Goal: Information Seeking & Learning: Learn about a topic

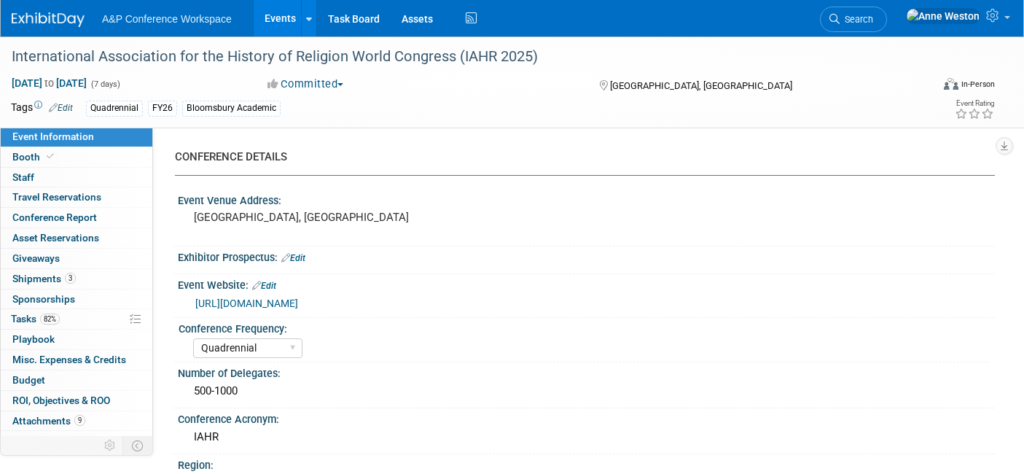
select select "Quadrennial"
select select "Level 2"
select select "In-Person Booth"
select select "Religious Studies"
select select "Bloomsbury Academic"
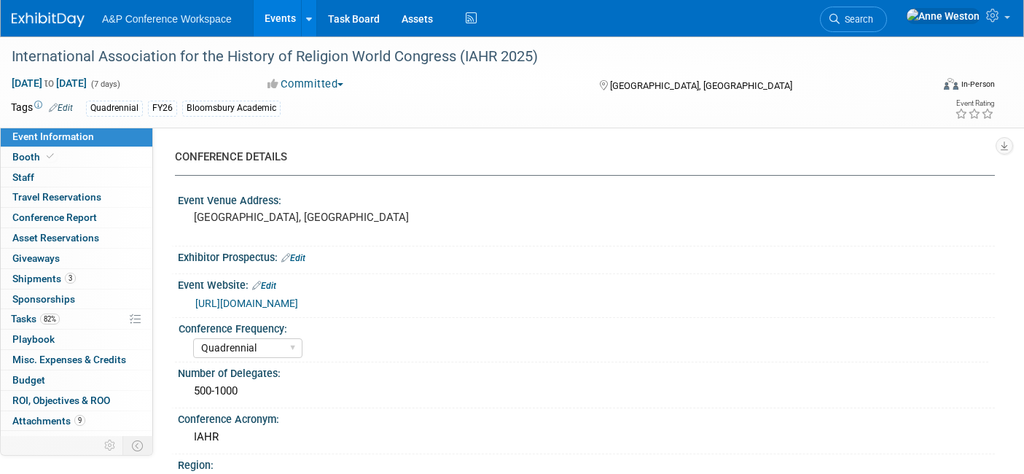
select select "[PERSON_NAME]"
select select "Networking/Commissioning"
click at [71, 310] on link "82% Tasks 82%" at bounding box center [77, 319] width 152 height 20
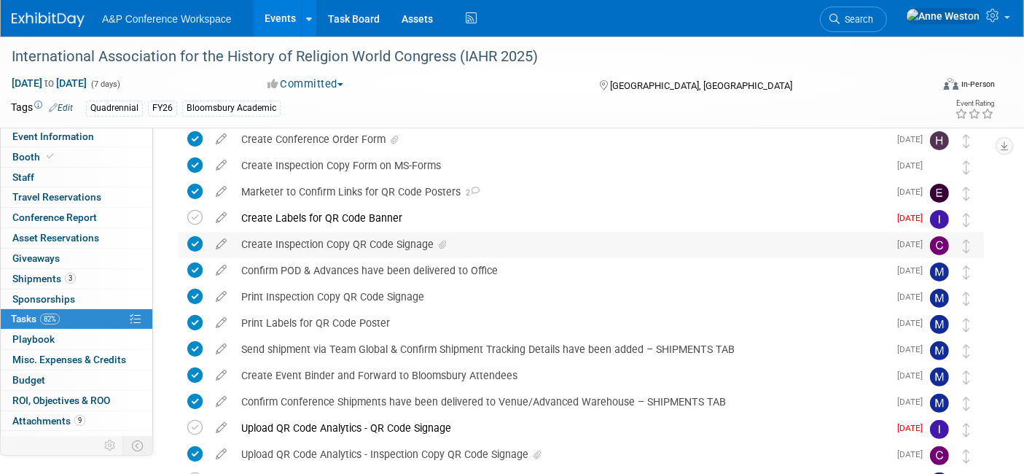
scroll to position [375, 0]
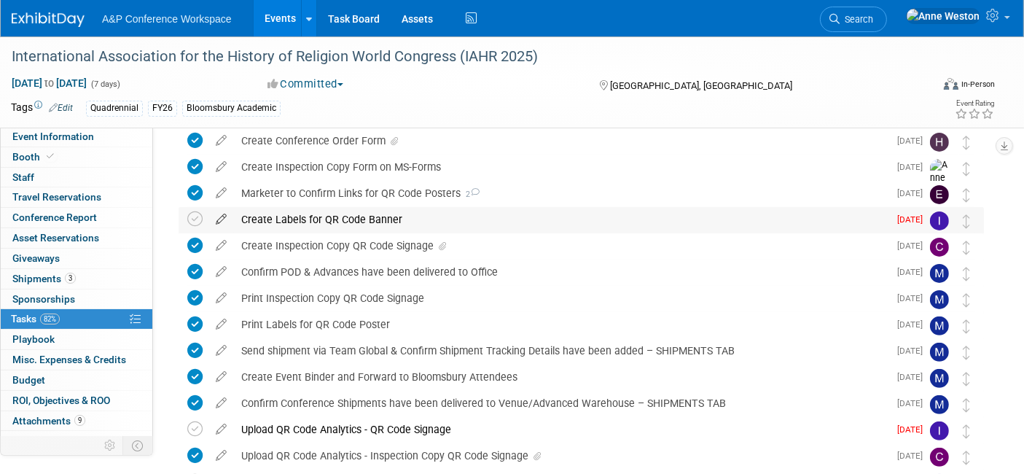
click at [222, 214] on icon at bounding box center [220, 216] width 25 height 18
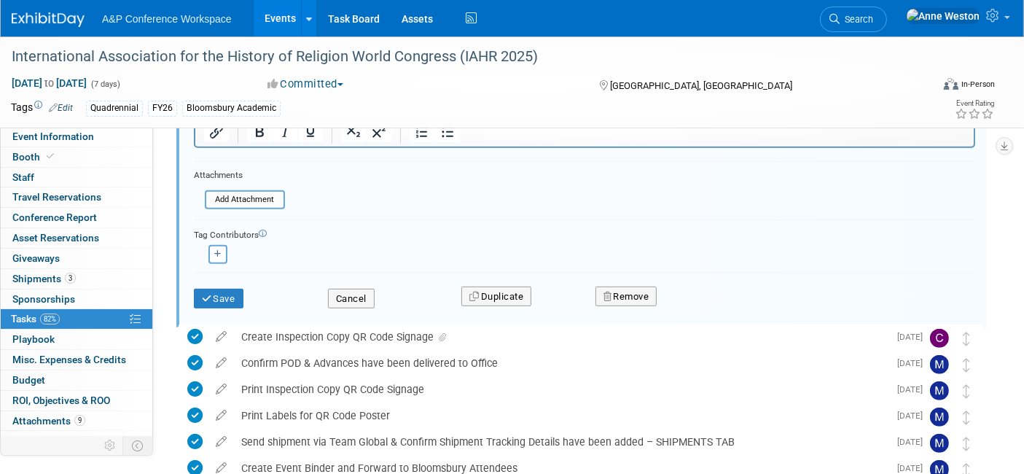
scroll to position [854, 0]
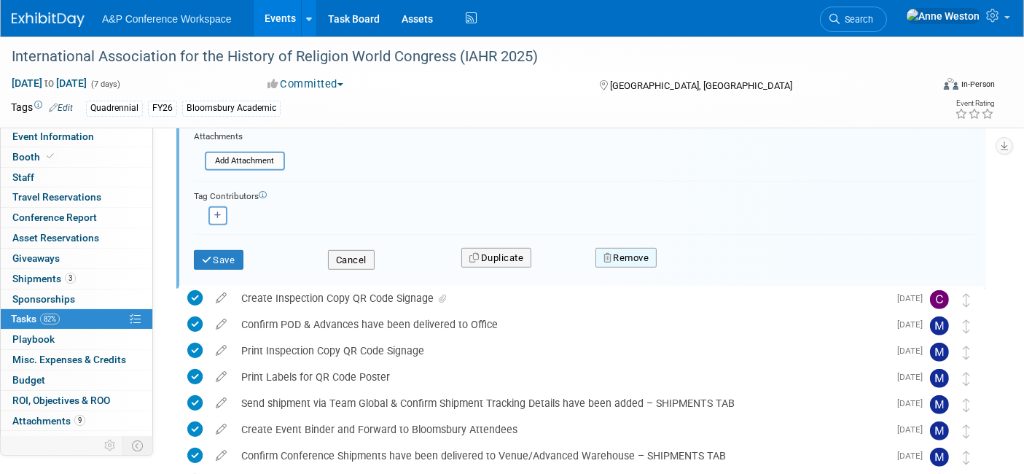
click at [611, 248] on button "Remove" at bounding box center [626, 258] width 62 height 20
click at [699, 269] on icon at bounding box center [697, 270] width 9 height 8
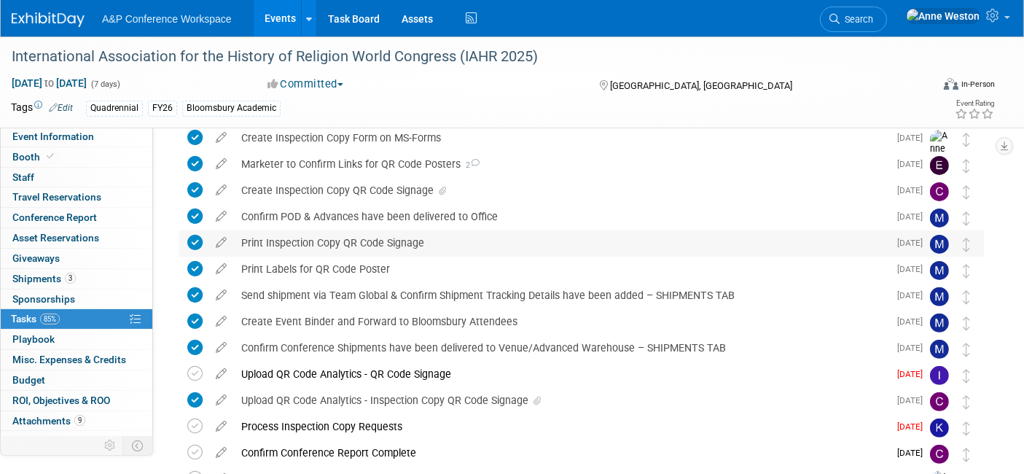
scroll to position [485, 0]
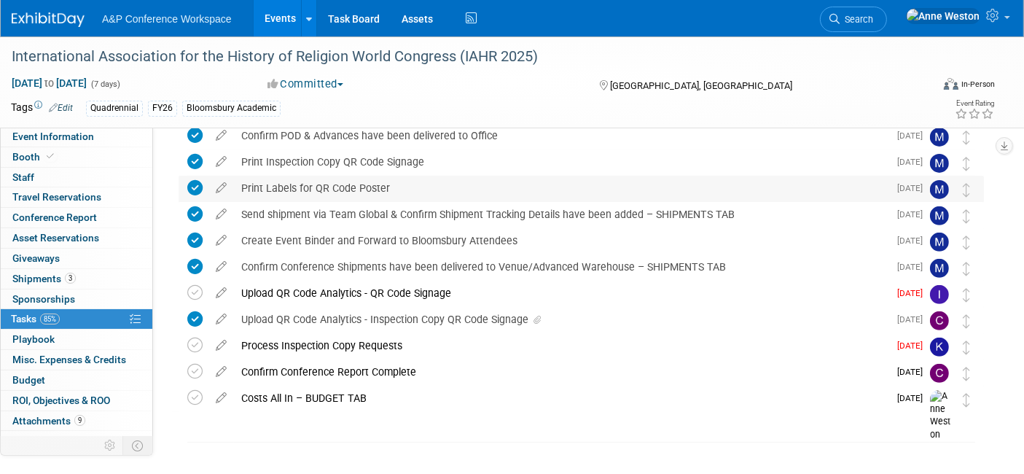
click at [393, 189] on div "Print Labels for QR Code Poster" at bounding box center [561, 188] width 654 height 25
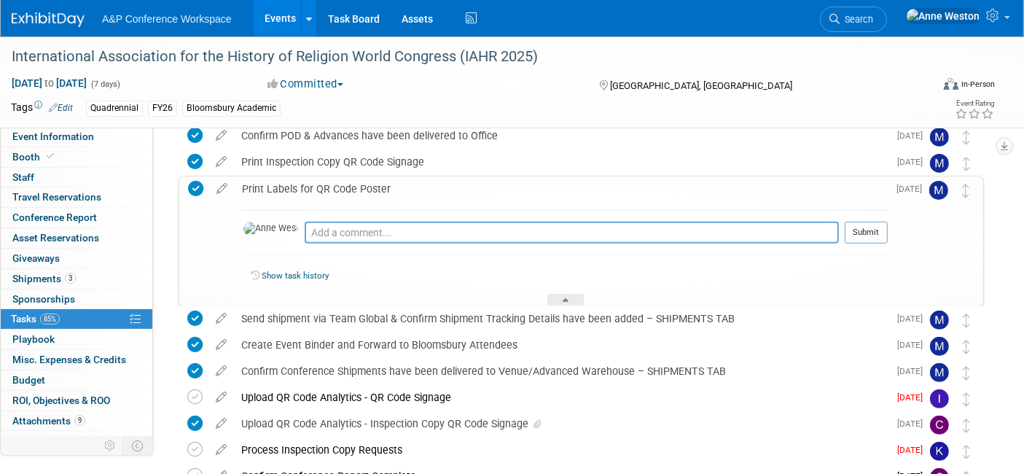
click at [393, 189] on div "Print Labels for QR Code Poster" at bounding box center [561, 188] width 653 height 25
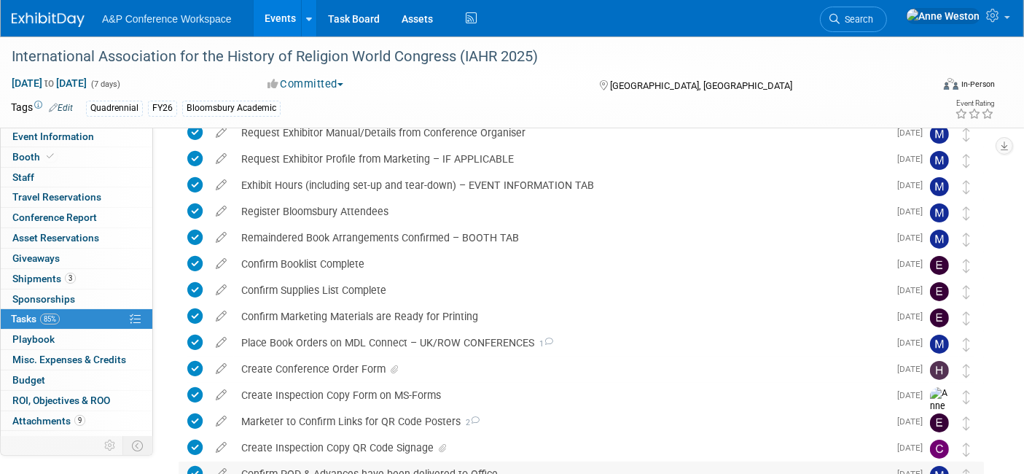
scroll to position [0, 0]
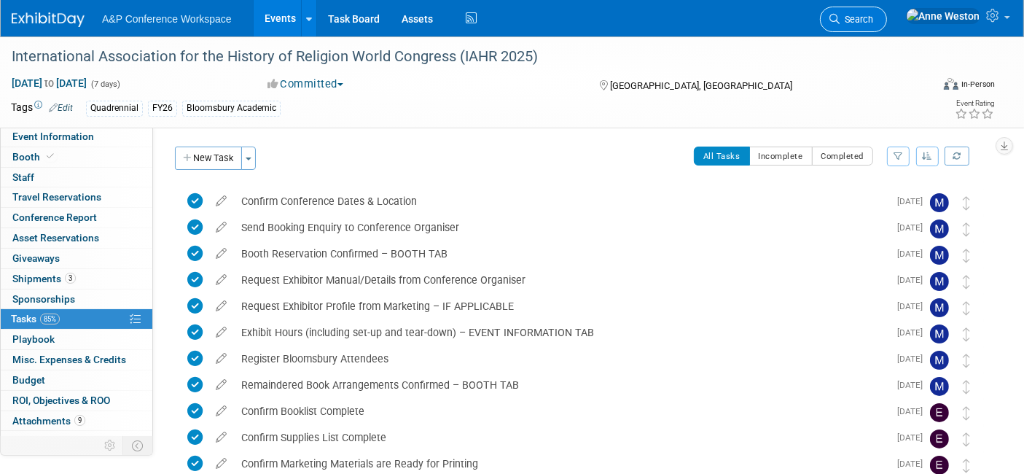
click at [873, 15] on span "Search" at bounding box center [856, 19] width 34 height 11
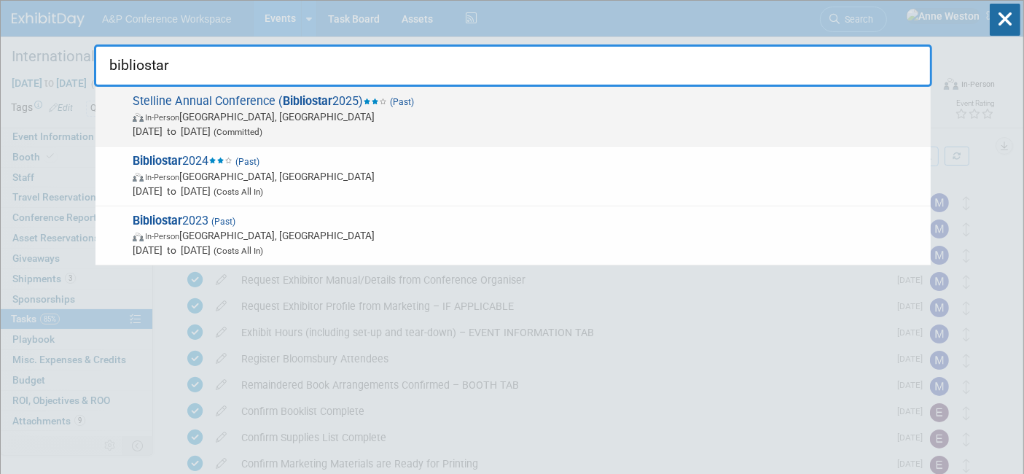
type input "bibliostar"
click at [156, 105] on span "Stelline Annual Conference ( Bibliostar 2025) (Past) In-Person Milan, Italy Mar…" at bounding box center [525, 116] width 795 height 44
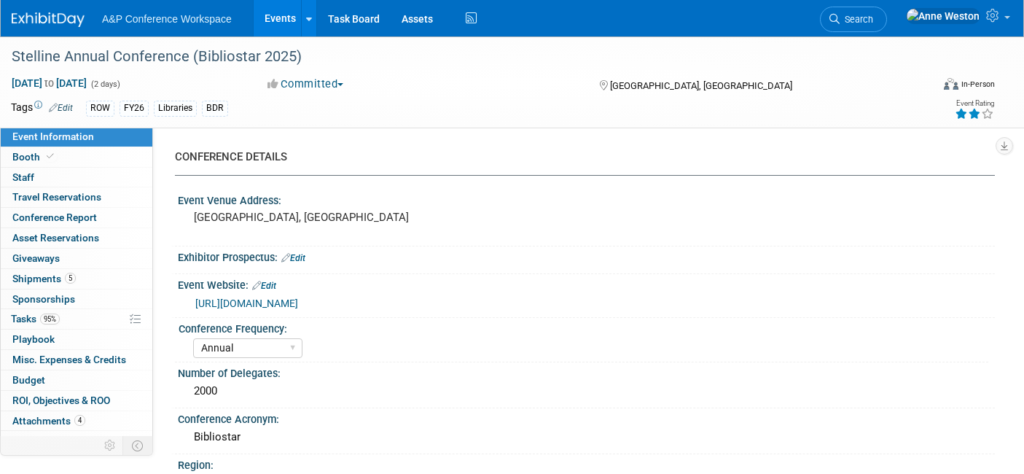
select select "Annual"
select select "Level 2"
select select "In-Person Booth"
select select "Libraries"
select select "Bloomsbury Digital Resources"
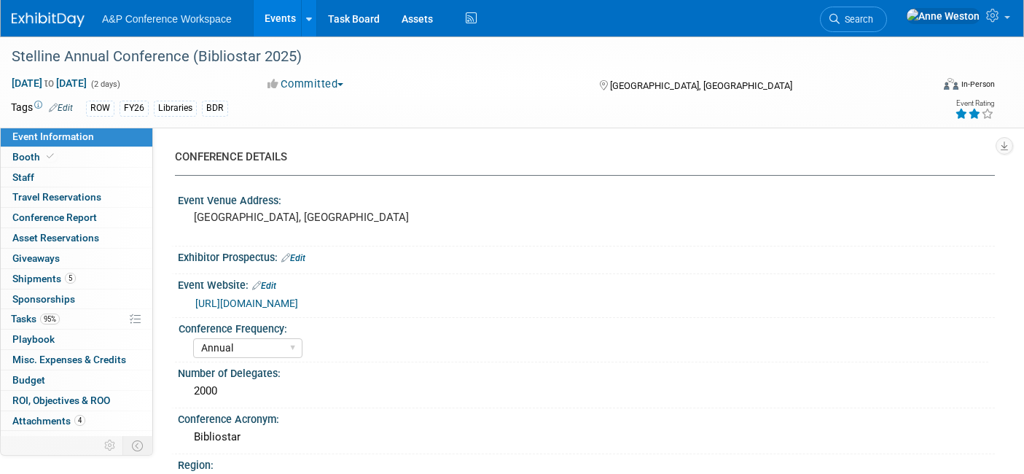
select select "[PERSON_NAME]"
select select "BDR Product Awareness and Trial Generation​"
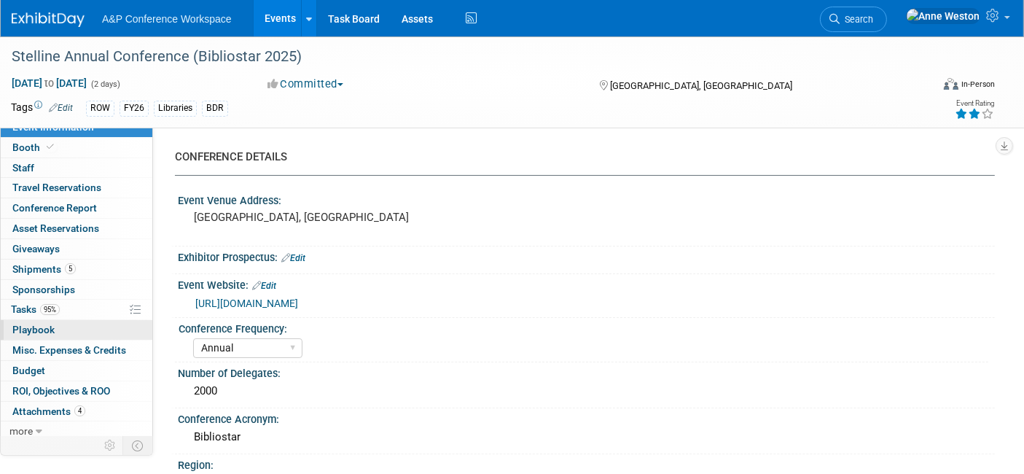
scroll to position [12, 0]
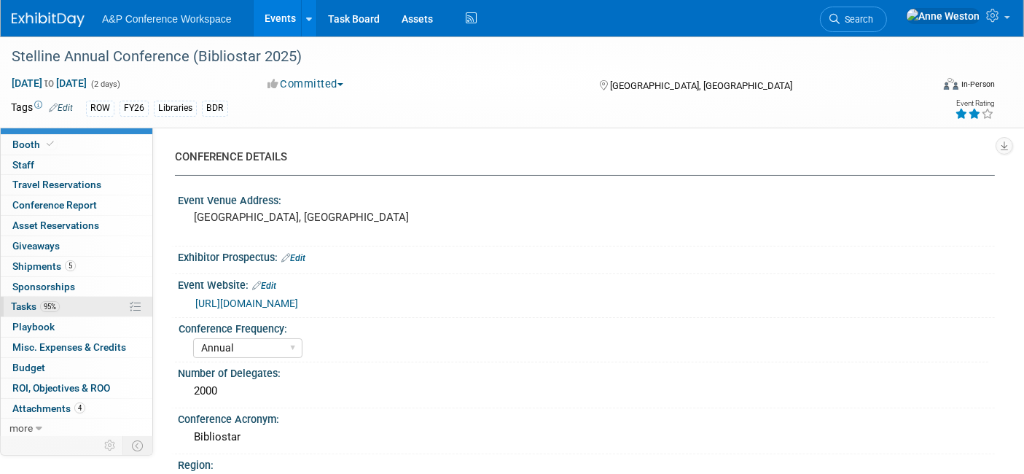
click at [43, 301] on span "95%" at bounding box center [50, 306] width 20 height 11
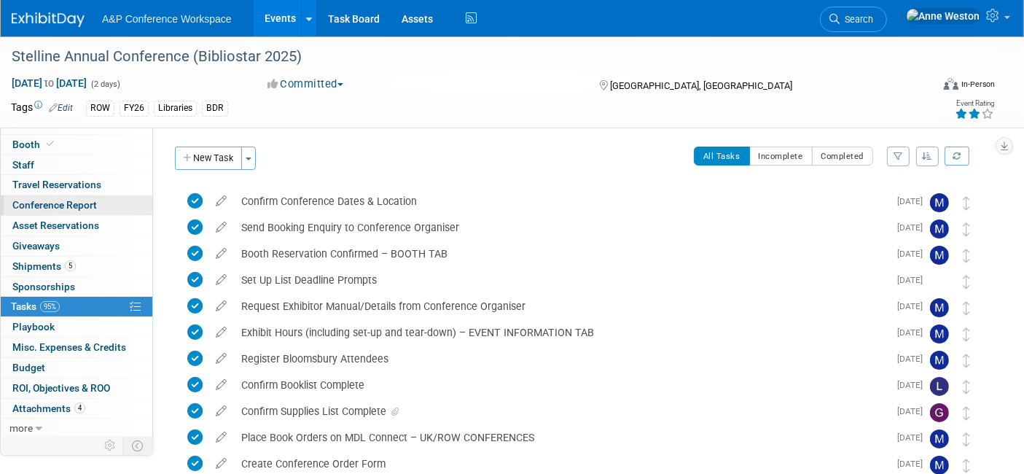
scroll to position [0, 0]
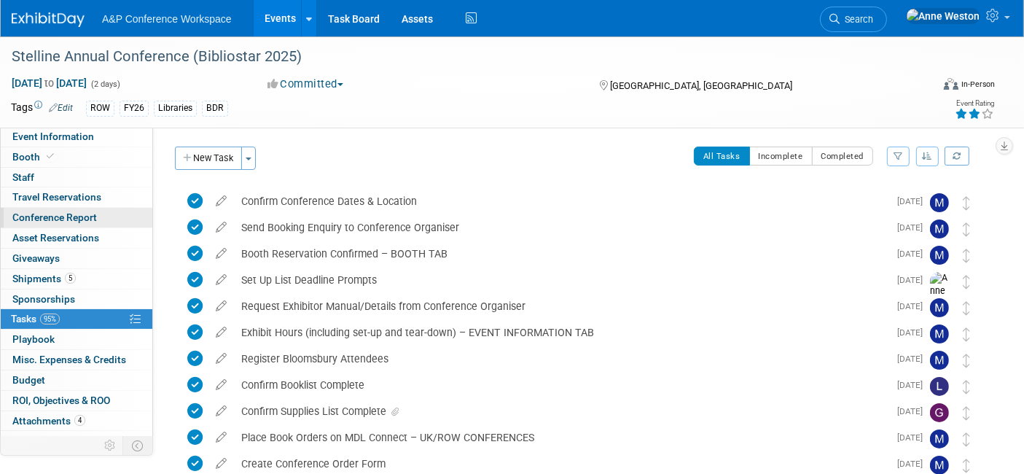
click at [74, 208] on link "Conference Report" at bounding box center [77, 218] width 152 height 20
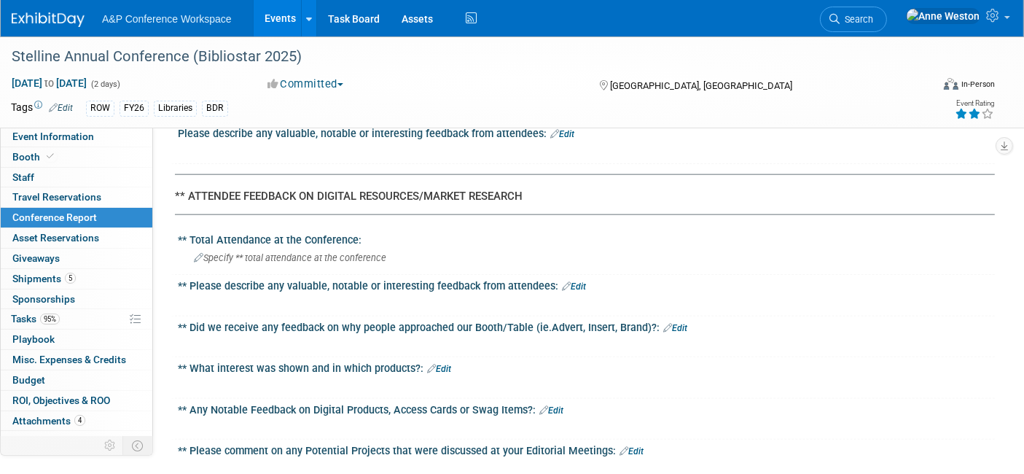
scroll to position [1564, 0]
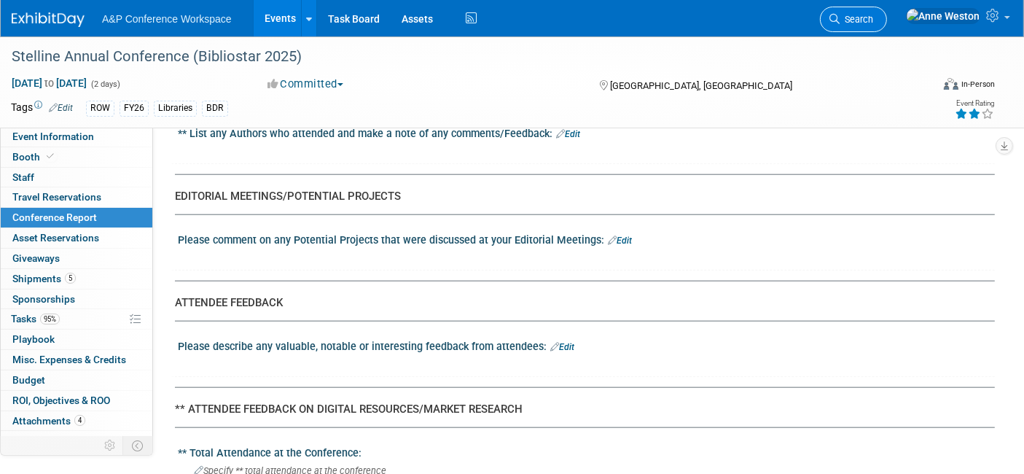
click at [873, 14] on span "Search" at bounding box center [856, 19] width 34 height 11
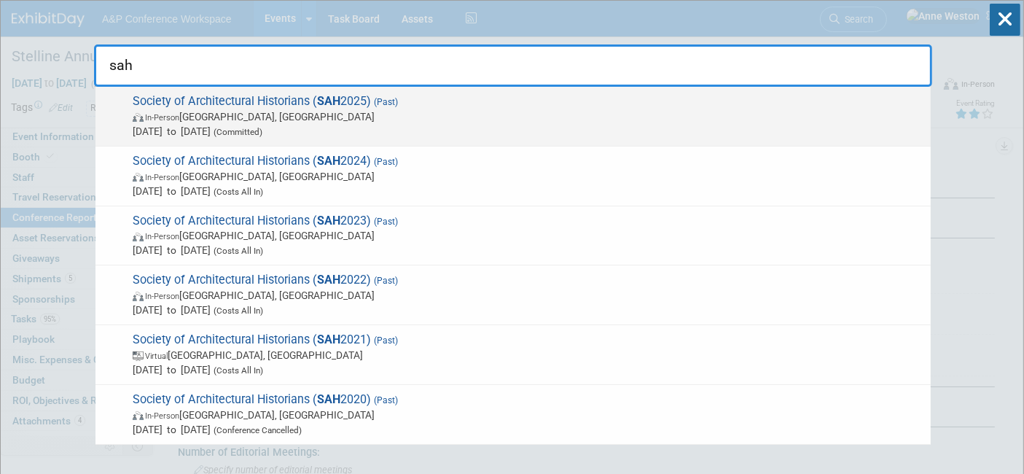
type input "sah"
click at [262, 133] on span "(Committed)" at bounding box center [237, 132] width 52 height 10
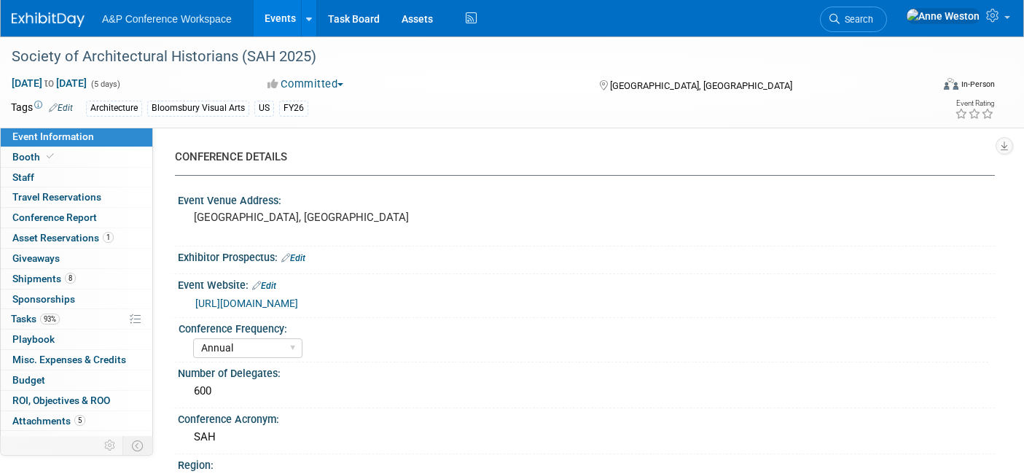
select select "Annual"
select select "Level 1"
select select "In-Person Booth"
select select "Architecture"
select select "Bloomsbury Visual Arts"
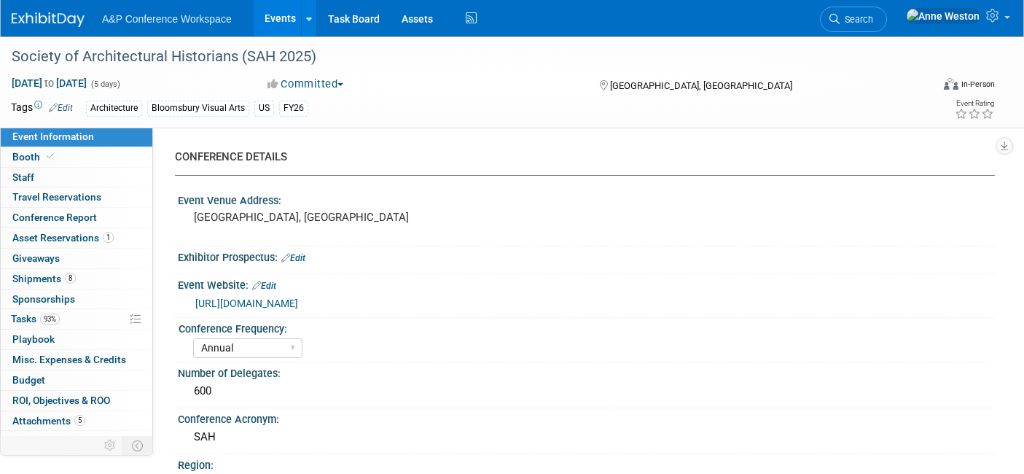
select select "[PERSON_NAME]"
select select "Networking/Commissioning"
click at [44, 223] on link "Conference Report" at bounding box center [77, 218] width 152 height 20
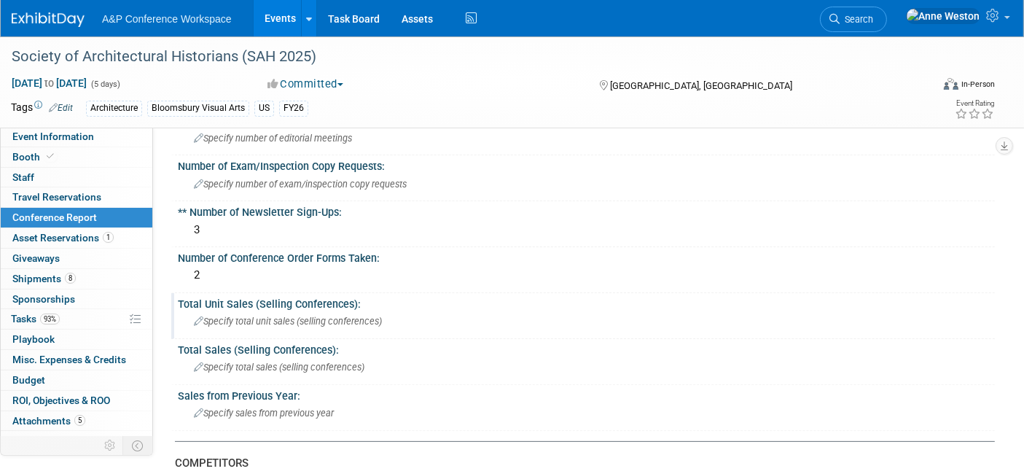
scroll to position [162, 0]
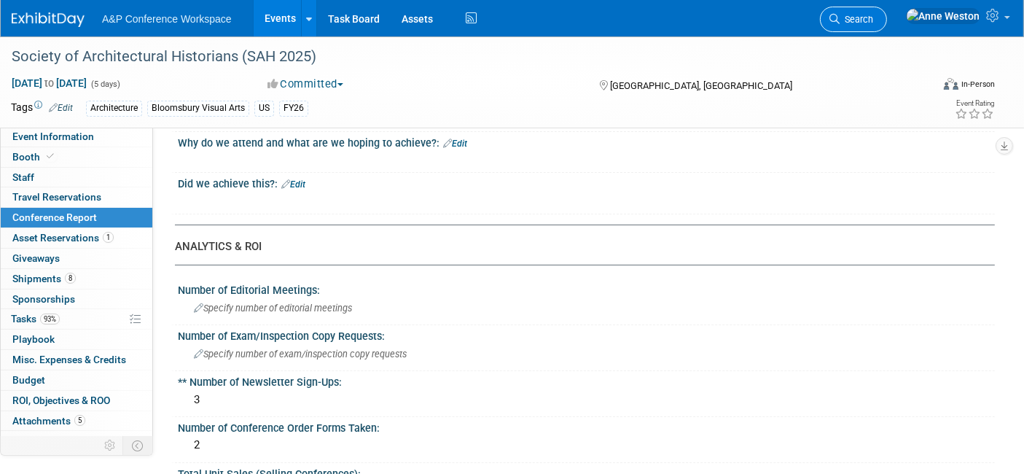
click at [873, 14] on span "Search" at bounding box center [856, 19] width 34 height 11
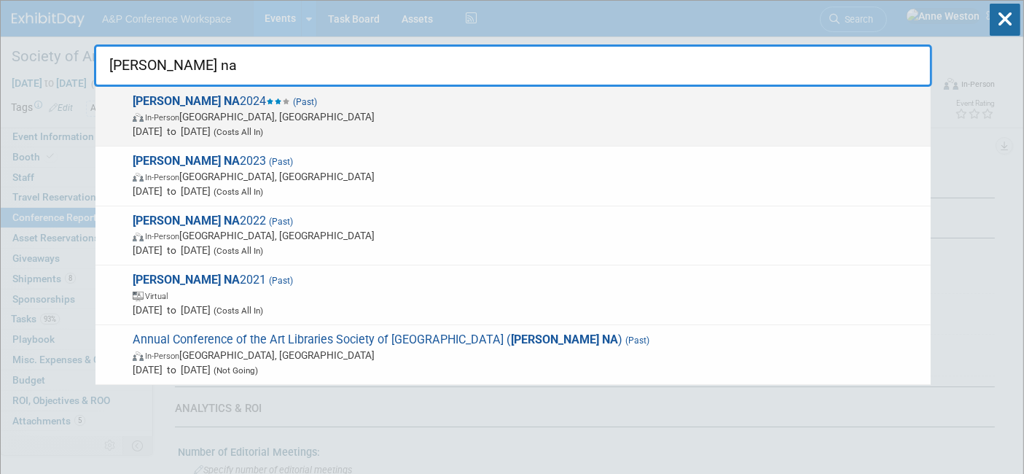
type input "arlis na"
click at [160, 113] on span "In-Person" at bounding box center [162, 117] width 34 height 9
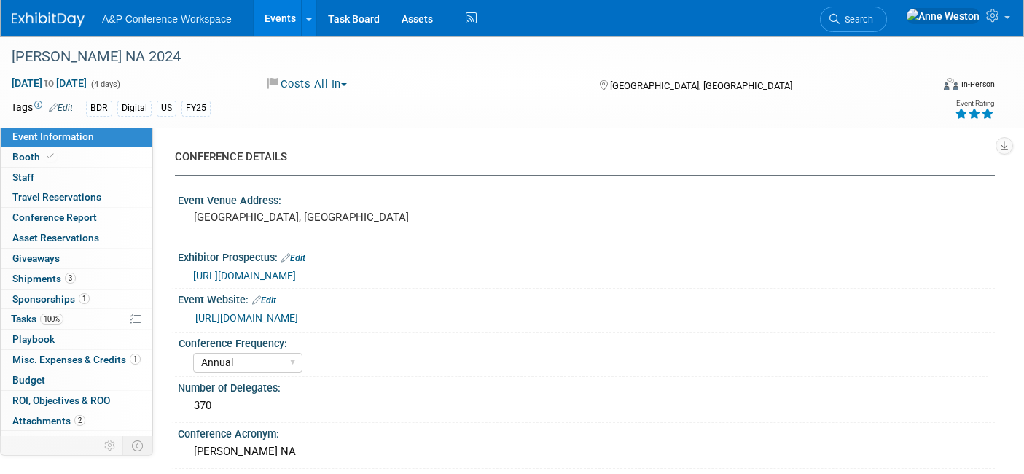
select select "Annual"
select select "Level 1"
select select "In-Person Booth"
select select "[PERSON_NAME]"
click at [77, 215] on span "Conference Report" at bounding box center [54, 217] width 85 height 12
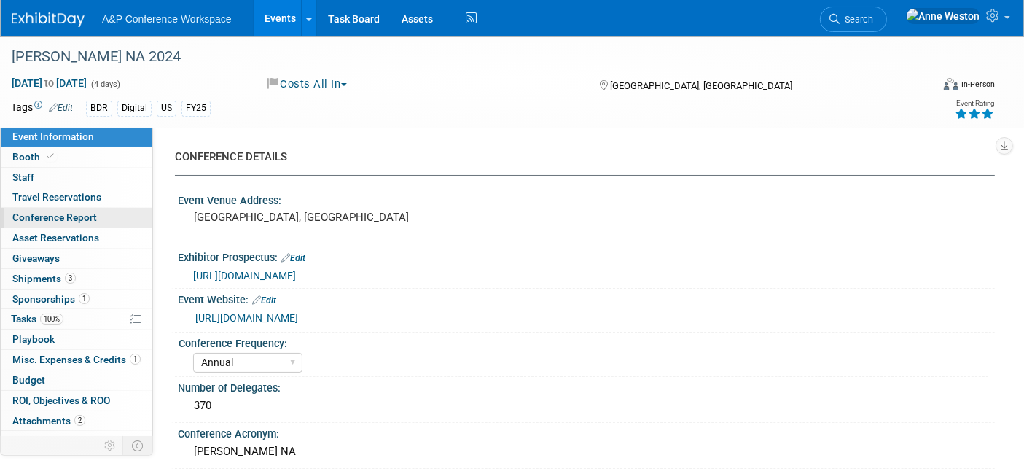
select select "NO"
select select "YES"
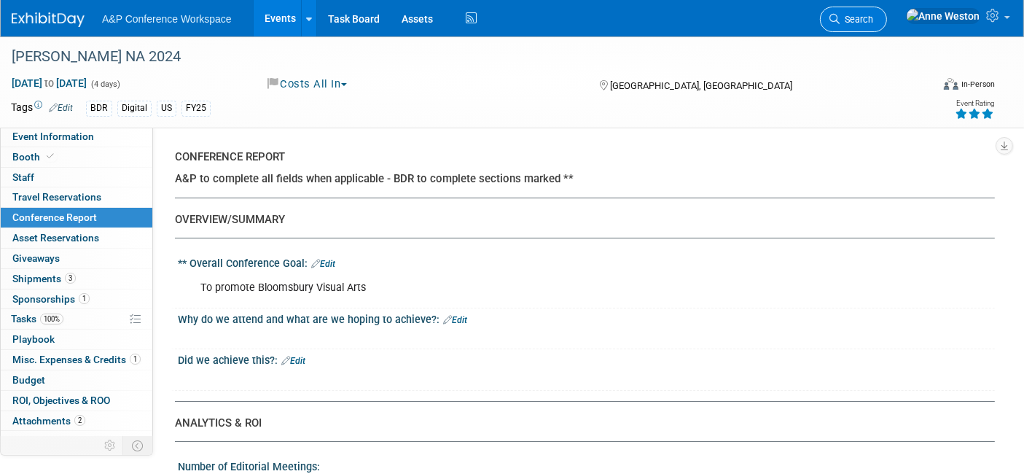
click at [839, 17] on icon at bounding box center [834, 19] width 10 height 10
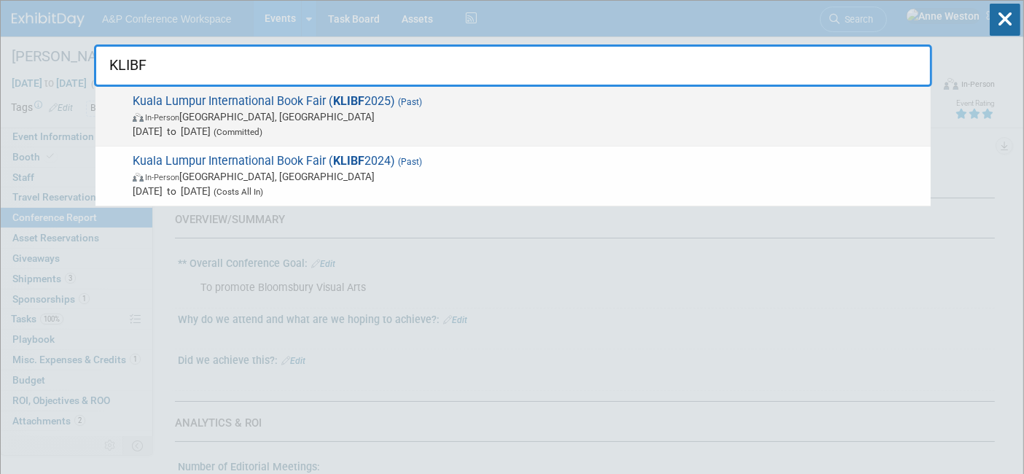
type input "KLIBF"
click at [222, 104] on span "Kuala Lumpur International Book Fair ( KLIBF 2025) (Past) In-Person Kuala Lumpu…" at bounding box center [525, 116] width 795 height 44
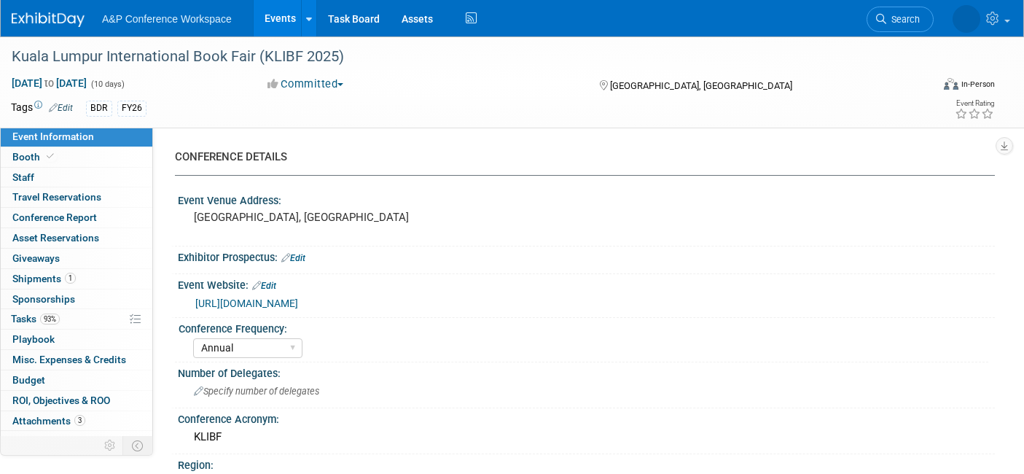
select select "Annual"
select select "Level 2"
select select "In-Person Booth"
select select "Libraries"
select select "Bloomsbury Digital Resources"
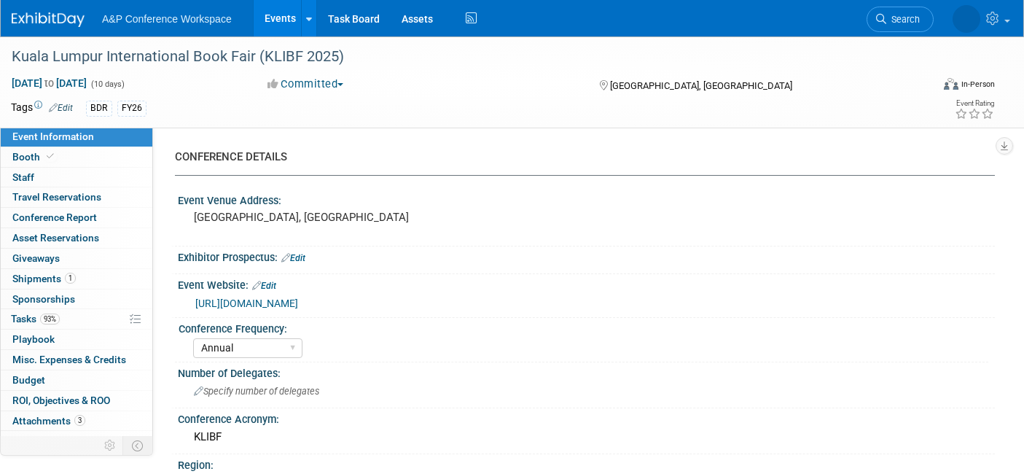
select select "[PERSON_NAME]"
select select "BDR Product Awareness and Trial Generation​"
click at [68, 219] on span "Conference Report" at bounding box center [54, 217] width 85 height 12
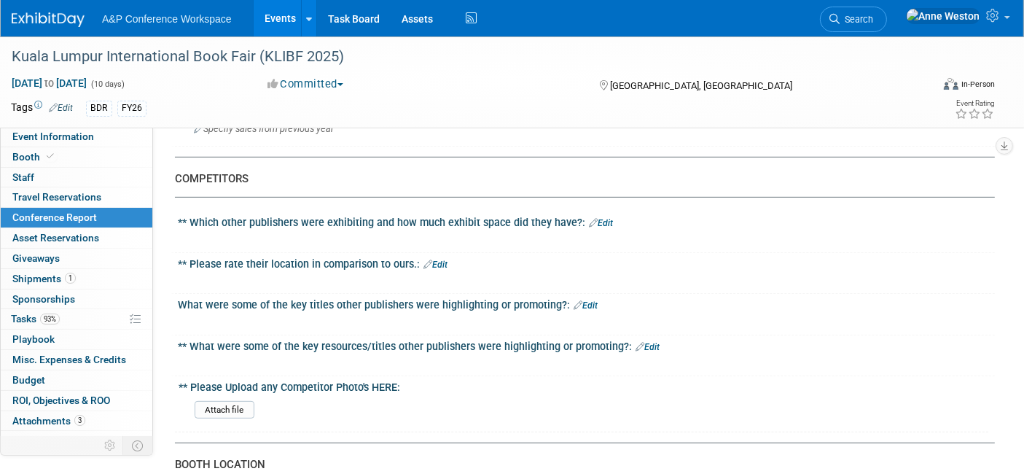
scroll to position [809, 0]
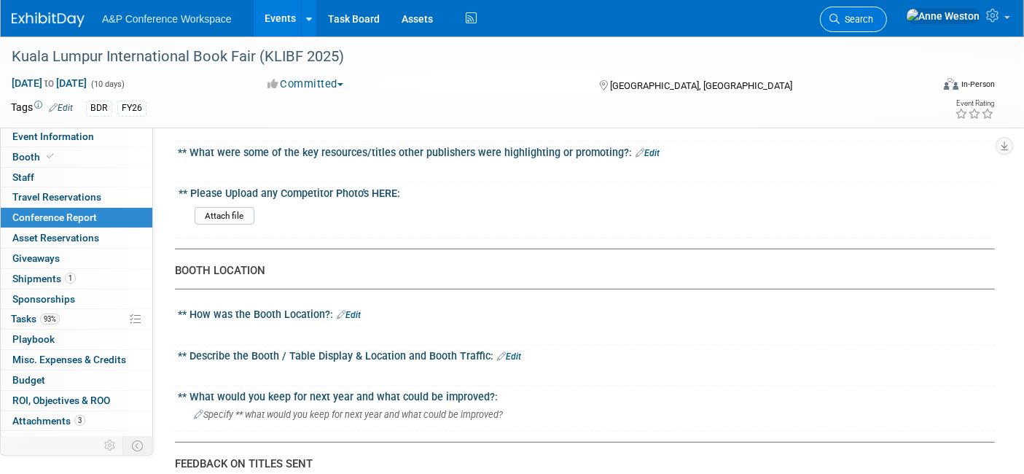
click at [873, 20] on span "Search" at bounding box center [856, 19] width 34 height 11
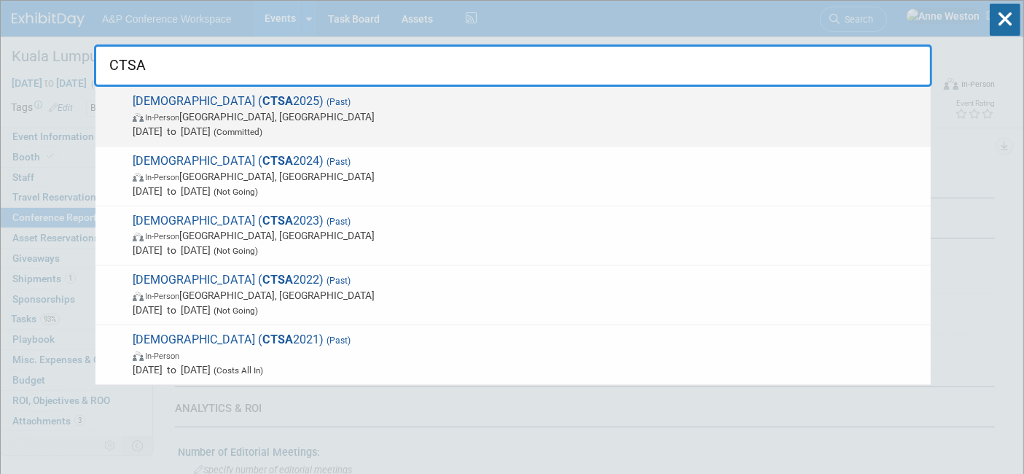
type input "CTSA"
click at [175, 109] on span "In-Person Portland, OR" at bounding box center [528, 116] width 790 height 15
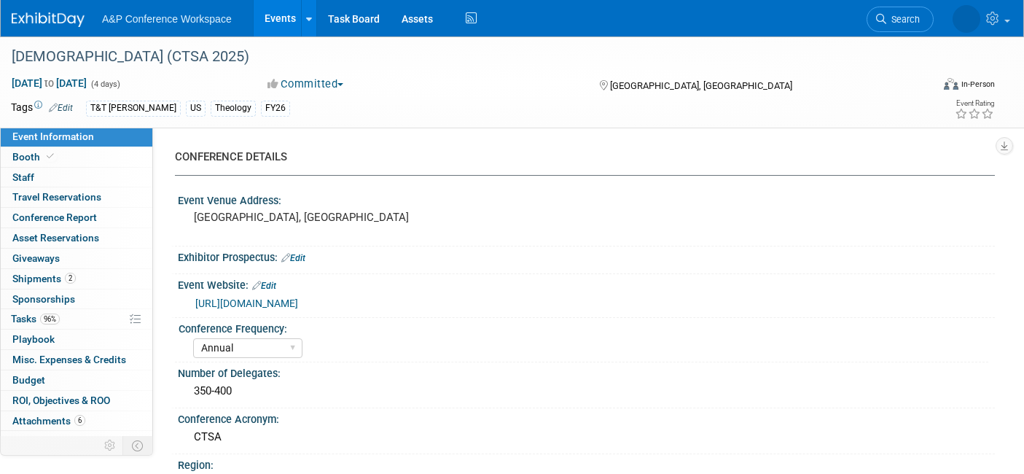
select select "Annual"
select select "Level 2"
select select "In-Person Booth"
select select "Theology"
select select "T&T [PERSON_NAME]"
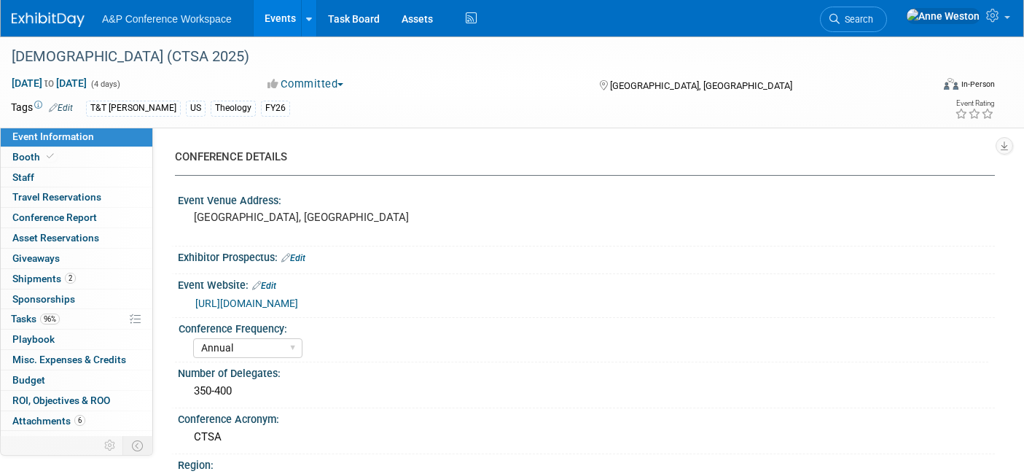
select select "[PERSON_NAME]"
select select "Networking/Commissioning"
click at [83, 218] on span "Conference Report" at bounding box center [54, 217] width 85 height 12
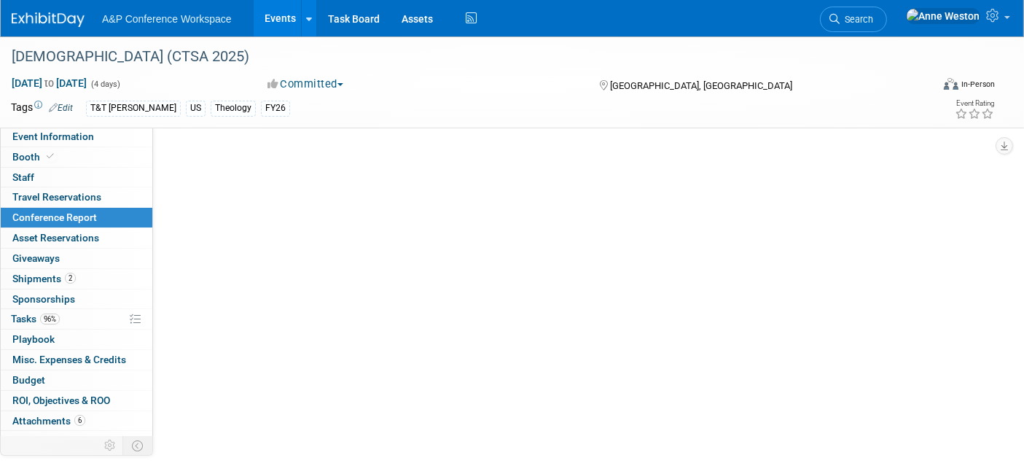
select select "NO"
select select "YES"
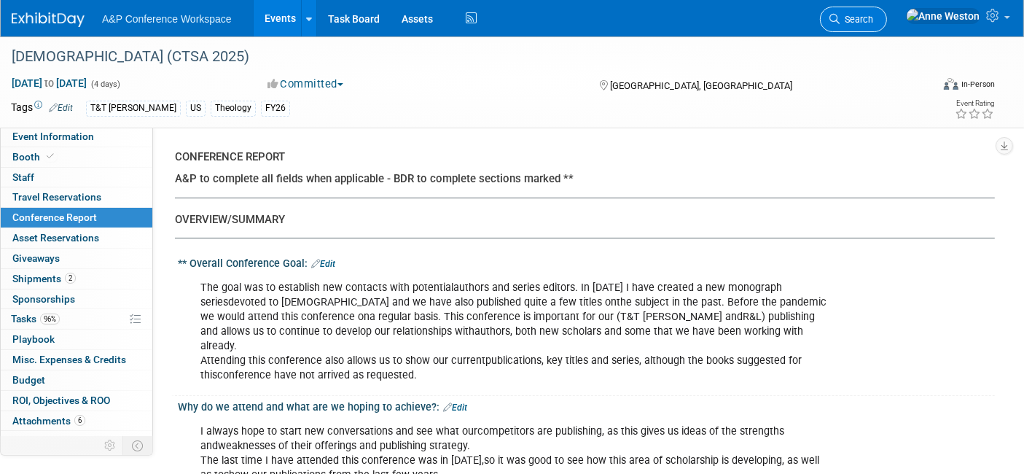
click at [873, 17] on span "Search" at bounding box center [856, 19] width 34 height 11
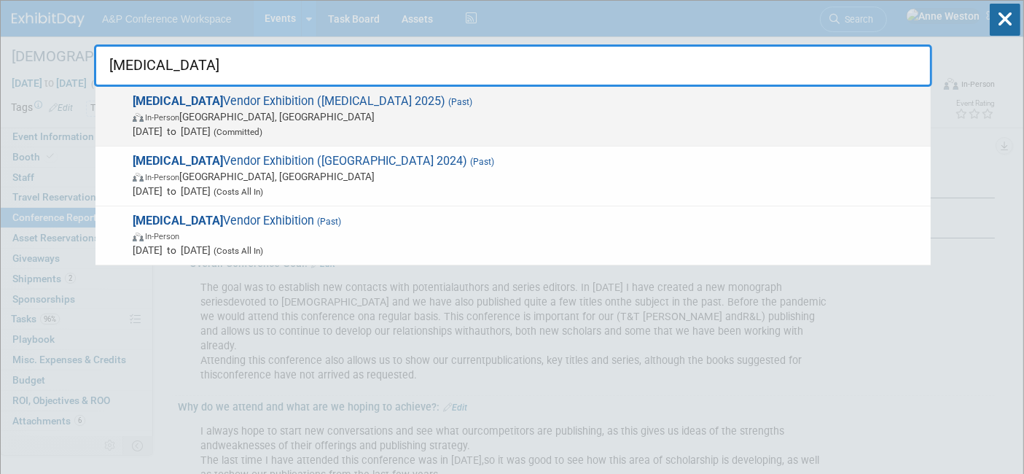
type input "CAUL"
click at [207, 122] on span "In-Person Sydney, Australia" at bounding box center [528, 116] width 790 height 15
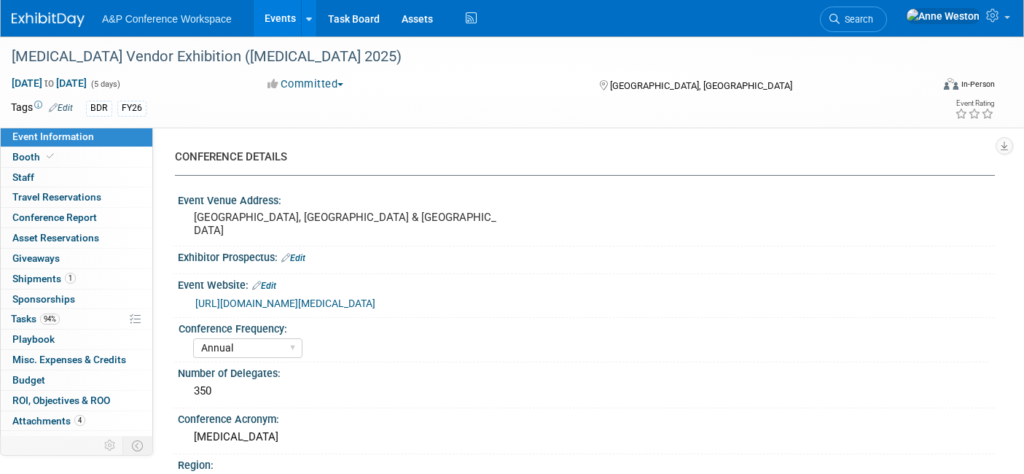
select select "Annual"
select select "Level 2"
select select "In-Person Booth"
select select "Libraries"
select select "Bloomsbury Digital Resources"
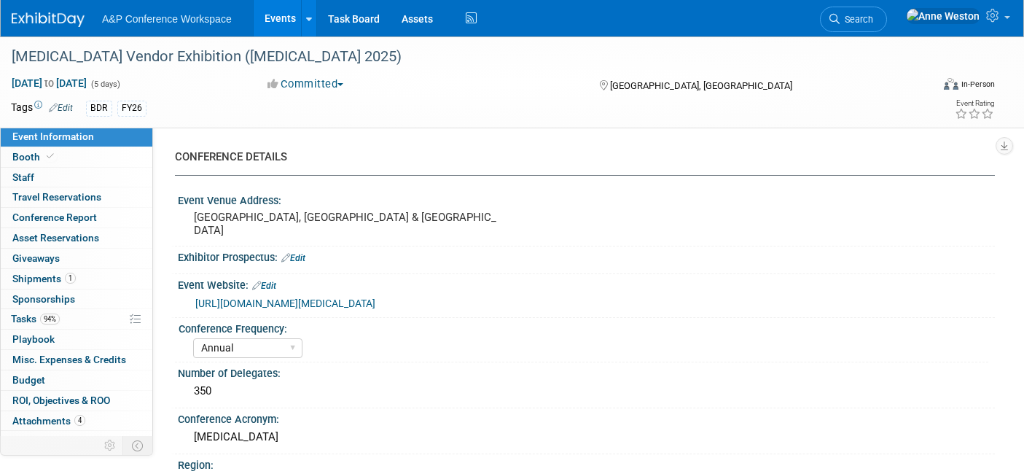
select select "[PERSON_NAME]"
select select "BDR Product Awareness and Trial Generation​"
click at [62, 218] on span "Conference Report" at bounding box center [54, 217] width 85 height 12
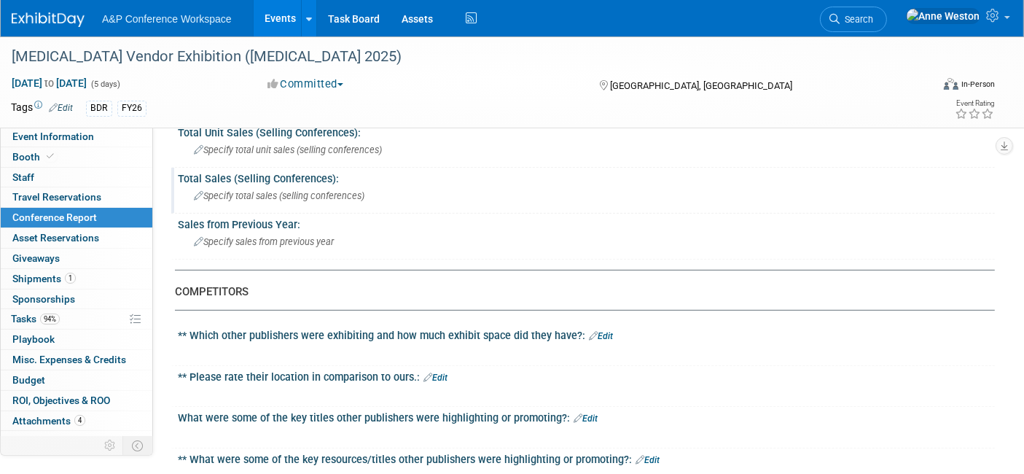
scroll to position [243, 0]
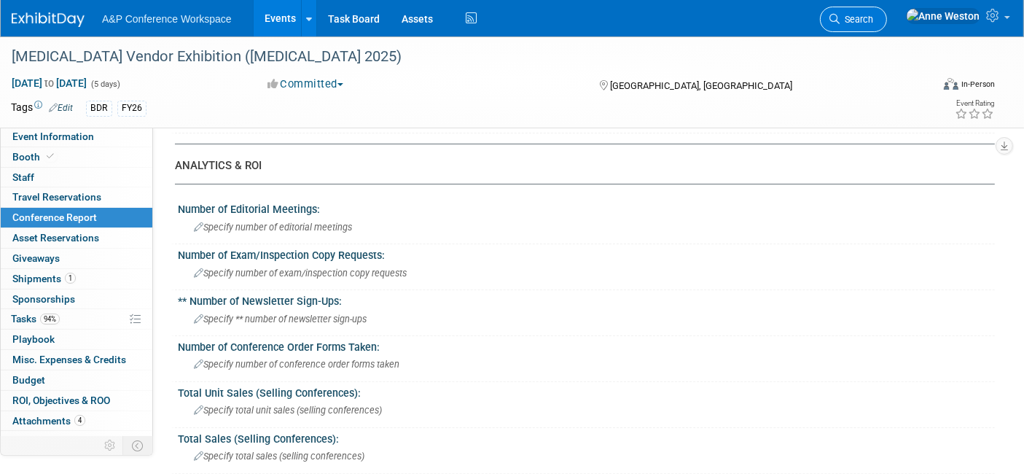
click at [873, 23] on span "Search" at bounding box center [856, 19] width 34 height 11
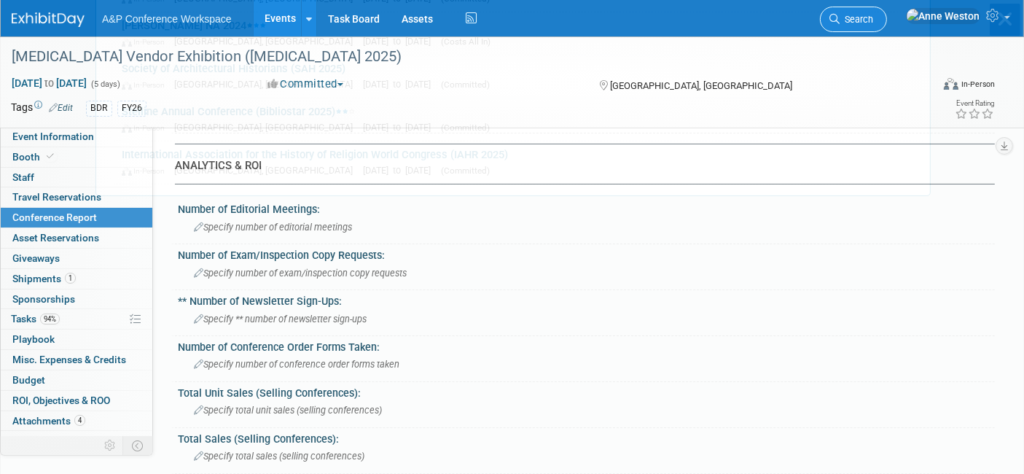
scroll to position [0, 0]
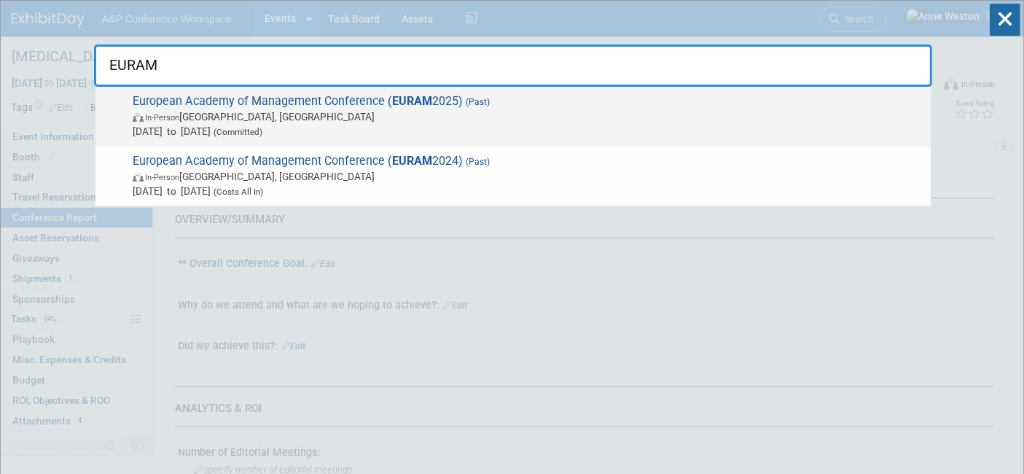
type input "EURAM"
click at [155, 130] on span "Jun 22, 2025 to Jun 25, 2025 (Committed)" at bounding box center [528, 131] width 790 height 15
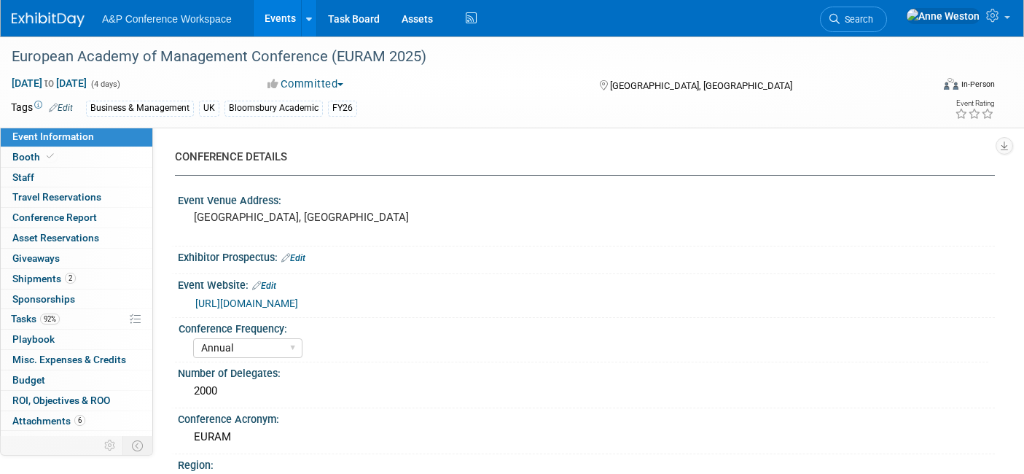
select select "Annual"
select select "Level 2"
select select "In-Person Booth"
select select "Business & Management"
select select "Bloomsbury Academic"
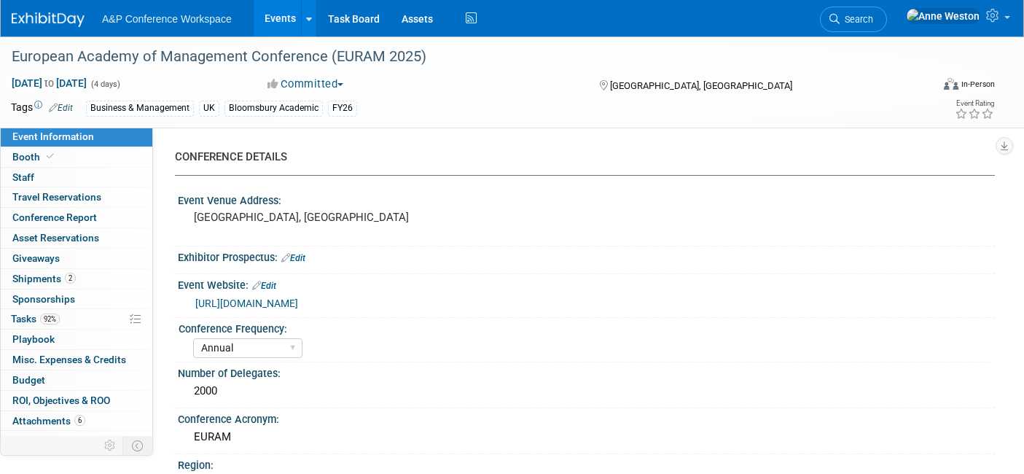
select select "[PERSON_NAME]"
select select "Networking/Commissioning"
click at [68, 216] on span "Conference Report" at bounding box center [54, 217] width 85 height 12
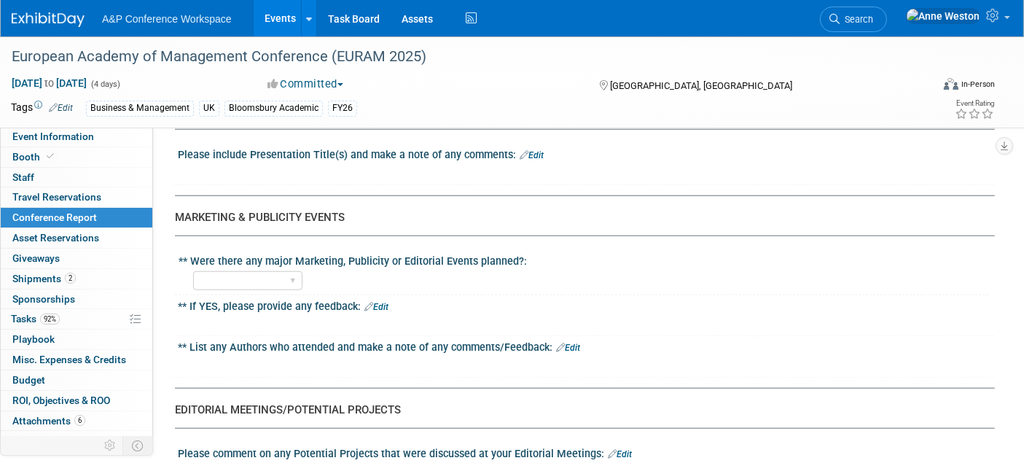
scroll to position [971, 0]
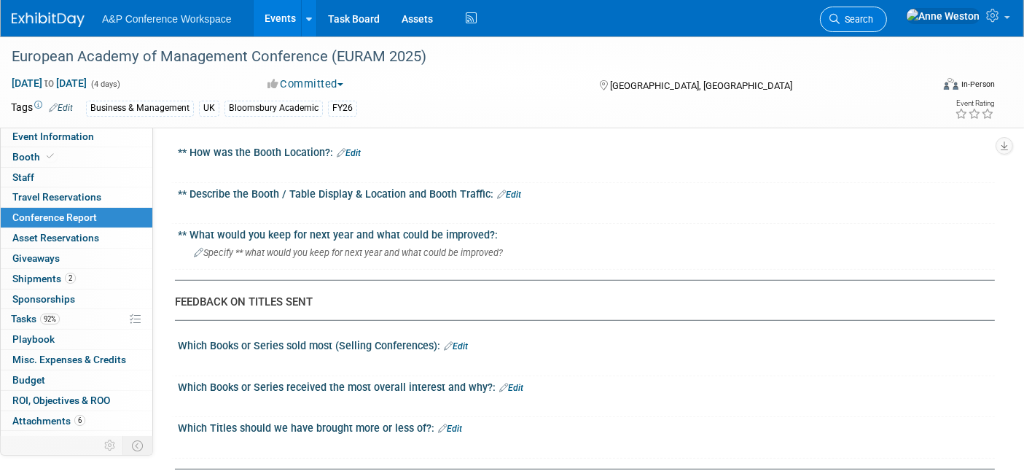
click at [887, 9] on link "Search" at bounding box center [853, 19] width 67 height 25
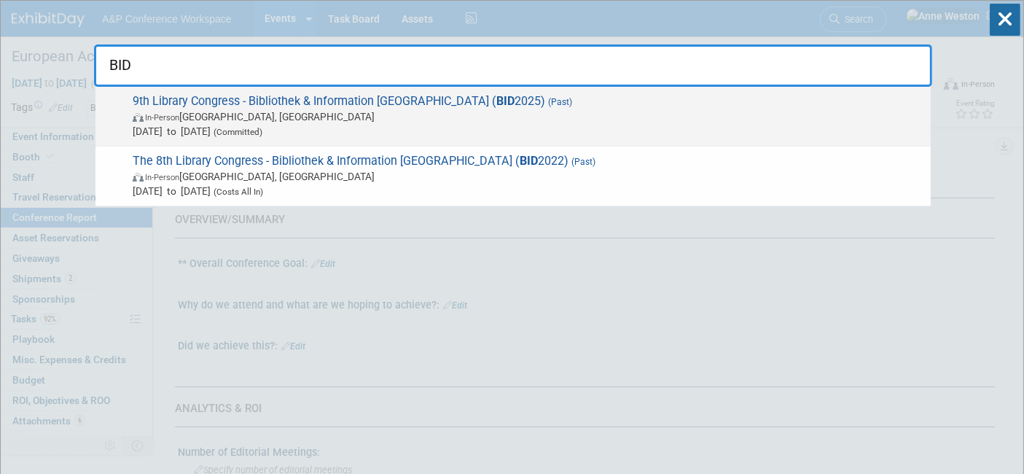
type input "BID"
click at [238, 114] on span "In-Person Bremen, Germany" at bounding box center [528, 116] width 790 height 15
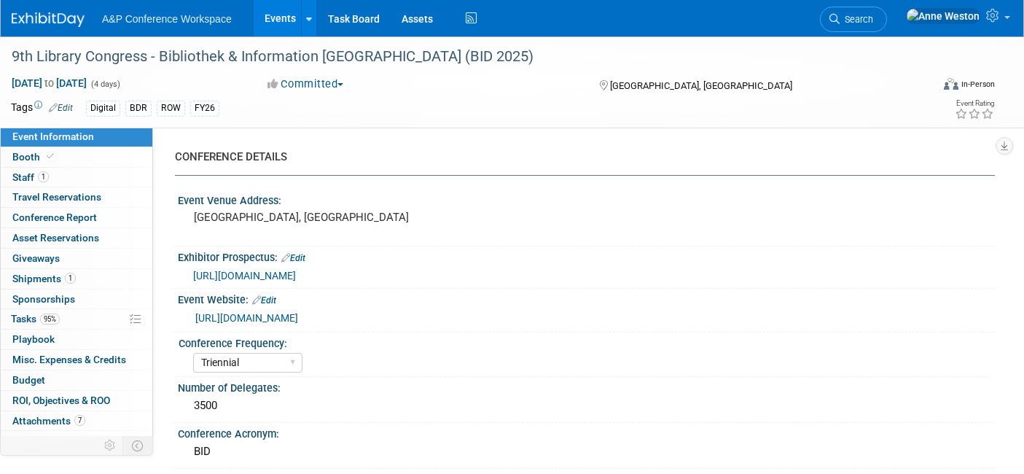
select select "Triennial"
select select "Level 2"
select select "In-Person Booth"
select select "Libraries"
select select "Bloomsbury Digital Resources"
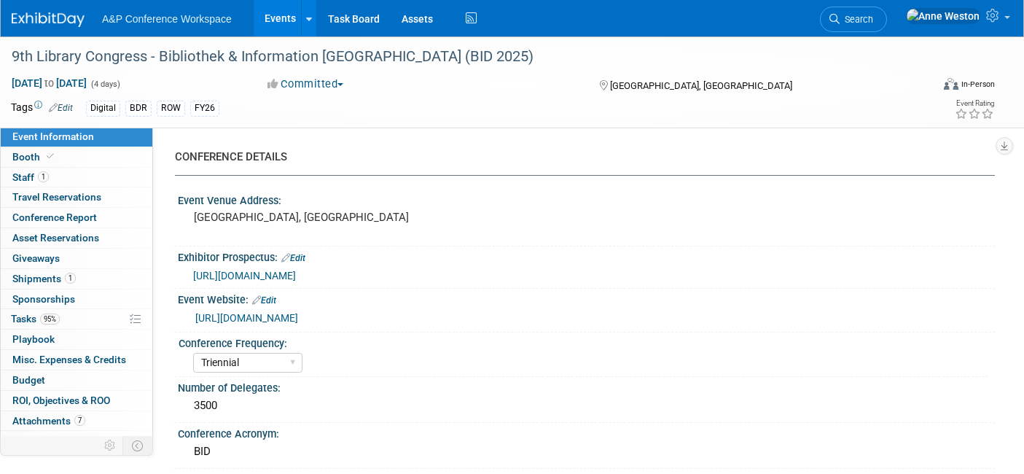
select select "[PERSON_NAME]"
select select "BDR Product Awareness and Trial Generation​"
click at [86, 221] on span "Conference Report" at bounding box center [54, 217] width 85 height 12
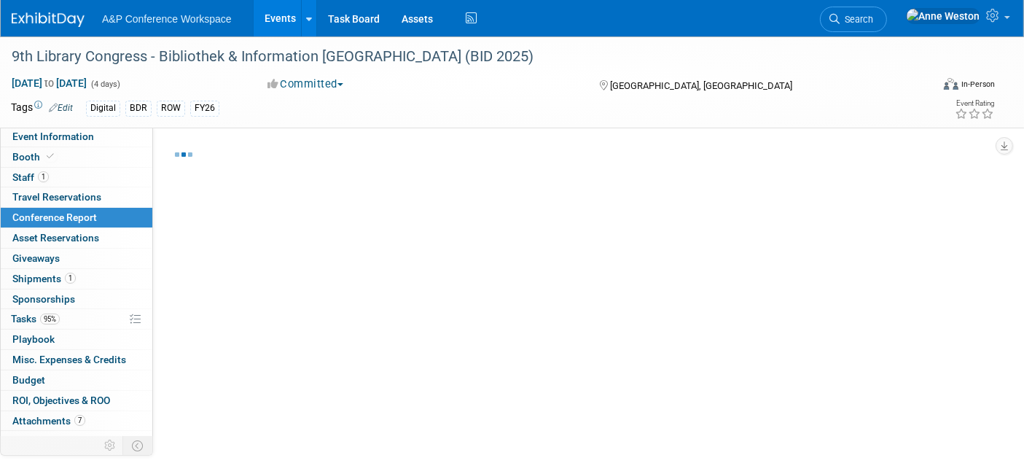
select select "NO"
select select "YES"
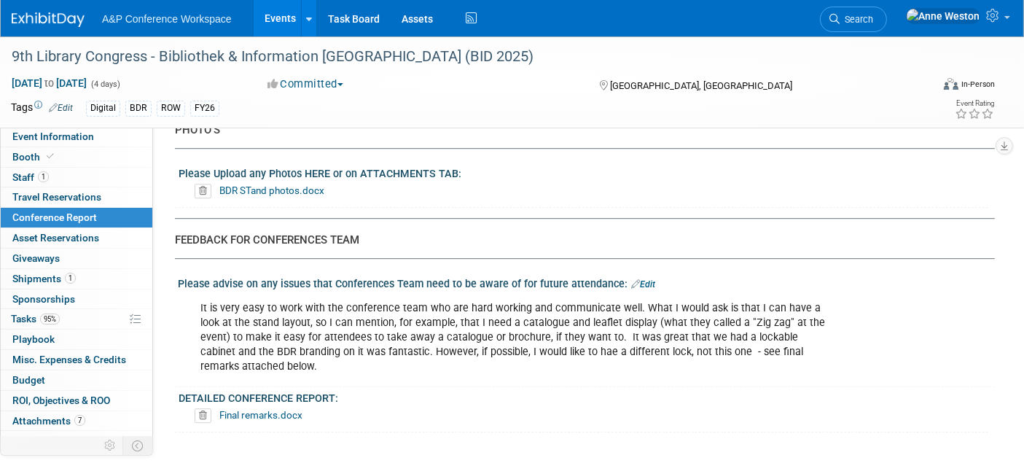
scroll to position [4234, 0]
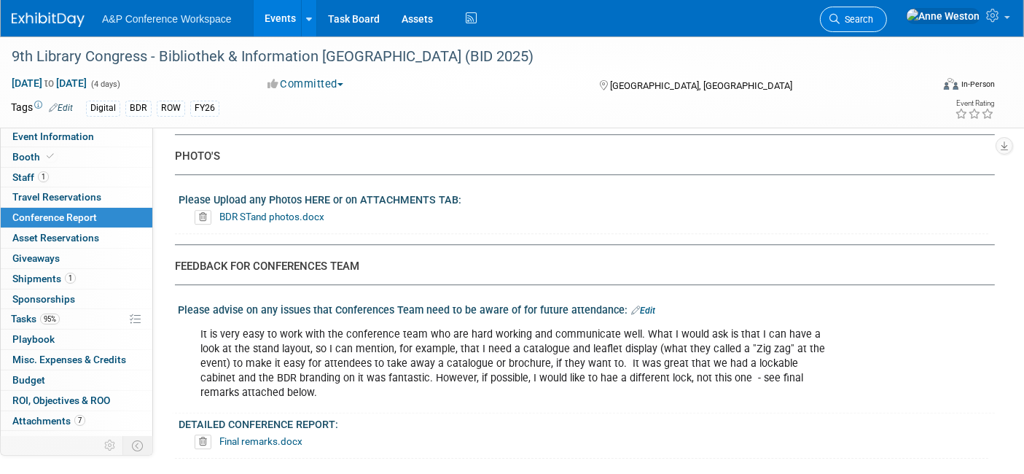
click at [873, 20] on span "Search" at bounding box center [856, 19] width 34 height 11
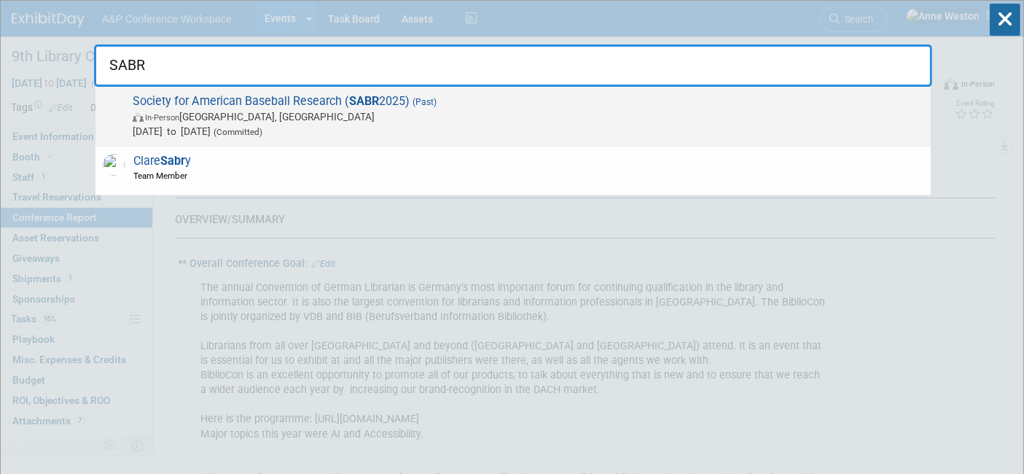
type input "SABR"
click at [259, 121] on span "In-Person Irving, TX" at bounding box center [528, 116] width 790 height 15
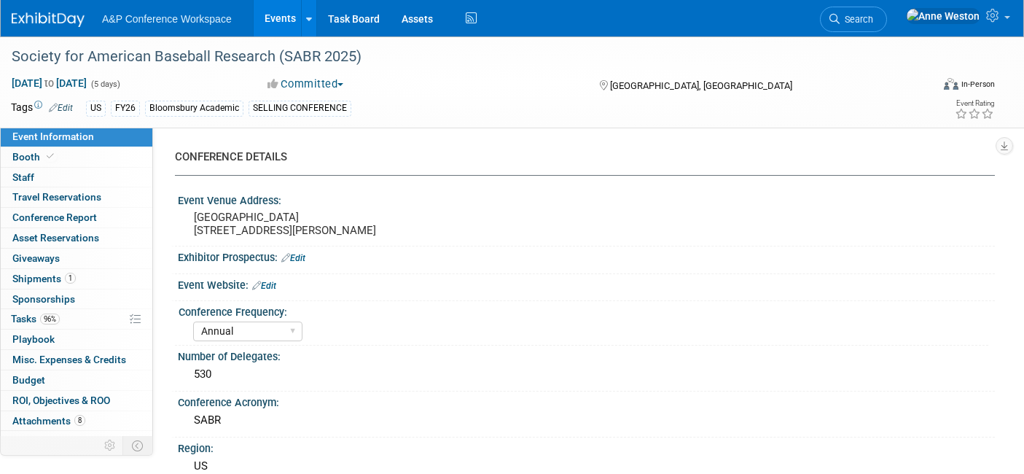
select select "Annual"
select select "Level 1"
select select "In-Person Booth"
select select "Sport & Exercise"
select select "Bloomsbury Academic"
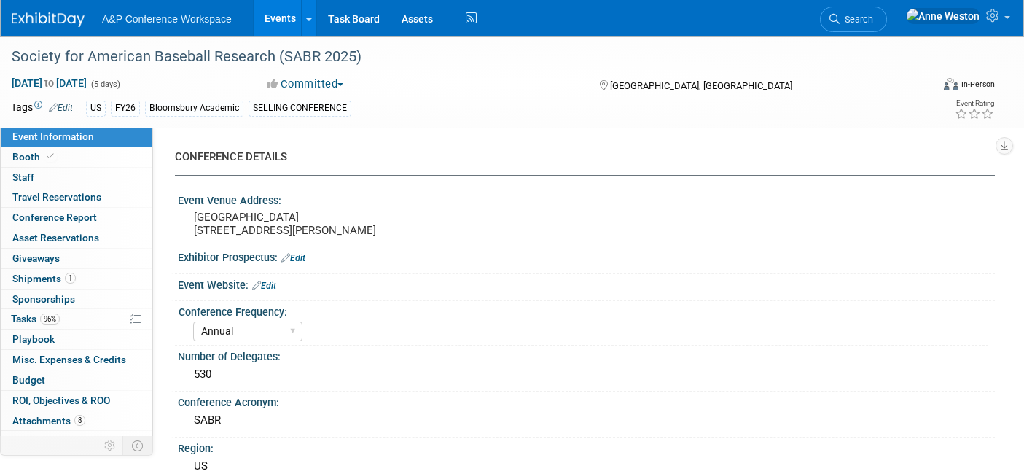
select select "[PERSON_NAME]"
select select "Networking/Commissioning"
click at [80, 213] on span "Conference Report" at bounding box center [54, 217] width 85 height 12
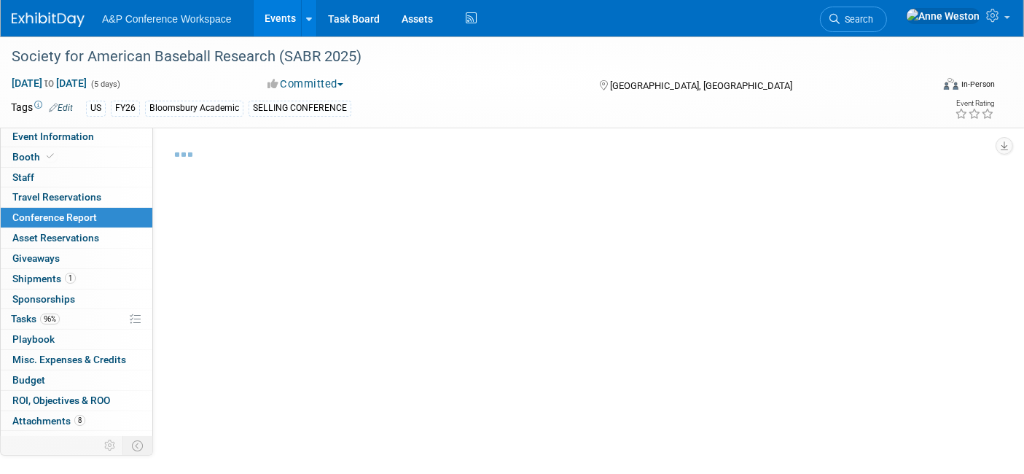
select select "YES"
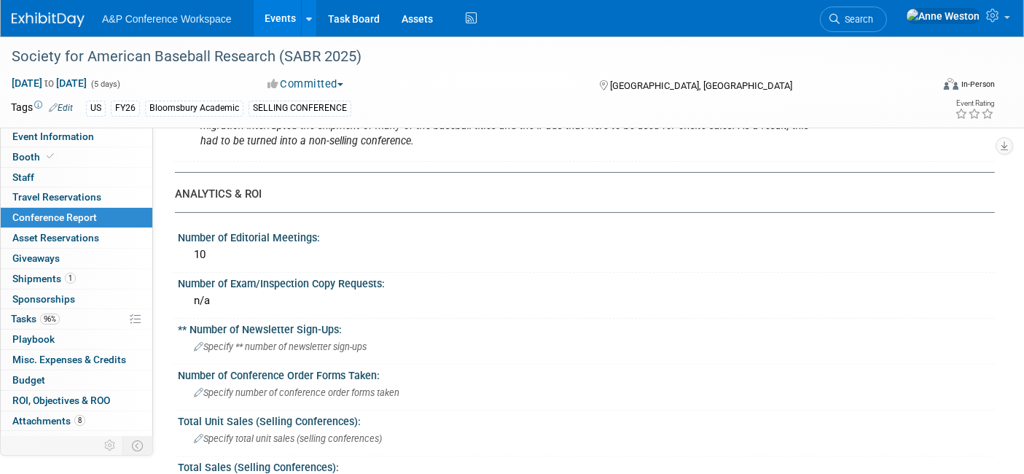
scroll to position [81, 0]
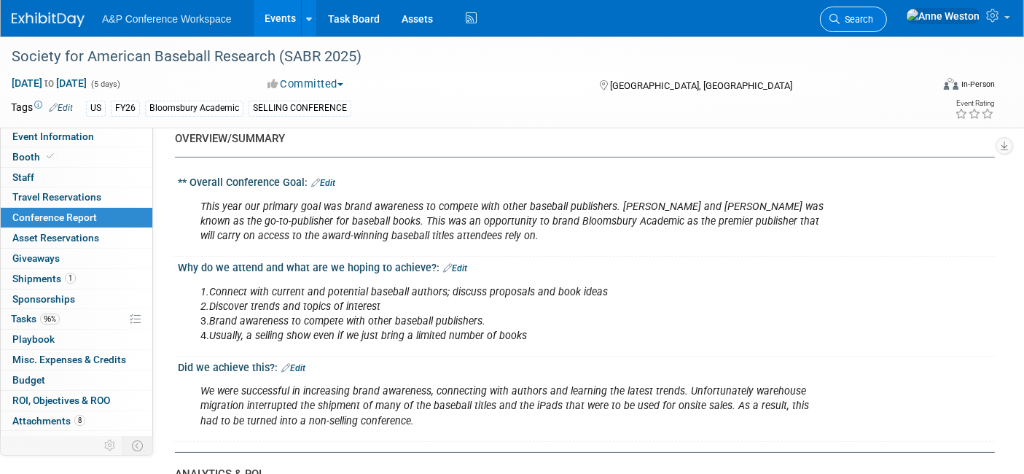
click at [873, 17] on span "Search" at bounding box center [856, 19] width 34 height 11
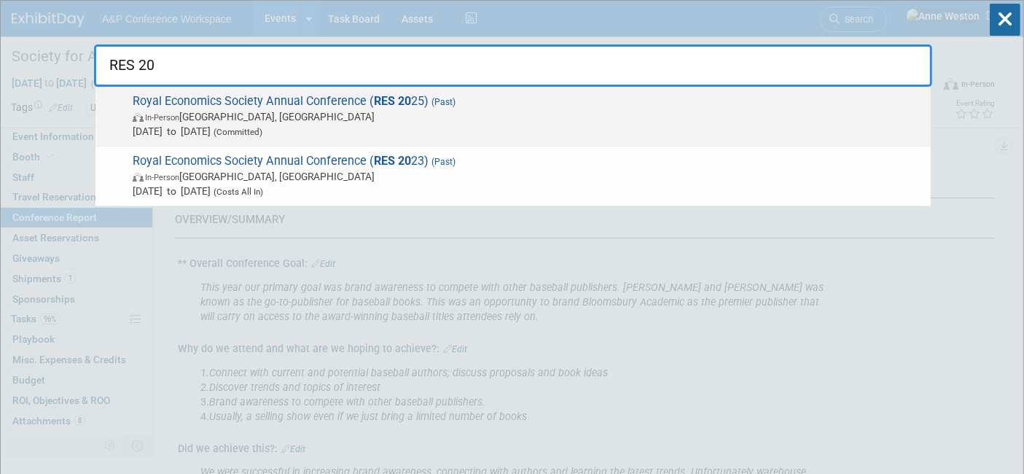
type input "RES 20"
click at [268, 117] on span "In-Person Birmingham, United Kingdom" at bounding box center [528, 116] width 790 height 15
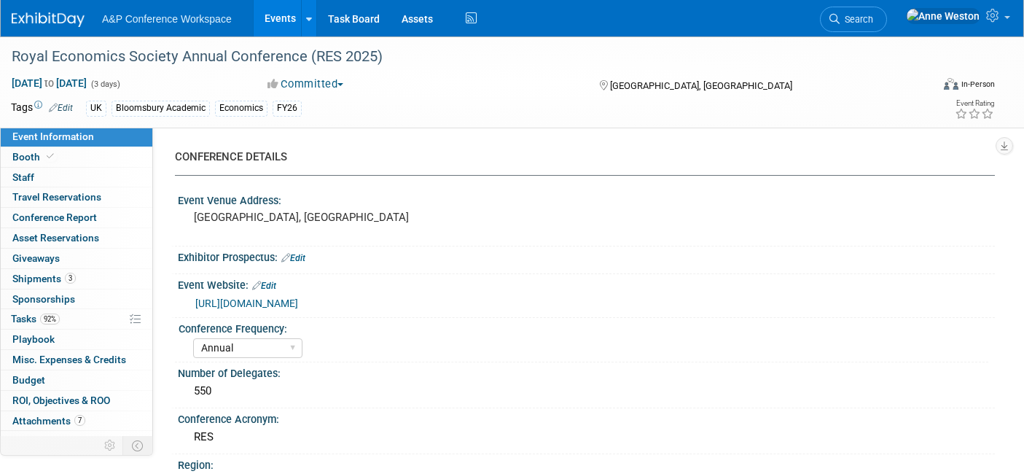
select select "Annual"
select select "Level 2"
select select "In-Person Booth"
select select "Economics"
select select "Bloomsbury Academic"
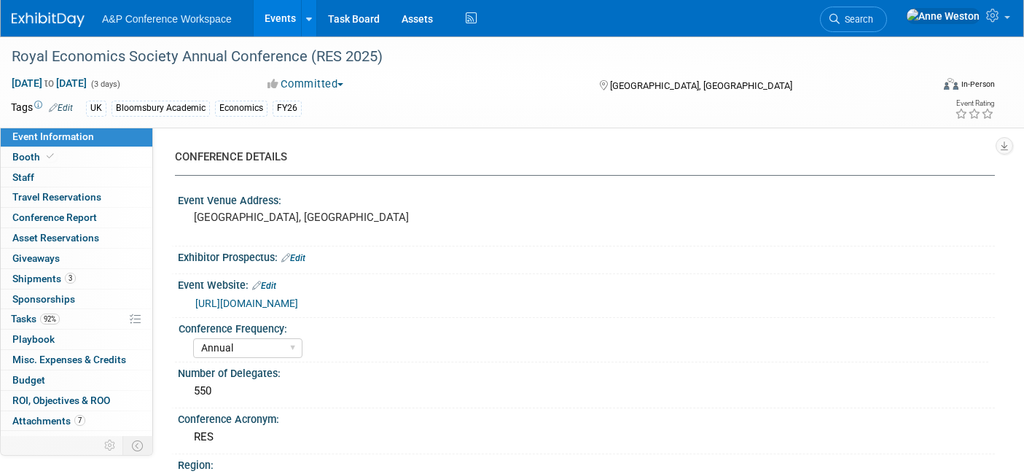
select select "[PERSON_NAME]"
select select "Networking/Commissioning"
click at [83, 224] on link "Conference Report" at bounding box center [77, 218] width 152 height 20
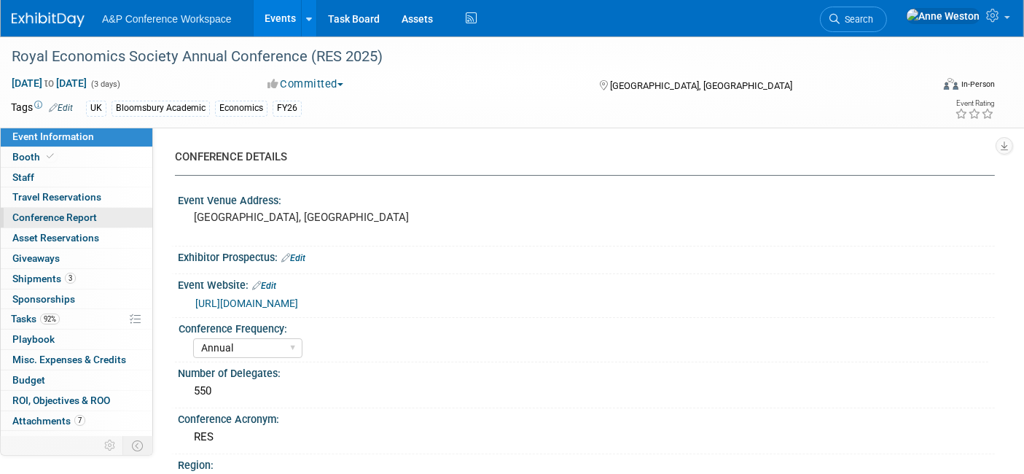
select select "NO"
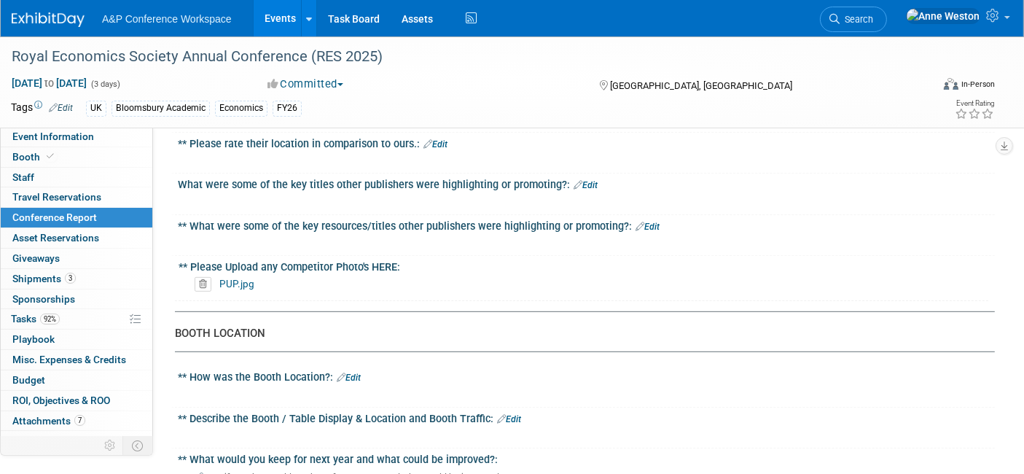
scroll to position [485, 0]
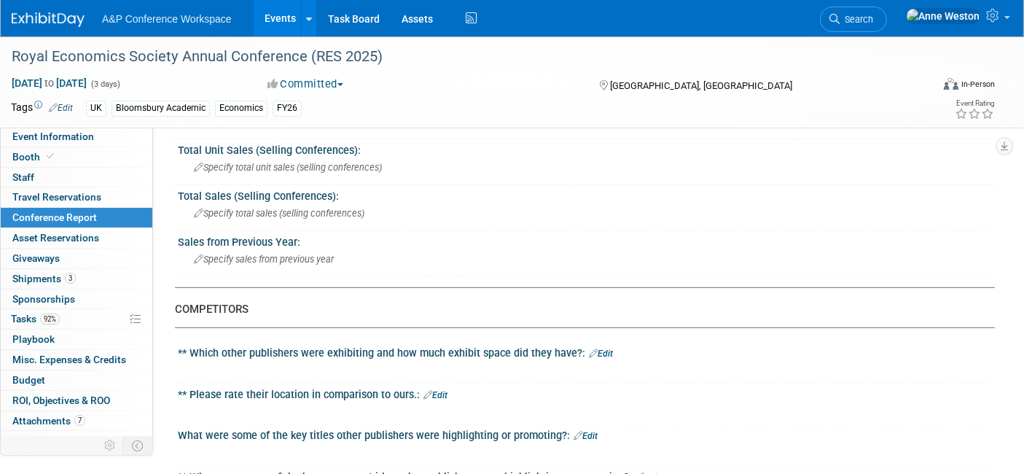
click at [873, 20] on span "Search" at bounding box center [856, 19] width 34 height 11
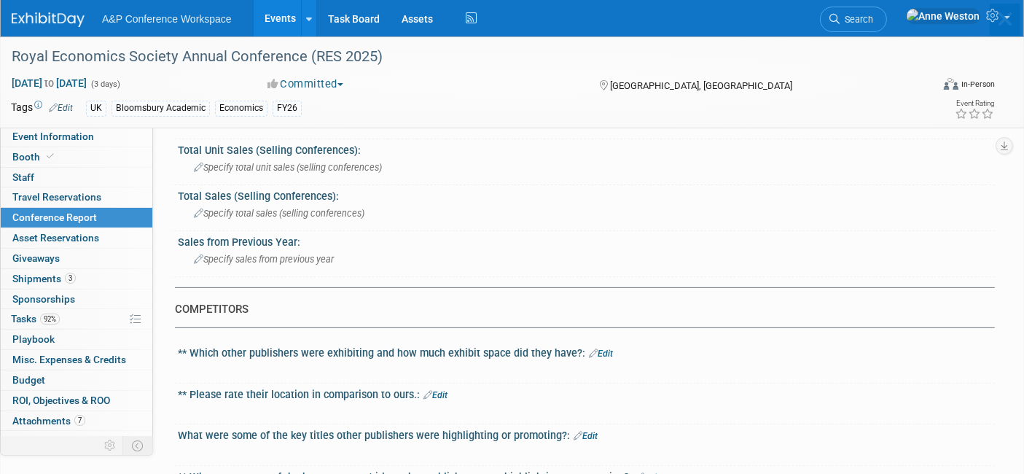
scroll to position [0, 0]
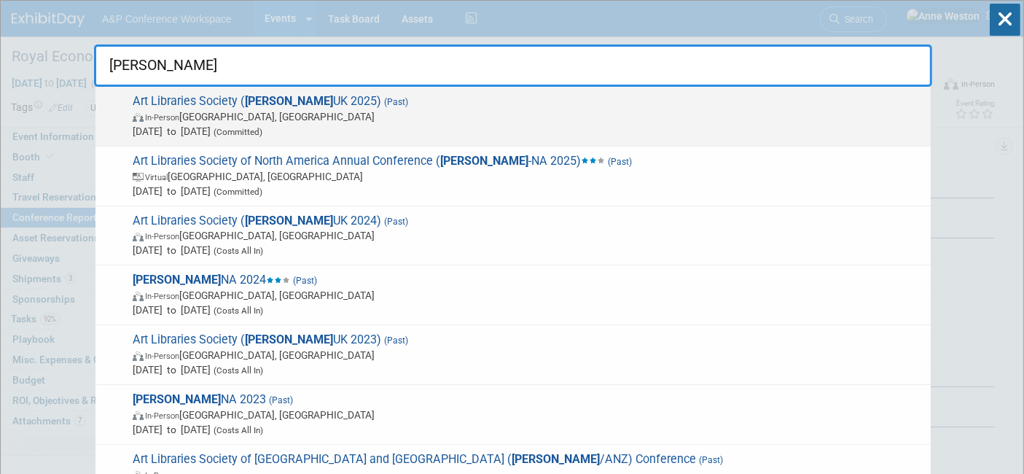
type input "ARLIS"
click at [217, 102] on span "Art Libraries Society ( ARLIS UK 2025) (Past) In-Person Limerick, Ireland Jul 1…" at bounding box center [525, 116] width 795 height 44
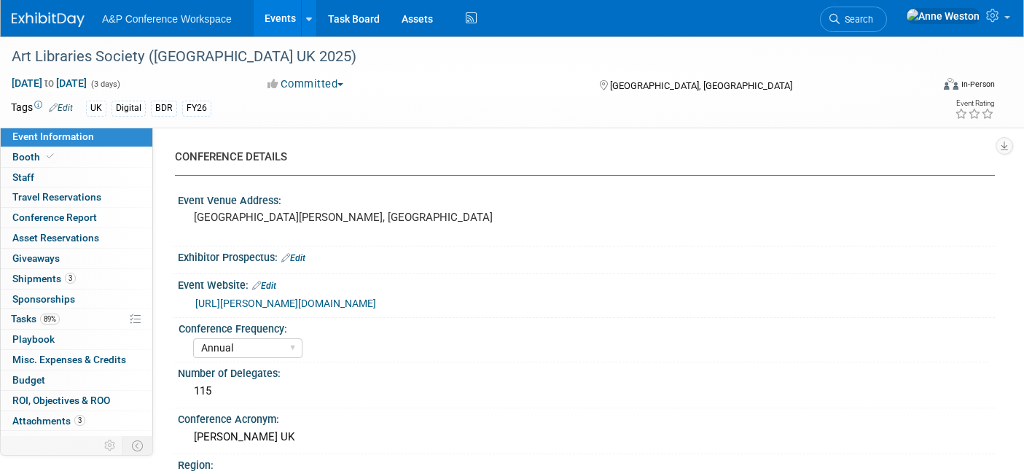
select select "Annual"
select select "Level 1"
select select "In-Person Booth"
select select "Libraries"
select select "Bloomsbury Digital Resources"
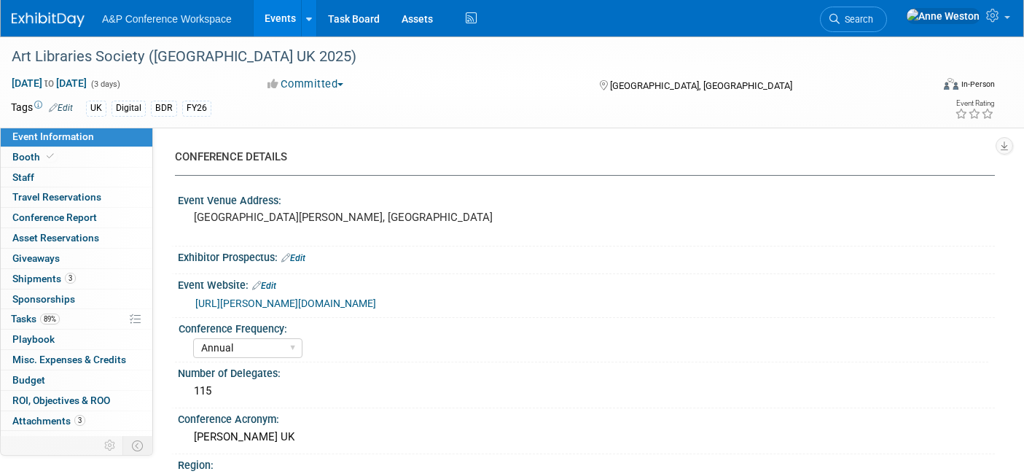
select select "[PERSON_NAME]"
select select "BDR Product Awareness and Trial Generation​"
click at [62, 213] on span "Conference Report" at bounding box center [54, 217] width 85 height 12
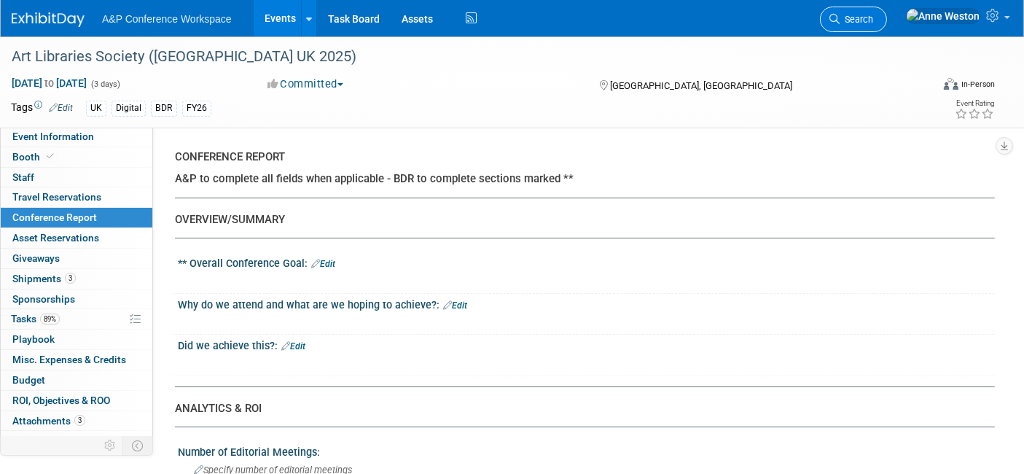
click at [839, 17] on icon at bounding box center [834, 19] width 10 height 10
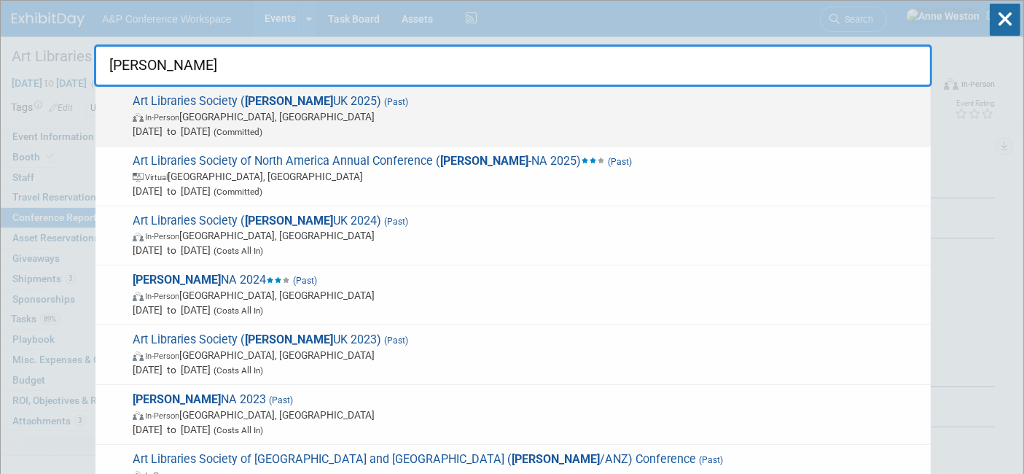
type input "arlis"
click at [213, 105] on span "Art Libraries Society ( ARLIS UK 2025) (Past) In-Person Limerick, Ireland Jul 1…" at bounding box center [525, 116] width 795 height 44
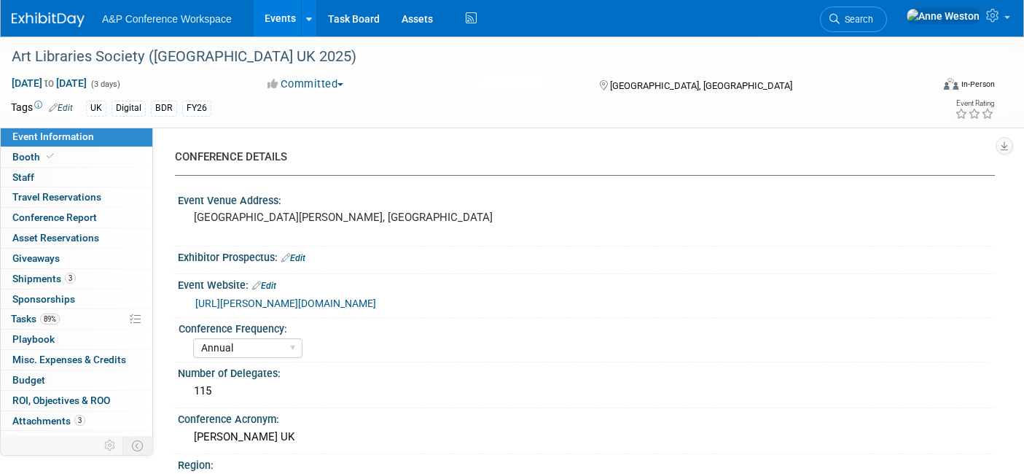
select select "Annual"
select select "Level 1"
select select "In-Person Booth"
select select "Libraries"
select select "Bloomsbury Digital Resources"
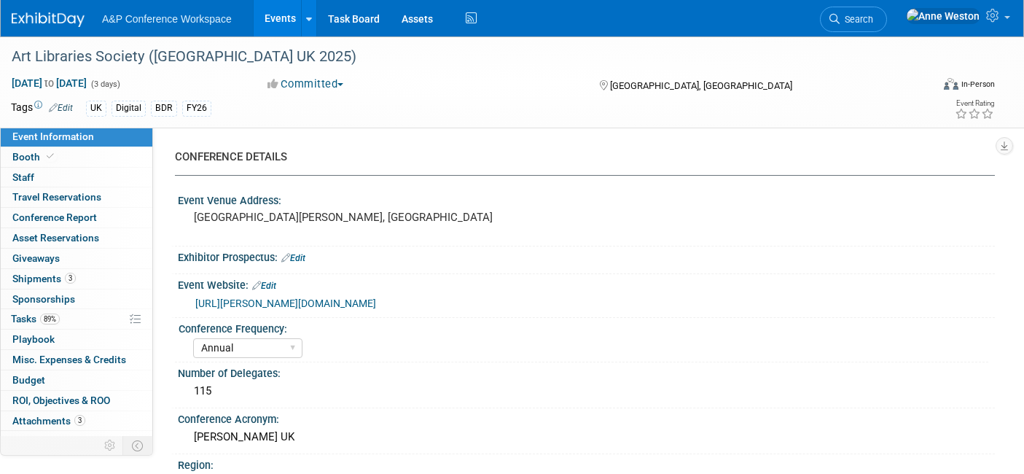
select select "[PERSON_NAME]"
select select "BDR Product Awareness and Trial Generation​"
click at [71, 213] on span "Conference Report" at bounding box center [54, 217] width 85 height 12
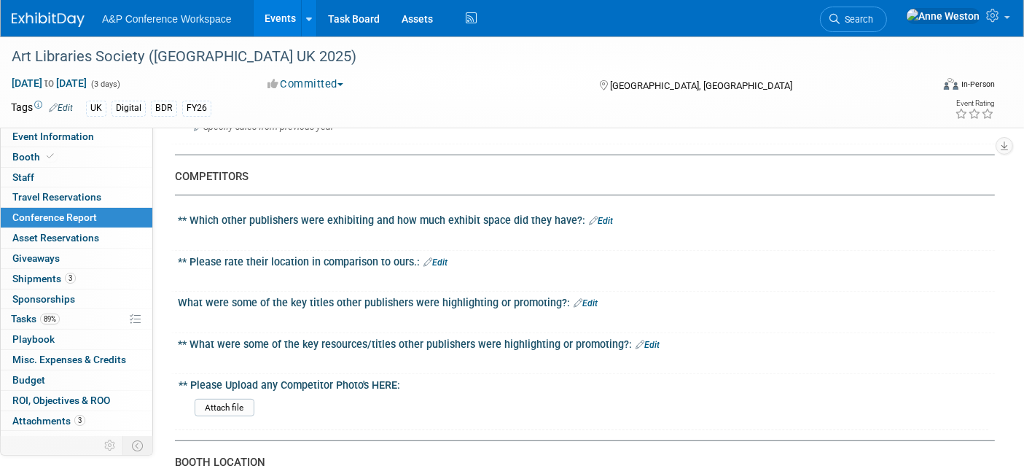
scroll to position [404, 0]
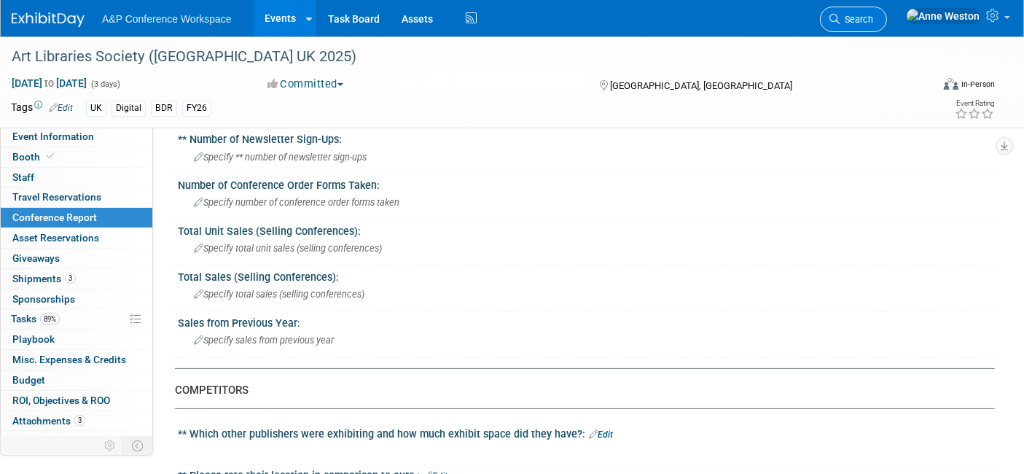
click at [839, 14] on icon at bounding box center [834, 19] width 10 height 10
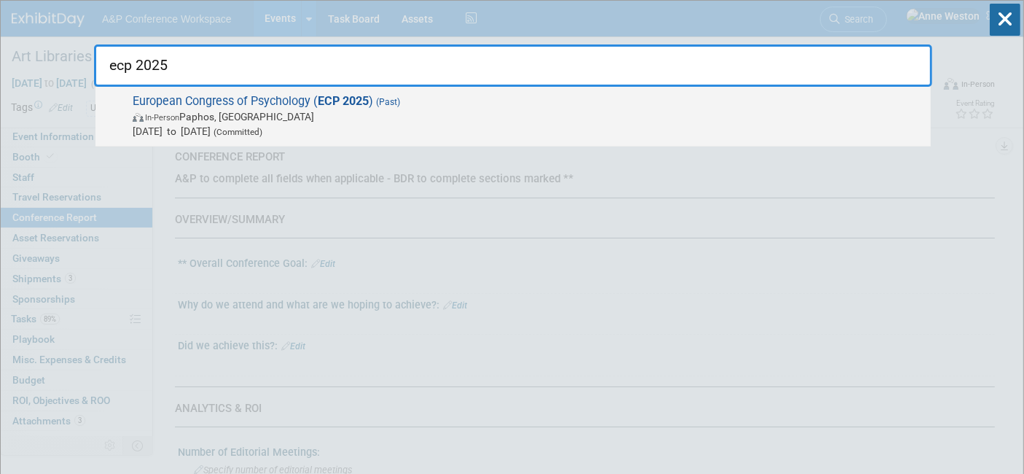
type input "ecp 2025"
click at [176, 132] on span "Jul 1, 2025 to Jul 4, 2025 (Committed)" at bounding box center [528, 131] width 790 height 15
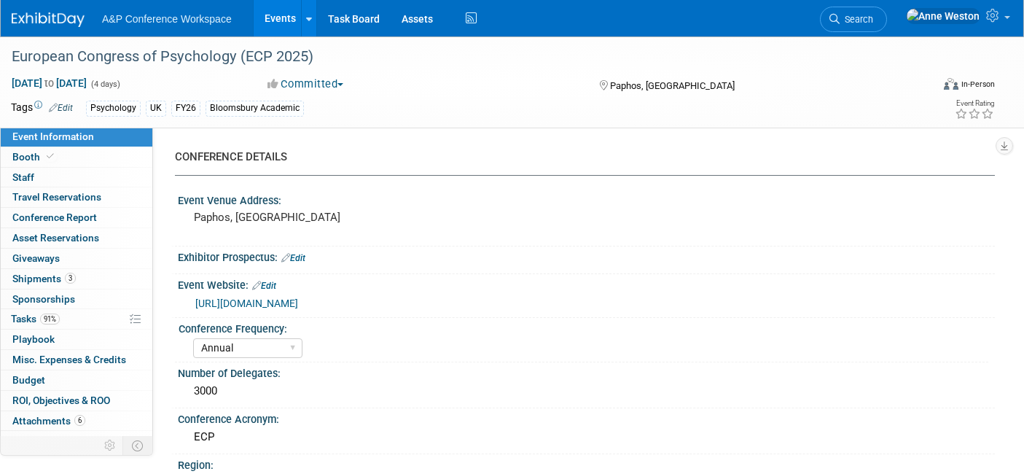
select select "Annual"
select select "Level 2"
select select "In-Person Booth"
select select "Psychology"
select select "Bloomsbury Academic"
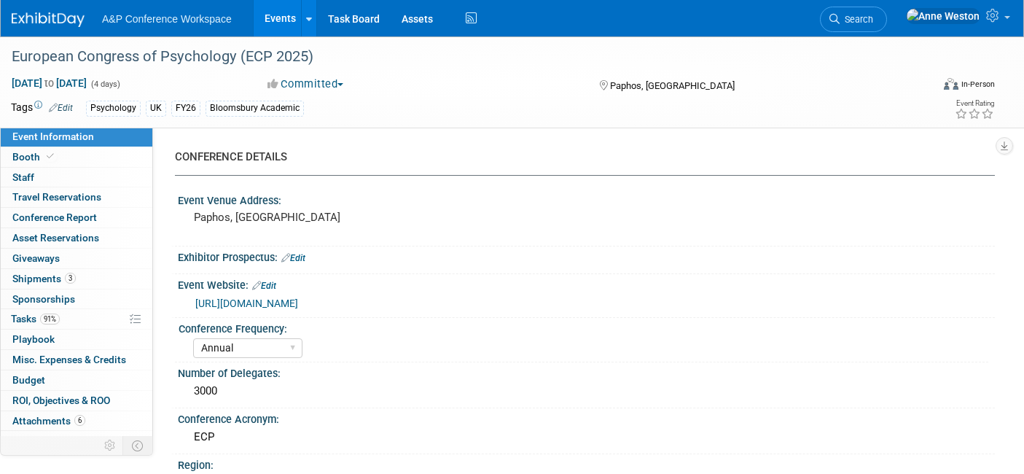
select select "[PERSON_NAME]"
select select "Networking/Commissioning"
click at [60, 152] on link "Booth" at bounding box center [77, 157] width 152 height 20
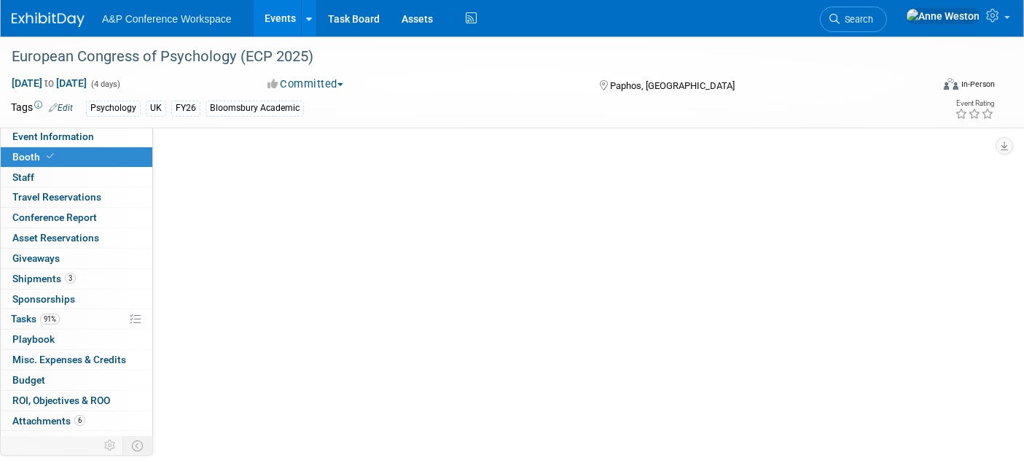
select select "BLRG"
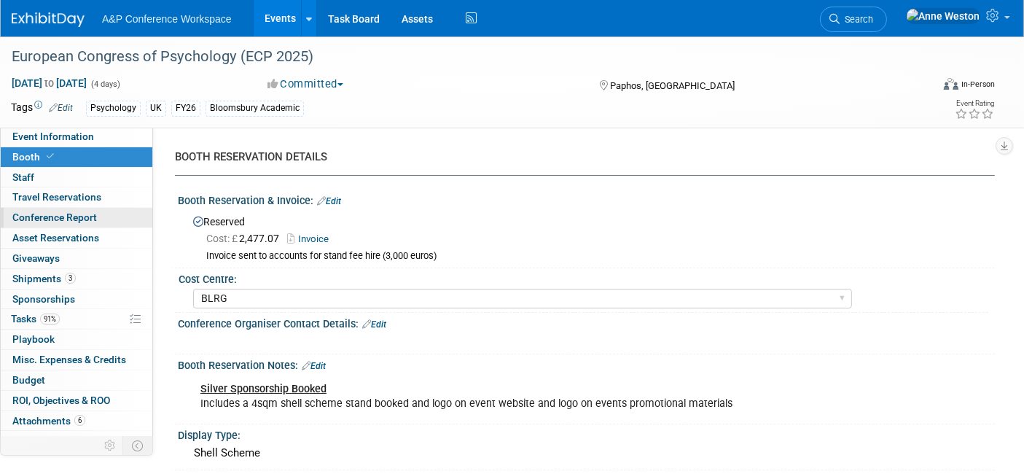
click at [34, 208] on link "Conference Report" at bounding box center [77, 218] width 152 height 20
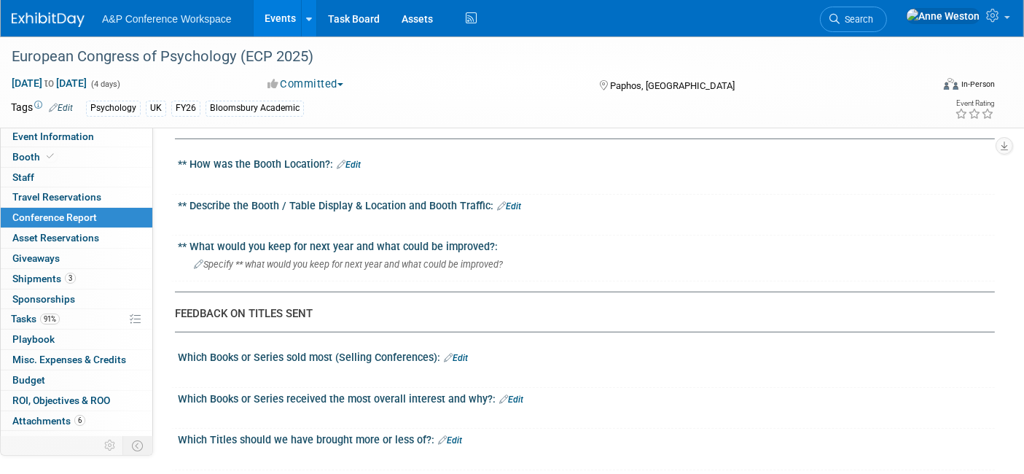
scroll to position [971, 0]
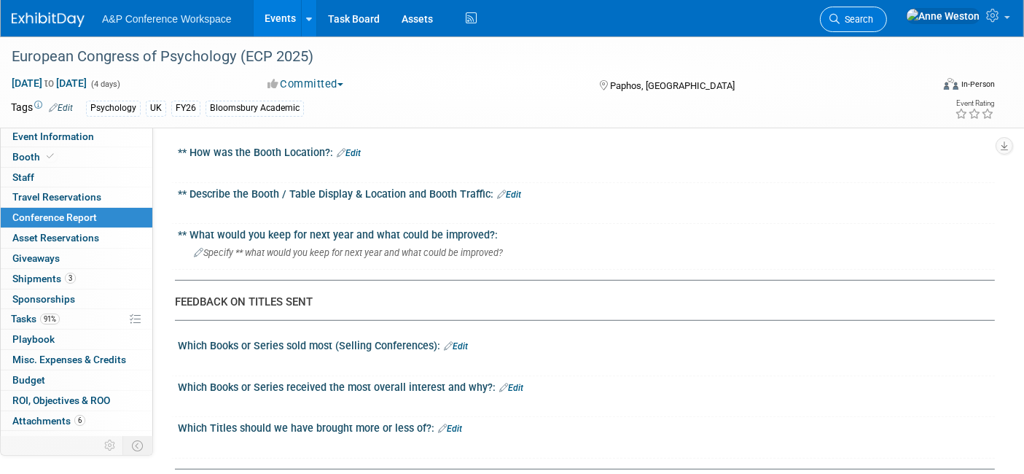
click at [885, 23] on link "Search" at bounding box center [853, 19] width 67 height 25
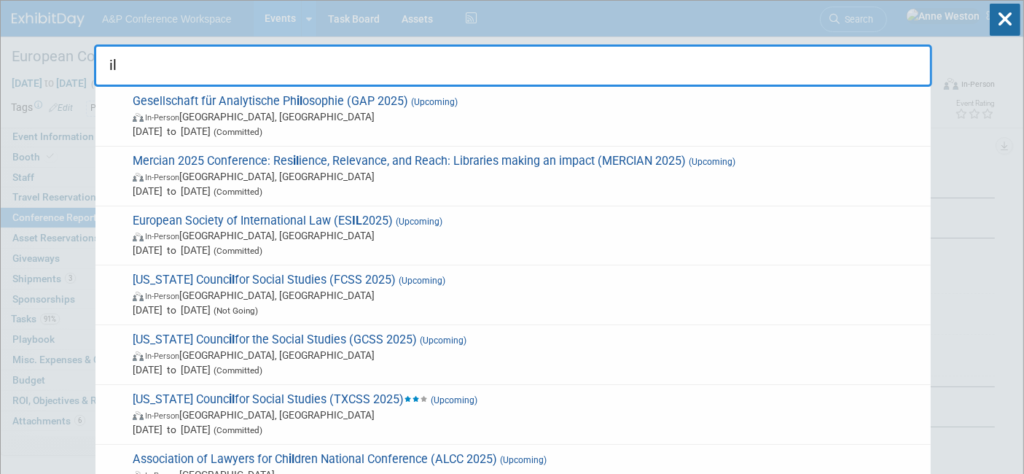
type input "i"
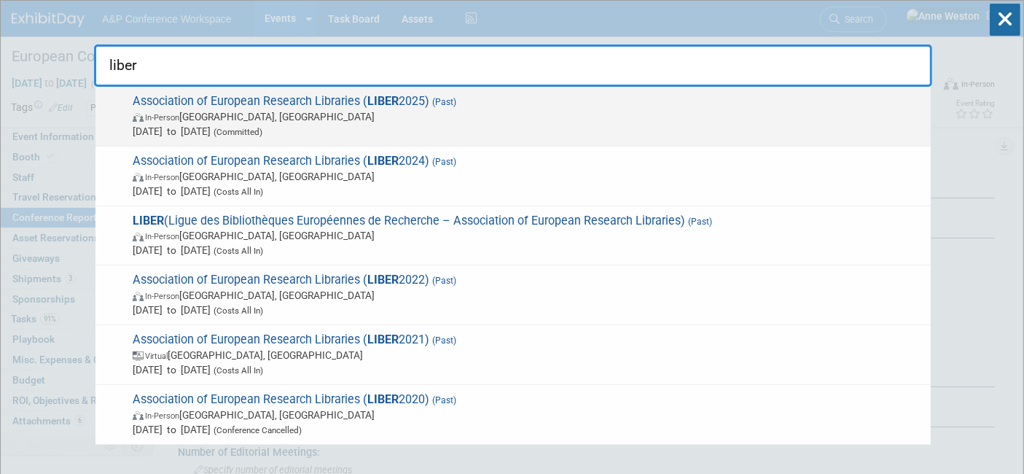
type input "liber"
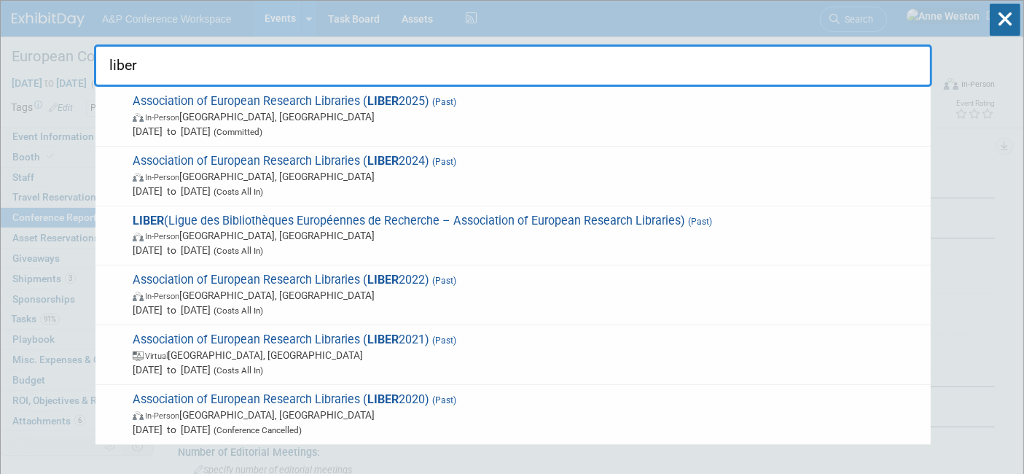
click at [224, 96] on span "Association of European Research Libraries ( LIBER 2025) (Past) In-Person Lausa…" at bounding box center [525, 116] width 795 height 44
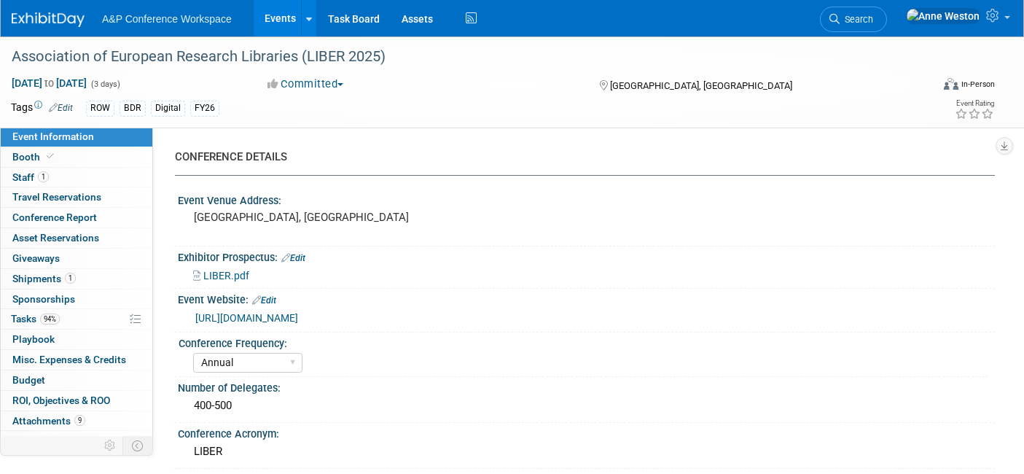
select select "Annual"
select select "Level 2"
select select "In-Person Booth"
select select "Libraries"
select select "Bloomsbury Digital Resources"
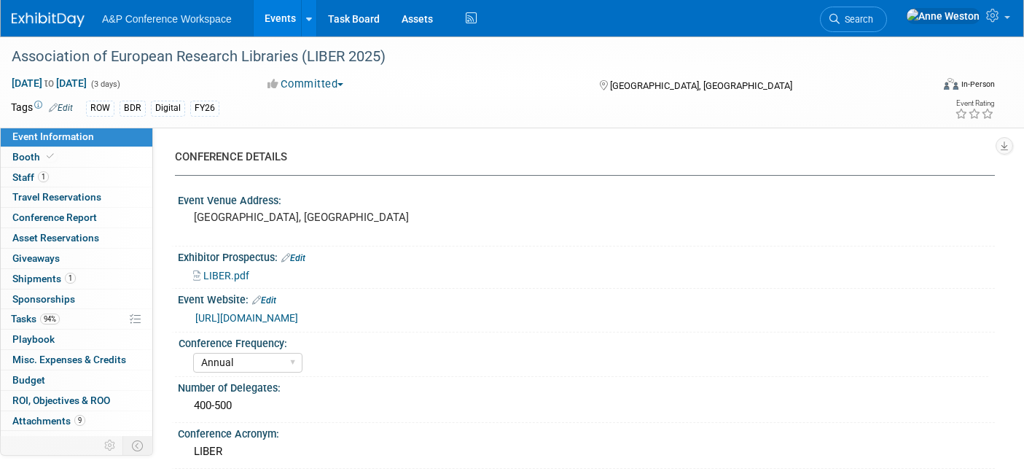
select select "[PERSON_NAME]"
select select "BDR Product Awareness and Trial Generation​"
click at [75, 211] on span "Conference Report" at bounding box center [54, 217] width 85 height 12
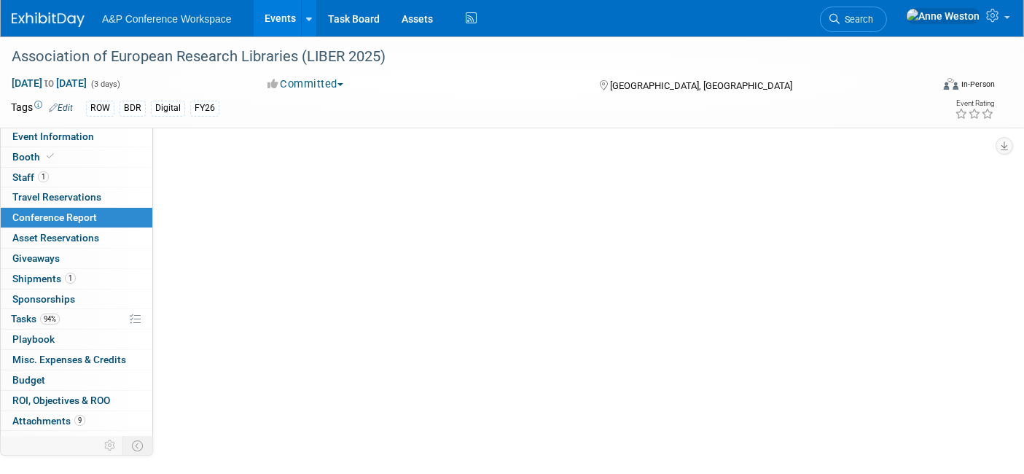
select select "NO"
select select "YES"
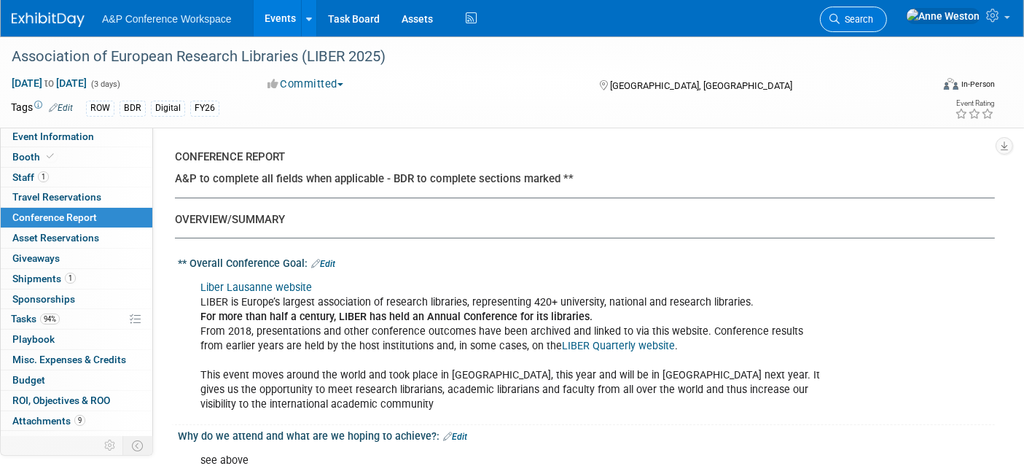
click at [887, 26] on link "Search" at bounding box center [853, 19] width 67 height 25
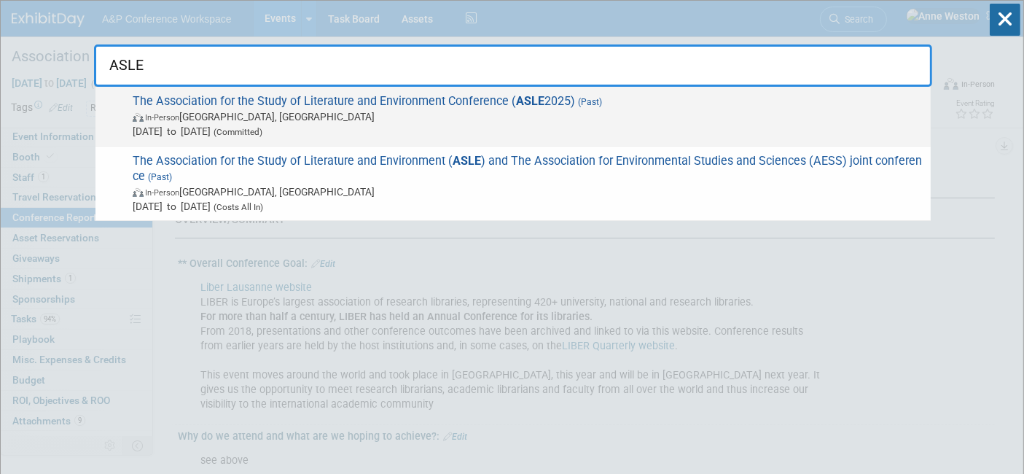
type input "ASLE"
click at [254, 98] on span "The Association for the Study of Literature and Environment Conference ( ASLE 2…" at bounding box center [525, 116] width 795 height 44
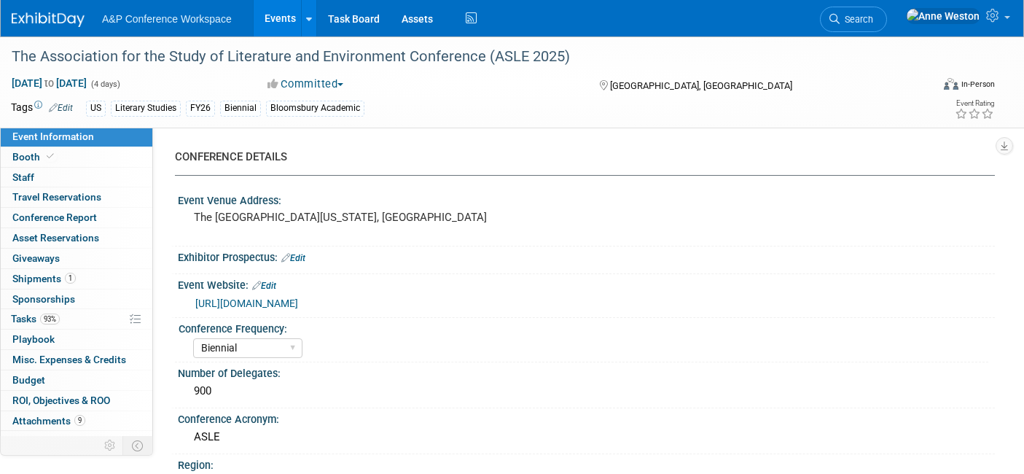
select select "Biennial"
select select "Level 2"
select select "In-Person Booth"
select select "Literary Studies"
select select "Bloomsbury Academic"
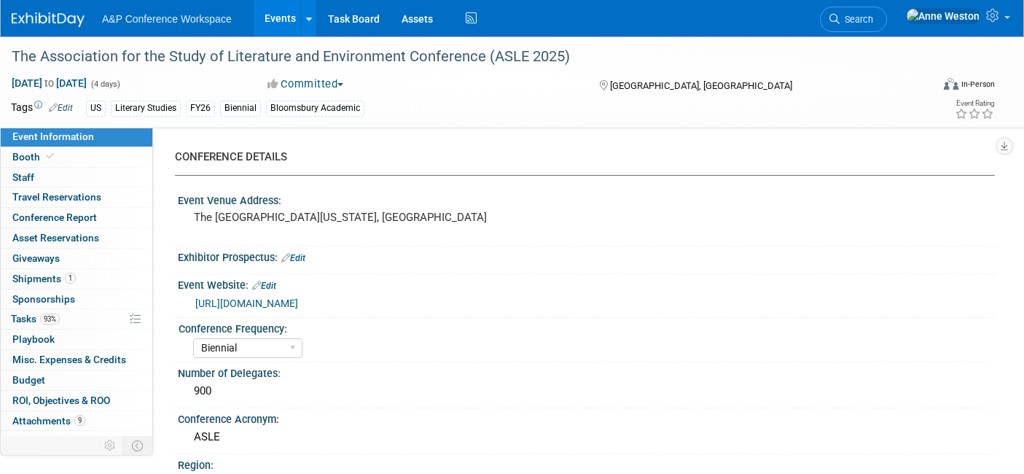
select select "[PERSON_NAME]"
select select "Brand/Subject Presence​"
click at [109, 224] on link "Conference Report" at bounding box center [77, 218] width 152 height 20
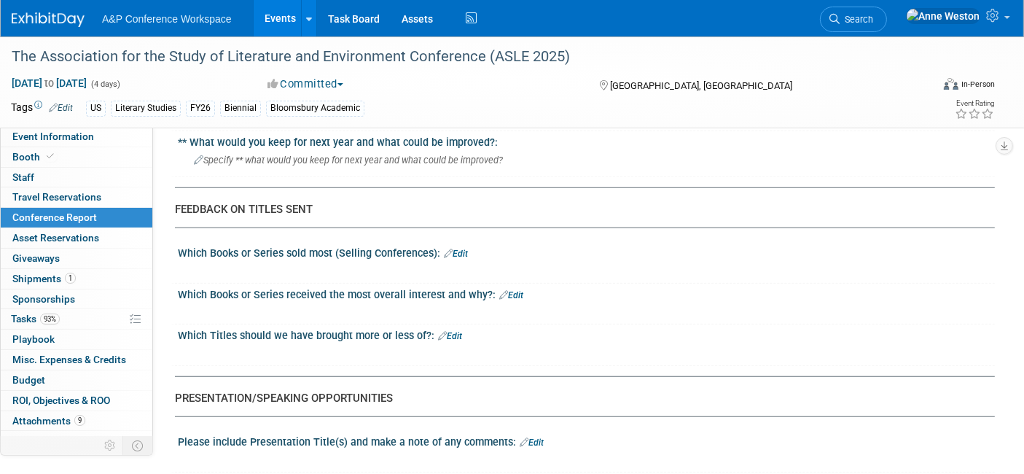
scroll to position [1133, 0]
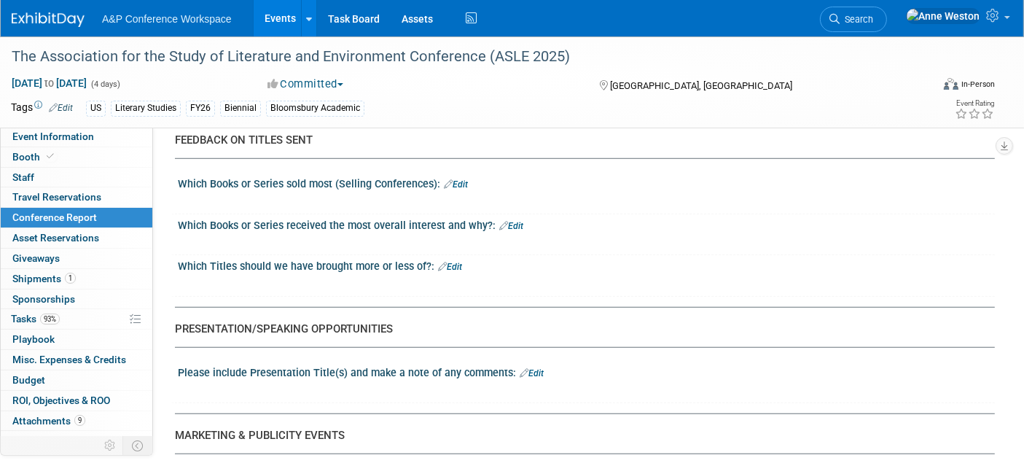
click at [873, 19] on span "Search" at bounding box center [856, 19] width 34 height 11
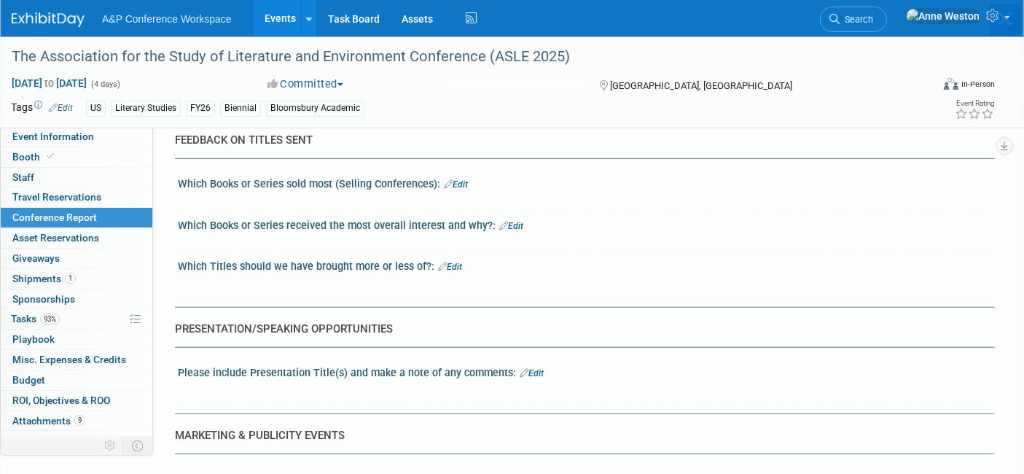
scroll to position [0, 0]
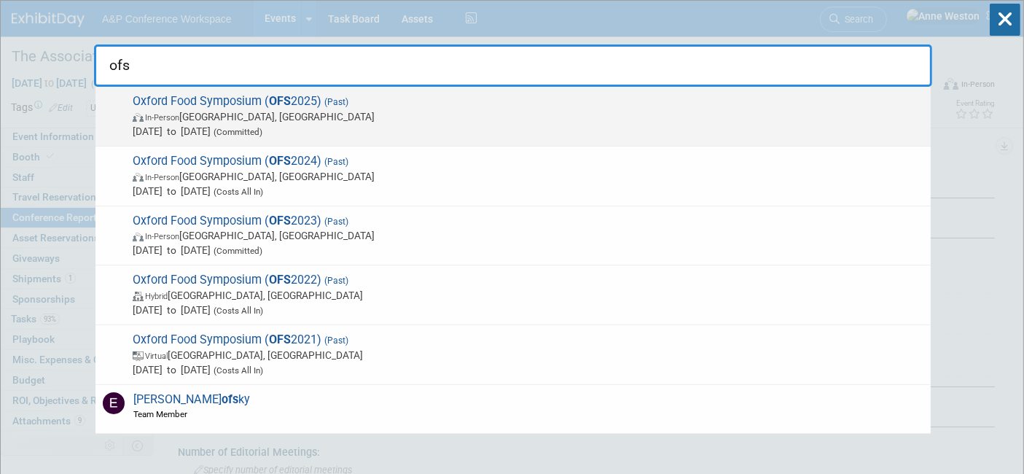
type input "ofs"
click at [173, 104] on span "Oxford Food Symposium ( OFS 2025) (Past) In-Person Oxford, United Kingdom Jul 1…" at bounding box center [525, 116] width 795 height 44
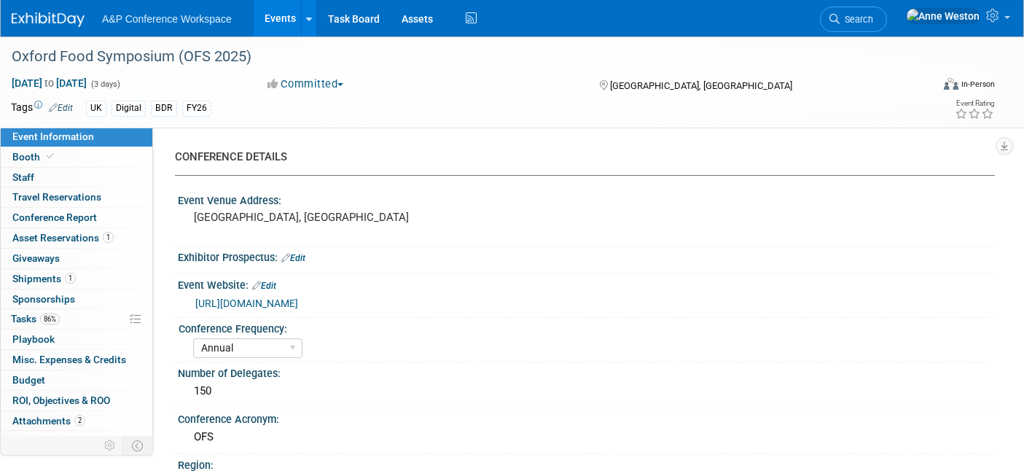
select select "Annual"
select select "Level 2"
select select "In-Person Booth"
select select "Libraries"
select select "Bloomsbury Digital Resources"
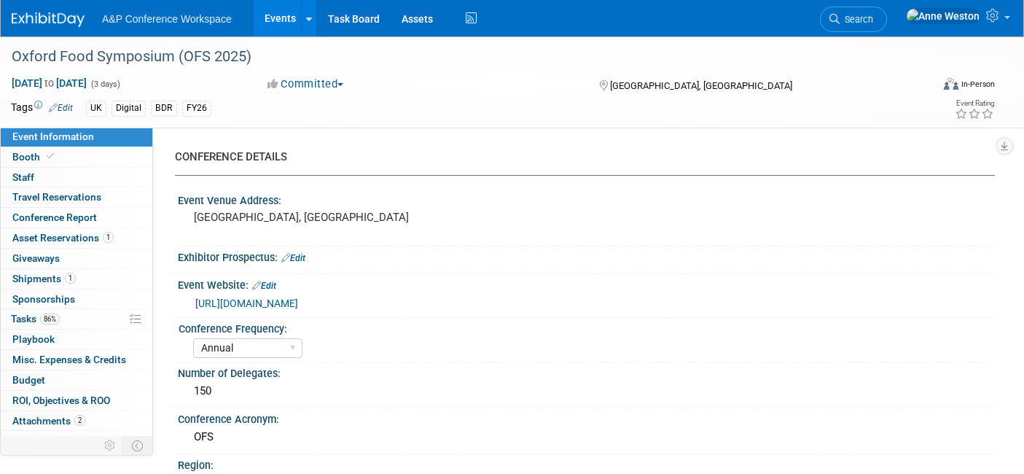
select select "[PERSON_NAME]"
select select "BDR Product Awareness and Trial Generation​"
click at [60, 221] on span "Conference Report" at bounding box center [54, 217] width 85 height 12
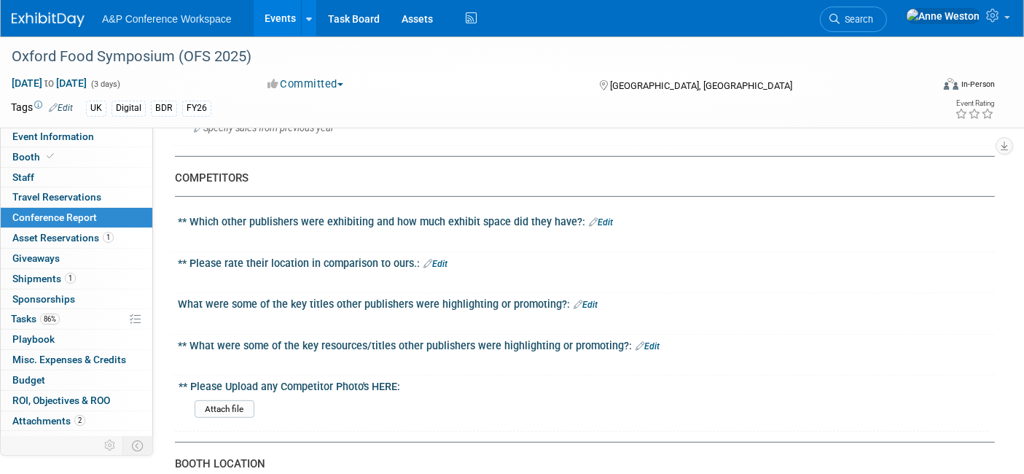
scroll to position [404, 0]
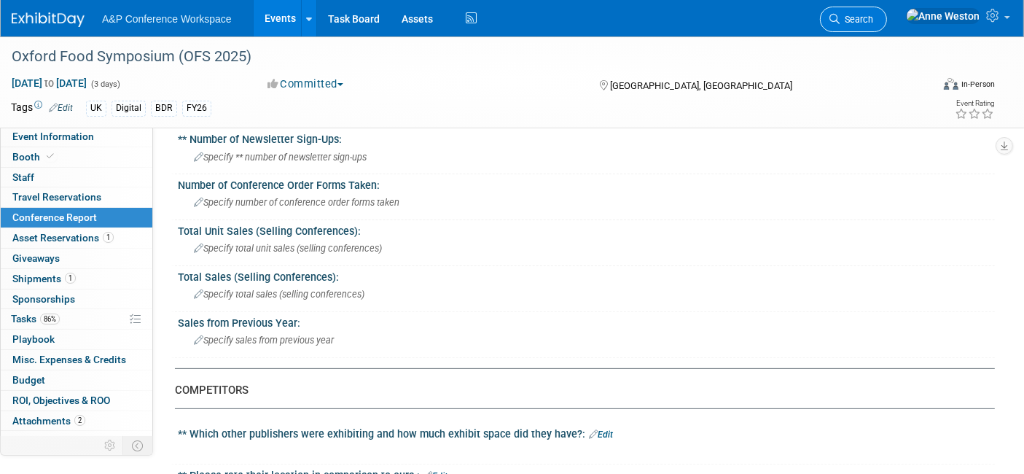
click at [873, 23] on span "Search" at bounding box center [856, 19] width 34 height 11
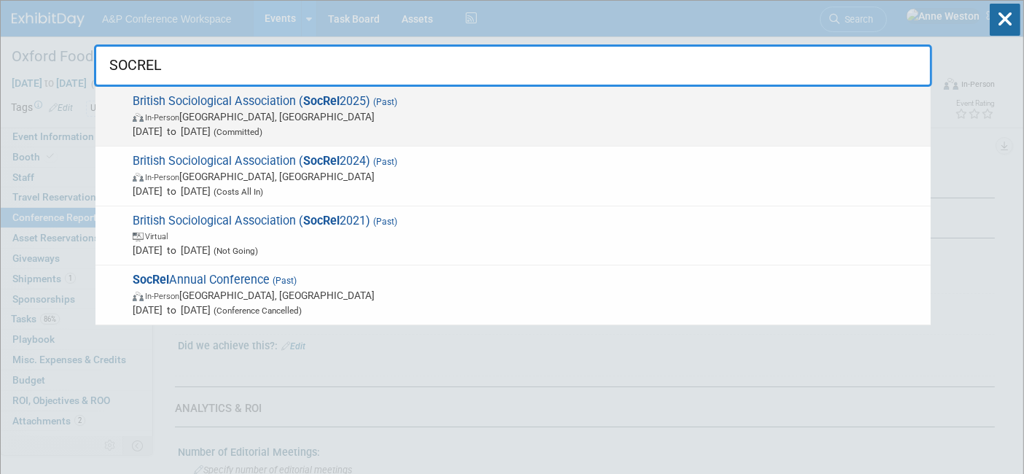
type input "SOCREL"
click at [181, 105] on span "British Sociological Association ( SocRel 2025) (Past) In-Person Durham, United…" at bounding box center [525, 116] width 795 height 44
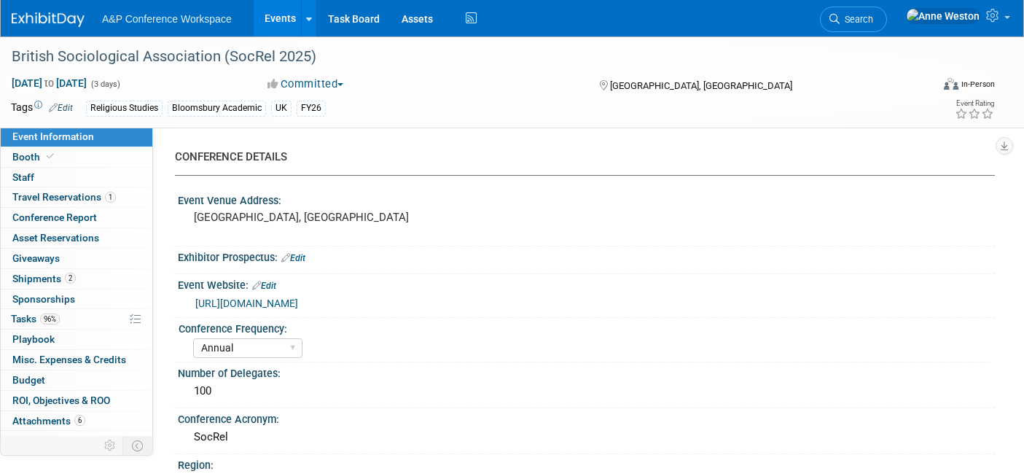
select select "Annual"
select select "Level 2"
select select "In-Person Booth"
select select "Religious Studies"
select select "Bloomsbury Academic"
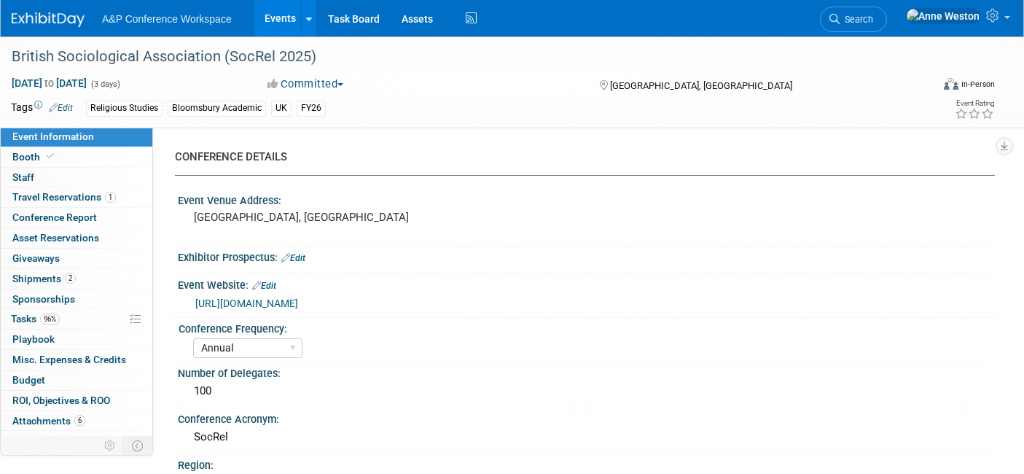
select select "[PERSON_NAME]"
select select "Networking/Commissioning"
click at [85, 216] on span "Conference Report" at bounding box center [54, 217] width 85 height 12
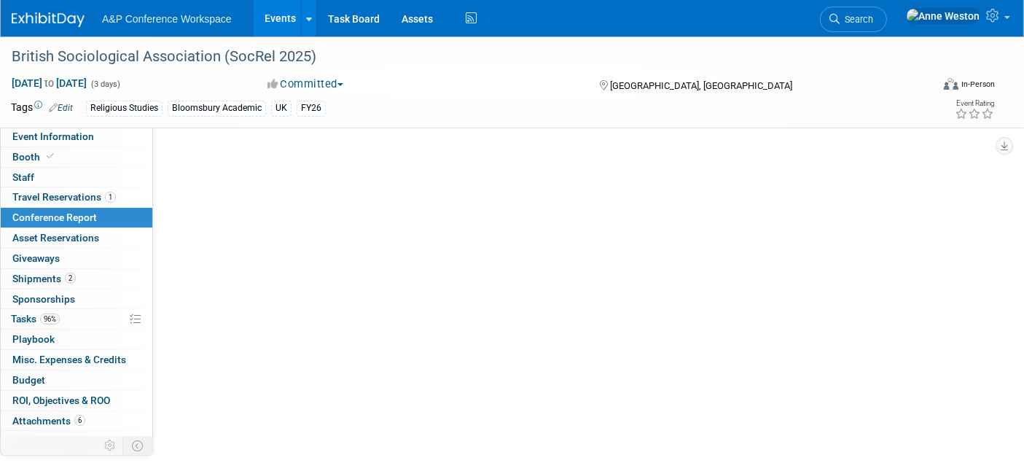
select select "NO"
select select "YES"
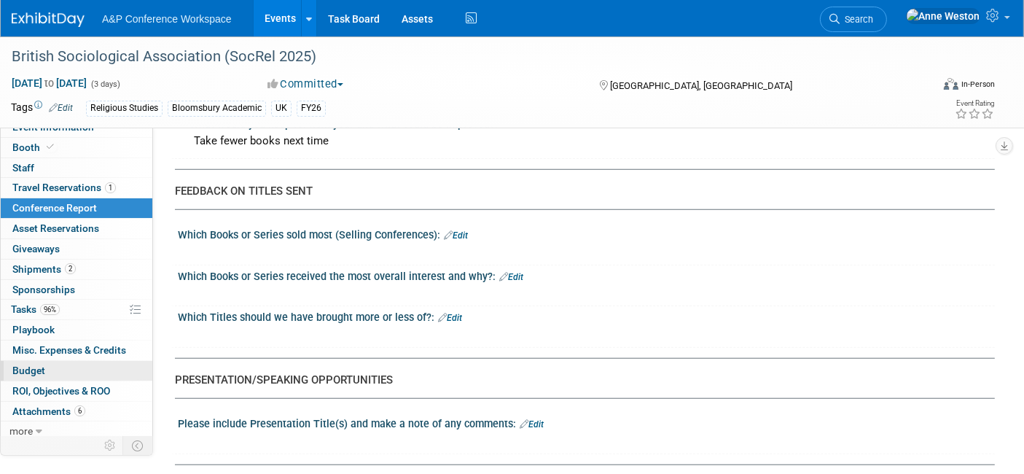
scroll to position [12, 0]
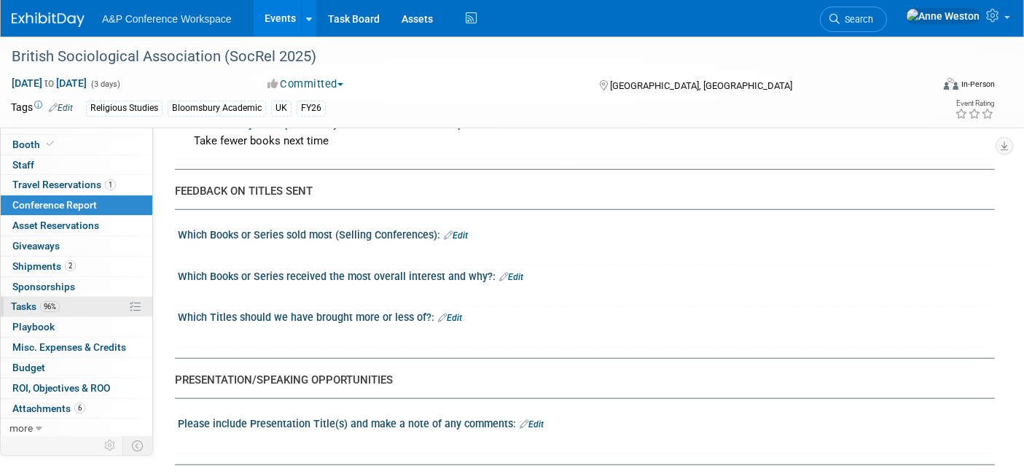
click at [49, 307] on span "96%" at bounding box center [50, 306] width 20 height 11
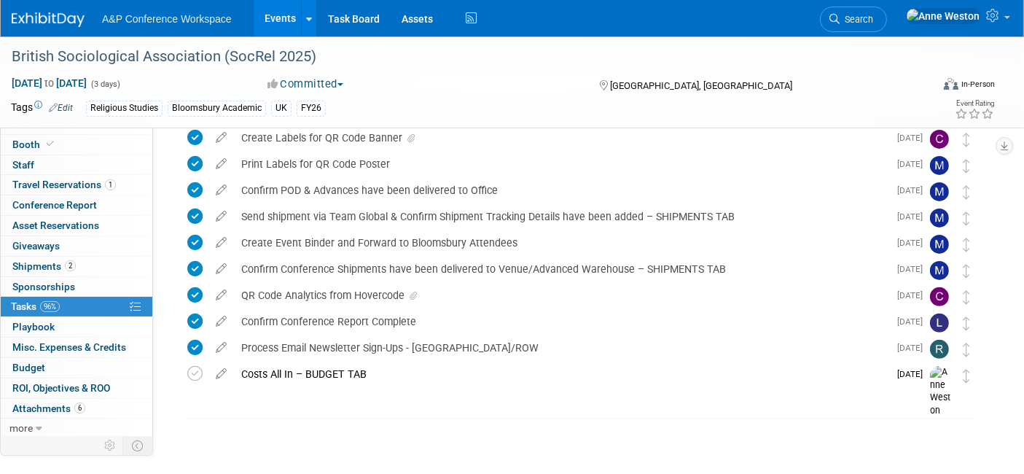
scroll to position [406, 0]
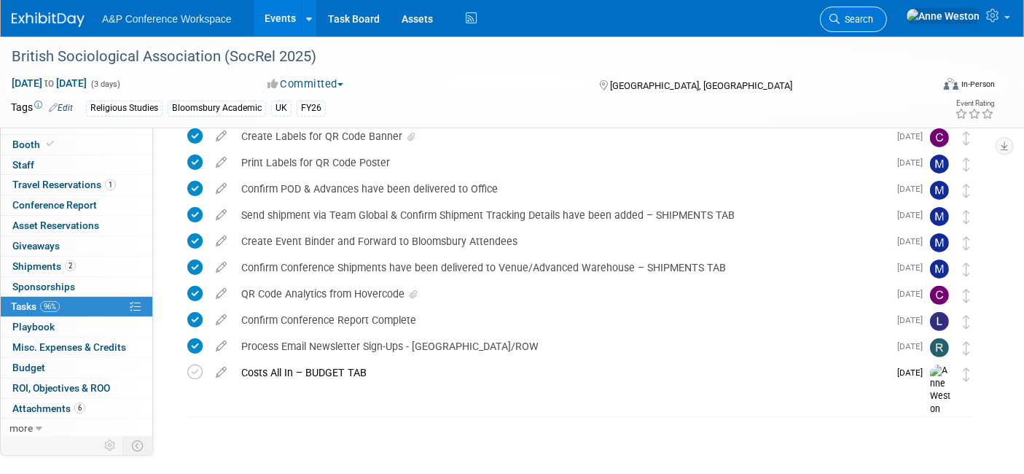
click at [887, 12] on link "Search" at bounding box center [853, 19] width 67 height 25
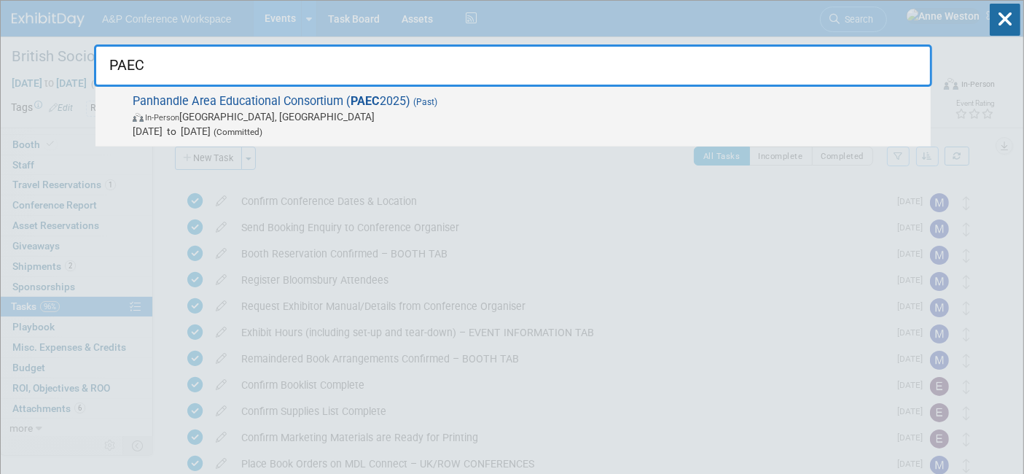
type input "PAEC"
click at [238, 107] on span "Panhandle Area Educational Consortium ( PAEC 2025) (Past) In-Person Miramar Bea…" at bounding box center [525, 116] width 795 height 44
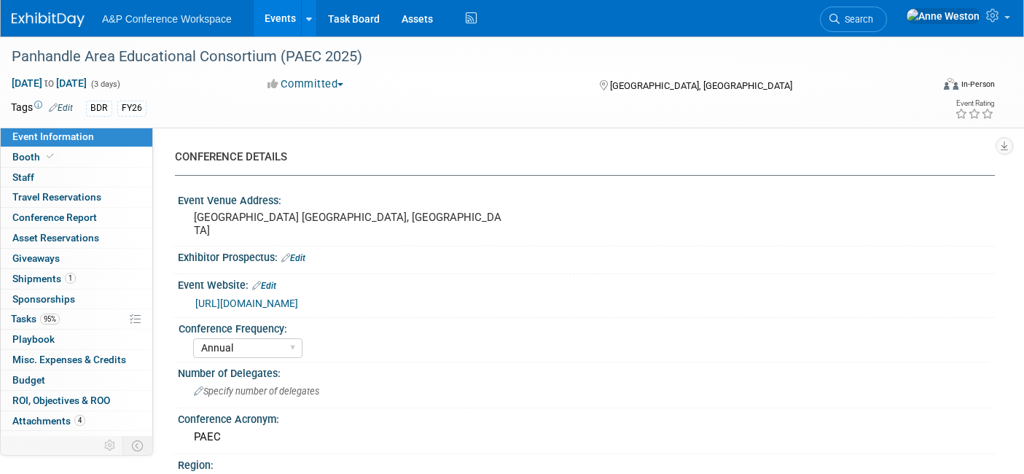
select select "Annual"
select select "Level 2"
select select "In-Person Booth"
select select "Schools"
select select "Bloomsbury Digital Resources"
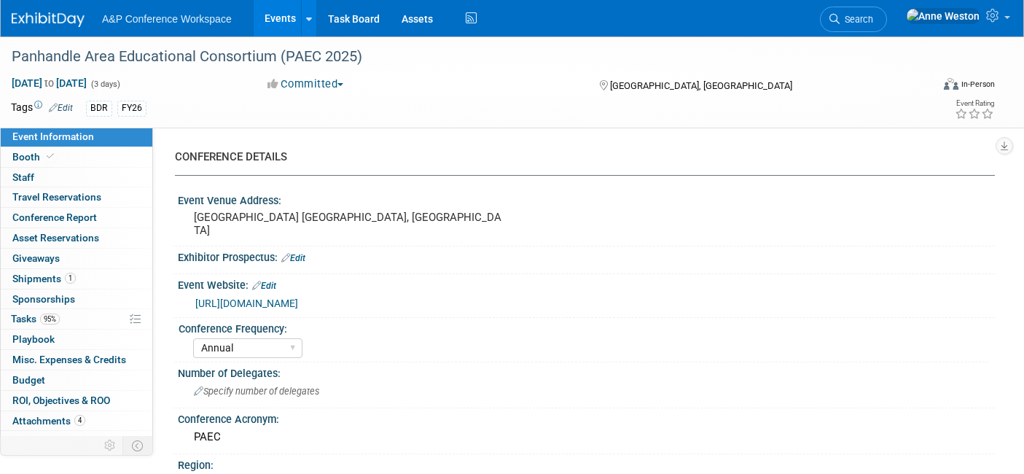
select select "[PERSON_NAME]"
select select "BDR Product Awareness and Trial Generation​"
click at [82, 219] on span "Conference Report" at bounding box center [54, 217] width 85 height 12
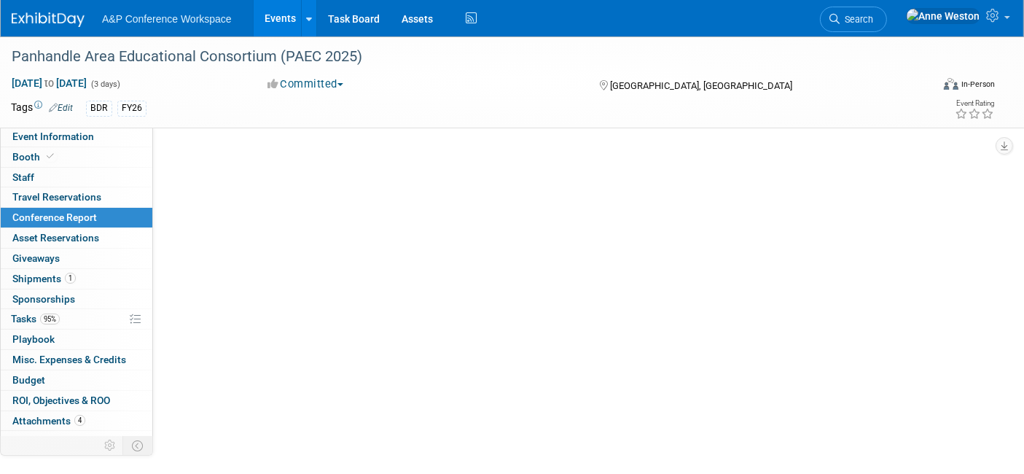
select select "NO"
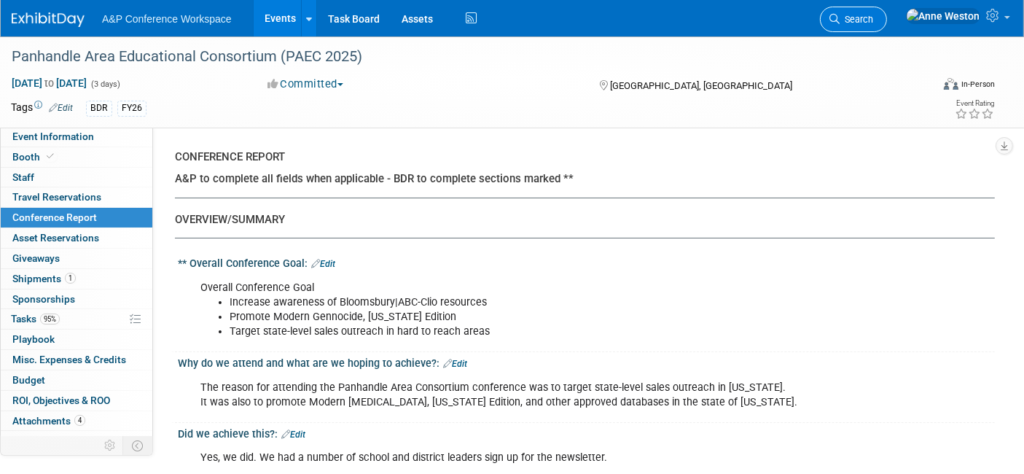
click at [873, 17] on span "Search" at bounding box center [856, 19] width 34 height 11
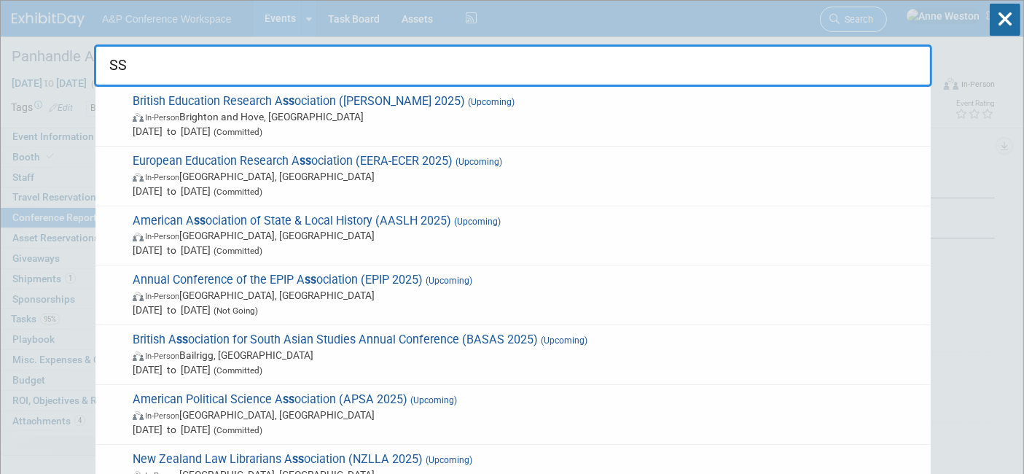
type input "S"
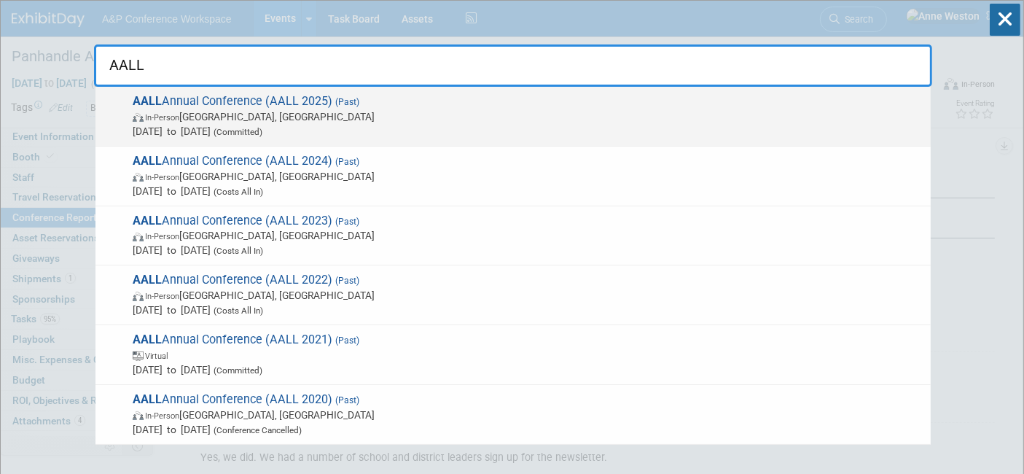
type input "AALL"
click at [187, 101] on span "AALL Annual Conference (AALL 2025) (Past) In-Person [GEOGRAPHIC_DATA], [GEOGRAP…" at bounding box center [525, 116] width 795 height 44
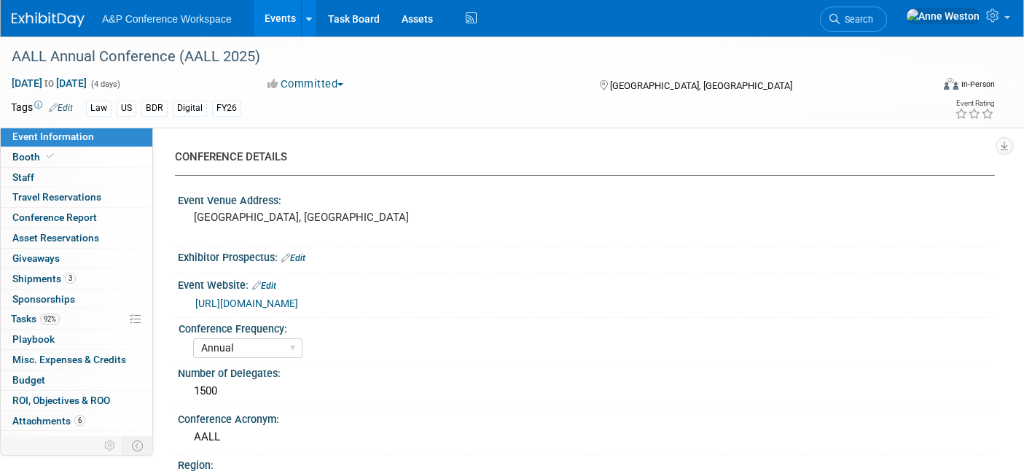
select select "Annual"
select select "Level 2"
select select "In-Person Booth"
select select "Libraries"
select select "Bloomsbury Digital Resources"
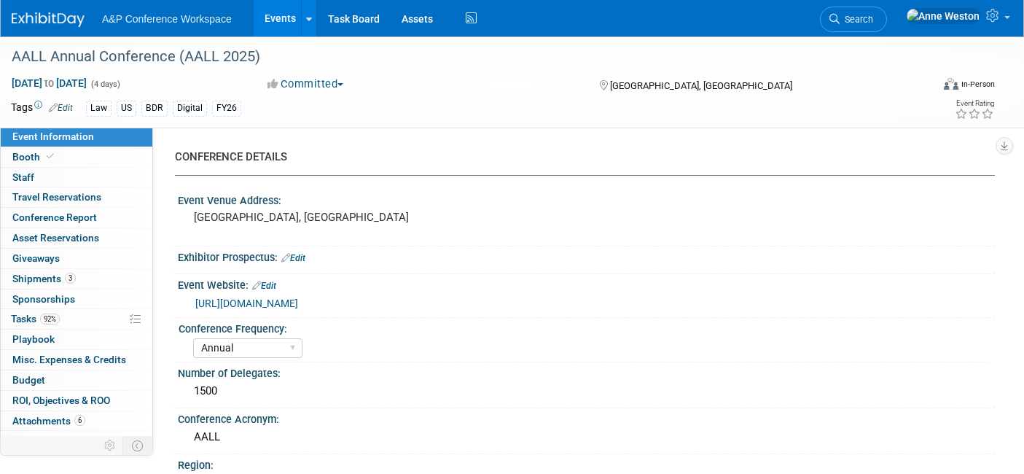
select select "[PERSON_NAME]"
select select "BDR Product Awareness and Trial Generation​"
click at [62, 211] on span "Conference Report" at bounding box center [54, 217] width 85 height 12
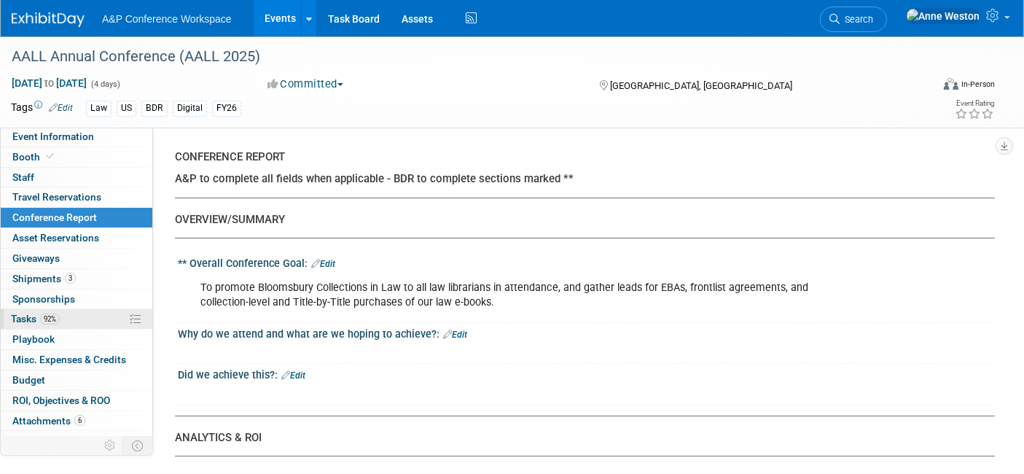
click at [53, 321] on span "92%" at bounding box center [50, 318] width 20 height 11
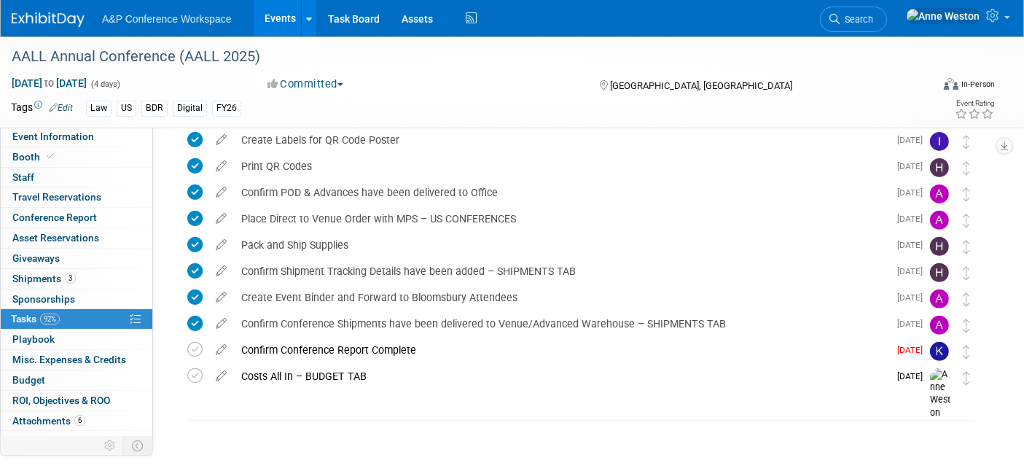
scroll to position [484, 0]
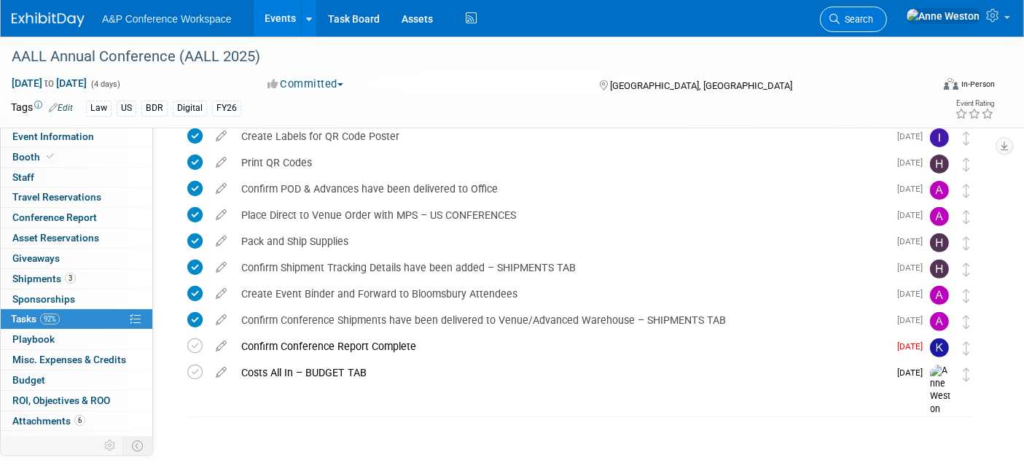
click at [873, 19] on span "Search" at bounding box center [856, 19] width 34 height 11
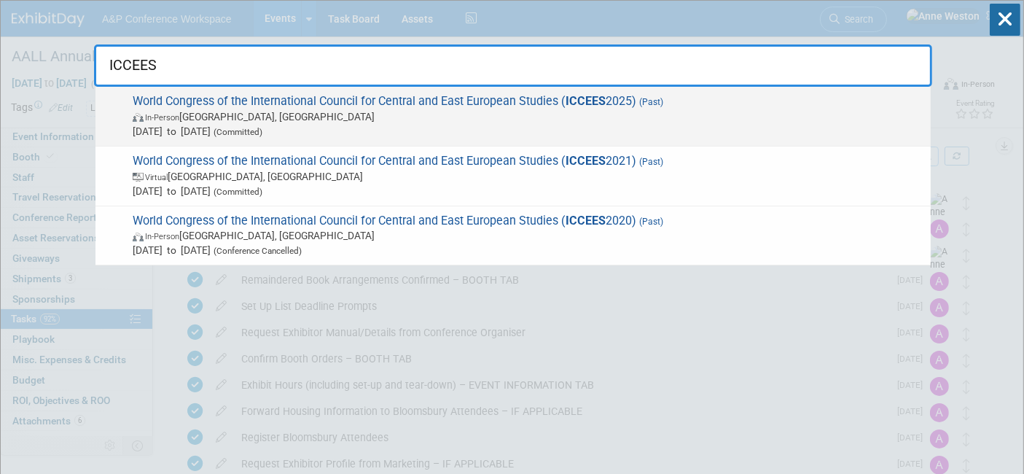
type input "ICCEES"
click at [252, 128] on span "Jul 21, 2025 to Jul 25, 2025 (Committed)" at bounding box center [528, 131] width 790 height 15
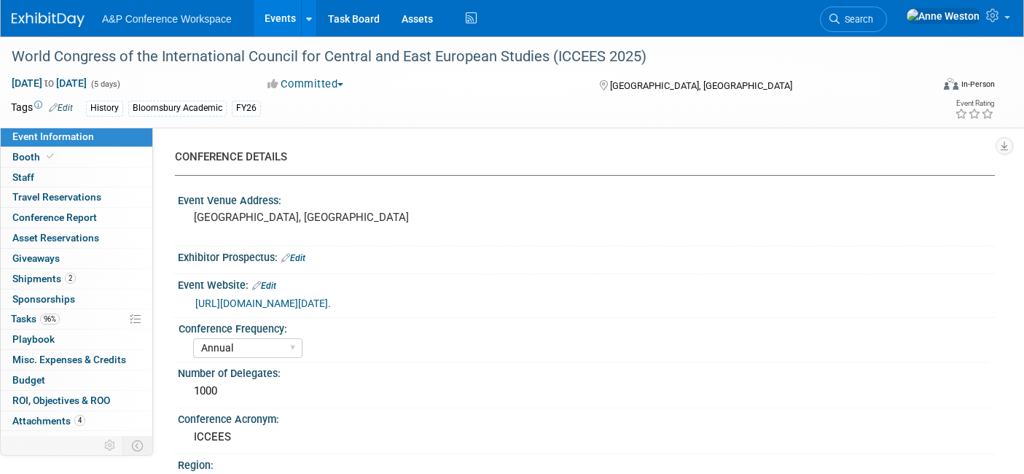
select select "Annual"
select select "Level 2"
select select "In-Person Booth"
select select "History"
select select "Bloomsbury Academic"
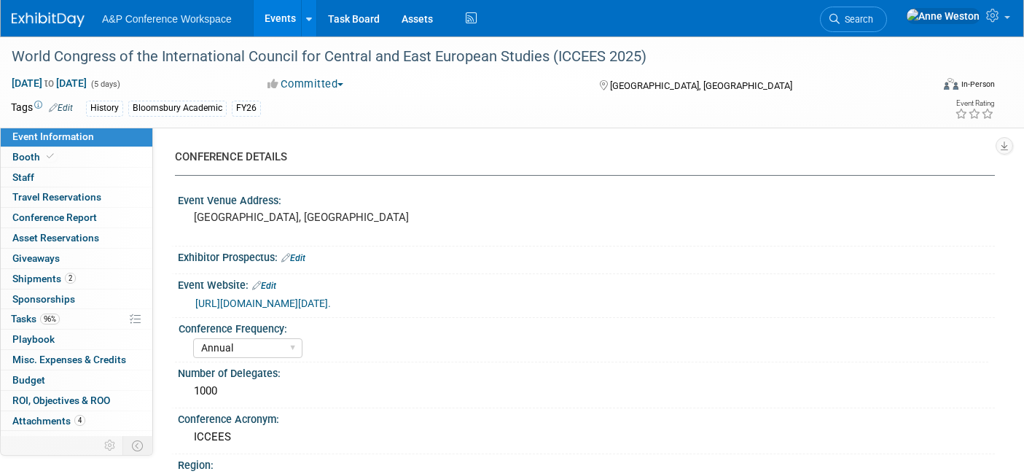
select select "[PERSON_NAME]"
select select "Networking/Commissioning"
click at [84, 219] on span "Conference Report" at bounding box center [54, 217] width 85 height 12
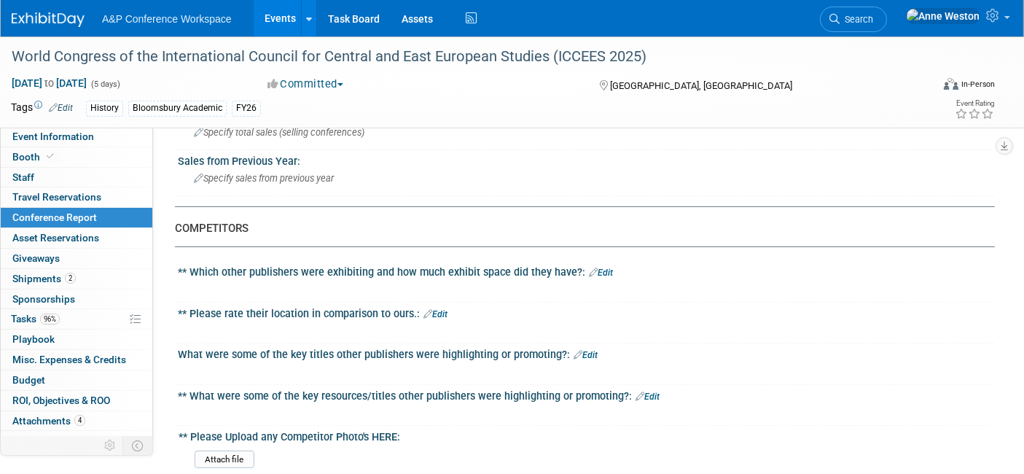
scroll to position [81, 0]
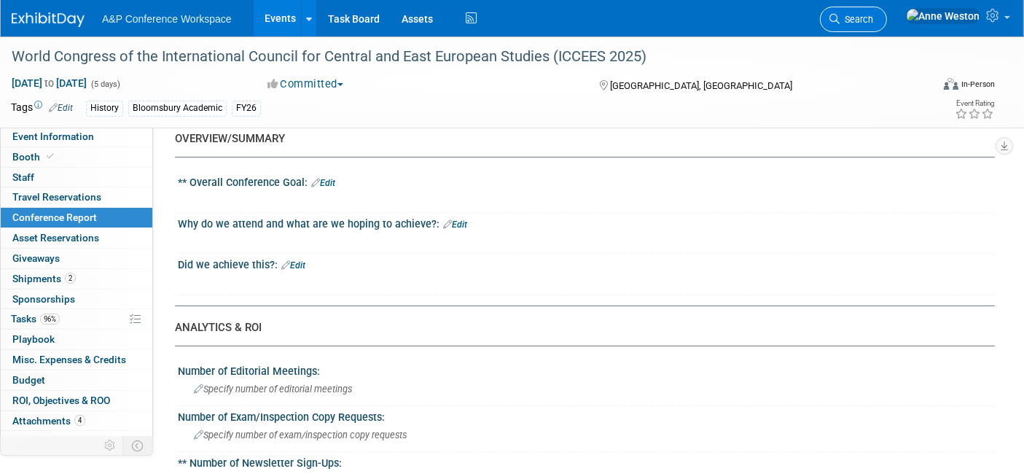
click at [873, 17] on span "Search" at bounding box center [856, 19] width 34 height 11
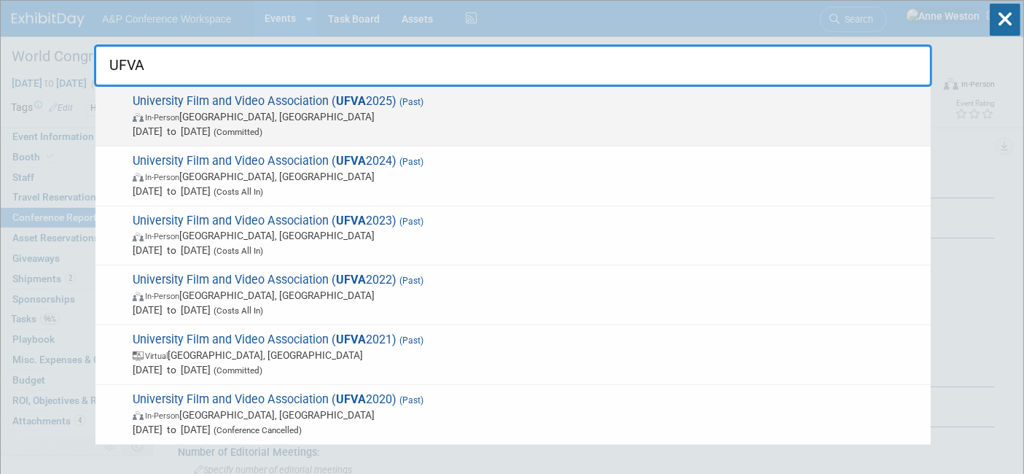
type input "UFVA"
click at [197, 130] on span "Jul 22, 2025 to Jul 26, 2025 (Committed)" at bounding box center [528, 131] width 790 height 15
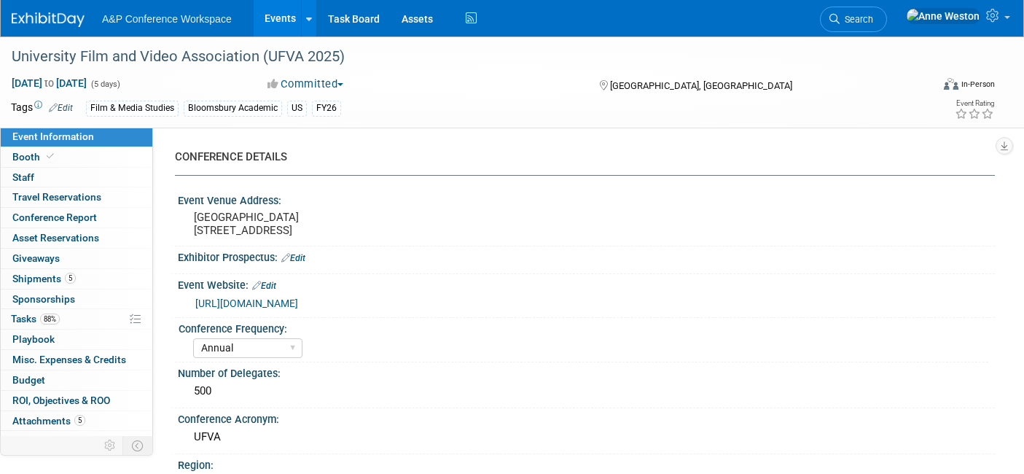
select select "Annual"
select select "Level 2"
select select "In-Person Booth"
select select "Film & Media Studies"
select select "Bloomsbury Academic"
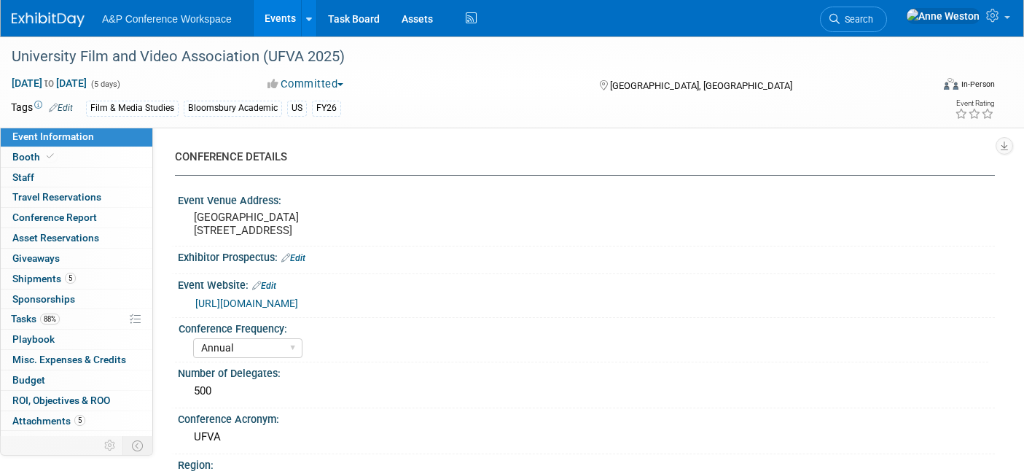
select select "[PERSON_NAME]"
select select "Brand/Subject Presence​"
click at [82, 220] on span "Conference Report" at bounding box center [54, 217] width 85 height 12
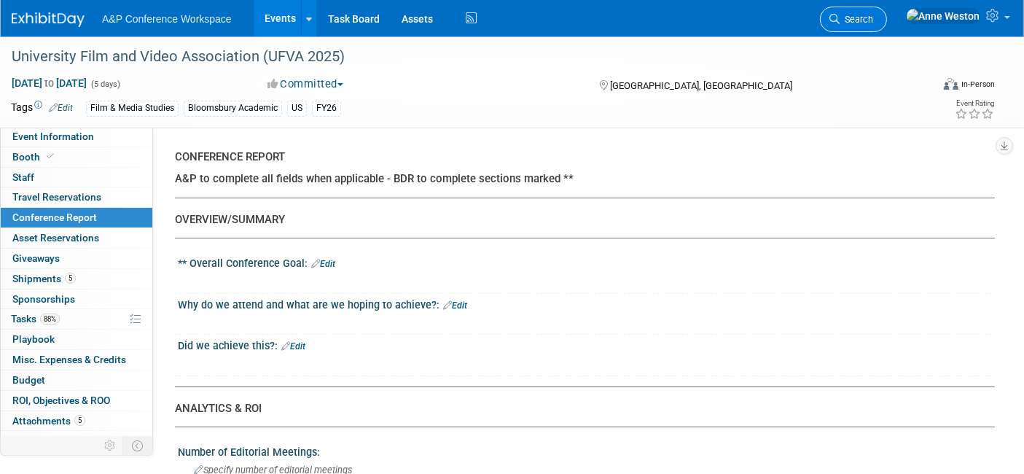
click at [873, 23] on span "Search" at bounding box center [856, 19] width 34 height 11
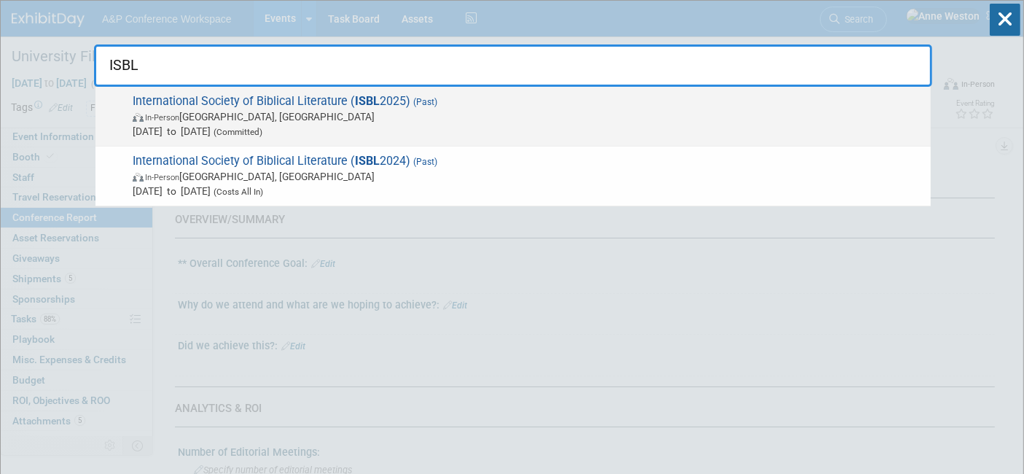
type input "ISBL"
click at [195, 132] on span "Jun 24, 2025 to Jun 26, 2025 (Committed)" at bounding box center [528, 131] width 790 height 15
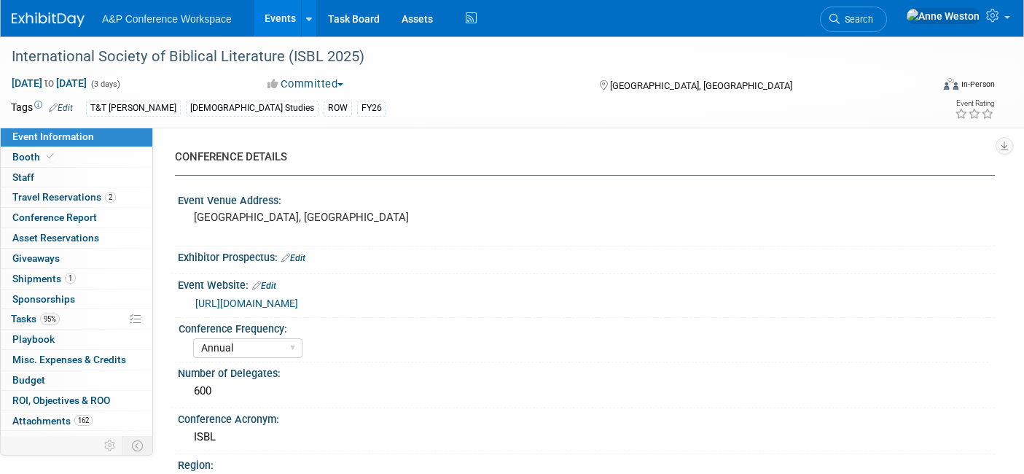
select select "Annual"
select select "Level 2"
select select "In-Person Booth"
select select "[DEMOGRAPHIC_DATA] Studies"
select select "T&T [PERSON_NAME]"
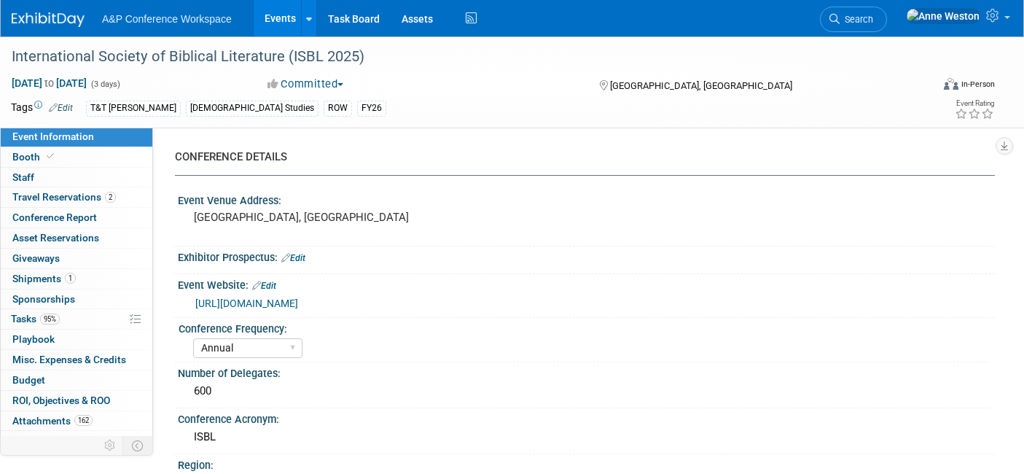
select select "[PERSON_NAME]"
select select "Networking/Commissioning"
click at [79, 211] on span "Conference Report" at bounding box center [54, 217] width 85 height 12
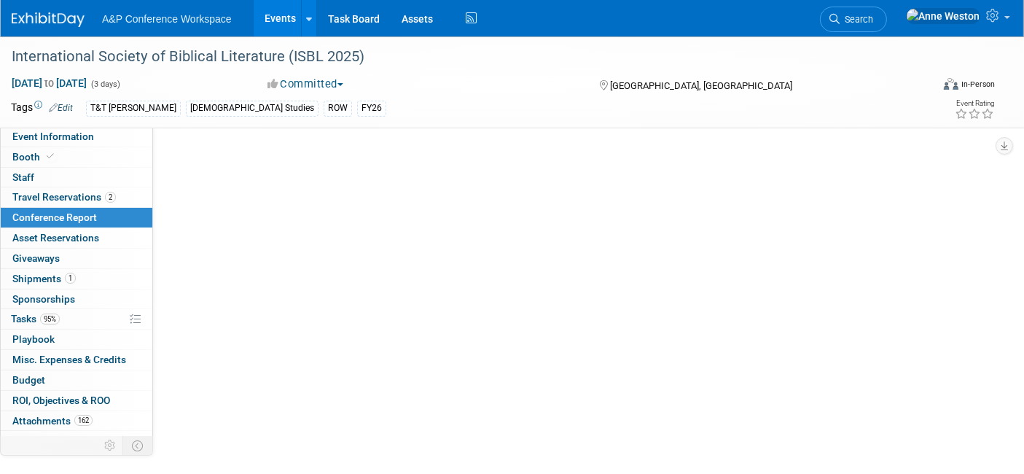
select select "NO"
select select "YES"
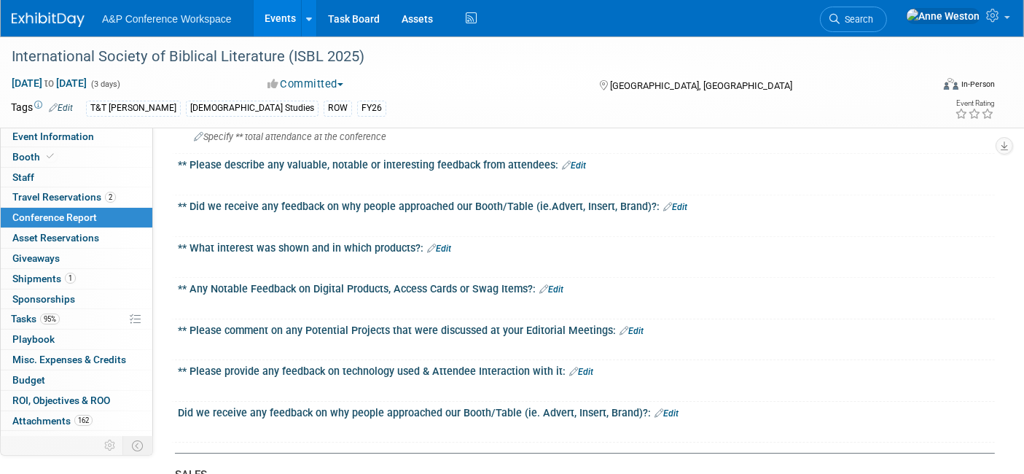
scroll to position [4605, 0]
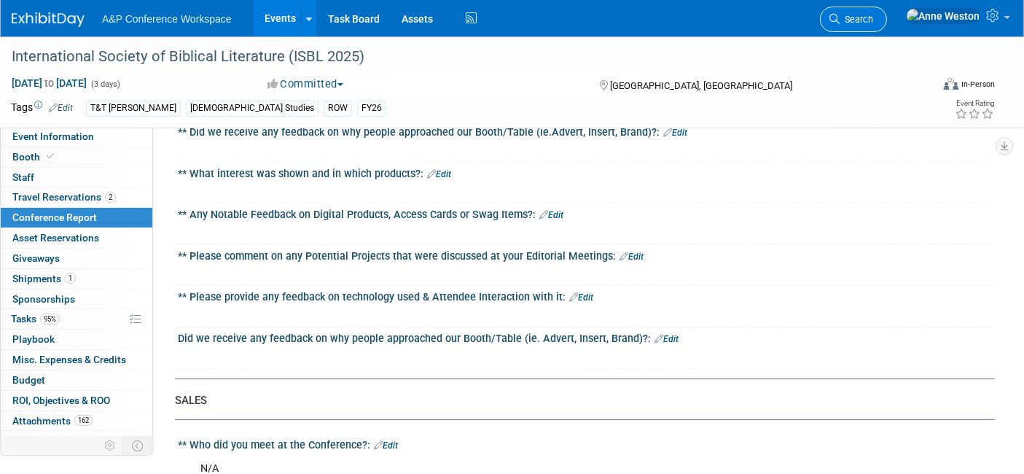
click at [873, 22] on span "Search" at bounding box center [856, 19] width 34 height 11
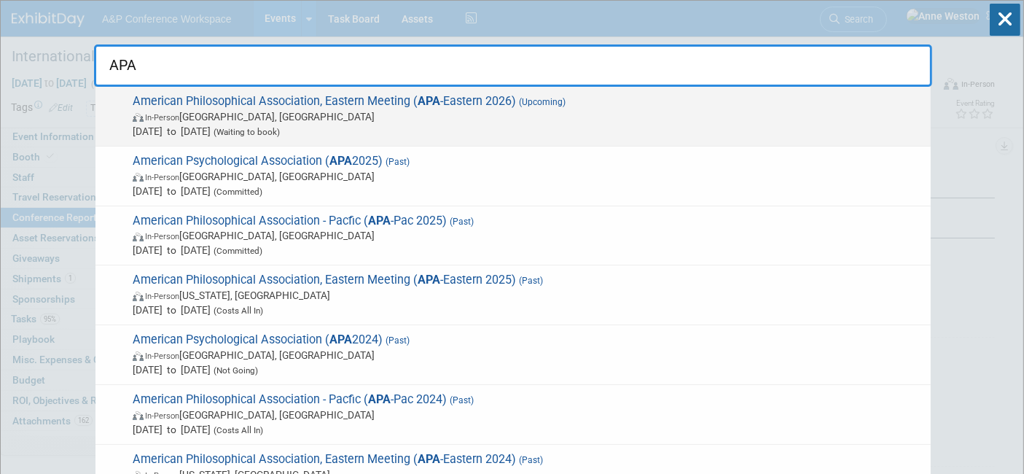
type input "APA"
click at [289, 122] on span "In-Person Baltimore, MD" at bounding box center [528, 116] width 790 height 15
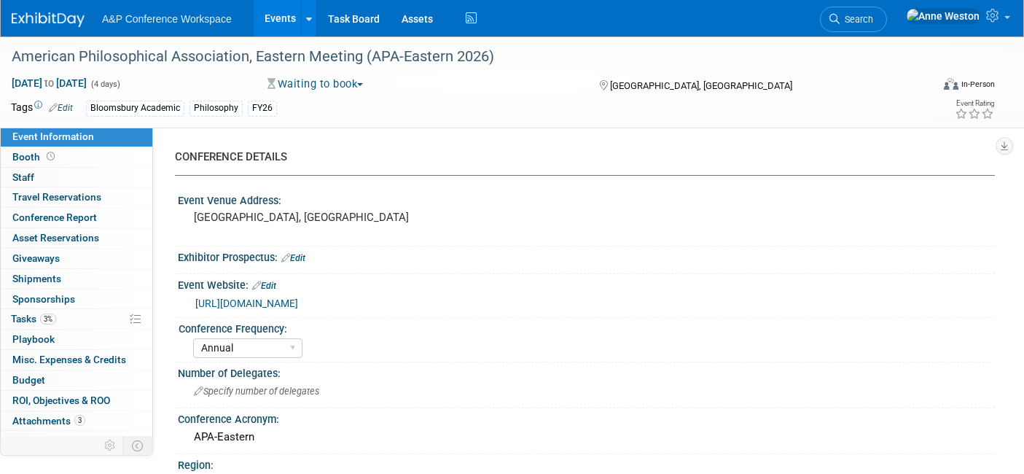
select select "Annual"
select select "Level 2"
select select "In-Person Booth"
select select "Philosophy"
select select "Bloomsbury Academic"
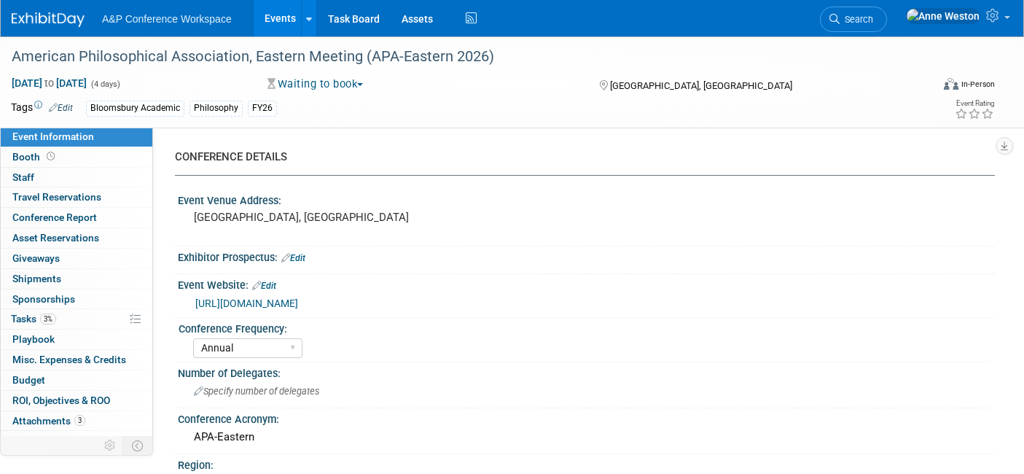
select select "[PERSON_NAME]"
select select "Networking/Commissioning"
click at [887, 14] on link "Search" at bounding box center [853, 19] width 67 height 25
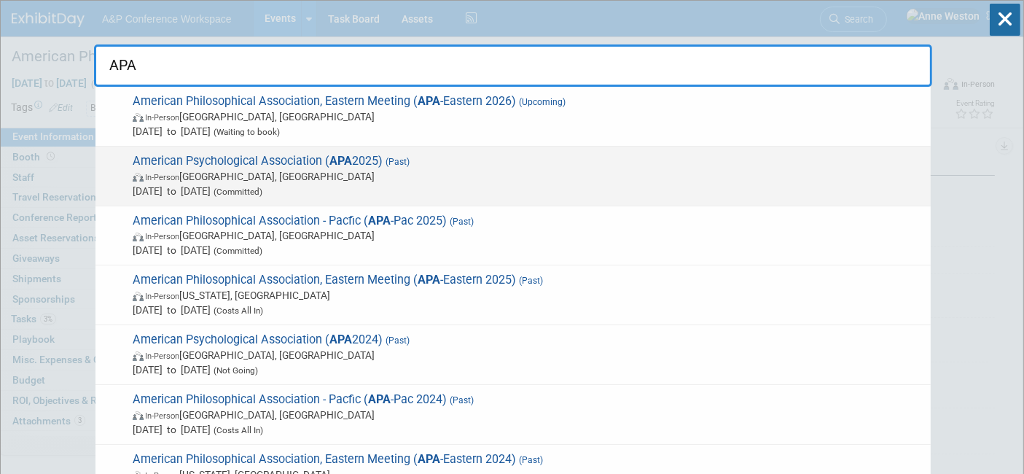
type input "APA"
click at [197, 159] on span "American Psychological Association ( APA 2025) (Past) In-Person Denver, CO Aug …" at bounding box center [525, 176] width 795 height 44
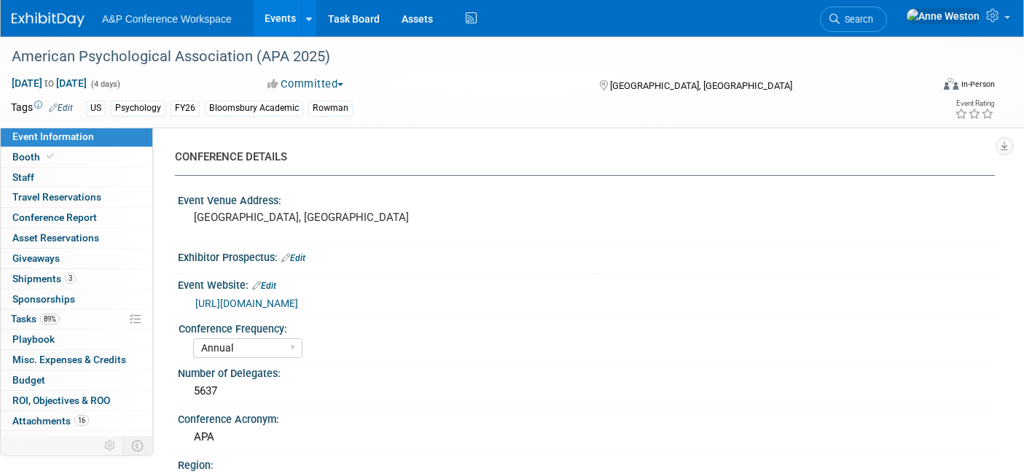
select select "Annual"
select select "Level 1"
select select "In-Person Booth"
select select "Psychology"
select select "Bloomsbury Academic"
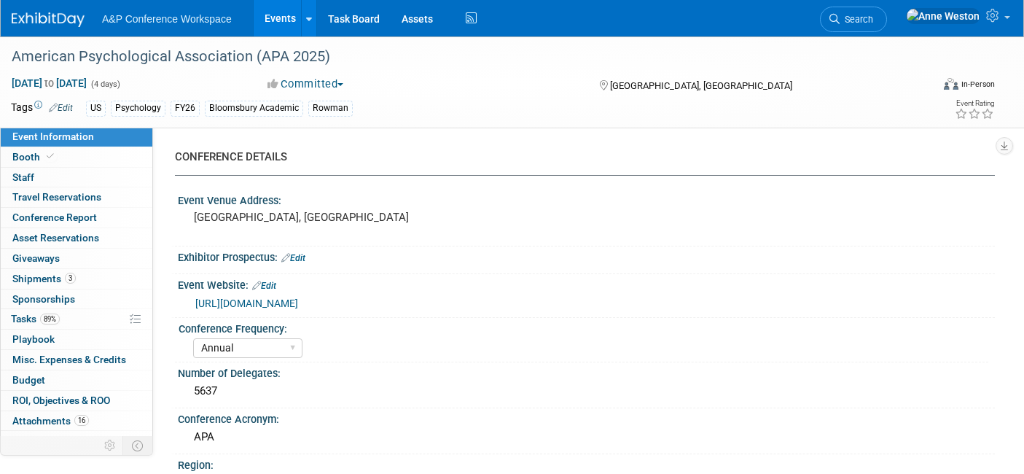
select select "[PERSON_NAME]"
select select "Networking/Commissioning"
click at [63, 215] on span "Conference Report" at bounding box center [54, 217] width 85 height 12
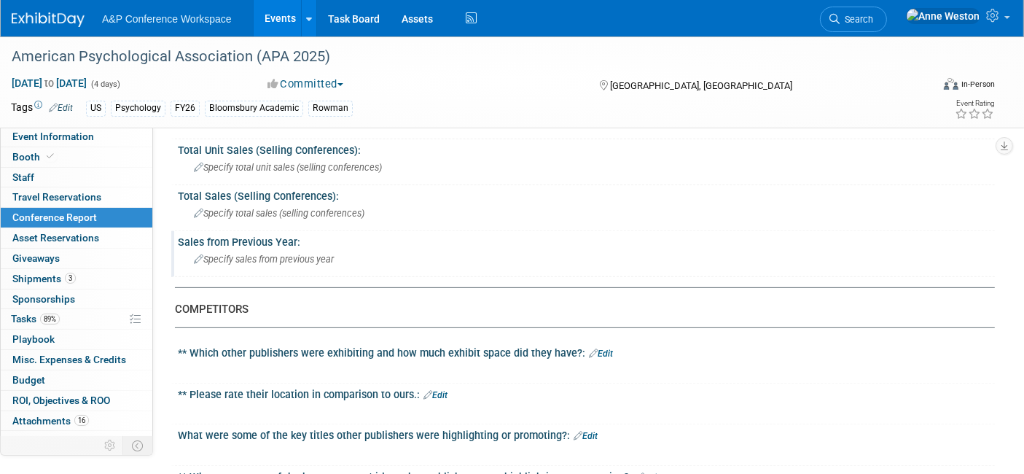
scroll to position [81, 0]
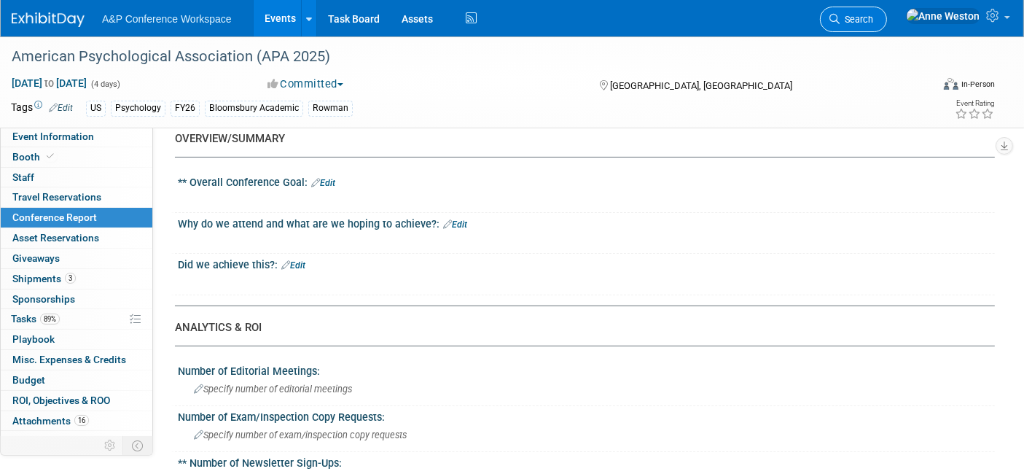
click at [873, 17] on span "Search" at bounding box center [856, 19] width 34 height 11
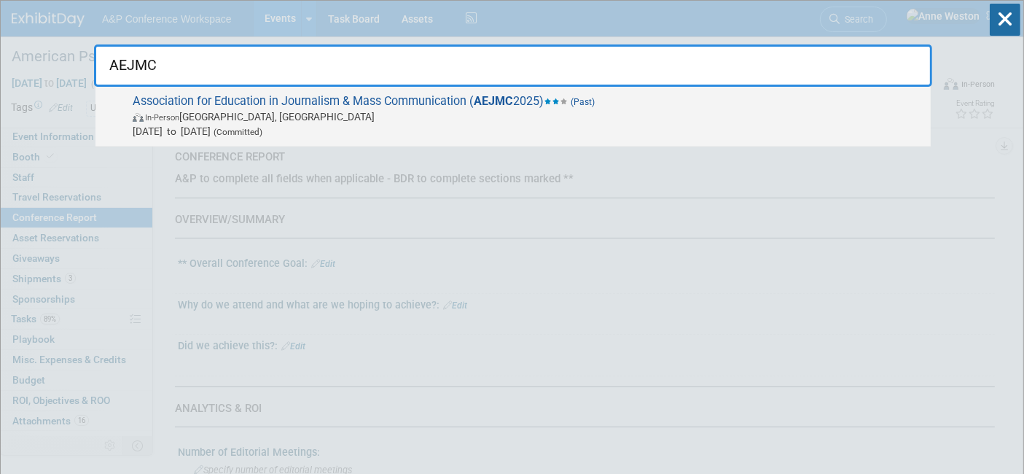
type input "AEJMC"
click at [294, 98] on span "Association for Education in Journalism & Mass Communication ( AEJMC 2025) (Pas…" at bounding box center [525, 116] width 795 height 44
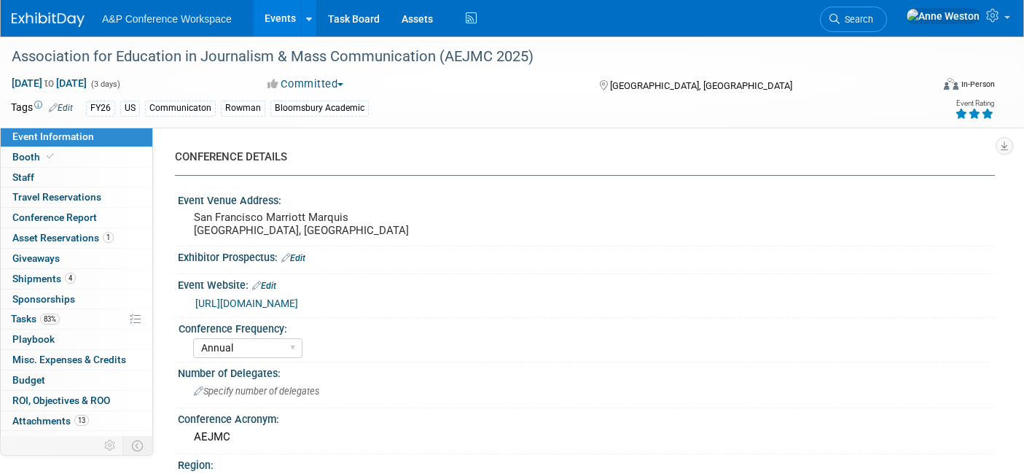
select select "Annual"
select select "Level 2"
select select "In-Person Booth"
select select "Communication"
select select "Bloomsbury Academic"
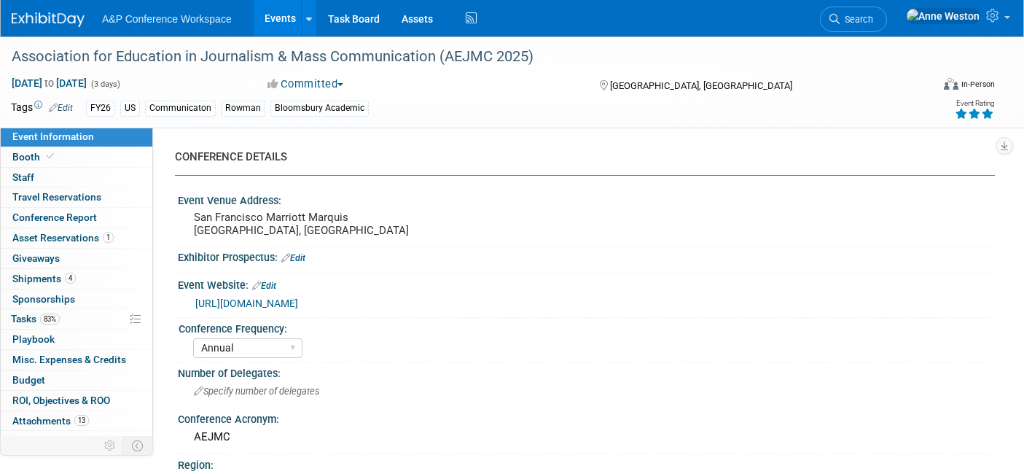
select select "[PERSON_NAME]"
select select "Networking/Commissioning"
click at [68, 211] on span "Conference Report" at bounding box center [54, 217] width 85 height 12
select select "NO"
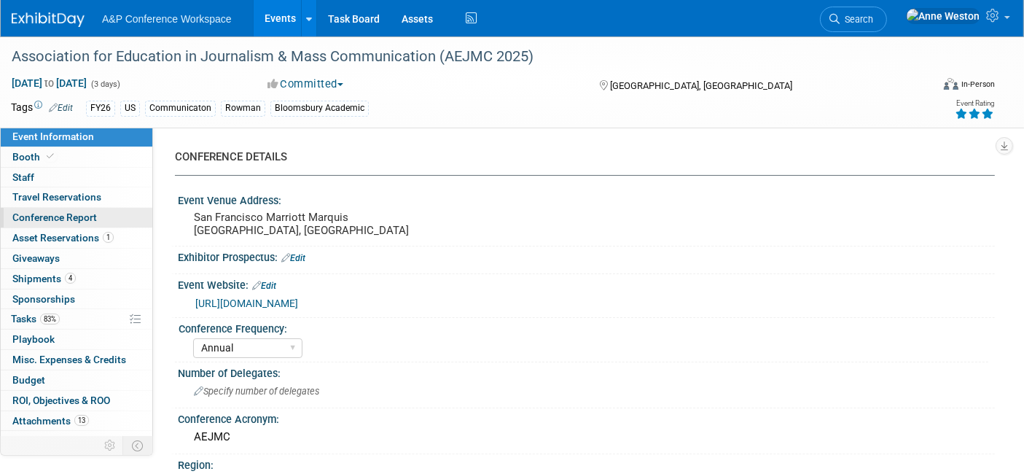
select select "YES"
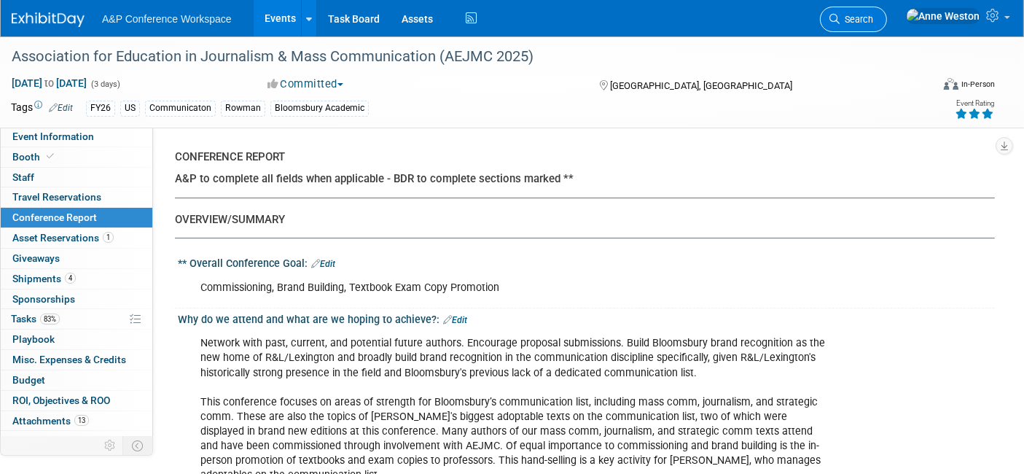
click at [887, 25] on link "Search" at bounding box center [853, 19] width 67 height 25
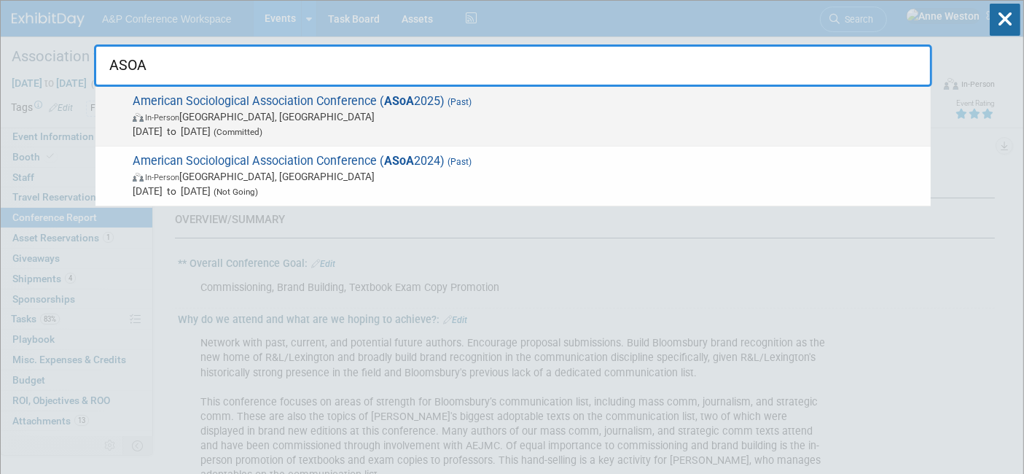
type input "ASOA"
click at [215, 124] on span "Aug 8, 2025 to Aug 12, 2025 (Committed)" at bounding box center [528, 131] width 790 height 15
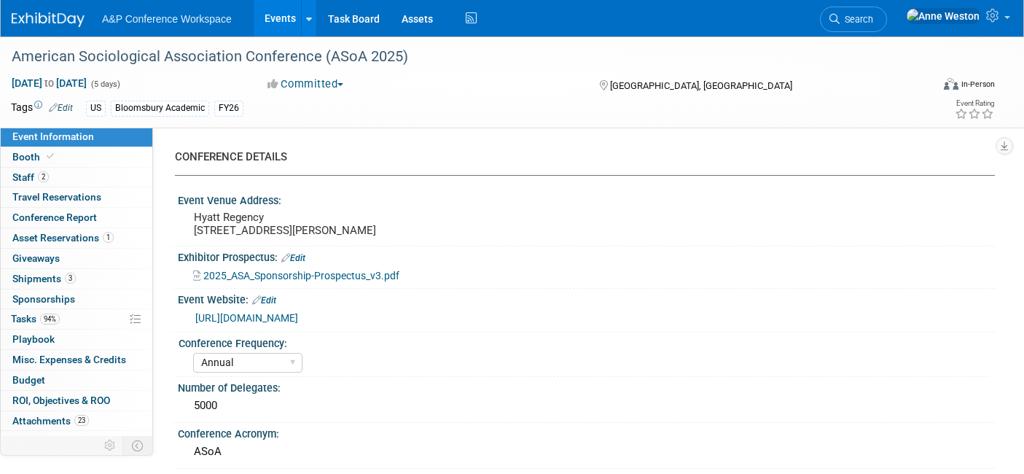
select select "Annual"
select select "Level 2"
select select "In-Person Booth"
select select "Sociology"
select select "Bloomsbury Academic"
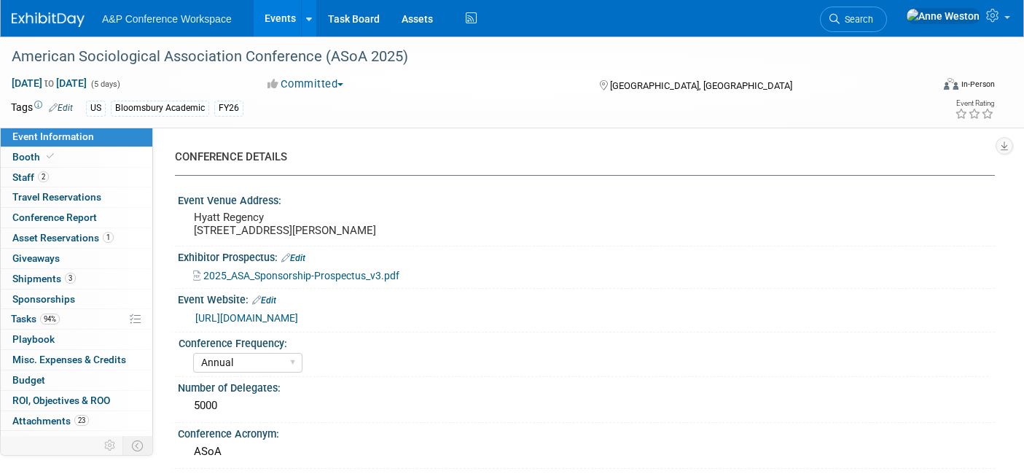
select select "[PERSON_NAME]"
select select "Networking/Commissioning"
click at [78, 217] on span "Conference Report" at bounding box center [54, 217] width 85 height 12
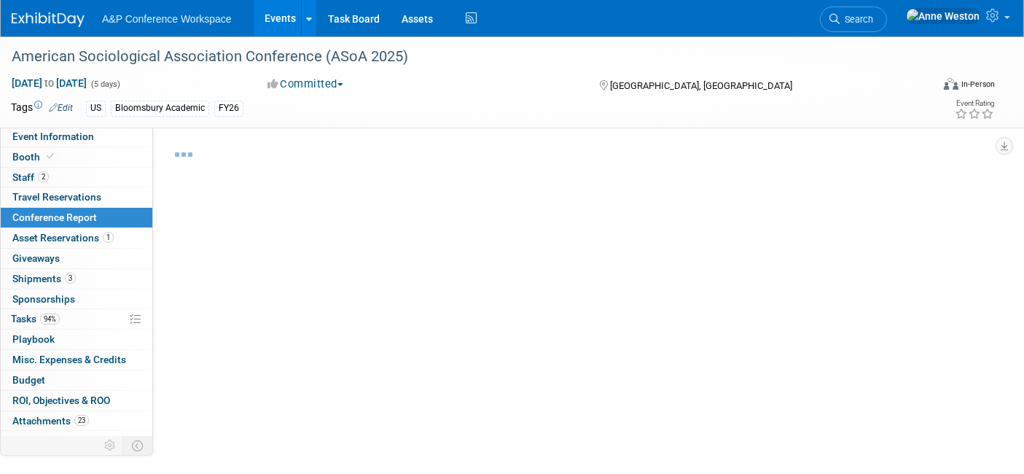
select select "YES"
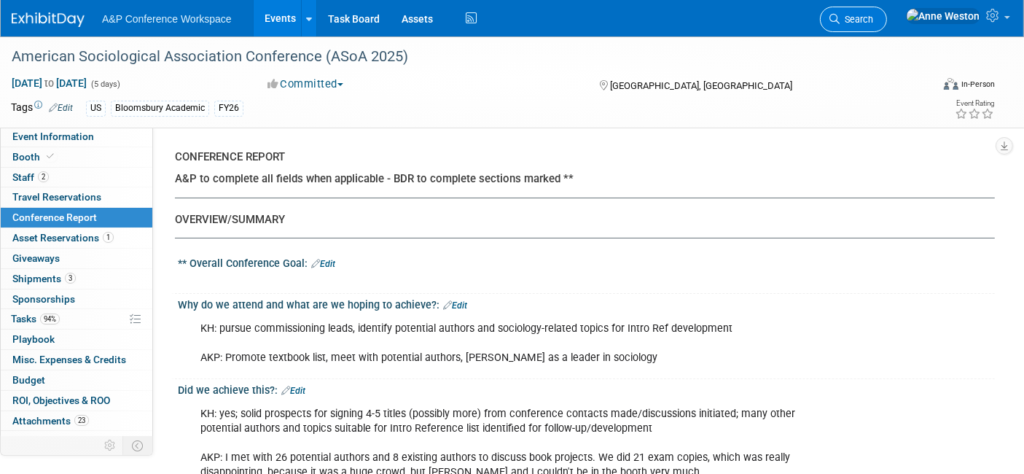
click at [873, 14] on span "Search" at bounding box center [856, 19] width 34 height 11
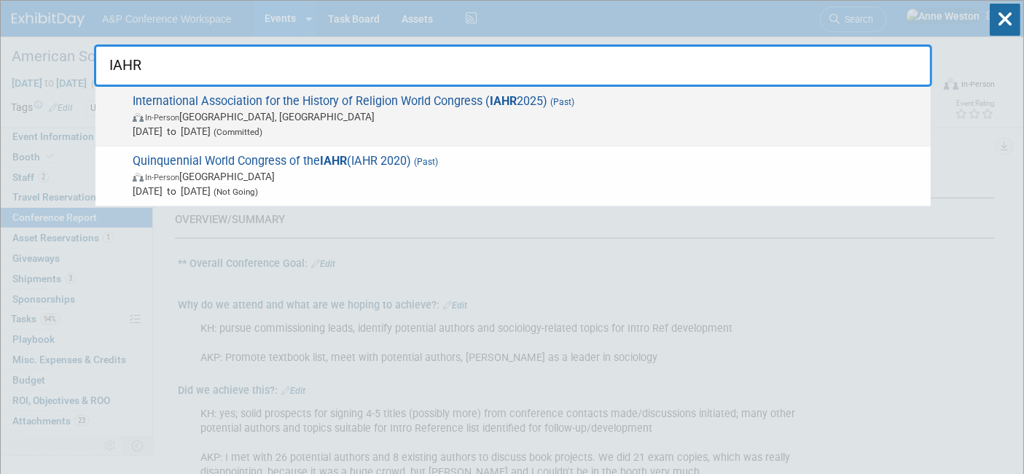
type input "IAHR"
click at [249, 101] on span "International Association for the History of Religion World Congress ( IAHR 202…" at bounding box center [525, 116] width 795 height 44
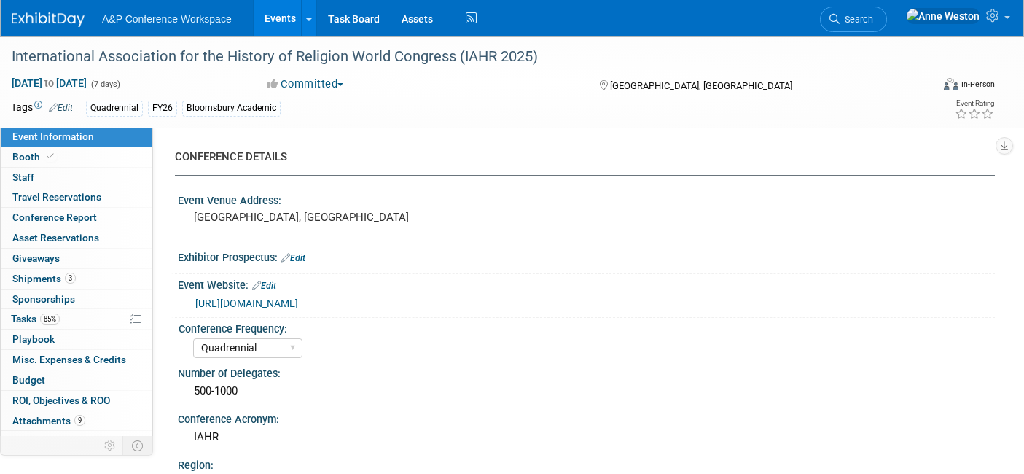
select select "Quadrennial"
select select "Level 2"
select select "In-Person Booth"
select select "Religious Studies"
select select "Bloomsbury Academic"
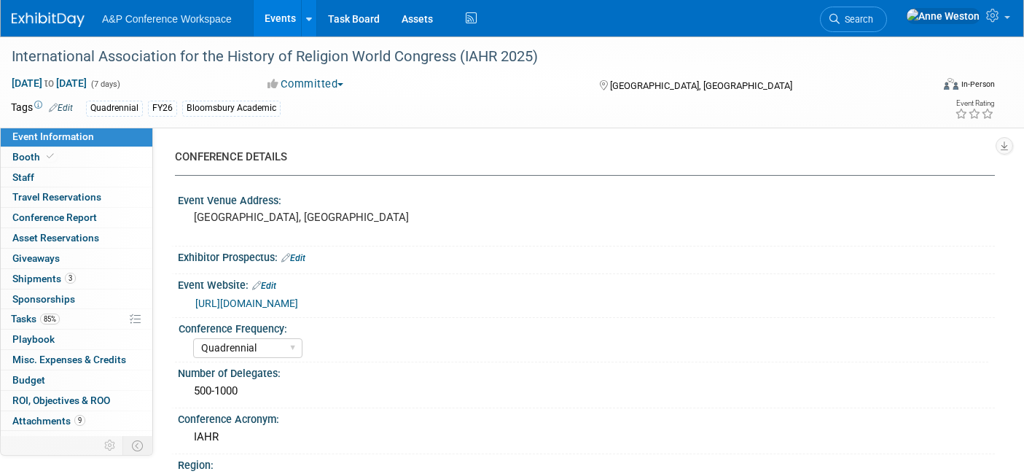
select select "[PERSON_NAME]"
select select "Networking/Commissioning"
click at [58, 173] on link "0 Staff 0" at bounding box center [77, 178] width 152 height 20
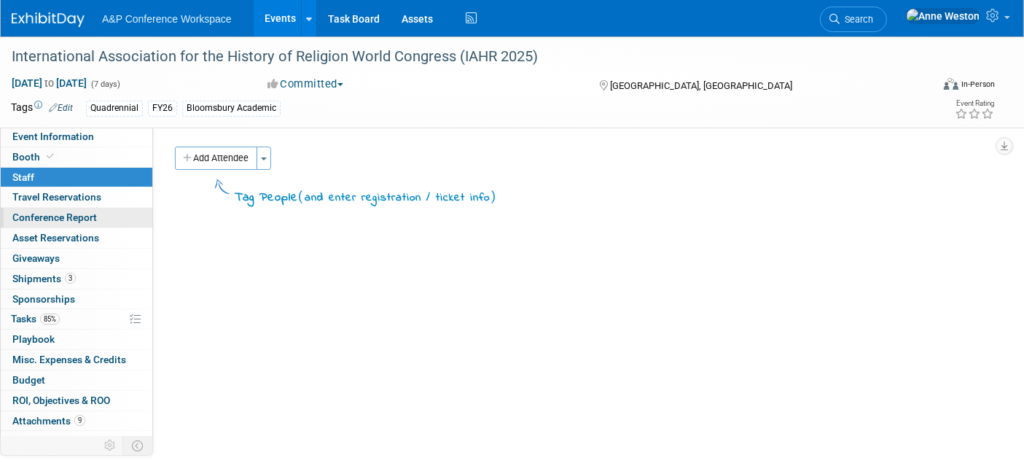
click at [60, 217] on span "Conference Report" at bounding box center [54, 217] width 85 height 12
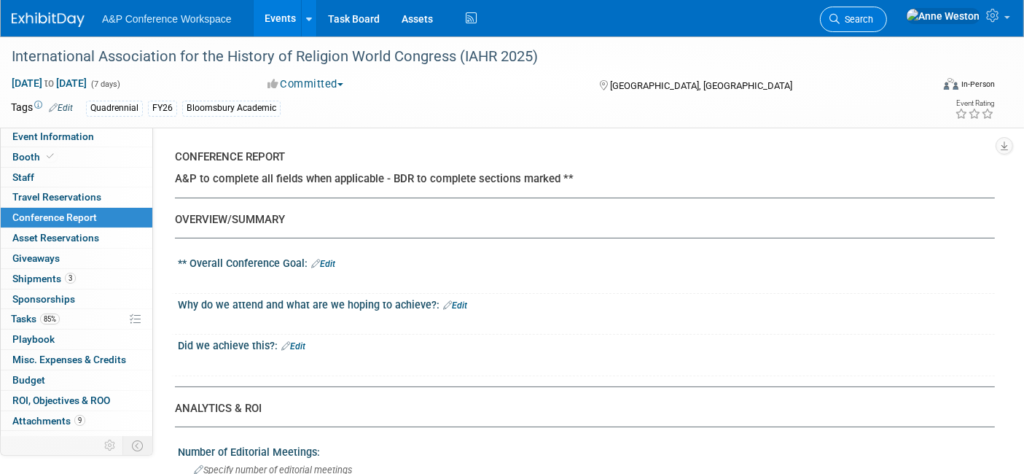
click at [839, 15] on icon at bounding box center [834, 19] width 10 height 10
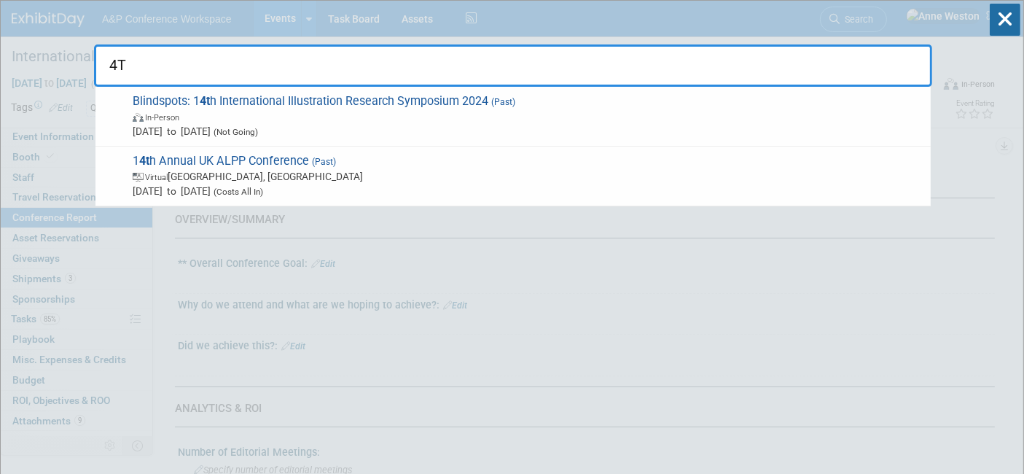
type input "4"
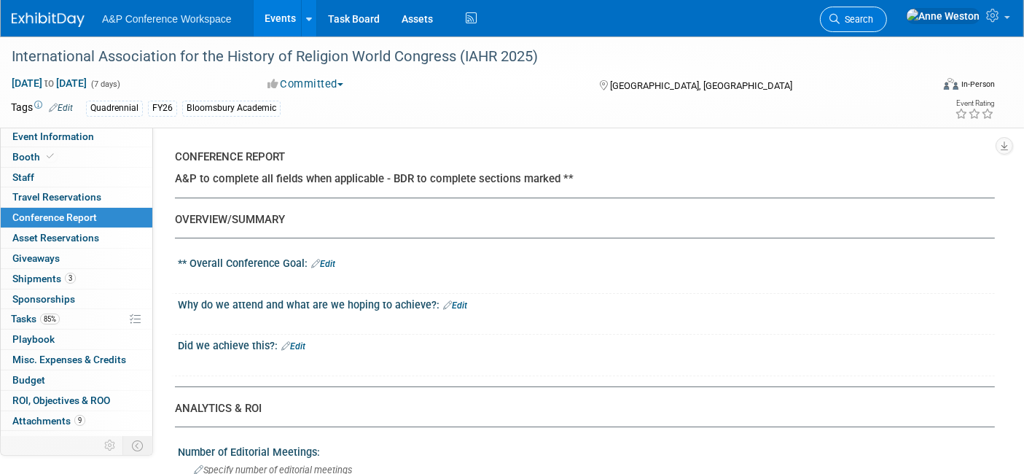
click at [873, 17] on span "Search" at bounding box center [856, 19] width 34 height 11
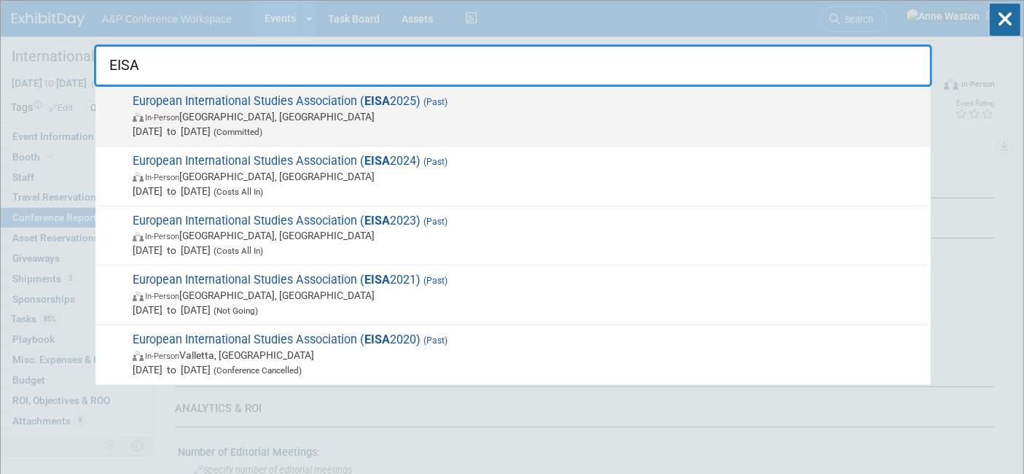
type input "EISA"
click at [173, 123] on span "In-Person Bologna, Italy" at bounding box center [528, 116] width 790 height 15
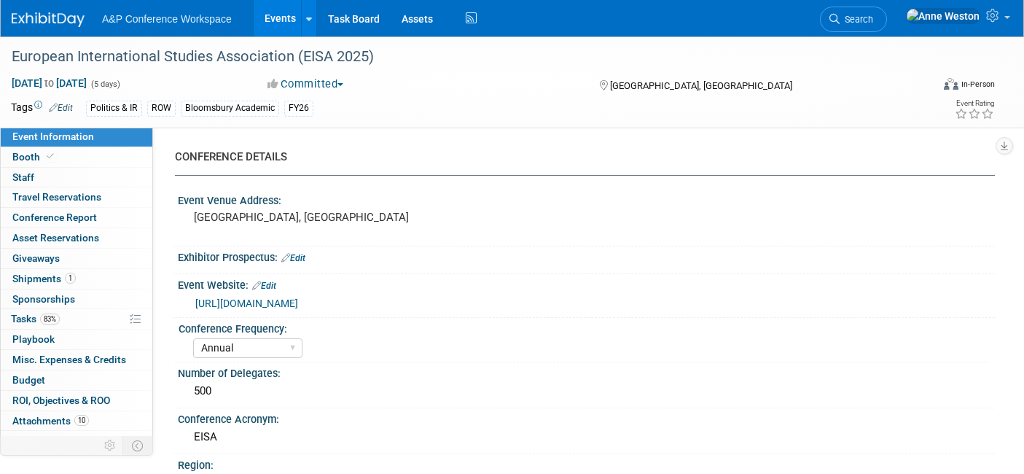
select select "Annual"
select select "Level 2"
select select "In-Person Booth"
select select "Politics & International Relations"
select select "Bloomsbury Academic"
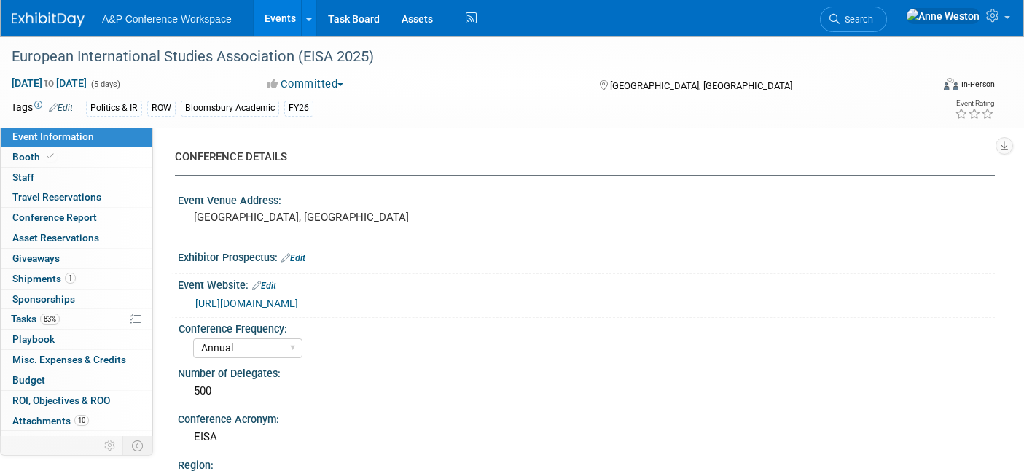
select select "[PERSON_NAME]"
select select "Brand/Subject Presence​"
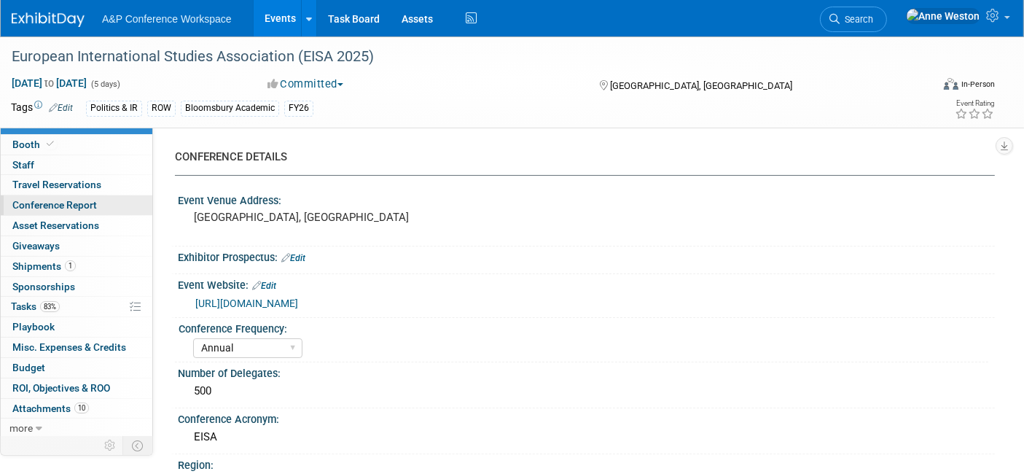
click at [77, 209] on span "Conference Report" at bounding box center [54, 205] width 85 height 12
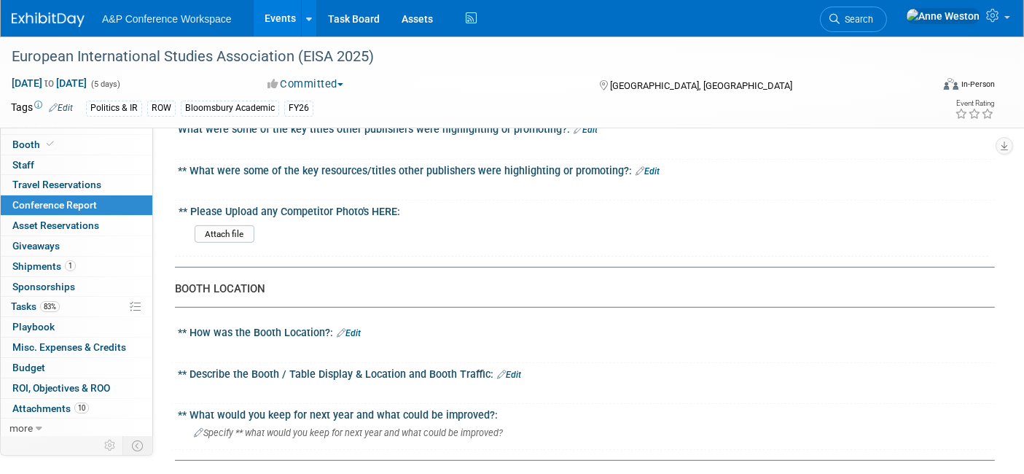
scroll to position [1052, 0]
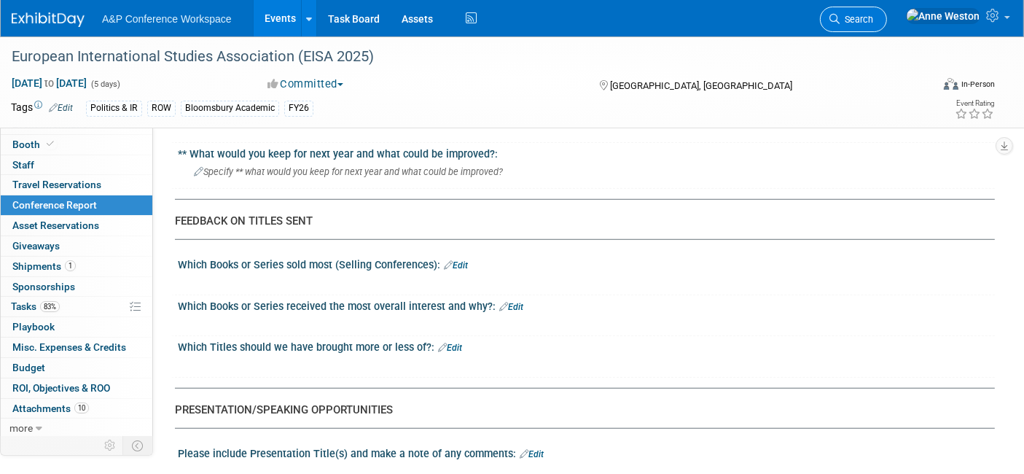
click at [839, 14] on icon at bounding box center [834, 19] width 10 height 10
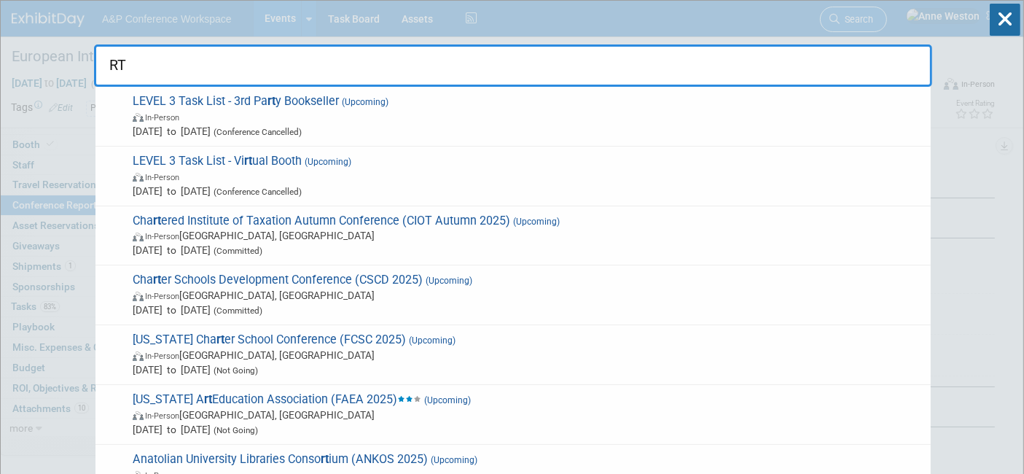
type input "R"
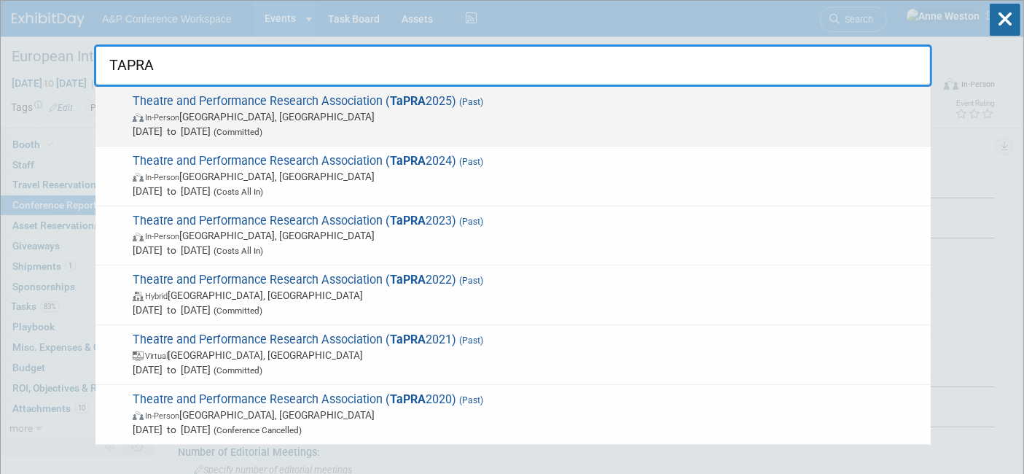
type input "TAPRA"
click at [231, 125] on span "Aug 27, 2025 to Aug 29, 2025 (Committed)" at bounding box center [528, 131] width 790 height 15
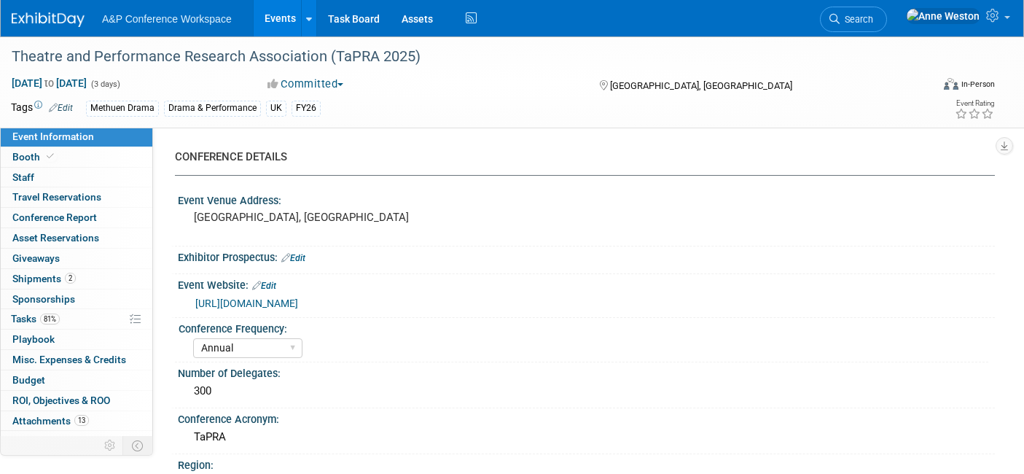
select select "Annual"
select select "Level 2"
select select "In-Person Booth"
select select "Drama & Performance Studies"
select select "Methuen Drama"
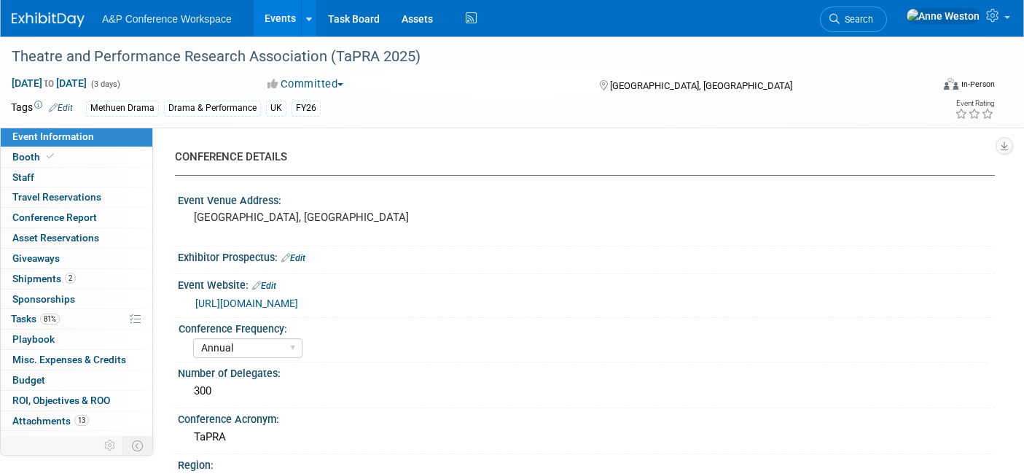
select select "[PERSON_NAME]"
select select "Networking/Commissioning"
click at [95, 221] on link "Conference Report" at bounding box center [77, 218] width 152 height 20
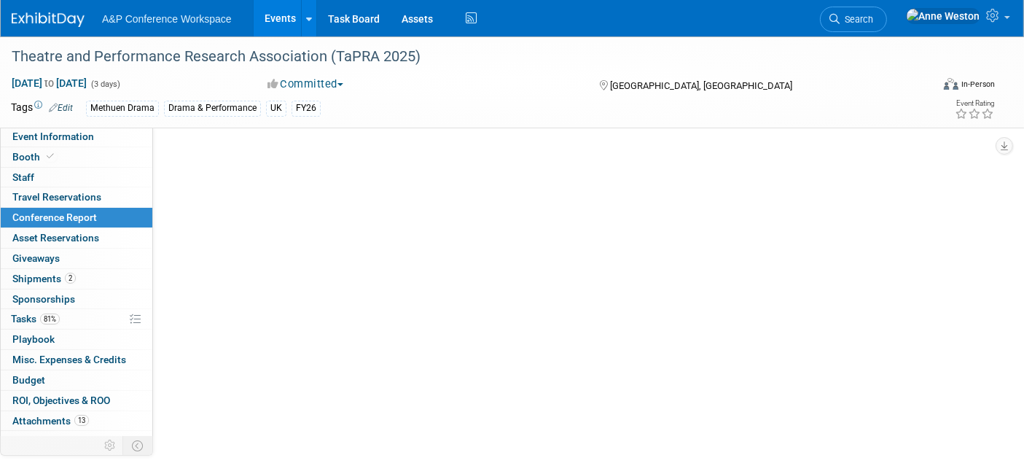
select select "NO"
select select "YES"
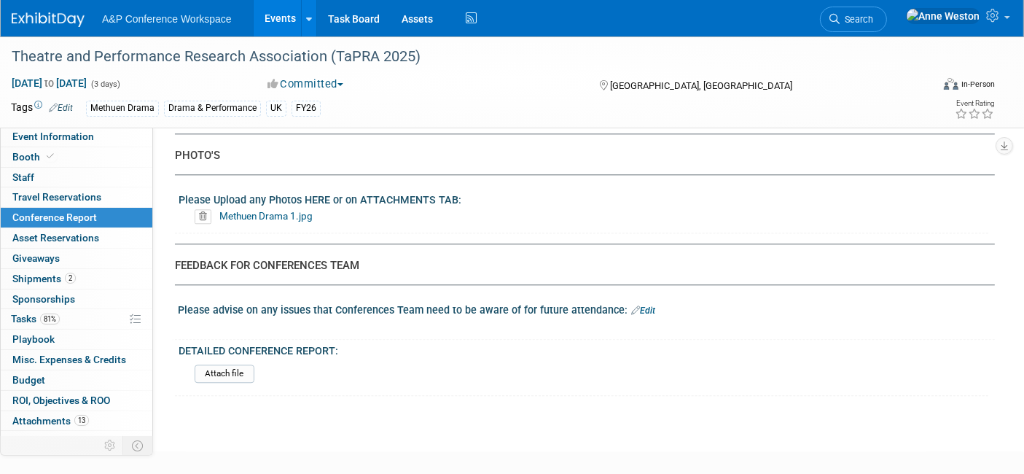
scroll to position [3587, 0]
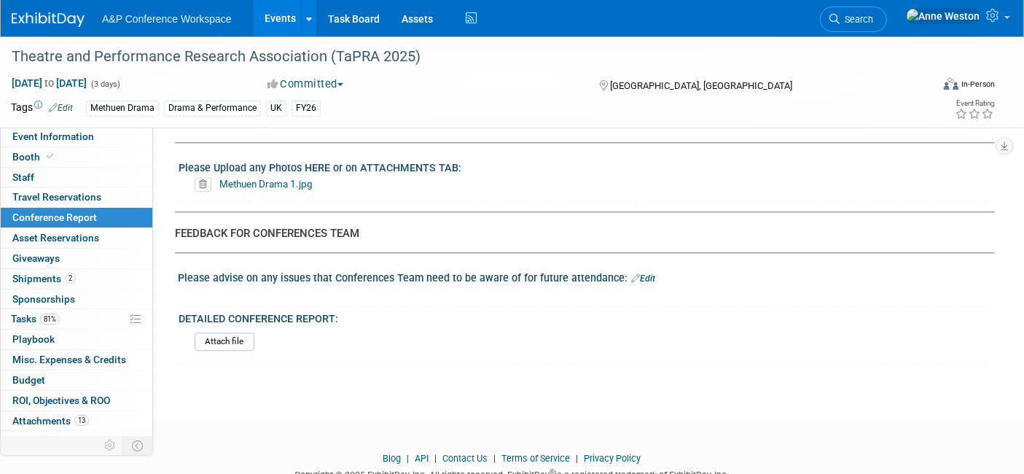
click at [887, 8] on link "Search" at bounding box center [853, 19] width 67 height 25
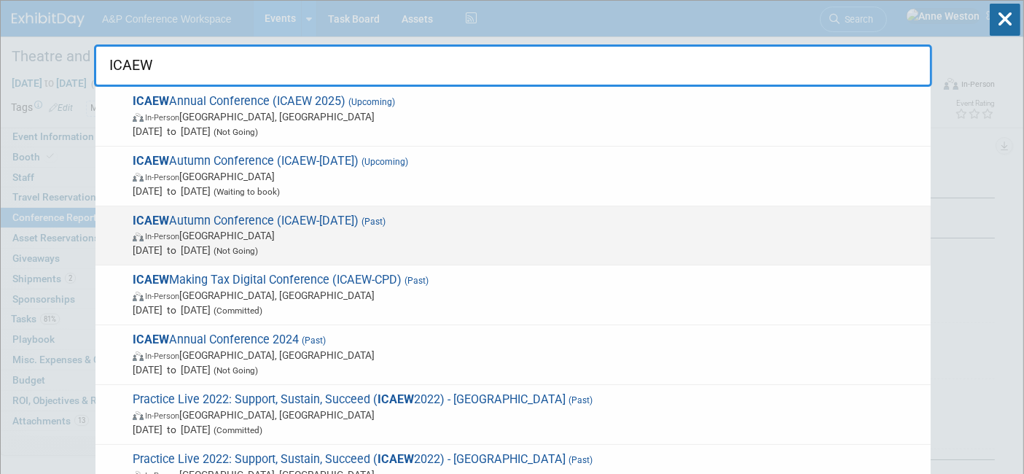
type input "ICAEW"
click at [244, 215] on span "ICAEW Autumn Conference (ICAEW-Sep 2025) (Past) In-Person United Kingdom Sep 1,…" at bounding box center [525, 235] width 795 height 44
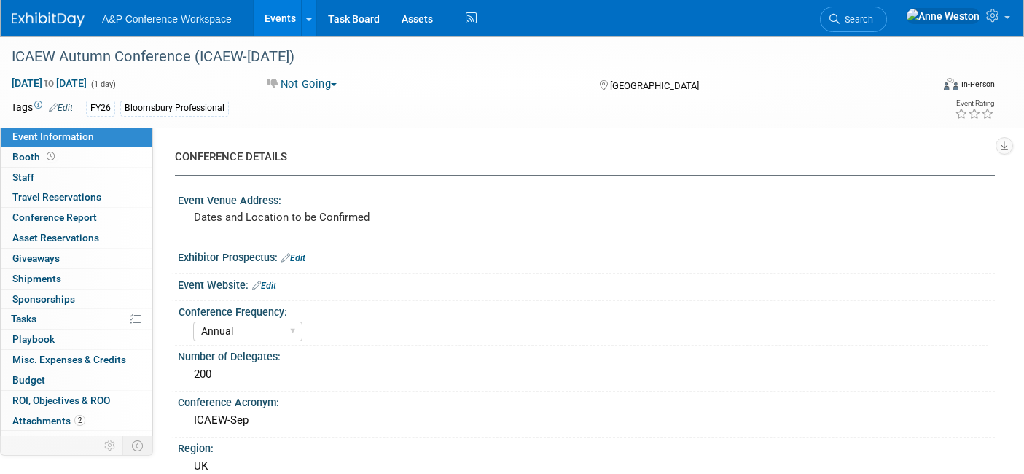
select select "Annual"
select select "Level 2"
select select "In-Person Booth"
select select "Tax & Accounting"
select select "Bloomsbury Professional"
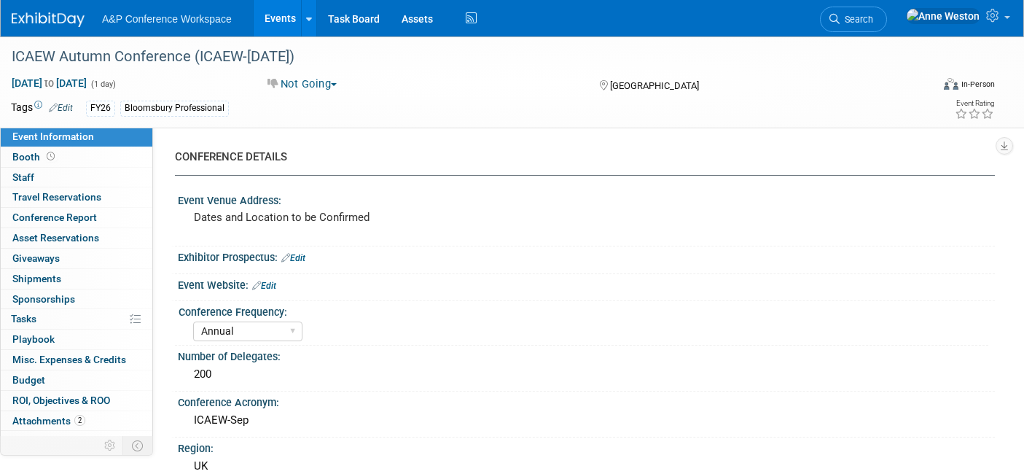
select select "[PERSON_NAME]"
select select "Brand/Subject Presence​"
click at [25, 203] on link "0 Travel Reservations 0" at bounding box center [77, 197] width 152 height 20
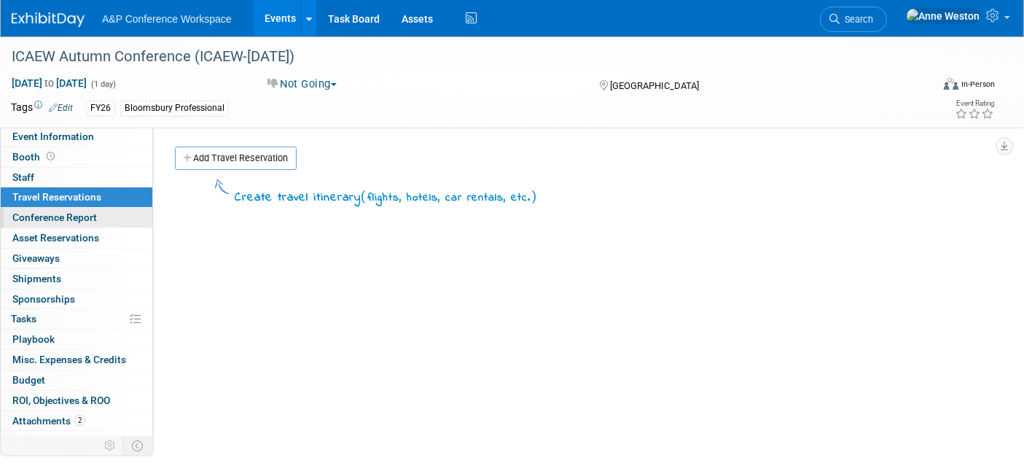
click at [44, 212] on span "Conference Report" at bounding box center [54, 217] width 85 height 12
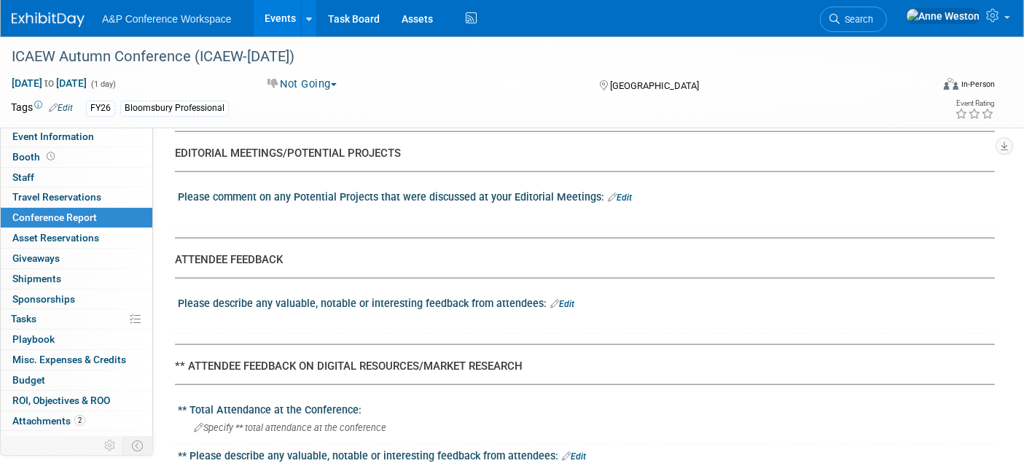
scroll to position [1780, 0]
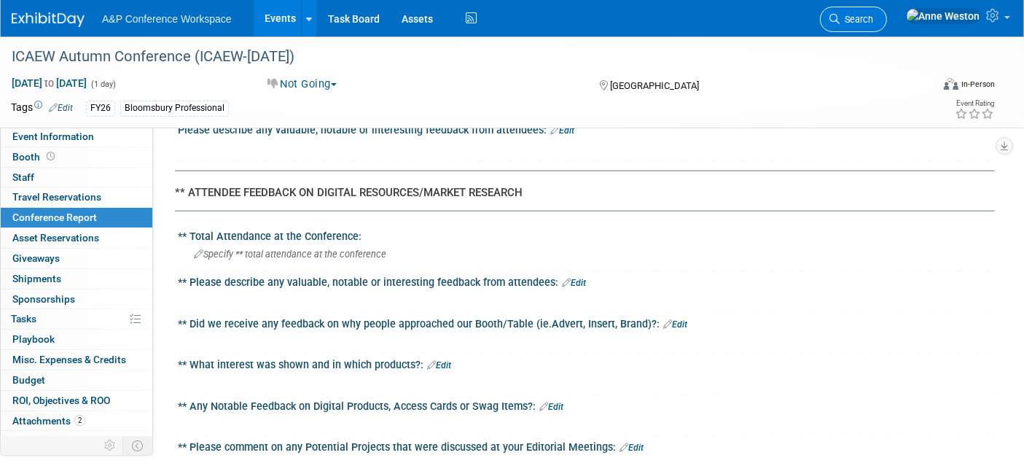
click at [873, 15] on span "Search" at bounding box center [856, 19] width 34 height 11
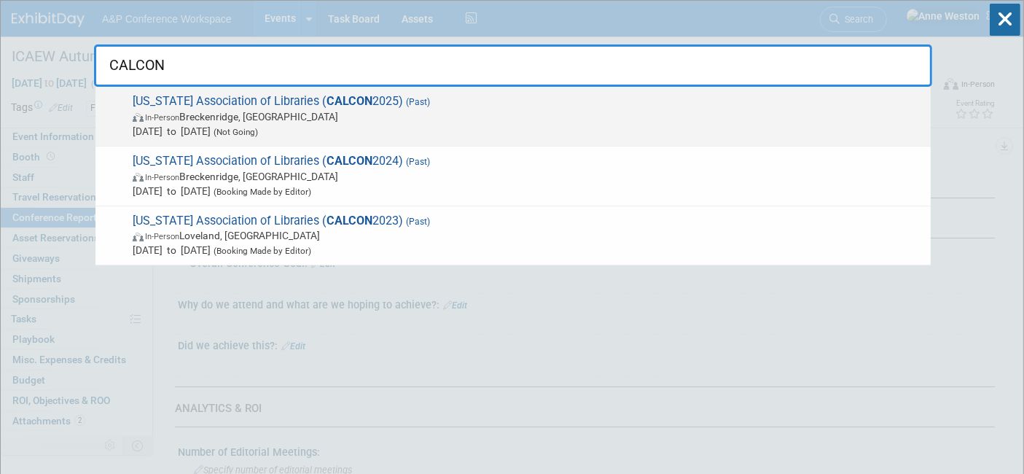
type input "CALCON"
click at [243, 105] on span "Colorado Association of Libraries ( CALCON 2025) (Past) In-Person Breckenridge,…" at bounding box center [525, 116] width 795 height 44
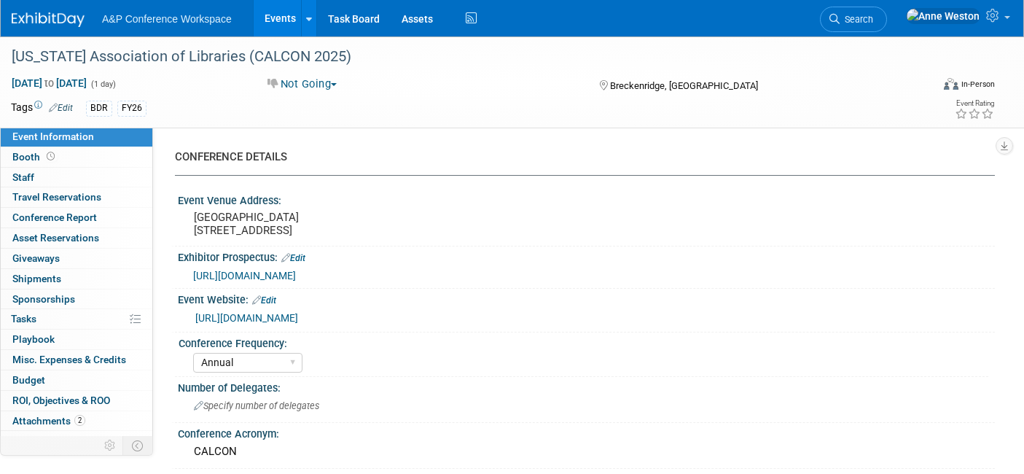
select select "Annual"
select select "Level 2"
select select "In-Person Booth"
select select "Schools"
select select "Bloomsbury Digital Resources"
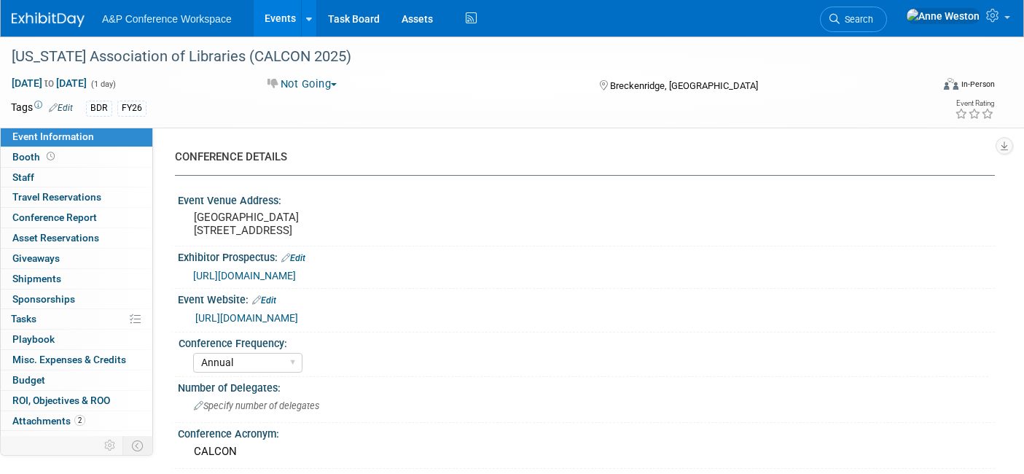
select select "[PERSON_NAME]"
select select "Brand/Subject Presence​"
click at [41, 160] on span "Booth" at bounding box center [34, 157] width 45 height 12
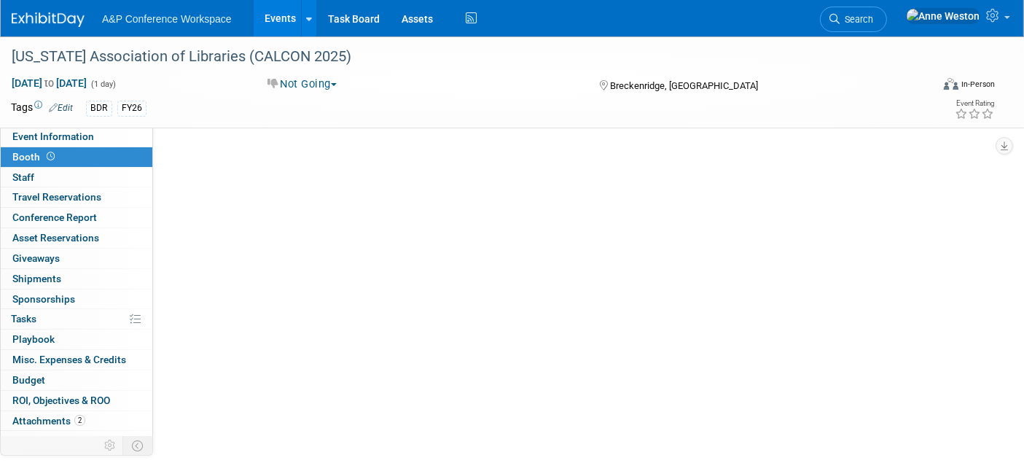
select select "CLDC - Digital/BDR"
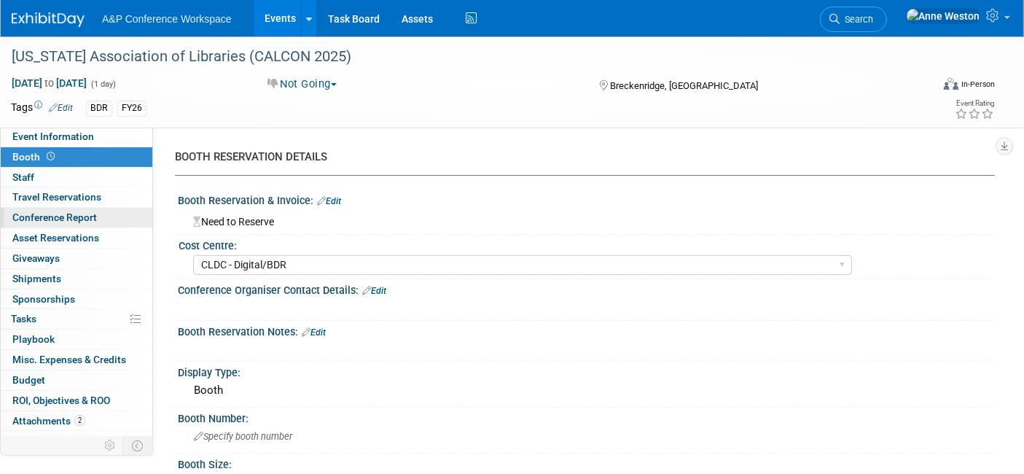
click at [58, 213] on span "Conference Report" at bounding box center [54, 217] width 85 height 12
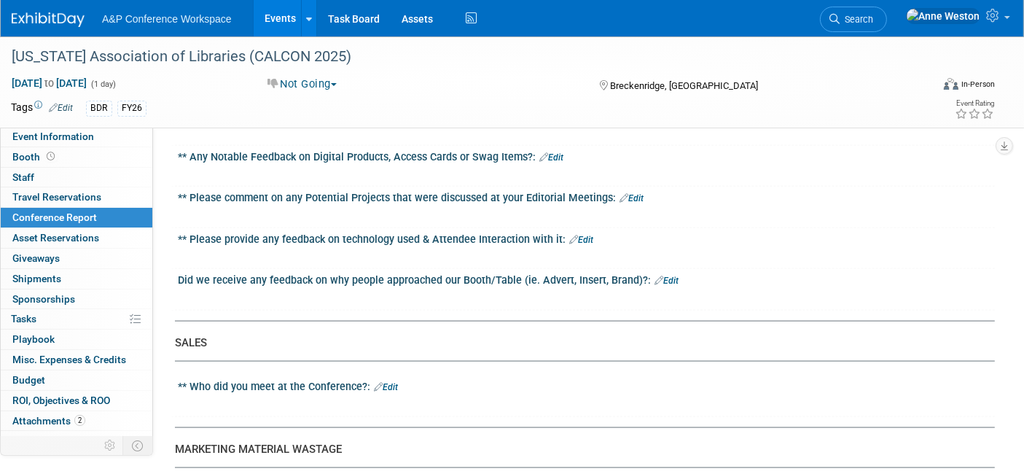
scroll to position [1700, 0]
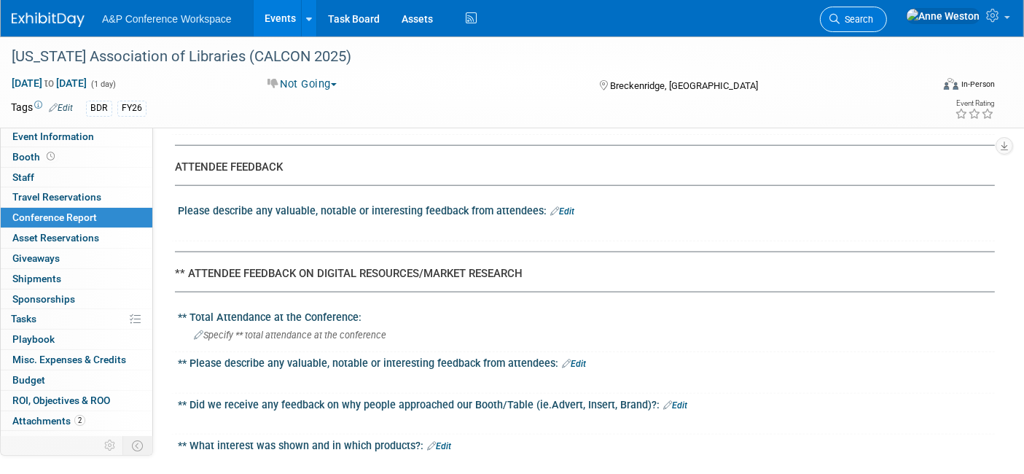
click at [873, 16] on span "Search" at bounding box center [856, 19] width 34 height 11
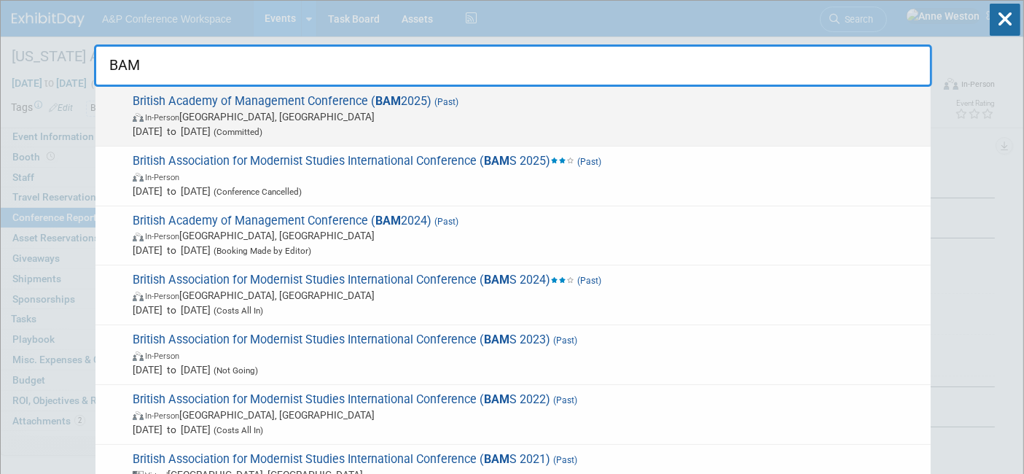
type input "BAM"
click at [240, 117] on span "In-Person Canterbury, United Kingdom" at bounding box center [528, 116] width 790 height 15
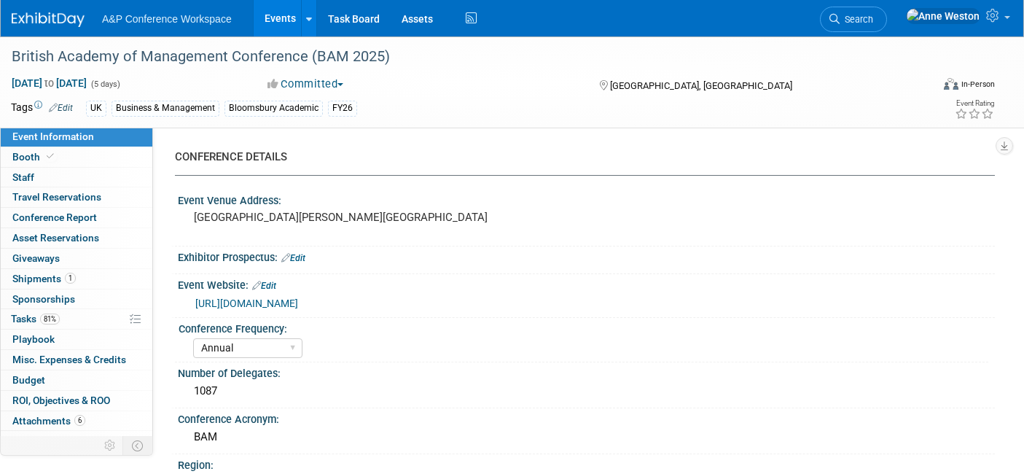
select select "Annual"
select select "Level 2"
select select "In-Person Booth"
select select "Business & Management"
select select "Bloomsbury Academic"
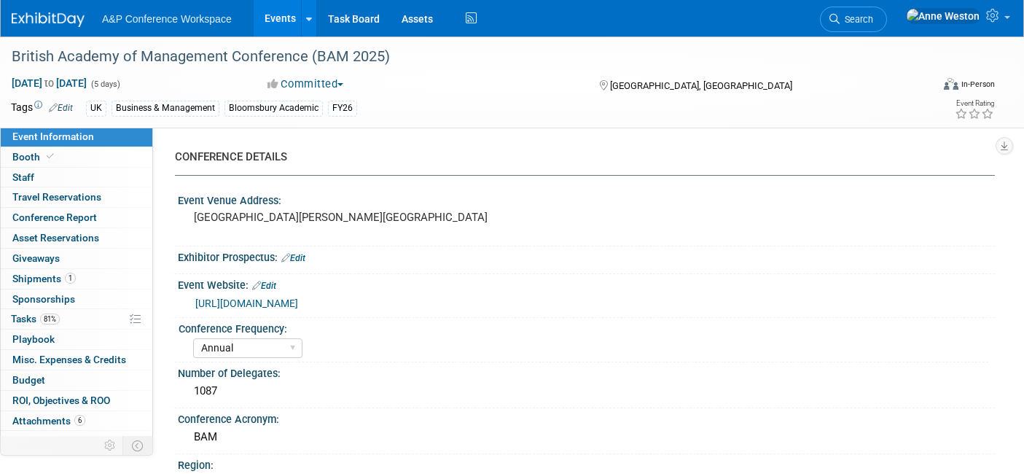
select select "[PERSON_NAME]"
select select "Networking/Commissioning"
click at [21, 211] on span "Conference Report" at bounding box center [54, 217] width 85 height 12
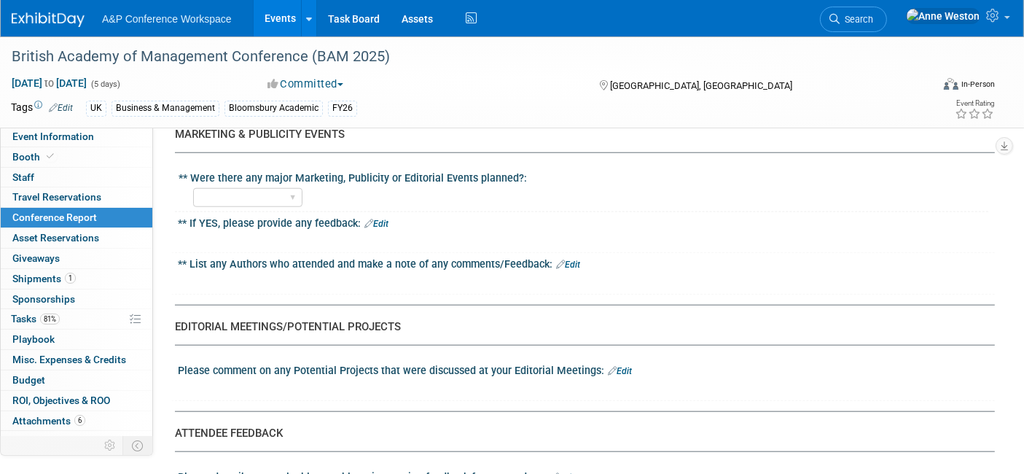
scroll to position [1619, 0]
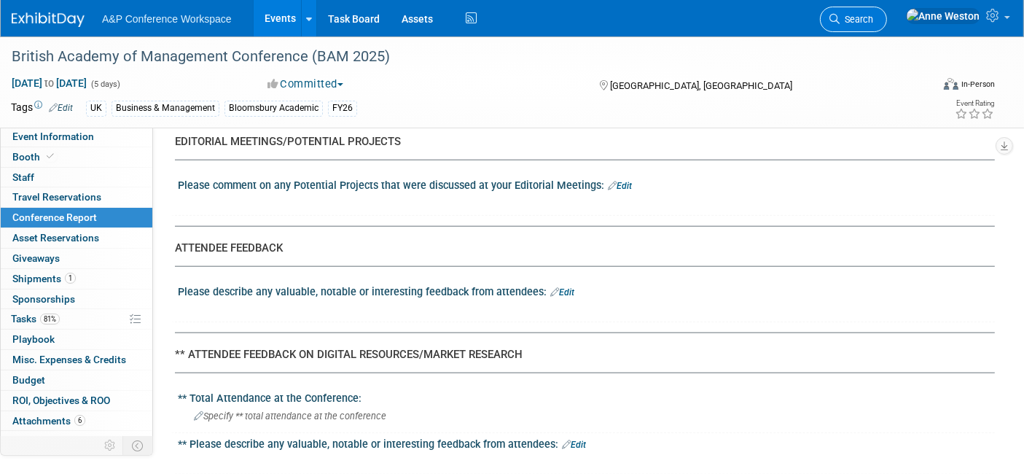
click at [873, 19] on span "Search" at bounding box center [856, 19] width 34 height 11
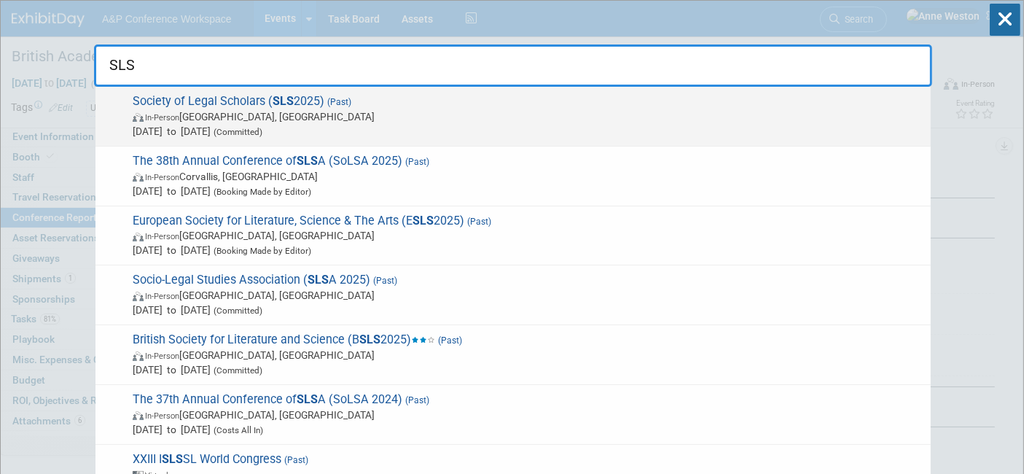
type input "SLS"
click at [223, 111] on span "In-Person Leeds, United Kingdom" at bounding box center [528, 116] width 790 height 15
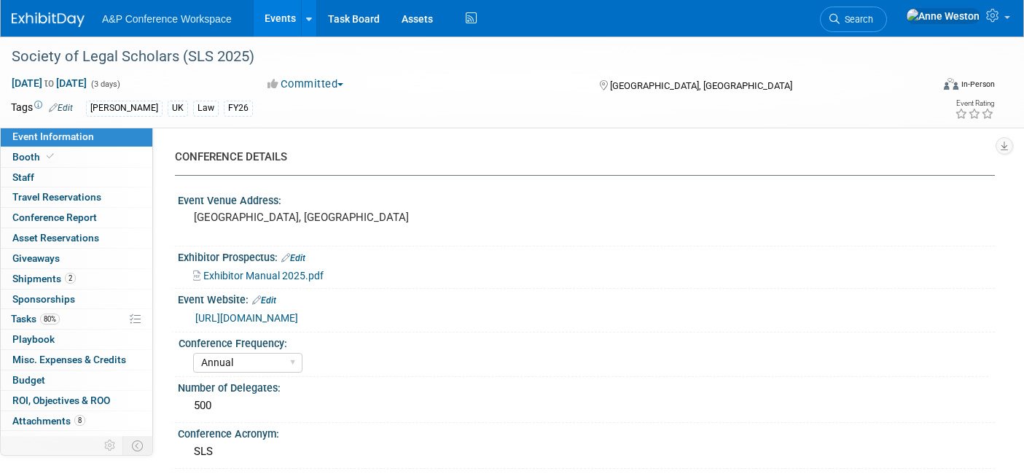
select select "Annual"
select select "Level 2"
select select "In-Person Booth"
select select "Law"
select select "[PERSON_NAME] Publishing"
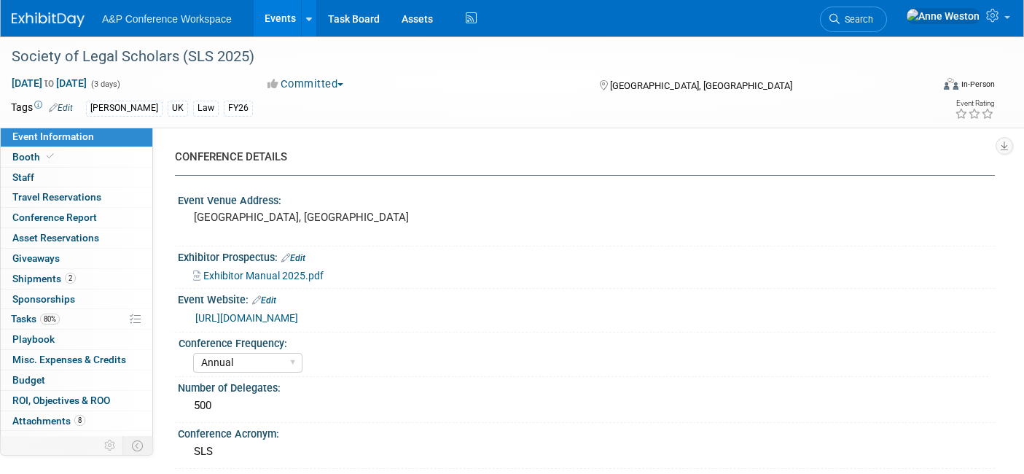
select select "[PERSON_NAME]"
select select "Ros Jubber"
select select "Networking/Commissioning"
click at [74, 220] on span "Conference Report" at bounding box center [54, 217] width 85 height 12
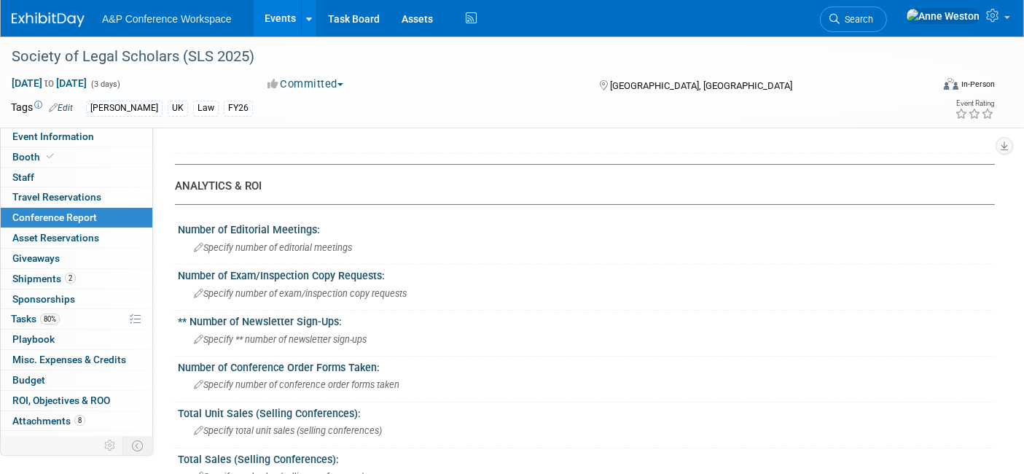
scroll to position [566, 0]
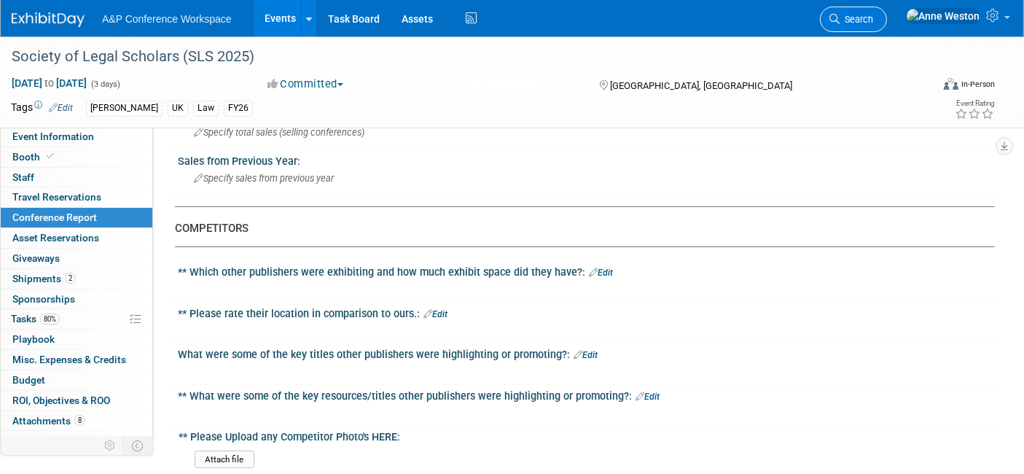
click at [873, 15] on span "Search" at bounding box center [856, 19] width 34 height 11
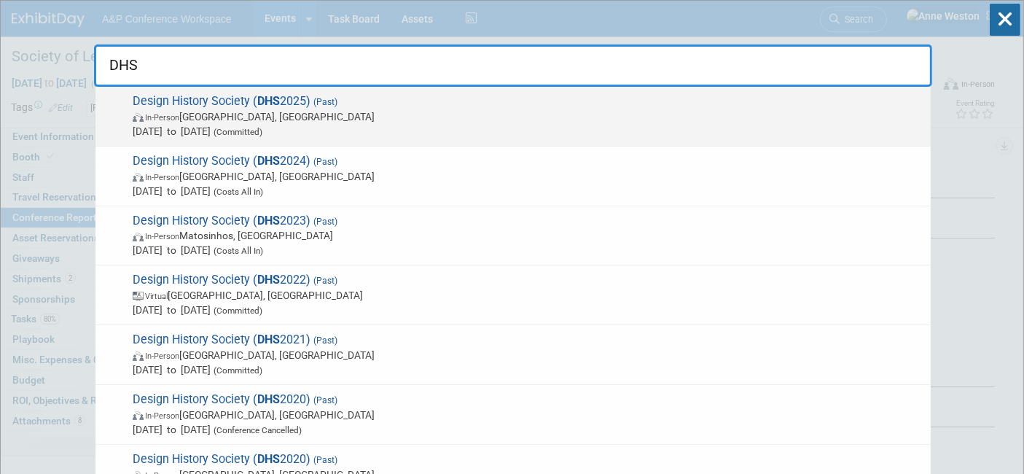
type input "DHS"
click at [194, 109] on span "In-Person Ankara, Türkiye" at bounding box center [528, 116] width 790 height 15
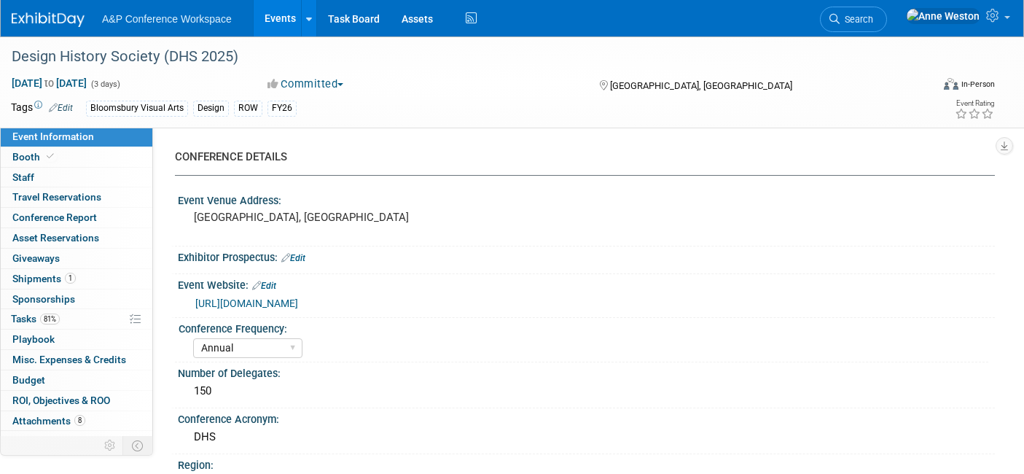
select select "Annual"
select select "Level 2"
select select "In-Person Booth"
select select "Design"
select select "Bloomsbury Visual Arts"
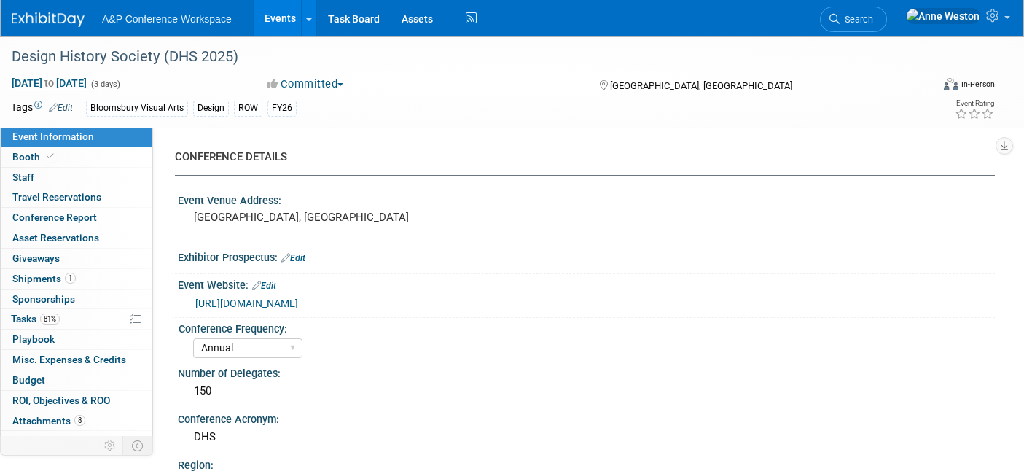
select select "[PERSON_NAME]"
select select "Networking/Commissioning"
click at [92, 219] on span "Conference Report" at bounding box center [54, 217] width 85 height 12
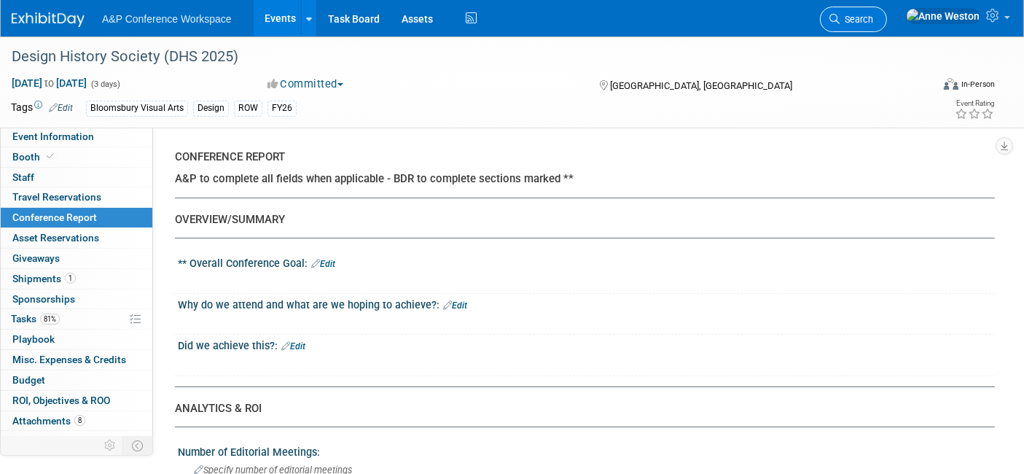
click at [873, 17] on span "Search" at bounding box center [856, 19] width 34 height 11
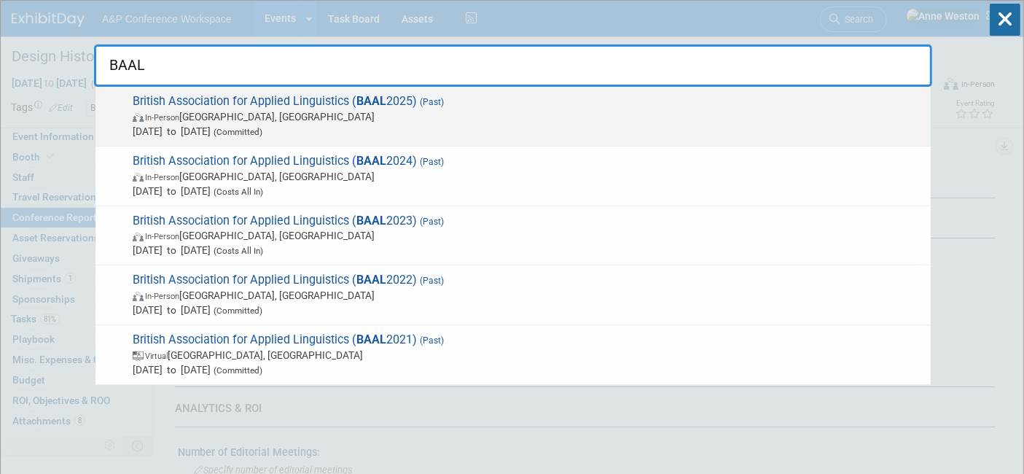
type input "BAAL"
click at [191, 101] on span "British Association for Applied Linguistics ( BAAL 2025) (Past) In-Person Glasg…" at bounding box center [525, 116] width 795 height 44
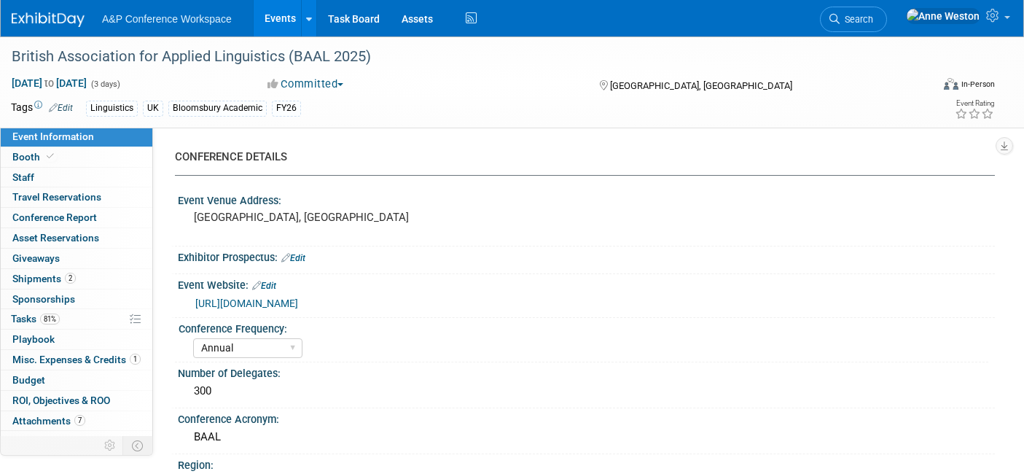
select select "Annual"
select select "Level 2"
select select "In-Person Booth"
select select "Linguistics"
select select "Bloomsbury Academic"
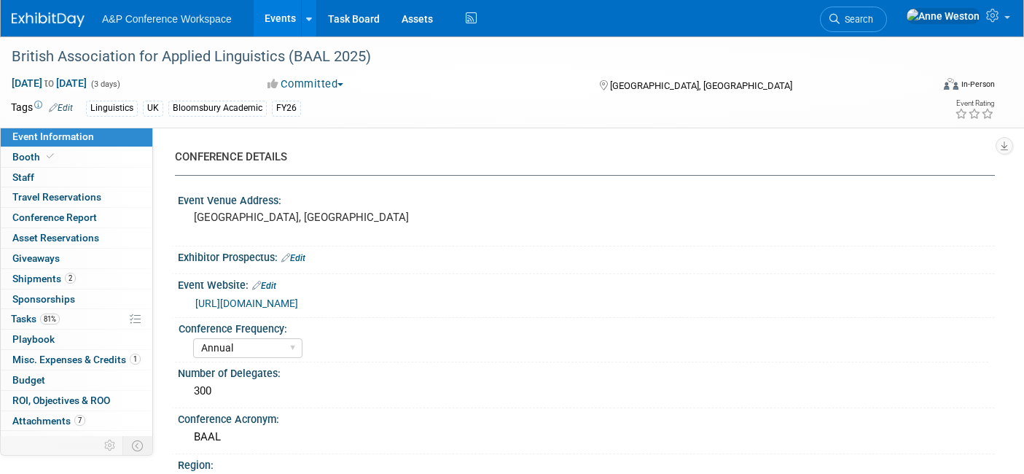
select select "[PERSON_NAME]"
select select "Networking/Commissioning"
click at [71, 223] on link "Conference Report" at bounding box center [77, 218] width 152 height 20
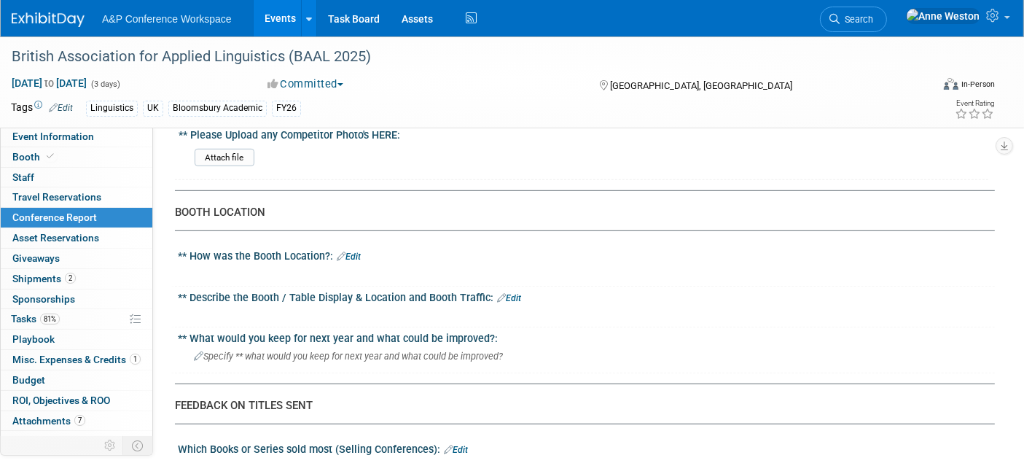
scroll to position [1133, 0]
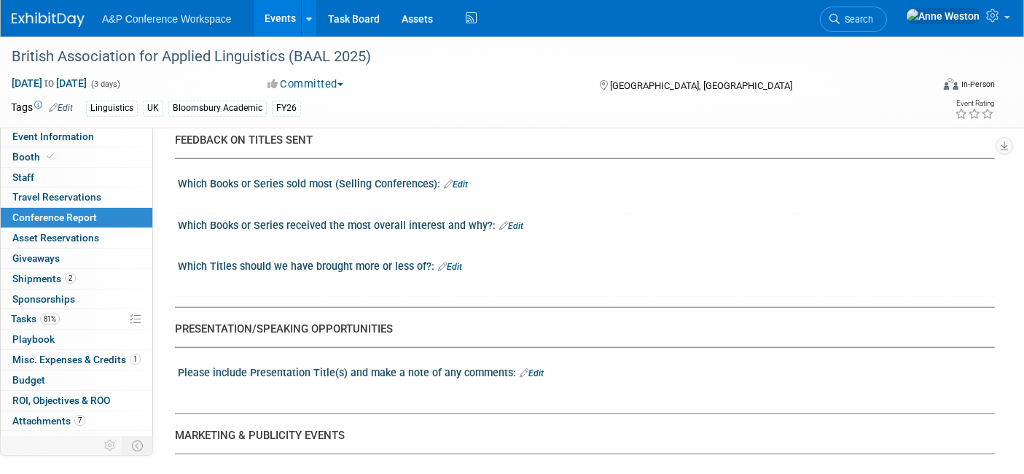
click at [873, 17] on span "Search" at bounding box center [856, 19] width 34 height 11
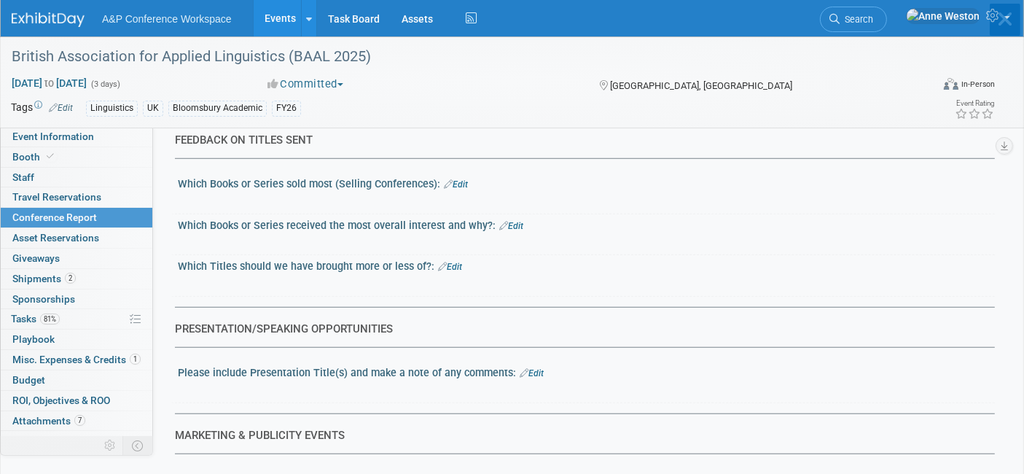
scroll to position [0, 0]
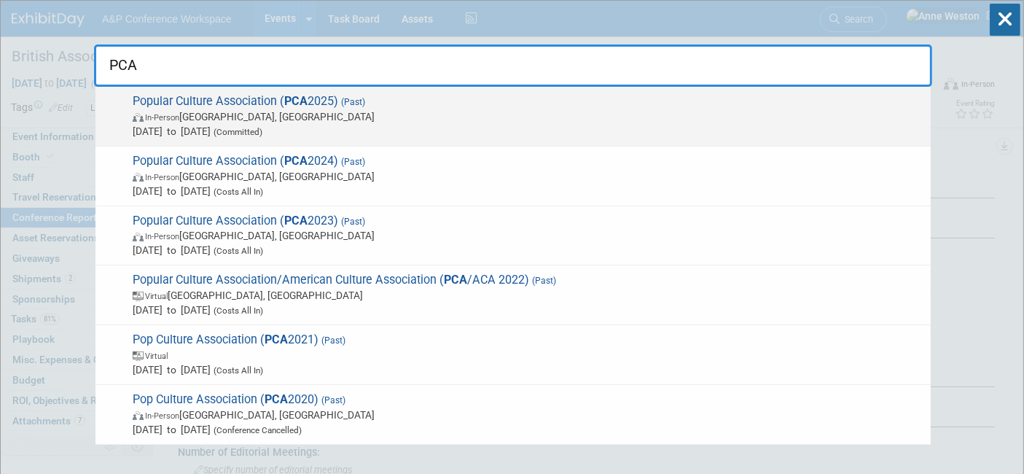
type input "PCA"
click at [248, 111] on span "In-Person New Orleans, LA" at bounding box center [528, 116] width 790 height 15
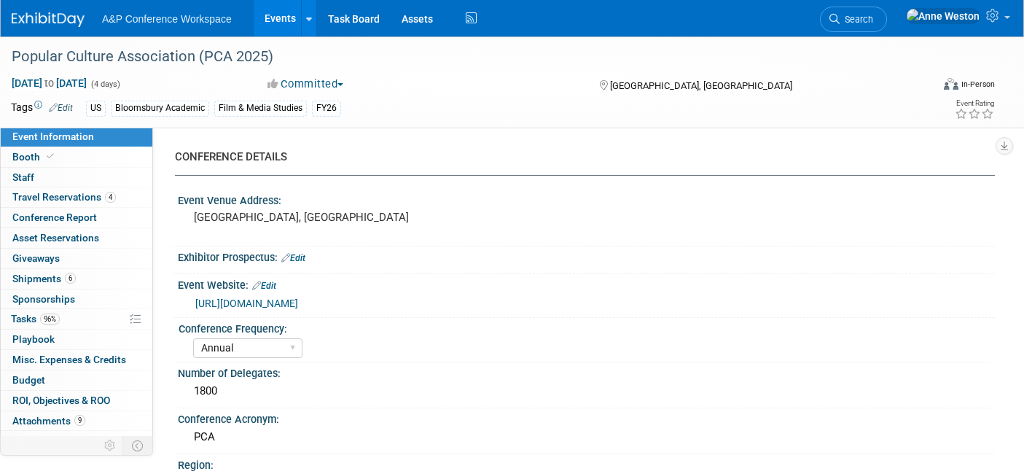
select select "Annual"
select select "Level 2"
select select "In-Person Booth"
select select "Film & Media Studies"
select select "Bloomsbury/Rowman & [PERSON_NAME]"
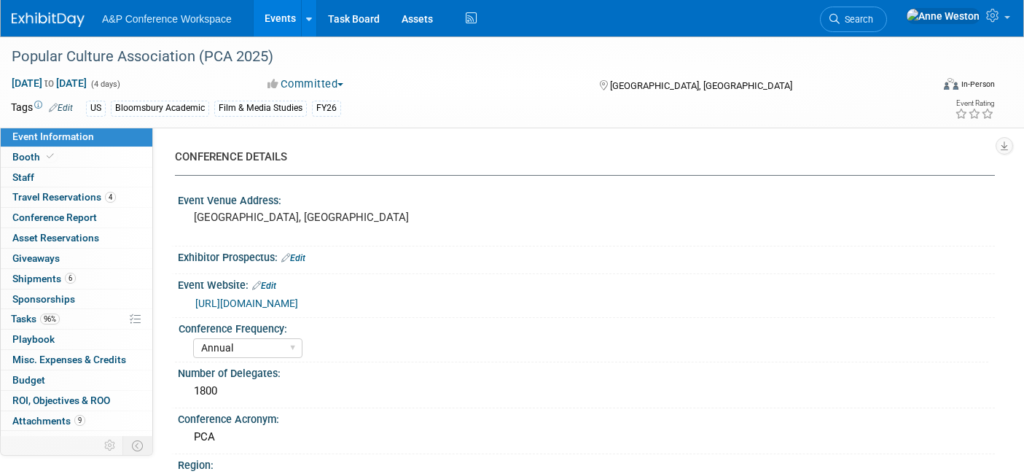
select select "[PERSON_NAME]"
select select "Networking/Commissioning"
click at [873, 17] on span "Search" at bounding box center [856, 19] width 34 height 11
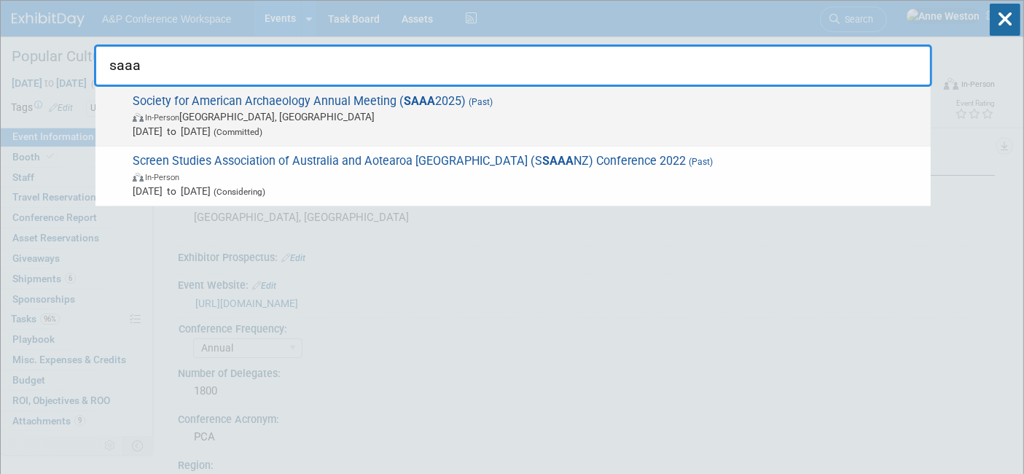
type input "saaa"
click at [190, 104] on span "Society for American Archaeology Annual Meeting ( SAAA 2025) (Past) In-Person D…" at bounding box center [525, 116] width 795 height 44
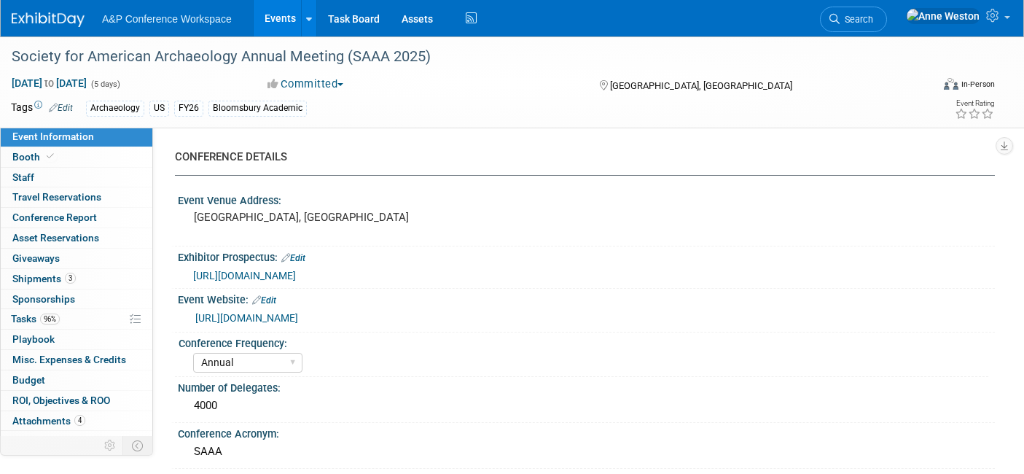
select select "Annual"
select select "Level 2"
select select "In-Person Booth"
select select "Archaeology"
select select "Bloomsbury Academic"
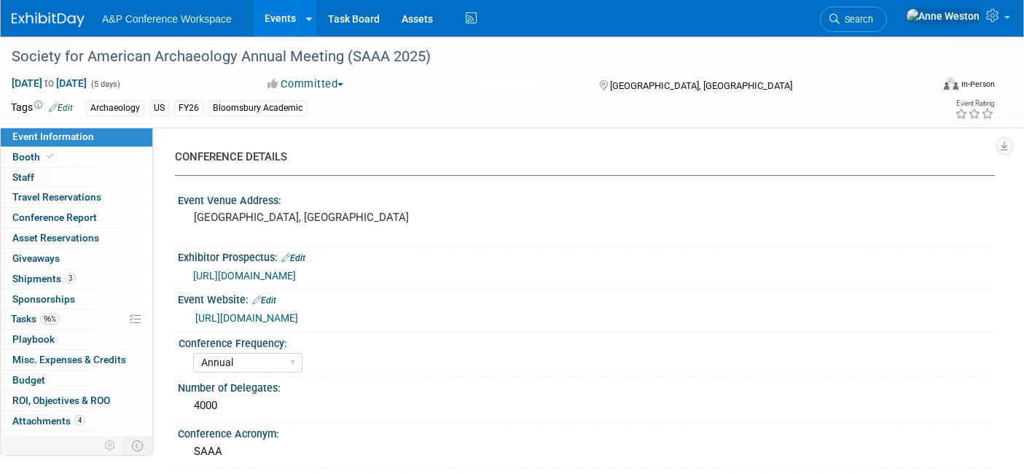
select select "[PERSON_NAME]"
select select "Networking/Commissioning"
click at [94, 222] on span "Conference Report" at bounding box center [54, 217] width 85 height 12
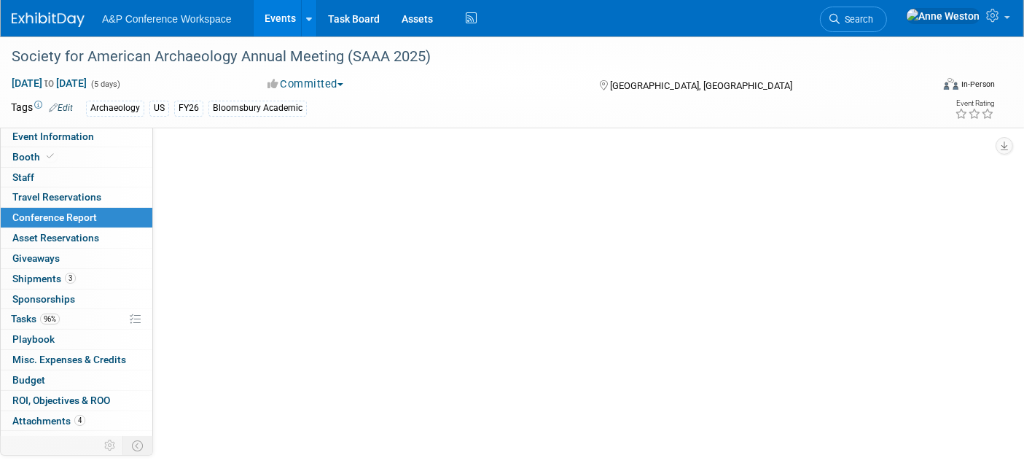
select select "YES"
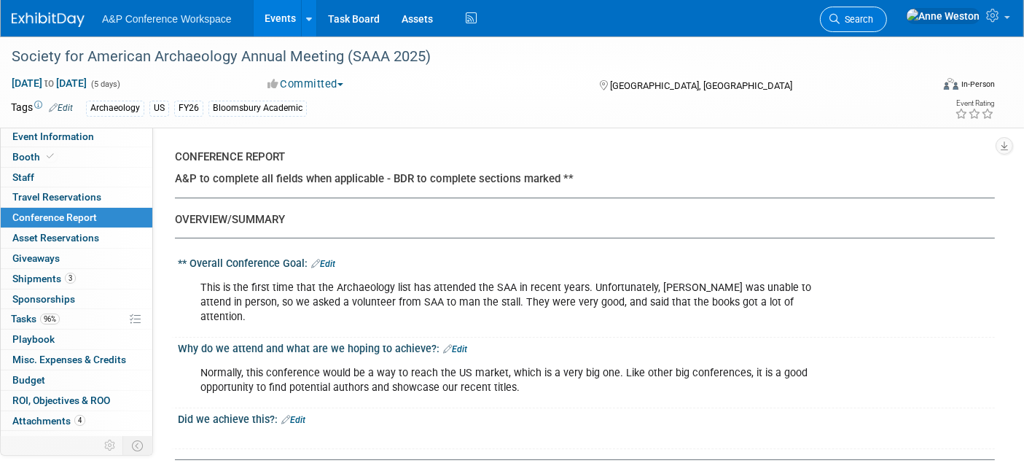
click at [887, 12] on link "Search" at bounding box center [853, 19] width 67 height 25
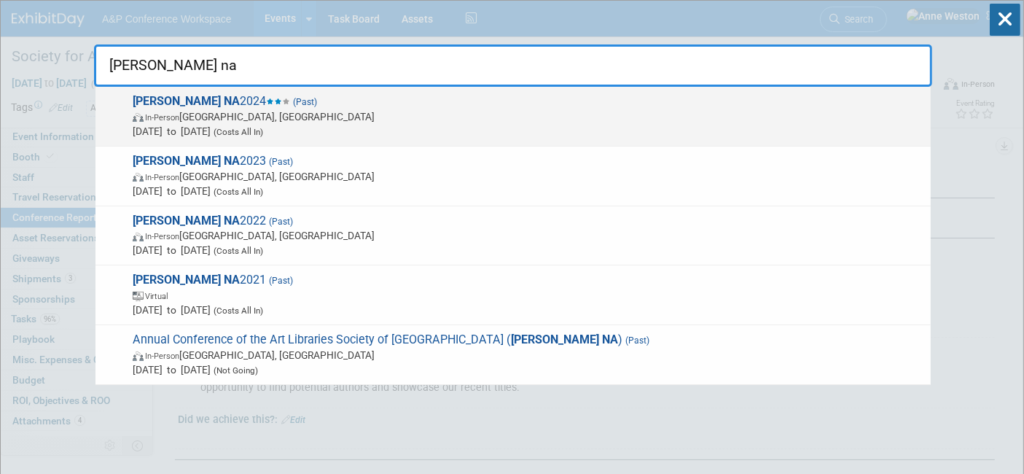
type input "arlis na"
click at [176, 95] on strong "ARLIS NA" at bounding box center [186, 101] width 107 height 14
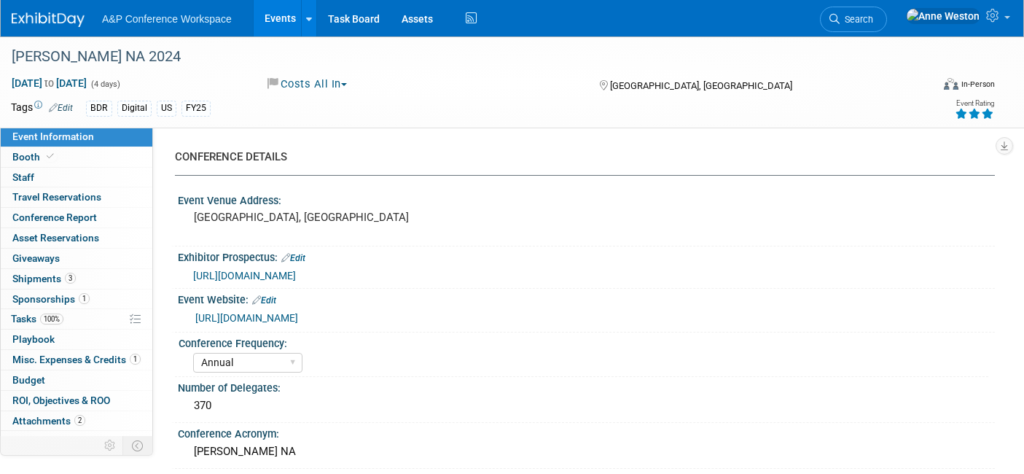
select select "Annual"
select select "Level 1"
select select "In-Person Booth"
select select "[PERSON_NAME]"
click at [349, 455] on div "[PERSON_NAME] NA" at bounding box center [586, 451] width 795 height 23
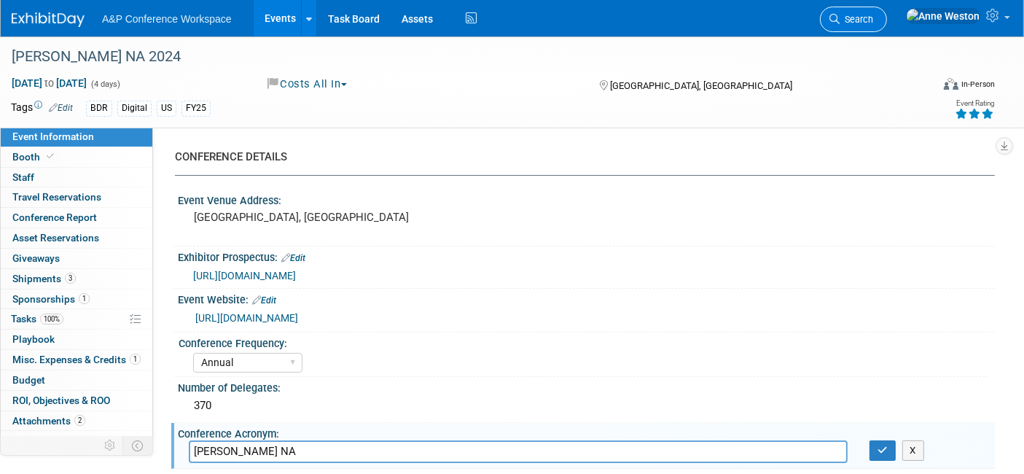
click at [887, 14] on link "Search" at bounding box center [853, 19] width 67 height 25
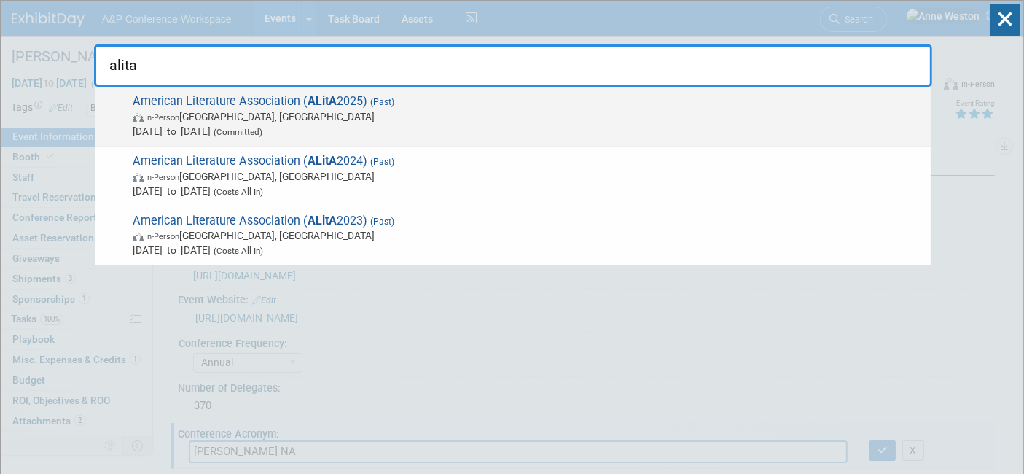
type input "alita"
click at [241, 118] on span "In-Person Boston, MA" at bounding box center [528, 116] width 790 height 15
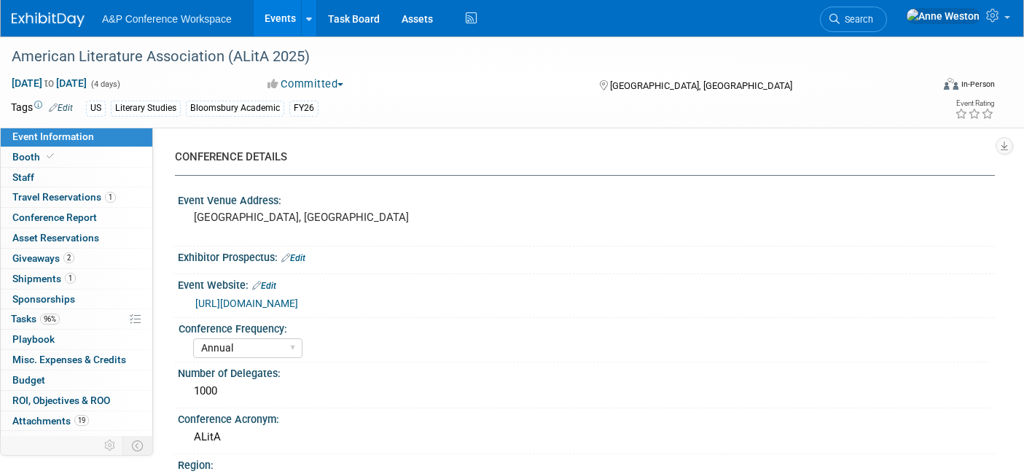
select select "Annual"
select select "Level 2"
select select "In-Person Booth"
select select "Literary Studies"
select select "Bloomsbury Academic"
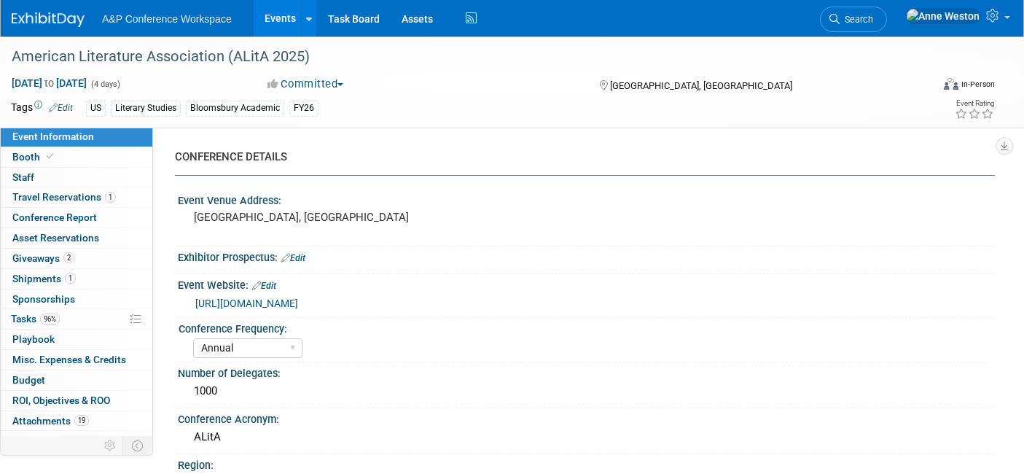
select select "[PERSON_NAME]"
select select "Brand/Subject Presence​"
click at [88, 208] on link "Conference Report" at bounding box center [77, 218] width 152 height 20
select select "YES"
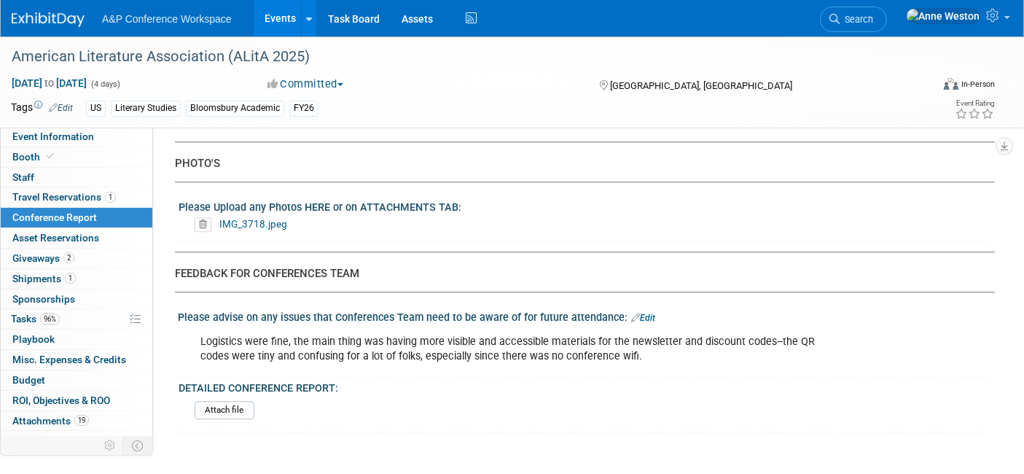
scroll to position [3955, 0]
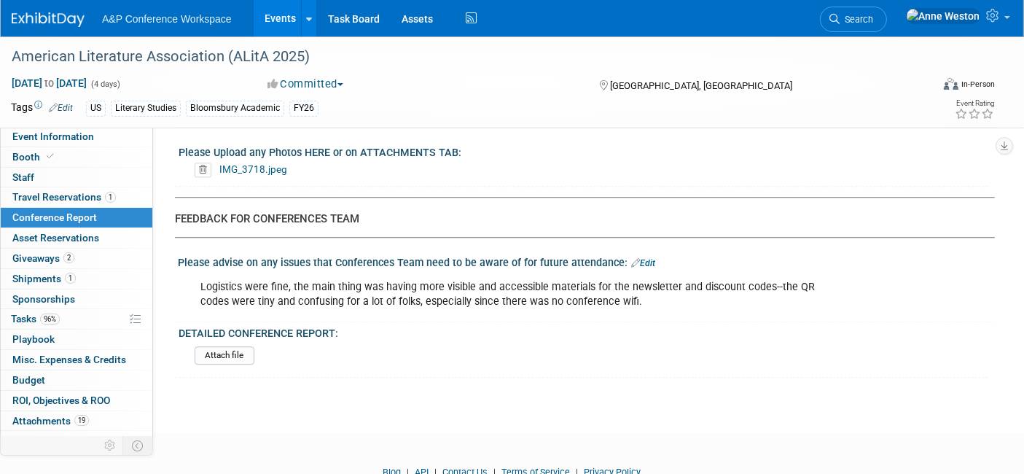
click at [873, 14] on span "Search" at bounding box center [856, 19] width 34 height 11
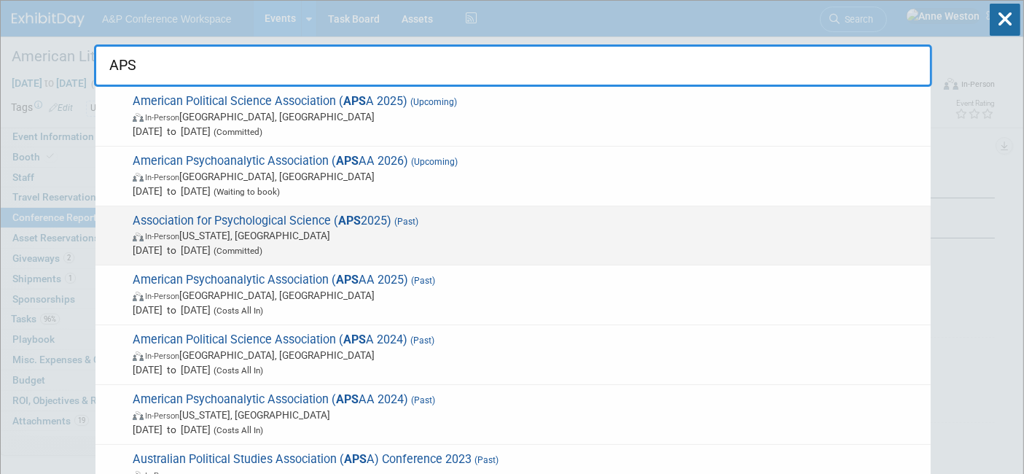
type input "APS"
click at [219, 217] on span "Association for Psychological Science ( APS 2025) (Past) In-Person [US_STATE], …" at bounding box center [525, 235] width 795 height 44
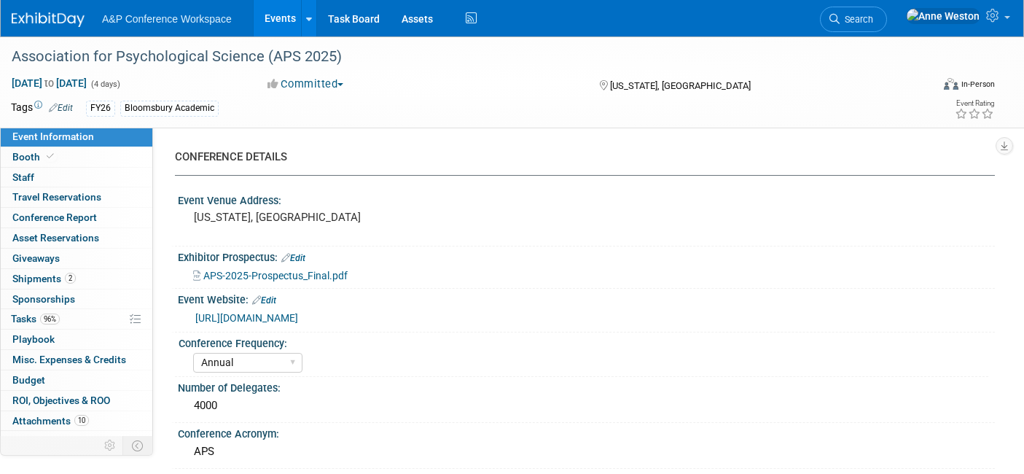
select select "Annual"
select select "Level 2"
select select "In-Person Booth"
select select "Psychology"
select select "Bloomsbury Academic"
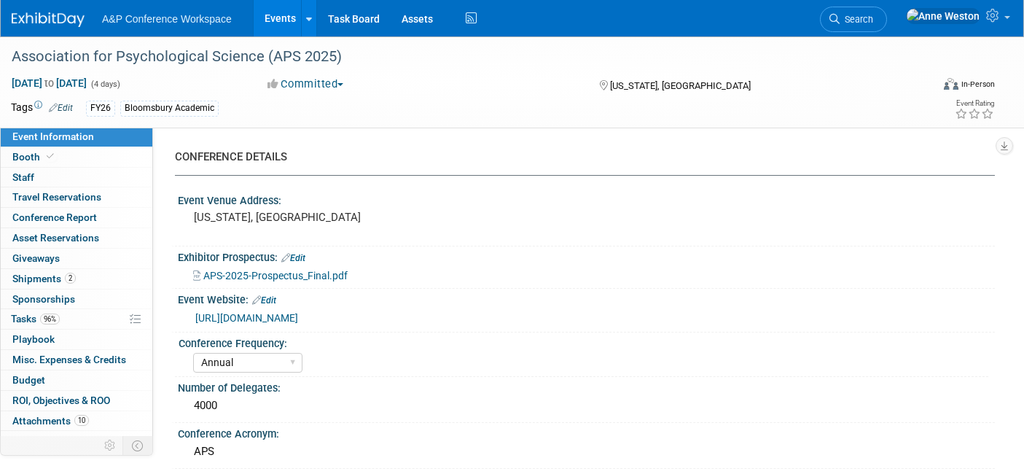
select select "[PERSON_NAME]"
select select "Networking/Commissioning"
click at [71, 212] on span "Conference Report" at bounding box center [54, 217] width 85 height 12
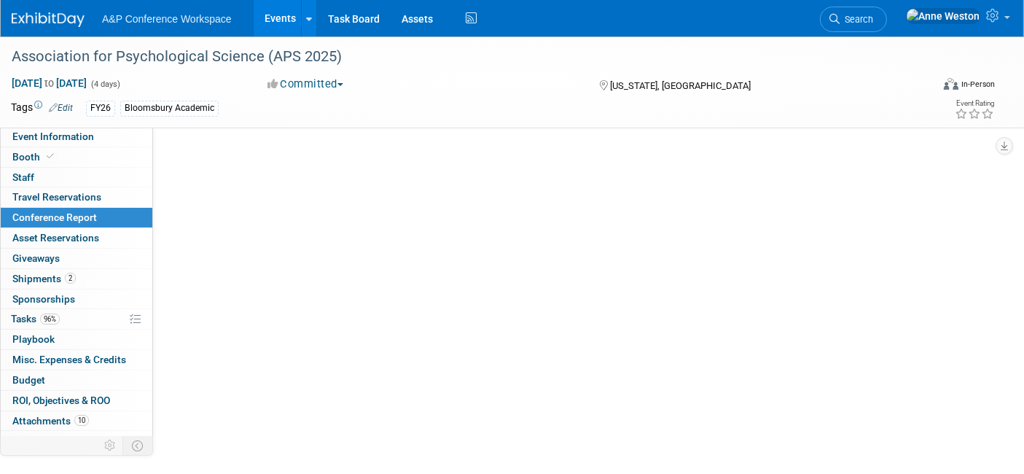
select select "NO"
select select "YES"
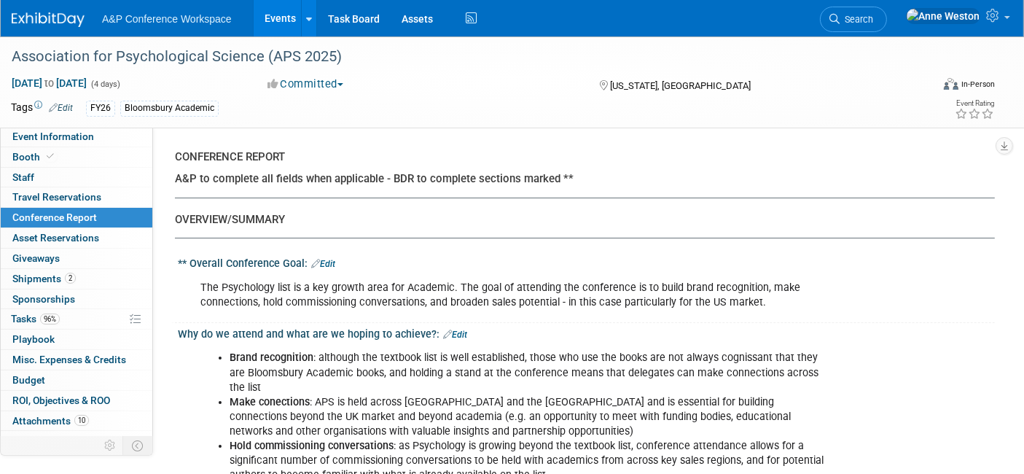
click at [568, 149] on div "CONFERENCE REPORT" at bounding box center [579, 156] width 809 height 15
click at [873, 16] on span "Search" at bounding box center [856, 19] width 34 height 11
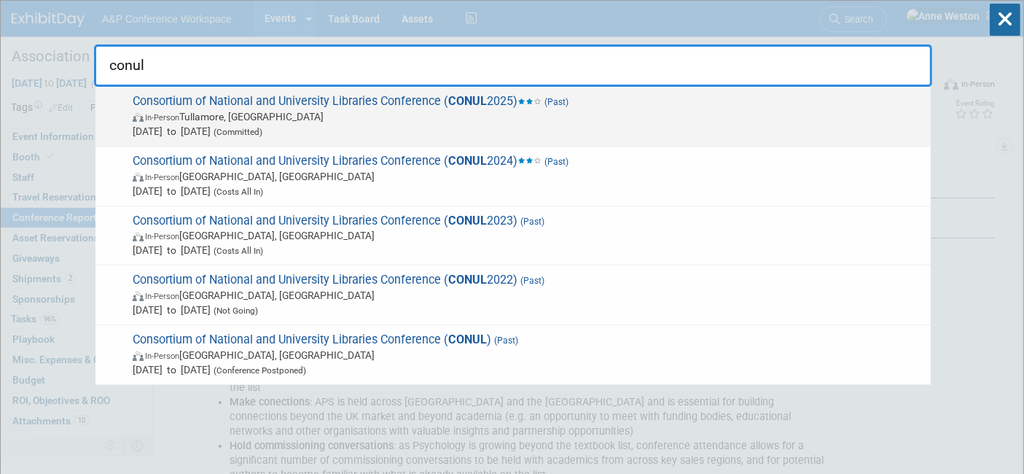
type input "conul"
click at [262, 101] on span "Consortium of National and University Libraries Conference ( CONUL 2025) (Past)…" at bounding box center [525, 116] width 795 height 44
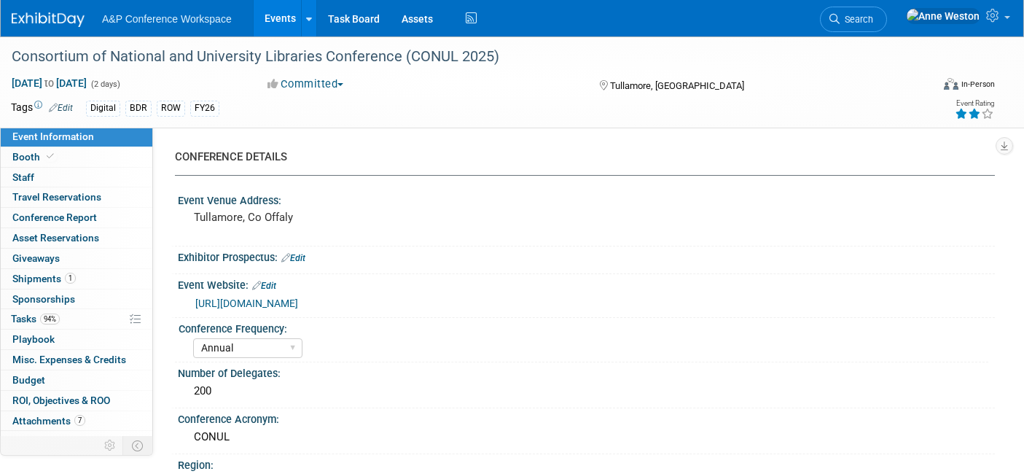
select select "Annual"
select select "Level 2"
select select "In-Person Booth"
select select "Libraries"
select select "Bloomsbury Digital Resources"
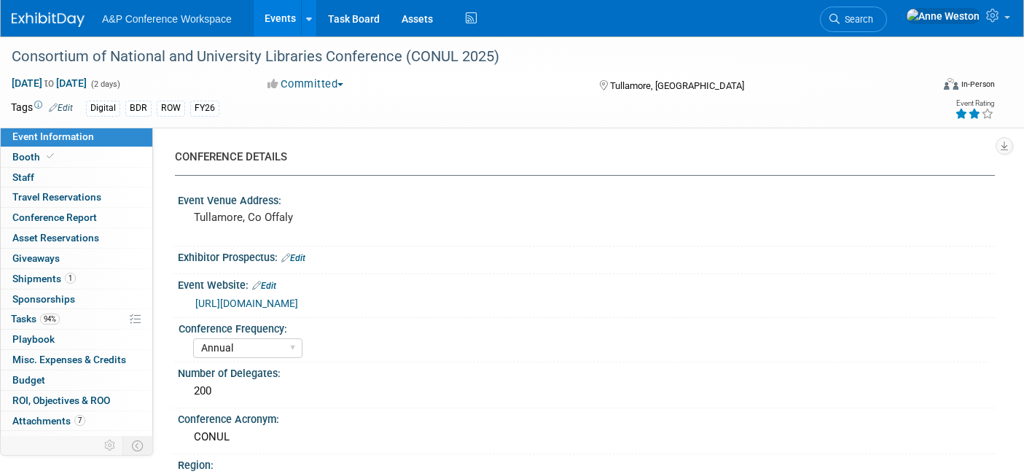
select select "[PERSON_NAME]"
select select "BDR Product Awareness and Trial Generation​"
click at [887, 11] on link "Search" at bounding box center [853, 19] width 67 height 25
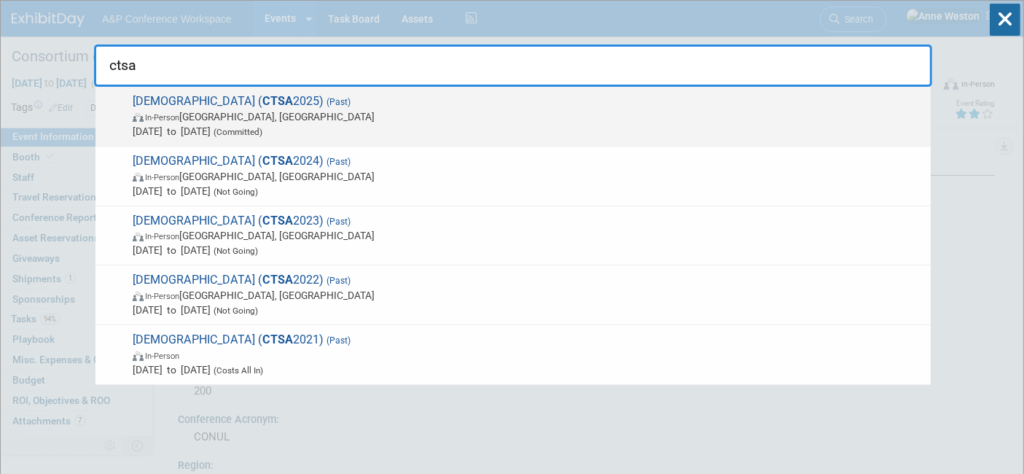
type input "ctsa"
click at [219, 104] on span "Catholic Theological Society of America ( CTSA 2025) (Past) In-Person Portland,…" at bounding box center [525, 116] width 795 height 44
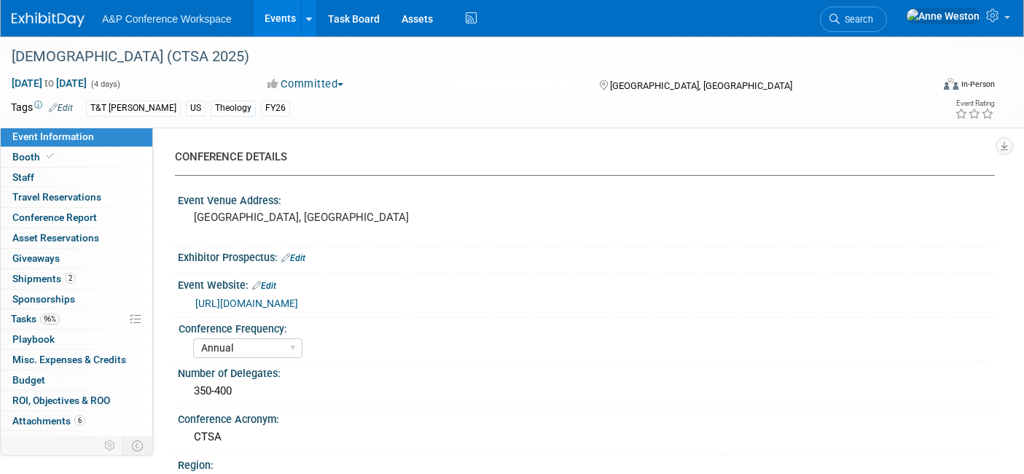
select select "Annual"
select select "Level 2"
select select "In-Person Booth"
select select "Theology"
select select "T&T [PERSON_NAME]"
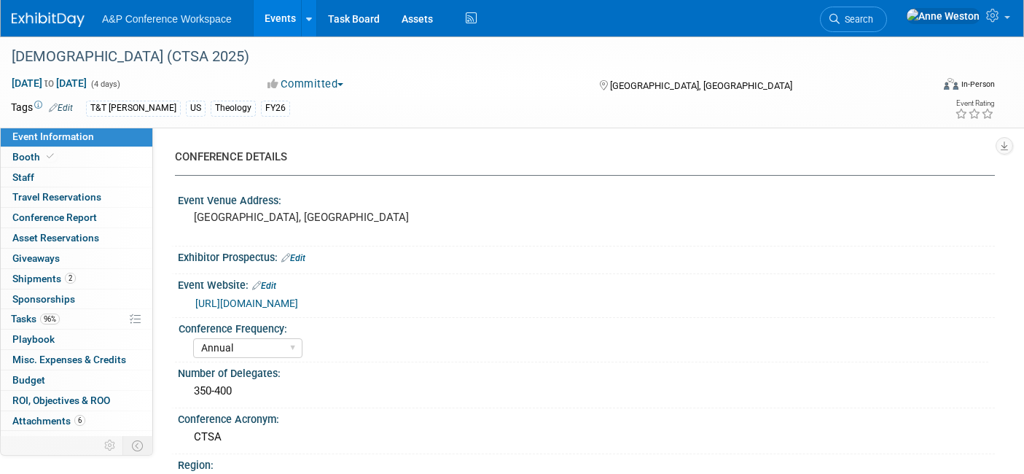
select select "[PERSON_NAME]"
select select "Networking/Commissioning"
click at [839, 14] on icon at bounding box center [834, 19] width 10 height 10
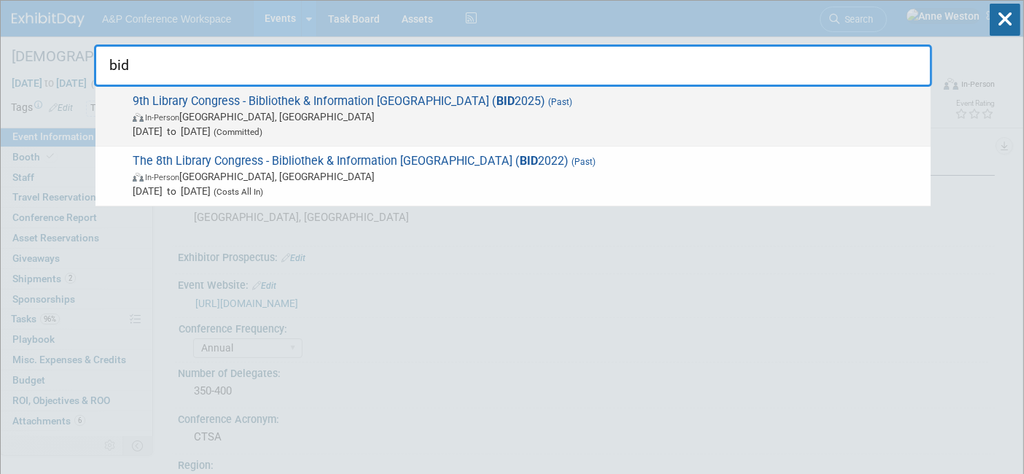
type input "bid"
click at [224, 135] on span "Jun 24, 2025 to Jun 27, 2025 (Committed)" at bounding box center [528, 131] width 790 height 15
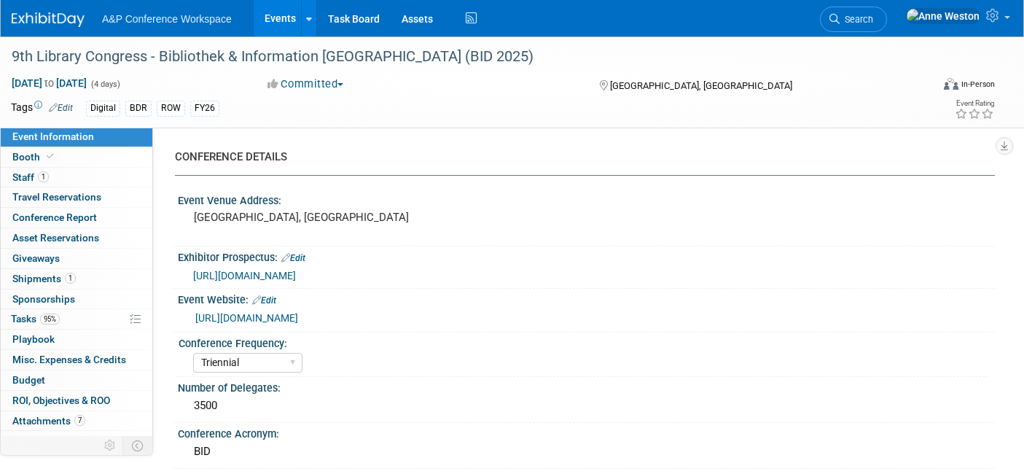
select select "Triennial"
select select "Level 2"
select select "In-Person Booth"
select select "Libraries"
select select "Bloomsbury Digital Resources"
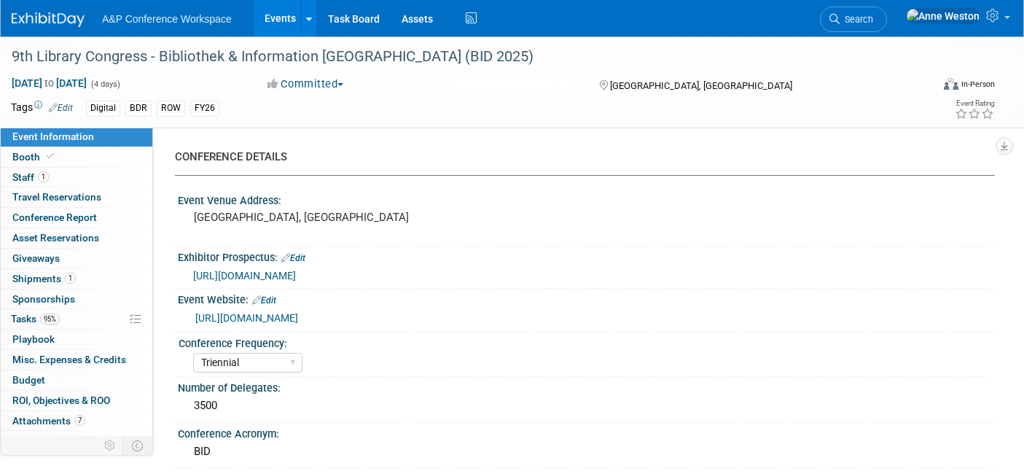
select select "[PERSON_NAME]"
select select "BDR Product Awareness and Trial Generation​"
click at [839, 15] on icon at bounding box center [834, 19] width 10 height 10
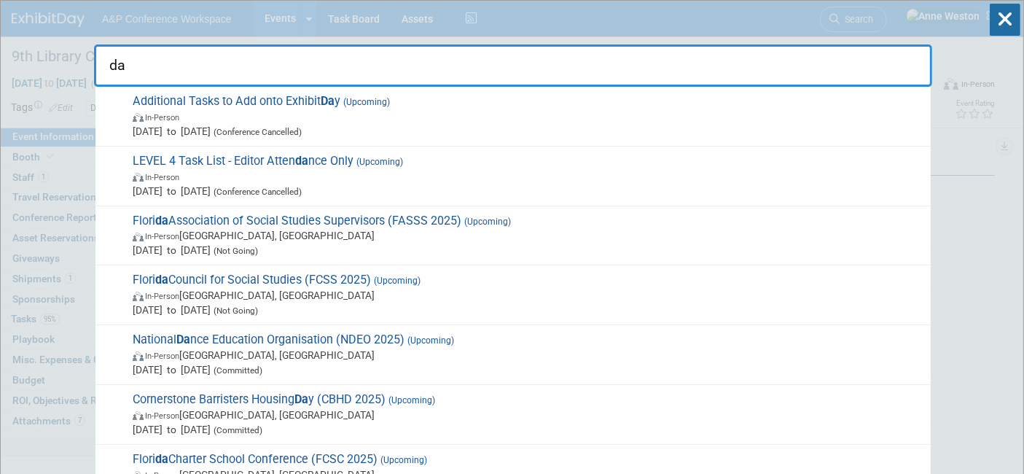
type input "d"
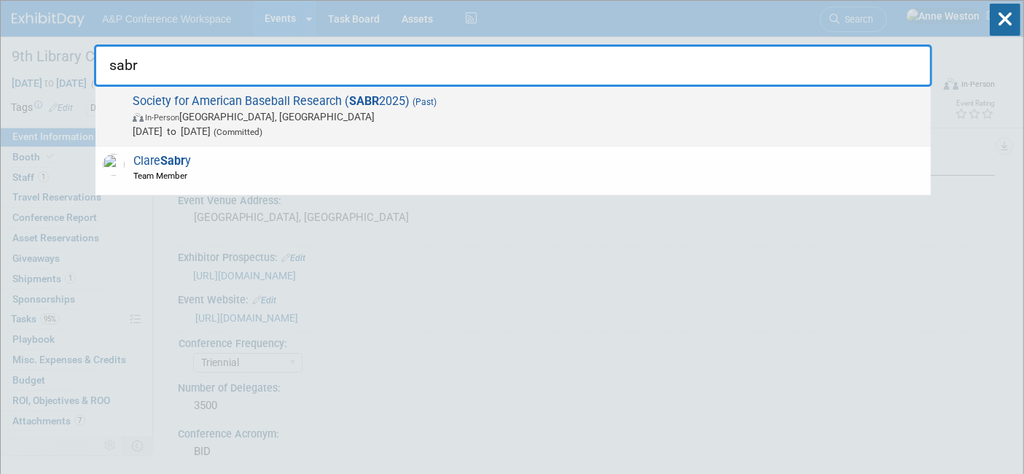
type input "sabr"
click at [178, 109] on span "In-Person Irving, TX" at bounding box center [528, 116] width 790 height 15
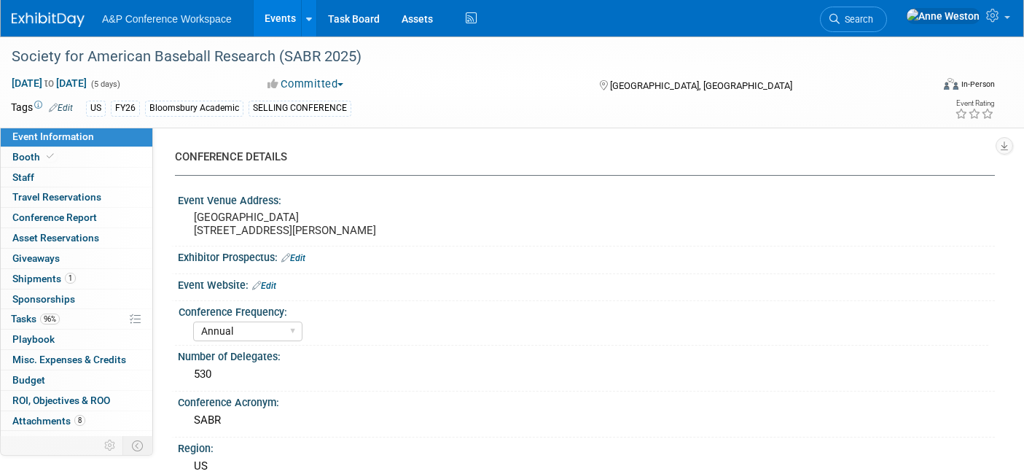
select select "Annual"
select select "Level 1"
select select "In-Person Booth"
select select "Sport & Exercise"
select select "Bloomsbury Academic"
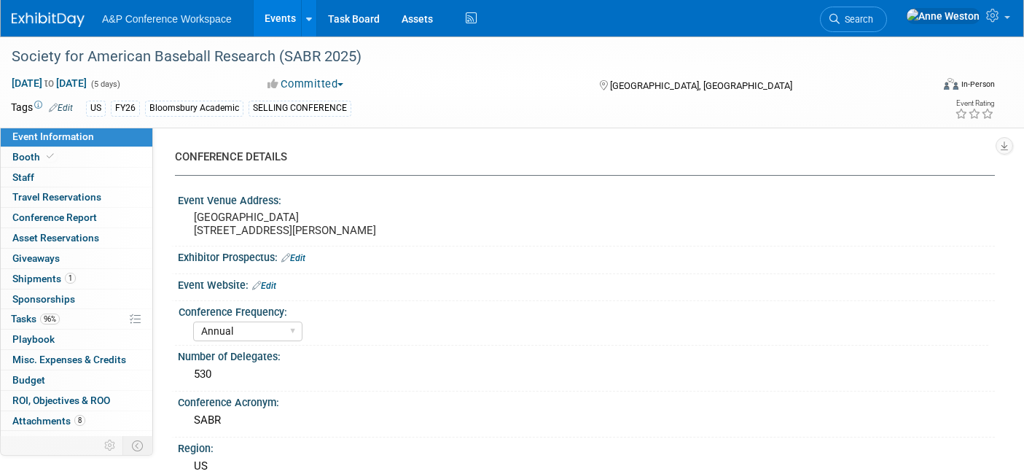
select select "[PERSON_NAME]"
select select "Networking/Commissioning"
click at [873, 22] on span "Search" at bounding box center [856, 19] width 34 height 11
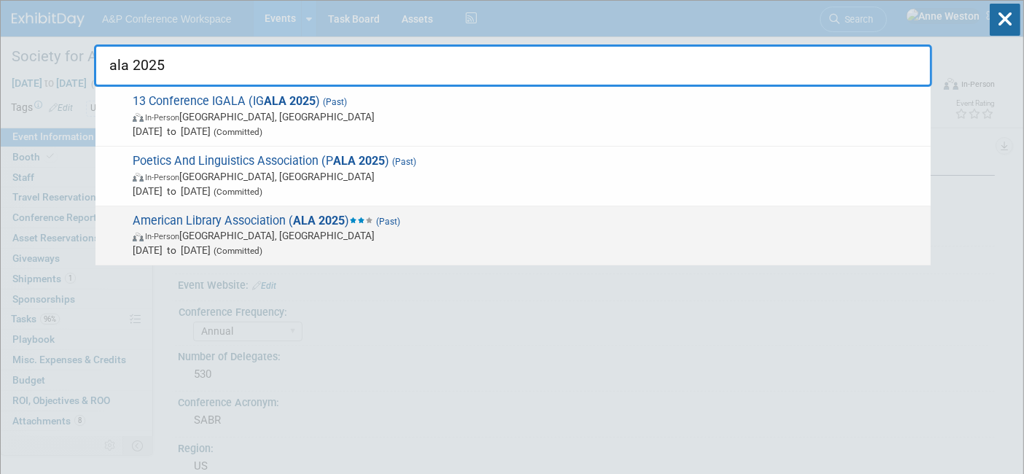
type input "ala 2025"
click at [321, 218] on strong "ALA 2025" at bounding box center [319, 220] width 52 height 14
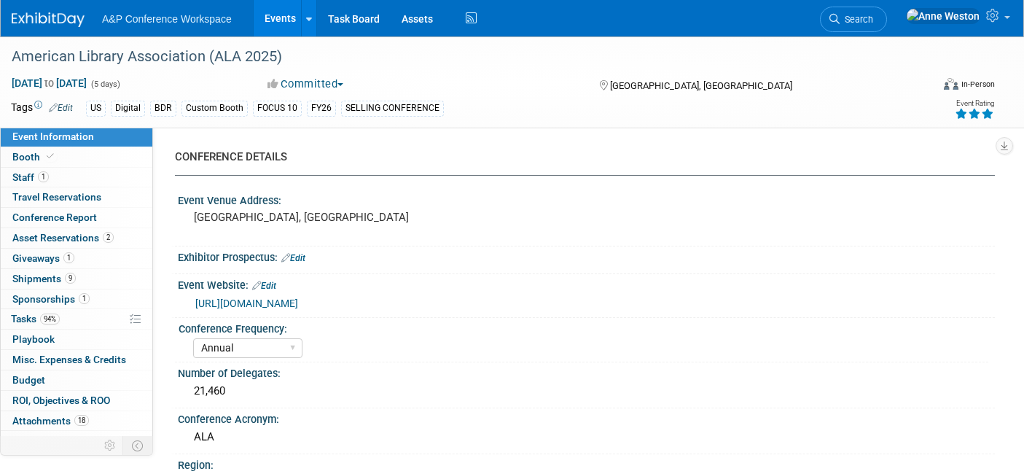
select select "Annual"
select select "Level 1"
select select "In-Person Booth"
select select "Libraries"
select select "Bloomsbury Digital Resources"
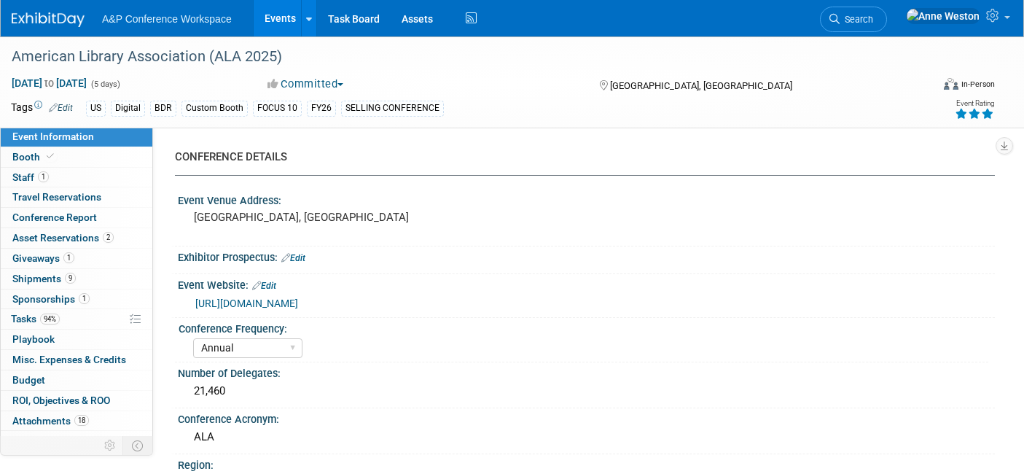
select select "[PERSON_NAME]"
select select "BDR Product Awareness and Trial Generation​"
click at [882, 26] on link "Search" at bounding box center [853, 19] width 67 height 25
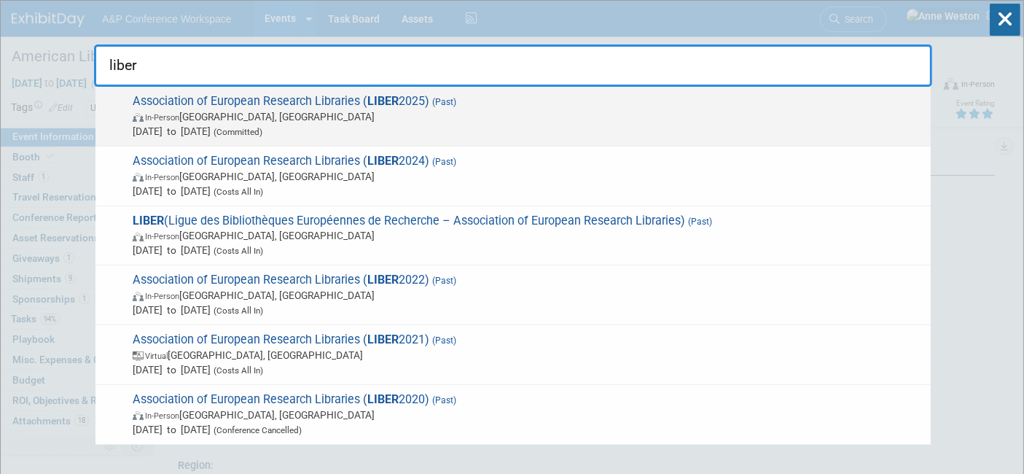
type input "liber"
click at [248, 97] on span "Association of European Research Libraries ( LIBER 2025) (Past) In-Person [GEOG…" at bounding box center [525, 116] width 795 height 44
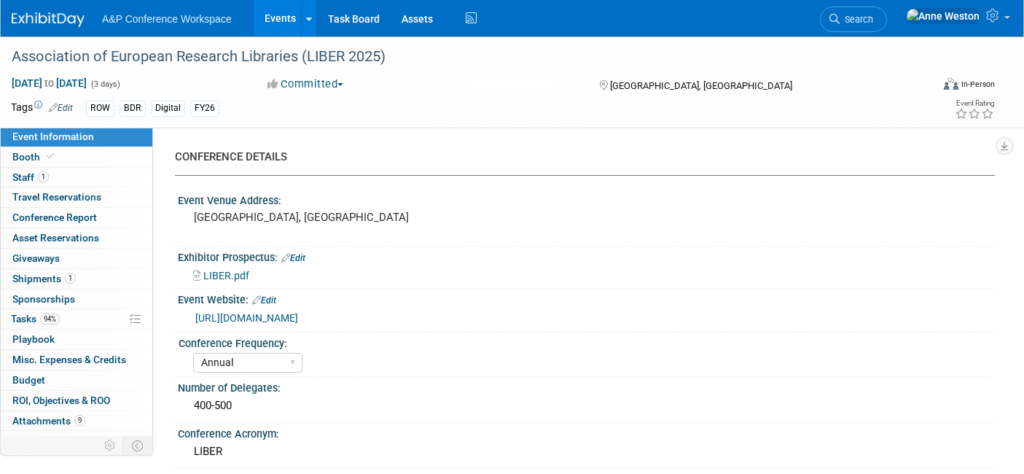
select select "Annual"
select select "Level 2"
select select "In-Person Booth"
select select "Libraries"
select select "Bloomsbury Digital Resources"
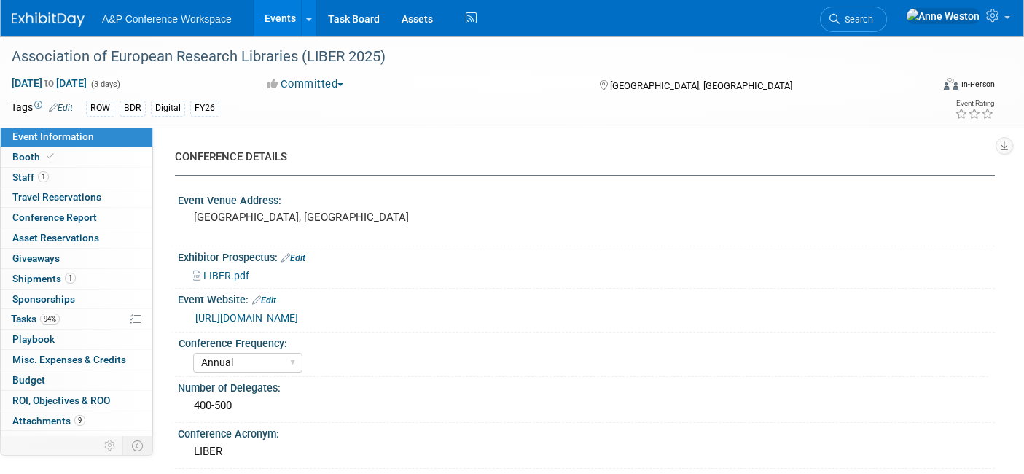
select select "[PERSON_NAME]"
select select "BDR Product Awareness and Trial Generation​"
click at [79, 211] on span "Conference Report" at bounding box center [54, 217] width 85 height 12
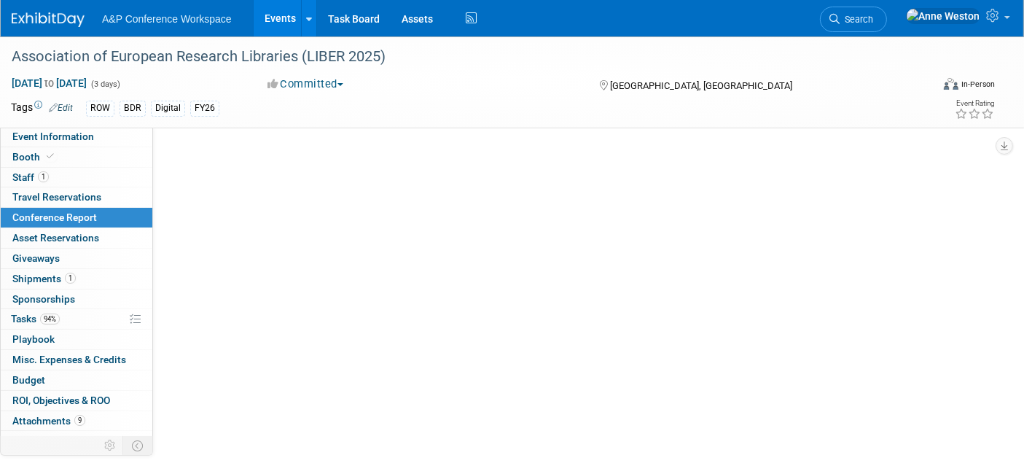
select select "NO"
select select "YES"
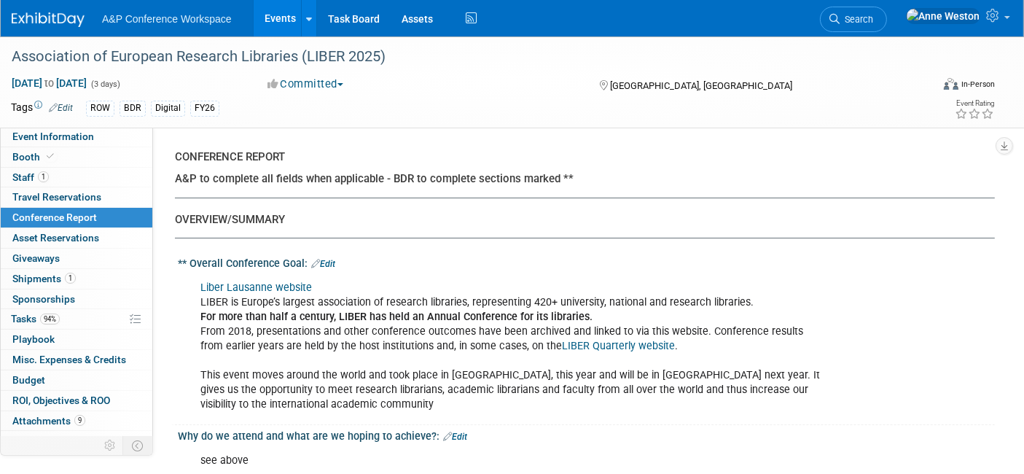
click at [882, 11] on link "Search" at bounding box center [853, 19] width 67 height 25
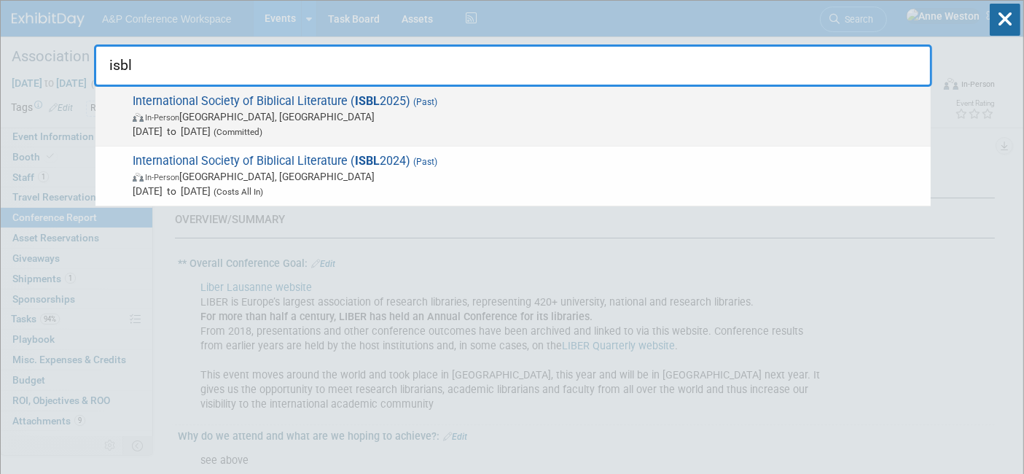
type input "isbl"
click at [203, 113] on span "In-Person Uppsala, Sweden" at bounding box center [528, 116] width 790 height 15
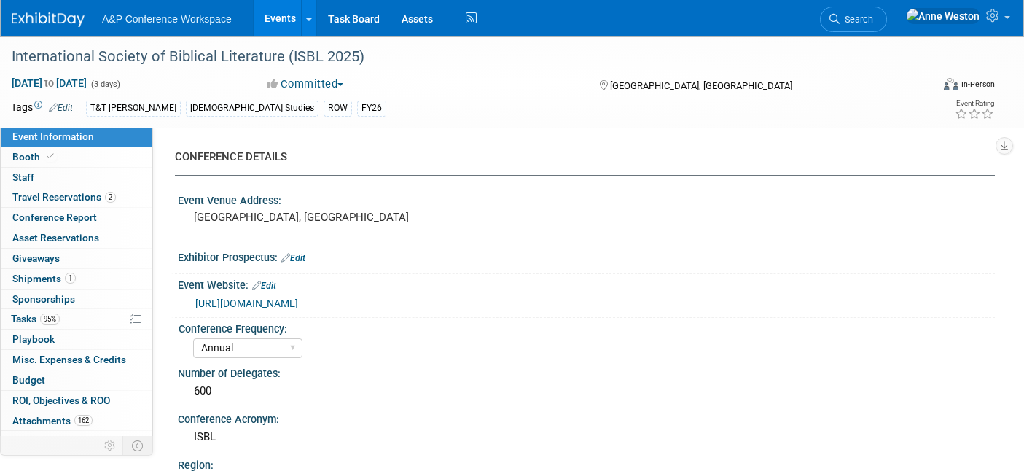
select select "Annual"
select select "Level 2"
select select "In-Person Booth"
select select "[DEMOGRAPHIC_DATA] Studies"
select select "T&T [PERSON_NAME]"
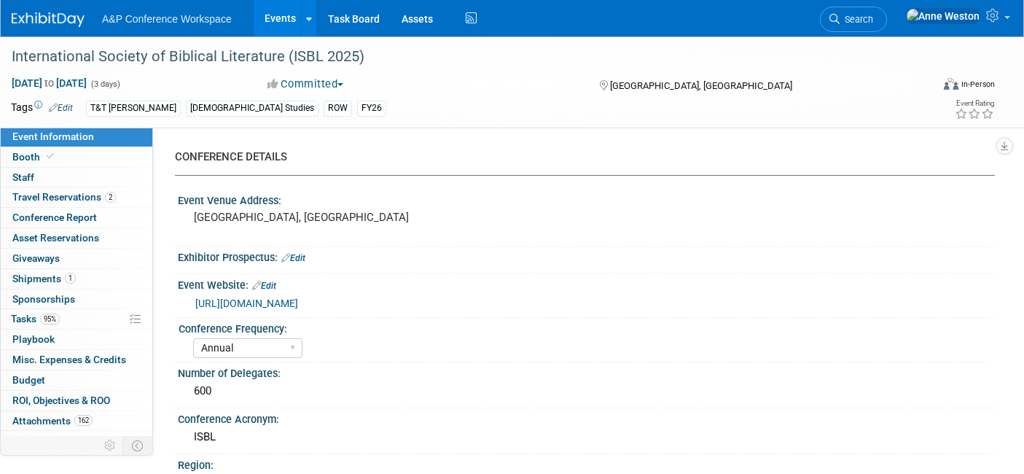
select select "[PERSON_NAME]"
select select "Networking/Commissioning"
click at [73, 215] on span "Conference Report" at bounding box center [54, 217] width 85 height 12
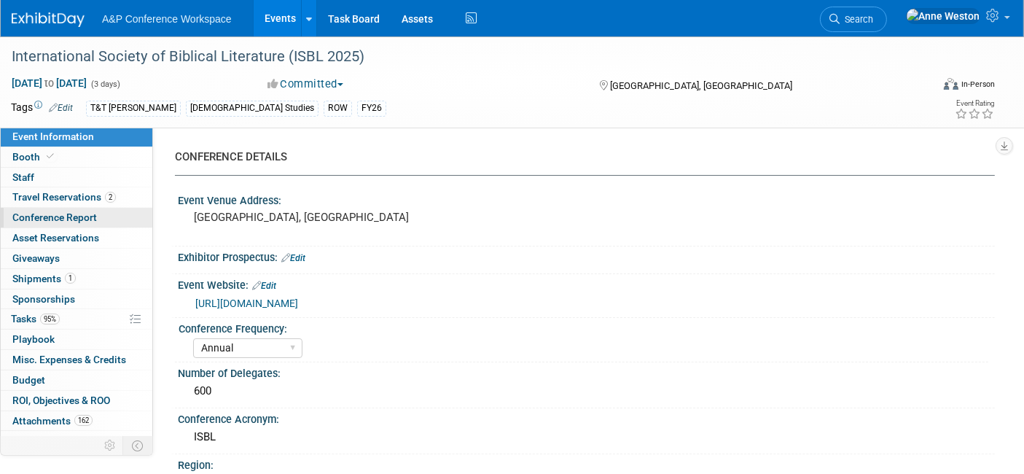
select select "NO"
select select "YES"
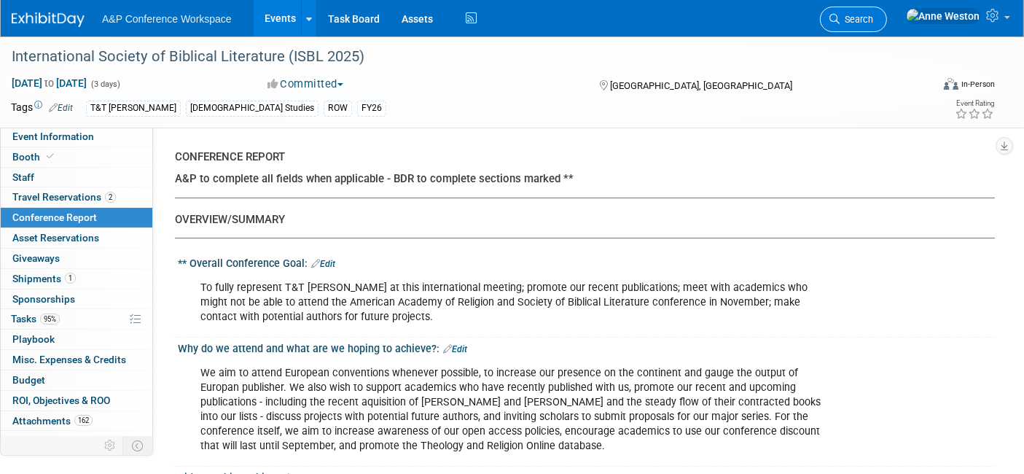
click at [873, 14] on span "Search" at bounding box center [856, 19] width 34 height 11
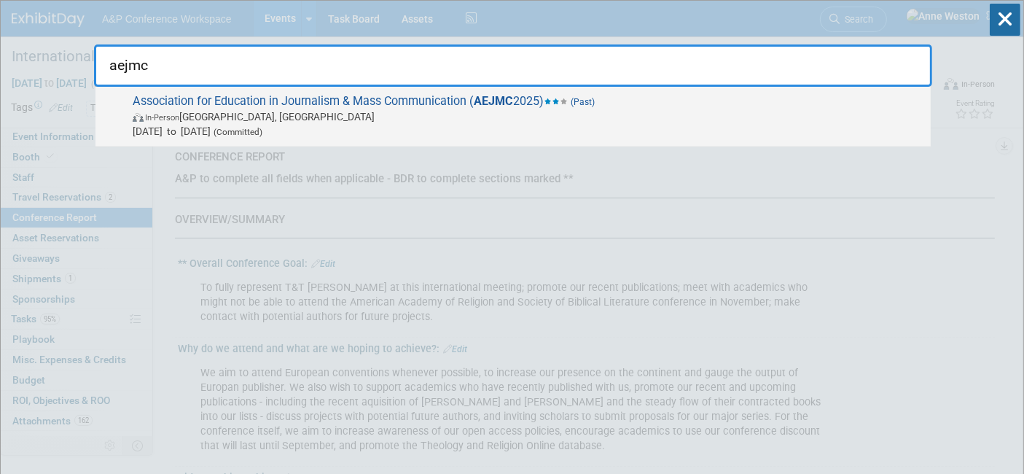
type input "aejmc"
click at [275, 101] on span "Association for Education in Journalism & Mass Communication ( AEJMC 2025) (Pas…" at bounding box center [525, 116] width 795 height 44
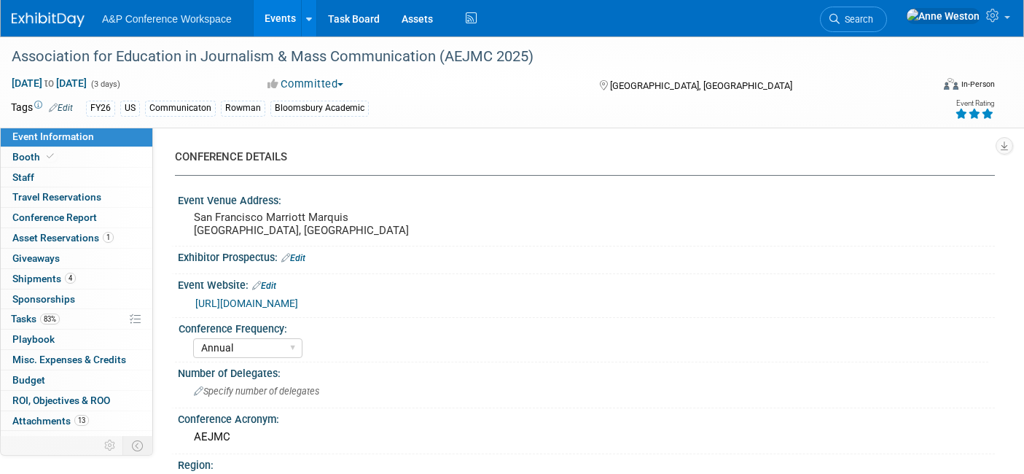
select select "Annual"
select select "Level 2"
select select "In-Person Booth"
select select "Communication"
select select "Bloomsbury Academic"
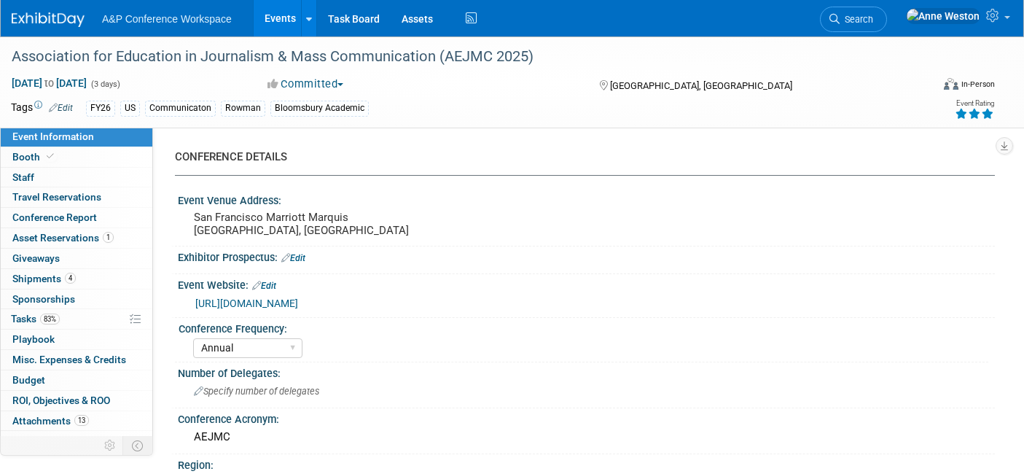
select select "[PERSON_NAME]"
select select "Networking/Commissioning"
click at [60, 214] on span "Conference Report" at bounding box center [54, 217] width 85 height 12
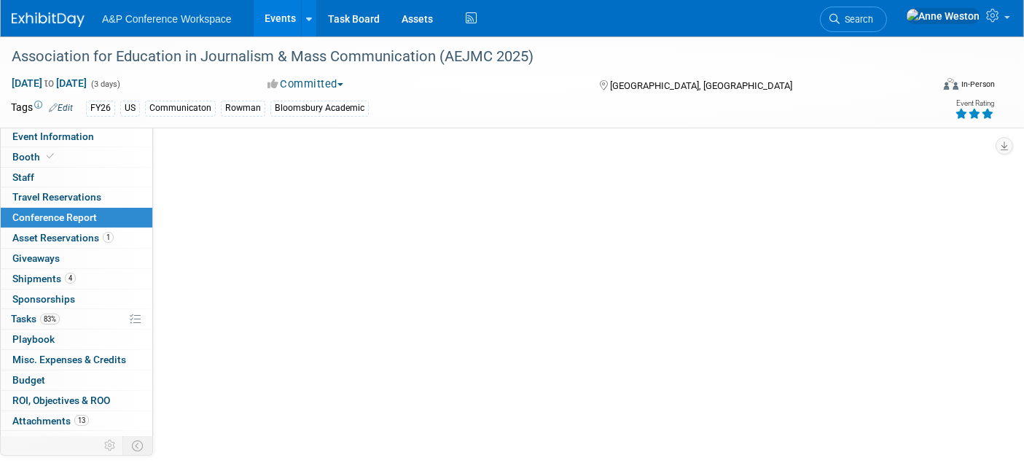
select select "NO"
select select "YES"
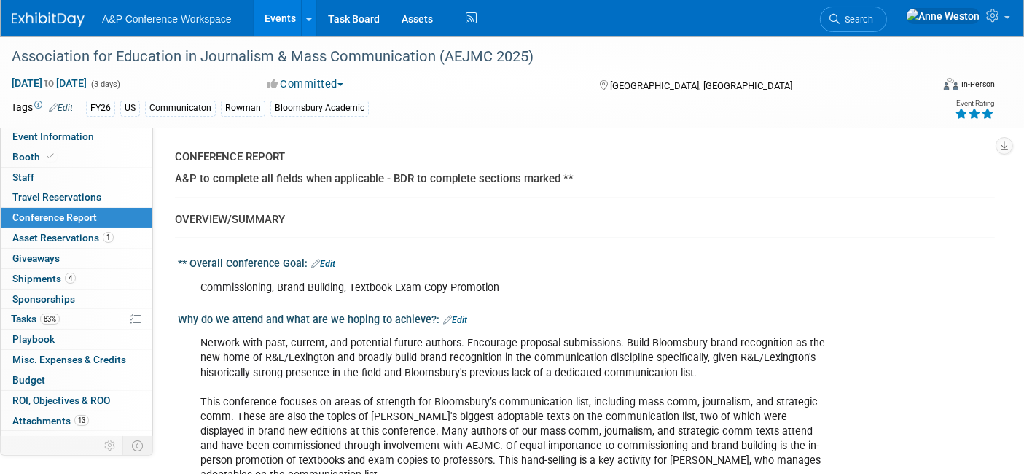
click at [444, 308] on div "Why do we attend and what are we hoping to achieve?: Edit" at bounding box center [586, 317] width 817 height 19
click at [873, 20] on span "Search" at bounding box center [856, 19] width 34 height 11
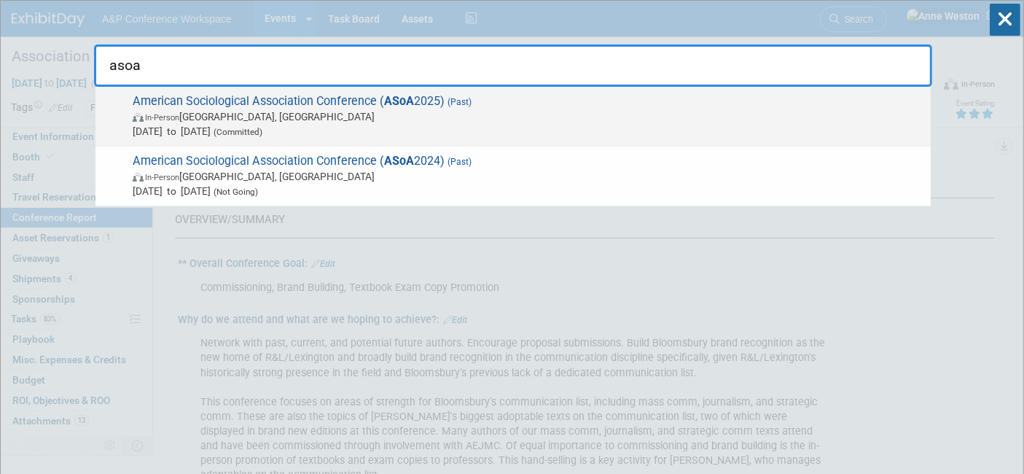
type input "asoa"
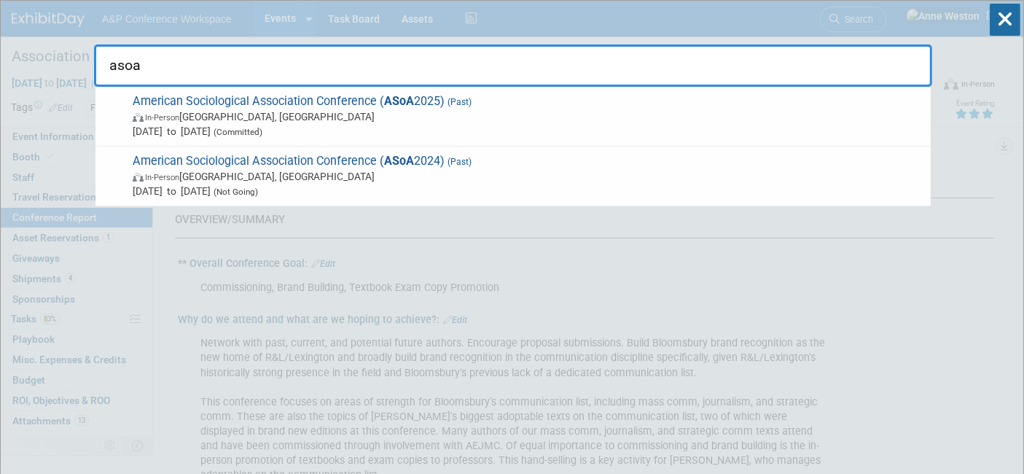
click at [191, 103] on span "American Sociological Association Conference ( ASoA 2025) (Past) In-Person Chic…" at bounding box center [525, 116] width 795 height 44
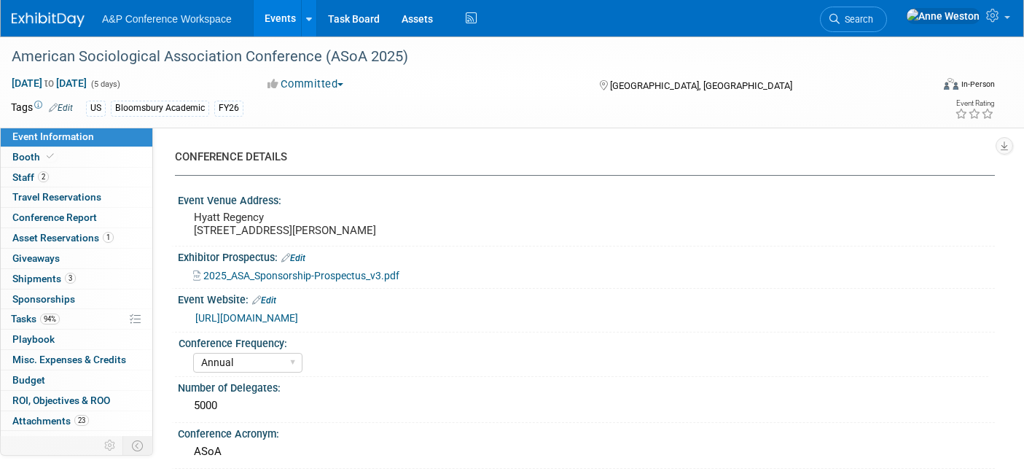
select select "Annual"
select select "Level 2"
select select "In-Person Booth"
select select "Sociology"
select select "Bloomsbury Academic"
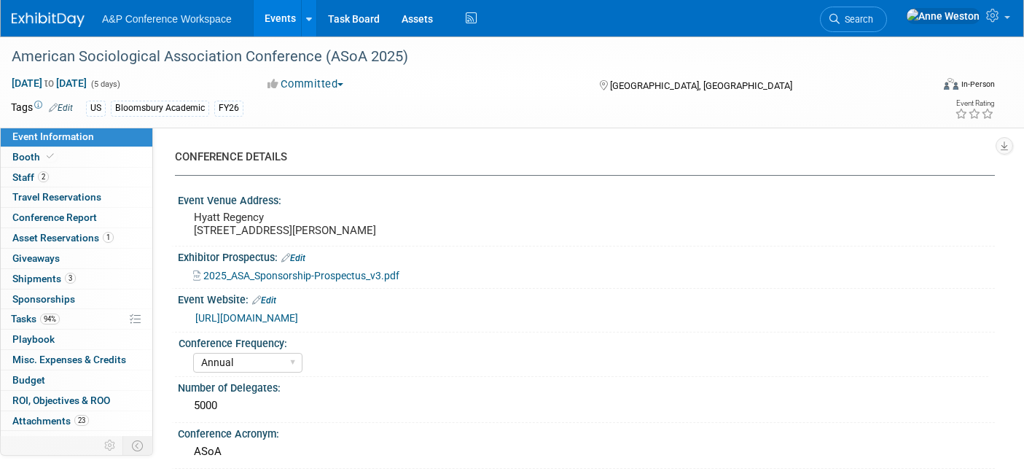
select select "[PERSON_NAME]"
select select "Networking/Commissioning"
click at [60, 213] on span "Conference Report" at bounding box center [54, 217] width 85 height 12
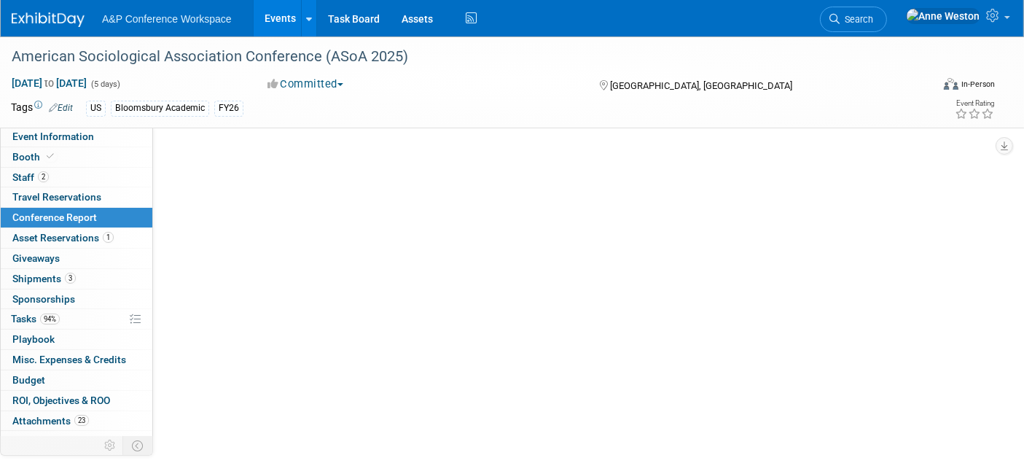
select select "YES"
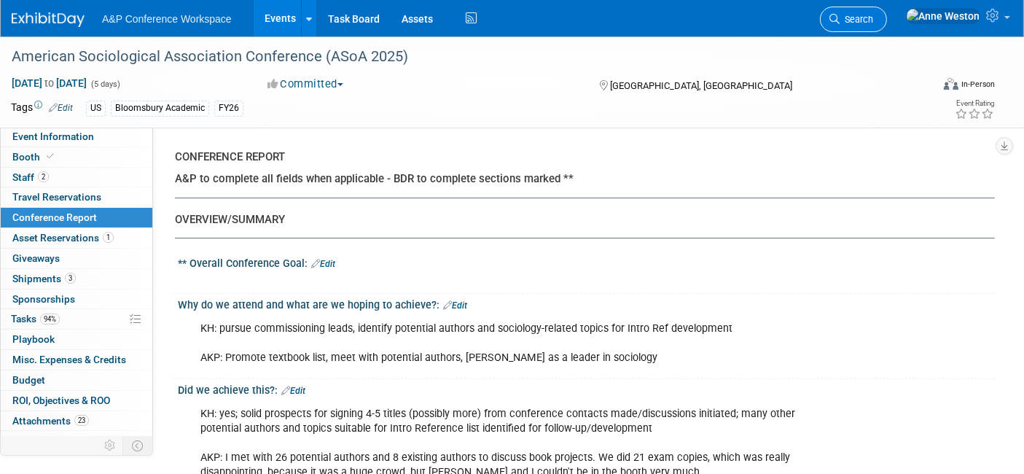
click at [873, 23] on span "Search" at bounding box center [856, 19] width 34 height 11
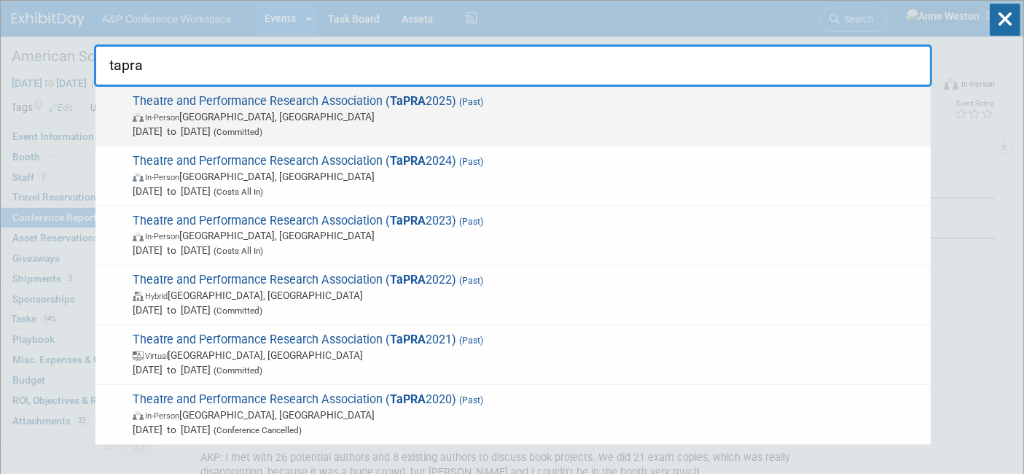
type input "tapra"
click at [189, 119] on span "In-Person Warwick, United Kingdom" at bounding box center [528, 116] width 790 height 15
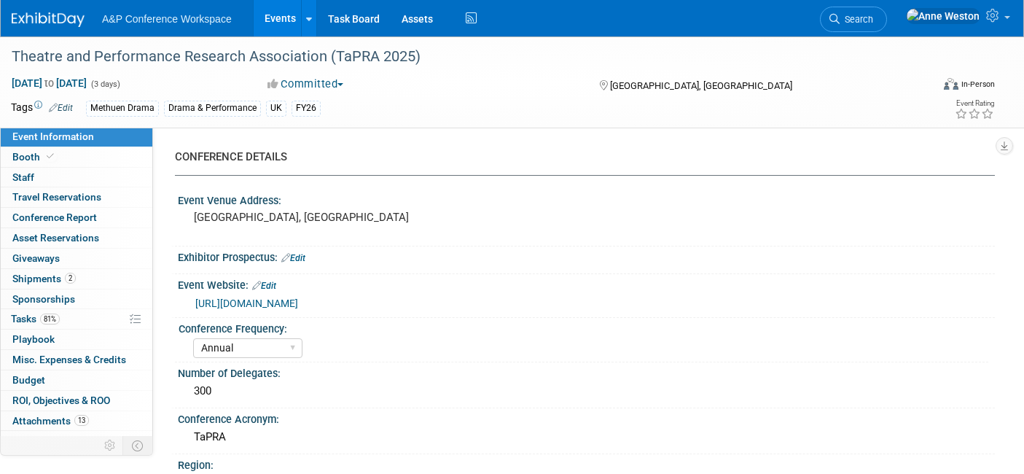
select select "Annual"
select select "Level 2"
select select "In-Person Booth"
select select "Drama & Performance Studies"
select select "Methuen Drama"
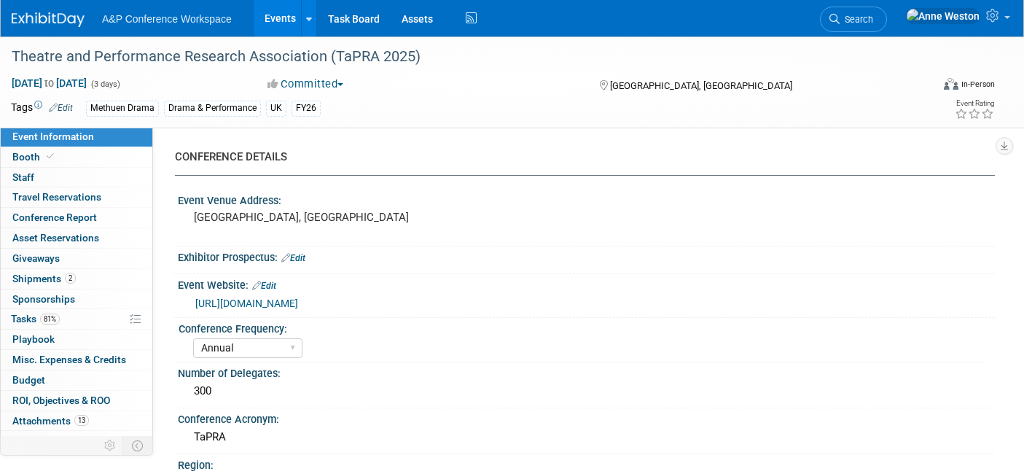
select select "[PERSON_NAME]"
select select "Networking/Commissioning"
click at [74, 213] on span "Conference Report" at bounding box center [54, 217] width 85 height 12
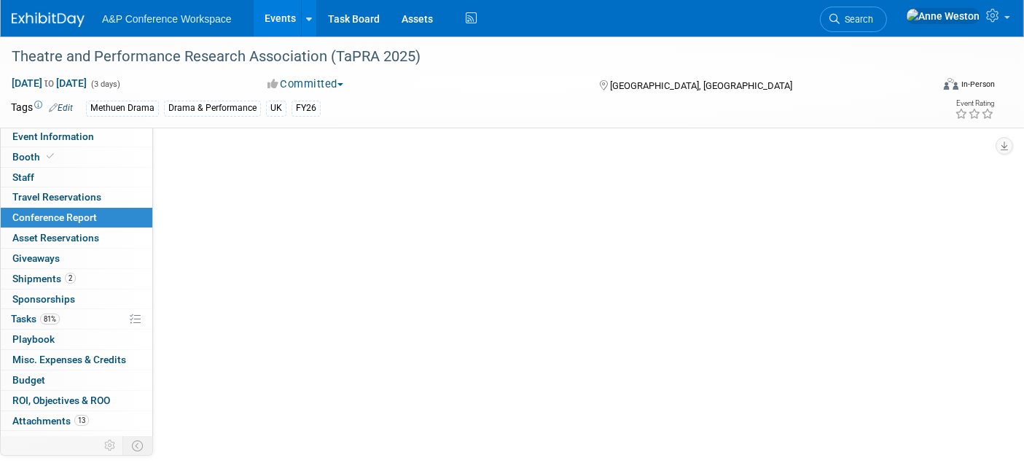
select select "NO"
select select "YES"
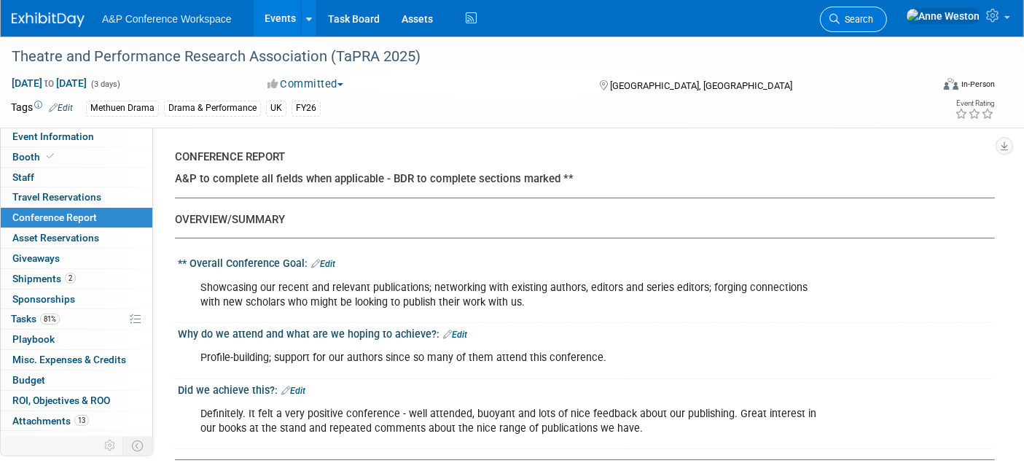
click at [873, 15] on span "Search" at bounding box center [856, 19] width 34 height 11
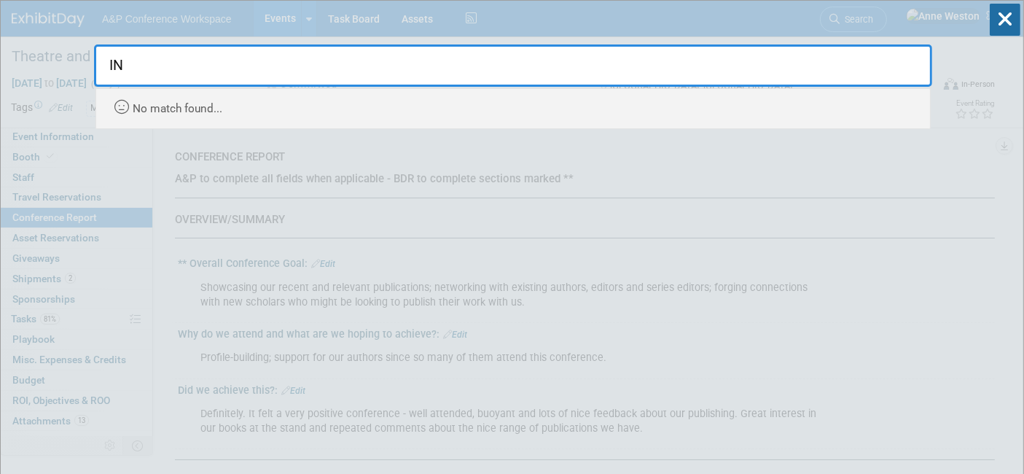
type input "I"
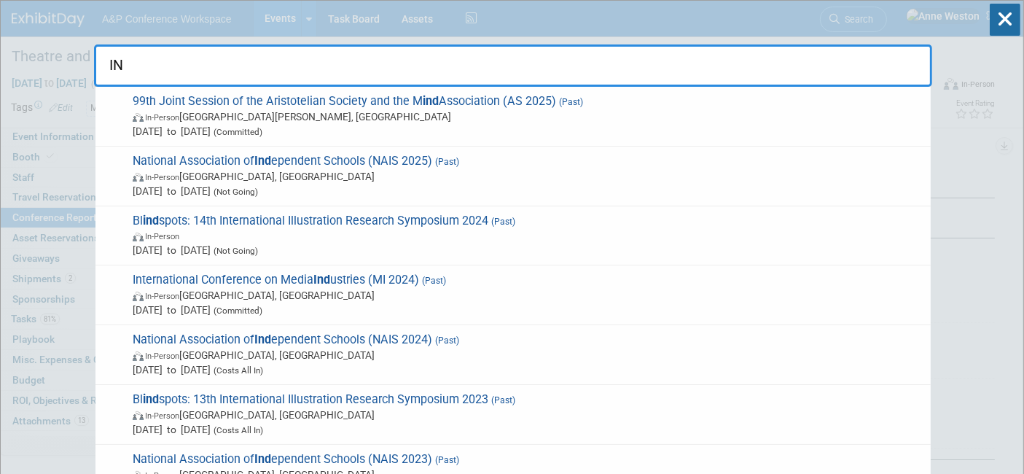
type input "I"
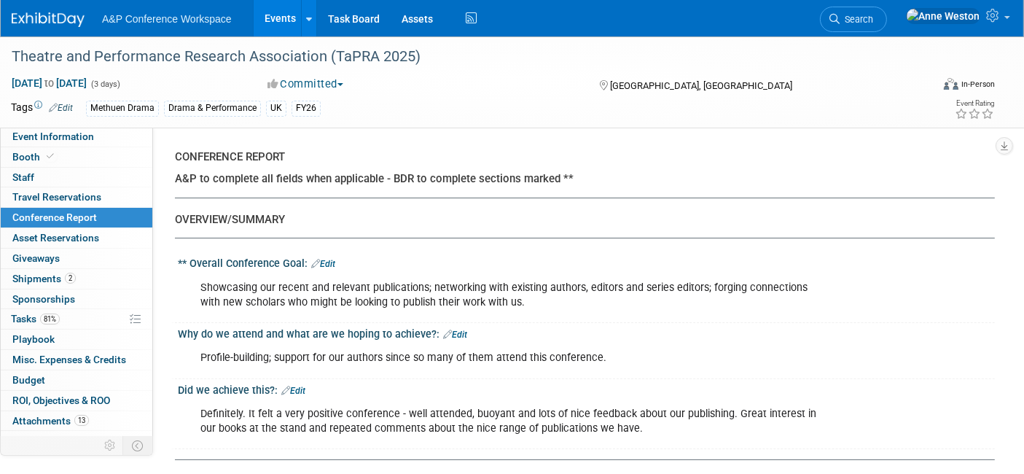
click at [873, 16] on span "Search" at bounding box center [856, 19] width 34 height 11
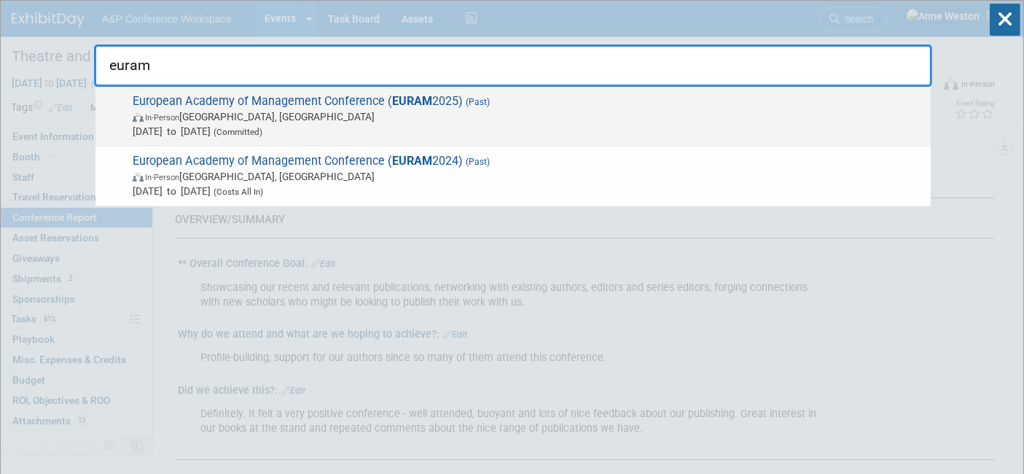
type input "euram"
click at [238, 130] on span "Jun 22, 2025 to Jun 25, 2025 (Committed)" at bounding box center [528, 131] width 790 height 15
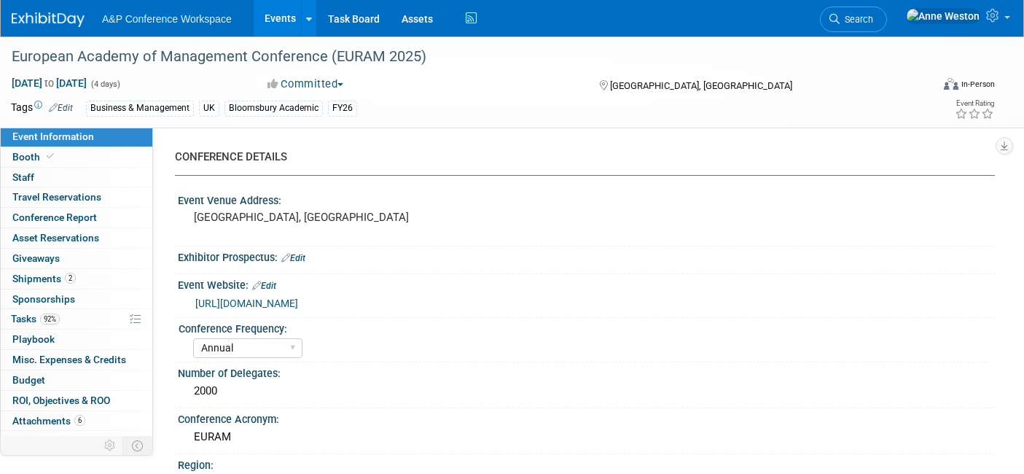
select select "Annual"
select select "Level 2"
select select "In-Person Booth"
select select "Business & Management"
select select "Bloomsbury Academic"
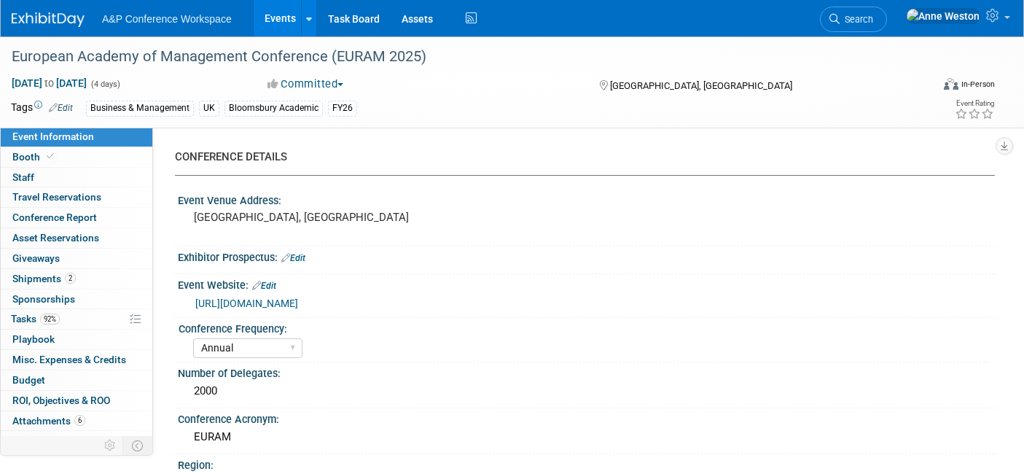
select select "[PERSON_NAME]"
select select "Networking/Commissioning"
click at [38, 315] on span "Tasks 92%" at bounding box center [35, 319] width 49 height 12
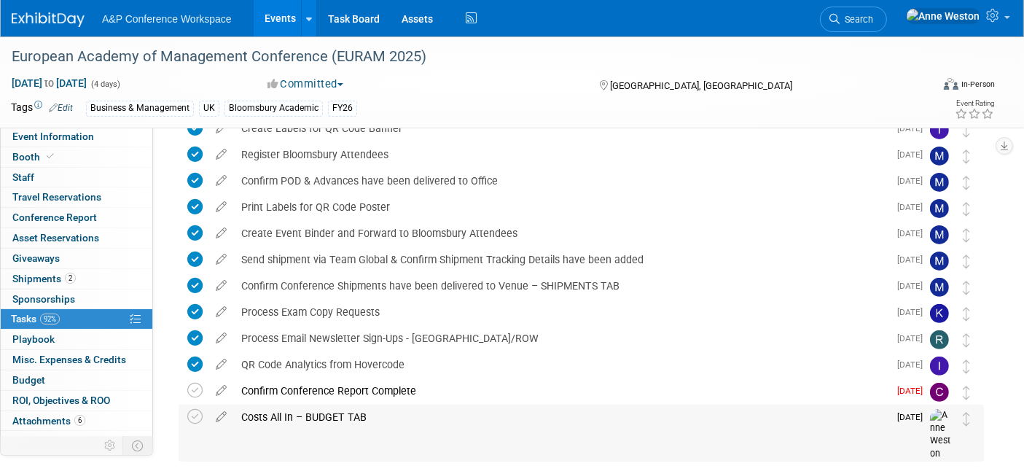
scroll to position [378, 0]
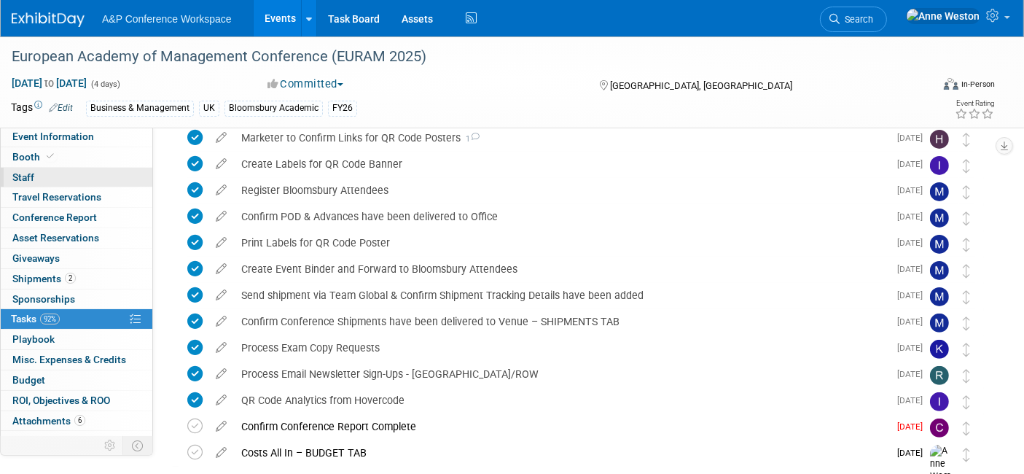
click at [102, 166] on div "Event Information Event Info Booth Booth 0 Staff 0 Staff 0 Travel Reservations …" at bounding box center [76, 281] width 153 height 309
click at [98, 160] on link "Booth" at bounding box center [77, 157] width 152 height 20
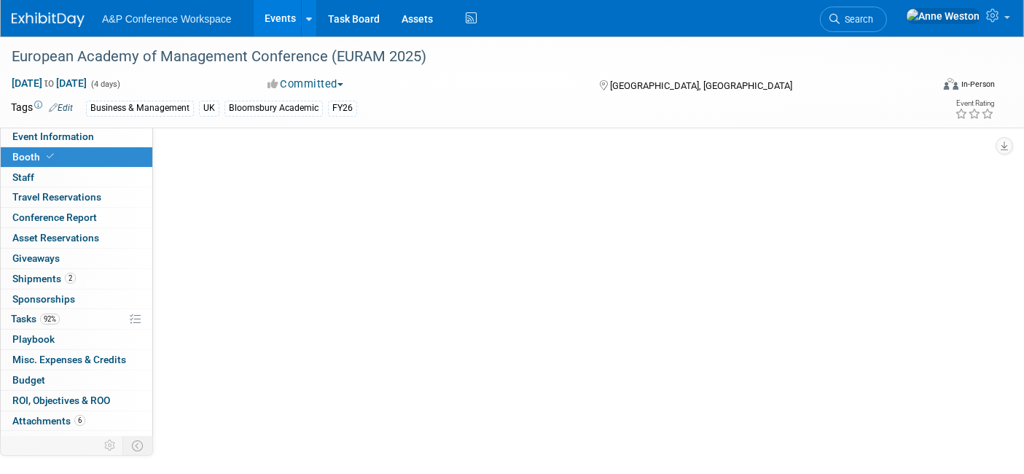
select select "BLRG"
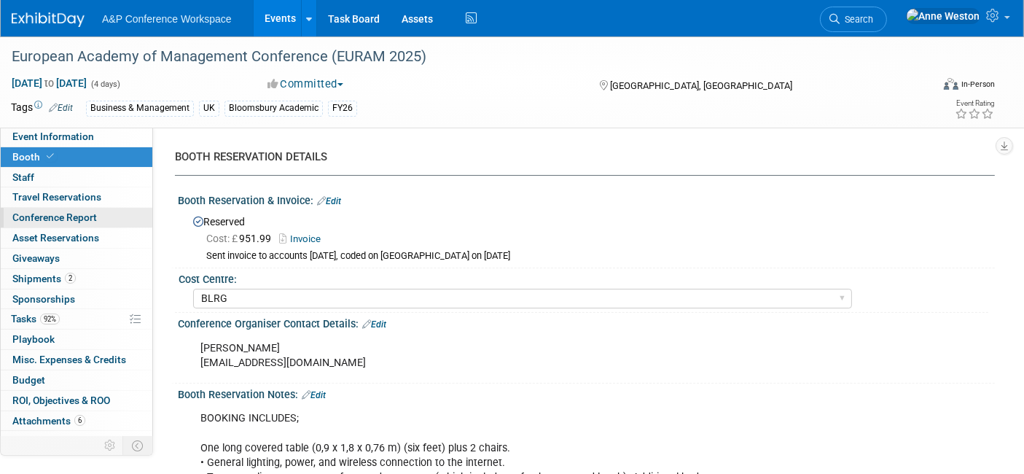
click at [42, 214] on span "Conference Report" at bounding box center [54, 217] width 85 height 12
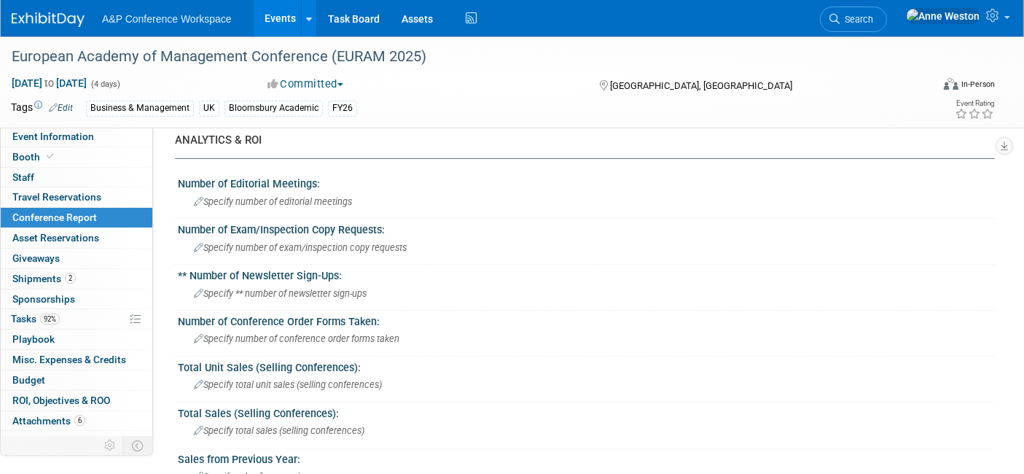
scroll to position [243, 0]
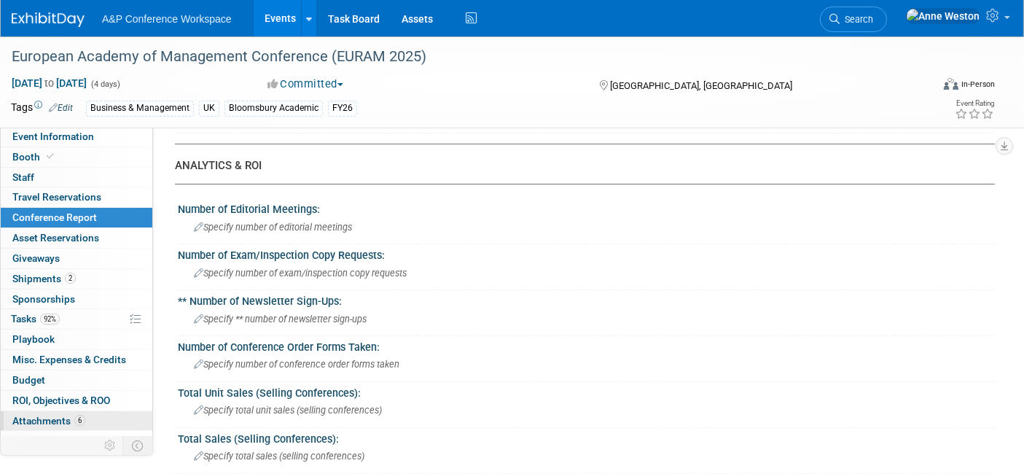
click at [67, 415] on span "Attachments 6" at bounding box center [48, 421] width 73 height 12
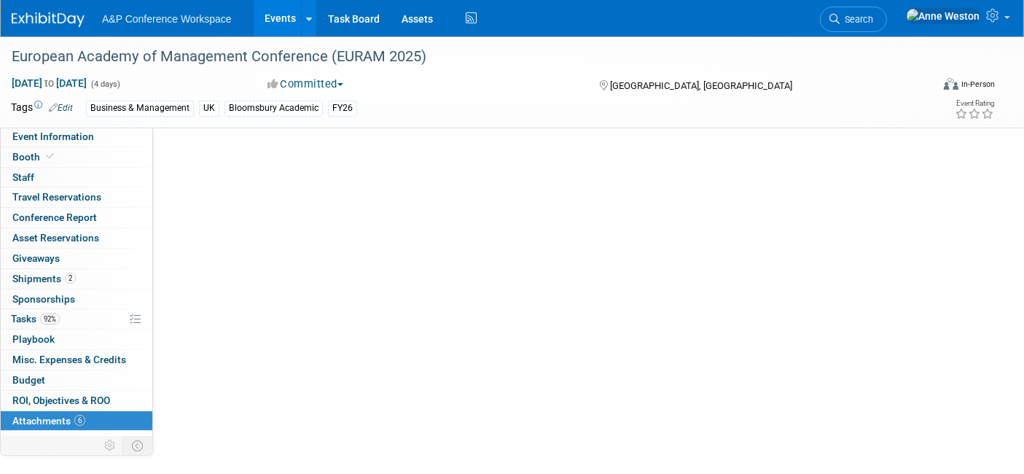
scroll to position [0, 0]
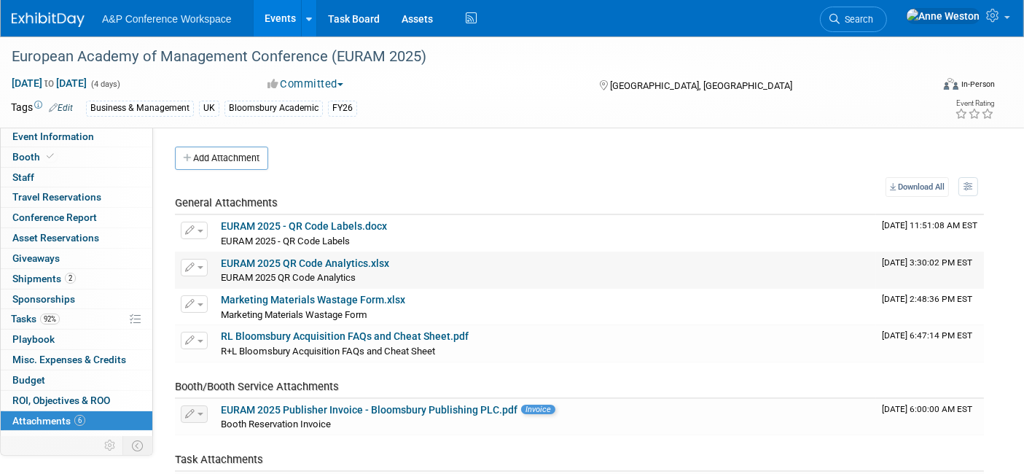
click at [251, 263] on link "EURAM 2025 QR Code Analytics.xlsx" at bounding box center [305, 263] width 168 height 12
click at [100, 212] on link "Conference Report" at bounding box center [77, 218] width 152 height 20
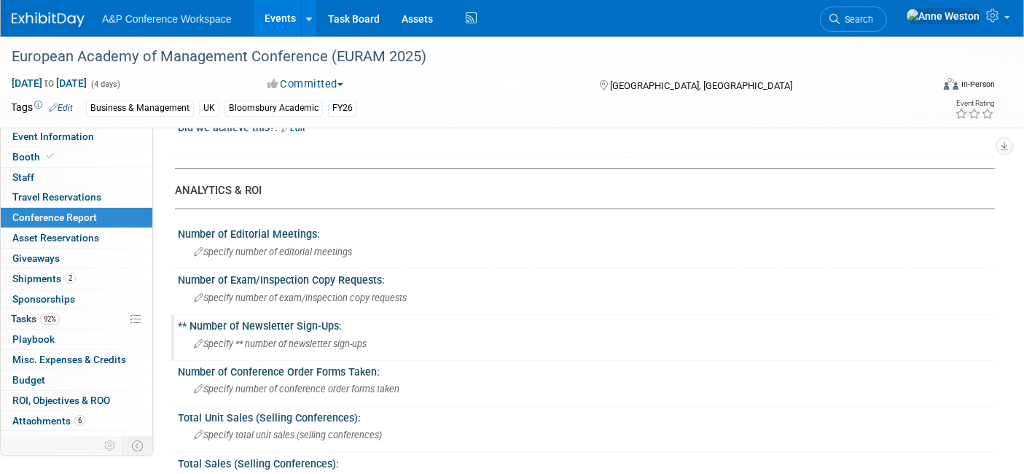
scroll to position [243, 0]
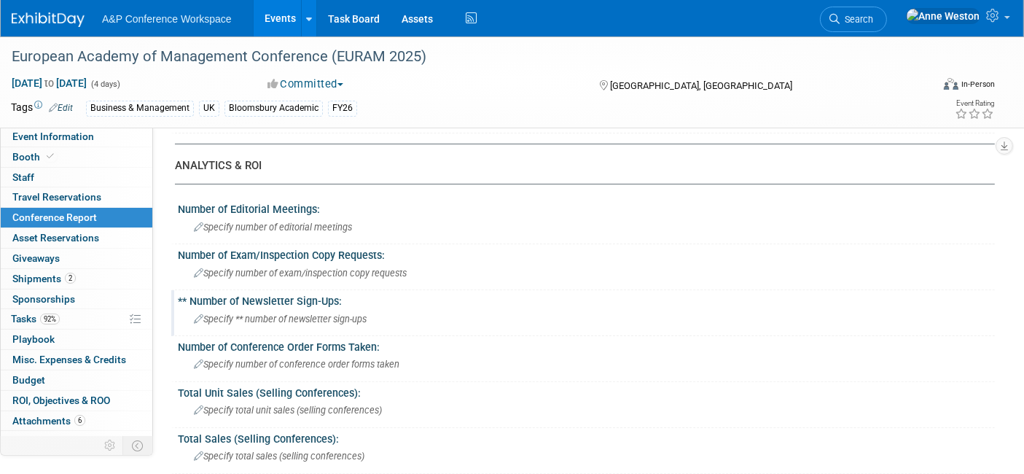
click at [262, 315] on span "Specify ** number of newsletter sign-ups" at bounding box center [280, 318] width 173 height 11
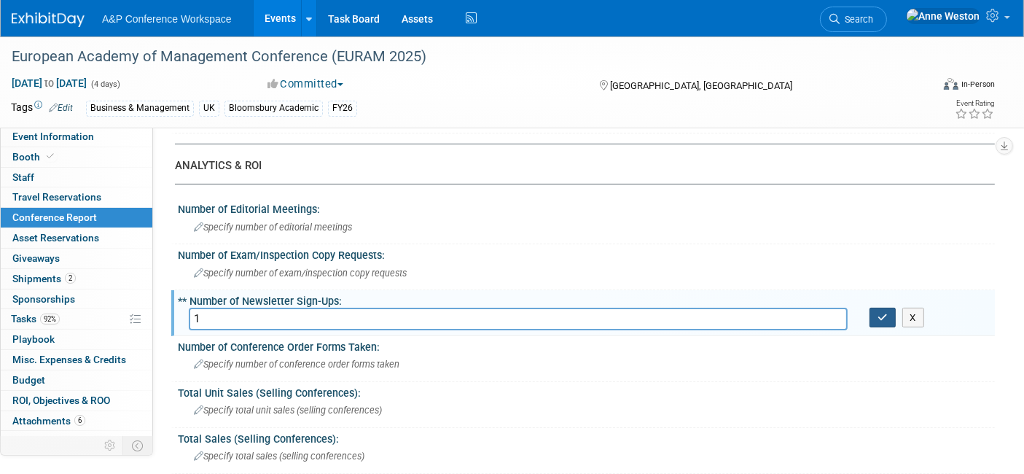
type input "1"
click at [889, 315] on button "button" at bounding box center [882, 317] width 26 height 20
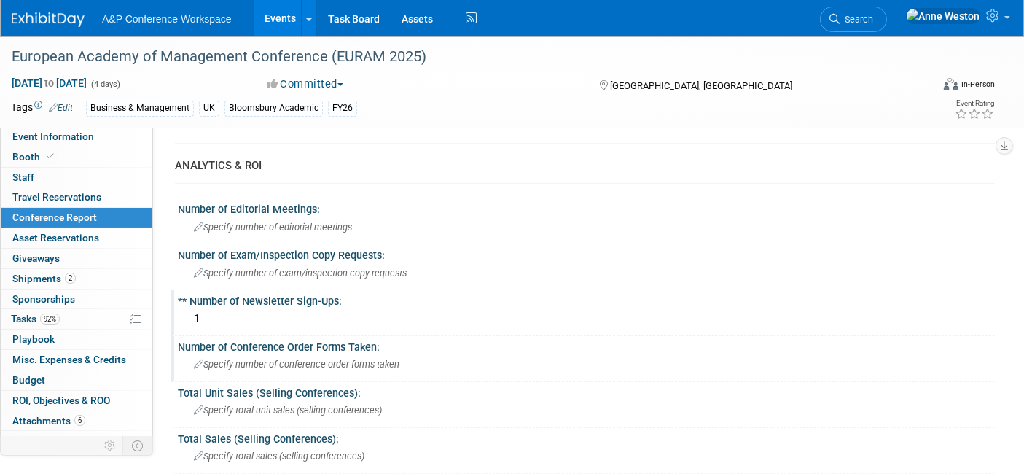
click at [233, 358] on span "Specify number of conference order forms taken" at bounding box center [296, 363] width 205 height 11
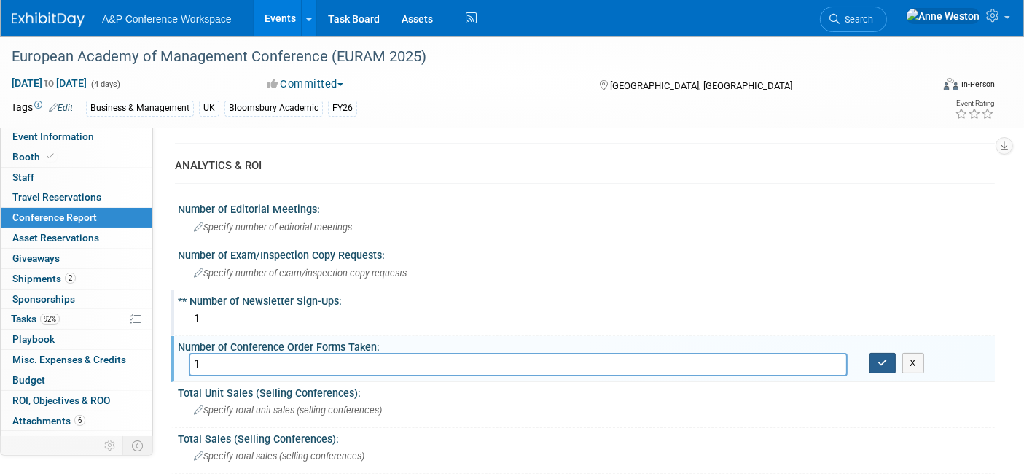
type input "1"
click at [874, 353] on button "button" at bounding box center [882, 363] width 26 height 20
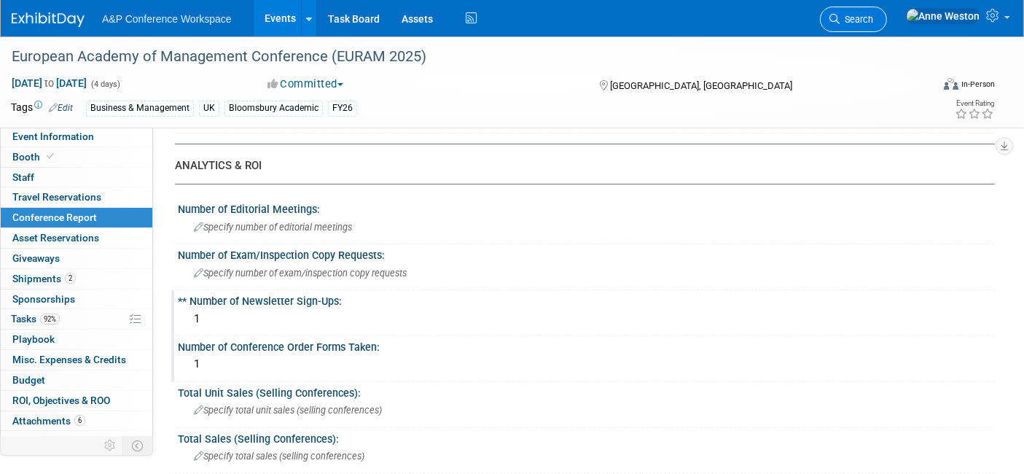
click at [873, 19] on span "Search" at bounding box center [856, 19] width 34 height 11
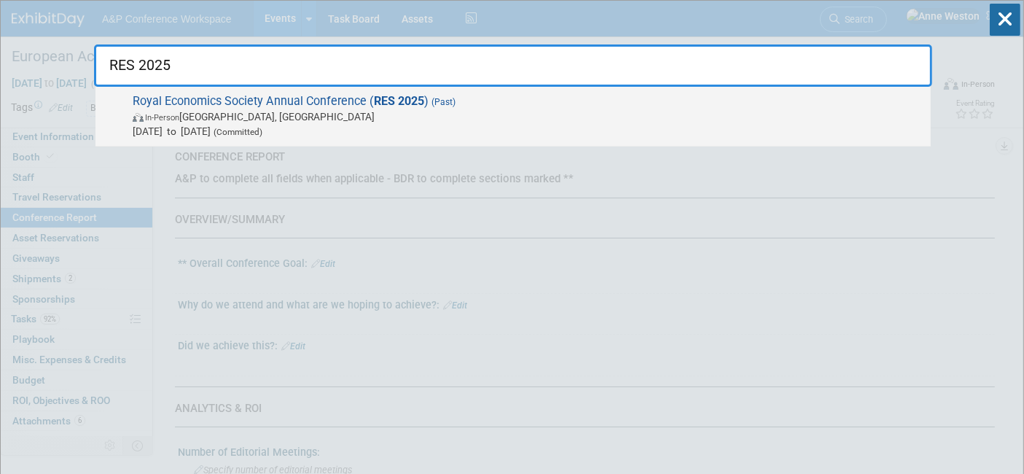
type input "RES 2025"
click at [278, 107] on span "Royal Economics Society Annual Conference ( RES 2025 ) (Past) In-Person Birming…" at bounding box center [525, 116] width 795 height 44
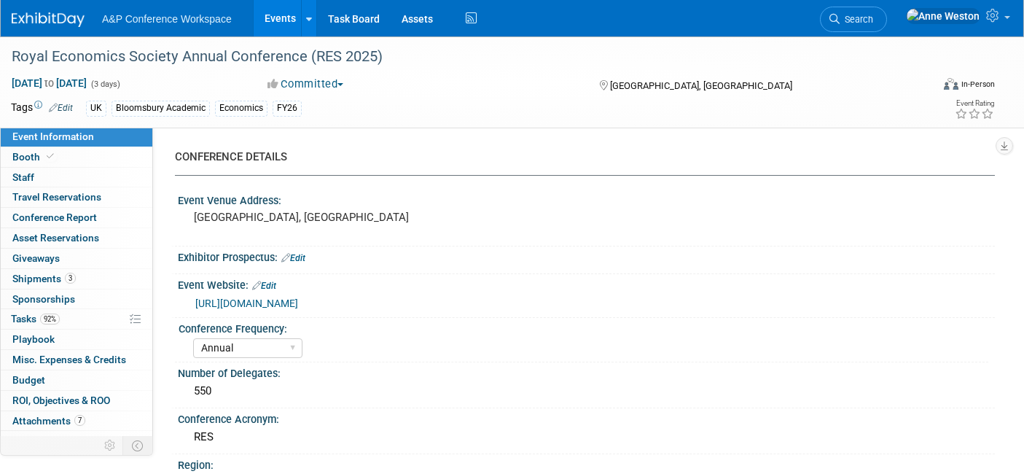
select select "Annual"
select select "Level 2"
select select "In-Person Booth"
select select "Economics"
select select "Bloomsbury Academic"
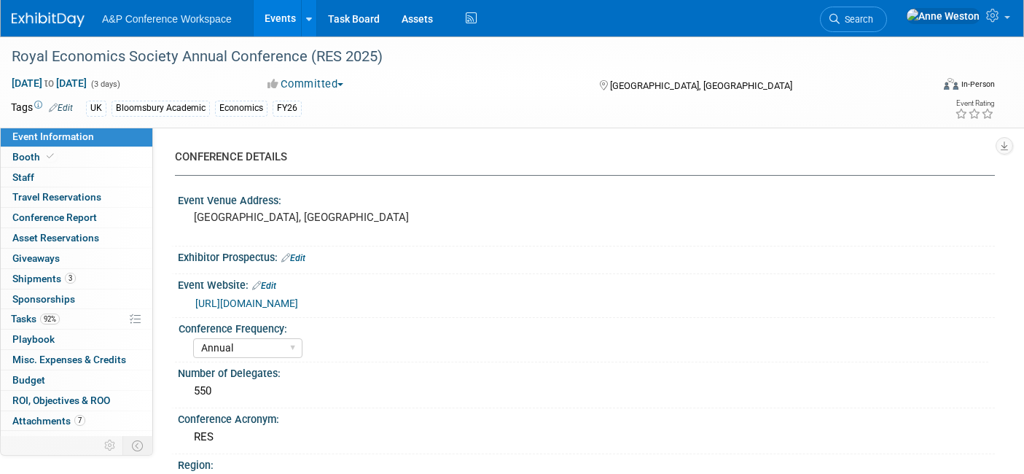
select select "[PERSON_NAME]"
select select "Networking/Commissioning"
click at [74, 316] on link "92% Tasks 92%" at bounding box center [77, 319] width 152 height 20
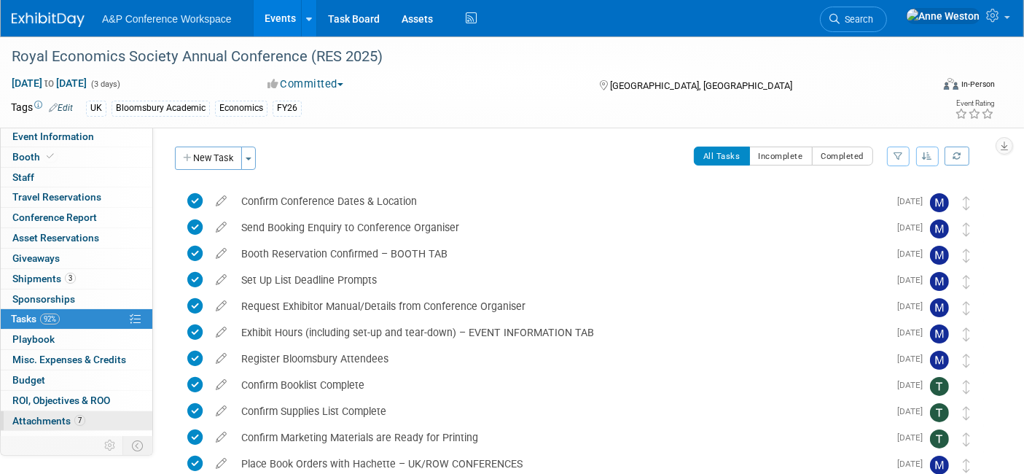
click at [103, 411] on link "7 Attachments 7" at bounding box center [77, 421] width 152 height 20
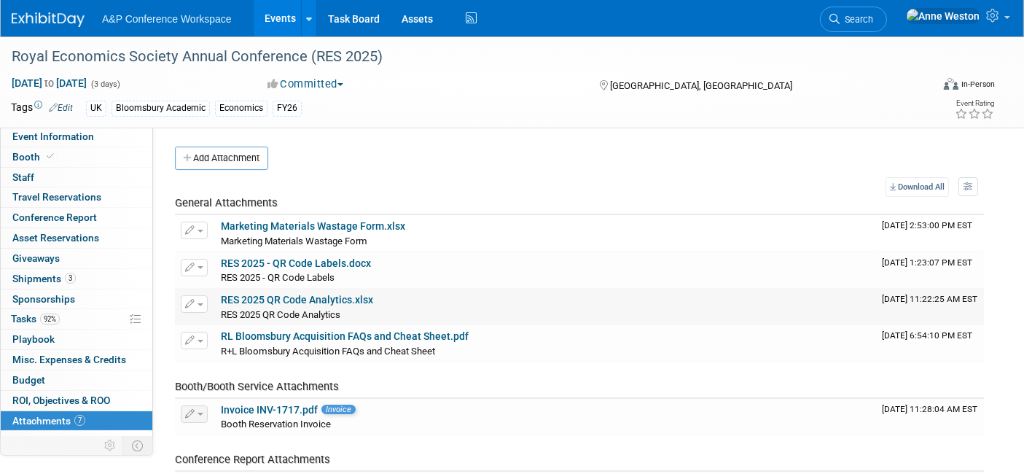
click at [278, 294] on link "RES 2025 QR Code Analytics.xlsx" at bounding box center [297, 300] width 152 height 12
click at [873, 17] on span "Search" at bounding box center [856, 19] width 34 height 11
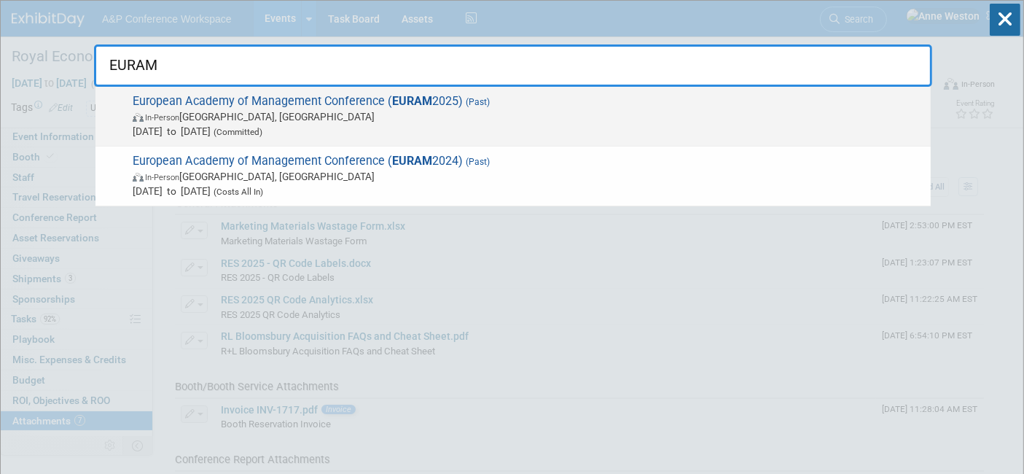
type input "EURAM"
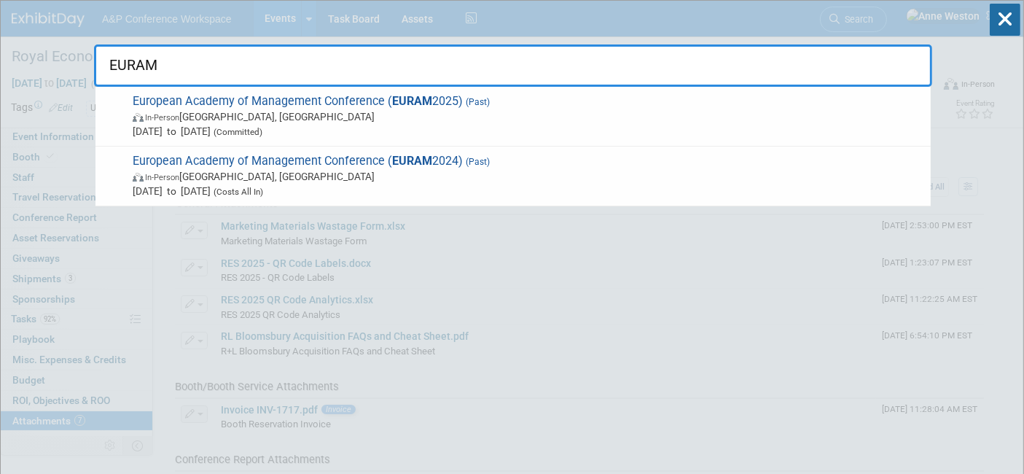
click at [219, 107] on span "European Academy of Management Conference ( EURAM 2025) (Past) In-Person Floren…" at bounding box center [525, 116] width 795 height 44
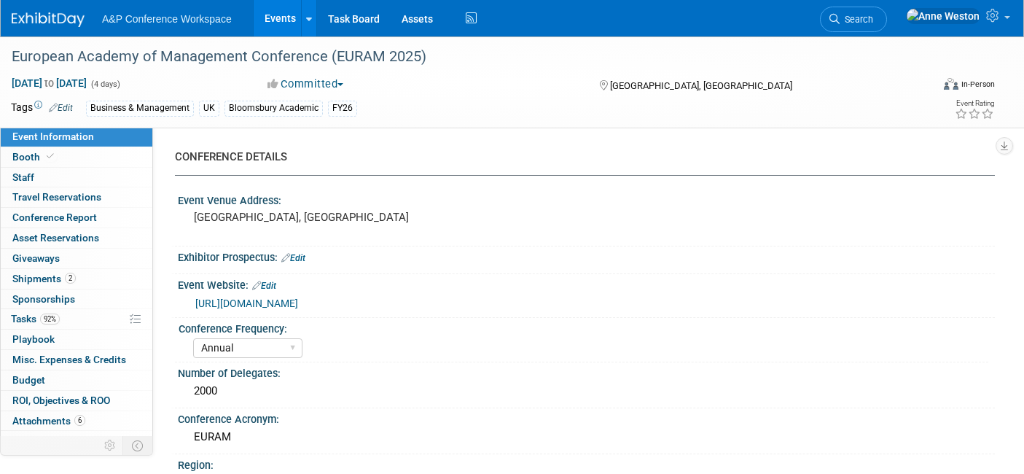
select select "Annual"
select select "Level 2"
select select "In-Person Booth"
select select "Business & Management"
select select "Bloomsbury Academic"
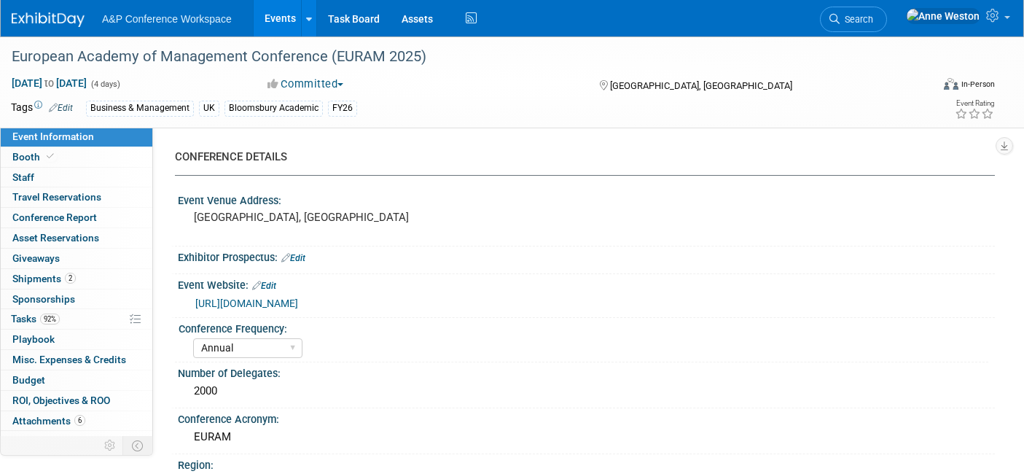
select select "[PERSON_NAME]"
select select "Networking/Commissioning"
click at [32, 415] on span "Attachments 6" at bounding box center [48, 421] width 73 height 12
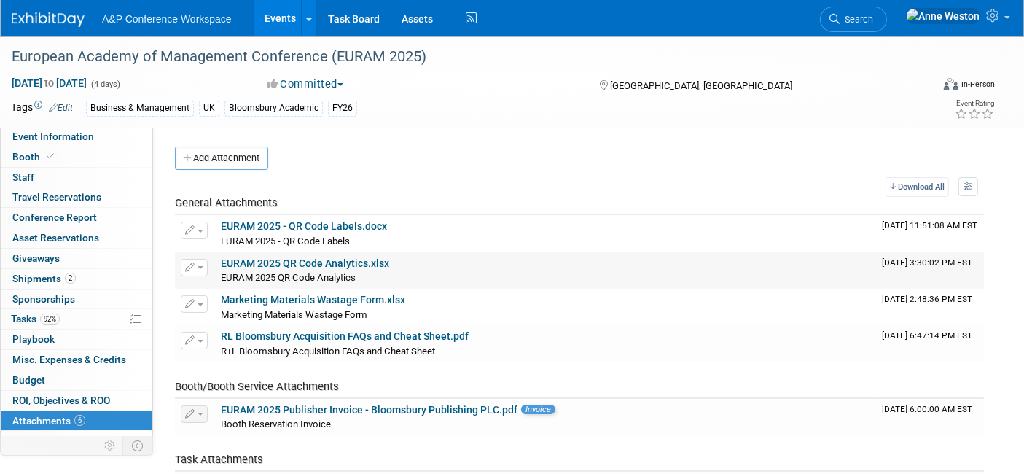
click at [289, 259] on link "EURAM 2025 QR Code Analytics.xlsx" at bounding box center [305, 263] width 168 height 12
click at [304, 257] on link "EURAM 2025 QR Code Analytics.xlsx" at bounding box center [305, 263] width 168 height 12
click at [60, 219] on span "Conference Report" at bounding box center [54, 217] width 85 height 12
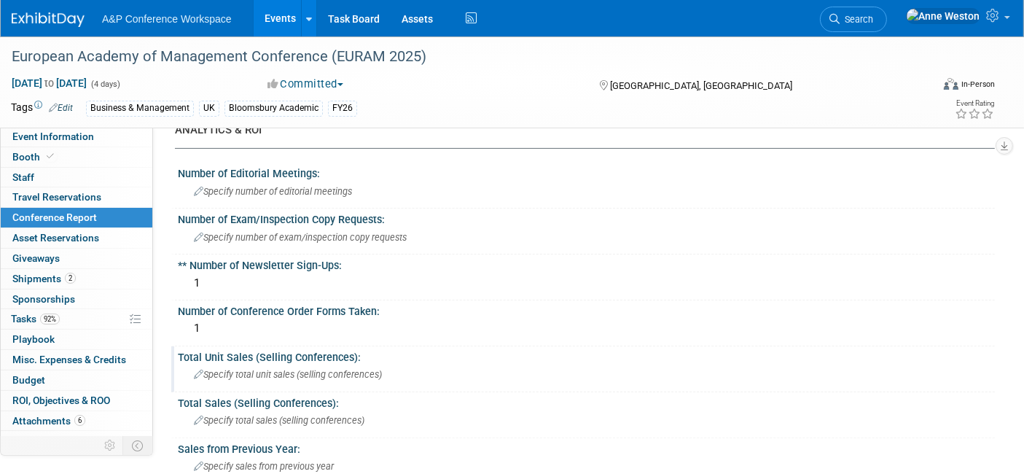
scroll to position [323, 0]
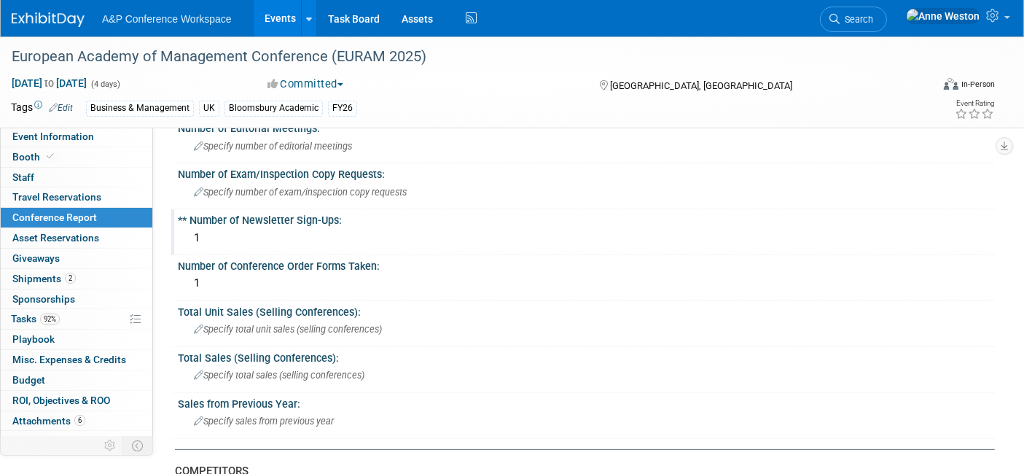
drag, startPoint x: 208, startPoint y: 234, endPoint x: 187, endPoint y: 234, distance: 20.4
click at [187, 234] on div "1" at bounding box center [586, 239] width 817 height 24
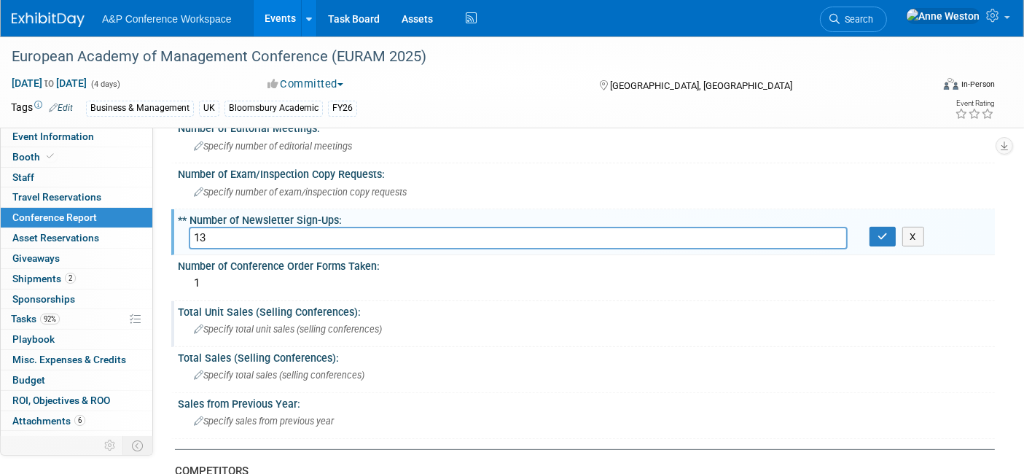
type input "1"
type input "3"
click at [878, 227] on button "button" at bounding box center [882, 237] width 26 height 20
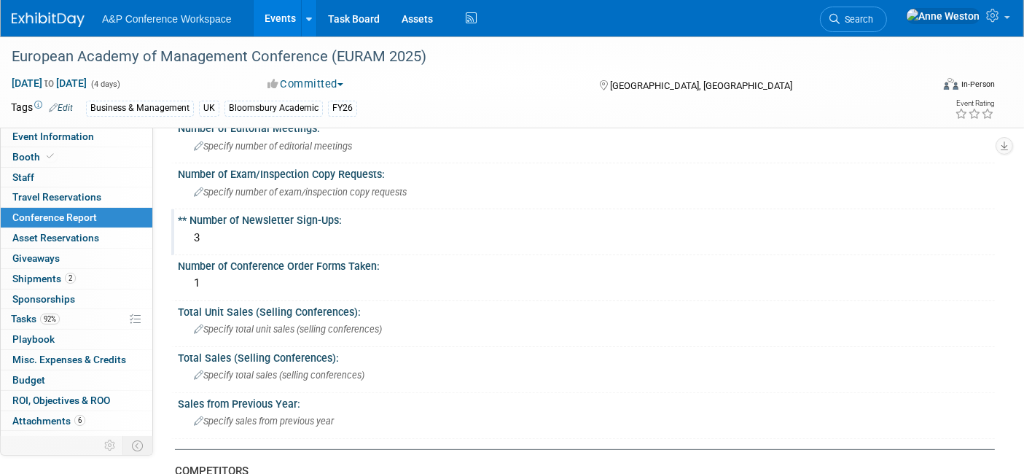
click at [873, 16] on span "Search" at bounding box center [856, 19] width 34 height 11
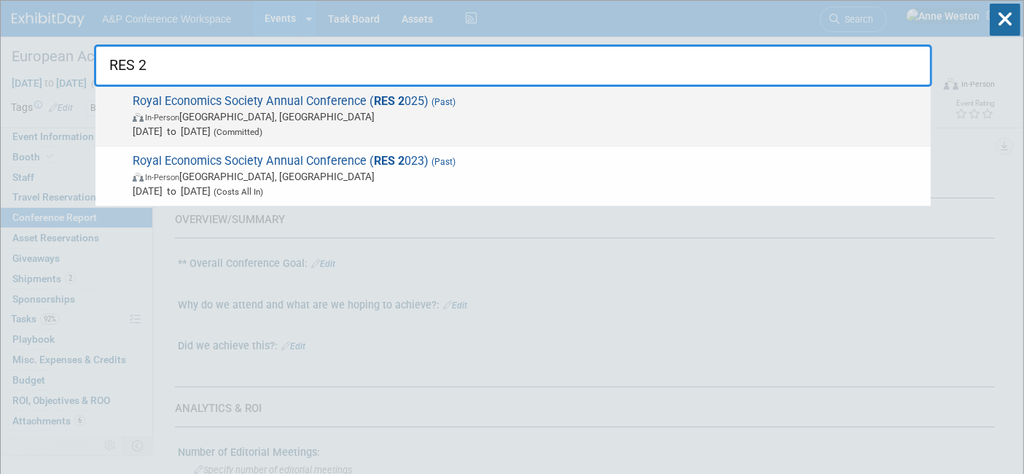
type input "RES 2"
click at [176, 109] on span "In-Person Birmingham, United Kingdom" at bounding box center [528, 116] width 790 height 15
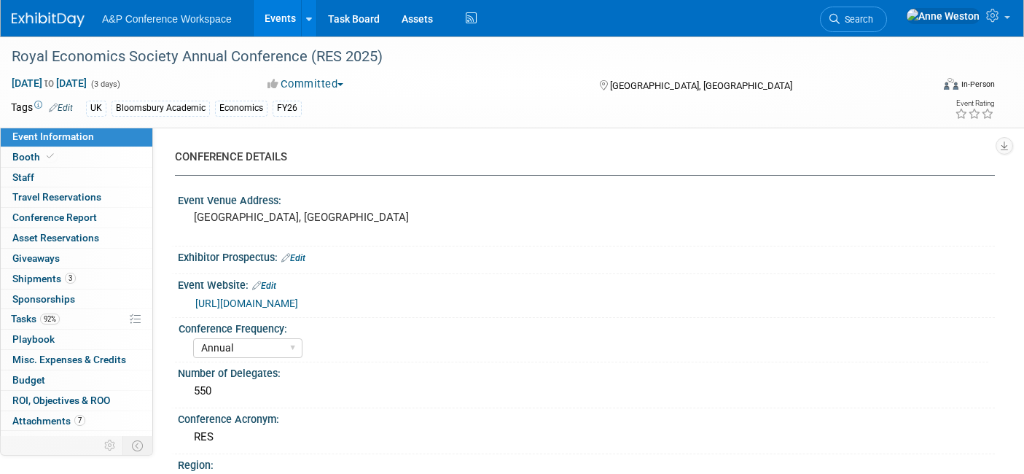
select select "Annual"
select select "Level 2"
select select "In-Person Booth"
select select "Economics"
select select "Bloomsbury Academic"
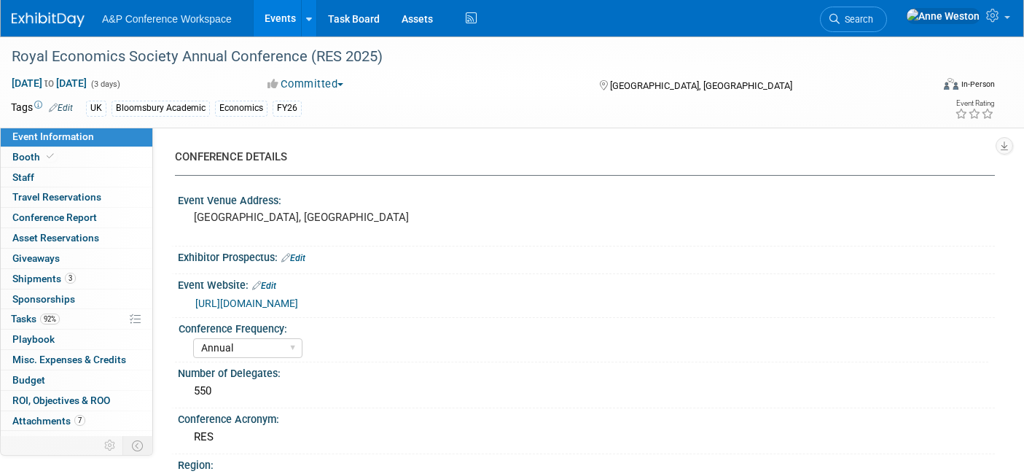
select select "[PERSON_NAME]"
select select "Networking/Commissioning"
click at [60, 213] on span "Conference Report" at bounding box center [54, 217] width 85 height 12
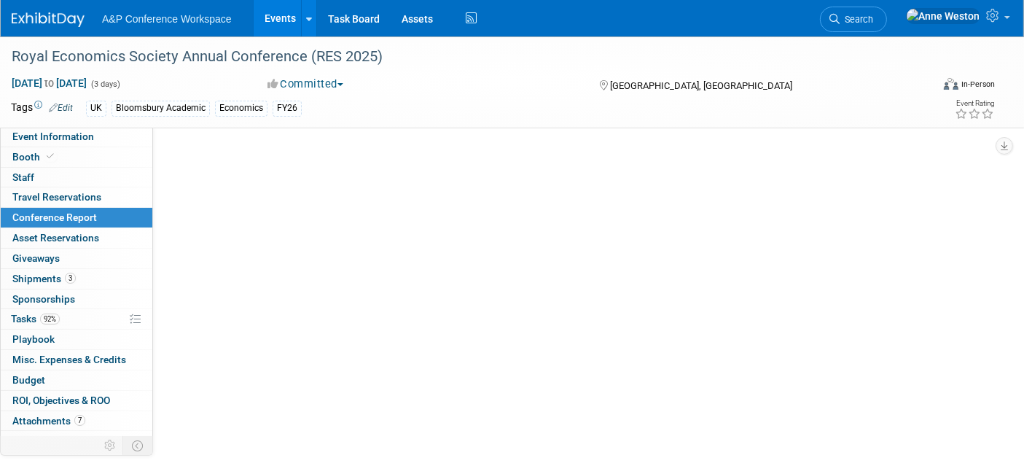
select select "NO"
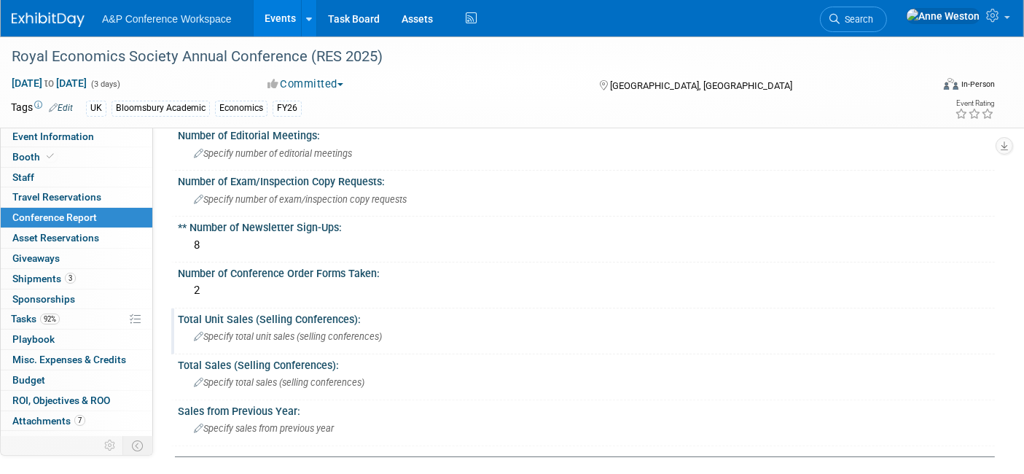
scroll to position [323, 0]
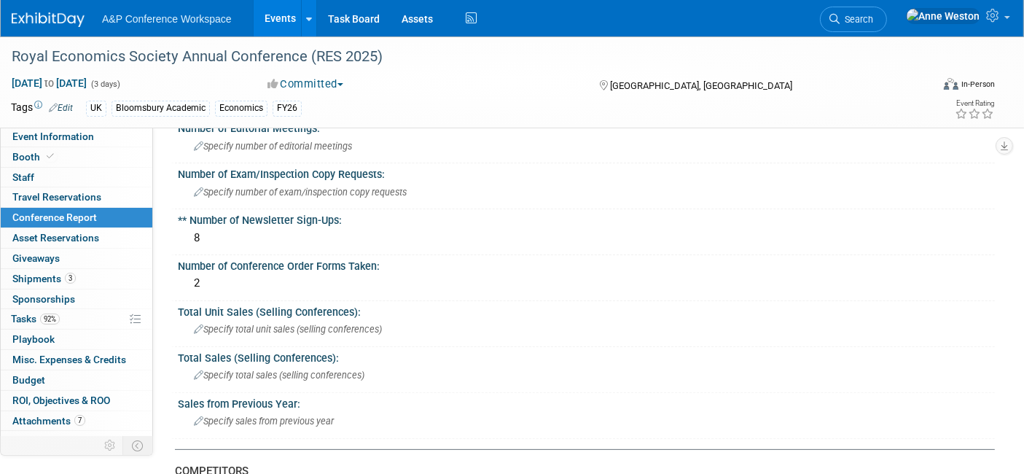
click at [873, 20] on span "Search" at bounding box center [856, 19] width 34 height 11
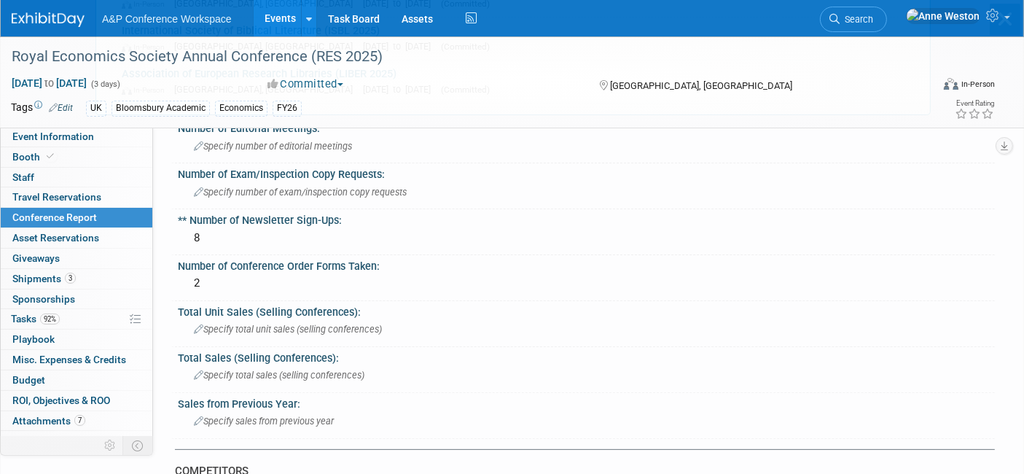
scroll to position [0, 0]
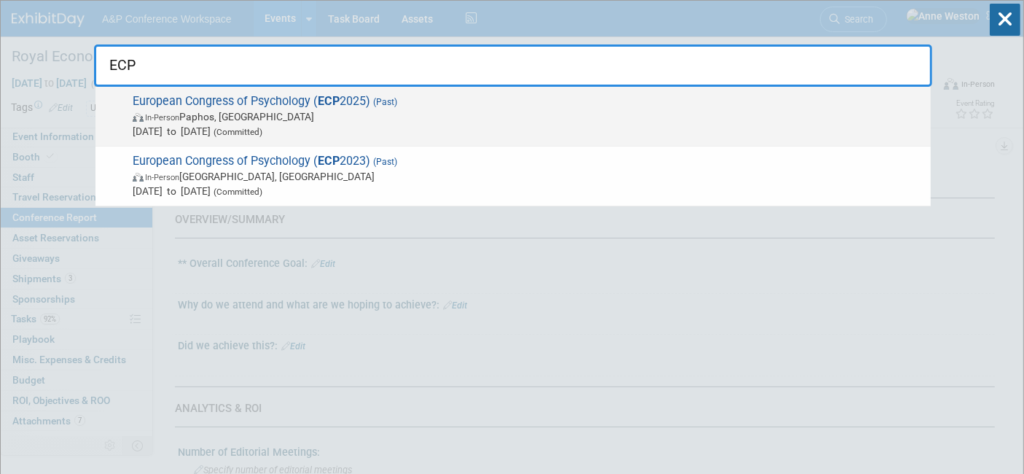
type input "ECP"
click at [192, 125] on span "[DATE] to [DATE] (Committed)" at bounding box center [528, 131] width 790 height 15
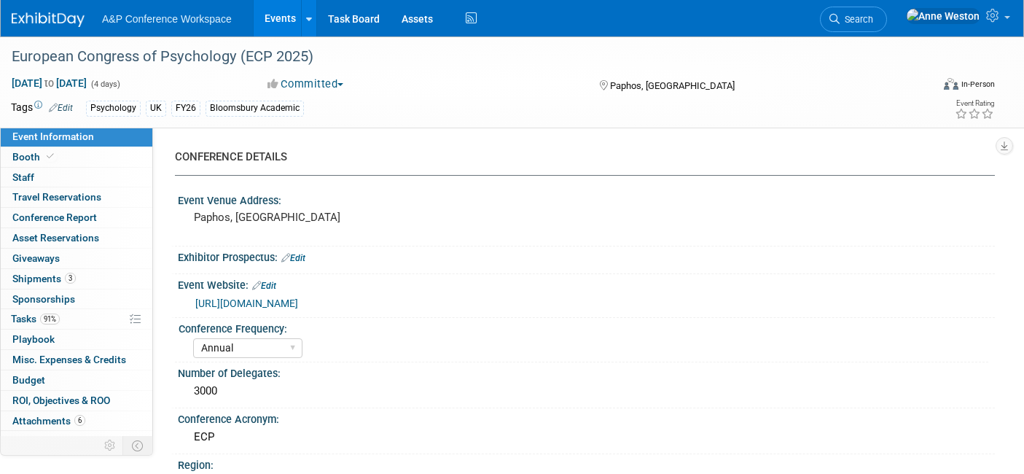
select select "Annual"
select select "Level 2"
select select "In-Person Booth"
select select "Psychology"
select select "Bloomsbury Academic"
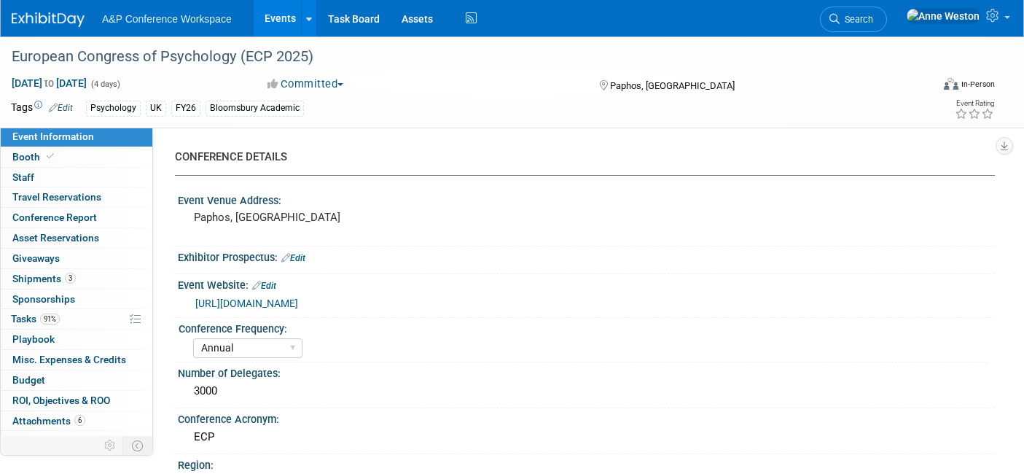
select select "[PERSON_NAME]"
select select "Networking/Commissioning"
click at [85, 217] on span "Conference Report" at bounding box center [54, 217] width 85 height 12
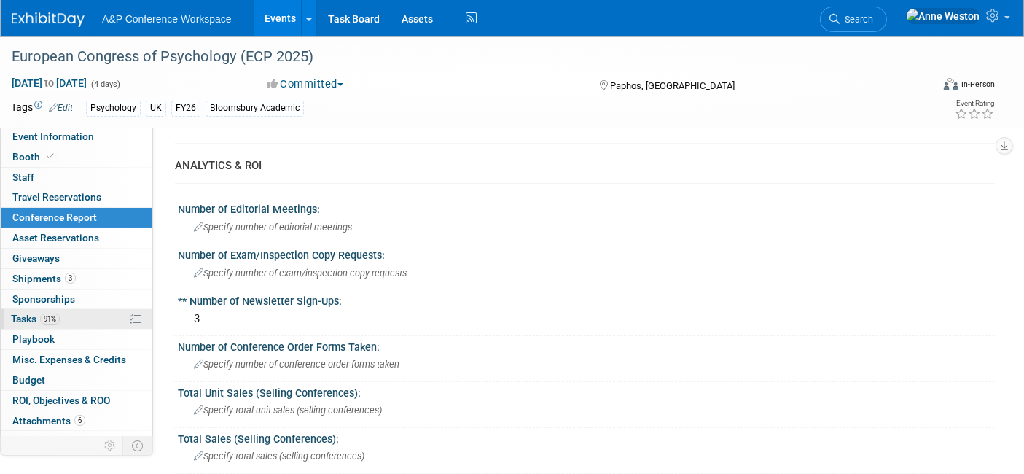
scroll to position [12, 0]
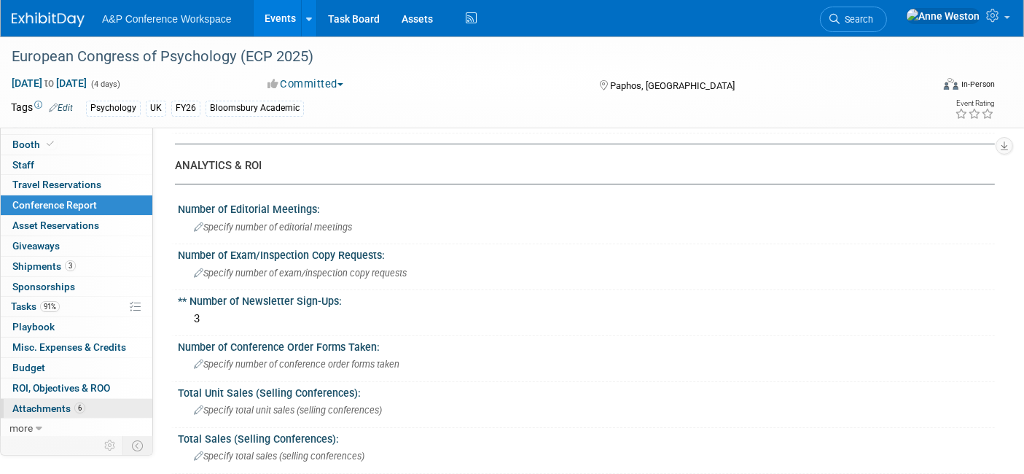
click at [79, 408] on span "6" at bounding box center [79, 407] width 11 height 11
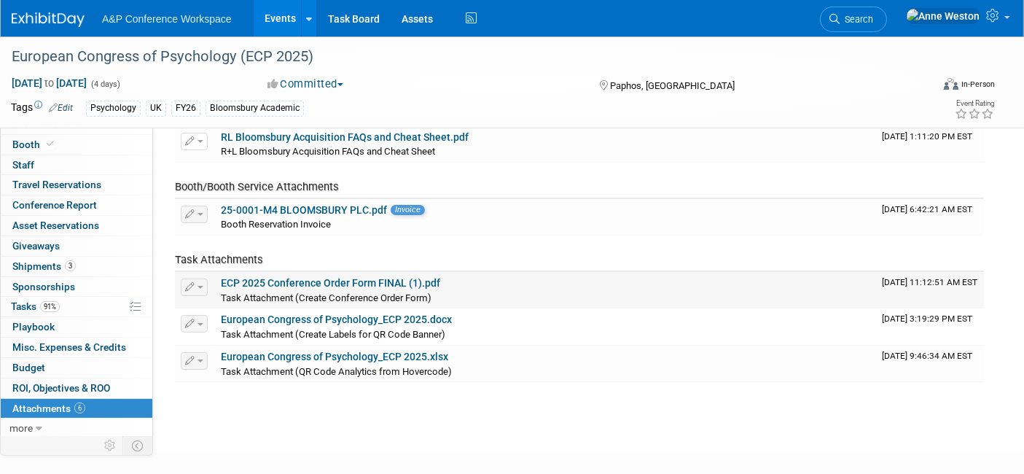
scroll to position [162, 0]
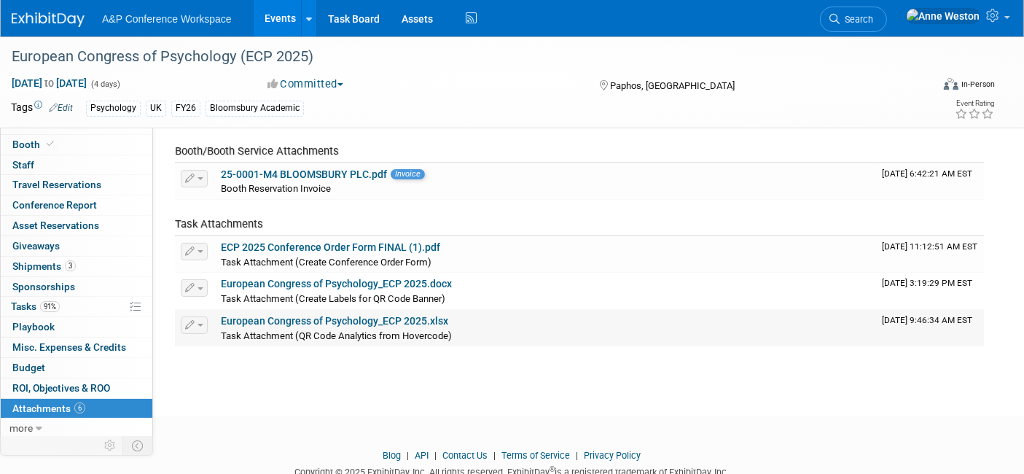
click at [347, 320] on link "European Congress of Psychology_ECP 2025.xlsx" at bounding box center [334, 321] width 227 height 12
click at [873, 14] on span "Search" at bounding box center [856, 19] width 34 height 11
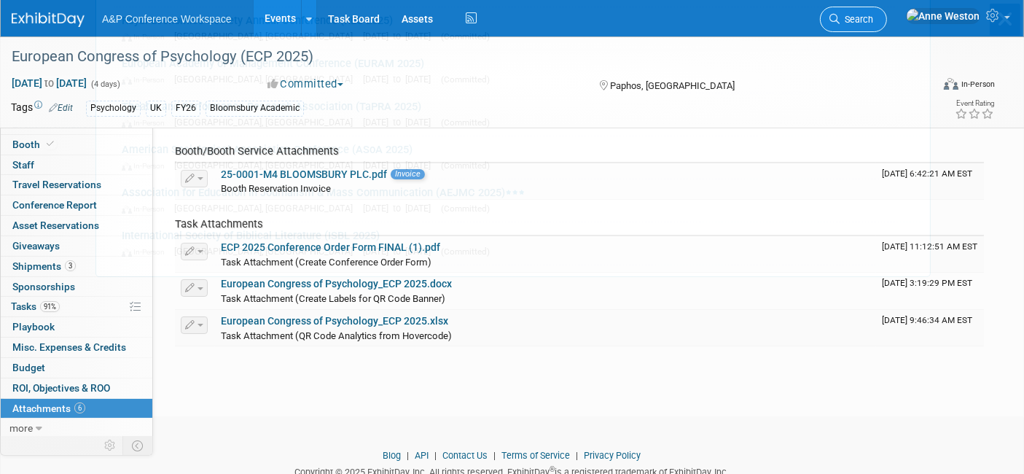
scroll to position [0, 0]
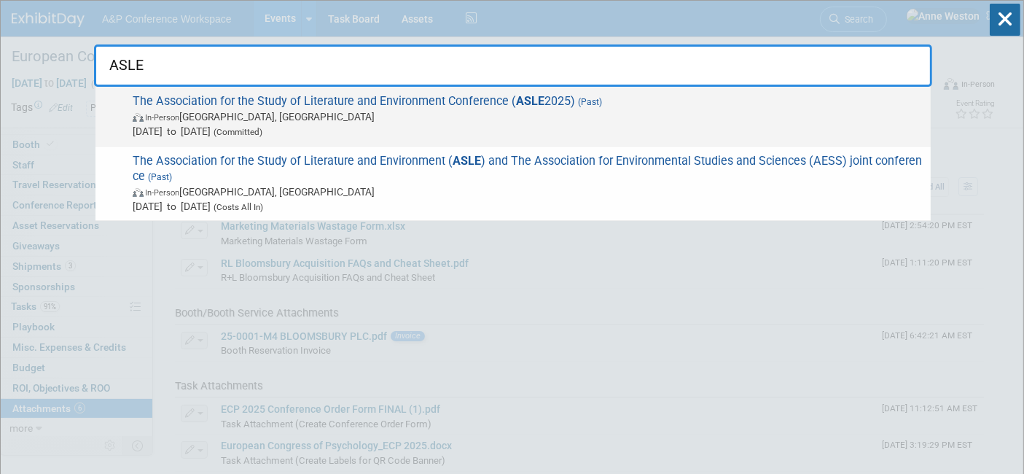
type input "ASLE"
click at [212, 119] on span "In-Person College Park, MD" at bounding box center [528, 116] width 790 height 15
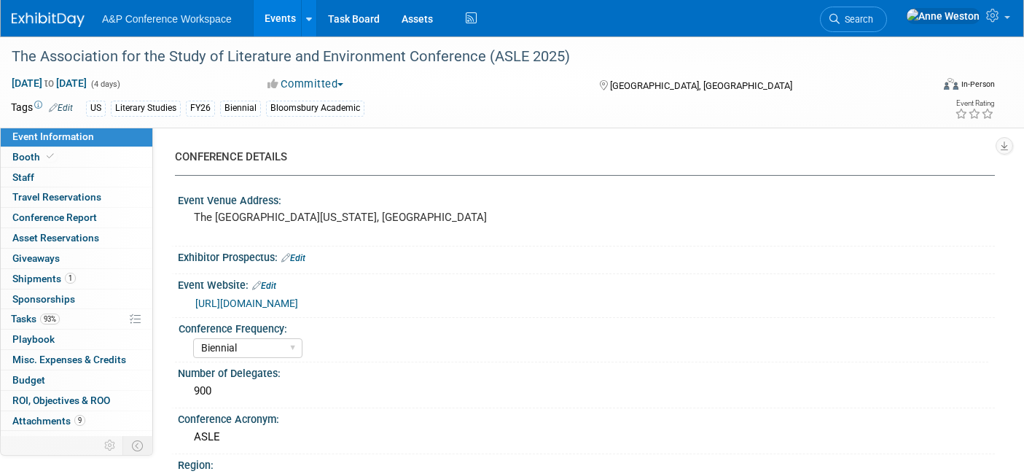
select select "Biennial"
select select "Level 2"
select select "In-Person Booth"
select select "Literary Studies"
select select "Bloomsbury Academic"
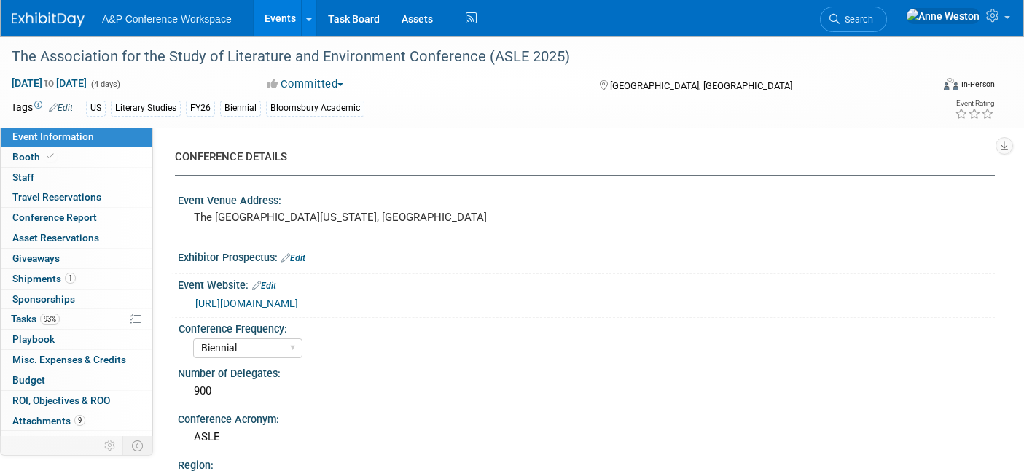
select select "[PERSON_NAME]"
select select "Brand/Subject Presence​"
click at [65, 311] on link "93% Tasks 93%" at bounding box center [77, 319] width 152 height 20
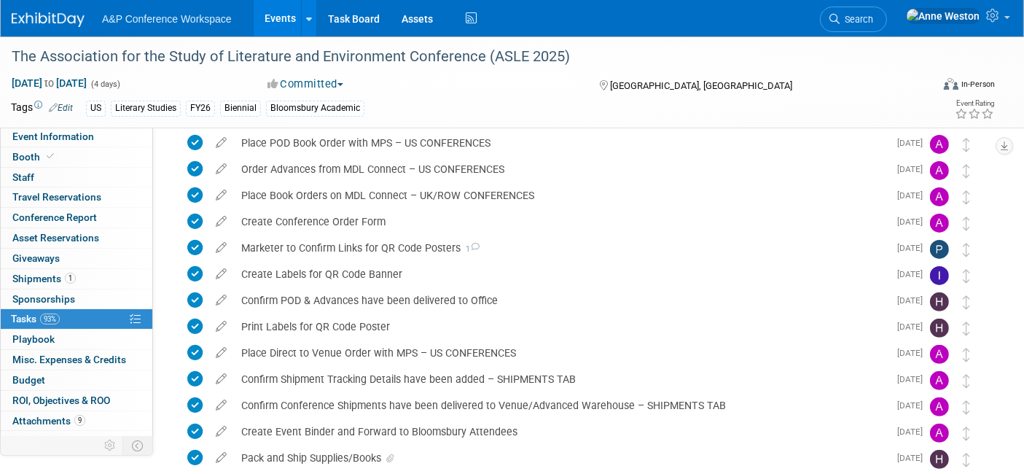
scroll to position [404, 0]
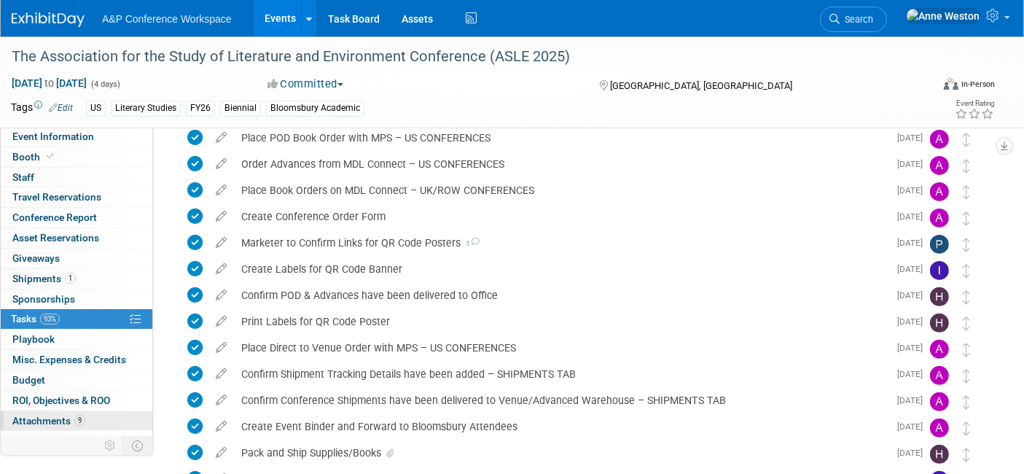
click at [74, 422] on span "Attachments 9" at bounding box center [48, 421] width 73 height 12
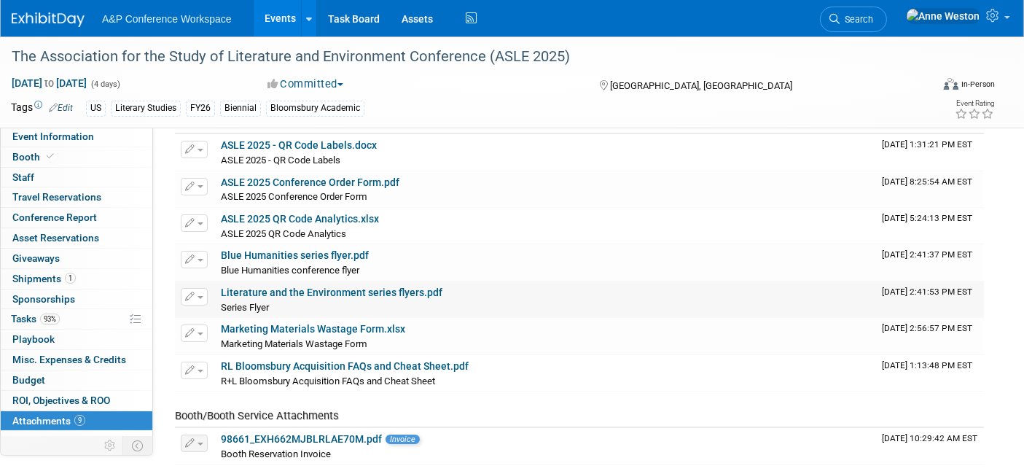
scroll to position [0, 0]
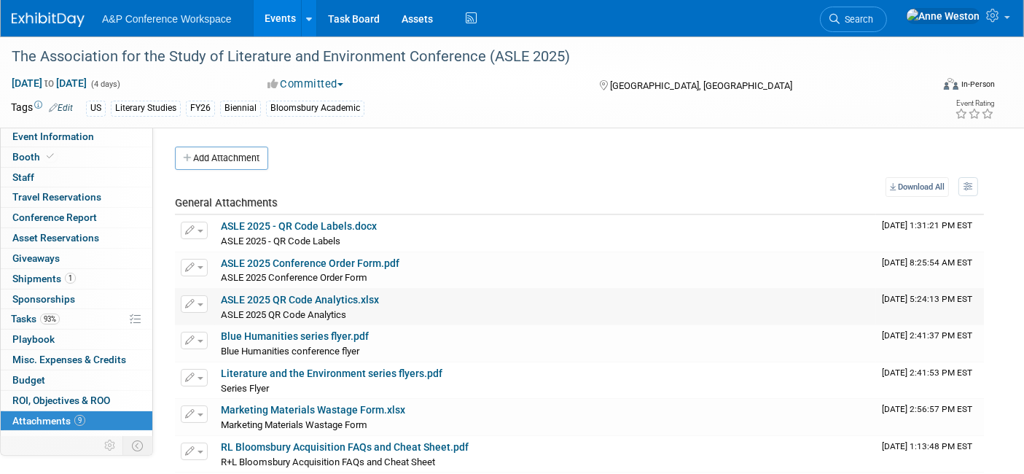
click at [292, 299] on link "ASLE 2025 QR Code Analytics.xlsx" at bounding box center [300, 300] width 158 height 12
click at [873, 23] on span "Search" at bounding box center [856, 19] width 34 height 11
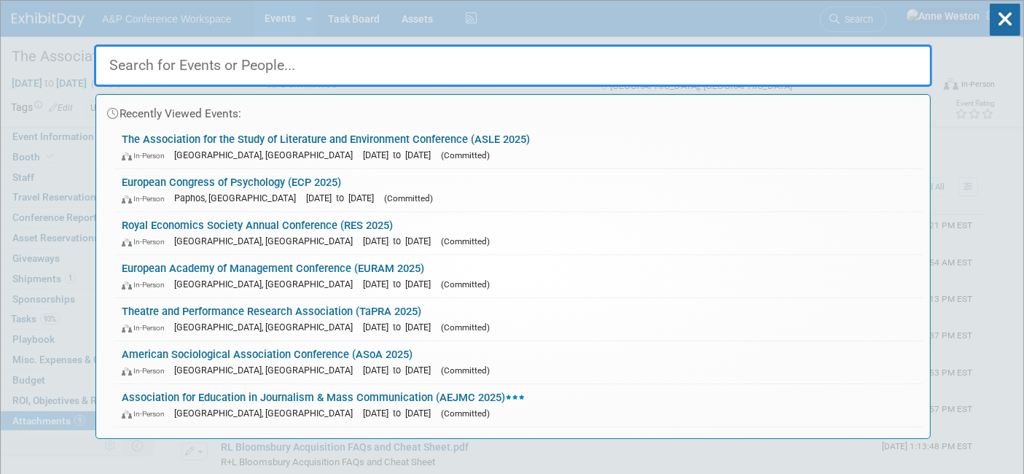
type input "E"
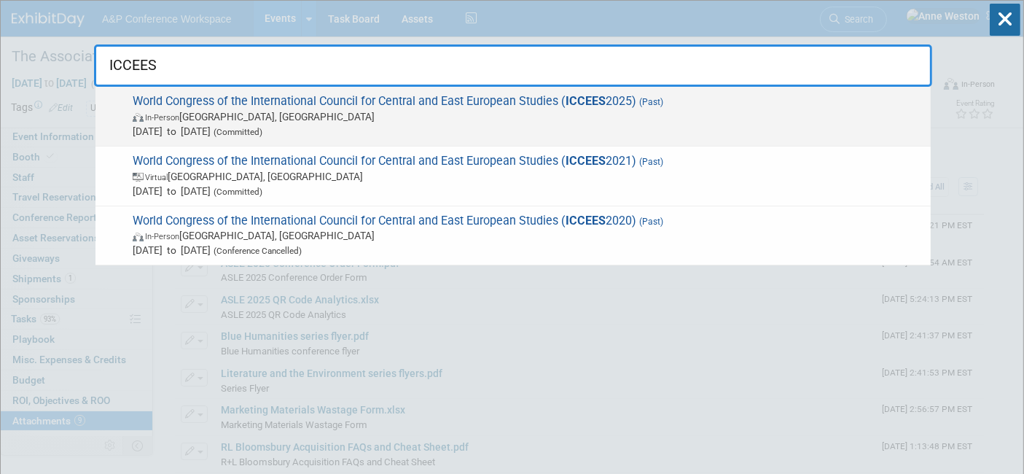
type input "ICCEES"
click at [176, 101] on span "World Congress of the International Council for Central and East European Studi…" at bounding box center [525, 116] width 795 height 44
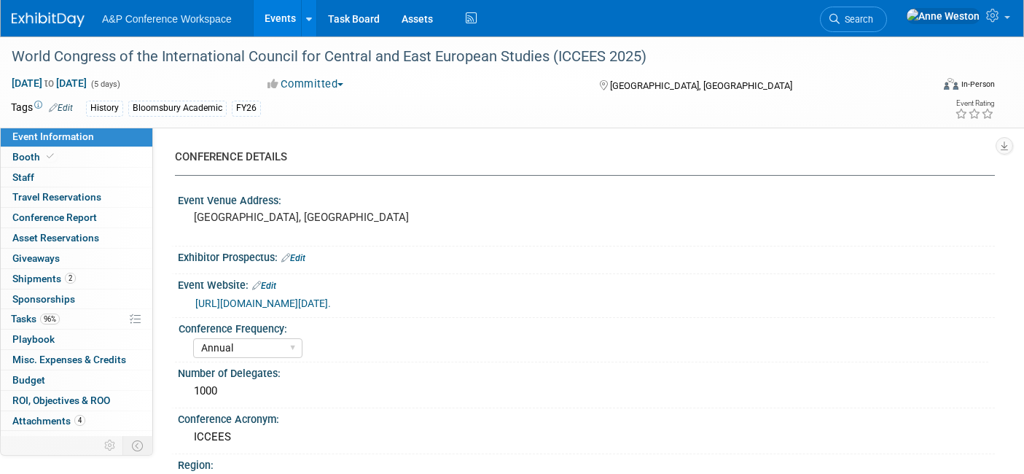
select select "Annual"
select select "Level 2"
select select "In-Person Booth"
select select "History"
select select "Bloomsbury Academic"
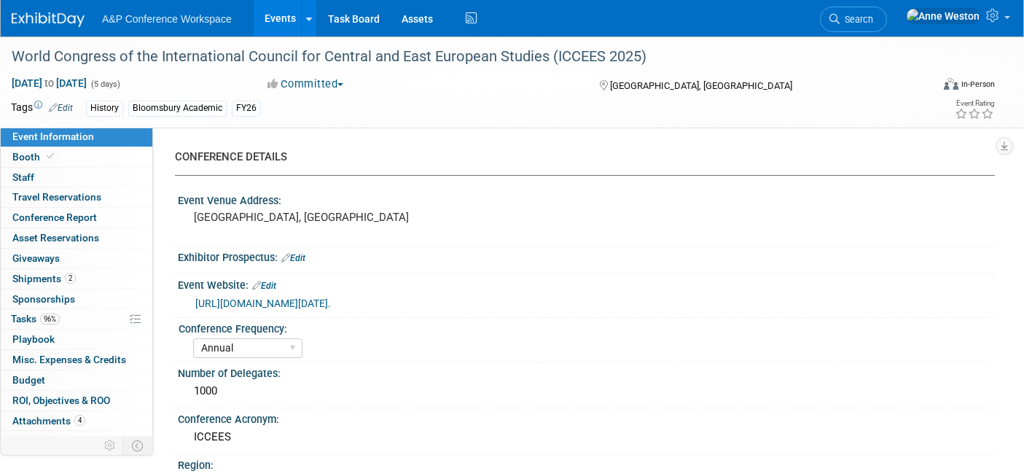
select select "[PERSON_NAME]"
select select "Networking/Commissioning"
click at [56, 422] on span "Attachments 4" at bounding box center [48, 421] width 73 height 12
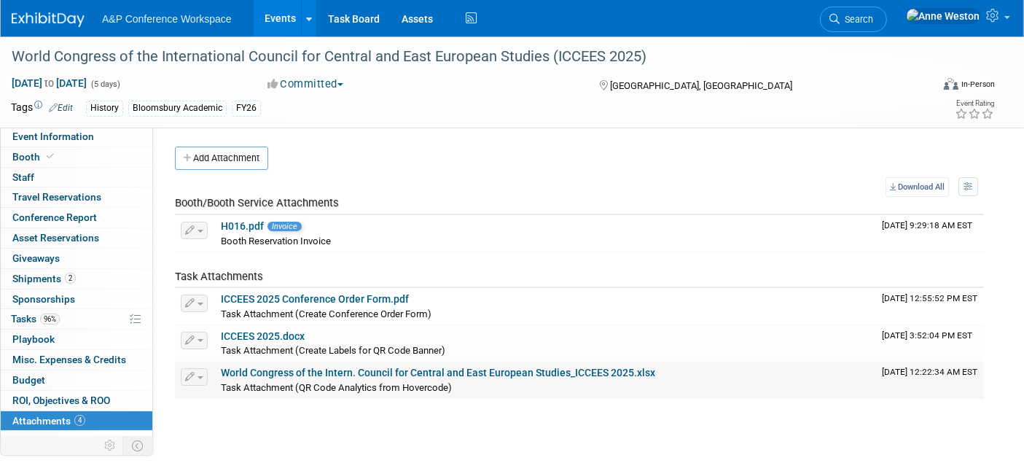
click at [305, 371] on link "World Congress of the Intern. Council for Central and East European Studies_ICC…" at bounding box center [438, 372] width 434 height 12
click at [55, 217] on span "Conference Report" at bounding box center [54, 217] width 85 height 12
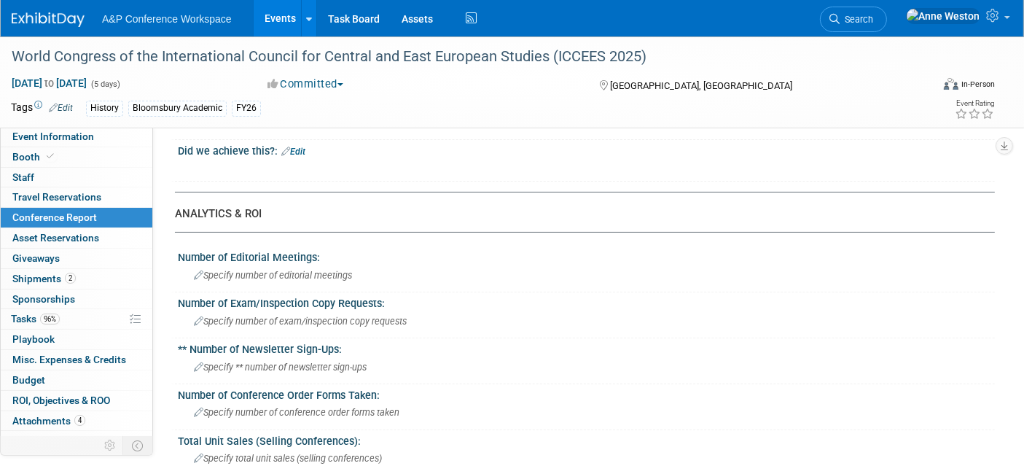
scroll to position [243, 0]
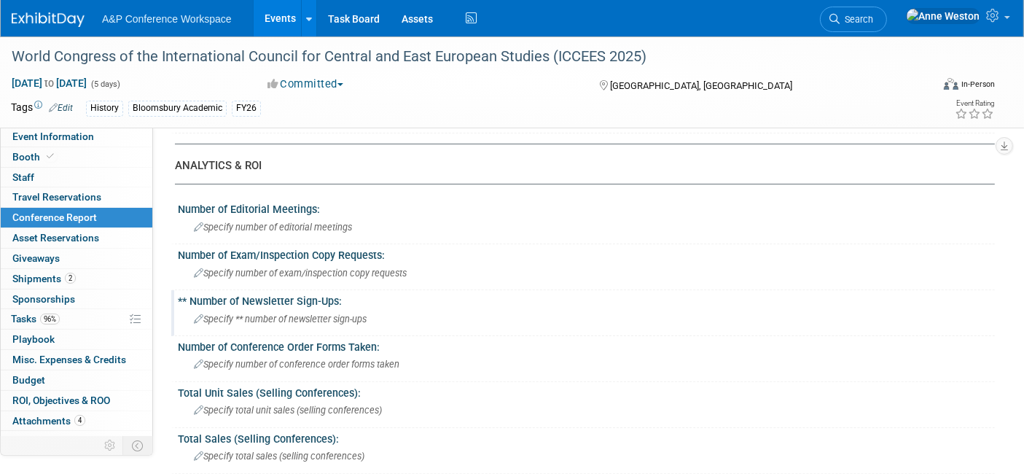
click at [237, 313] on span "Specify ** number of newsletter sign-ups" at bounding box center [280, 318] width 173 height 11
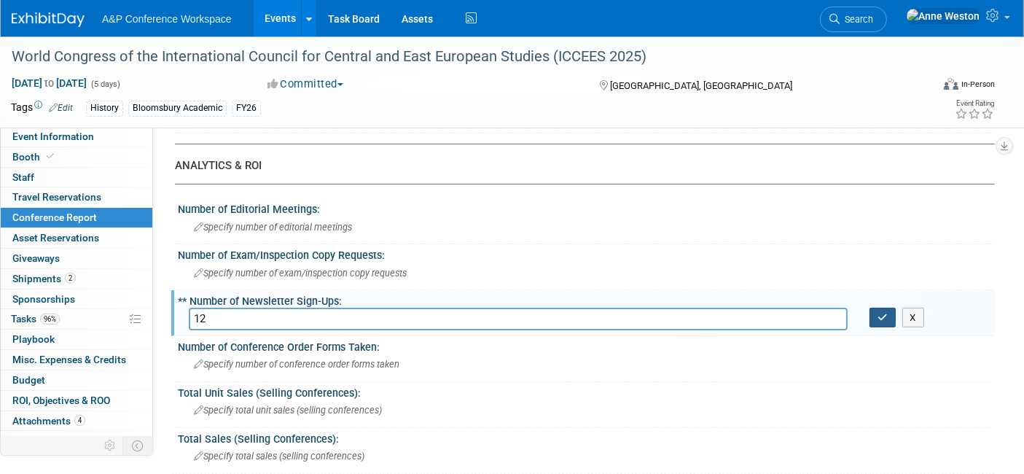
type input "12"
click at [879, 313] on icon "button" at bounding box center [882, 317] width 10 height 9
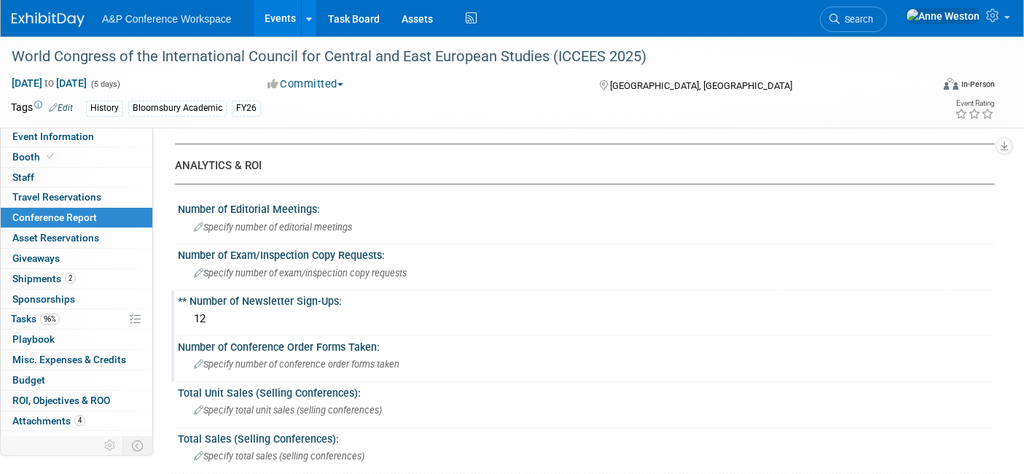
scroll to position [323, 0]
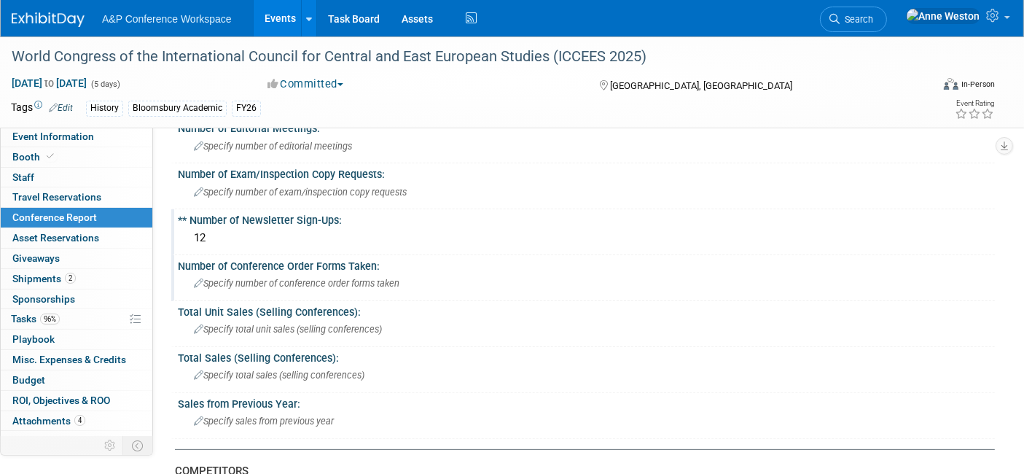
click at [220, 280] on span "Specify number of conference order forms taken" at bounding box center [296, 283] width 205 height 11
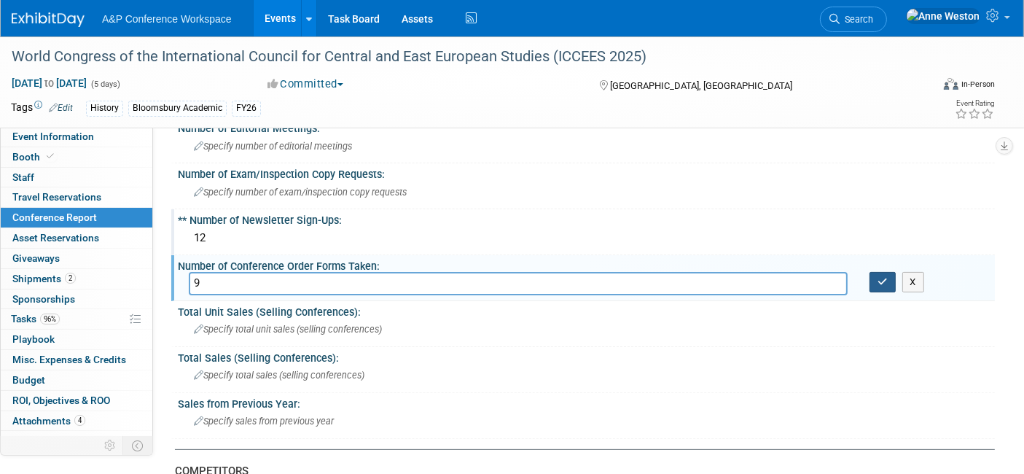
type input "9"
click at [882, 277] on icon "button" at bounding box center [882, 281] width 10 height 9
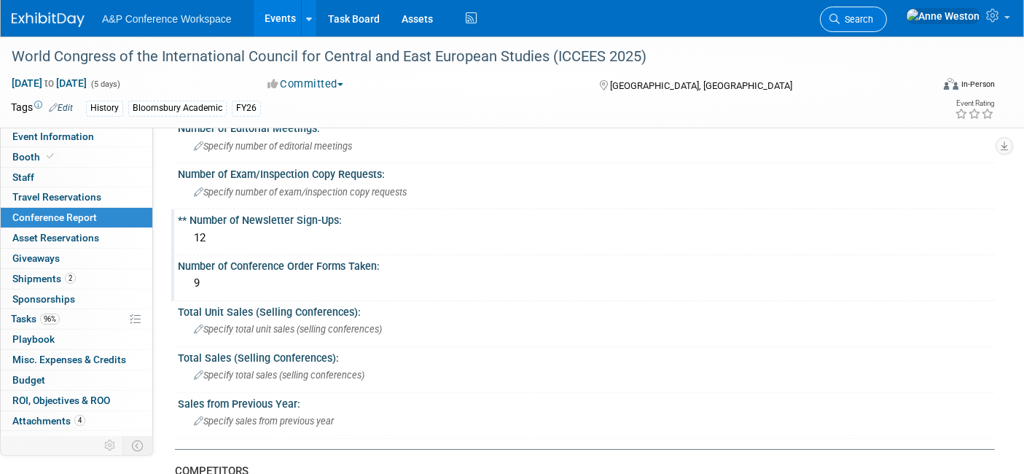
click at [873, 17] on span "Search" at bounding box center [856, 19] width 34 height 11
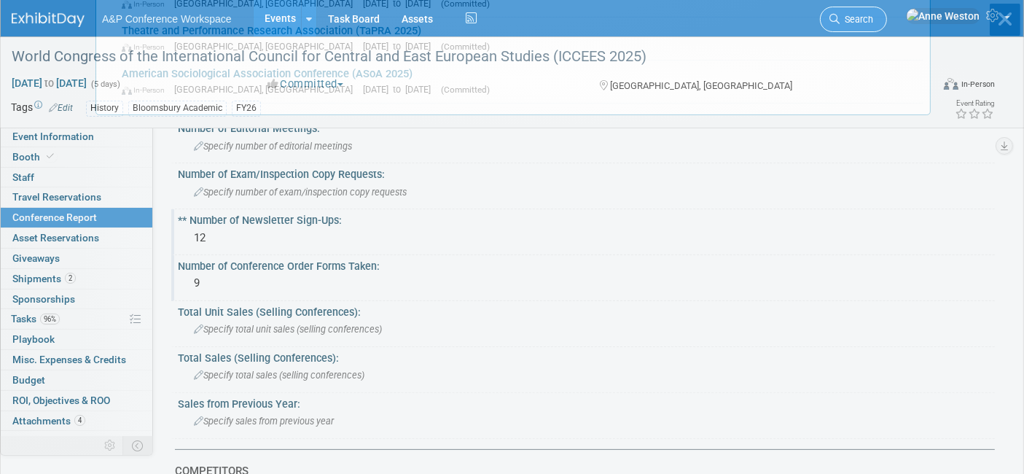
scroll to position [0, 0]
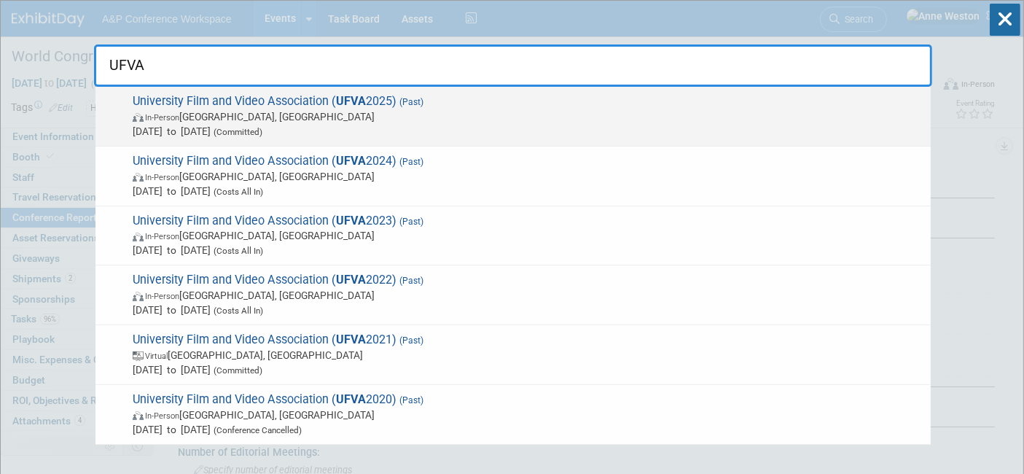
type input "UFVA"
click at [242, 95] on span "University Film and Video Association ( UFVA 2025) (Past) In-Person Prairie Vie…" at bounding box center [525, 116] width 795 height 44
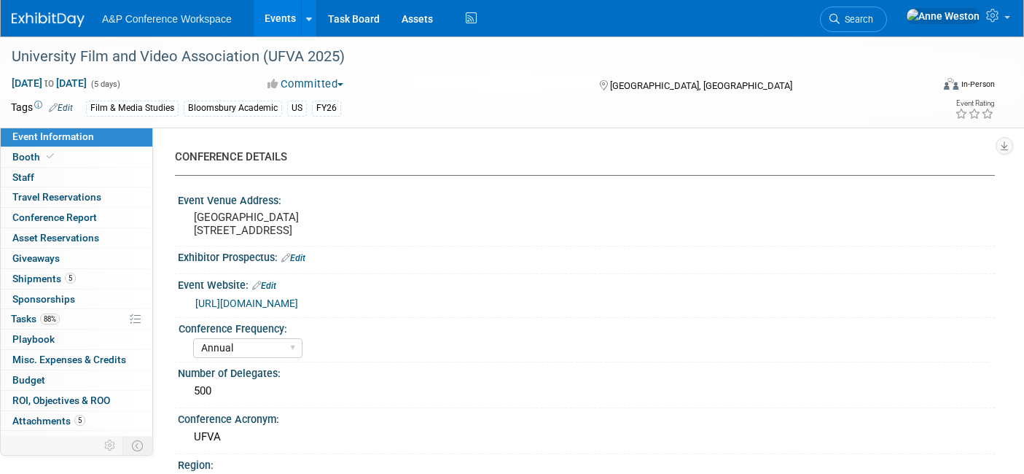
select select "Annual"
select select "Level 2"
select select "In-Person Booth"
select select "Film & Media Studies"
select select "Bloomsbury Academic"
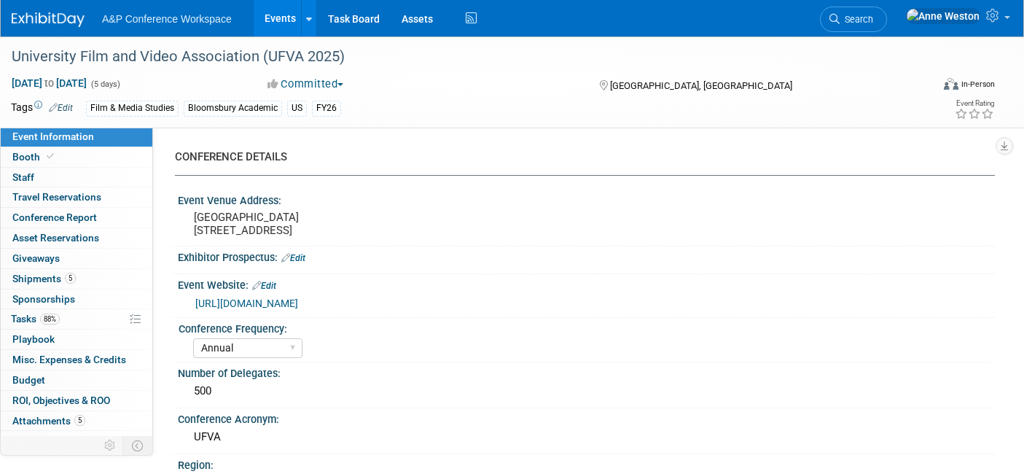
select select "[PERSON_NAME]"
select select "Brand/Subject Presence​"
click at [67, 225] on link "Conference Report" at bounding box center [77, 218] width 152 height 20
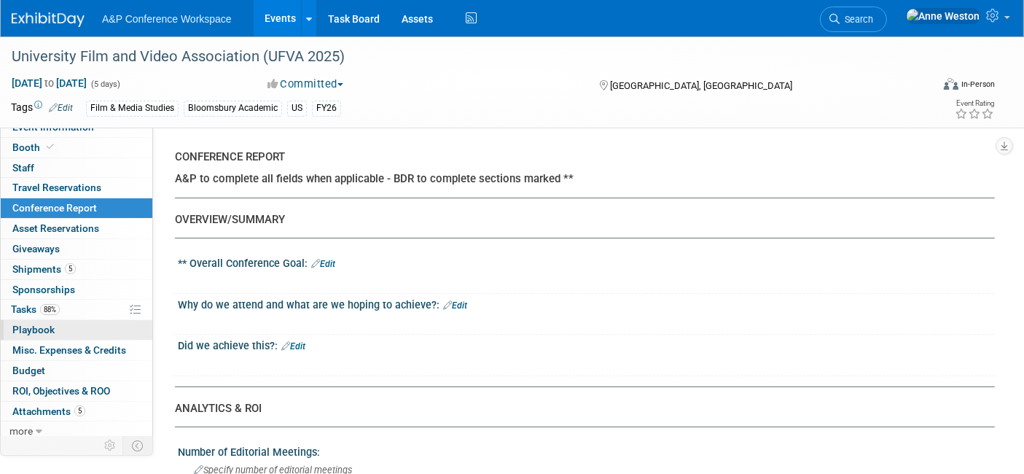
scroll to position [12, 0]
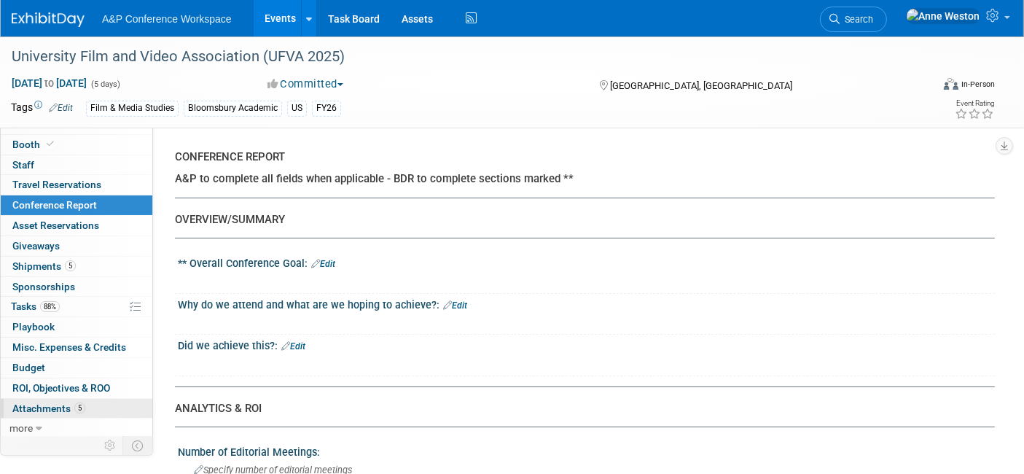
click at [45, 402] on span "Attachments 5" at bounding box center [48, 408] width 73 height 12
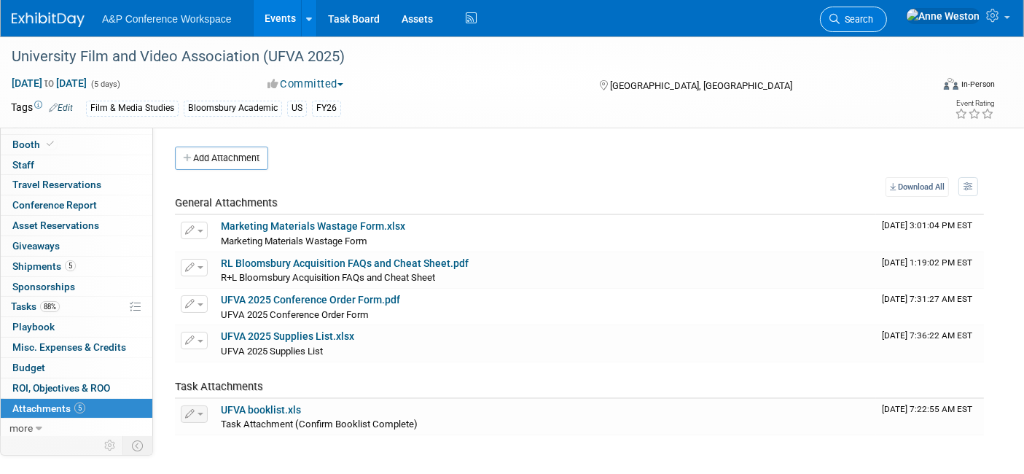
click at [873, 22] on span "Search" at bounding box center [856, 19] width 34 height 11
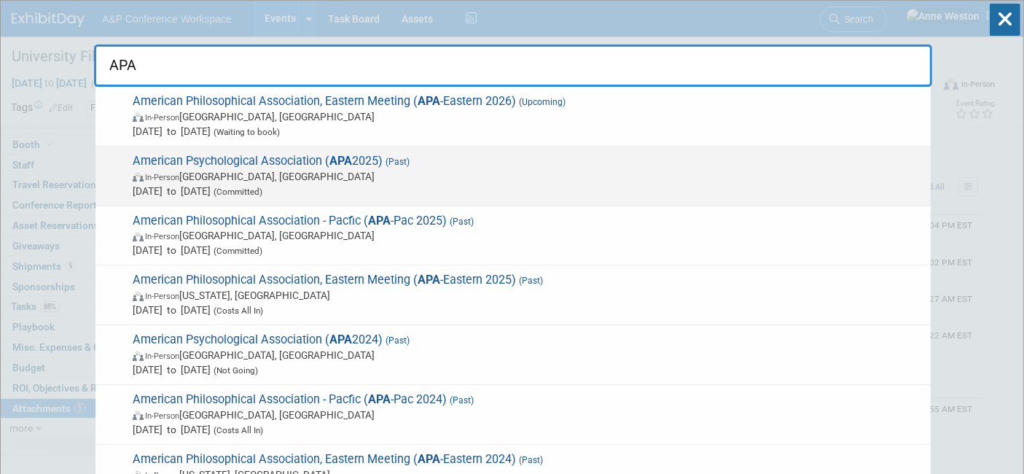
type input "APA"
click at [196, 160] on span "American Psychological Association ( APA 2025) (Past) In-Person Denver, CO Aug …" at bounding box center [525, 176] width 795 height 44
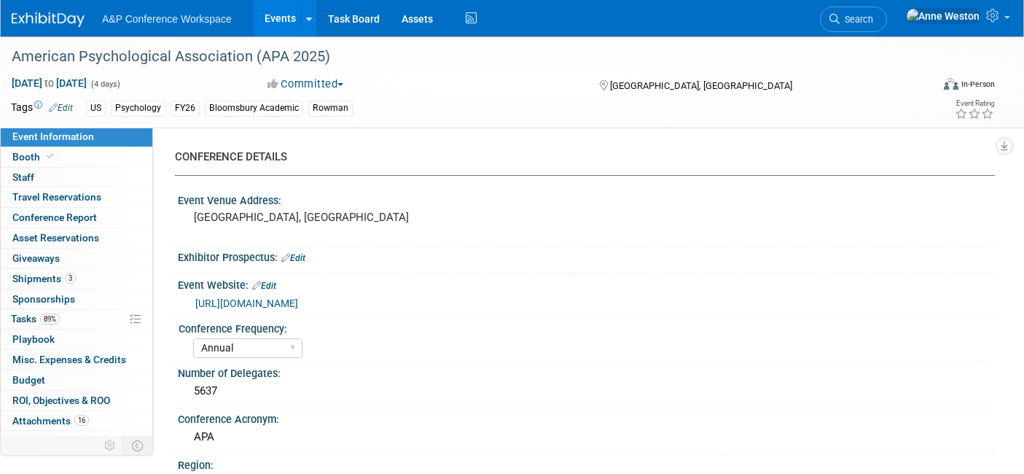
select select "Annual"
select select "Level 1"
select select "In-Person Booth"
select select "Psychology"
select select "Bloomsbury Academic"
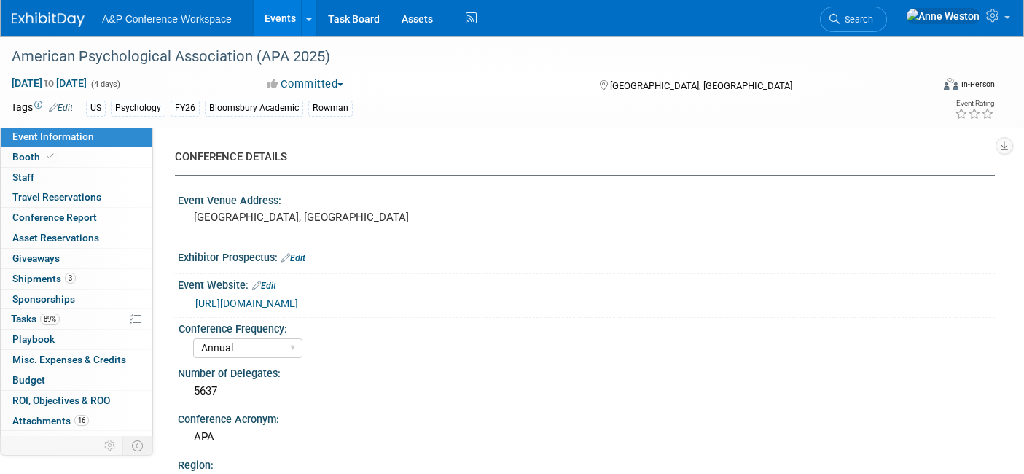
select select "[PERSON_NAME]"
select select "Networking/Commissioning"
click at [44, 415] on span "Attachments 16" at bounding box center [50, 421] width 76 height 12
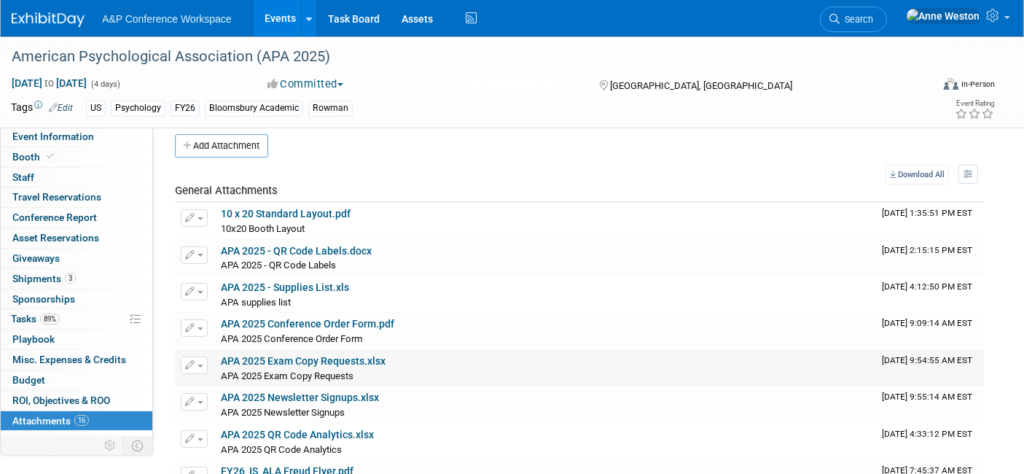
scroll to position [81, 0]
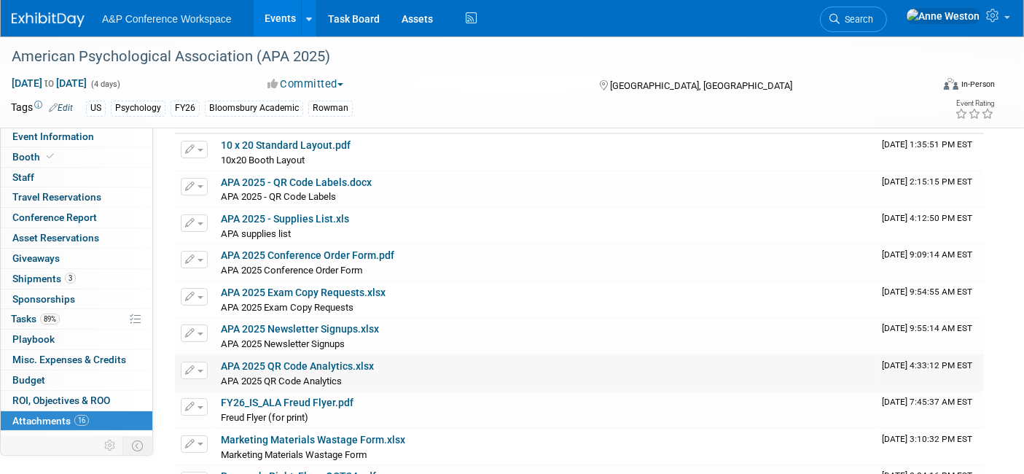
click at [299, 361] on link "APA 2025 QR Code Analytics.xlsx" at bounding box center [297, 366] width 153 height 12
click at [77, 215] on span "Conference Report" at bounding box center [54, 217] width 85 height 12
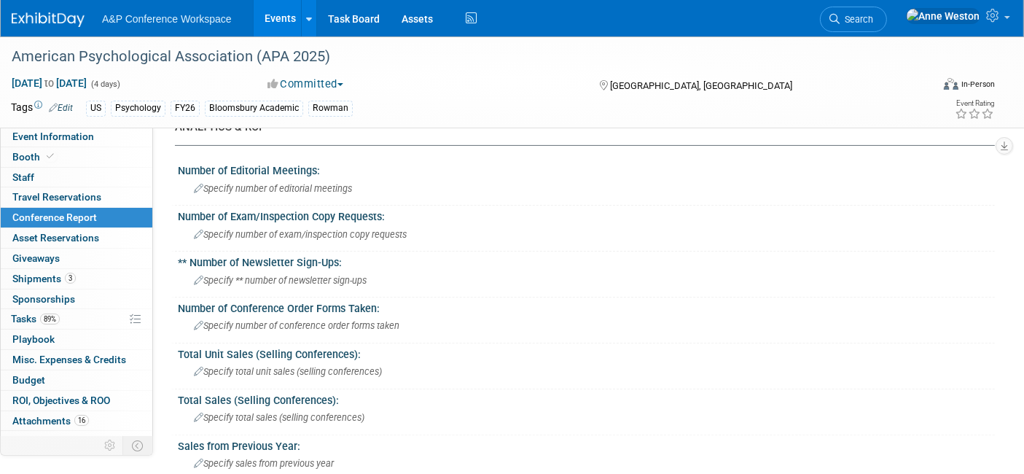
scroll to position [323, 0]
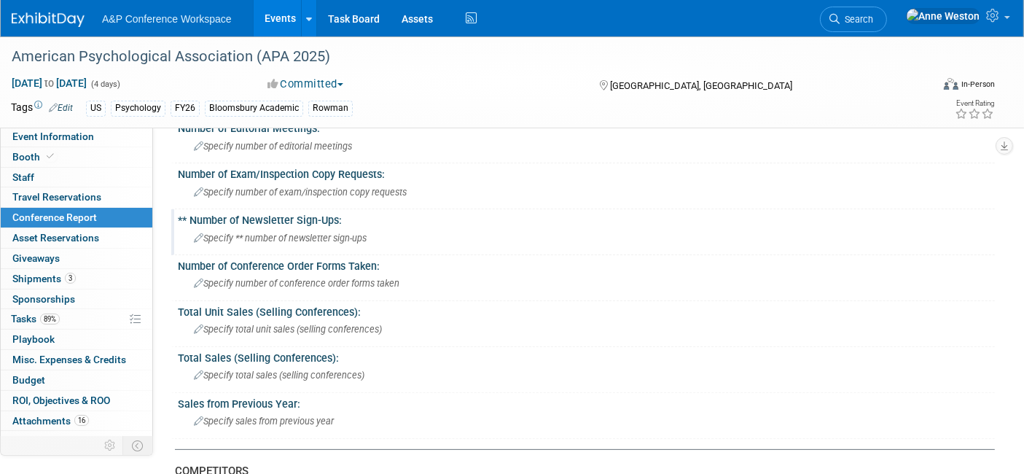
click at [243, 232] on span "Specify ** number of newsletter sign-ups" at bounding box center [280, 237] width 173 height 11
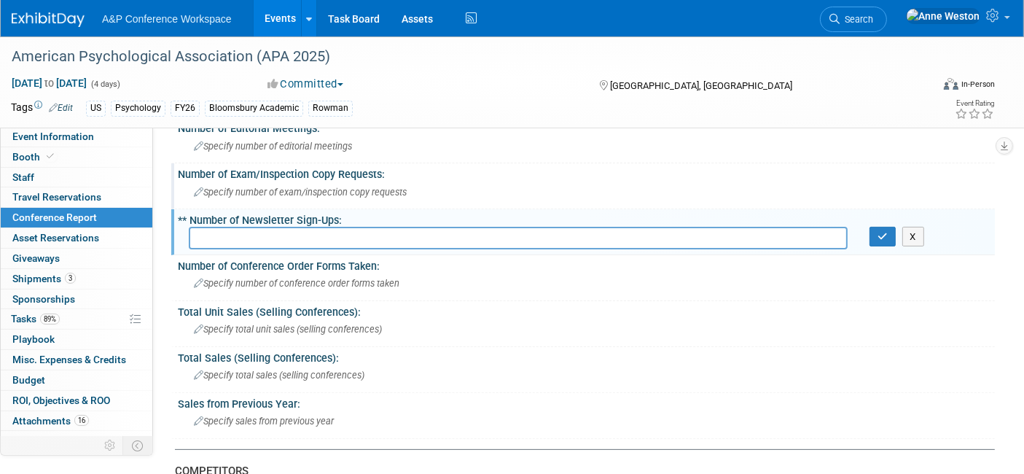
click at [210, 186] on span "Specify number of exam/inspection copy requests" at bounding box center [300, 191] width 213 height 11
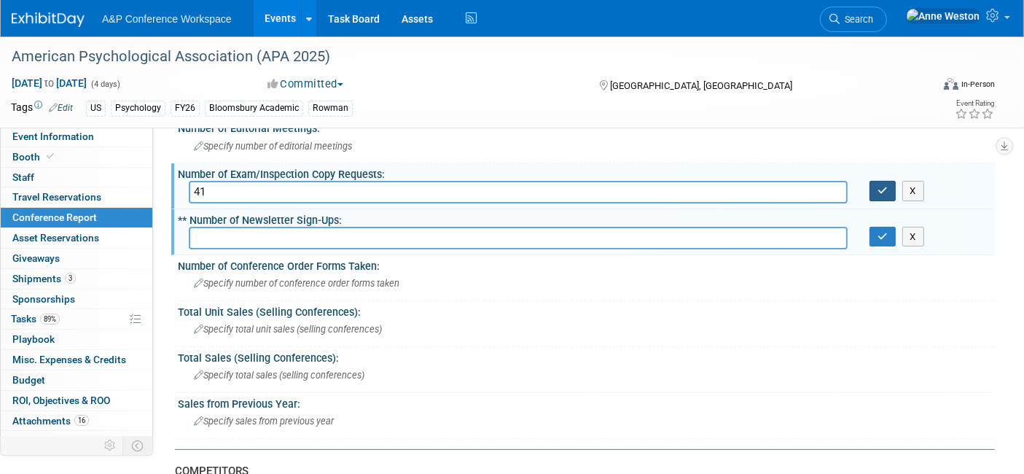
type input "41"
click at [875, 186] on button "button" at bounding box center [882, 191] width 26 height 20
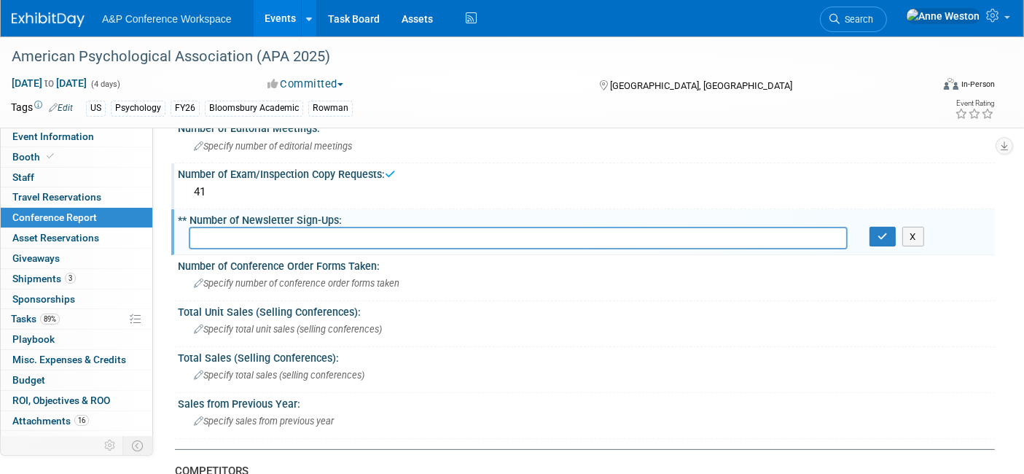
click at [233, 227] on input "text" at bounding box center [518, 238] width 659 height 23
type input "66"
click at [880, 234] on icon "button" at bounding box center [882, 236] width 10 height 9
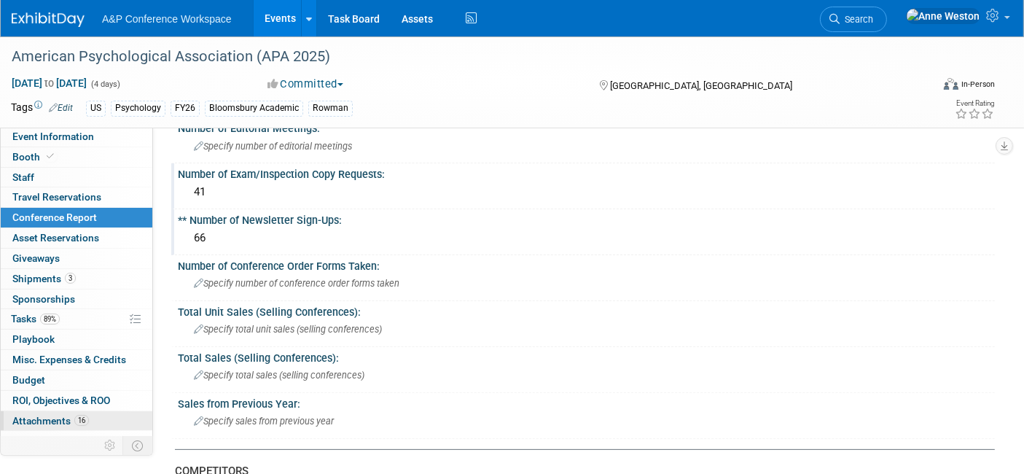
click at [60, 415] on span "Attachments 16" at bounding box center [50, 421] width 76 height 12
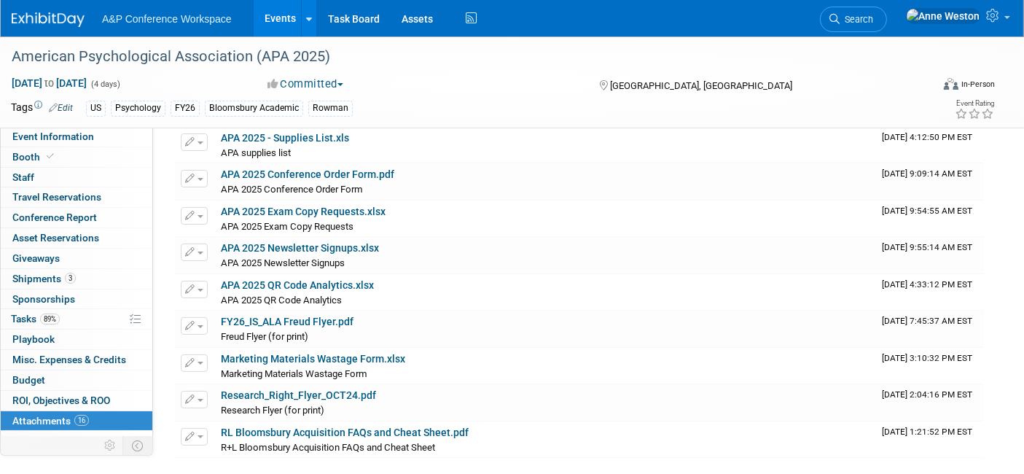
scroll to position [81, 0]
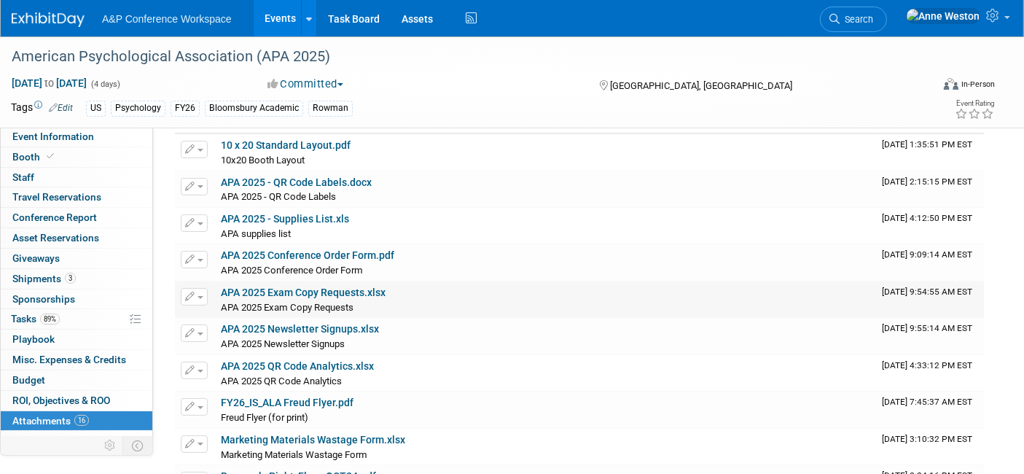
click at [315, 290] on link "APA 2025 Exam Copy Requests.xlsx" at bounding box center [303, 292] width 165 height 12
click at [58, 208] on link "Conference Report" at bounding box center [77, 218] width 152 height 20
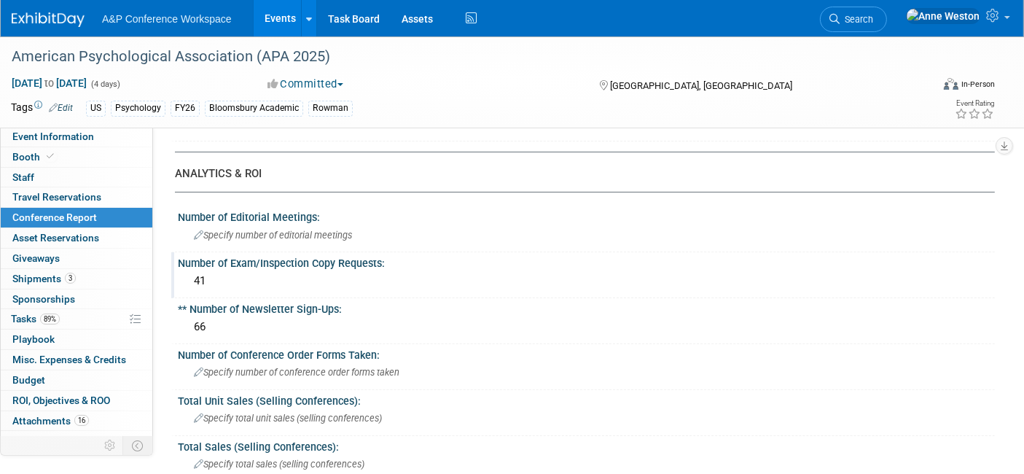
scroll to position [243, 0]
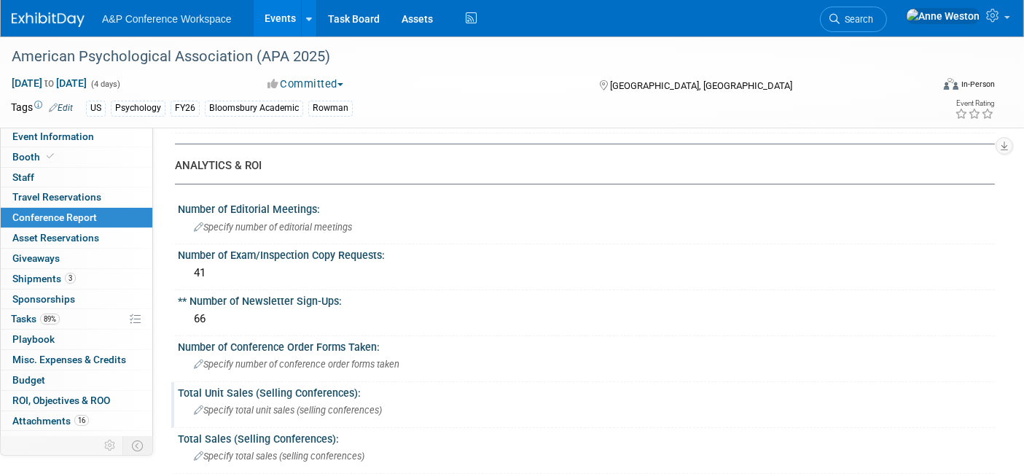
click at [466, 398] on div "Specify total unit sales (selling conferences)" at bounding box center [586, 409] width 795 height 23
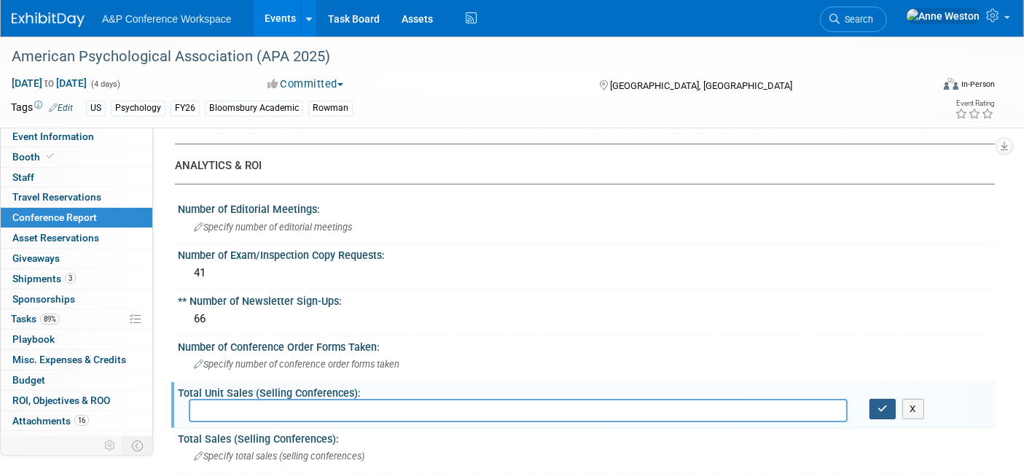
click at [889, 398] on button "button" at bounding box center [882, 408] width 26 height 20
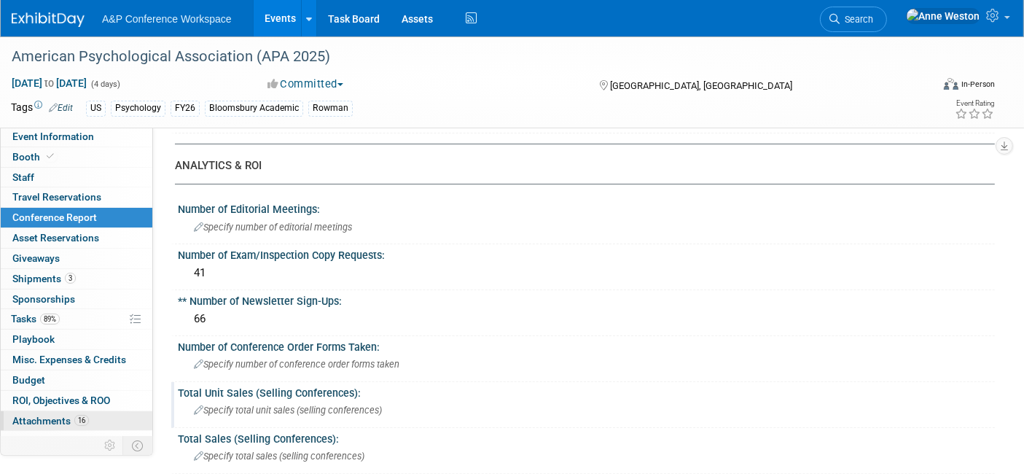
click at [42, 411] on link "16 Attachments 16" at bounding box center [77, 421] width 152 height 20
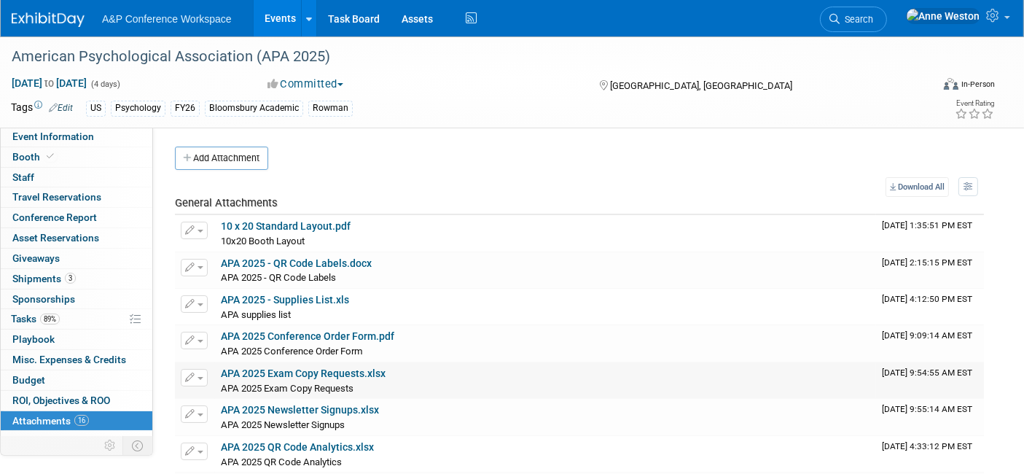
scroll to position [81, 0]
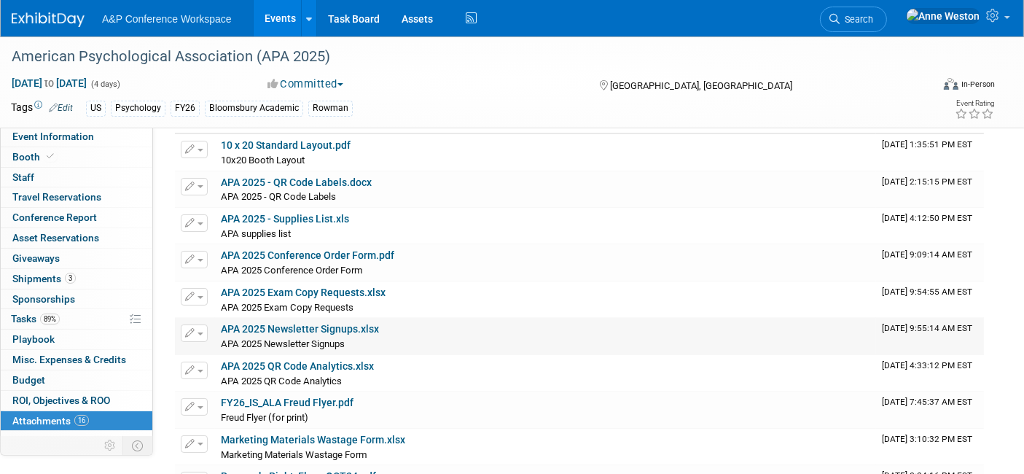
click at [313, 326] on link "APA 2025 Newsletter Signups.xlsx" at bounding box center [300, 329] width 158 height 12
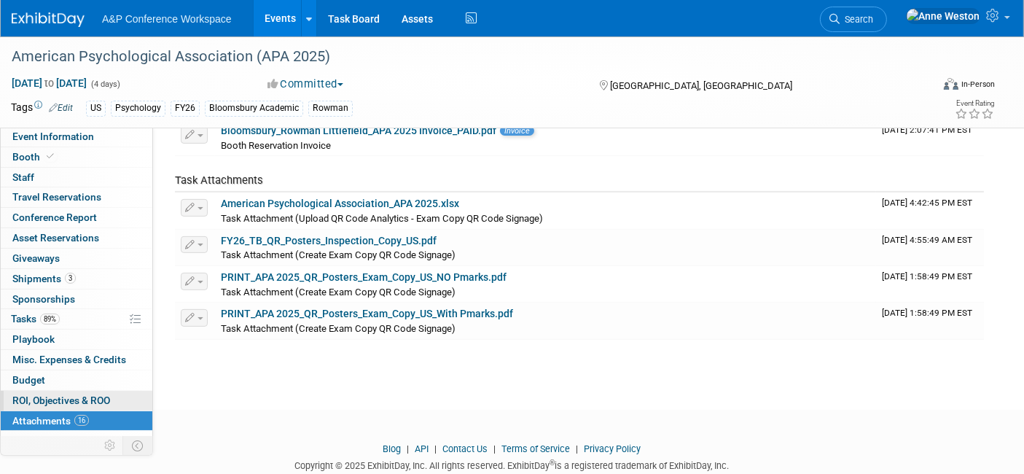
scroll to position [566, 0]
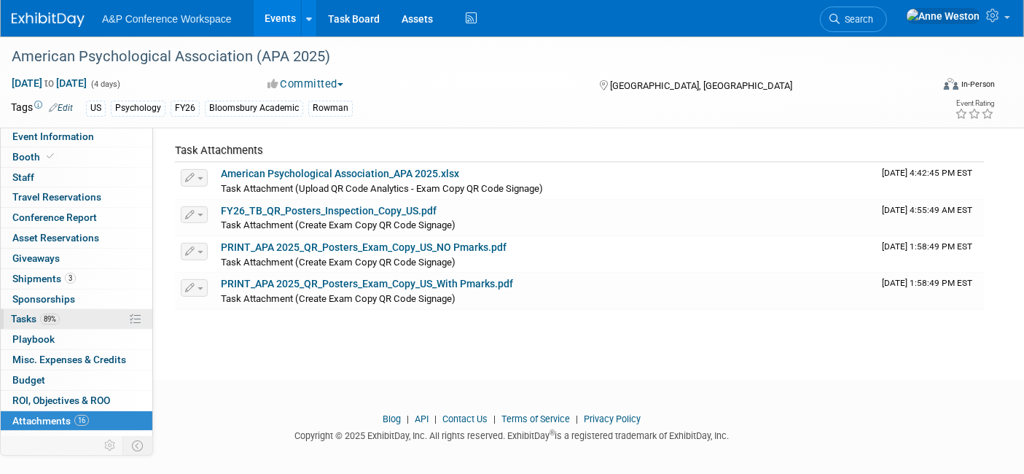
click at [52, 314] on span "89%" at bounding box center [50, 318] width 20 height 11
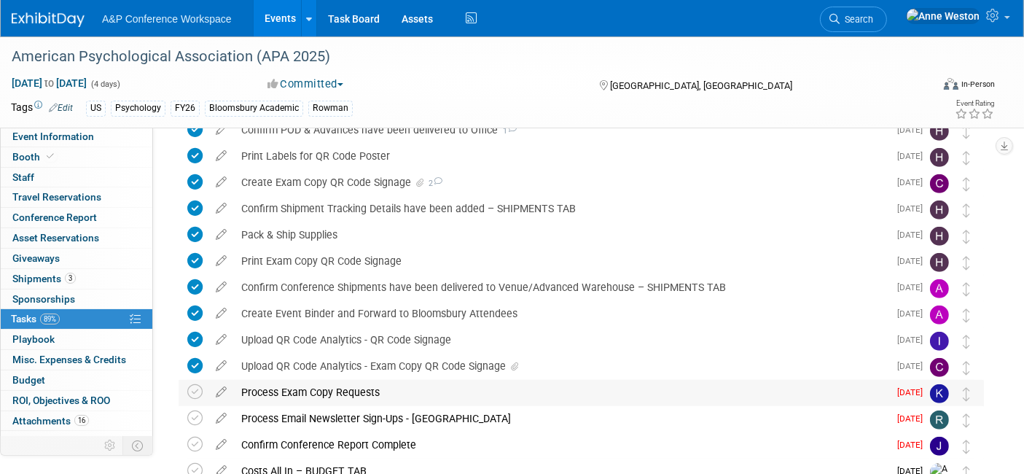
scroll to position [721, 0]
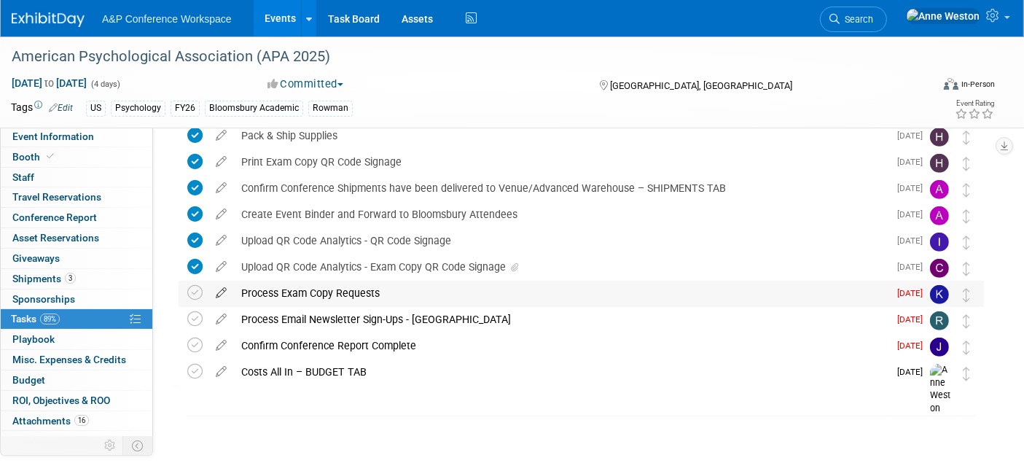
click at [222, 288] on icon at bounding box center [220, 289] width 25 height 18
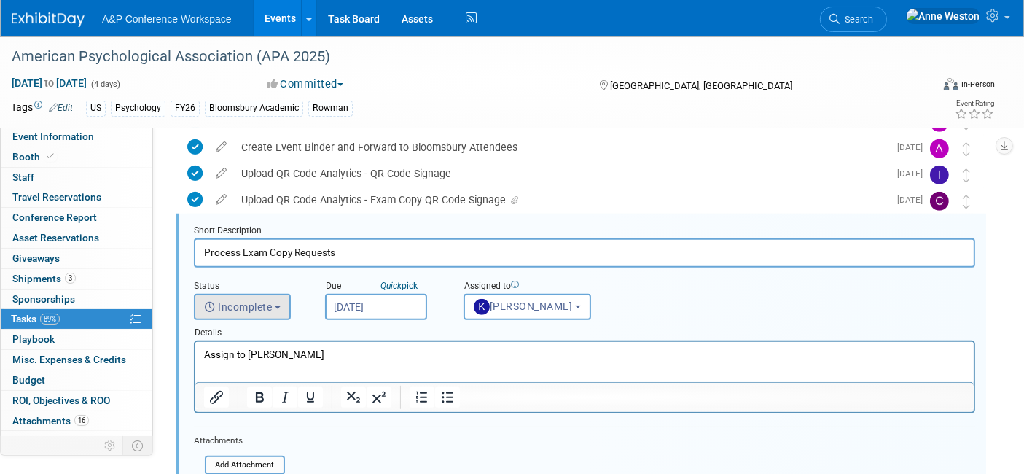
scroll to position [0, 0]
click at [331, 352] on p "Assign to Kate Hunneyball" at bounding box center [583, 354] width 761 height 14
drag, startPoint x: 347, startPoint y: 352, endPoint x: 179, endPoint y: 343, distance: 168.5
click at [195, 343] on html "Assign to Kate Hunneyball" at bounding box center [584, 352] width 778 height 20
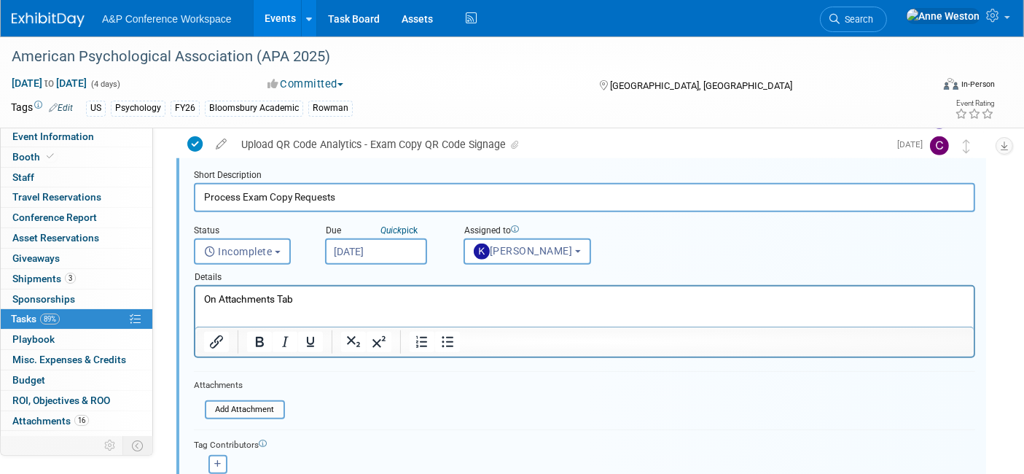
scroll to position [950, 0]
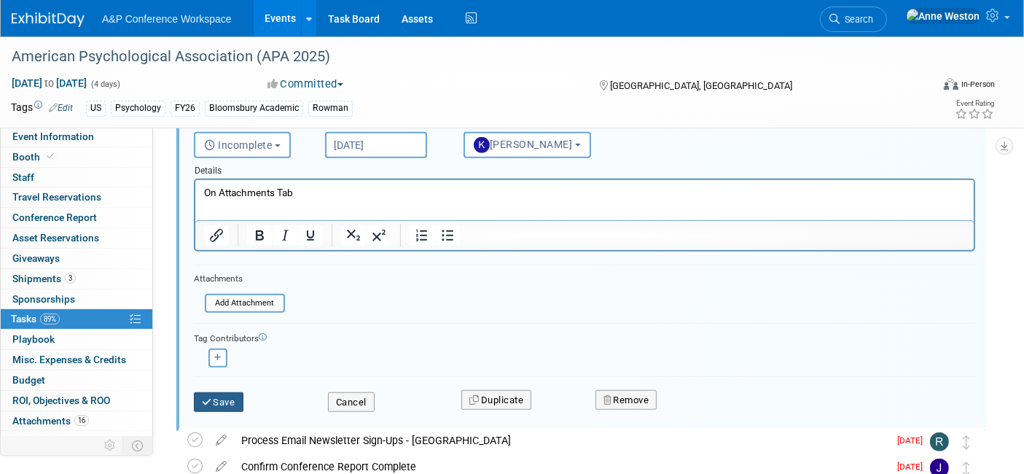
click at [236, 392] on button "Save" at bounding box center [219, 402] width 50 height 20
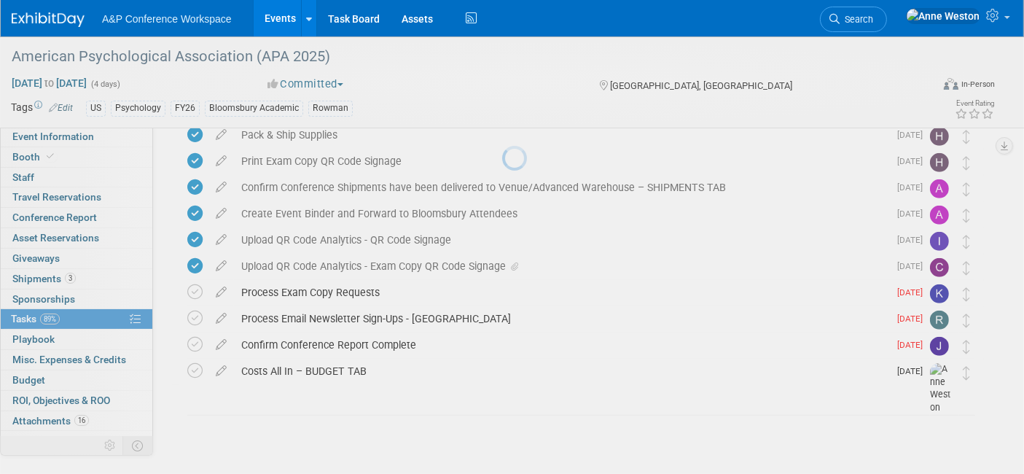
scroll to position [721, 0]
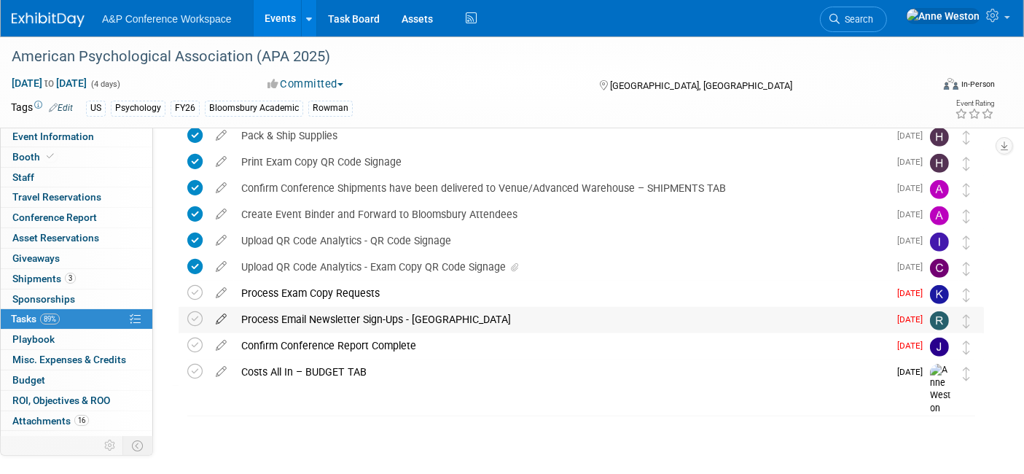
click at [219, 312] on icon at bounding box center [220, 316] width 25 height 18
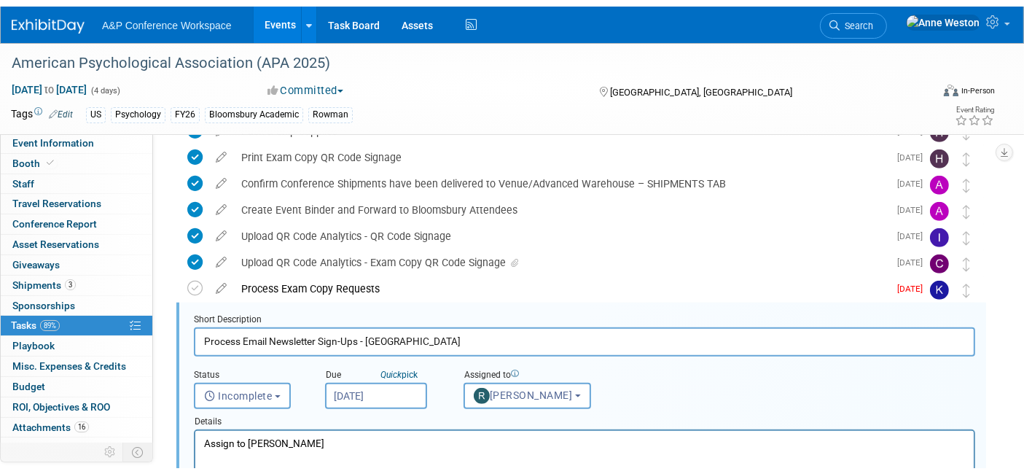
scroll to position [814, 0]
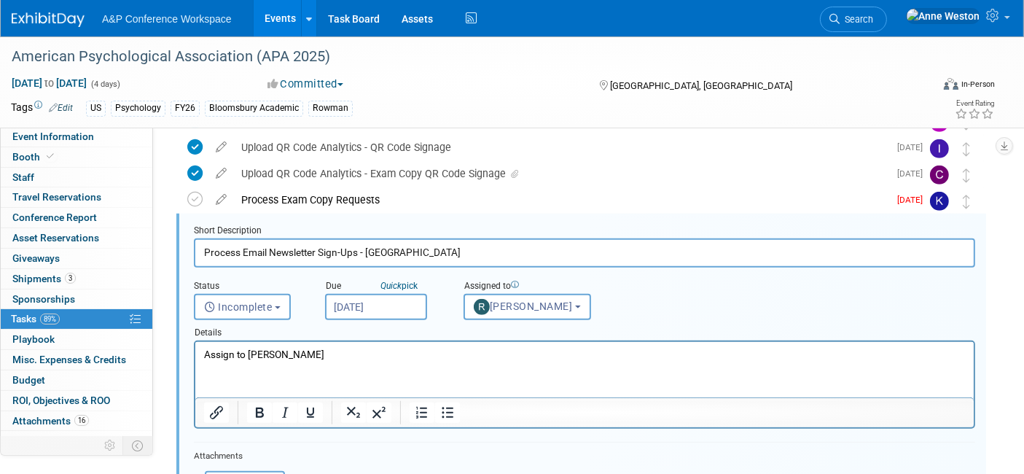
click at [342, 353] on p "Assign to [PERSON_NAME]" at bounding box center [583, 354] width 761 height 14
drag, startPoint x: 357, startPoint y: 353, endPoint x: 164, endPoint y: 347, distance: 193.1
click at [195, 347] on html "Assign to [PERSON_NAME]" at bounding box center [584, 352] width 778 height 20
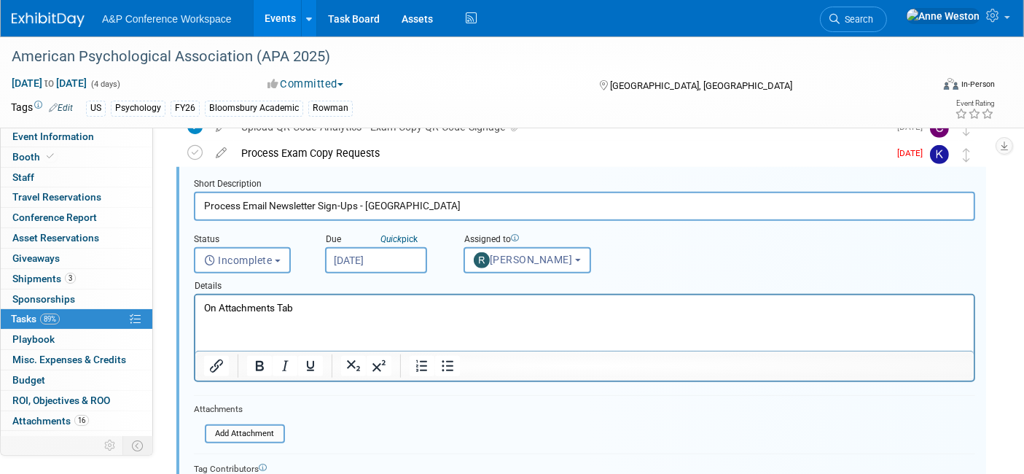
scroll to position [976, 0]
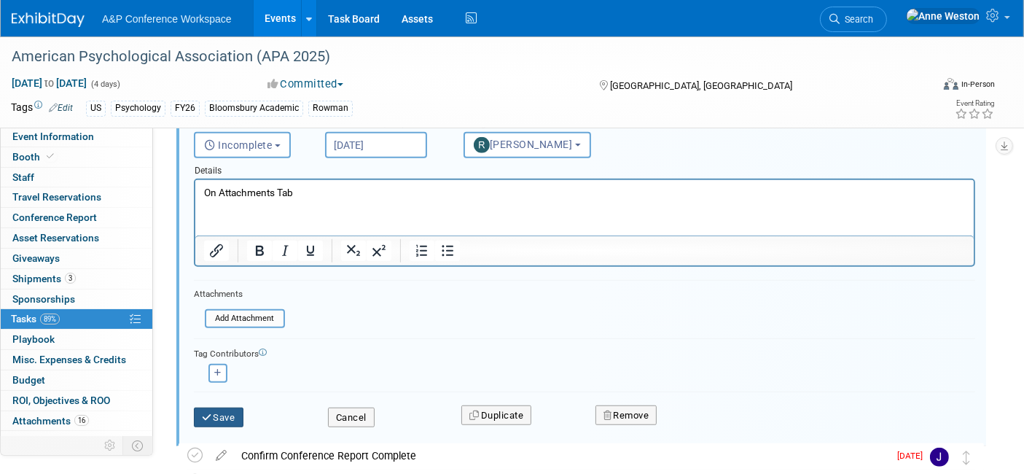
click at [212, 415] on button "Save" at bounding box center [219, 417] width 50 height 20
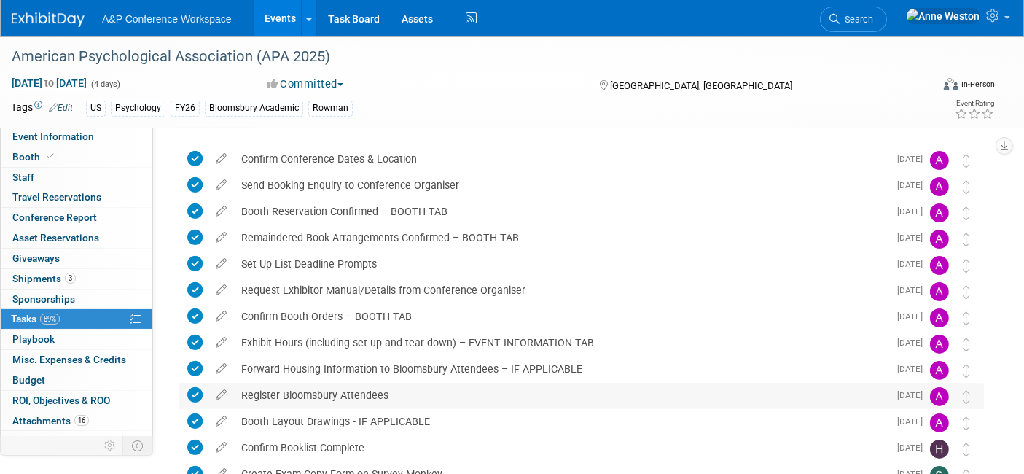
scroll to position [0, 0]
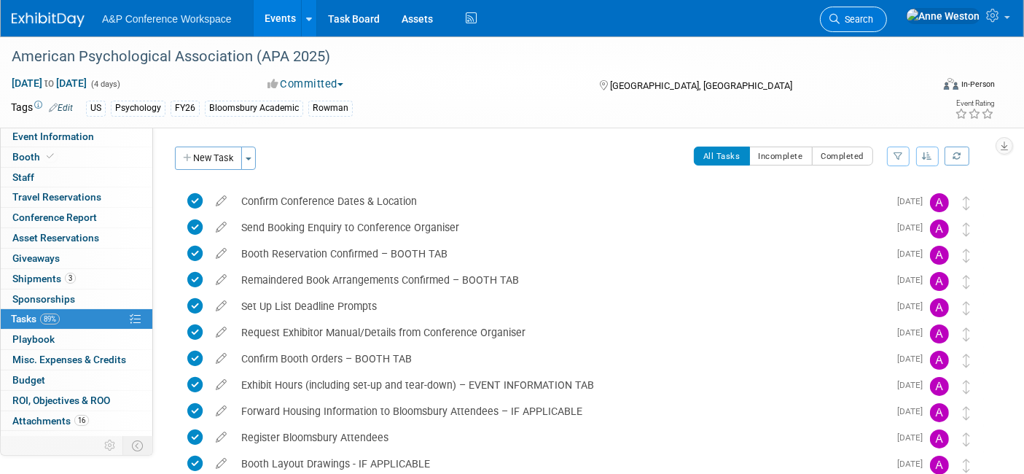
click at [873, 21] on span "Search" at bounding box center [856, 19] width 34 height 11
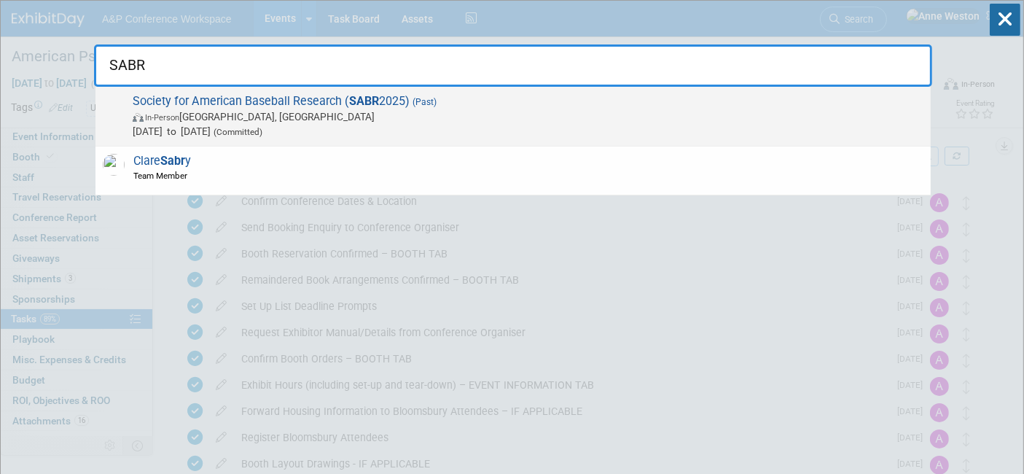
type input "SABR"
click at [232, 124] on span "Jun 25, 2025 to Jun 29, 2025 (Committed)" at bounding box center [528, 131] width 790 height 15
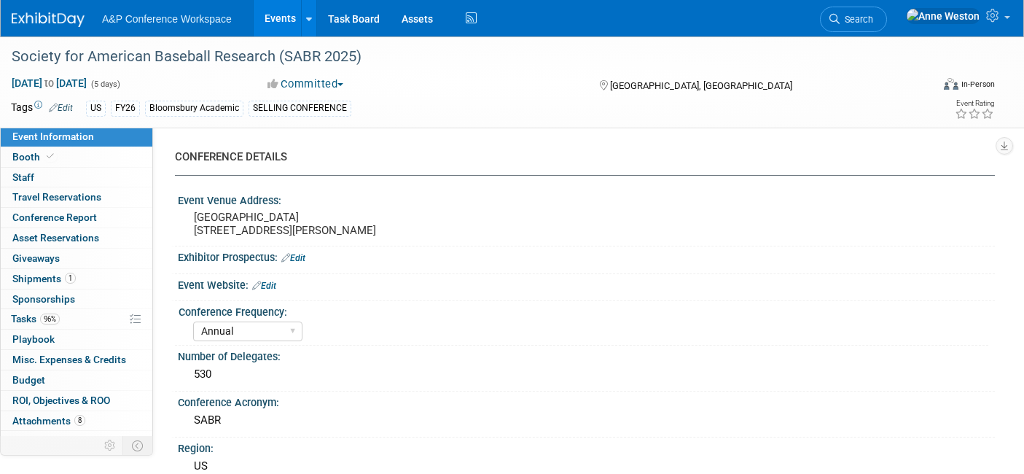
select select "Annual"
select select "Level 1"
select select "In-Person Booth"
select select "Sport & Exercise"
select select "Bloomsbury Academic"
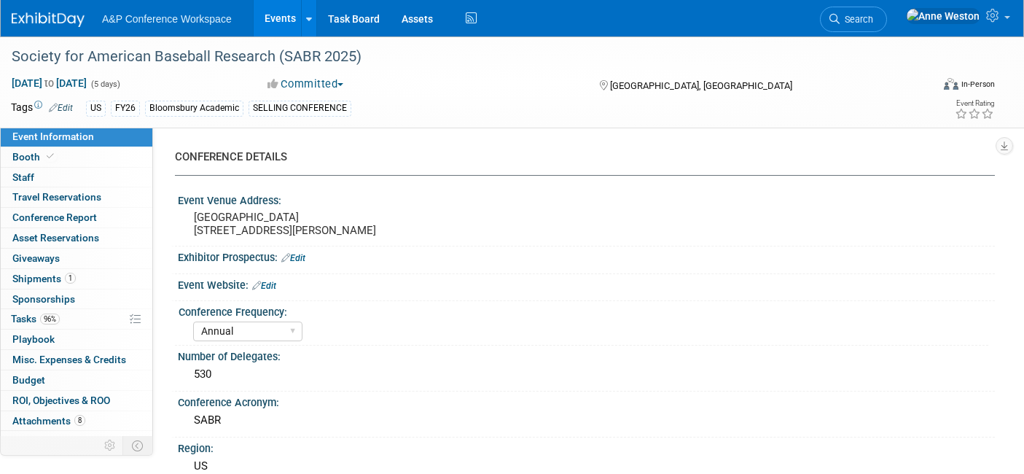
select select "[PERSON_NAME]"
select select "Networking/Commissioning"
click at [62, 415] on span "Attachments 8" at bounding box center [48, 421] width 73 height 12
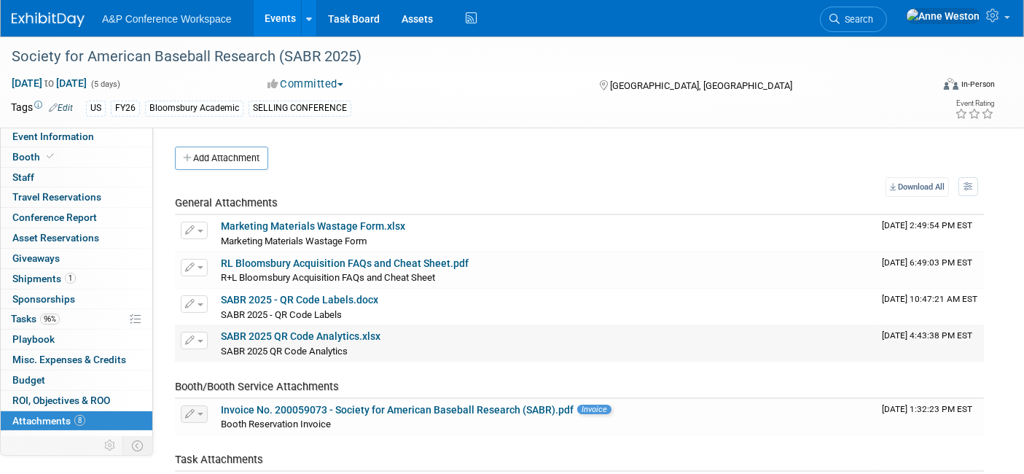
click at [298, 334] on link "SABR 2025 QR Code Analytics.xlsx" at bounding box center [301, 336] width 160 height 12
click at [92, 216] on span "Conference Report" at bounding box center [54, 217] width 85 height 12
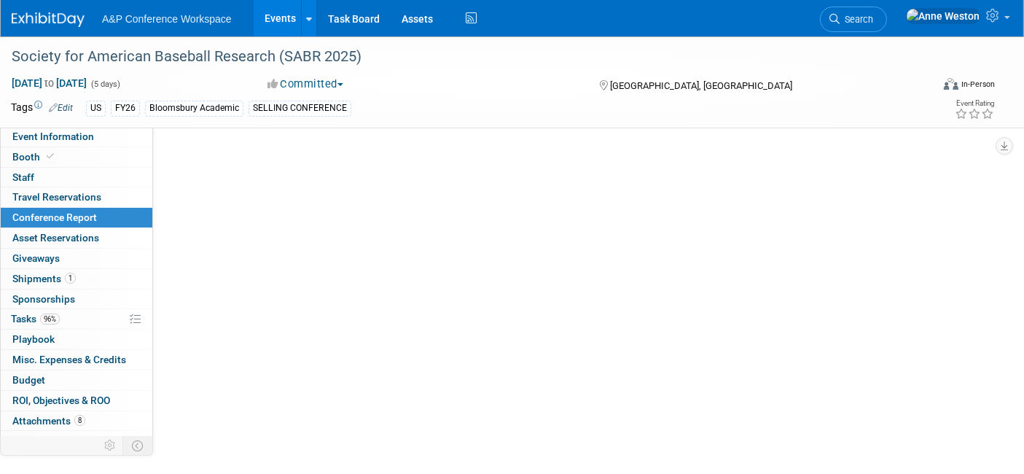
select select "YES"
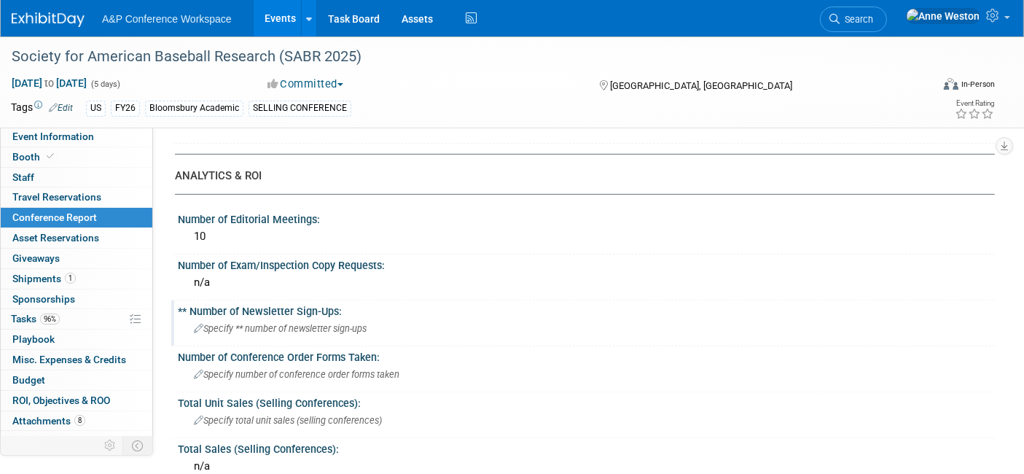
scroll to position [404, 0]
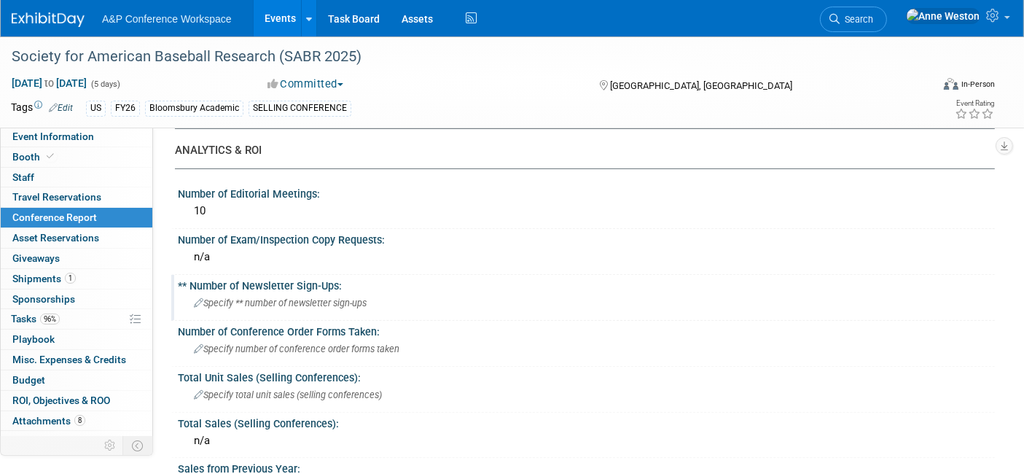
click at [245, 307] on div "Specify ** number of newsletter sign-ups" at bounding box center [586, 302] width 795 height 23
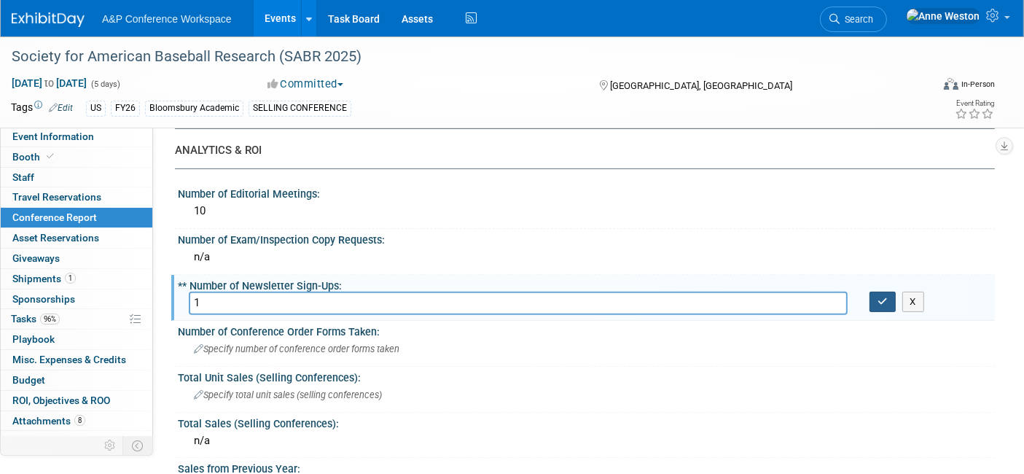
type input "1"
click at [889, 291] on button "button" at bounding box center [882, 301] width 26 height 20
click at [260, 343] on span "Specify number of conference order forms taken" at bounding box center [296, 348] width 205 height 11
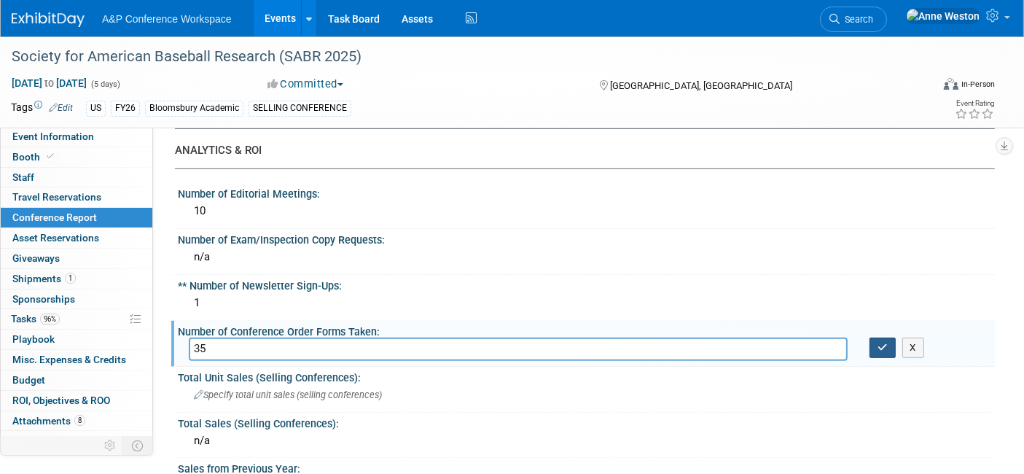
type input "35"
click at [881, 342] on icon "button" at bounding box center [882, 346] width 10 height 9
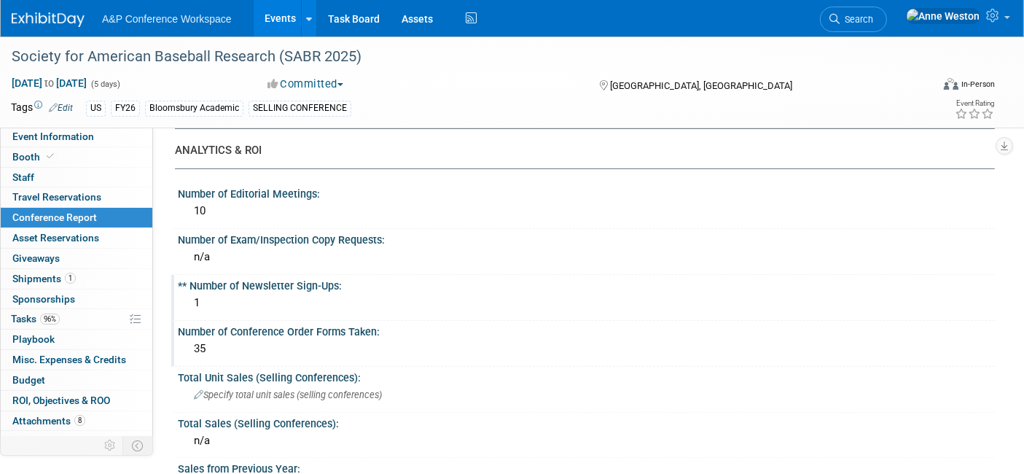
click at [226, 301] on div "1" at bounding box center [586, 302] width 795 height 23
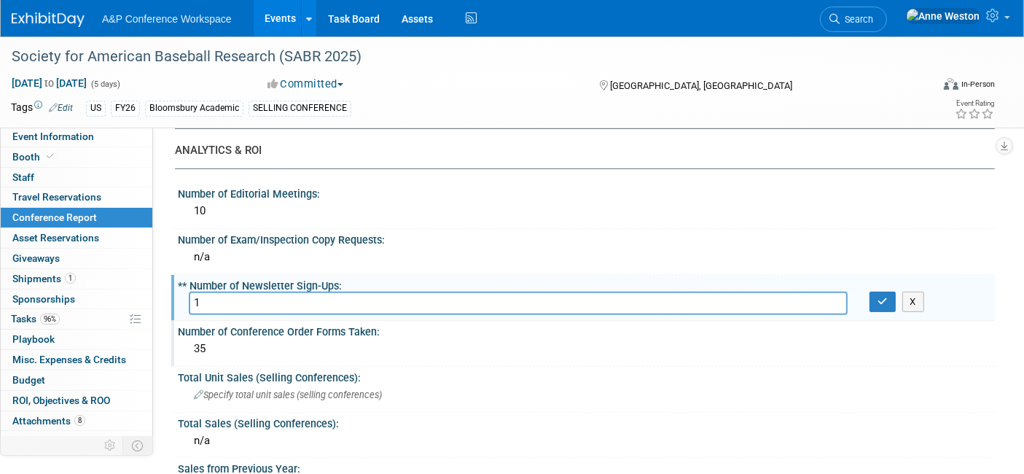
drag, startPoint x: 226, startPoint y: 301, endPoint x: 203, endPoint y: 302, distance: 23.4
click at [203, 302] on input "1" at bounding box center [518, 302] width 659 height 23
drag, startPoint x: 206, startPoint y: 297, endPoint x: 176, endPoint y: 299, distance: 29.9
click at [176, 299] on div "** Number of Newsletter Sign-Ups: 1 1 X" at bounding box center [582, 298] width 823 height 46
type input "3"
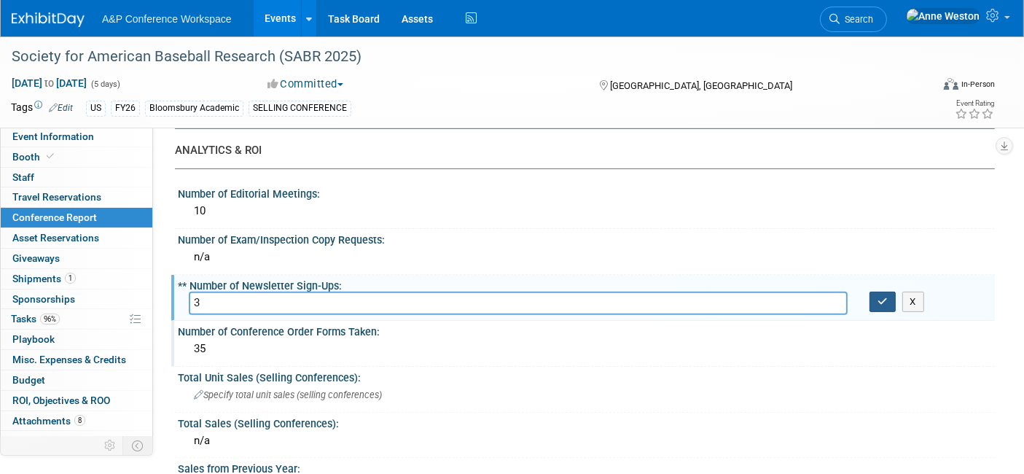
click at [882, 296] on icon "button" at bounding box center [882, 300] width 10 height 9
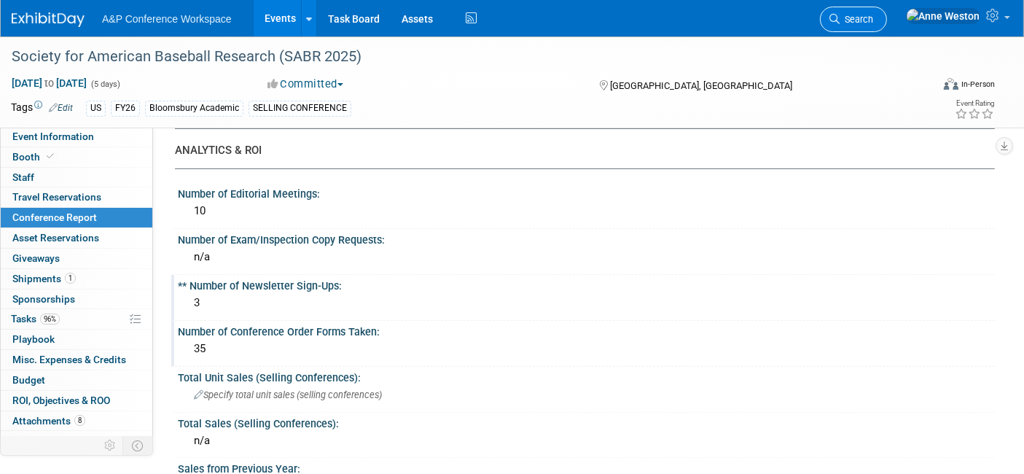
click at [873, 17] on span "Search" at bounding box center [856, 19] width 34 height 11
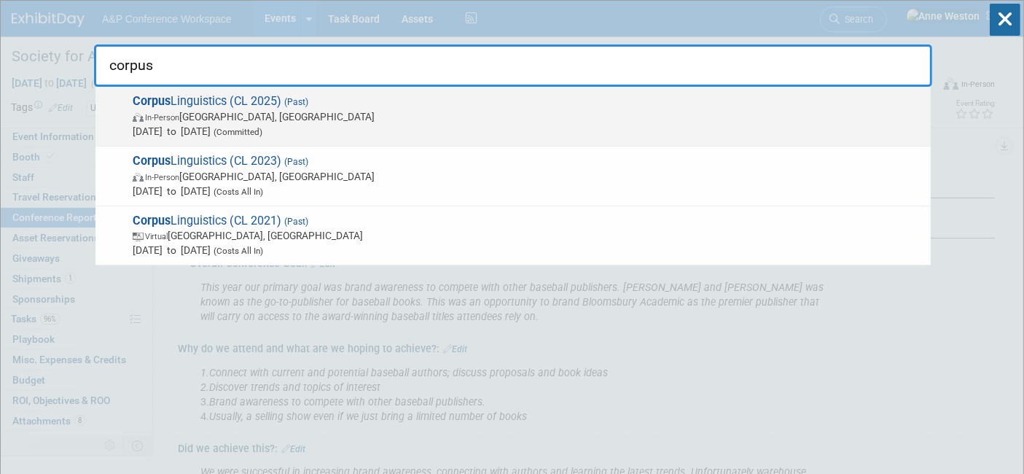
type input "corpus"
click at [219, 112] on span "In-Person Birmingham, United Kingdom" at bounding box center [528, 116] width 790 height 15
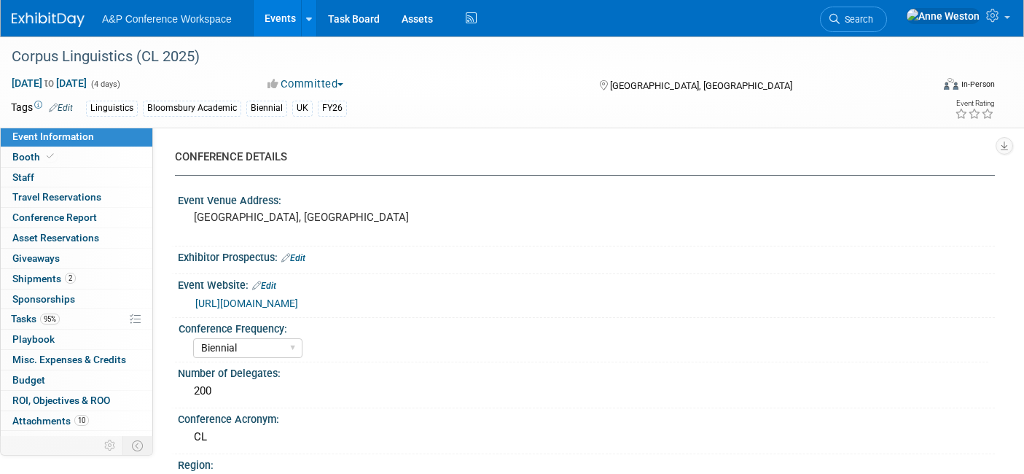
select select "Biennial"
select select "Level 2"
select select "In-Person Booth"
select select "Linguistics"
select select "Bloomsbury Academic"
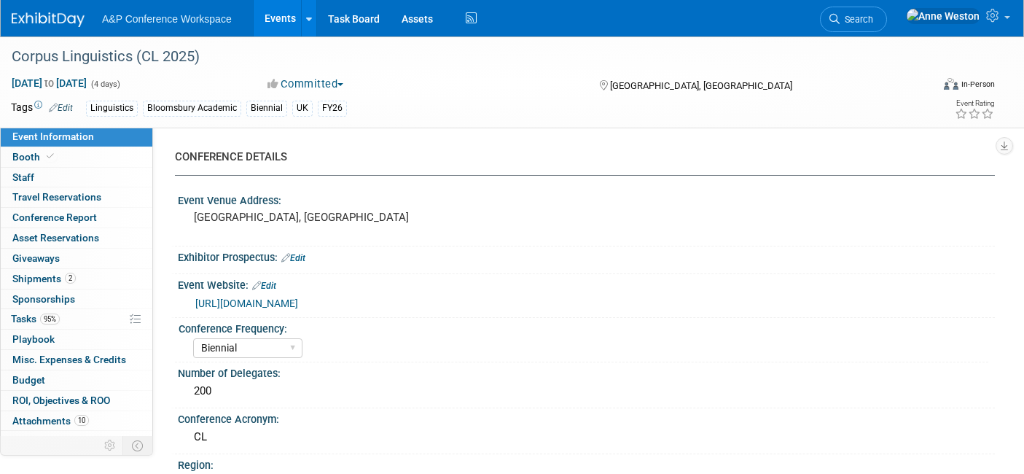
select select "[PERSON_NAME]"
select select "Networking/Commissioning"
click at [47, 318] on span "95%" at bounding box center [50, 318] width 20 height 11
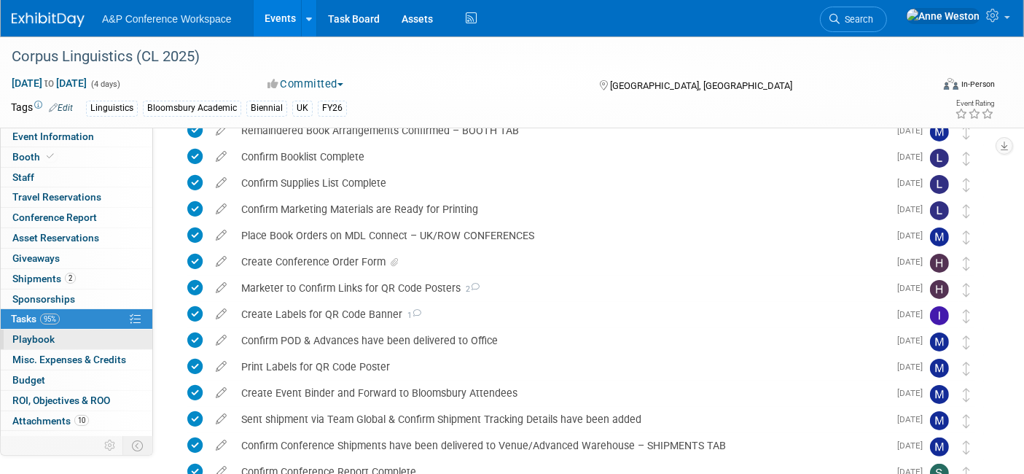
scroll to position [219, 0]
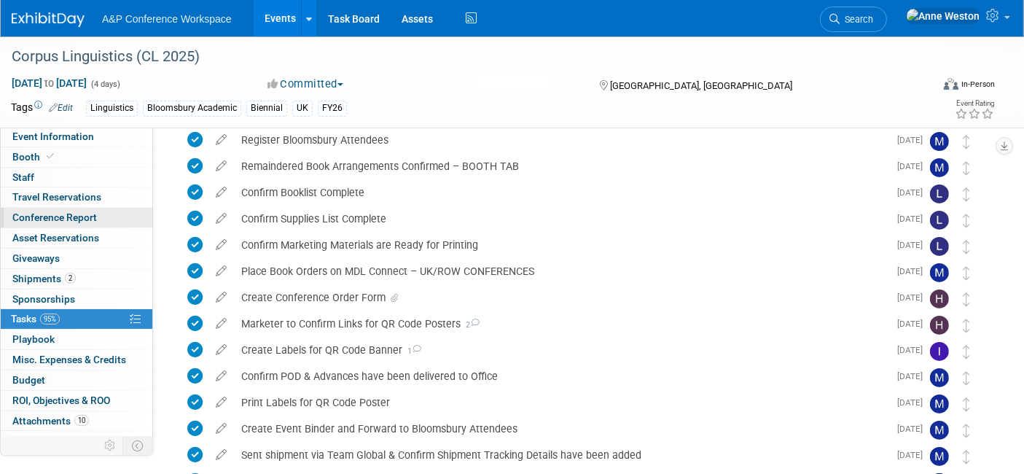
click at [76, 221] on span "Conference Report" at bounding box center [54, 217] width 85 height 12
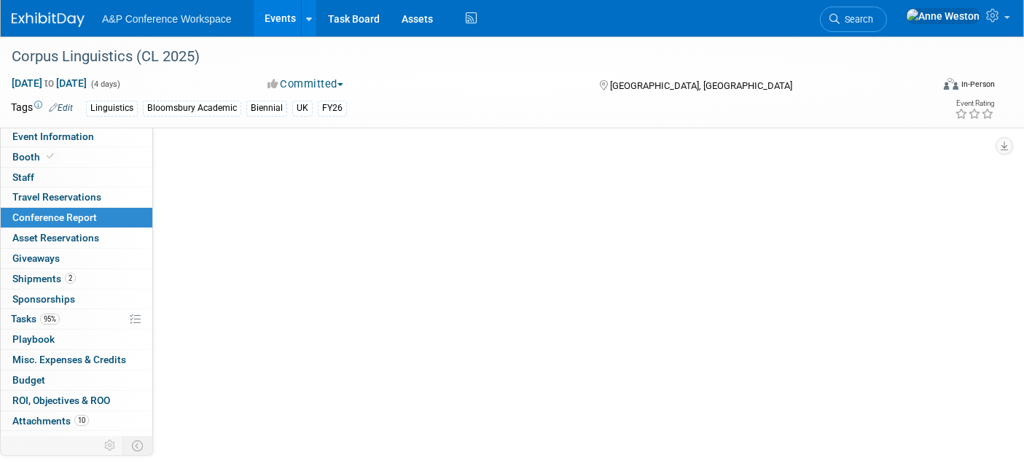
scroll to position [0, 0]
select select "NO"
select select "YES"
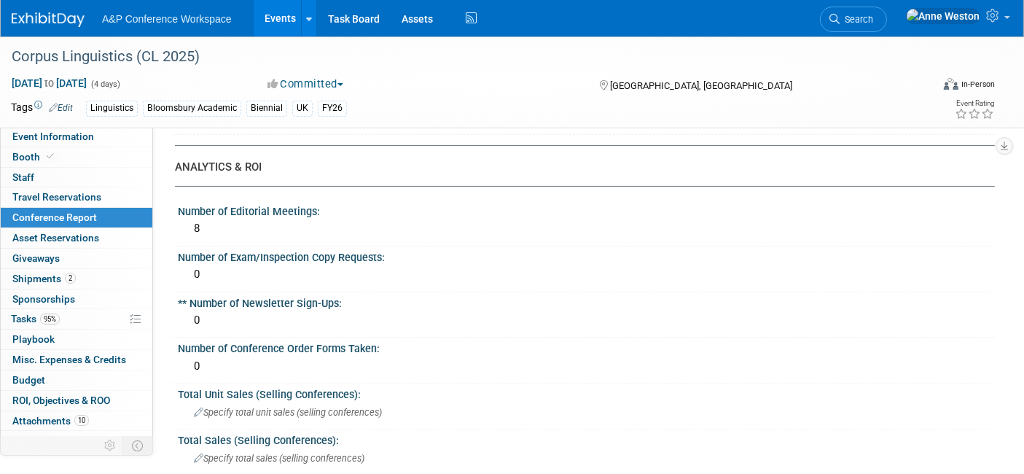
scroll to position [162, 0]
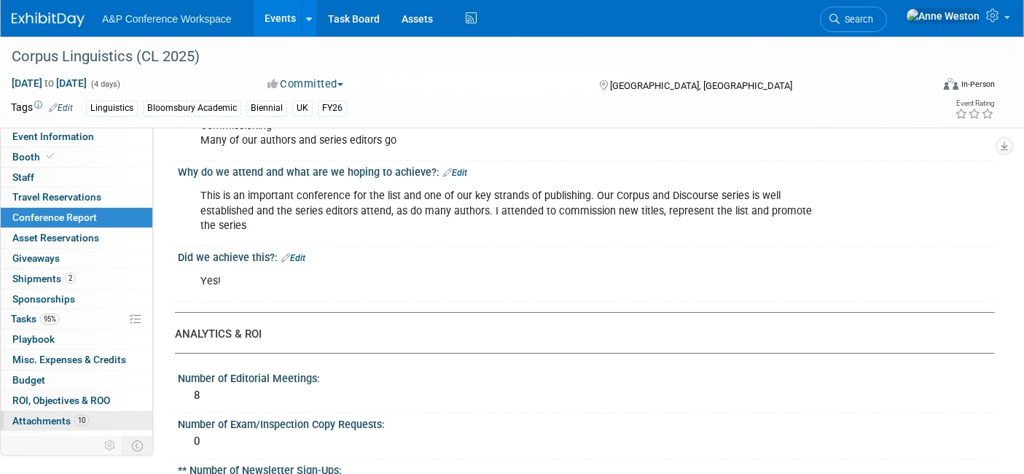
click at [60, 411] on link "10 Attachments 10" at bounding box center [77, 421] width 152 height 20
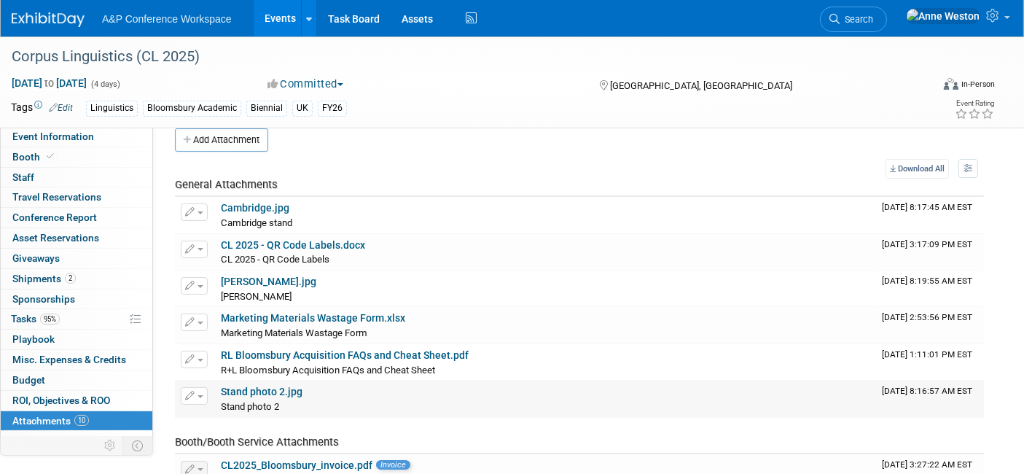
scroll to position [0, 0]
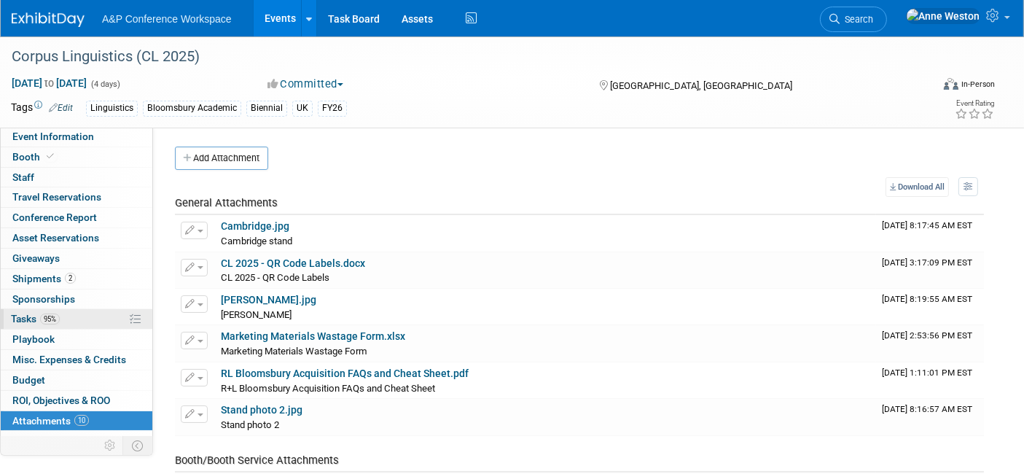
click at [70, 321] on link "95% Tasks 95%" at bounding box center [77, 319] width 152 height 20
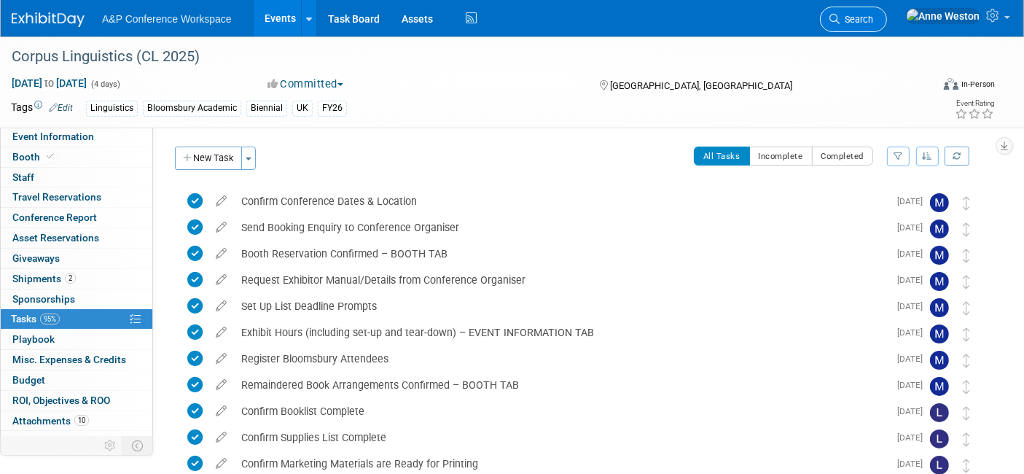
click at [887, 11] on link "Search" at bounding box center [853, 19] width 67 height 25
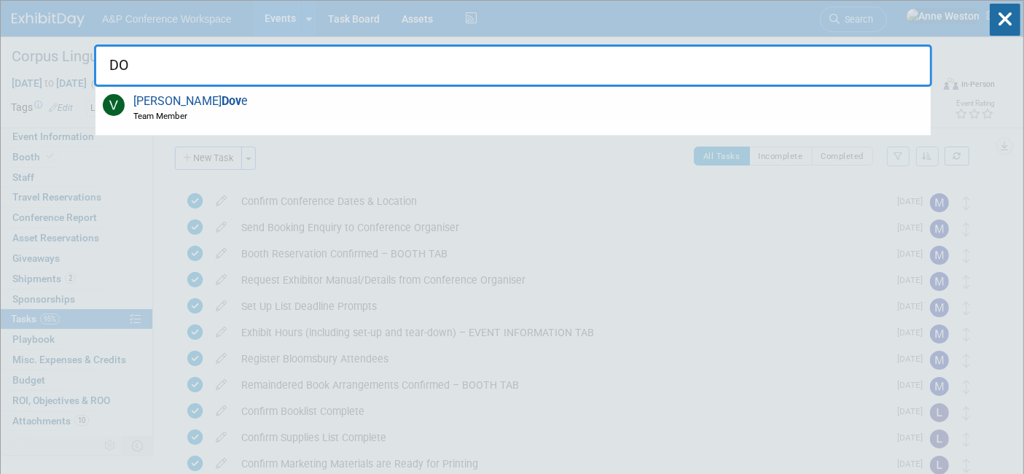
type input "D"
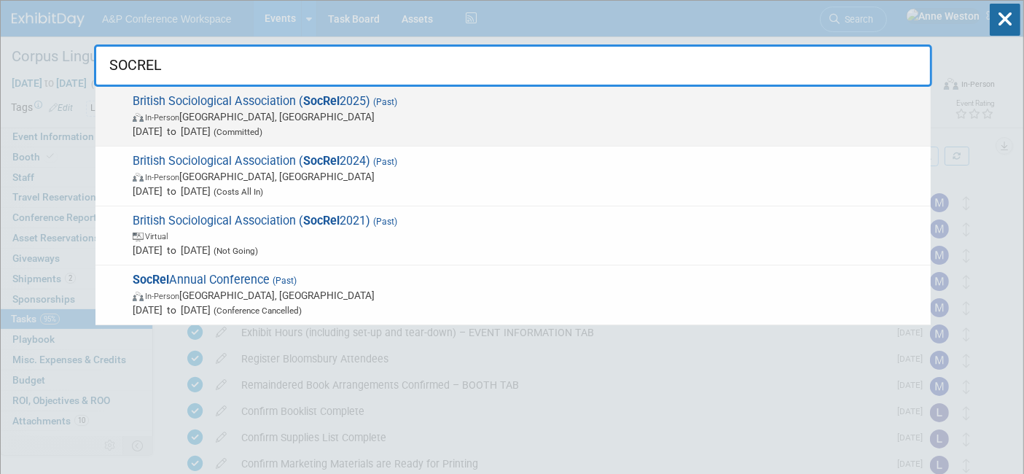
type input "SOCREL"
click at [192, 106] on span "British Sociological Association ( SocRel 2025) (Past) In-Person Durham, United…" at bounding box center [525, 116] width 795 height 44
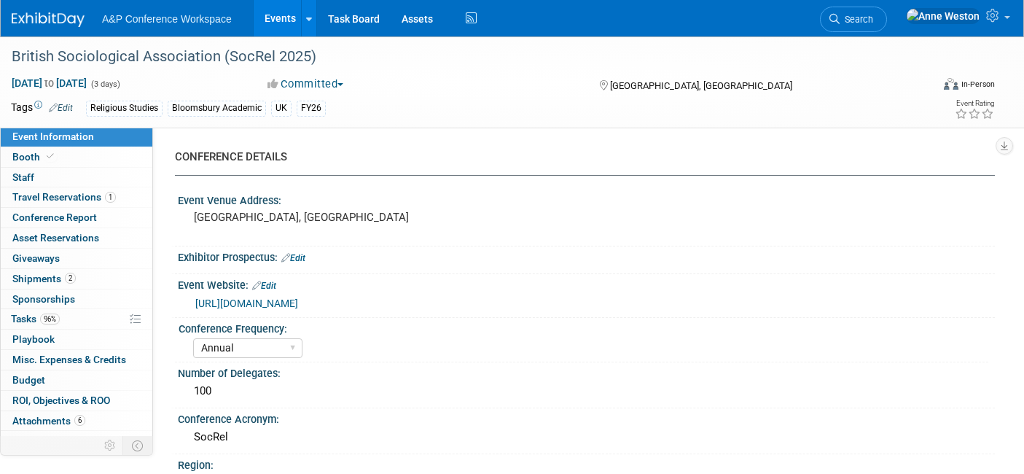
select select "Annual"
select select "Level 2"
select select "In-Person Booth"
select select "Religious Studies"
select select "Bloomsbury Academic"
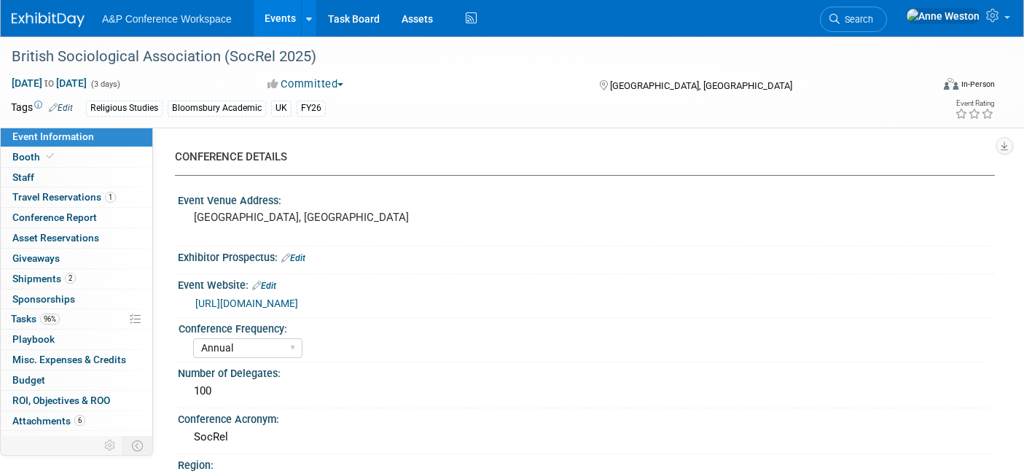
select select "[PERSON_NAME]"
select select "Networking/Commissioning"
click at [60, 415] on span "Attachments 6" at bounding box center [48, 421] width 73 height 12
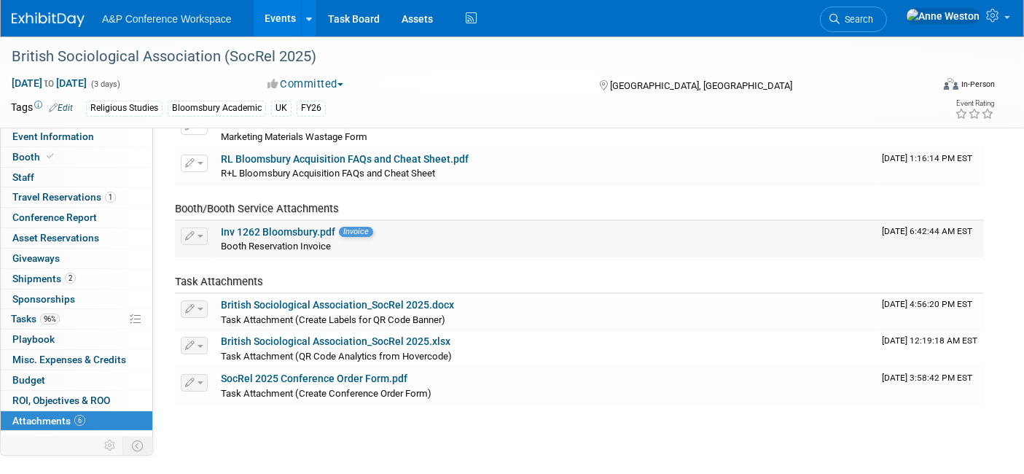
scroll to position [162, 0]
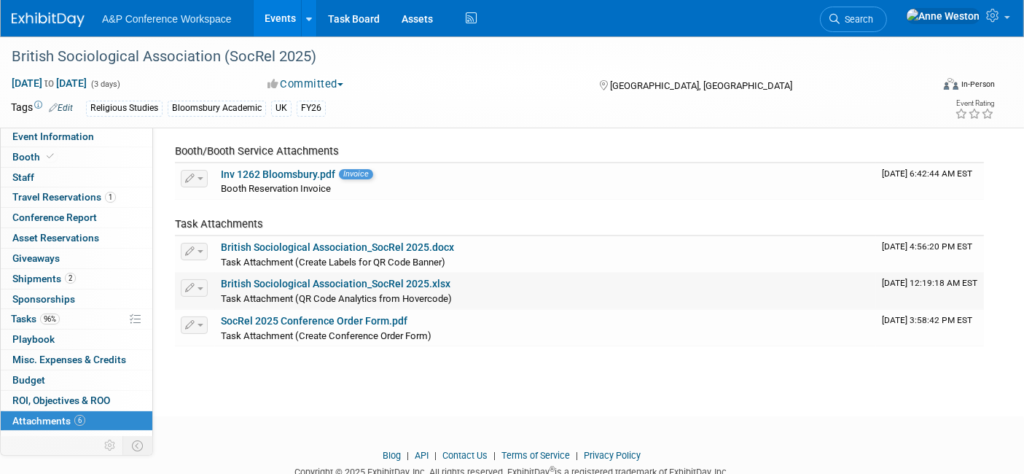
click at [297, 285] on link "British Sociological Association_SocRel 2025.xlsx" at bounding box center [335, 284] width 229 height 12
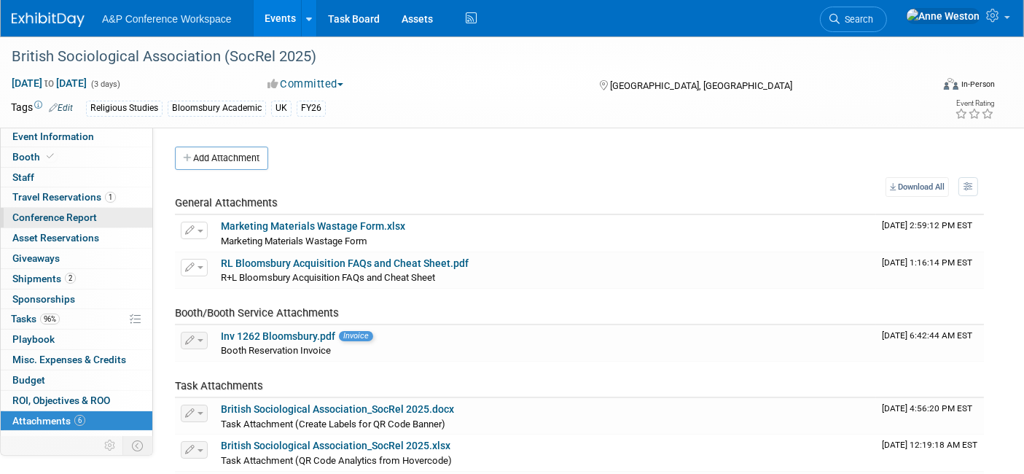
click at [60, 211] on link "Conference Report" at bounding box center [77, 218] width 152 height 20
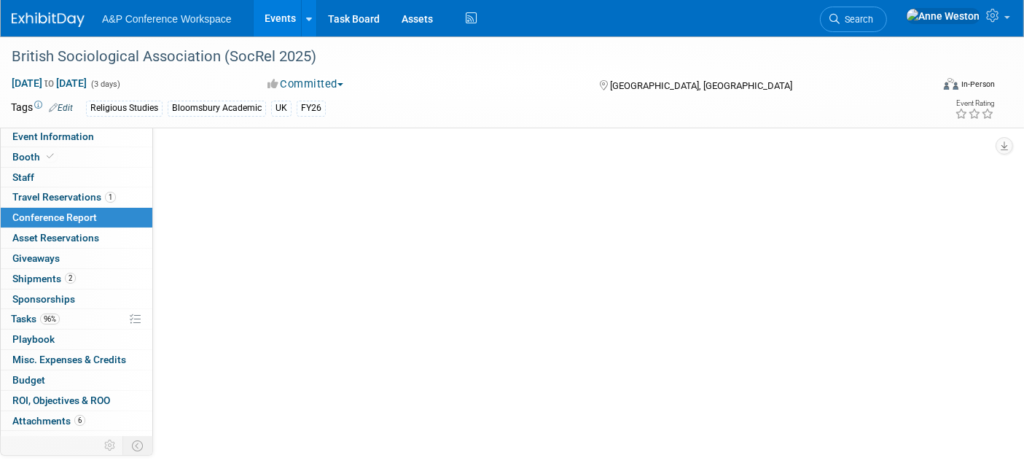
select select "NO"
select select "YES"
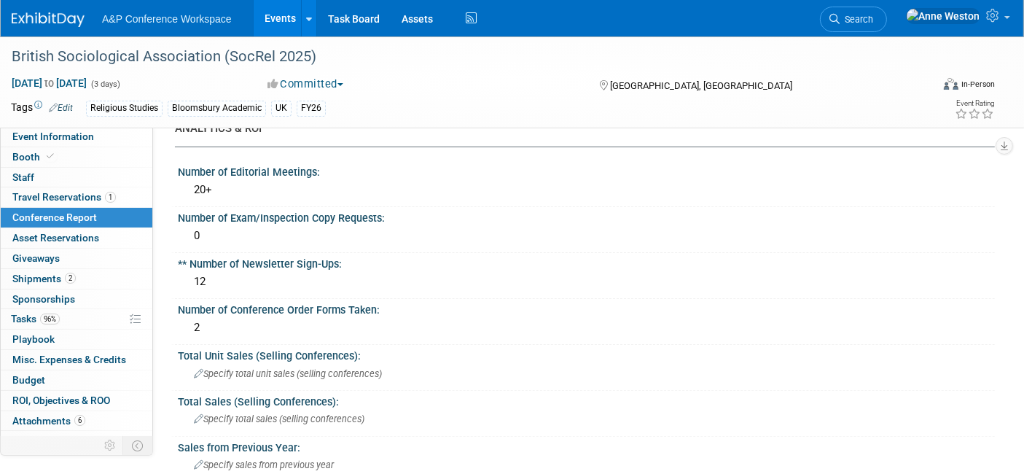
scroll to position [243, 0]
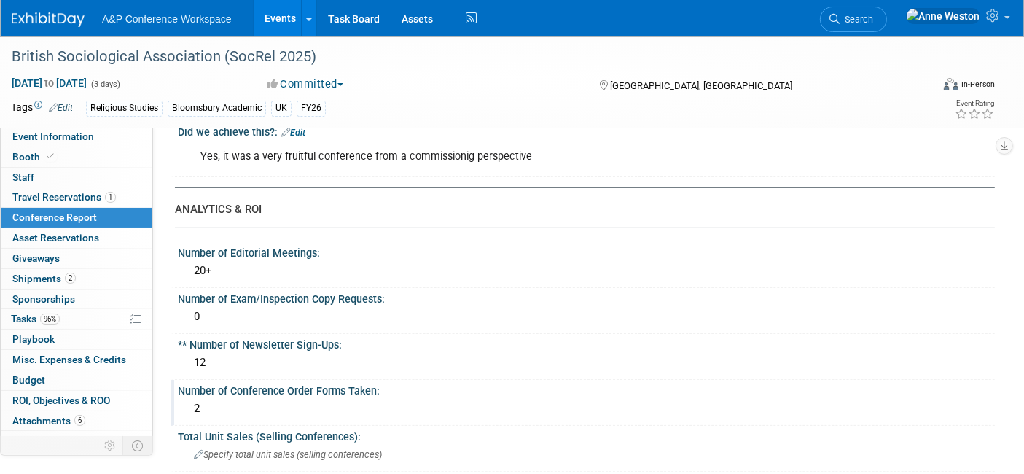
click at [227, 404] on div "2" at bounding box center [586, 408] width 795 height 23
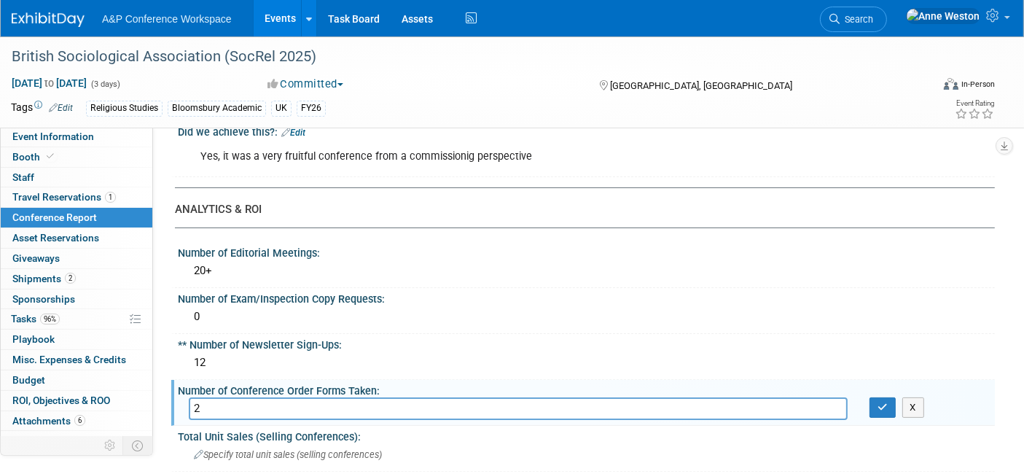
type input "3"
click at [878, 397] on button "button" at bounding box center [882, 407] width 26 height 20
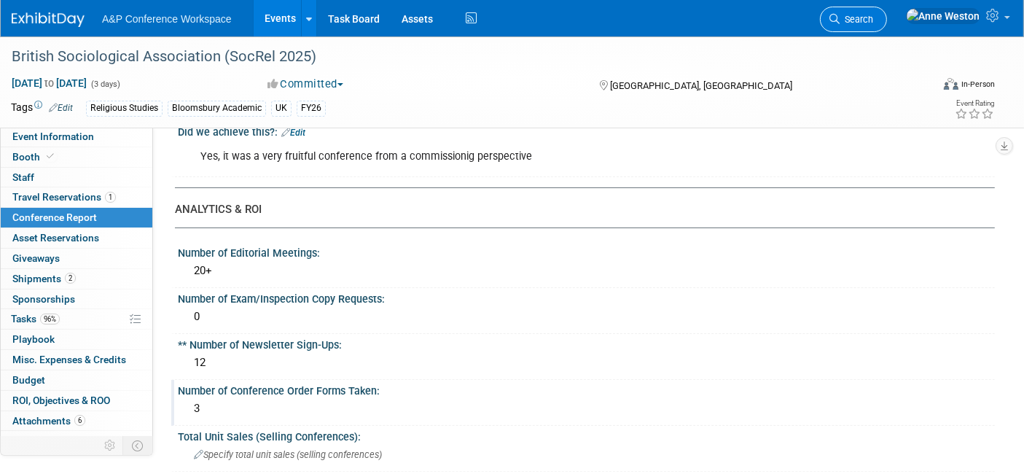
click at [873, 20] on span "Search" at bounding box center [856, 19] width 34 height 11
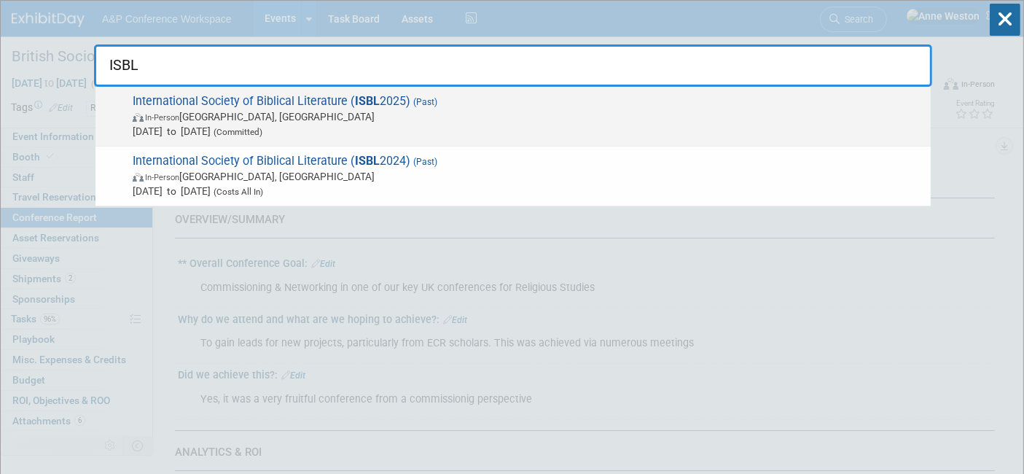
type input "ISBL"
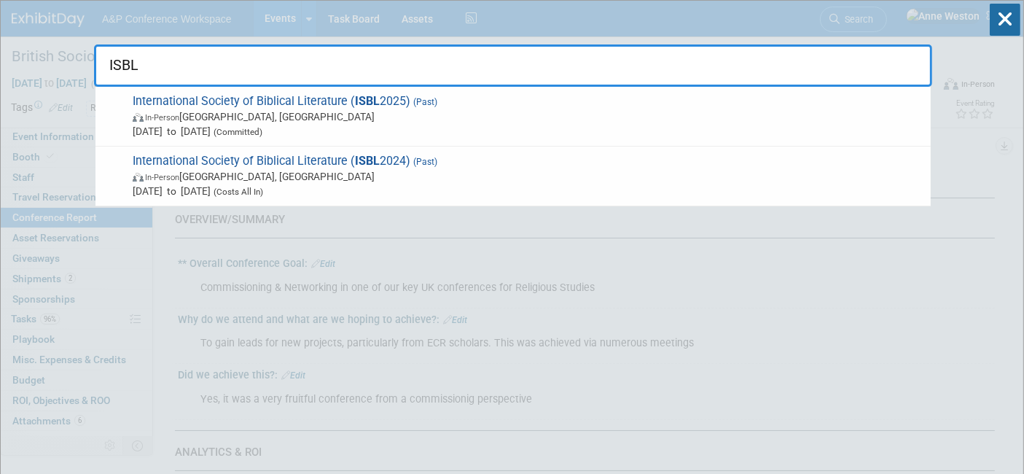
click at [258, 128] on span "Jun 24, 2025 to Jun 26, 2025 (Committed)" at bounding box center [528, 131] width 790 height 15
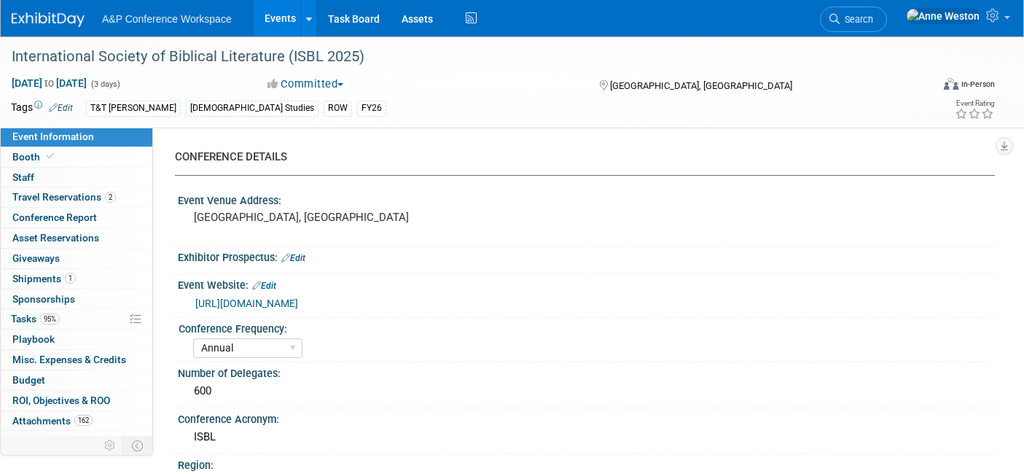
select select "Annual"
select select "Level 2"
select select "In-Person Booth"
select select "[DEMOGRAPHIC_DATA] Studies"
select select "T&T [PERSON_NAME]"
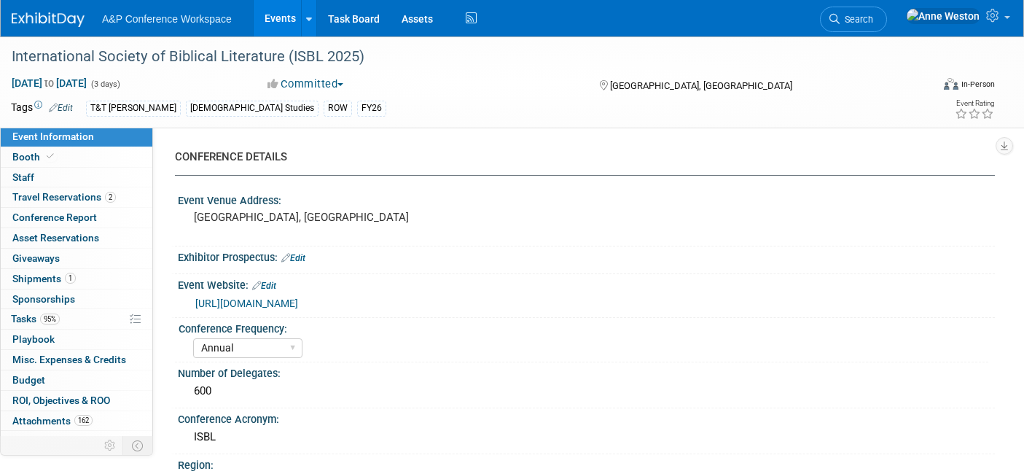
select select "[PERSON_NAME]"
select select "Networking/Commissioning"
click at [95, 208] on link "Conference Report" at bounding box center [77, 218] width 152 height 20
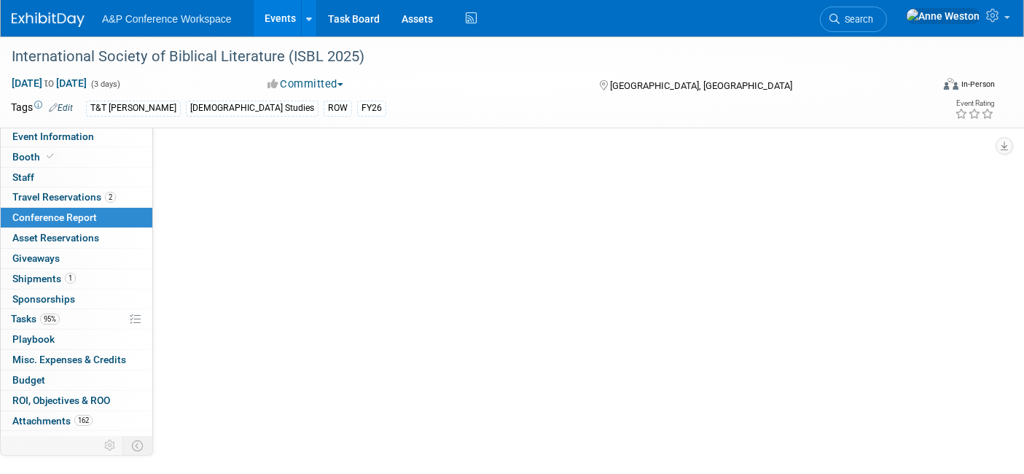
select select "NO"
select select "YES"
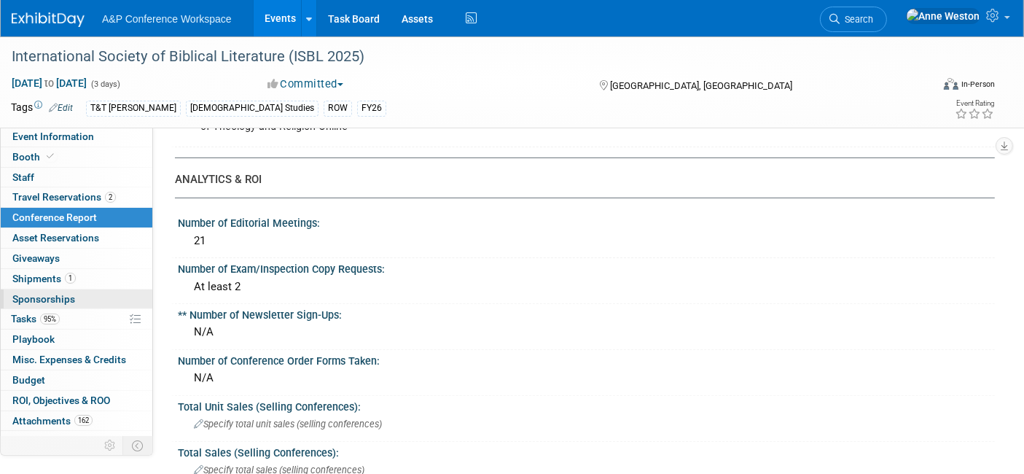
scroll to position [12, 0]
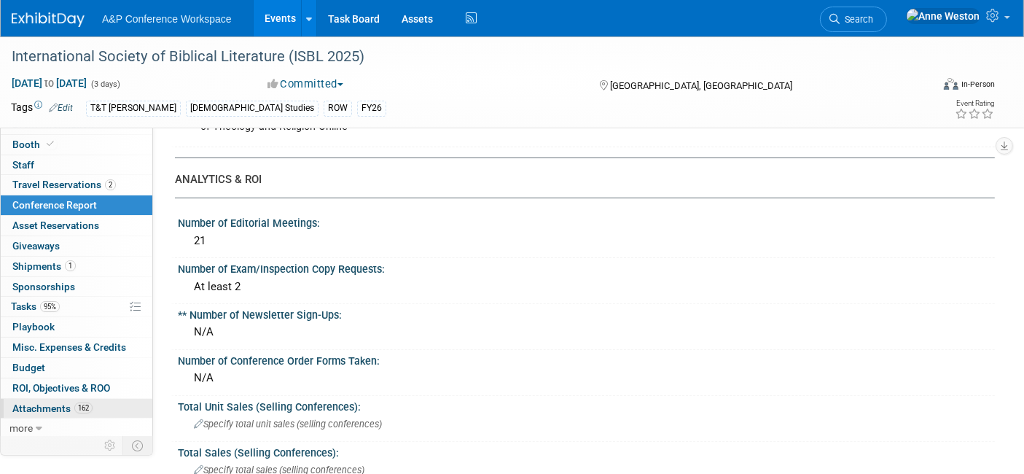
click at [46, 410] on span "Attachments 162" at bounding box center [52, 408] width 80 height 12
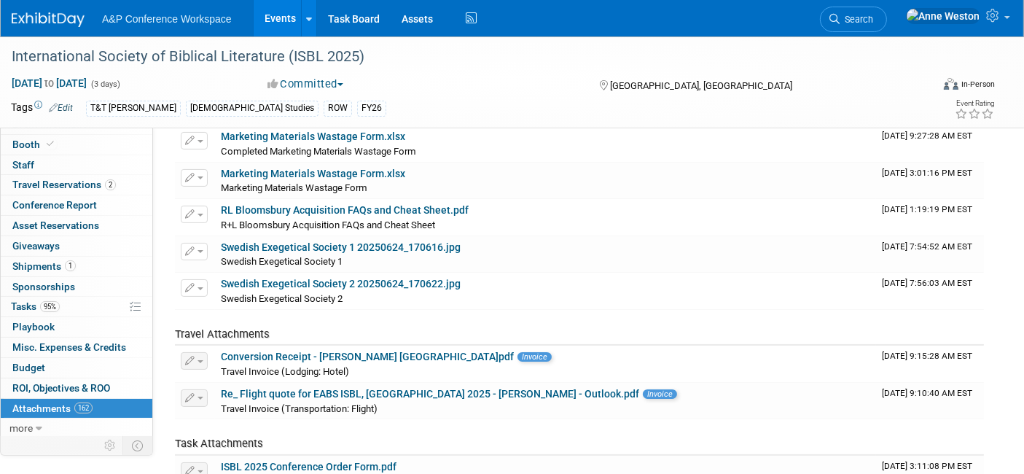
scroll to position [5745, 0]
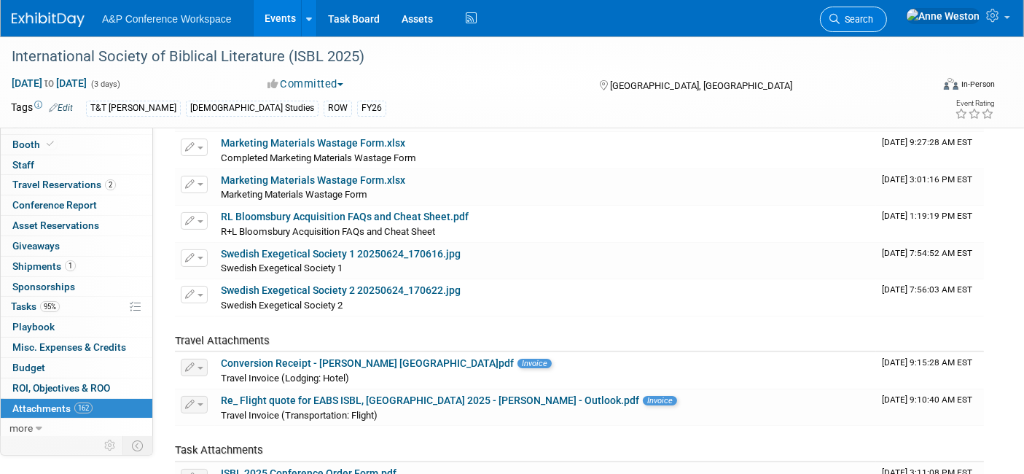
click at [873, 17] on span "Search" at bounding box center [856, 19] width 34 height 11
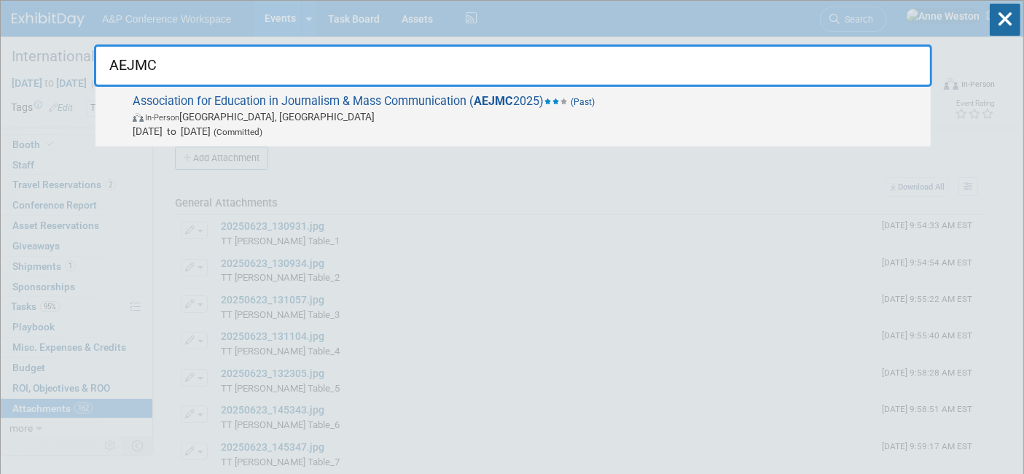
type input "AEJMC"
click at [235, 98] on span "Association for Education in Journalism & Mass Communication ( AEJMC 2025) (Pas…" at bounding box center [525, 116] width 795 height 44
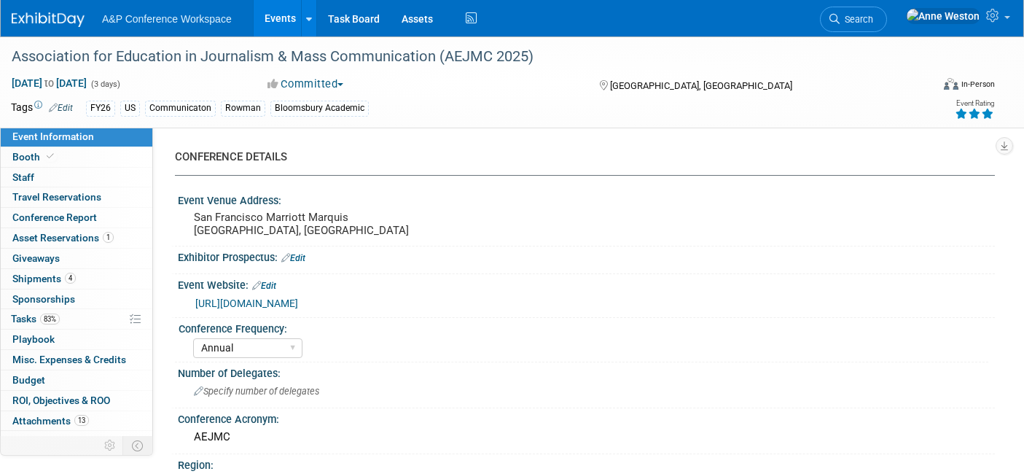
select select "Annual"
select select "Level 2"
select select "In-Person Booth"
select select "Communication"
select select "Bloomsbury Academic"
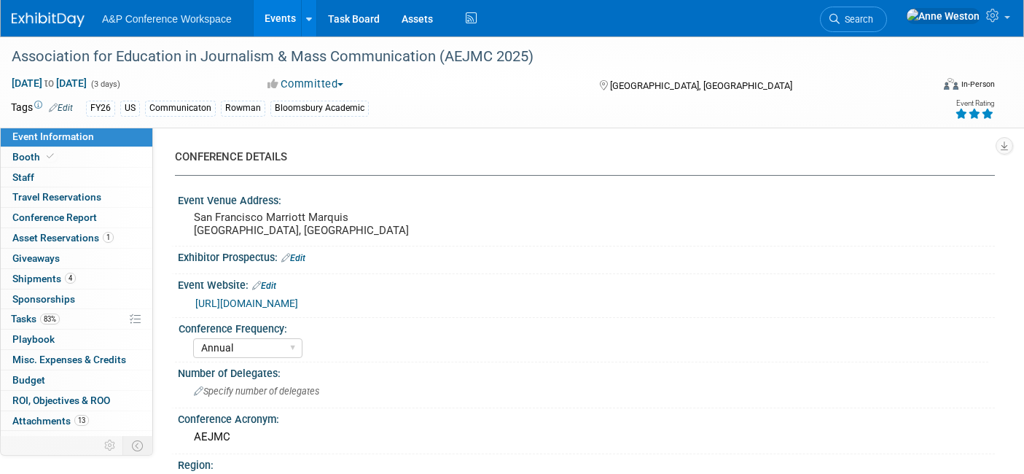
select select "[PERSON_NAME]"
select select "Networking/Commissioning"
click at [46, 415] on span "Attachments 13" at bounding box center [50, 421] width 76 height 12
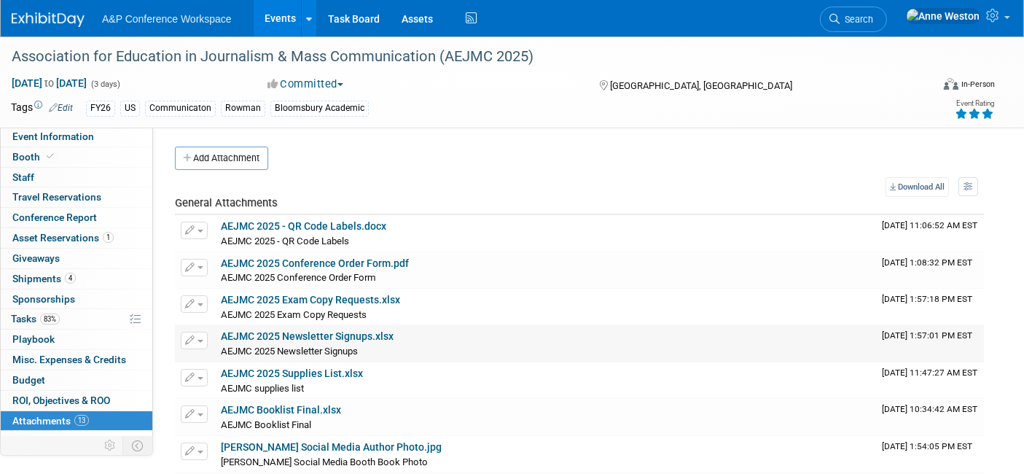
click at [338, 330] on link "AEJMC 2025 Newsletter Signups.xlsx" at bounding box center [307, 336] width 173 height 12
click at [80, 211] on span "Conference Report" at bounding box center [54, 217] width 85 height 12
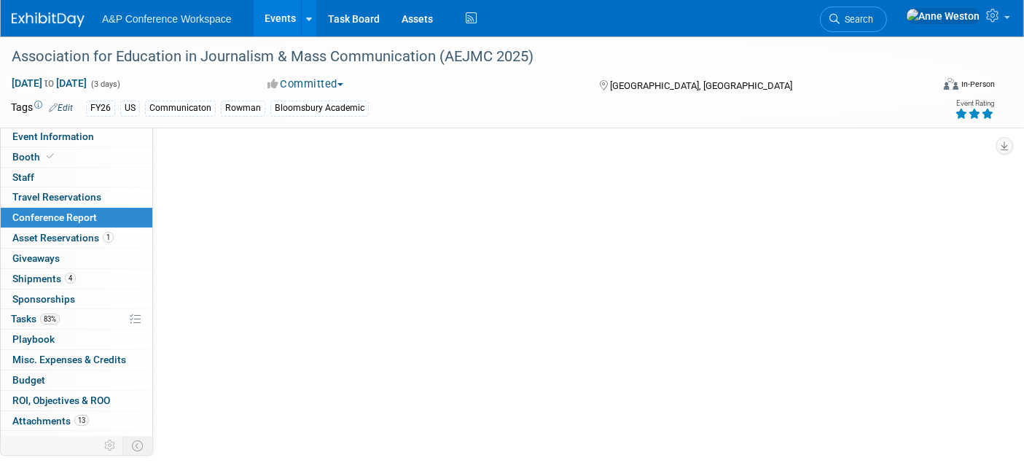
select select "NO"
select select "YES"
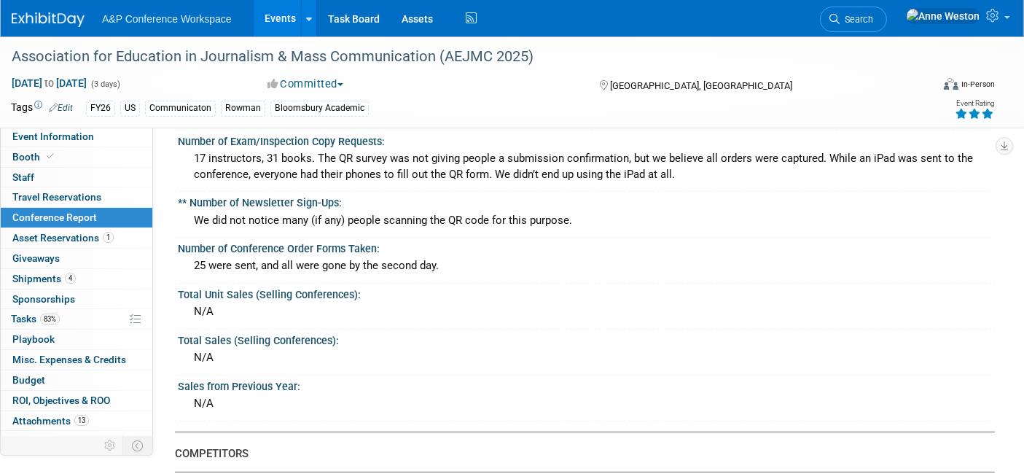
scroll to position [566, 0]
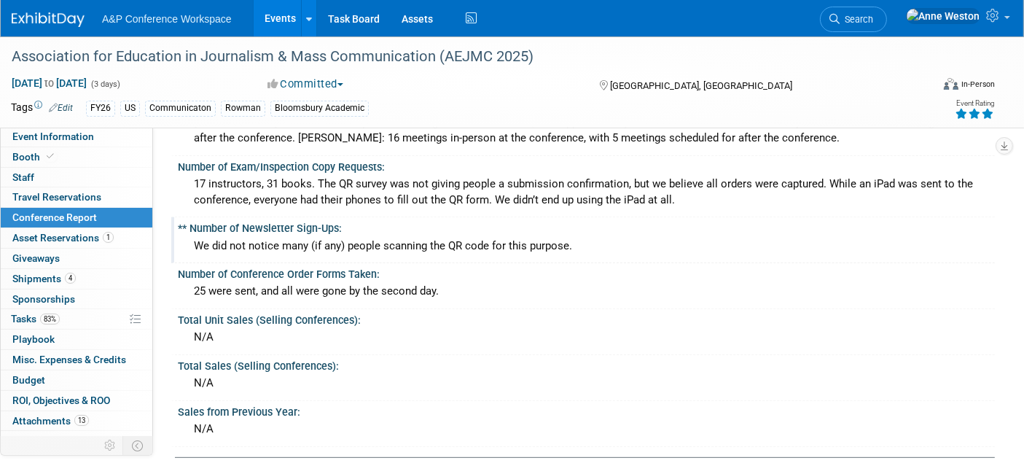
click at [329, 236] on div "We did not notice many (if any) people scanning the QR code for this purpose." at bounding box center [586, 246] width 795 height 23
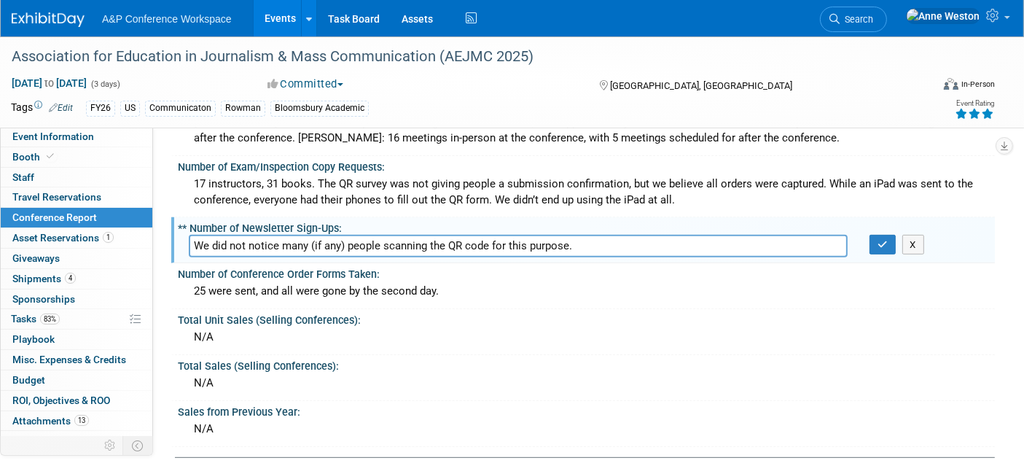
drag, startPoint x: 565, startPoint y: 245, endPoint x: 166, endPoint y: 256, distance: 399.3
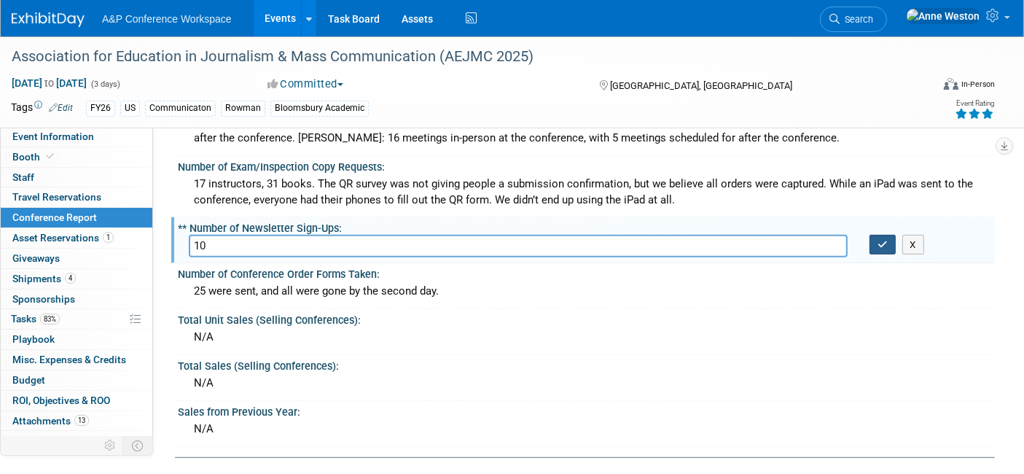
type input "10"
click at [878, 240] on icon "button" at bounding box center [882, 244] width 10 height 9
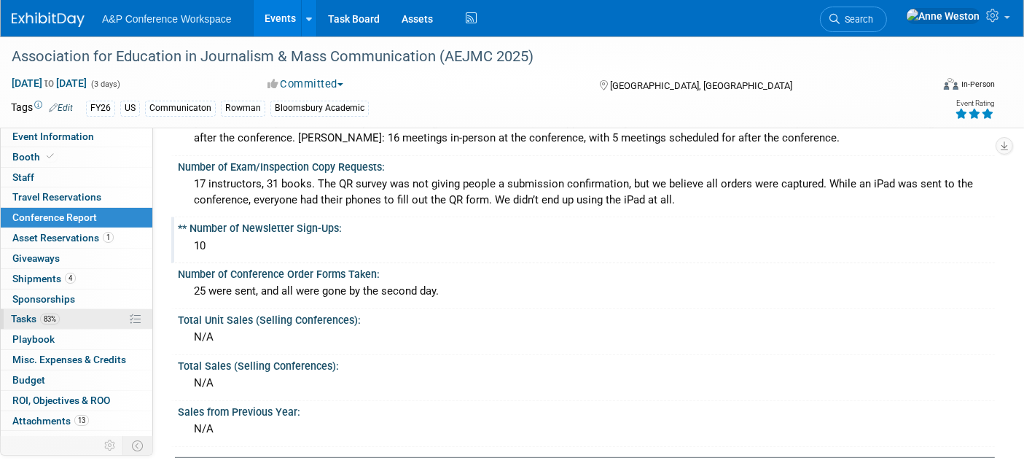
click at [49, 319] on span "83%" at bounding box center [50, 318] width 20 height 11
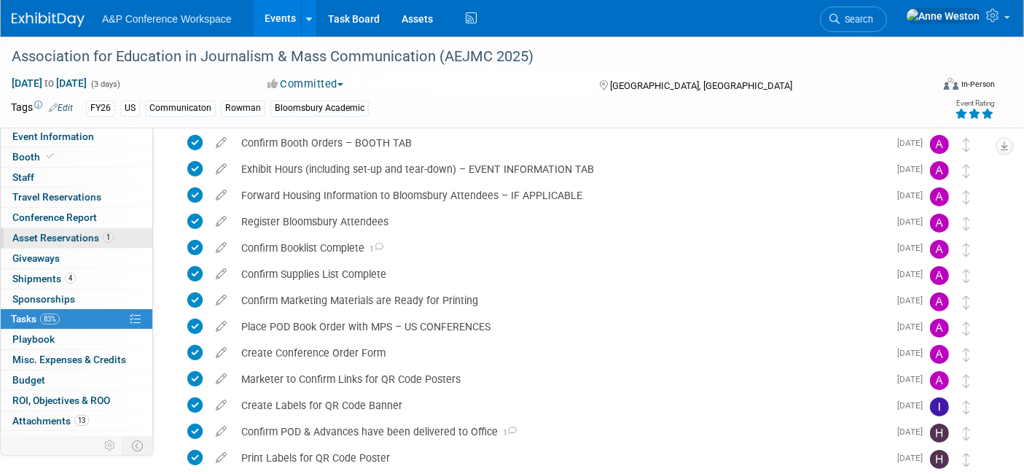
scroll to position [162, 0]
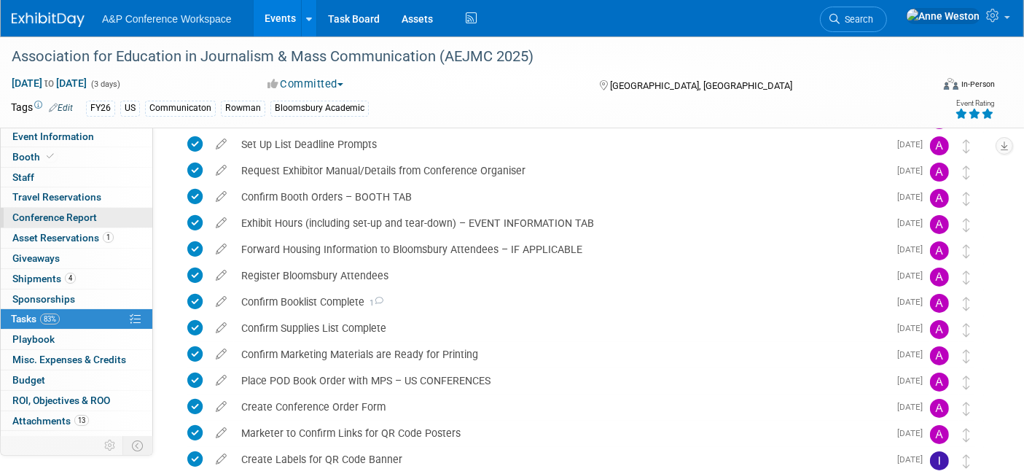
click at [58, 221] on span "Conference Report" at bounding box center [54, 217] width 85 height 12
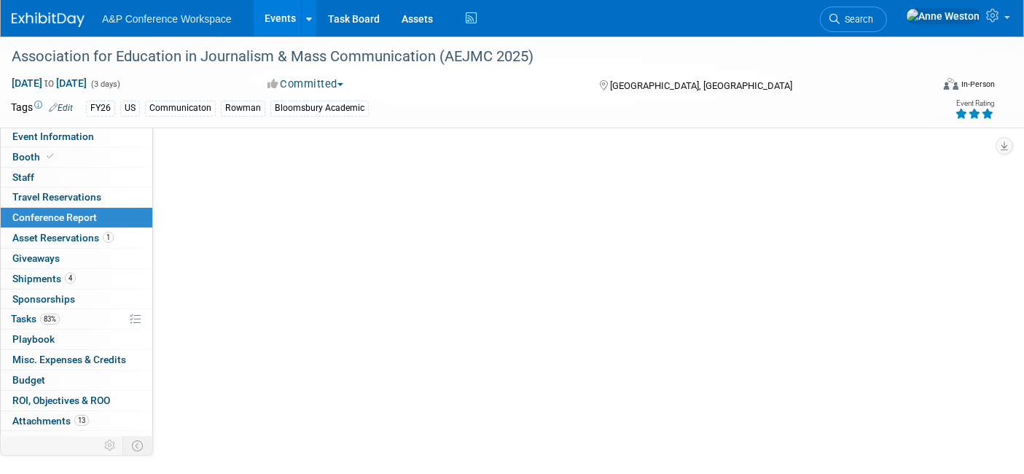
scroll to position [0, 0]
select select "NO"
select select "YES"
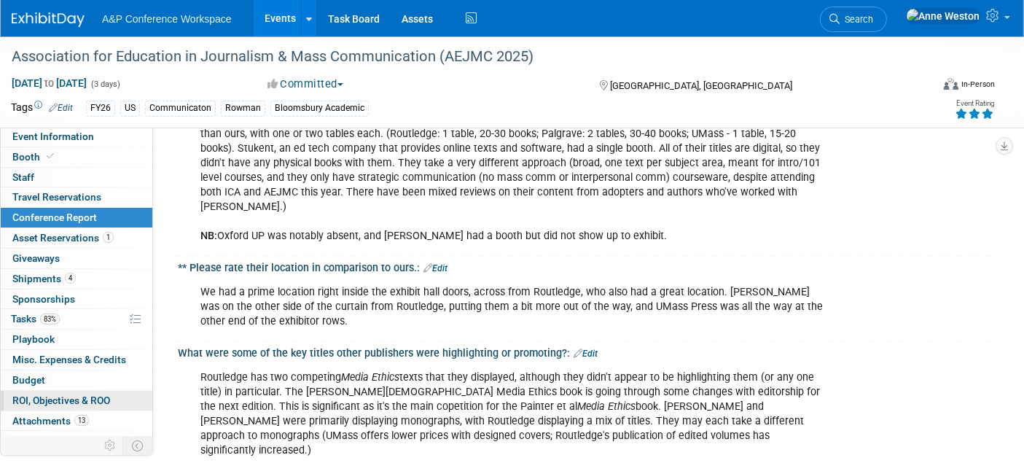
scroll to position [890, 0]
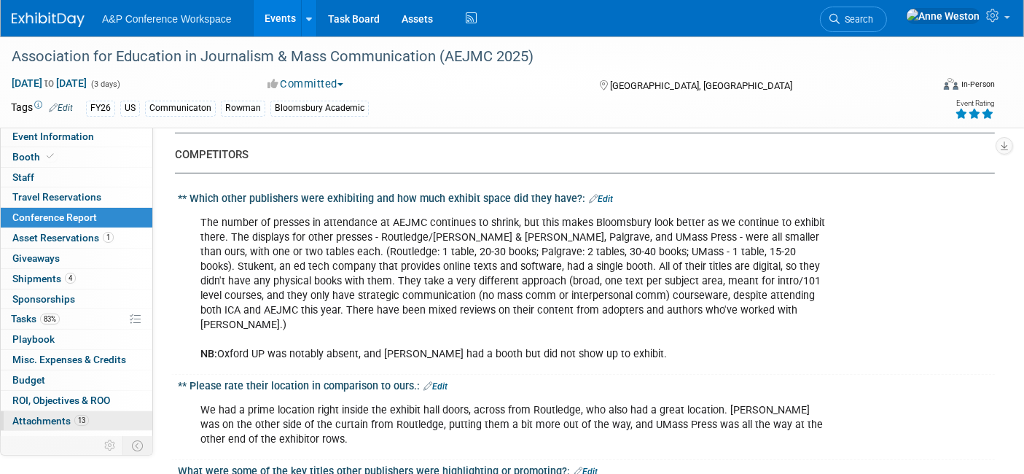
click at [86, 416] on span "13" at bounding box center [81, 420] width 15 height 11
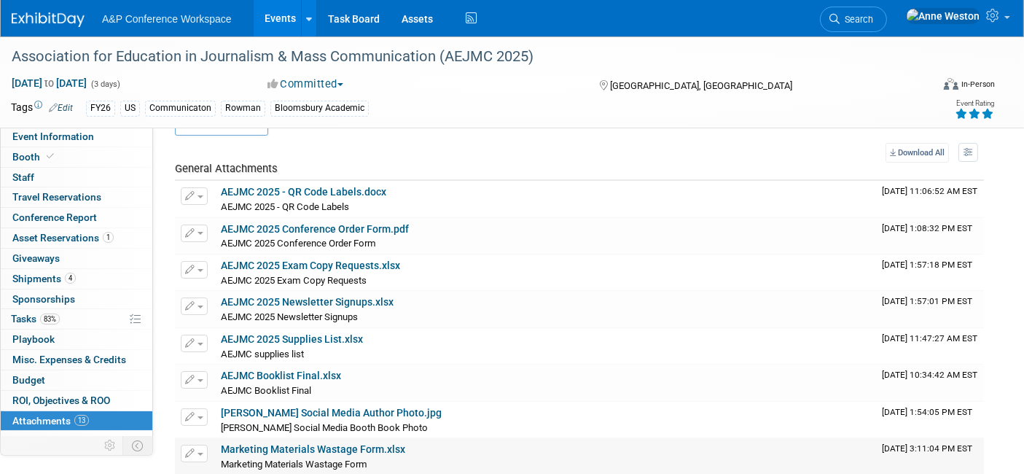
scroll to position [0, 0]
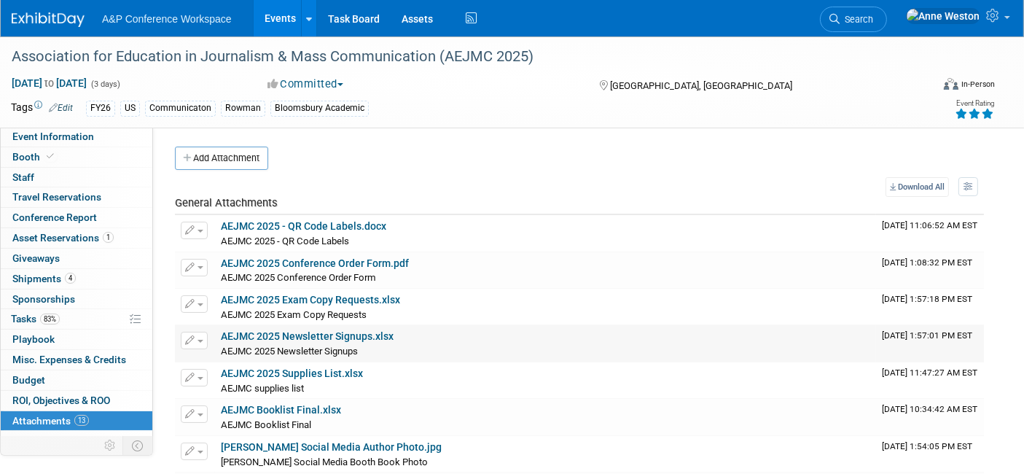
click at [298, 330] on link "AEJMC 2025 Newsletter Signups.xlsx" at bounding box center [307, 336] width 173 height 12
click at [350, 299] on link "AEJMC 2025 Exam Copy Requests.xlsx" at bounding box center [310, 300] width 179 height 12
click at [55, 213] on span "Conference Report" at bounding box center [54, 217] width 85 height 12
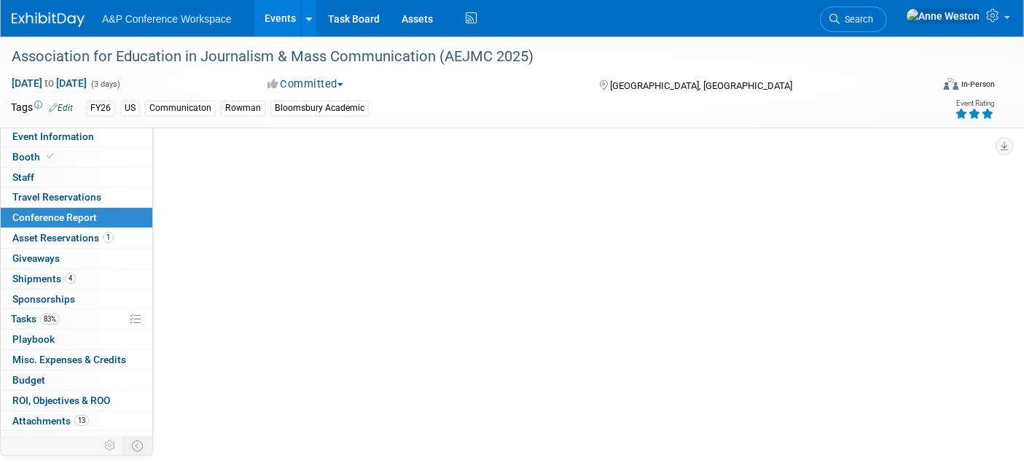
select select "NO"
select select "YES"
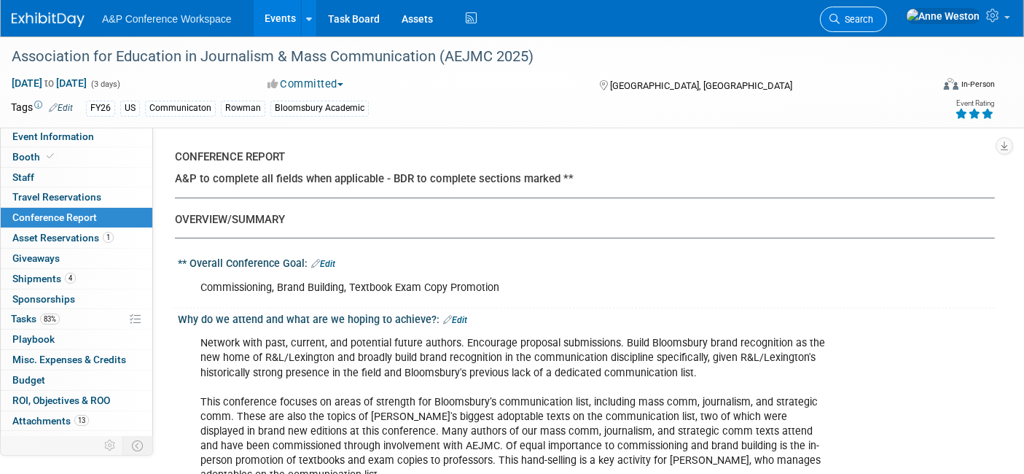
click at [873, 14] on span "Search" at bounding box center [856, 19] width 34 height 11
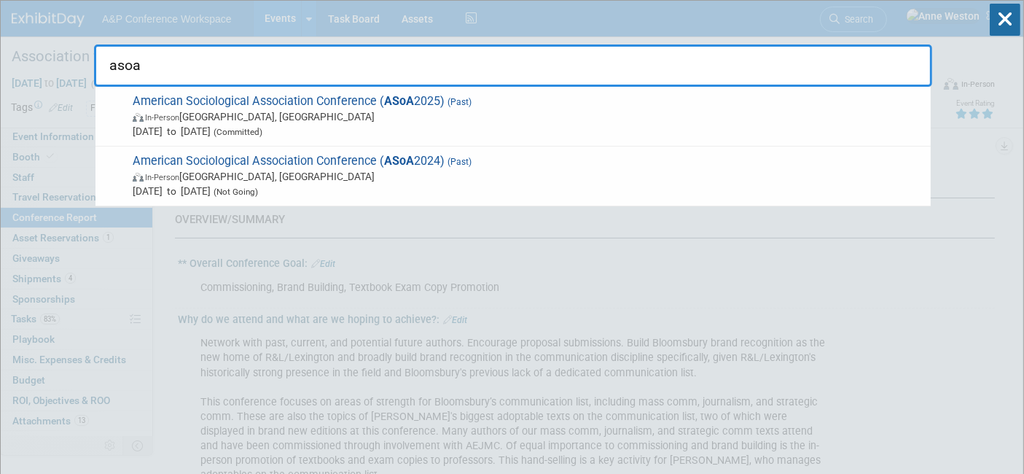
type input "asoa"
click at [251, 103] on span "American Sociological Association Conference ( ASoA 2025) (Past) In-Person Chic…" at bounding box center [525, 116] width 795 height 44
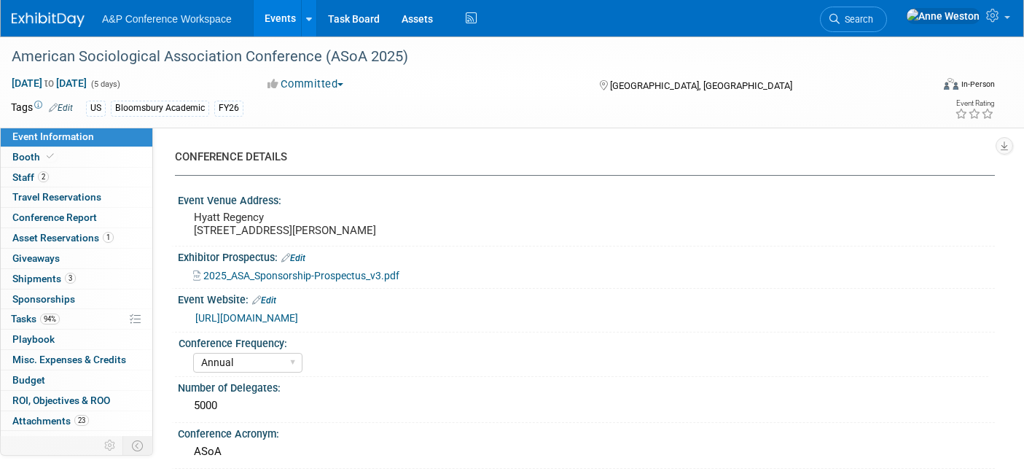
select select "Annual"
select select "Level 2"
select select "In-Person Booth"
select select "Sociology"
select select "Bloomsbury Academic"
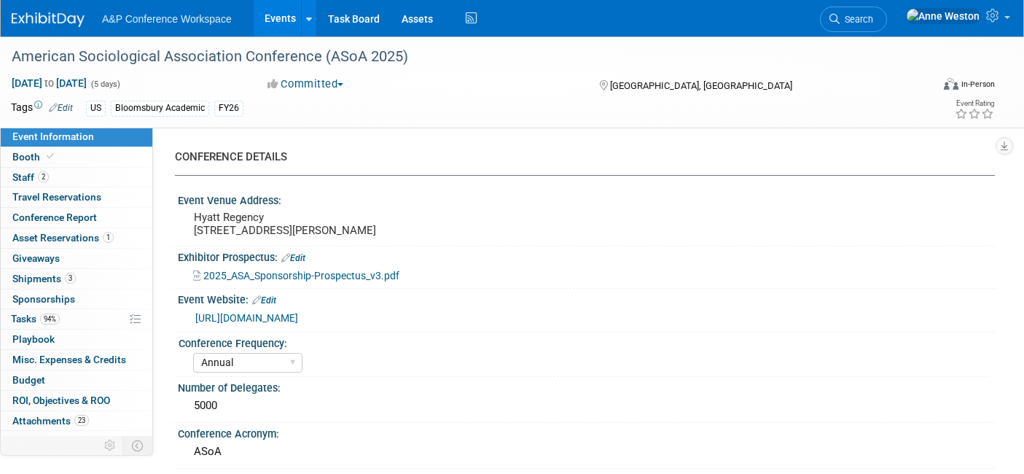
select select "[PERSON_NAME]"
select select "Networking/Commissioning"
click at [60, 415] on span "Attachments 23" at bounding box center [50, 421] width 76 height 12
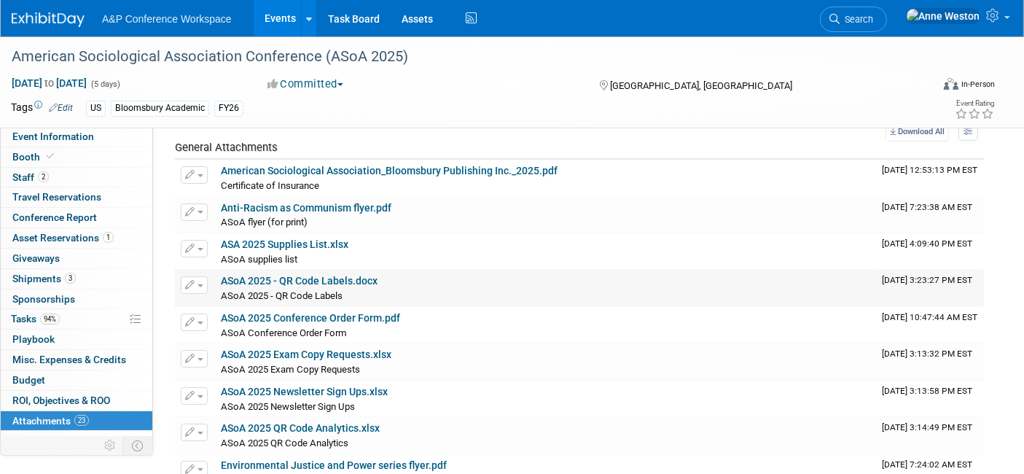
scroll to position [81, 0]
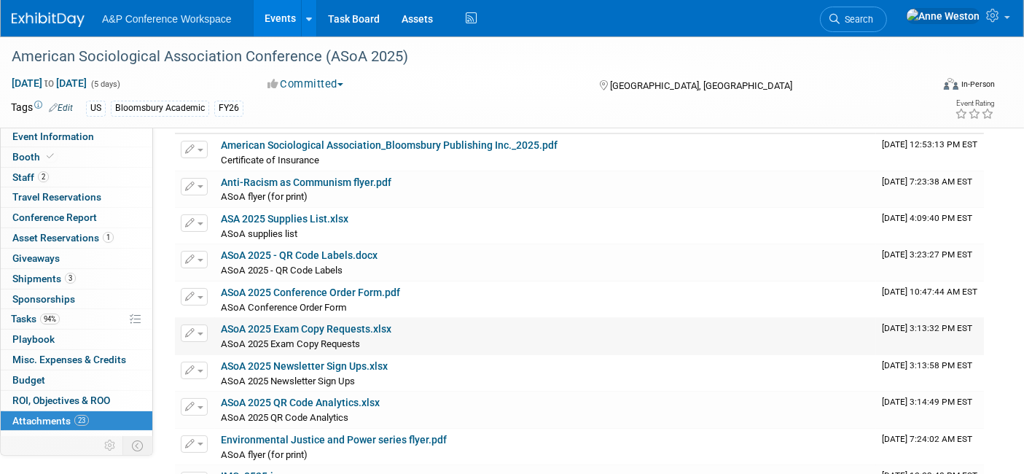
click at [358, 323] on link "ASoA 2025 Exam Copy Requests.xlsx" at bounding box center [306, 329] width 170 height 12
click at [300, 364] on link "ASoA 2025 Newsletter Sign Ups.xlsx" at bounding box center [304, 366] width 167 height 12
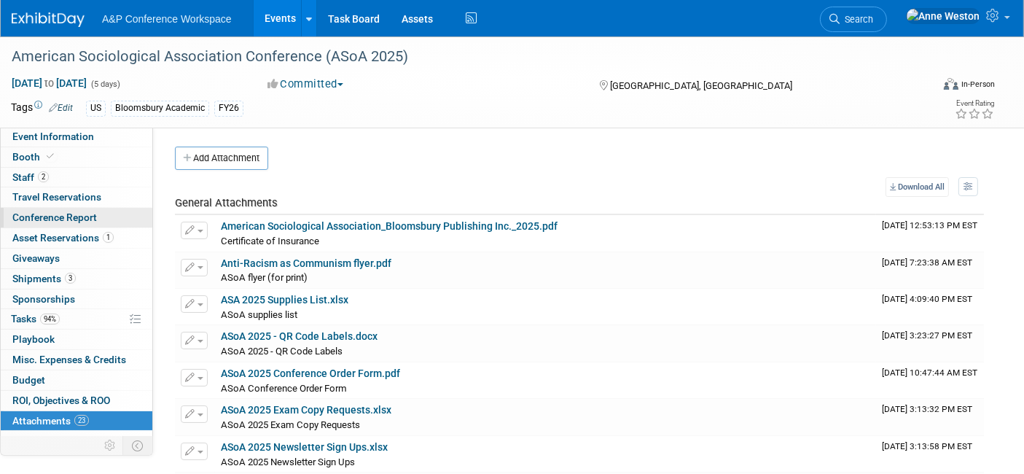
click at [58, 217] on span "Conference Report" at bounding box center [54, 217] width 85 height 12
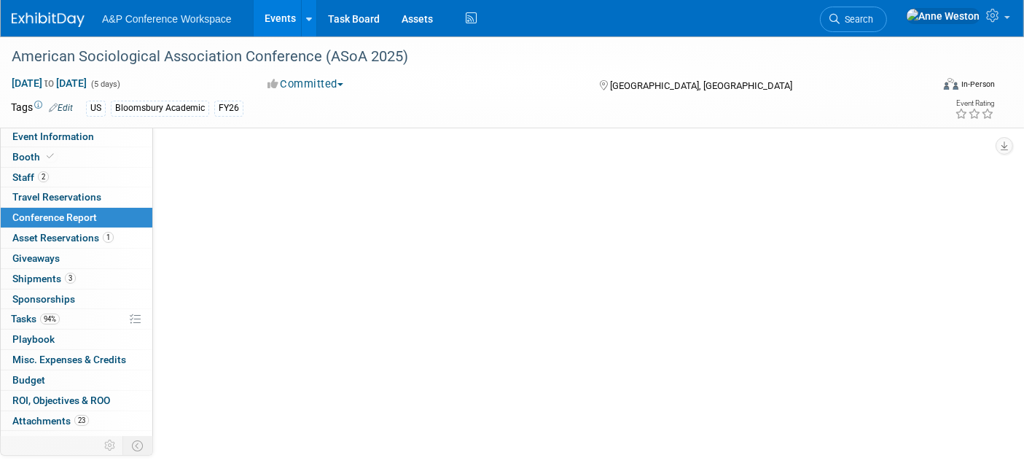
select select "YES"
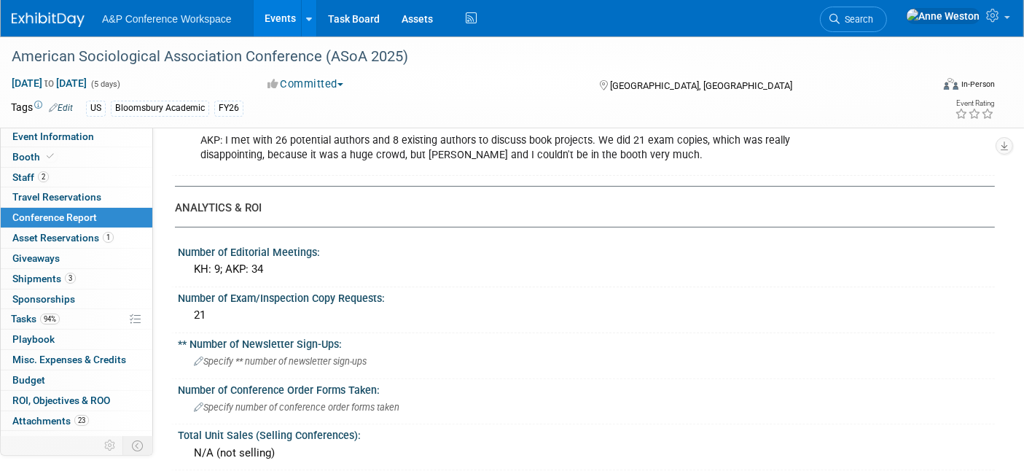
scroll to position [323, 0]
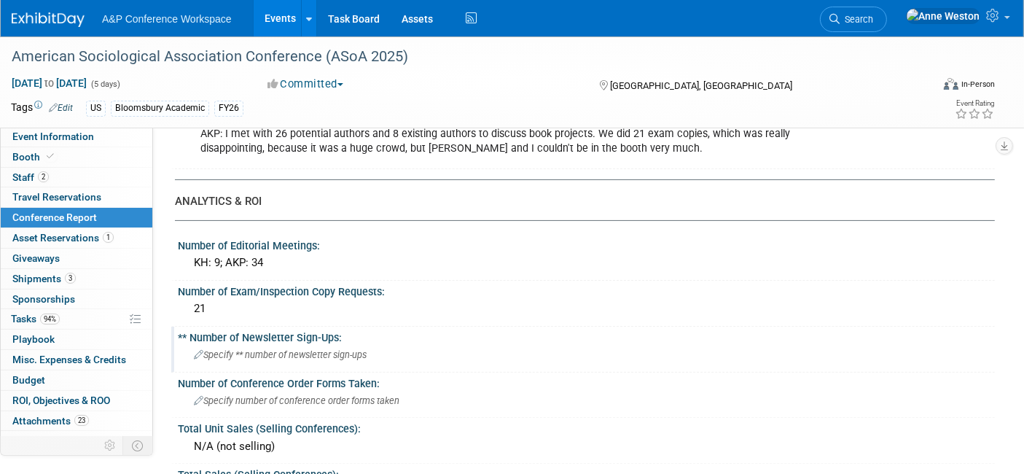
click at [229, 349] on span "Specify ** number of newsletter sign-ups" at bounding box center [280, 354] width 173 height 11
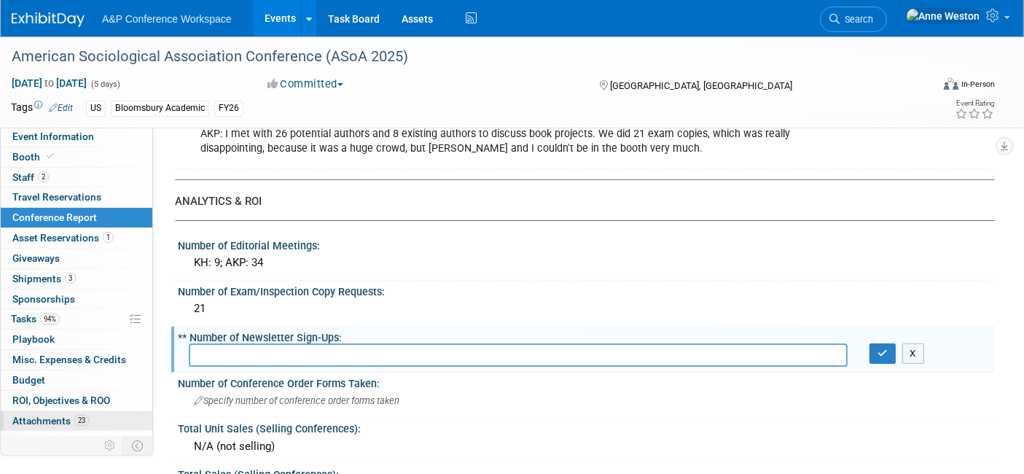
click at [69, 411] on link "23 Attachments 23" at bounding box center [77, 421] width 152 height 20
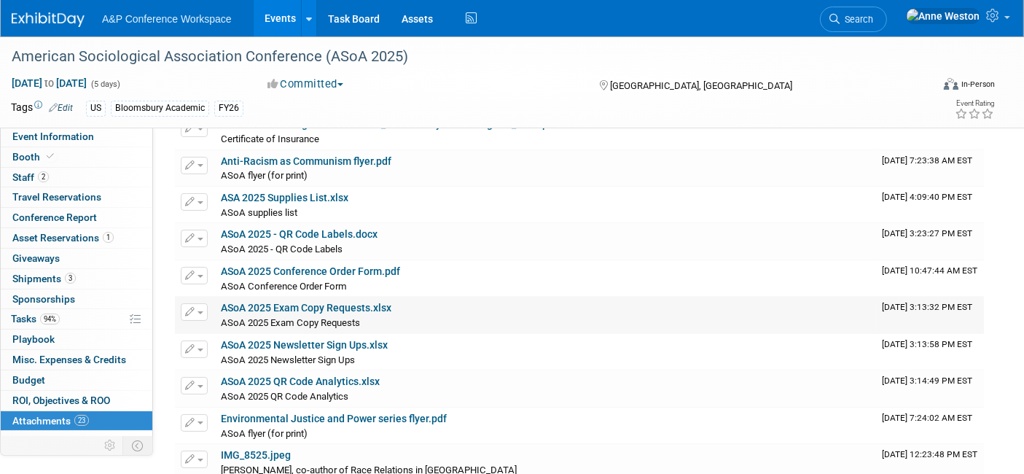
scroll to position [162, 0]
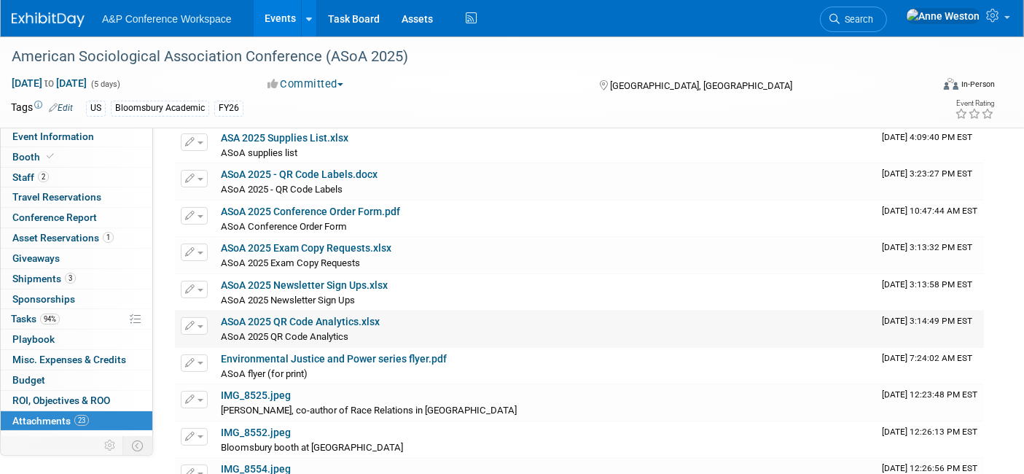
click at [355, 312] on td "ASoA 2025 QR Code Analytics.xlsx ASoA 2025 QR Code Analytics ASoA 2025 QR Code …" at bounding box center [545, 328] width 661 height 36
click at [362, 315] on link "ASoA 2025 QR Code Analytics.xlsx" at bounding box center [300, 321] width 159 height 12
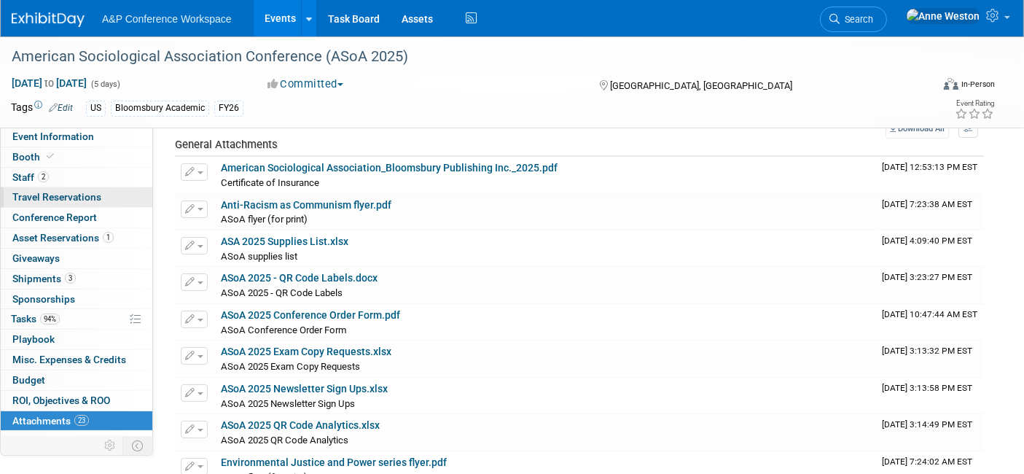
scroll to position [0, 0]
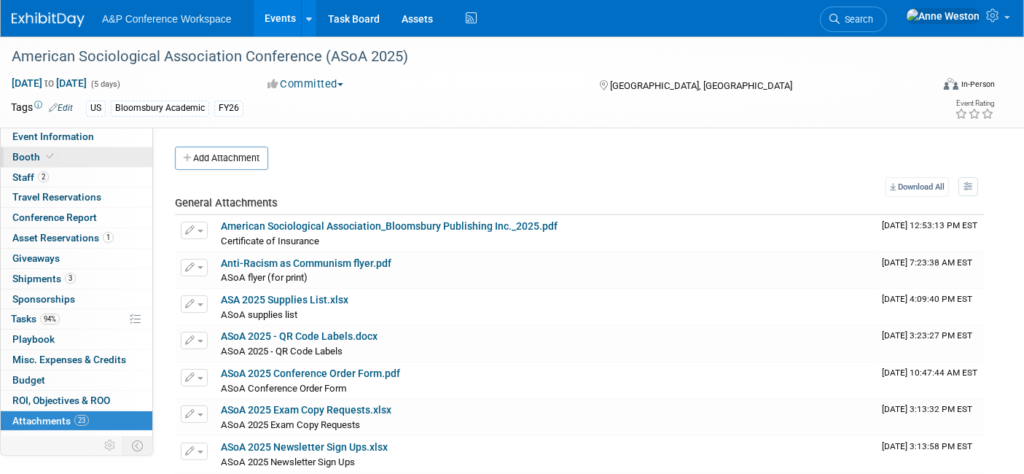
click at [50, 159] on icon at bounding box center [50, 156] width 7 height 8
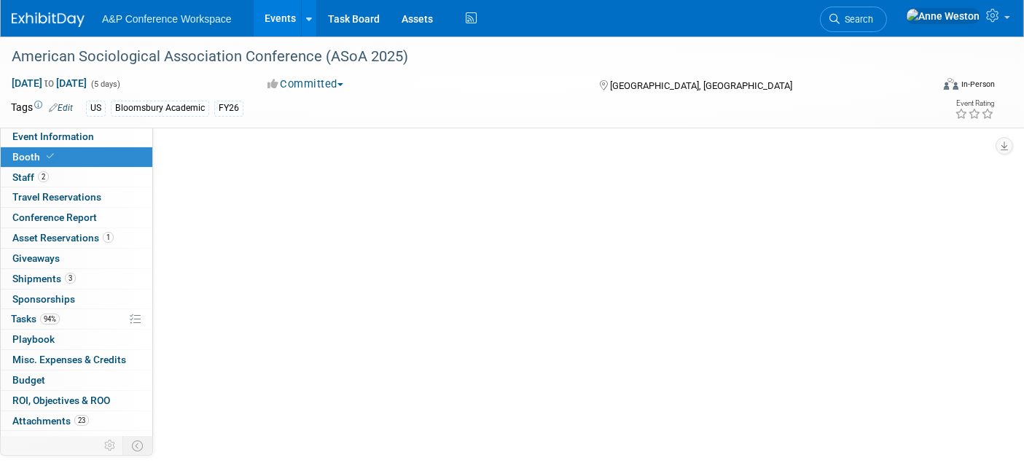
select select "CUAP"
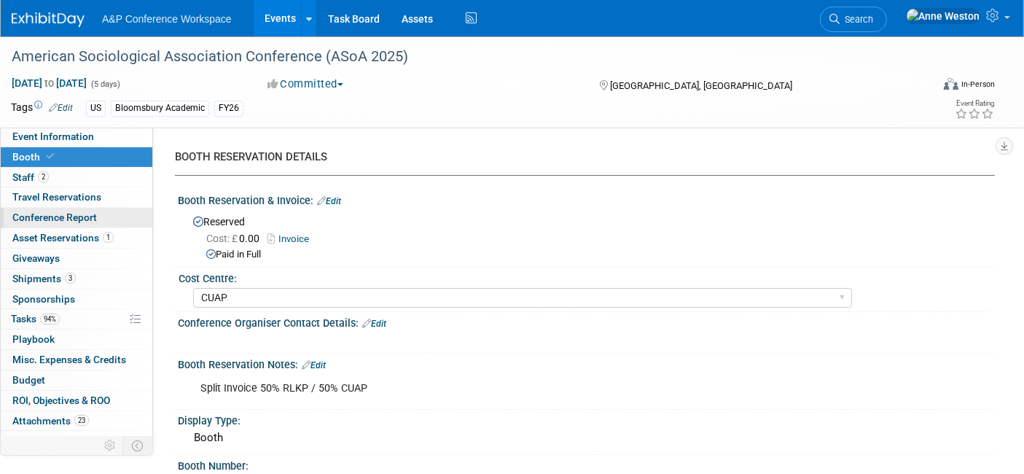
click at [66, 216] on span "Conference Report" at bounding box center [54, 217] width 85 height 12
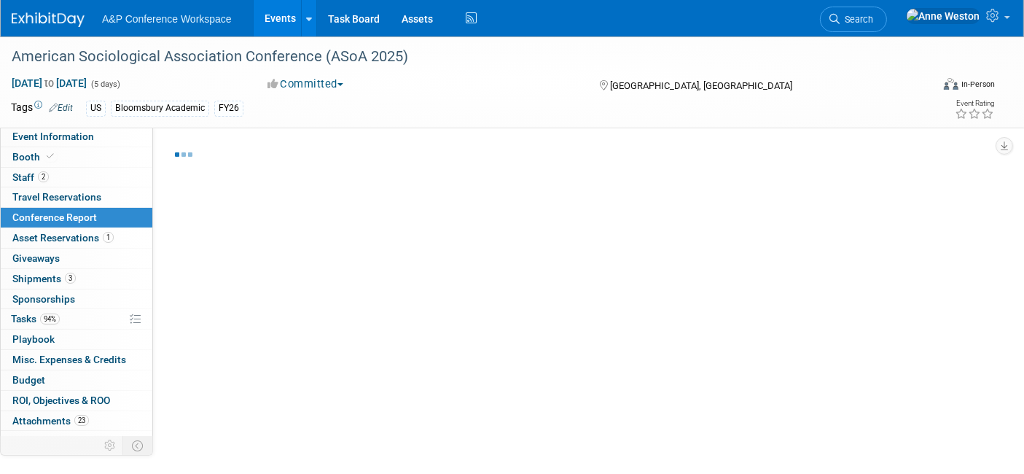
select select "YES"
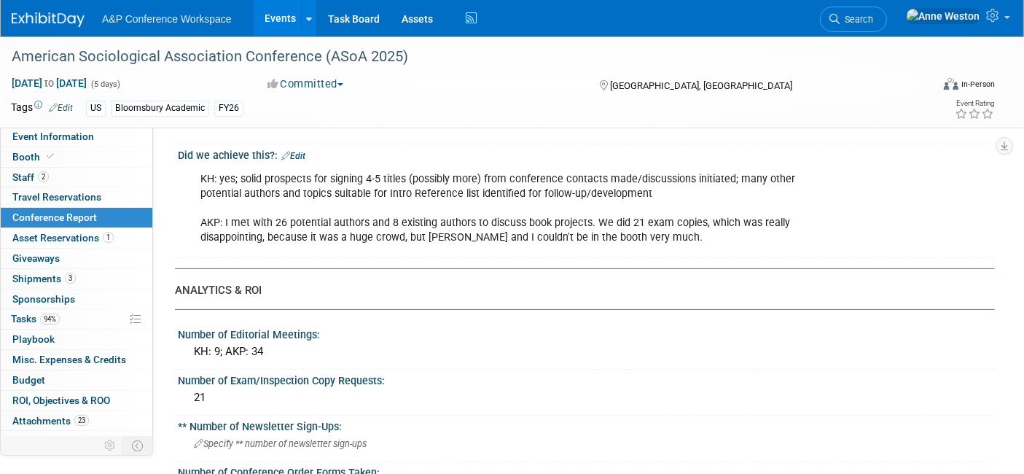
scroll to position [323, 0]
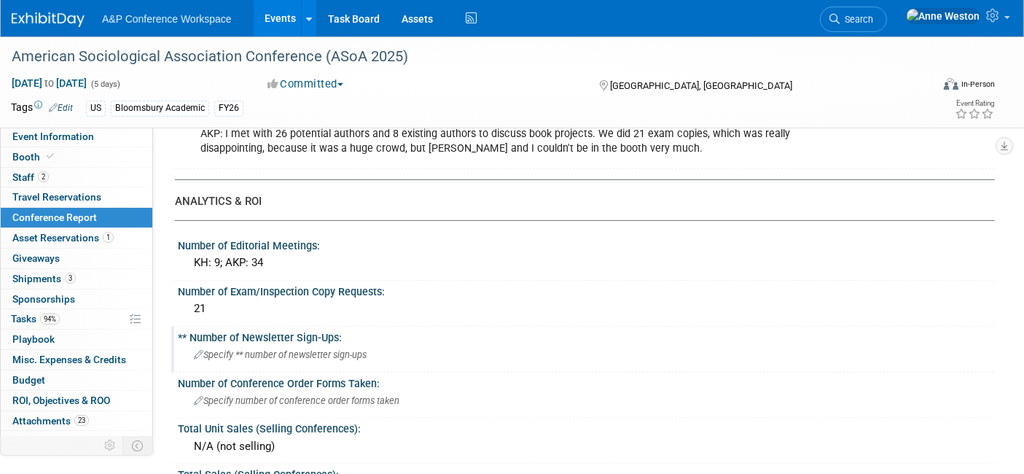
click at [259, 350] on span "Specify ** number of newsletter sign-ups" at bounding box center [280, 354] width 173 height 11
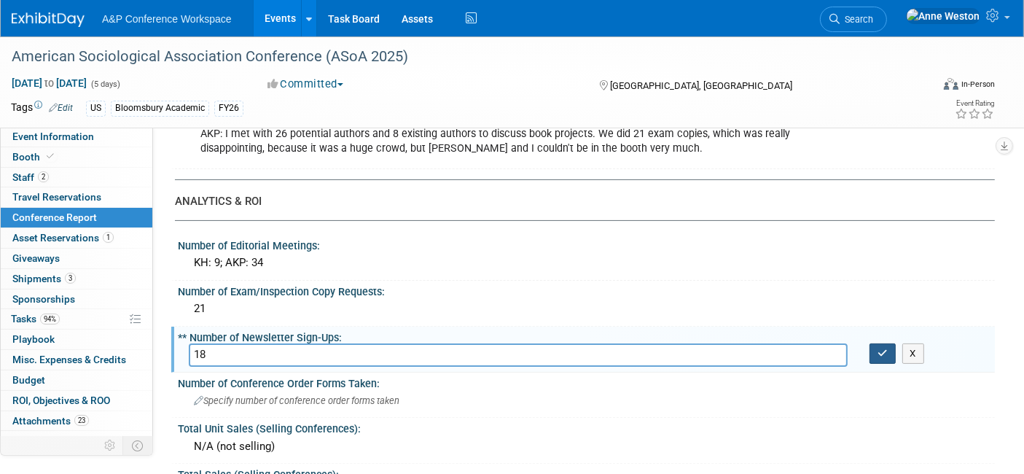
type input "18"
click at [880, 348] on icon "button" at bounding box center [882, 352] width 10 height 9
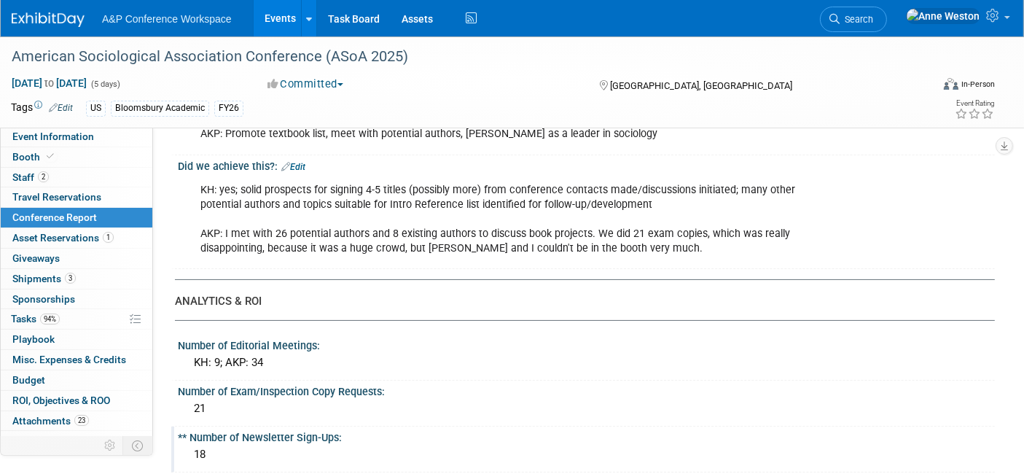
scroll to position [0, 0]
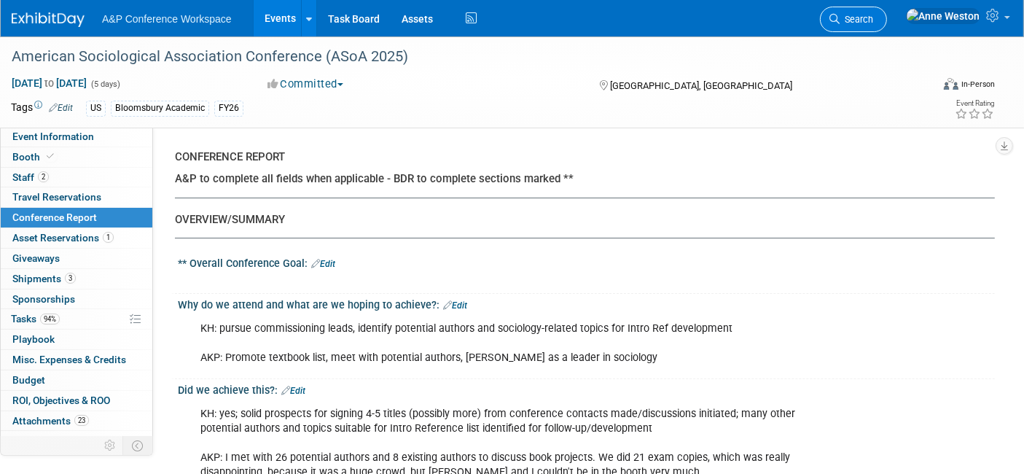
click at [873, 15] on span "Search" at bounding box center [856, 19] width 34 height 11
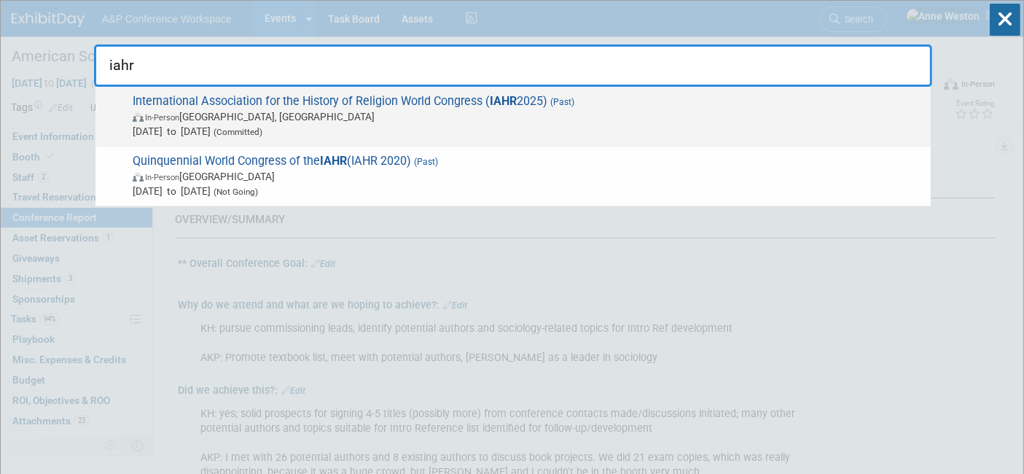
type input "iahr"
click at [211, 96] on span "International Association for the History of Religion World Congress ( IAHR 202…" at bounding box center [525, 116] width 795 height 44
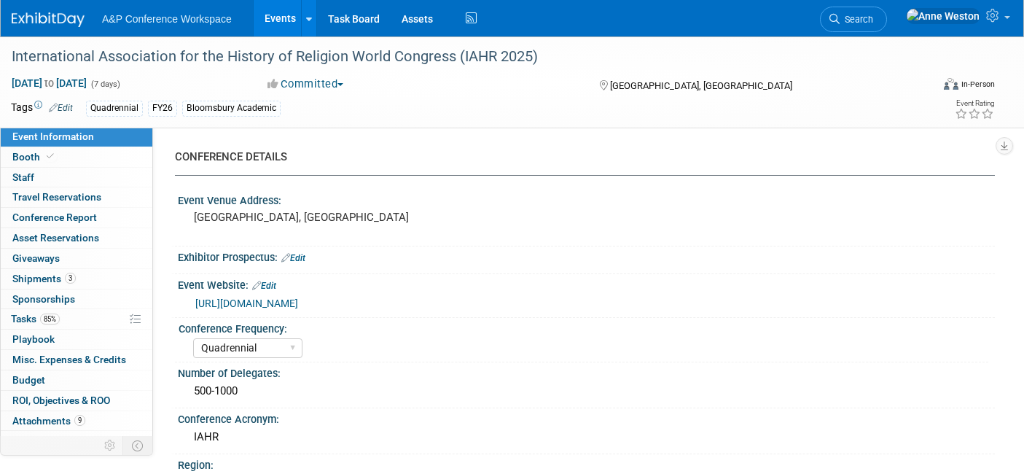
select select "Quadrennial"
select select "Level 2"
select select "In-Person Booth"
select select "Religious Studies"
select select "Bloomsbury Academic"
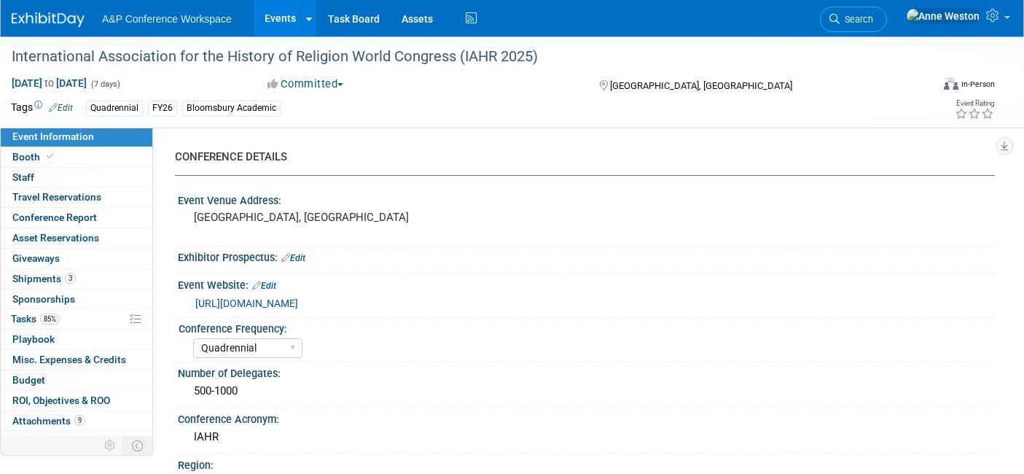
select select "[PERSON_NAME]"
select select "Networking/Commissioning"
click at [63, 214] on span "Conference Report" at bounding box center [54, 217] width 85 height 12
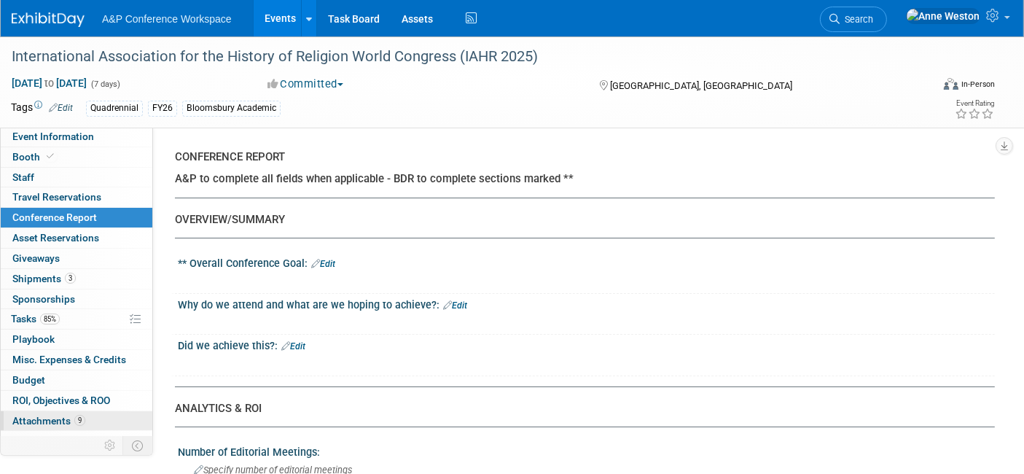
click at [44, 415] on span "Attachments 9" at bounding box center [48, 421] width 73 height 12
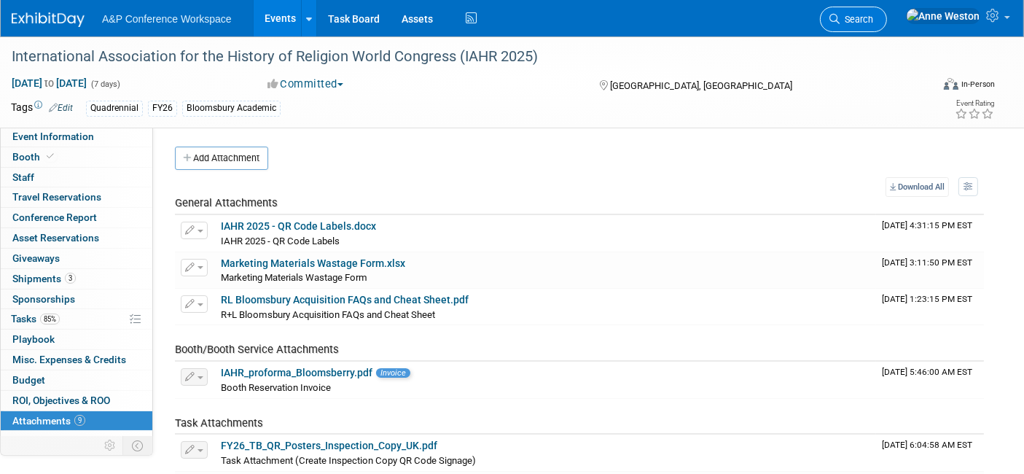
click at [873, 20] on span "Search" at bounding box center [856, 19] width 34 height 11
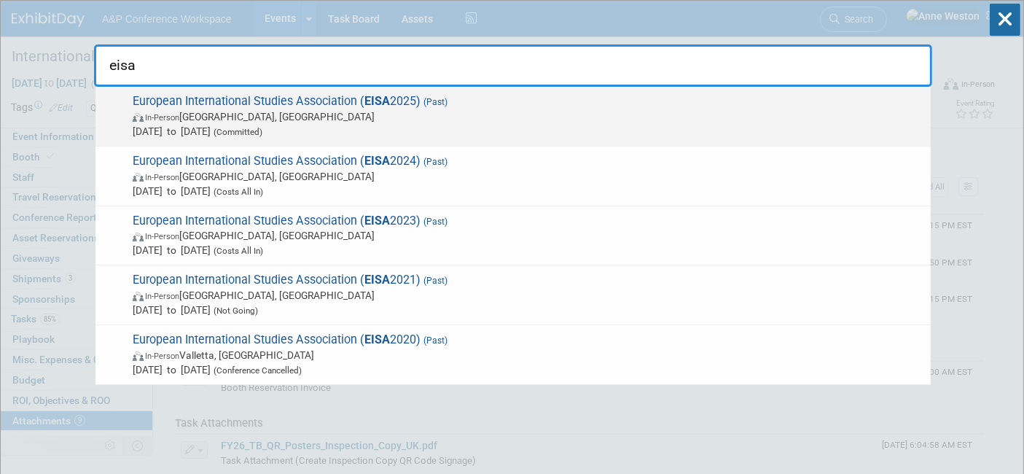
type input "eisa"
click at [238, 105] on span "European International Studies Association ( EISA 2025) (Past) In-Person Bologn…" at bounding box center [525, 116] width 795 height 44
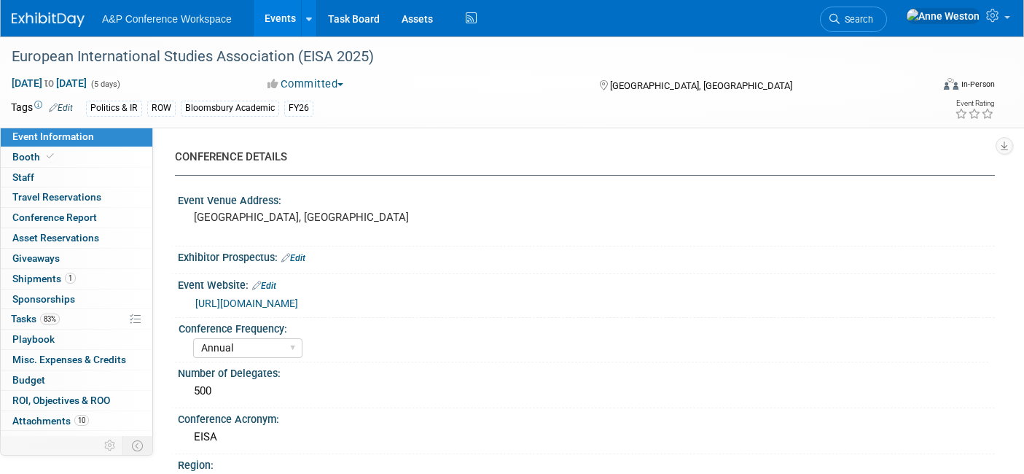
select select "Annual"
select select "Level 2"
select select "In-Person Booth"
select select "Politics & International Relations"
select select "Bloomsbury Academic"
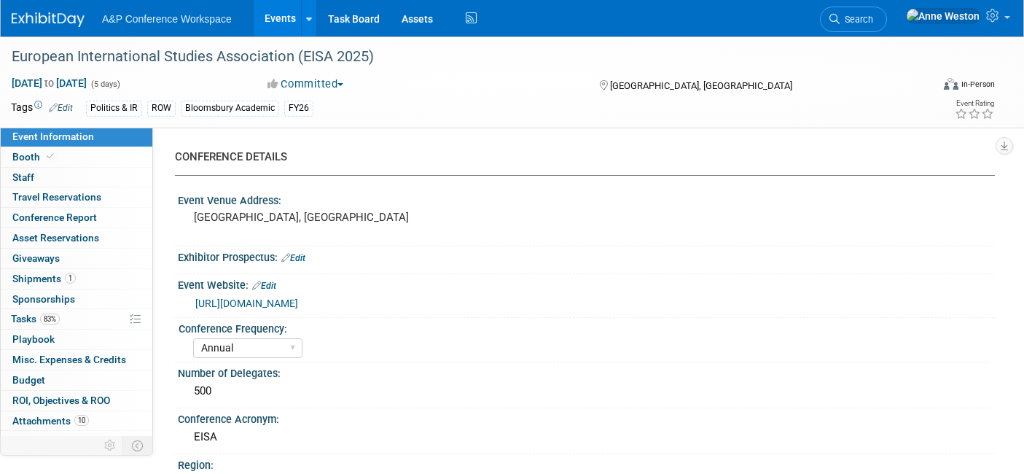
select select "[PERSON_NAME]"
select select "Brand/Subject Presence​"
click at [73, 223] on link "Conference Report" at bounding box center [77, 218] width 152 height 20
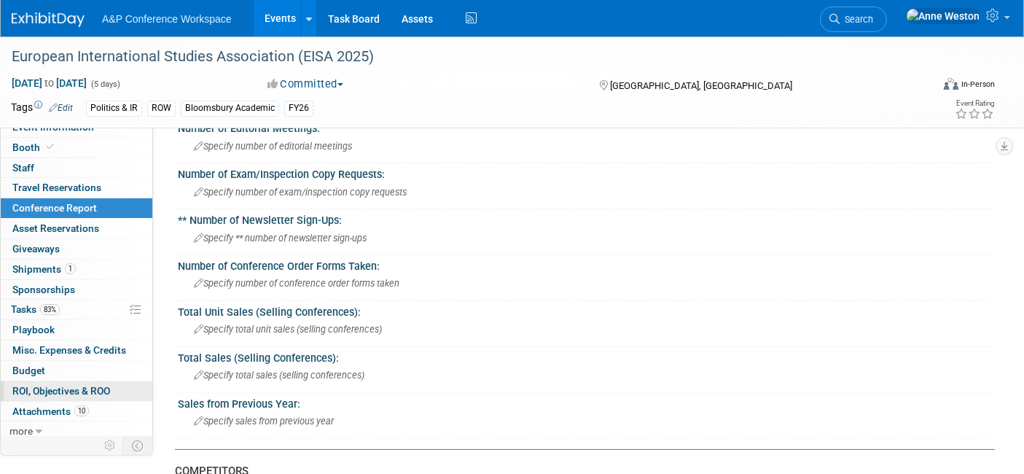
scroll to position [12, 0]
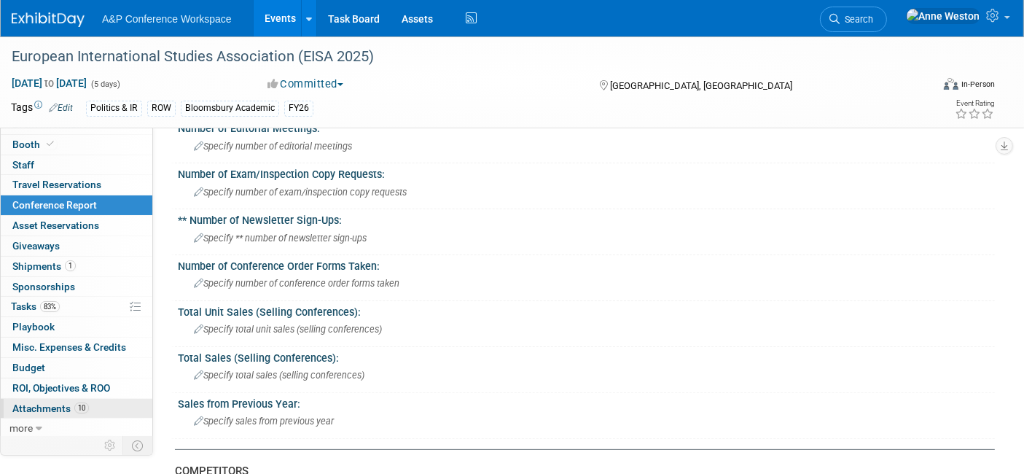
click at [54, 402] on span "Attachments 10" at bounding box center [50, 408] width 76 height 12
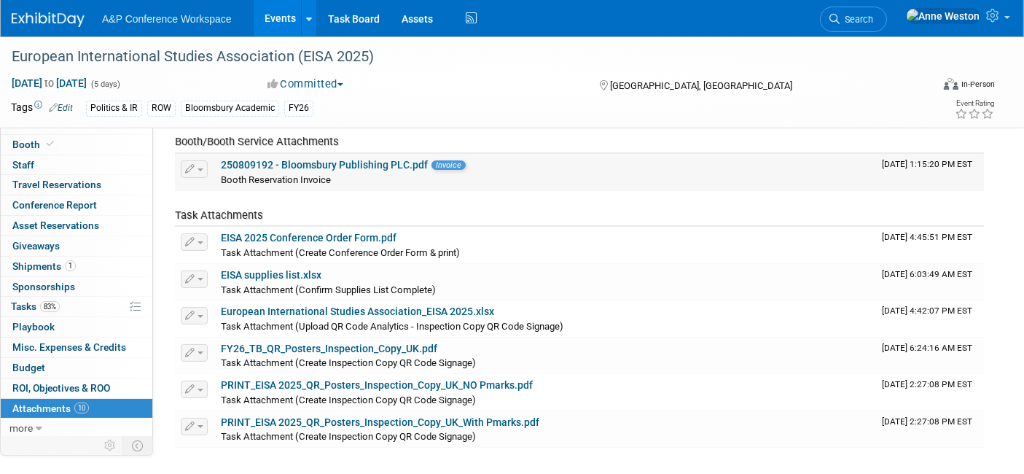
scroll to position [243, 0]
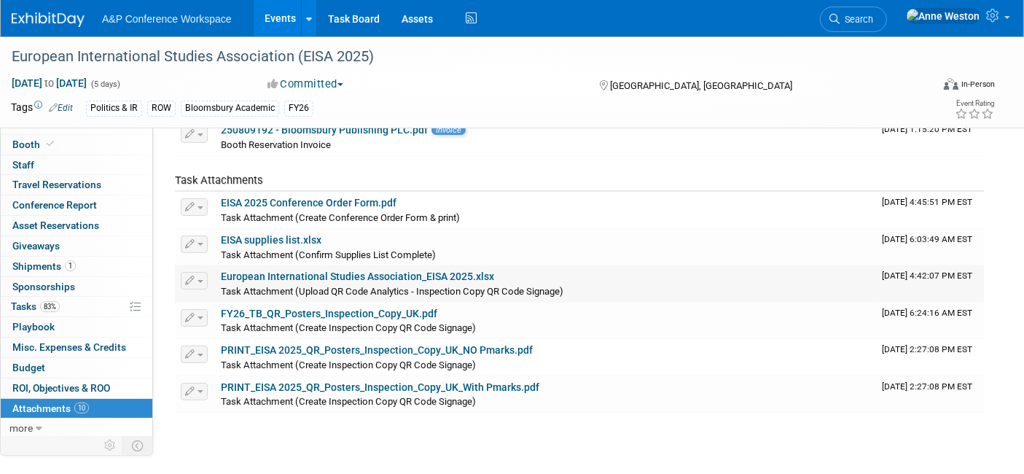
click at [339, 270] on link "European International Studies Association_EISA 2025.xlsx" at bounding box center [357, 276] width 273 height 12
click at [873, 20] on span "Search" at bounding box center [856, 19] width 34 height 11
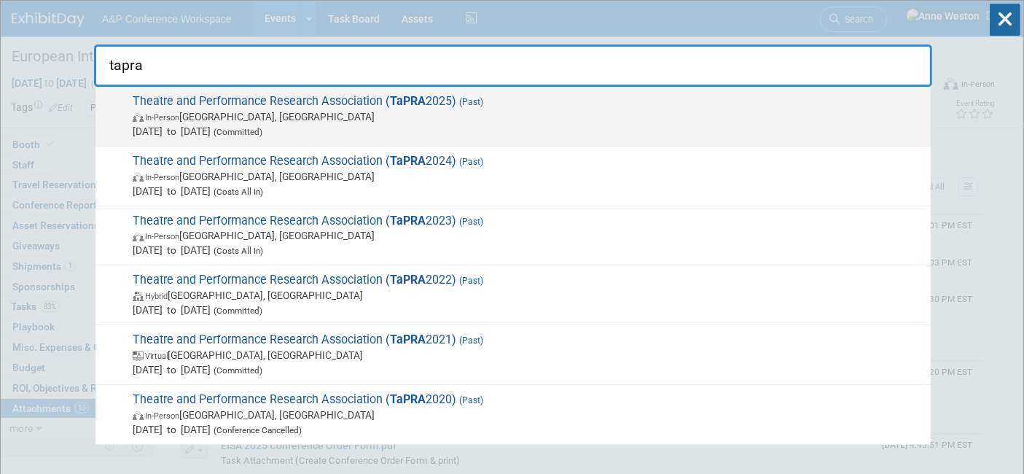
type input "tapra"
click at [259, 108] on span "Theatre and Performance Research Association ( TaPRA 2025) (Past) In-Person [GE…" at bounding box center [525, 116] width 795 height 44
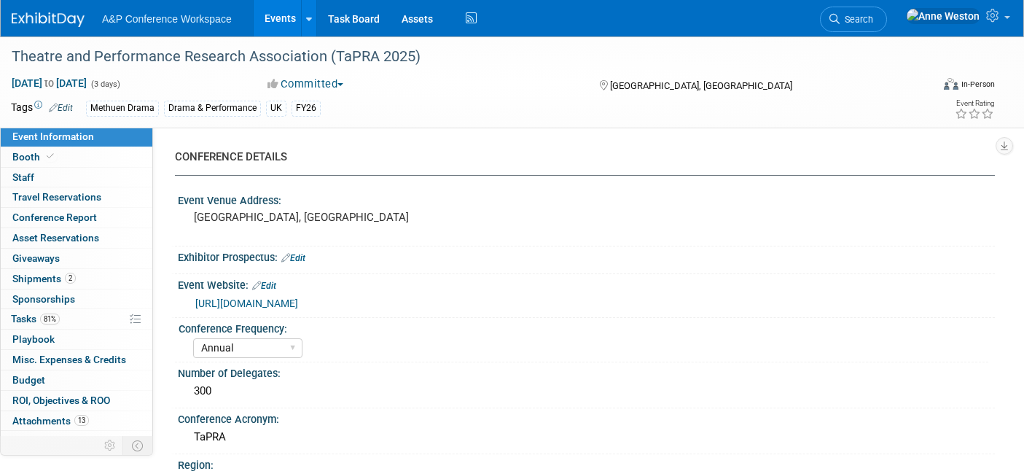
select select "Annual"
select select "Level 2"
select select "In-Person Booth"
select select "Drama & Performance Studies"
select select "Methuen Drama"
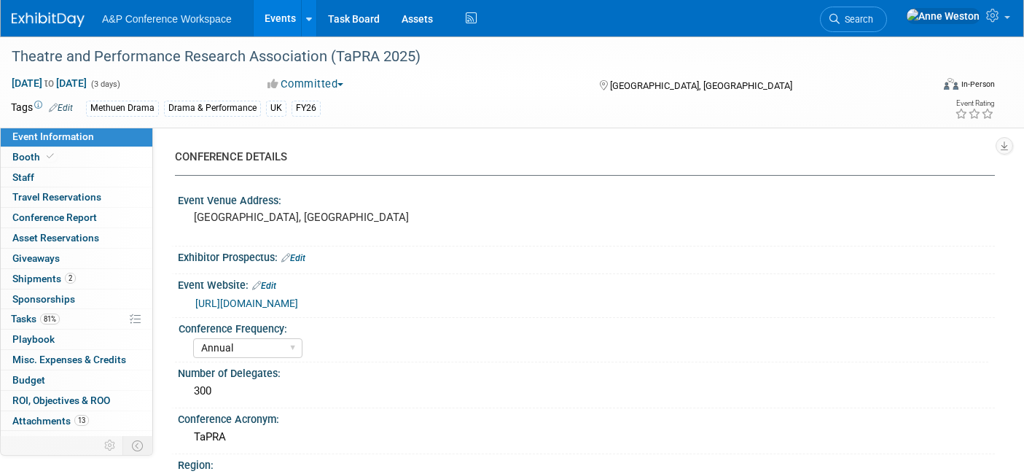
select select "[PERSON_NAME]"
select select "Networking/Commissioning"
click at [79, 218] on span "Conference Report" at bounding box center [54, 217] width 85 height 12
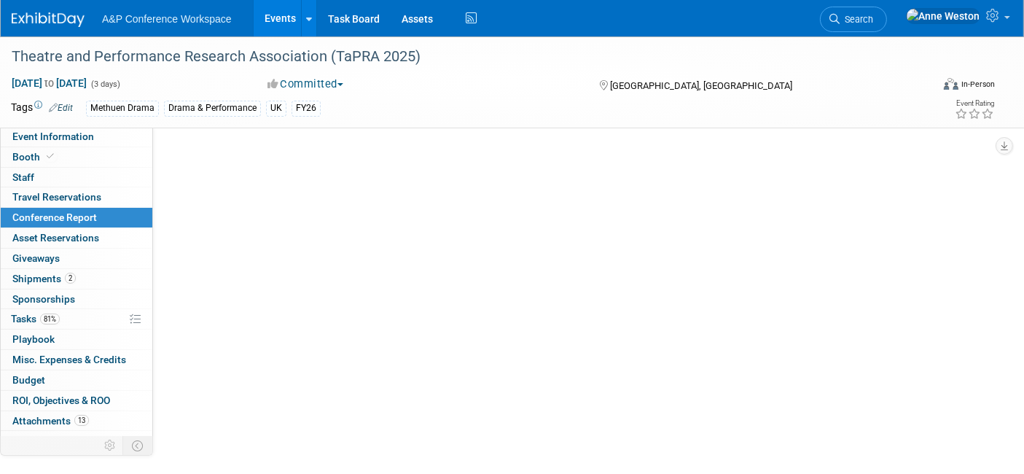
select select "NO"
select select "YES"
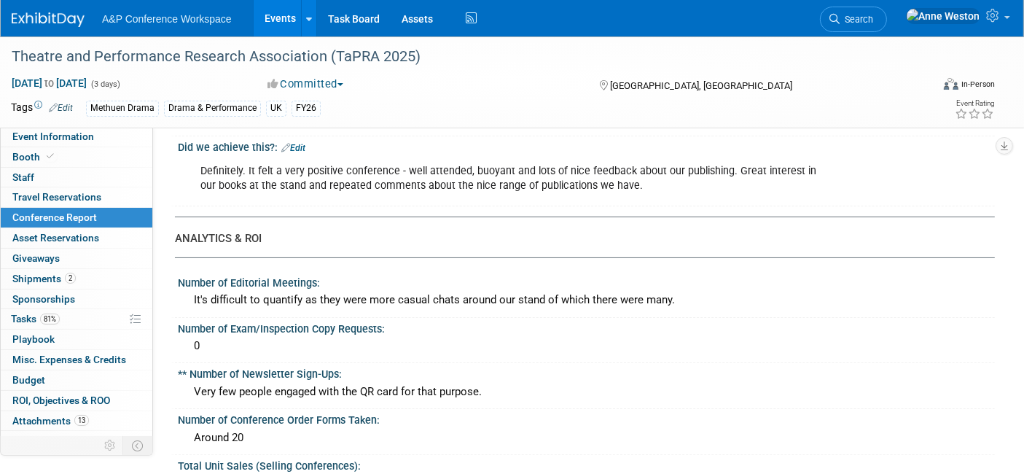
scroll to position [323, 0]
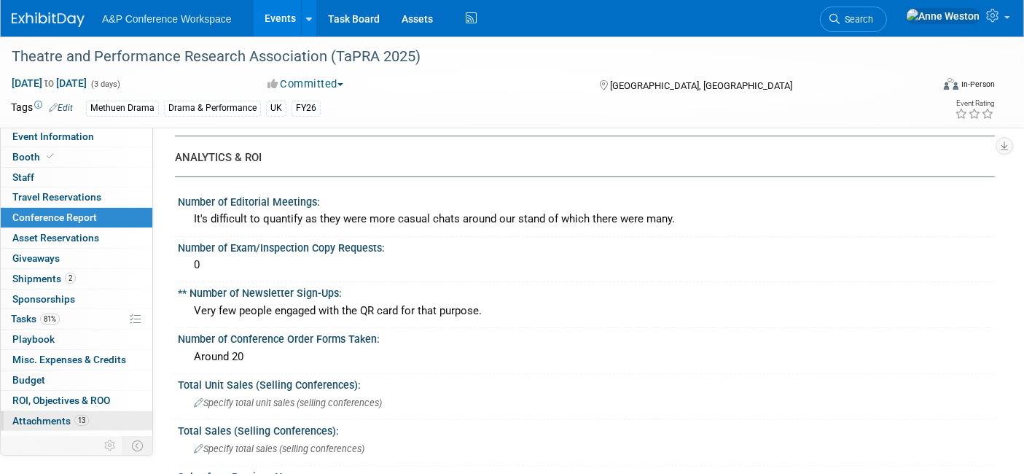
click at [50, 417] on span "Attachments 13" at bounding box center [50, 421] width 76 height 12
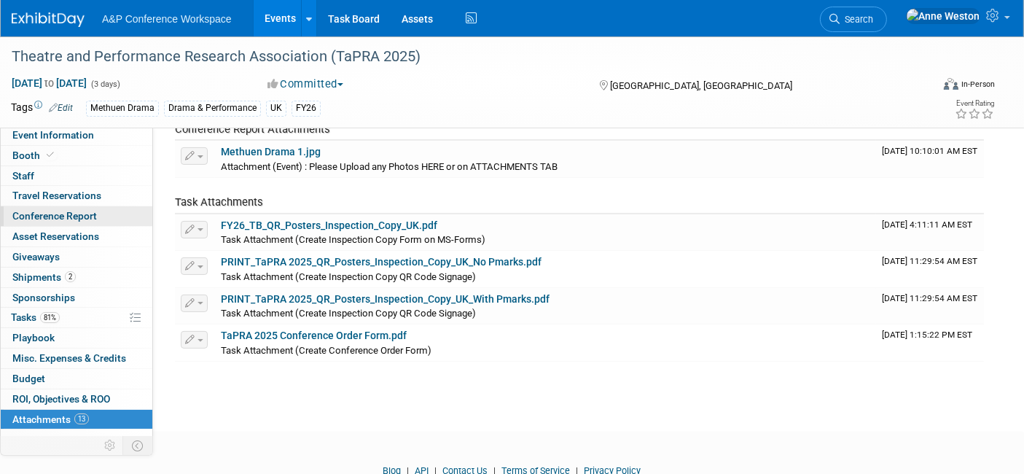
scroll to position [0, 0]
click at [65, 219] on span "Conference Report" at bounding box center [54, 217] width 85 height 12
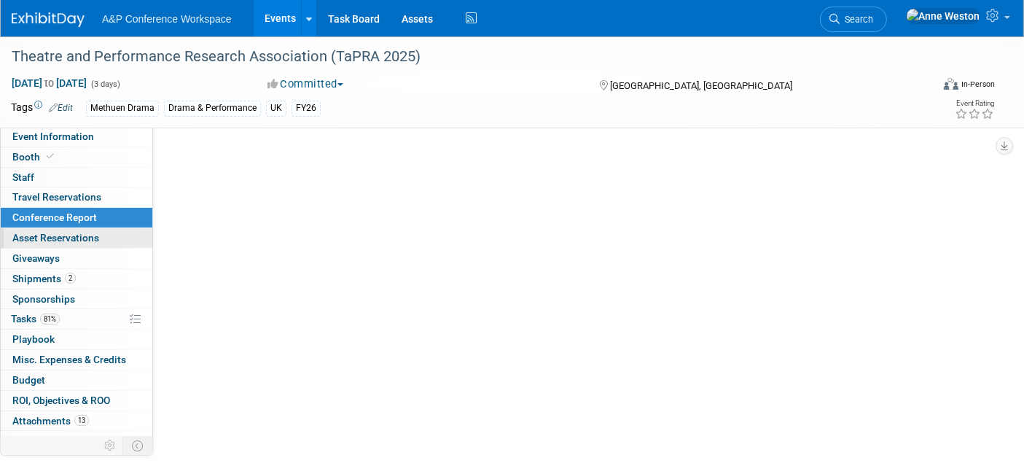
select select "NO"
select select "YES"
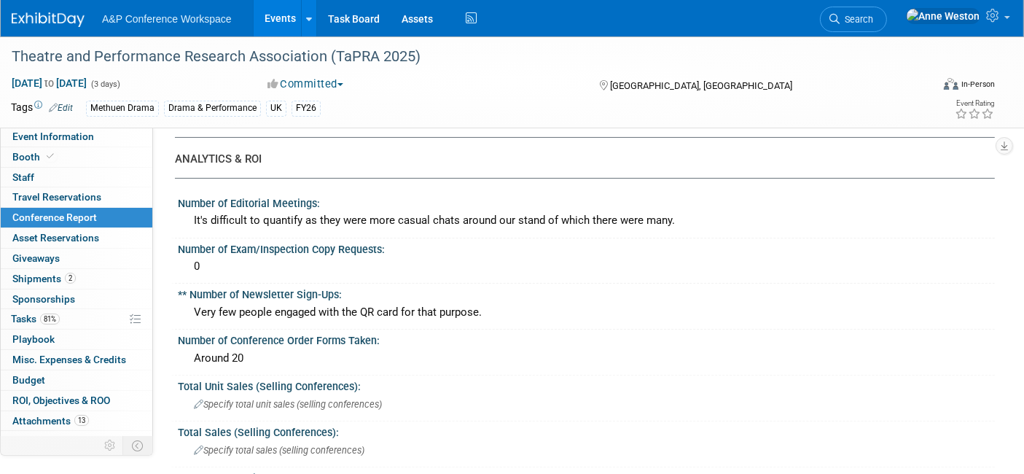
scroll to position [323, 0]
click at [217, 262] on div "0" at bounding box center [586, 265] width 795 height 23
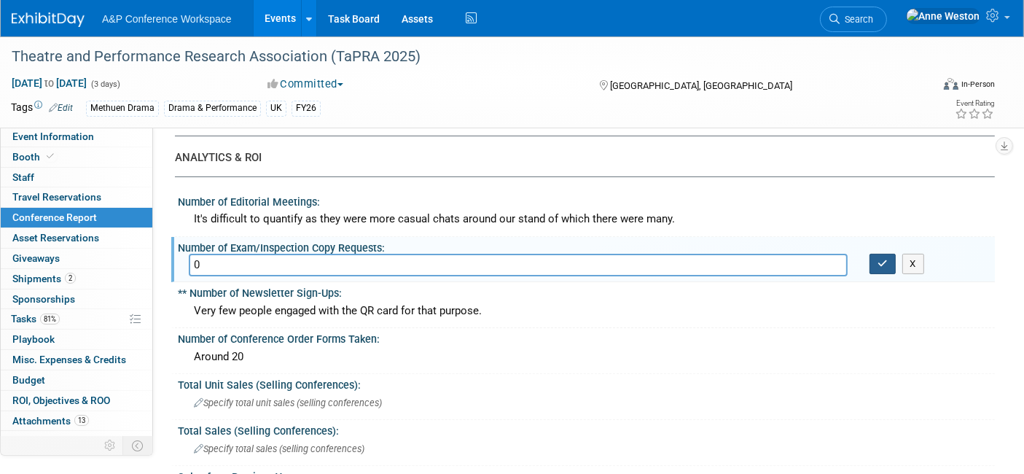
click at [877, 259] on icon "button" at bounding box center [882, 263] width 10 height 9
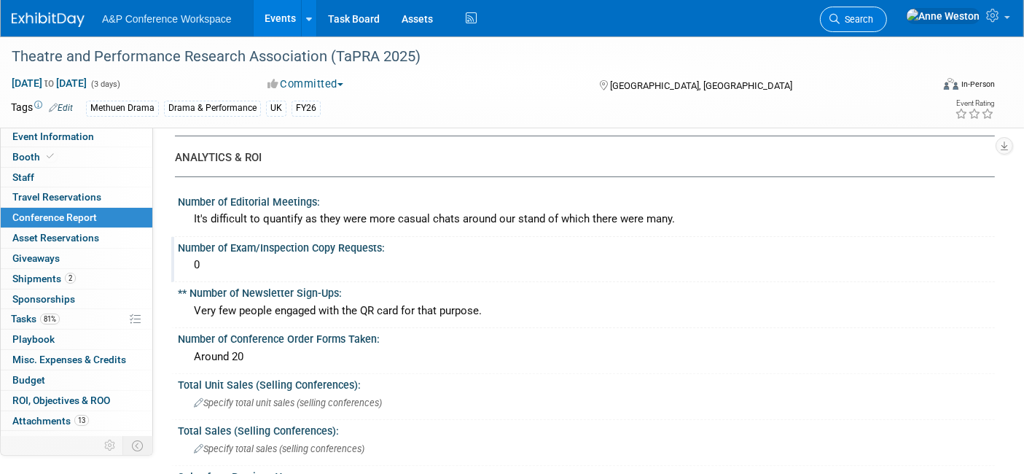
click at [873, 22] on span "Search" at bounding box center [856, 19] width 34 height 11
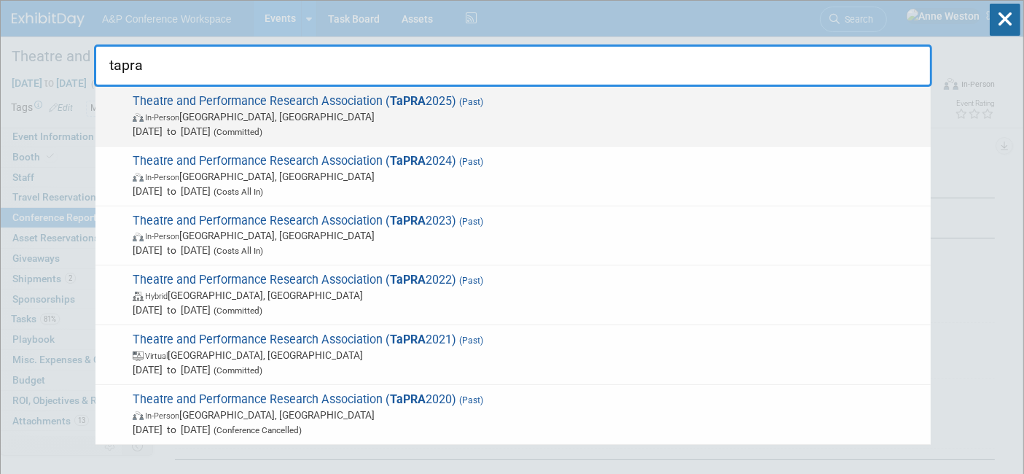
type input "tapra"
click at [235, 98] on span "Theatre and Performance Research Association ( TaPRA 2025) (Past) In-Person War…" at bounding box center [525, 116] width 795 height 44
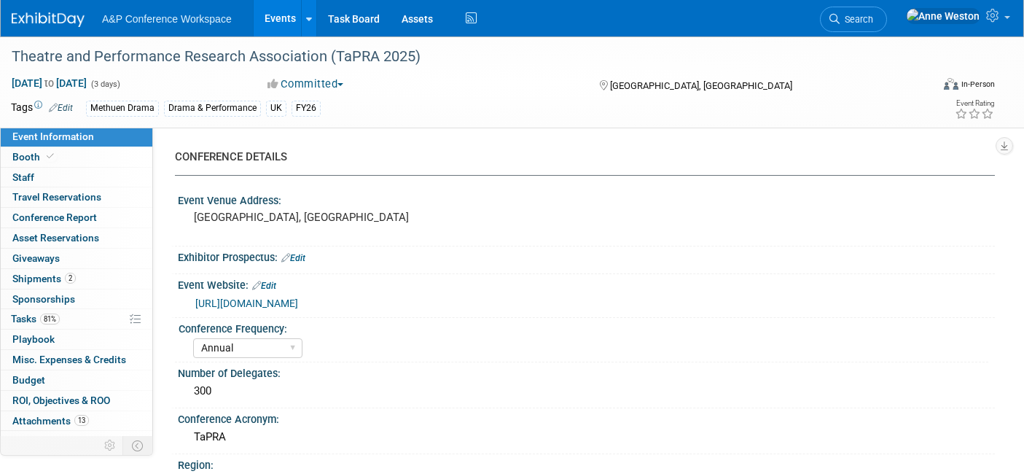
select select "Annual"
select select "Level 2"
select select "In-Person Booth"
select select "Drama & Performance Studies"
select select "Methuen Drama"
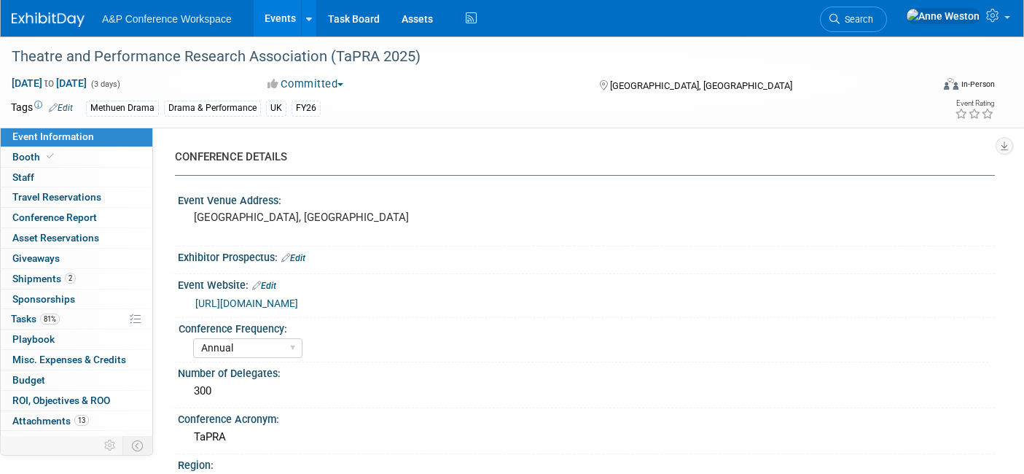
select select "[PERSON_NAME]"
select select "Networking/Commissioning"
click at [82, 415] on span "13" at bounding box center [81, 420] width 15 height 11
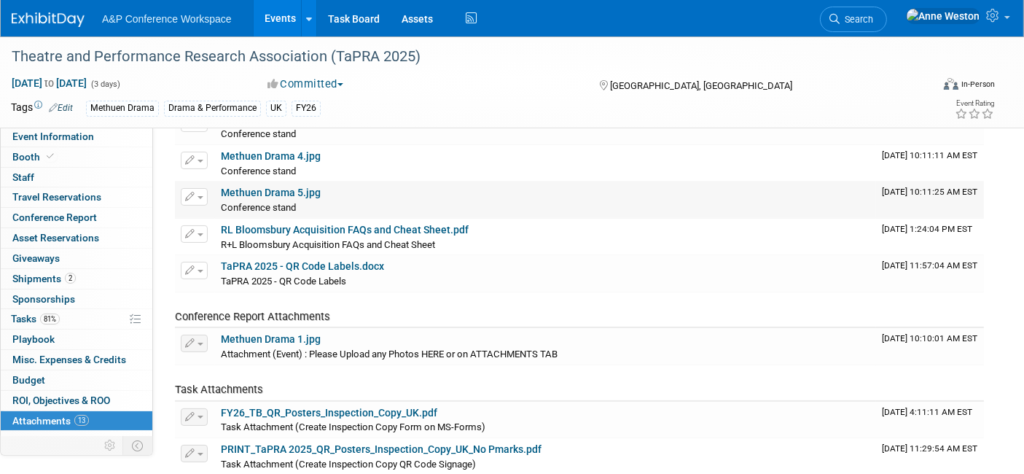
scroll to position [243, 0]
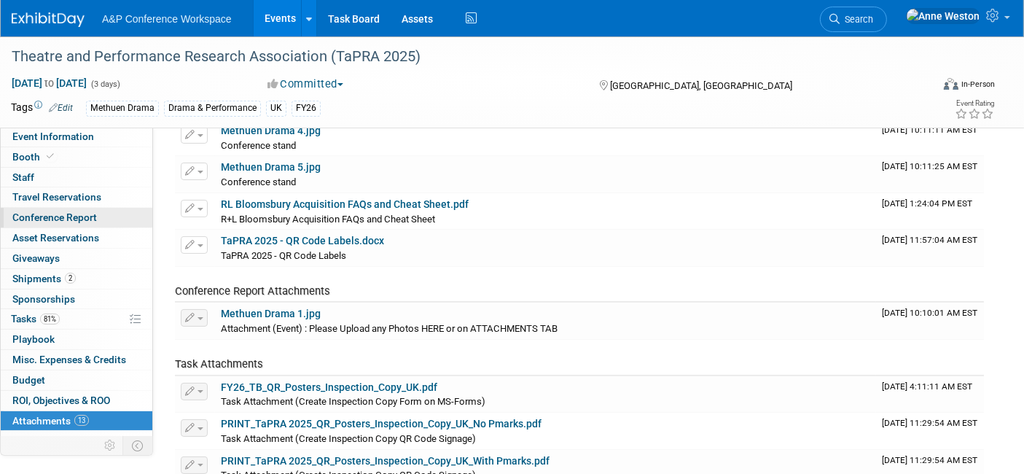
click at [42, 220] on span "Conference Report" at bounding box center [54, 217] width 85 height 12
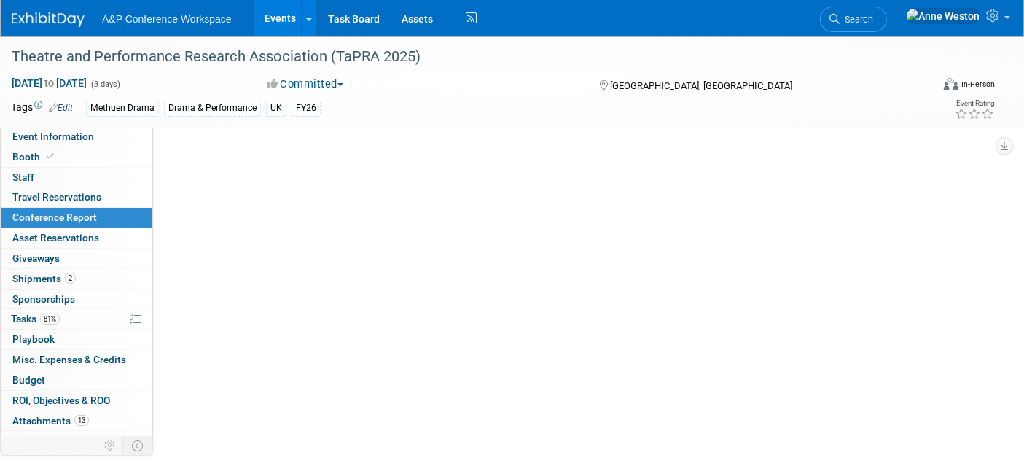
scroll to position [0, 0]
select select "NO"
select select "YES"
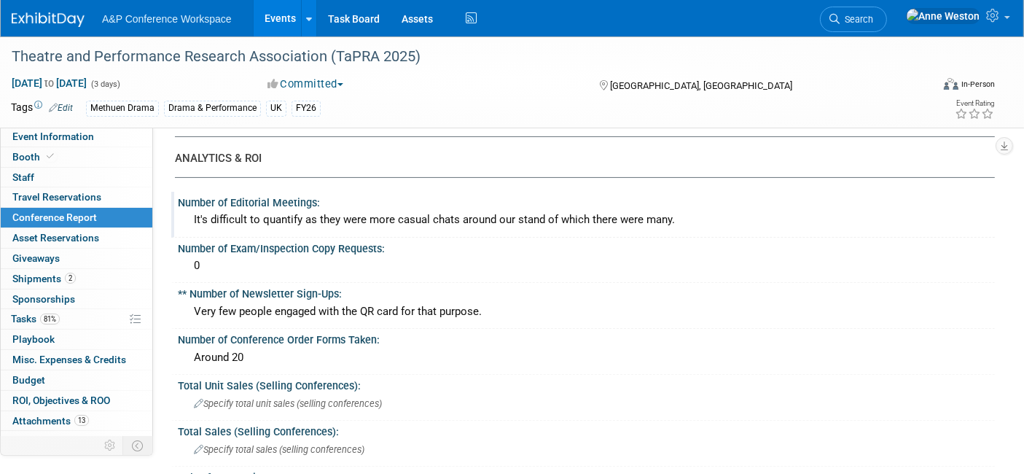
scroll to position [323, 0]
click at [873, 16] on span "Search" at bounding box center [856, 19] width 34 height 11
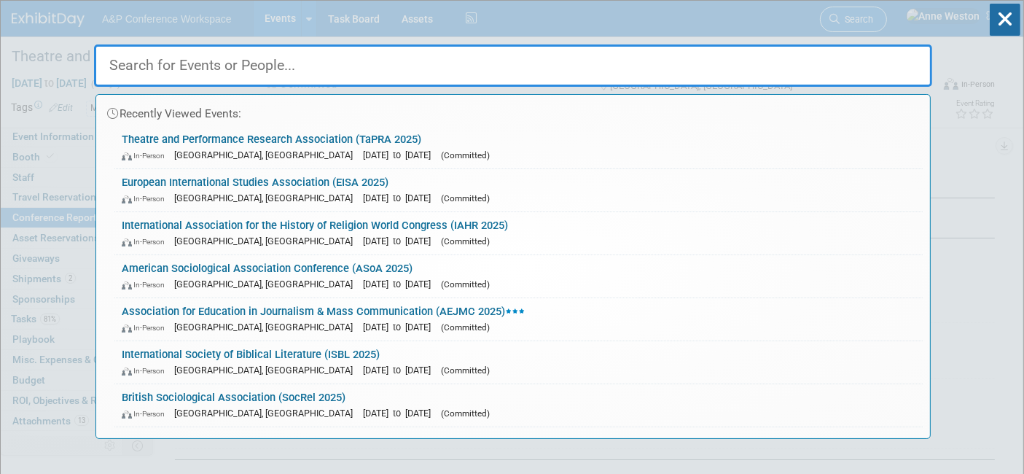
type input "o"
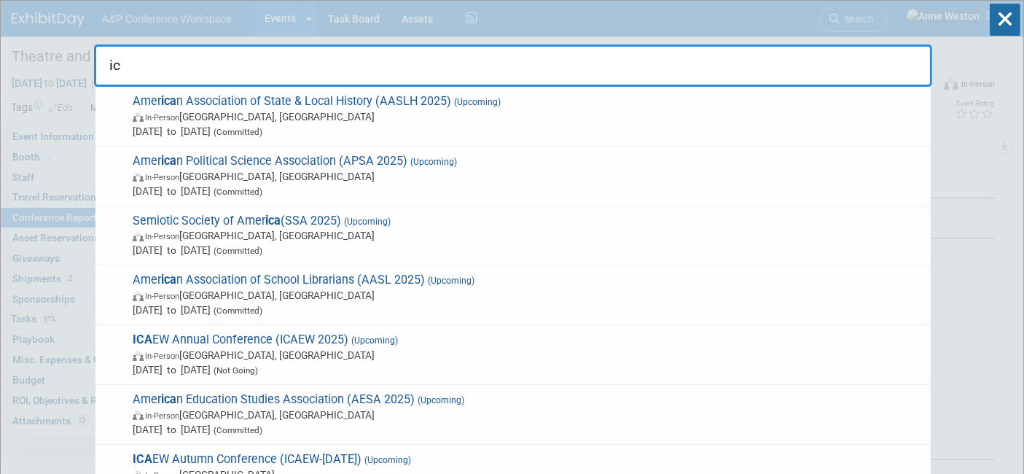
type input "i"
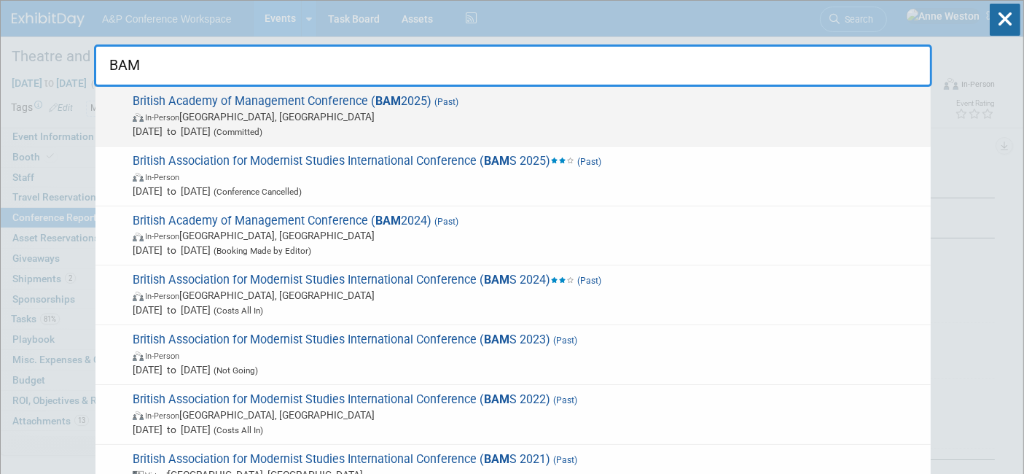
type input "BAM"
click at [362, 103] on span "British Academy of Management Conference ( BAM 2025) (Past) In-Person Canterbur…" at bounding box center [525, 116] width 795 height 44
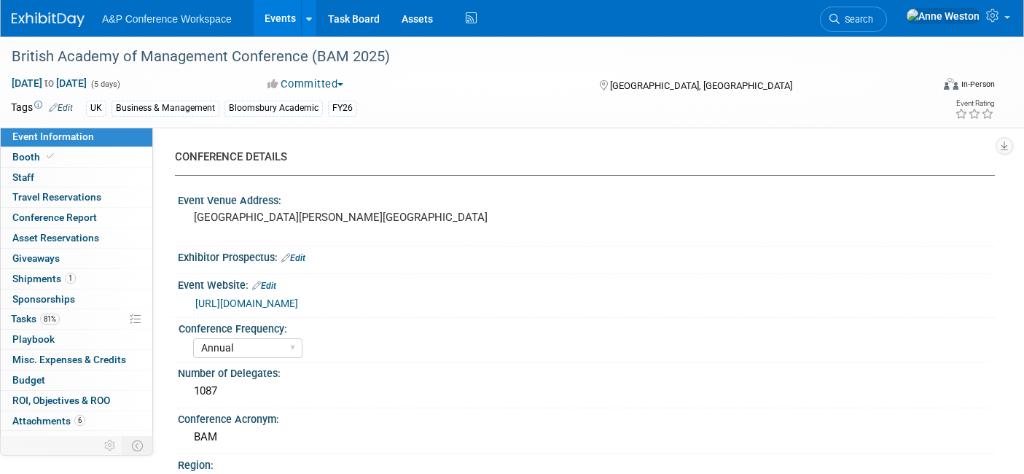
select select "Annual"
select select "Level 2"
select select "In-Person Booth"
select select "Business & Management"
select select "Bloomsbury Academic"
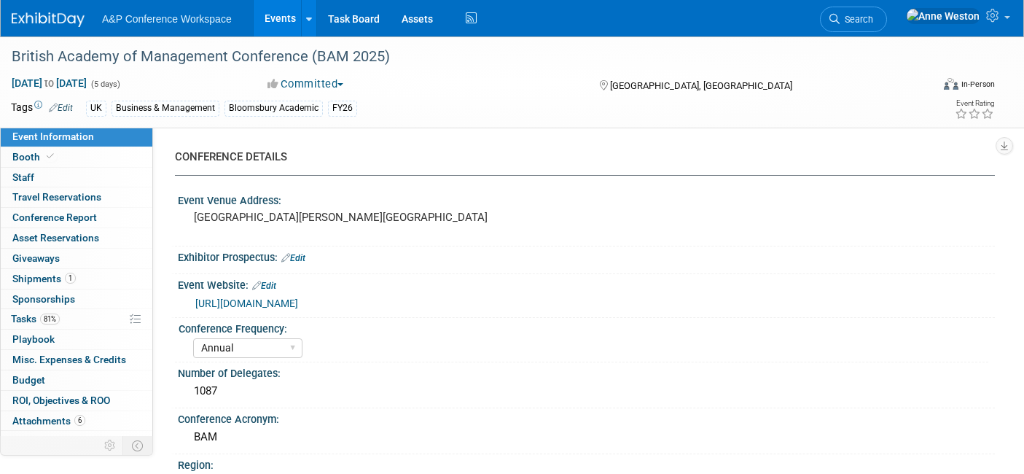
select select "[PERSON_NAME]"
select select "Networking/Commissioning"
click at [76, 420] on span "6" at bounding box center [79, 420] width 11 height 11
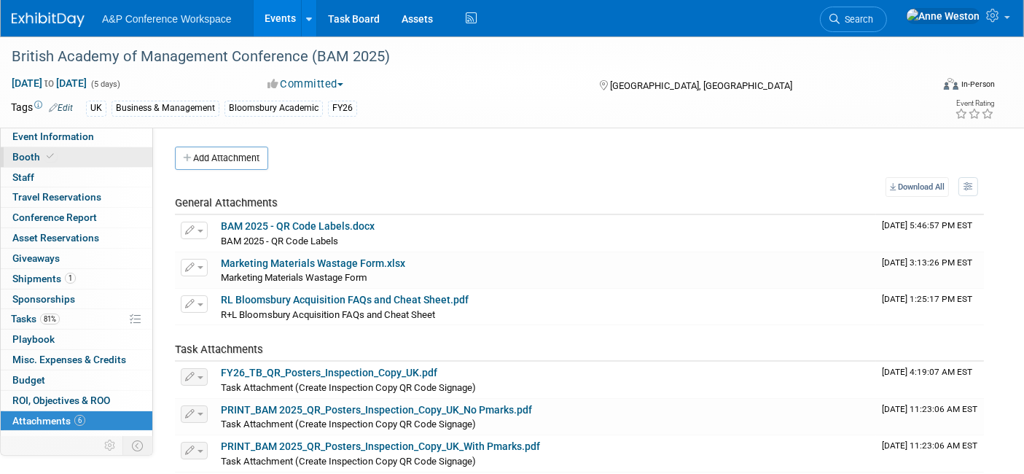
click at [31, 157] on span "Booth" at bounding box center [34, 157] width 44 height 12
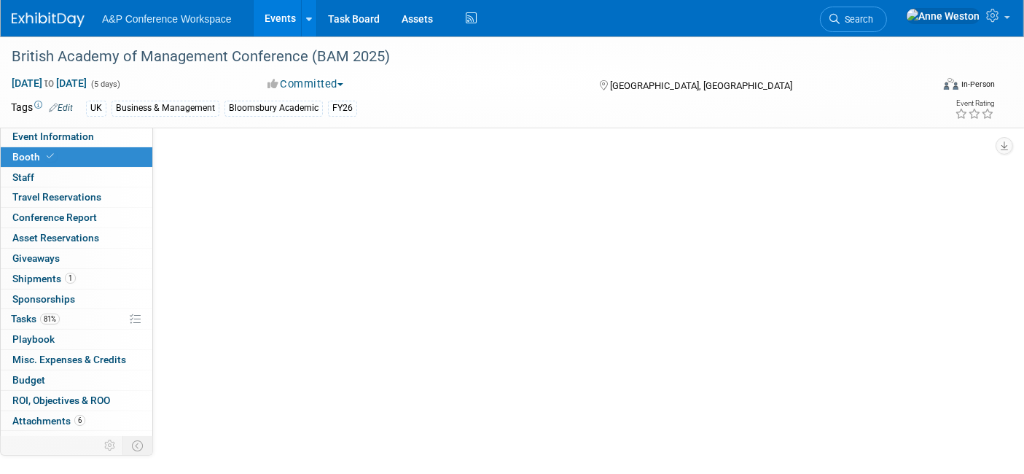
select select "BLRG"
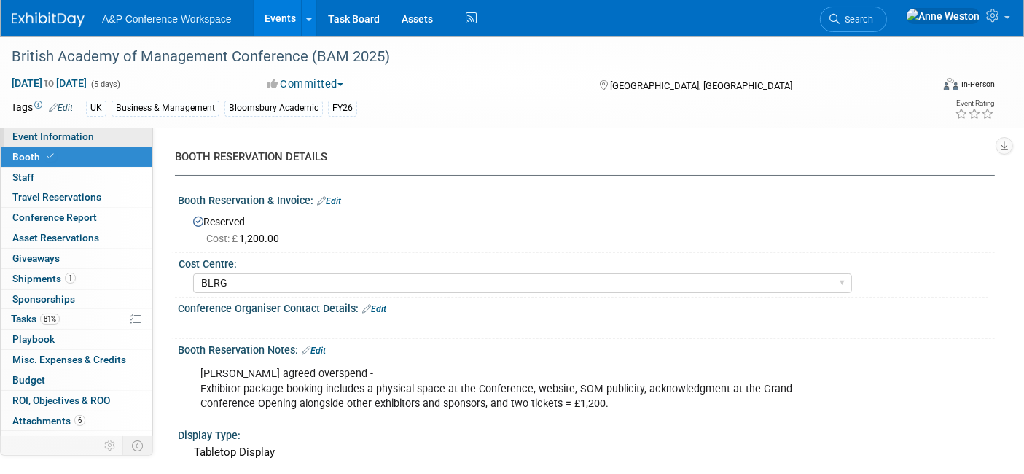
click at [39, 132] on span "Event Information" at bounding box center [53, 136] width 82 height 12
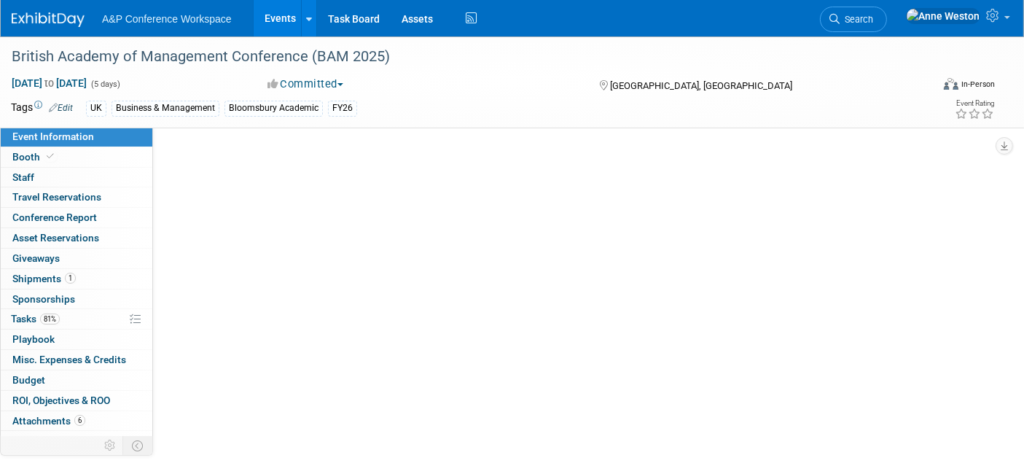
select select "Annual"
select select "Level 2"
select select "In-Person Booth"
select select "Business & Management"
select select "Bloomsbury Academic"
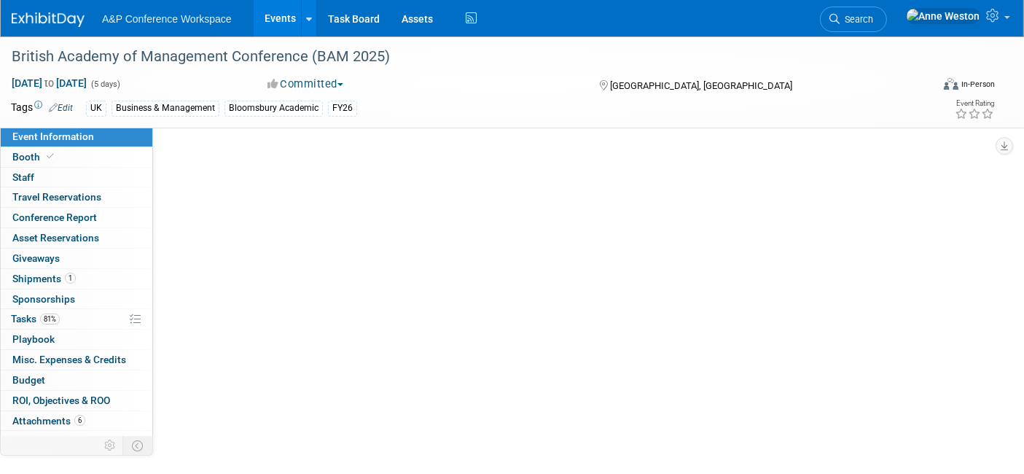
select select "[PERSON_NAME]"
select select "Networking/Commissioning"
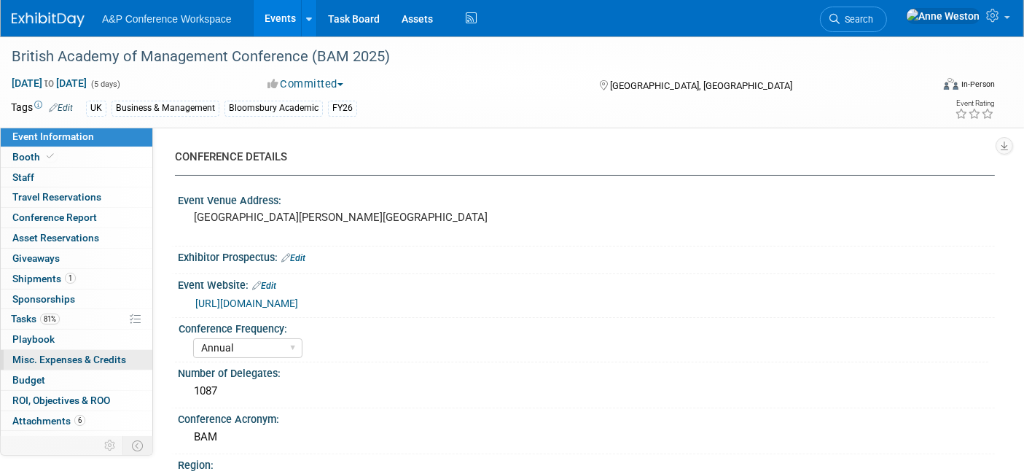
scroll to position [12, 0]
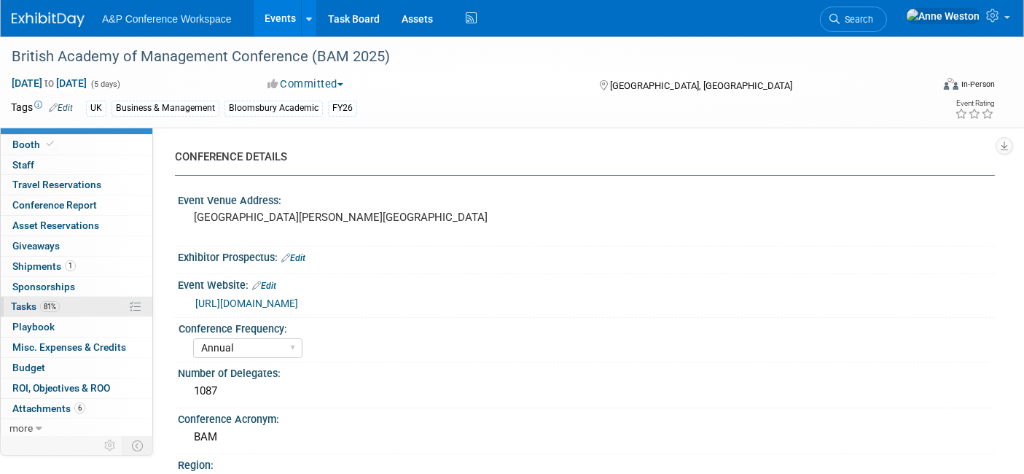
click at [37, 300] on span "Tasks 81%" at bounding box center [35, 306] width 49 height 12
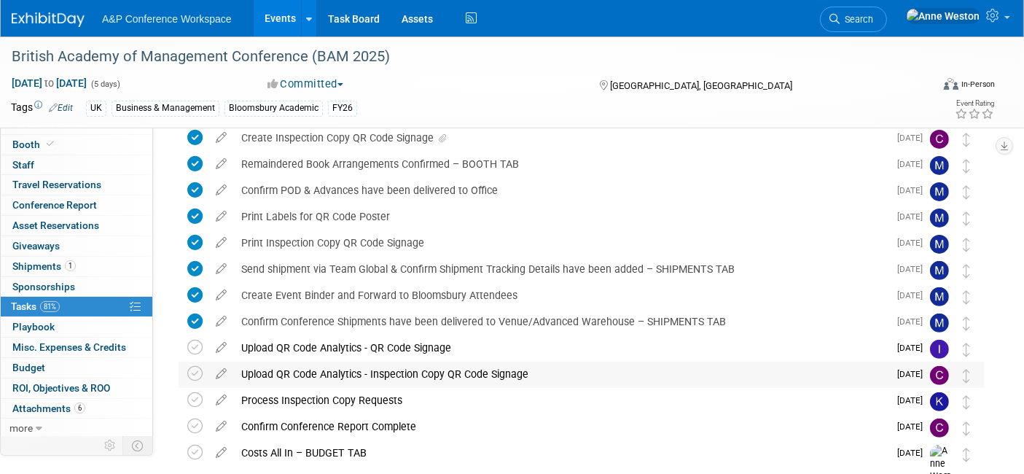
scroll to position [511, 0]
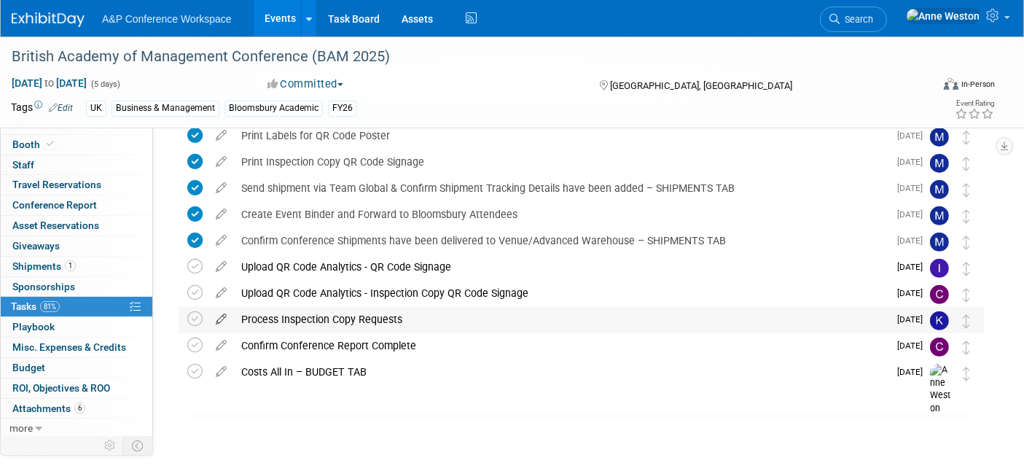
click at [220, 318] on icon at bounding box center [220, 316] width 25 height 18
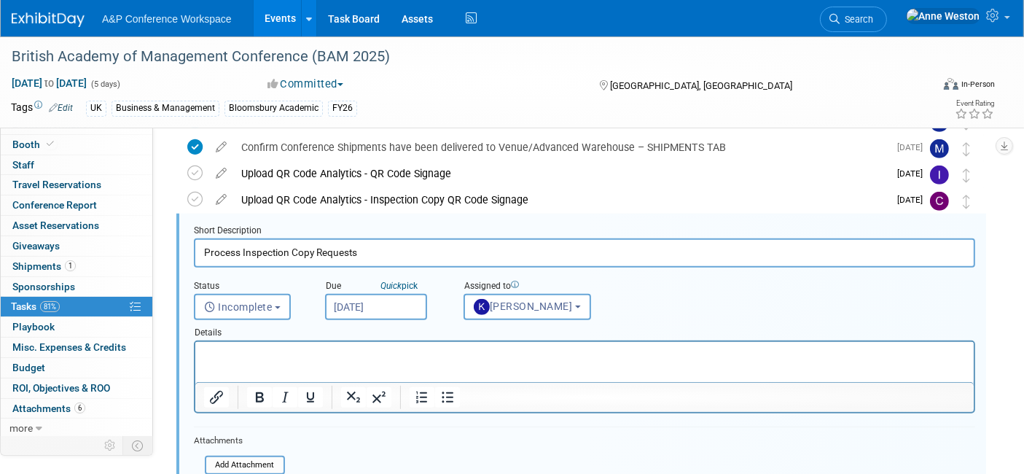
scroll to position [0, 0]
click at [251, 459] on input "file" at bounding box center [209, 465] width 149 height 16
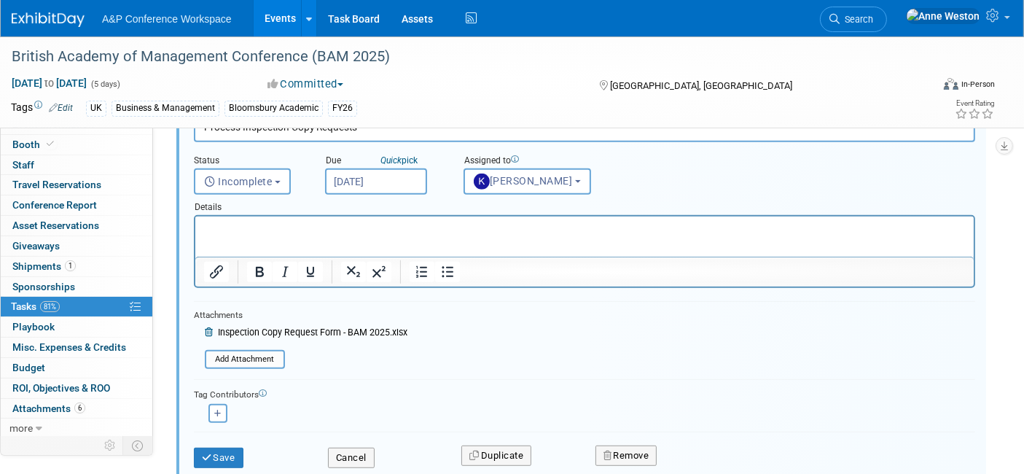
scroll to position [766, 0]
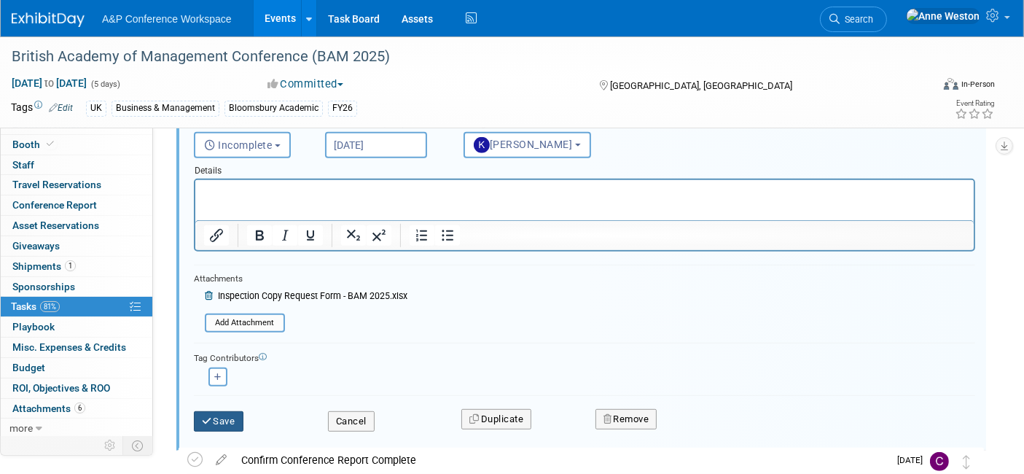
click at [218, 411] on button "Save" at bounding box center [219, 421] width 50 height 20
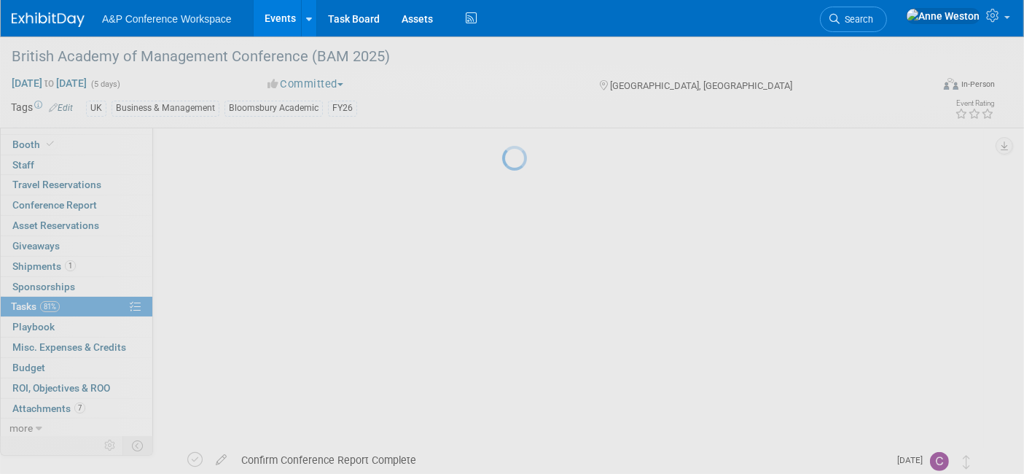
scroll to position [511, 0]
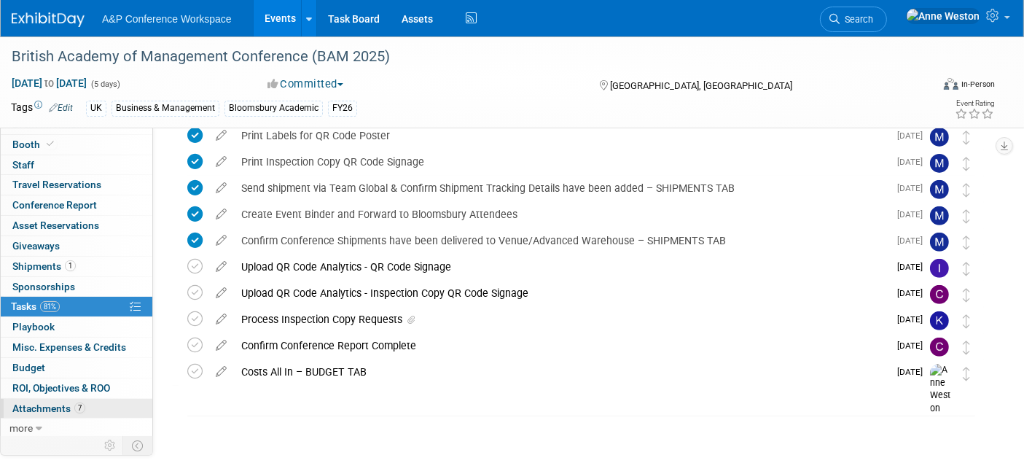
click at [32, 406] on span "Attachments 7" at bounding box center [48, 408] width 73 height 12
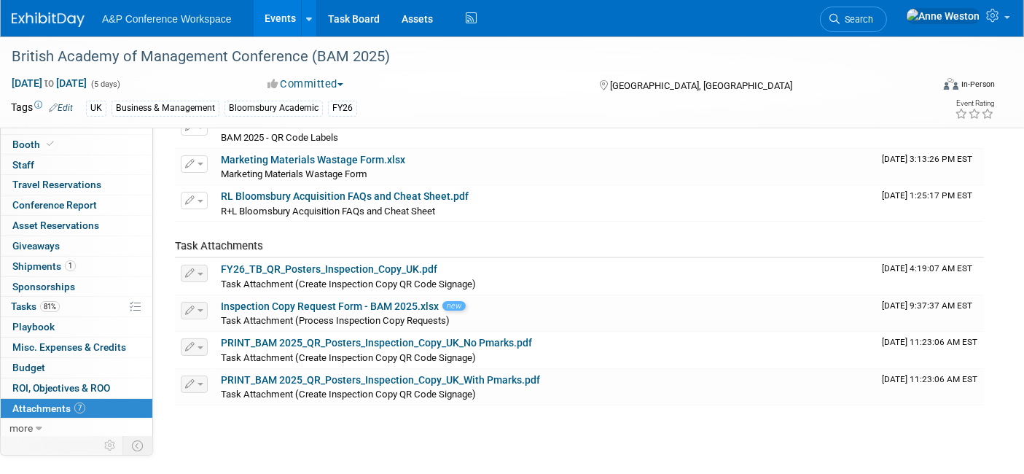
scroll to position [81, 0]
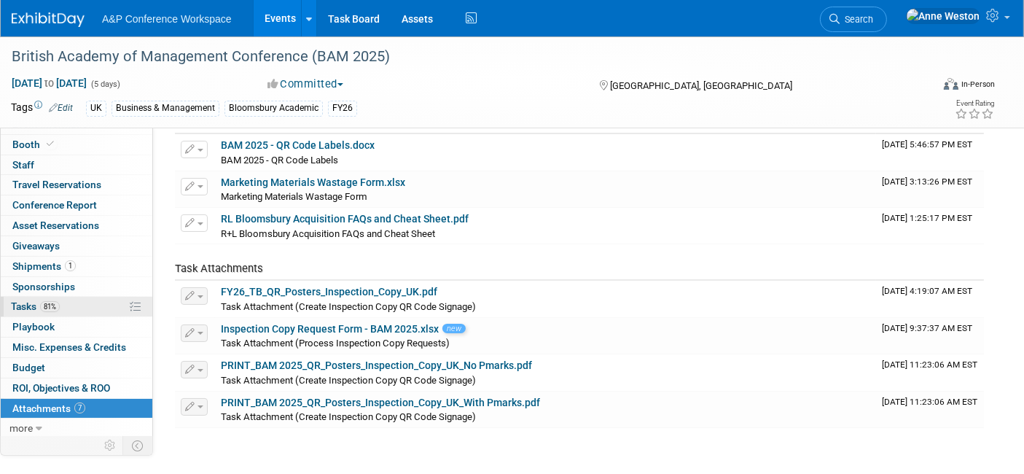
click at [44, 300] on span "Tasks 81%" at bounding box center [35, 306] width 49 height 12
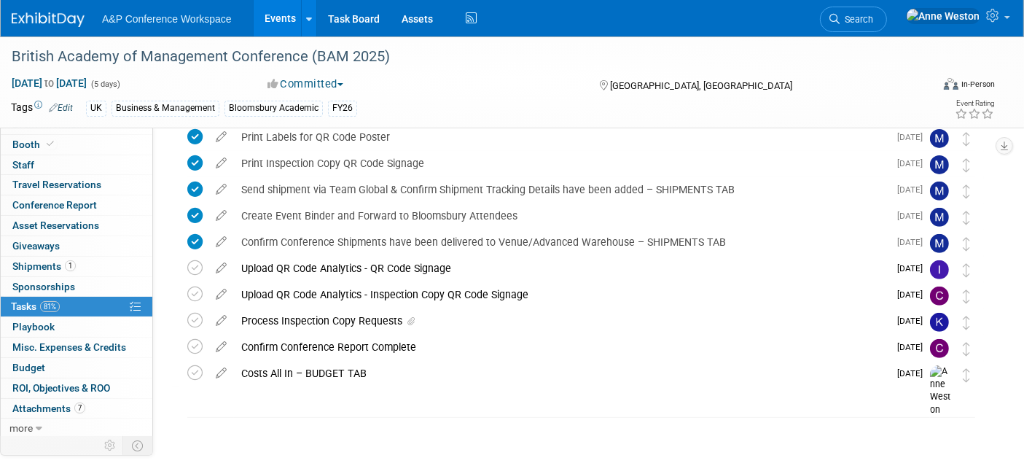
scroll to position [511, 0]
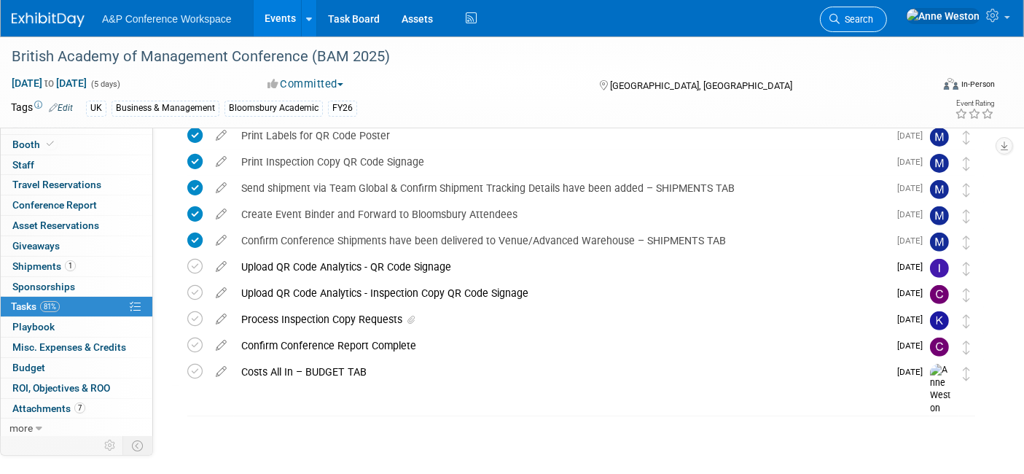
click at [873, 18] on span "Search" at bounding box center [856, 19] width 34 height 11
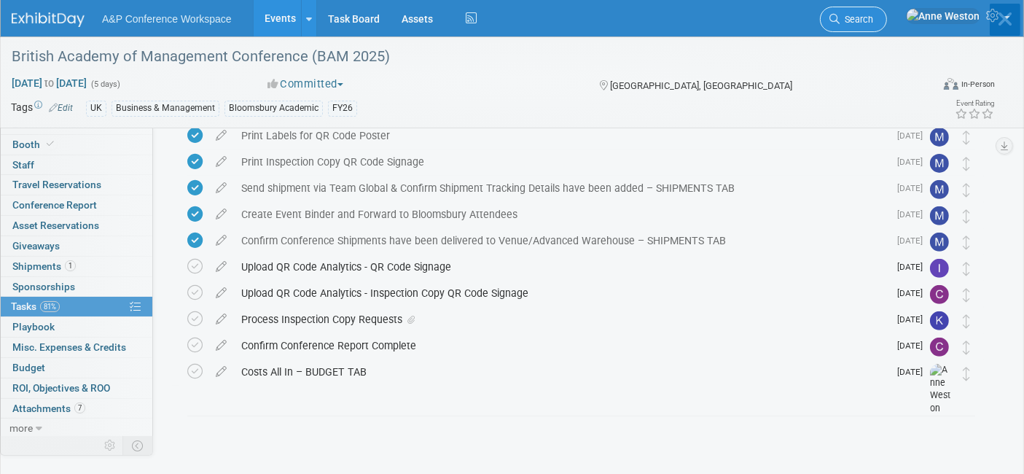
scroll to position [0, 0]
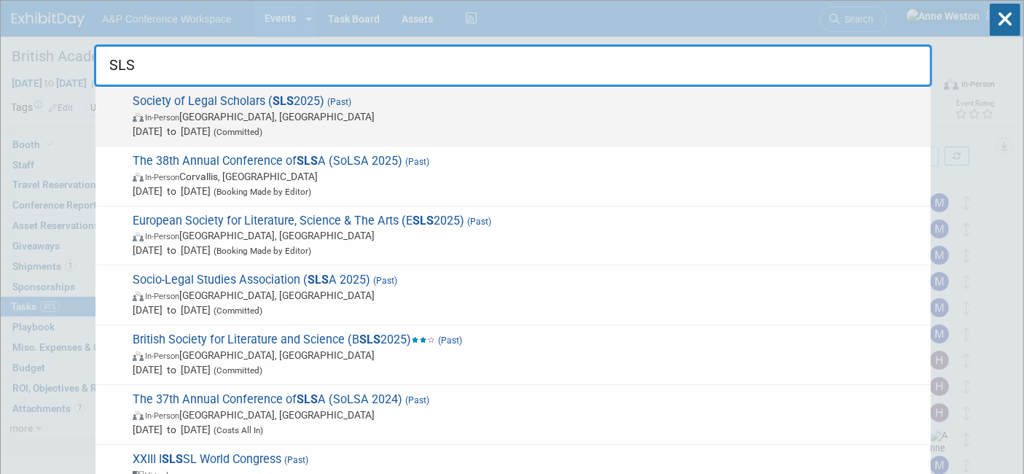
type input "SLS"
click at [204, 119] on span "In-Person Leeds, United Kingdom" at bounding box center [528, 116] width 790 height 15
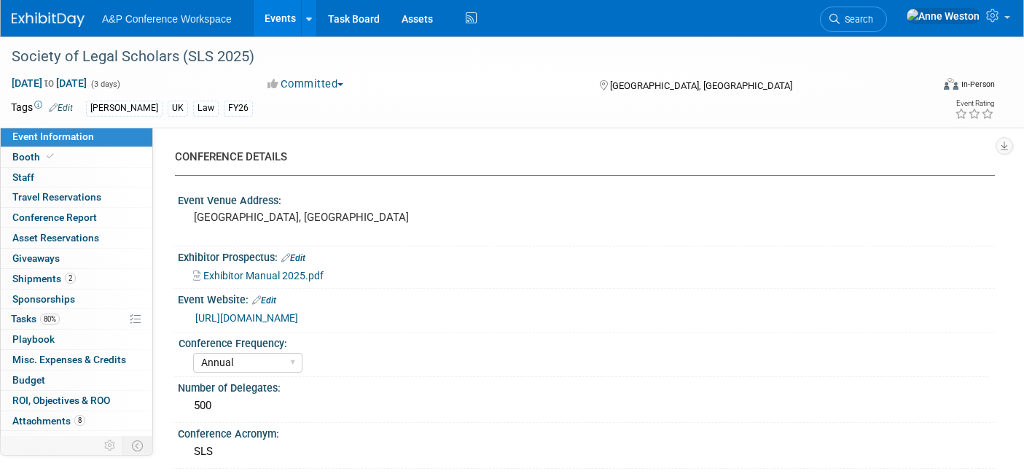
select select "Annual"
select select "Level 2"
select select "In-Person Booth"
select select "Law"
select select "[PERSON_NAME] Publishing"
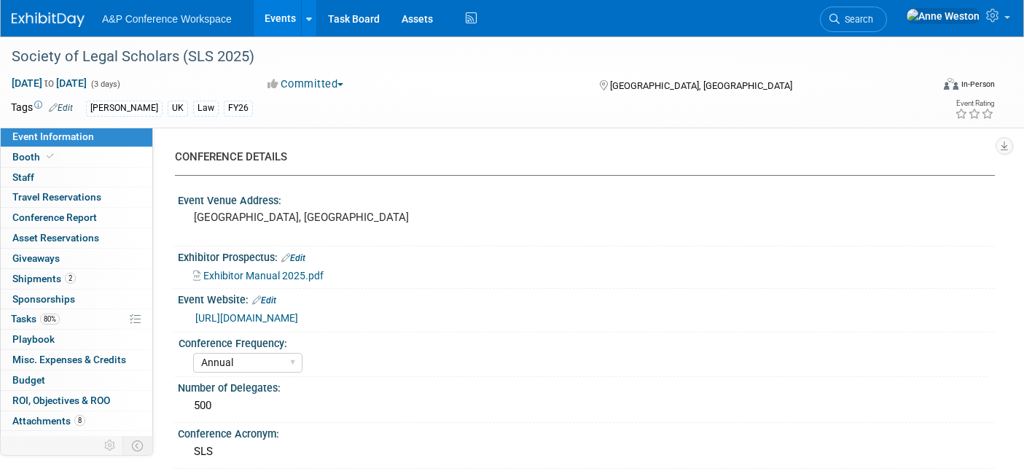
select select "[PERSON_NAME]"
select select "Ros Jubber"
select select "Networking/Commissioning"
click at [72, 318] on link "80% Tasks 80%" at bounding box center [77, 319] width 152 height 20
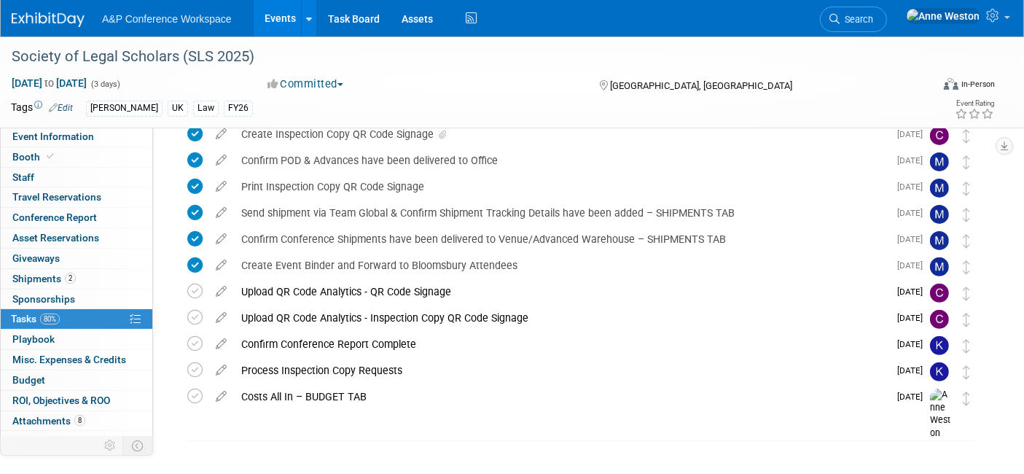
scroll to position [459, 0]
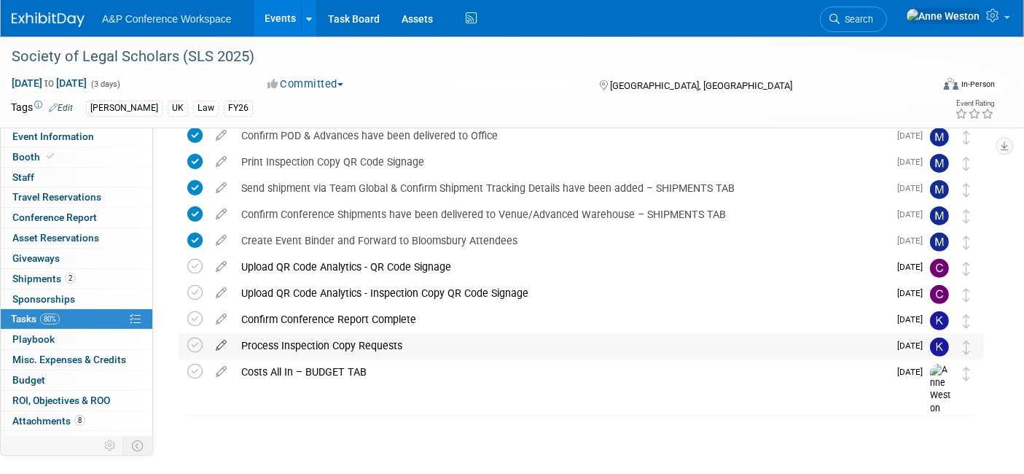
click at [219, 345] on icon at bounding box center [220, 342] width 25 height 18
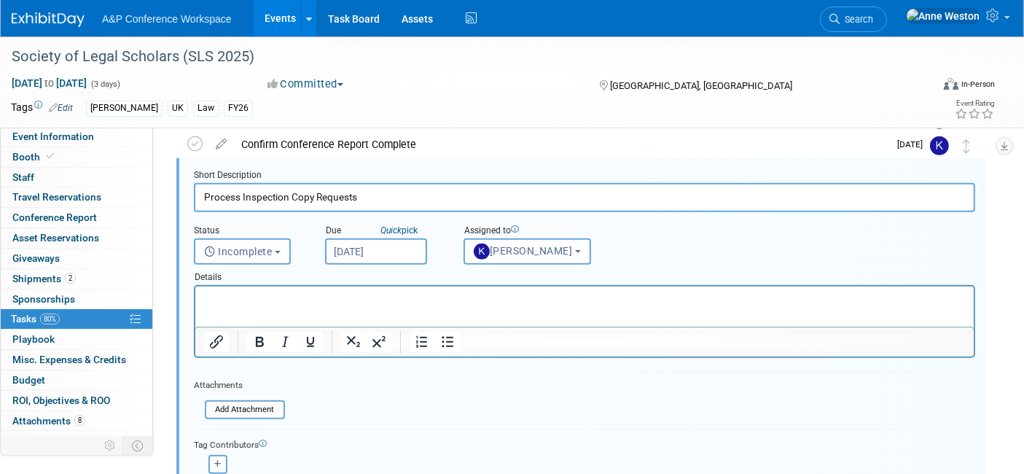
scroll to position [659, 0]
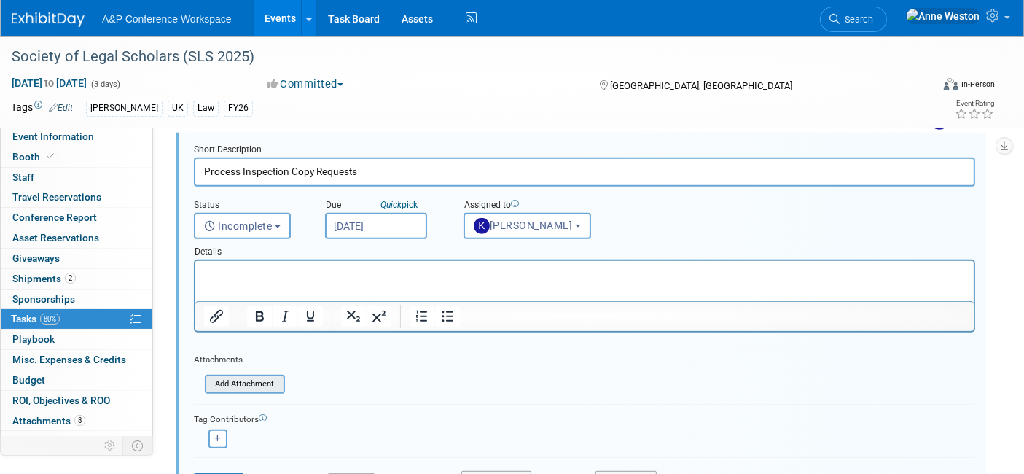
click at [258, 377] on input "file" at bounding box center [209, 384] width 149 height 16
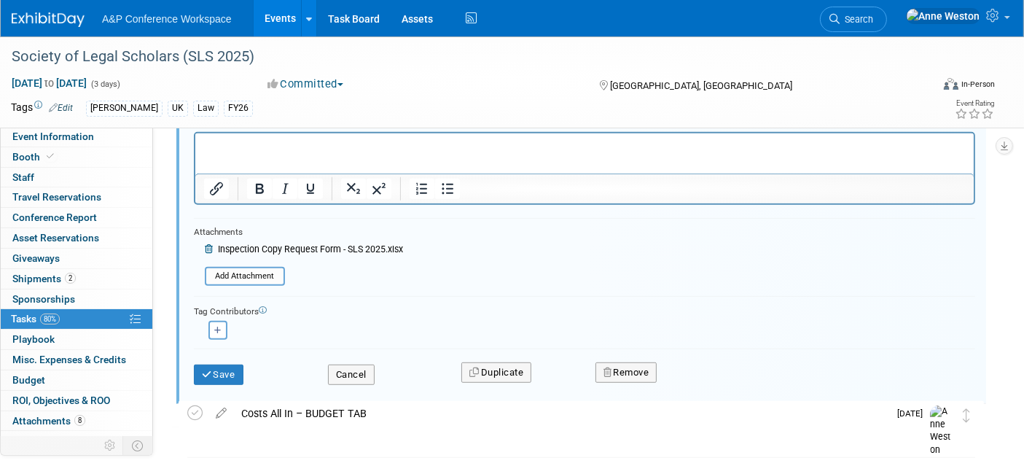
scroll to position [821, 0]
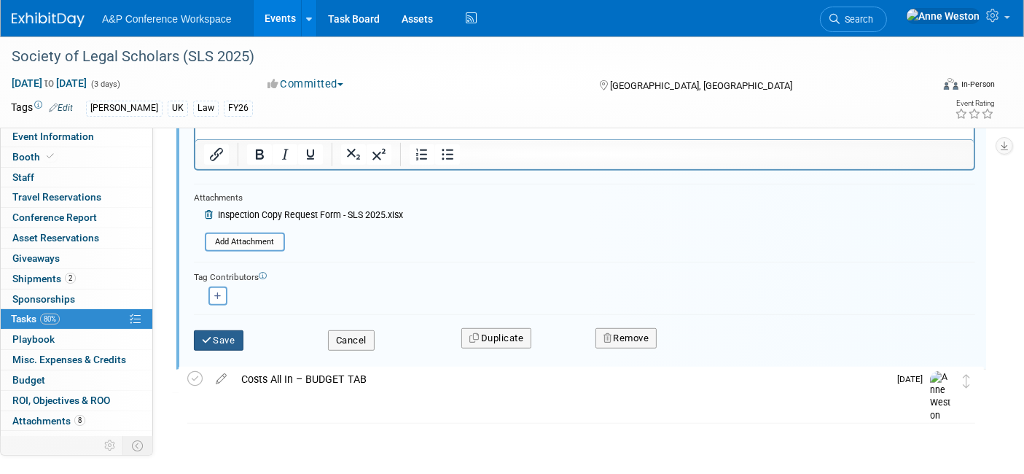
click at [205, 335] on icon "submit" at bounding box center [208, 339] width 12 height 9
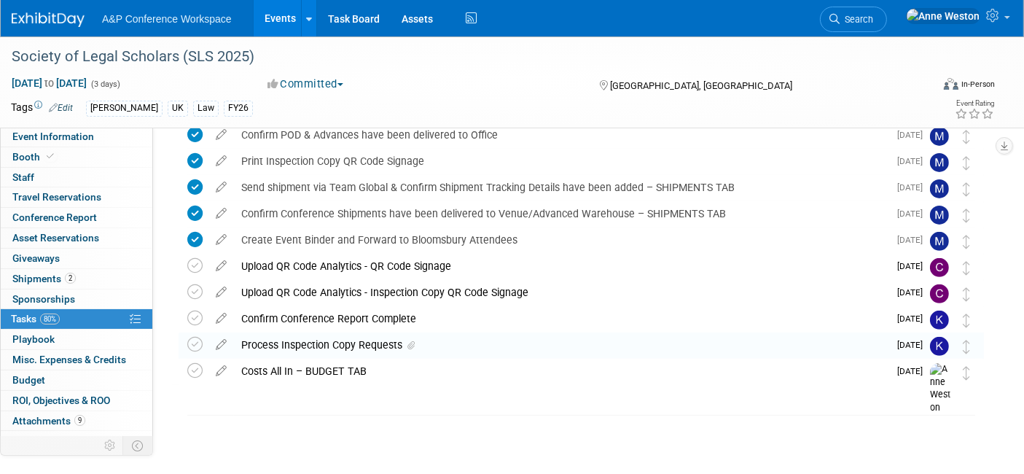
scroll to position [459, 0]
click at [58, 415] on span "Attachments 9" at bounding box center [48, 421] width 73 height 12
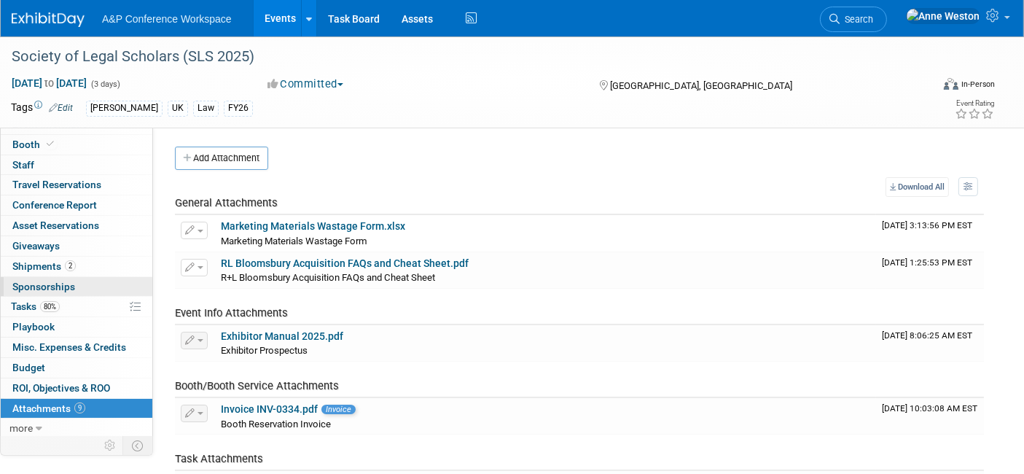
scroll to position [0, 0]
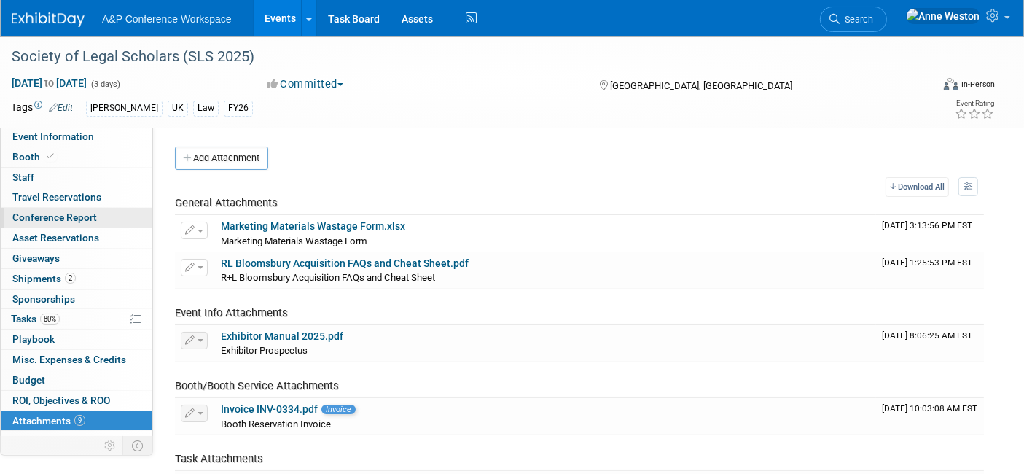
click at [60, 216] on span "Conference Report" at bounding box center [54, 217] width 85 height 12
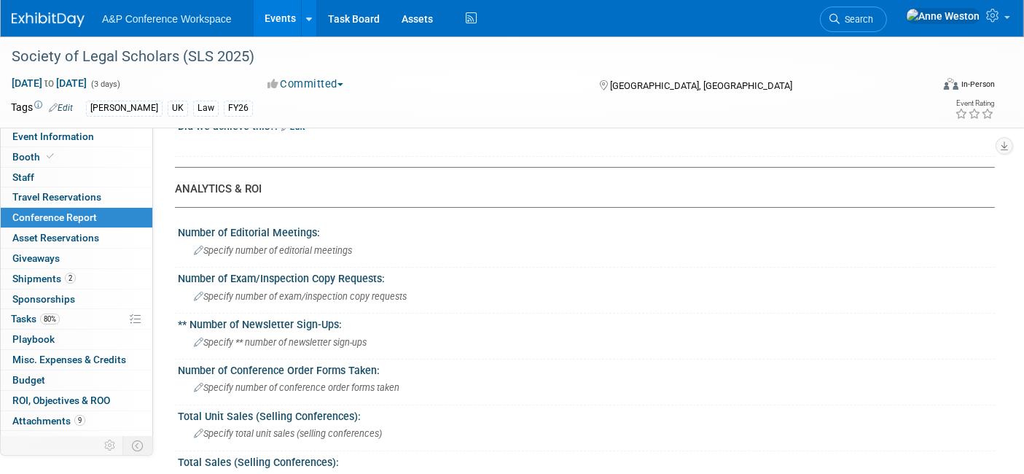
scroll to position [243, 0]
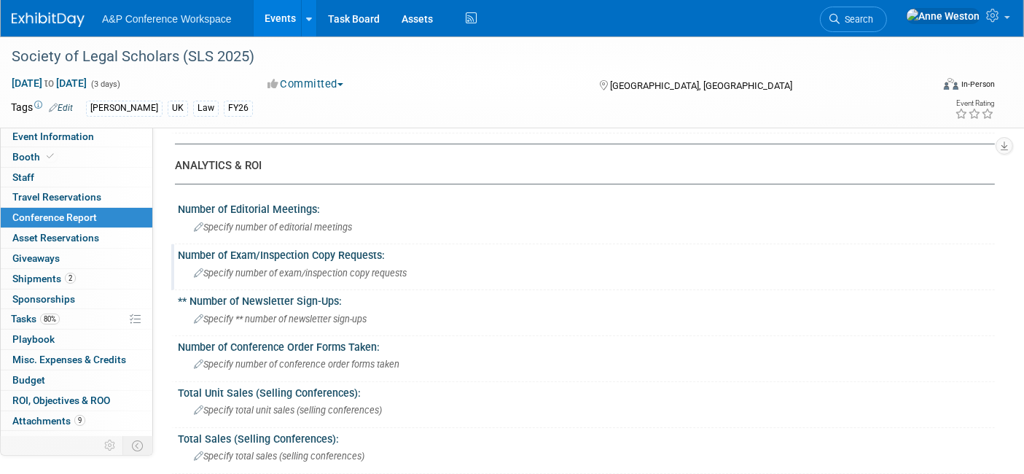
click at [235, 262] on div "Specify number of exam/inspection copy requests" at bounding box center [586, 273] width 795 height 23
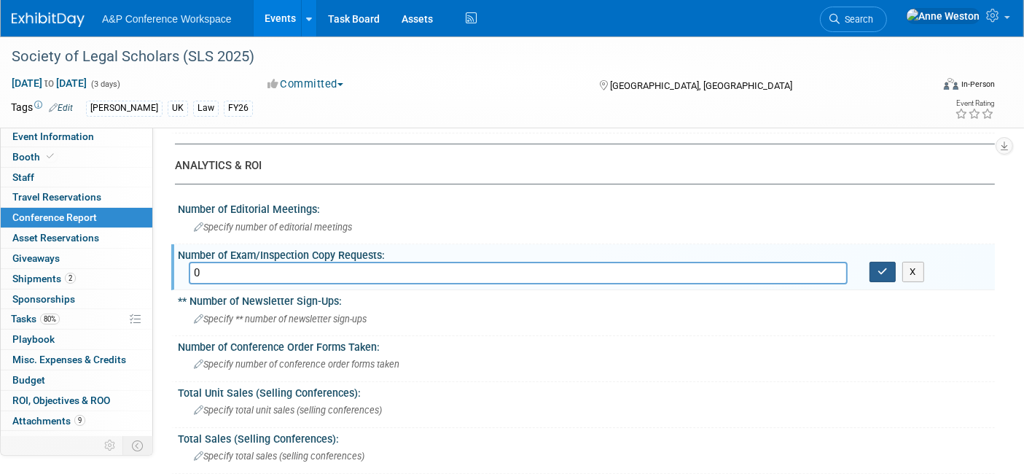
type input "0"
click at [879, 267] on icon "button" at bounding box center [882, 271] width 10 height 9
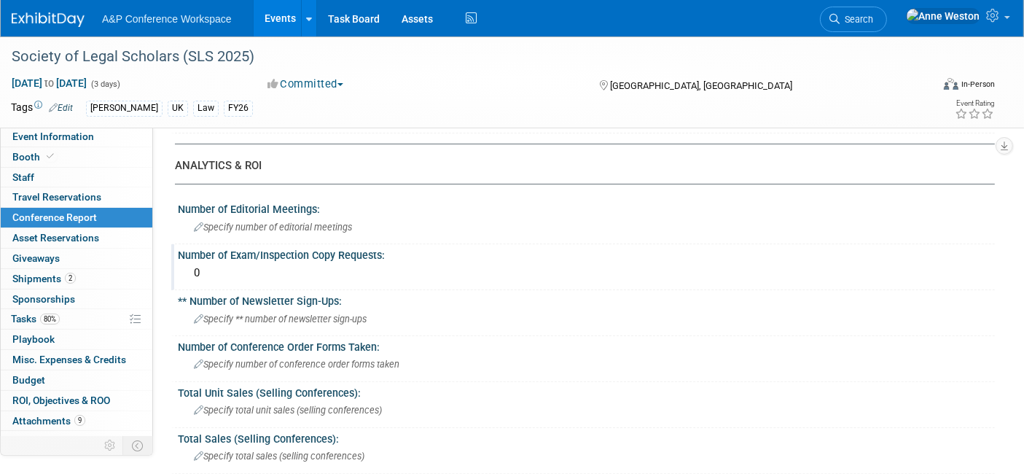
click at [256, 267] on div "0" at bounding box center [586, 273] width 795 height 23
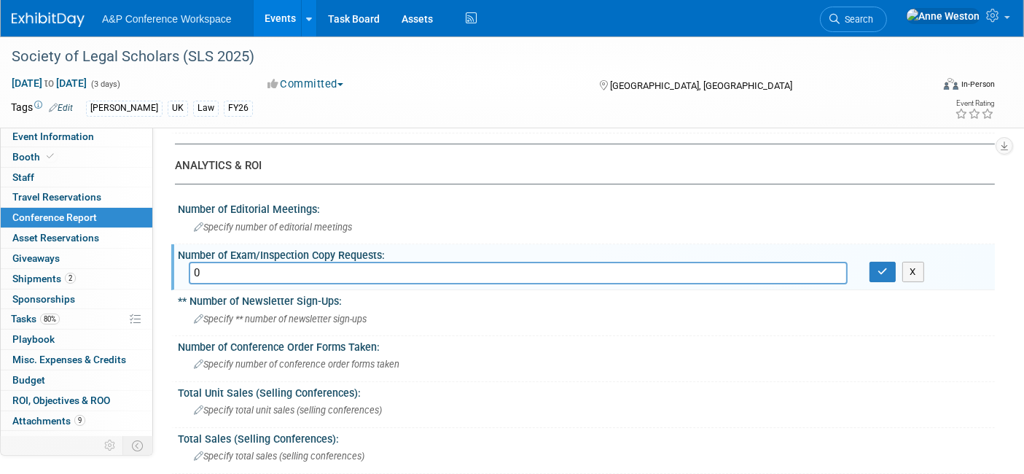
drag, startPoint x: 192, startPoint y: 269, endPoint x: 181, endPoint y: 268, distance: 11.7
click at [181, 268] on div "0" at bounding box center [518, 273] width 680 height 23
drag, startPoint x: 213, startPoint y: 262, endPoint x: 192, endPoint y: 265, distance: 22.2
click at [192, 265] on input "0" at bounding box center [518, 273] width 659 height 23
type input "2"
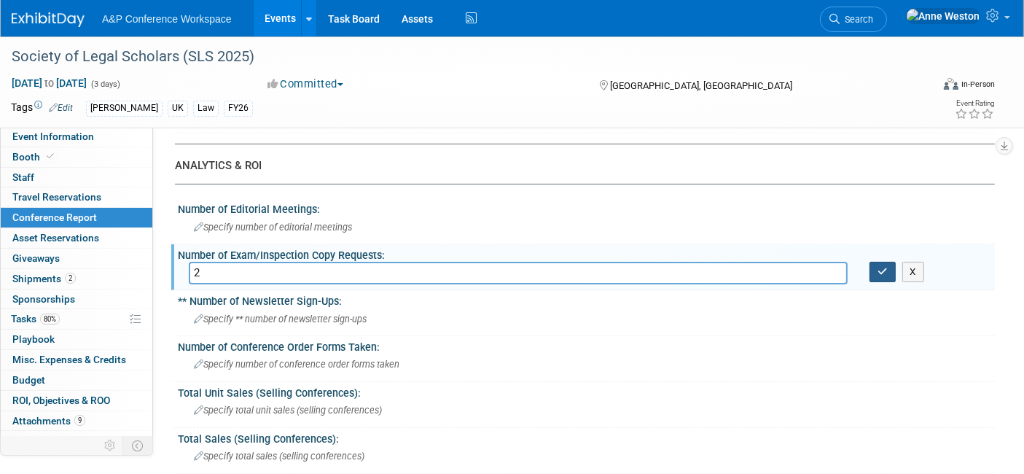
click at [880, 268] on icon "button" at bounding box center [882, 271] width 10 height 9
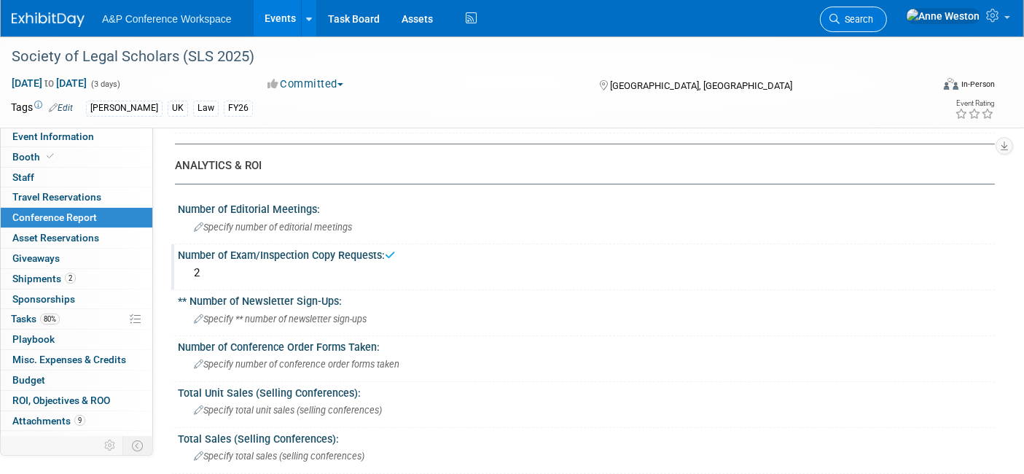
click at [887, 9] on link "Search" at bounding box center [853, 19] width 67 height 25
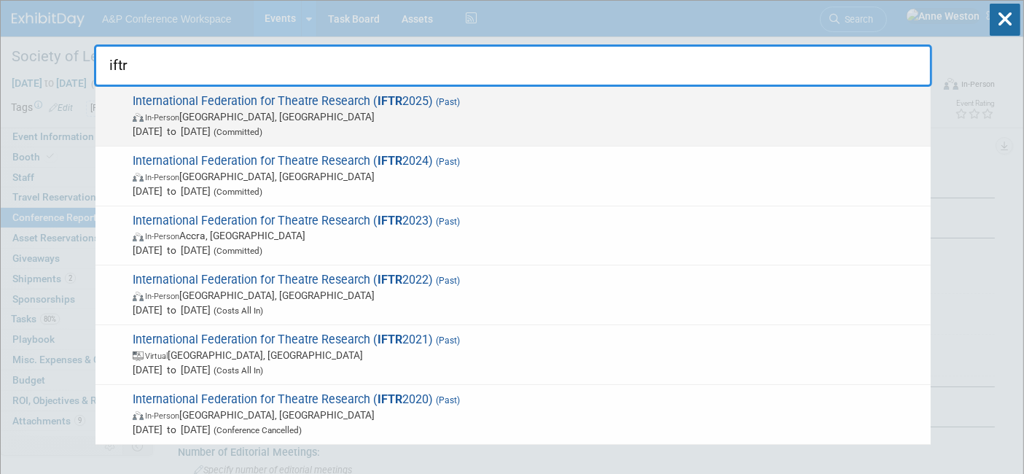
type input "iftr"
click at [261, 95] on span "International Federation for Theatre Research ( IFTR 2025) (Past) In-Person Col…" at bounding box center [525, 116] width 795 height 44
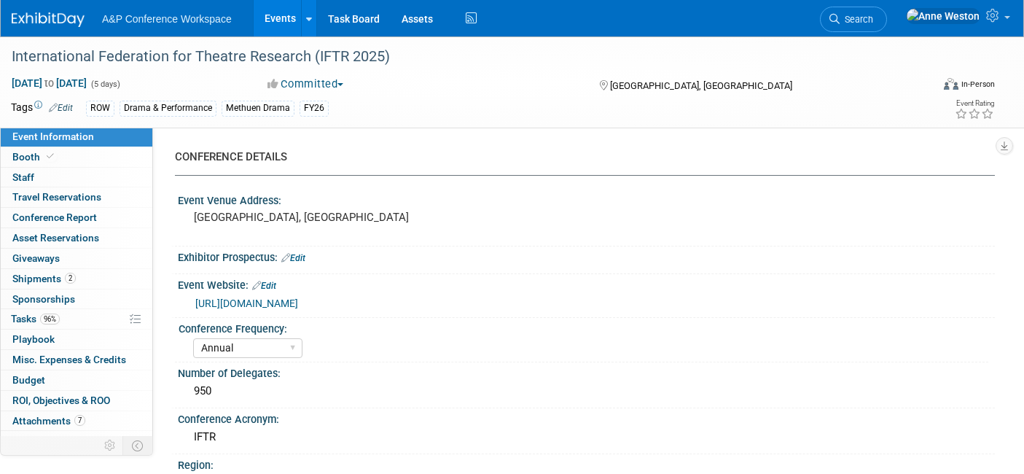
select select "Annual"
select select "Level 2"
select select "In-Person Booth"
select select "Drama & Performance Studies"
select select "Methuen Drama"
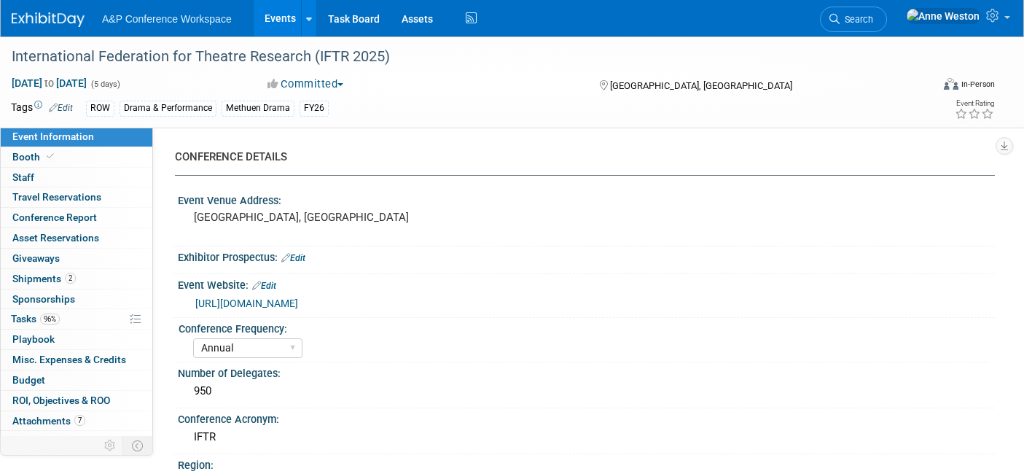
select select "[PERSON_NAME]"
select select "Networking/Commissioning"
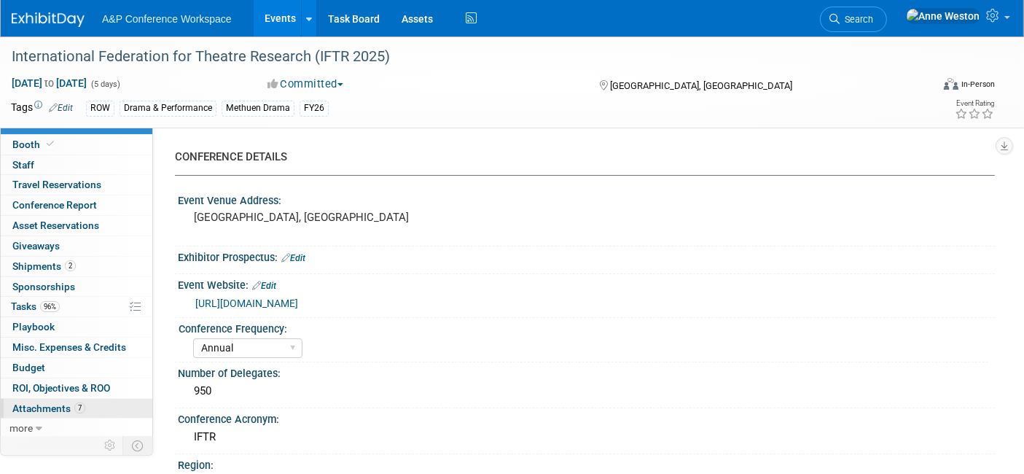
click at [71, 402] on span "Attachments 7" at bounding box center [48, 408] width 73 height 12
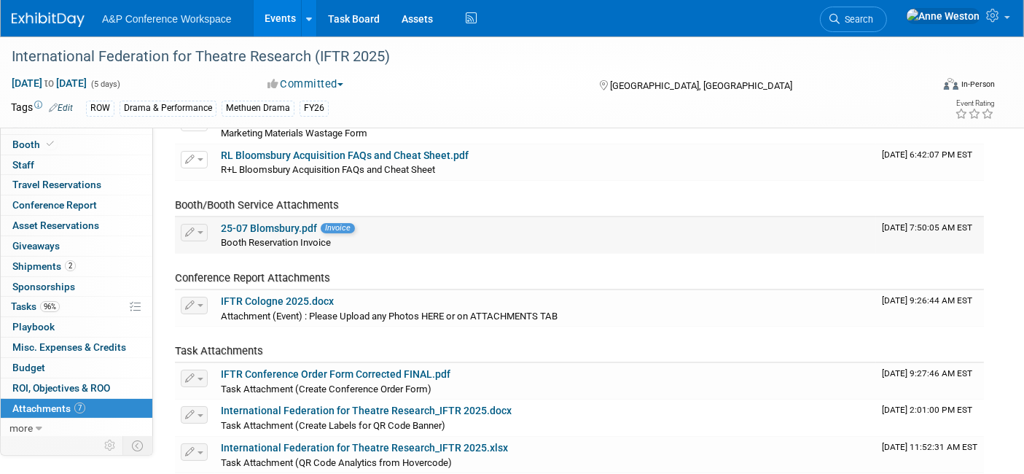
scroll to position [162, 0]
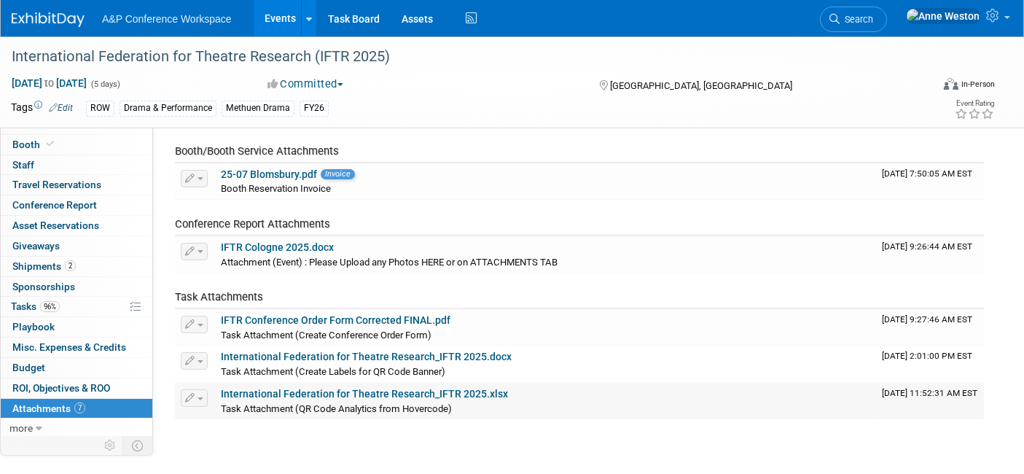
click at [363, 388] on link "International Federation for Theatre Research_IFTR 2025.xlsx" at bounding box center [364, 394] width 287 height 12
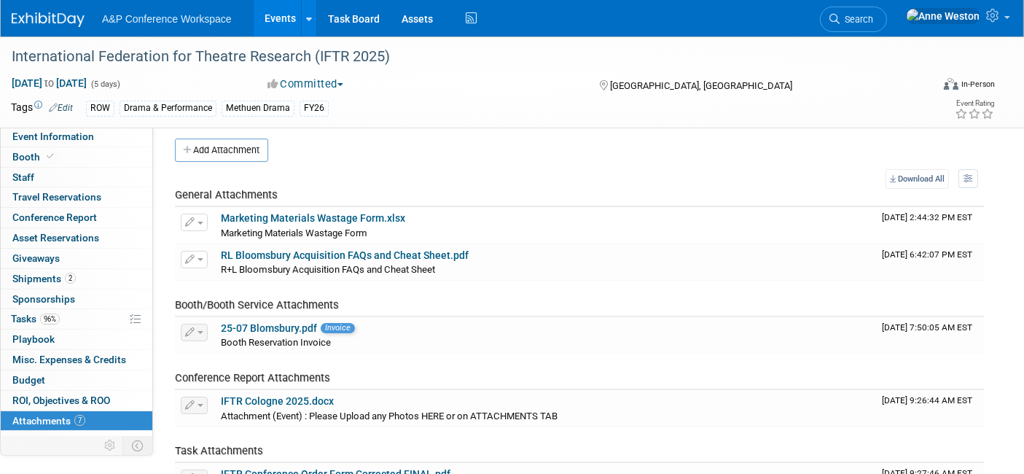
scroll to position [0, 0]
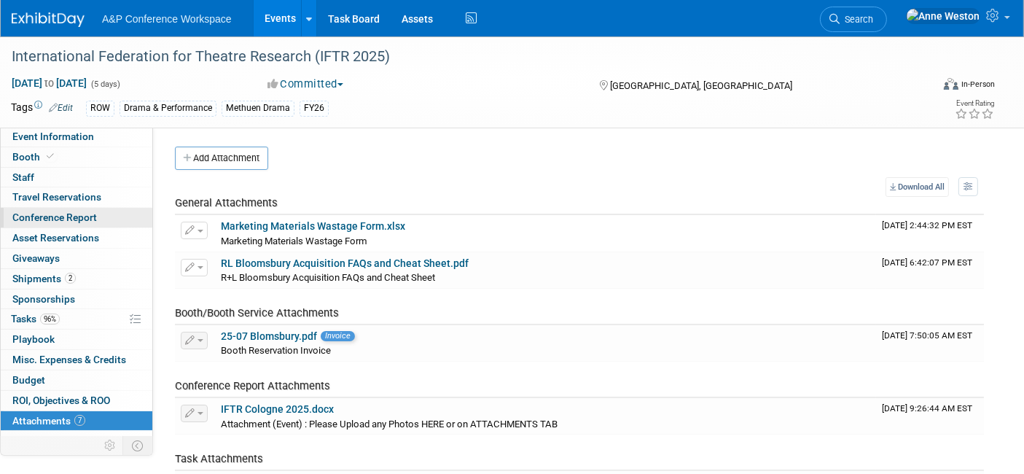
click at [71, 209] on link "Conference Report" at bounding box center [77, 218] width 152 height 20
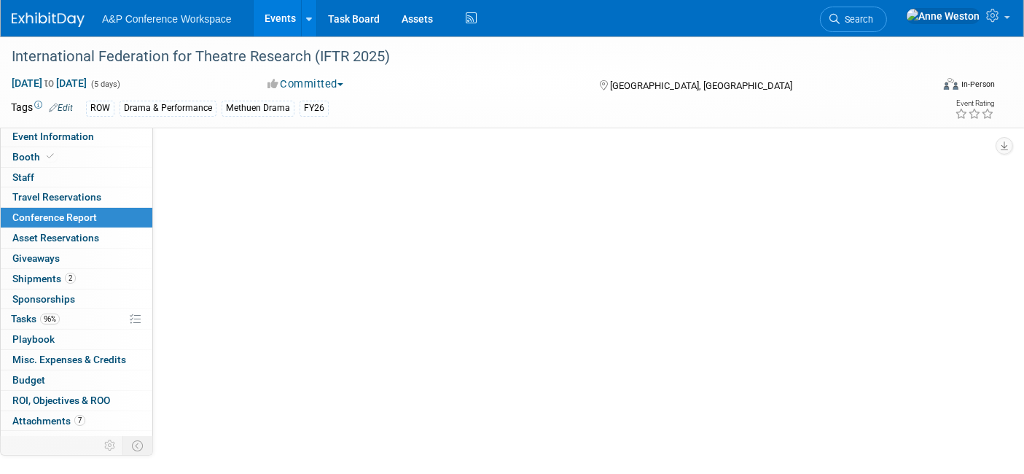
select select "YES"
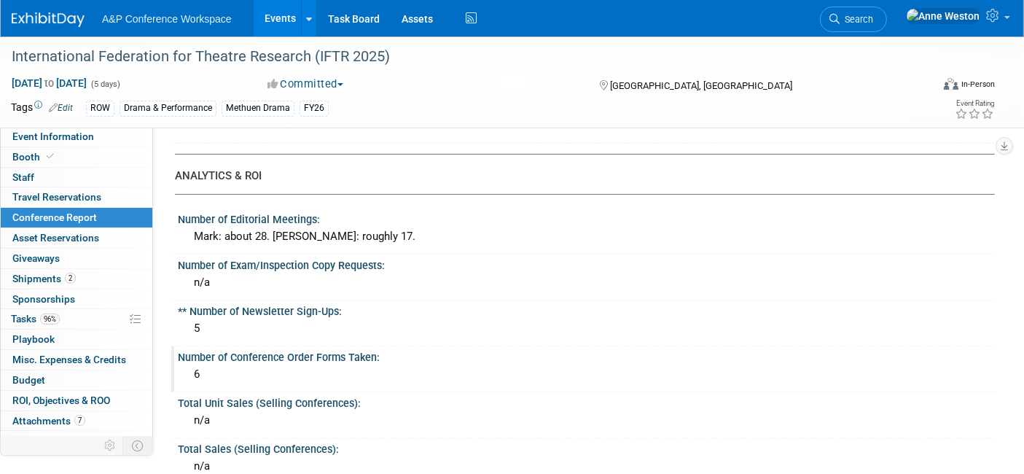
scroll to position [404, 0]
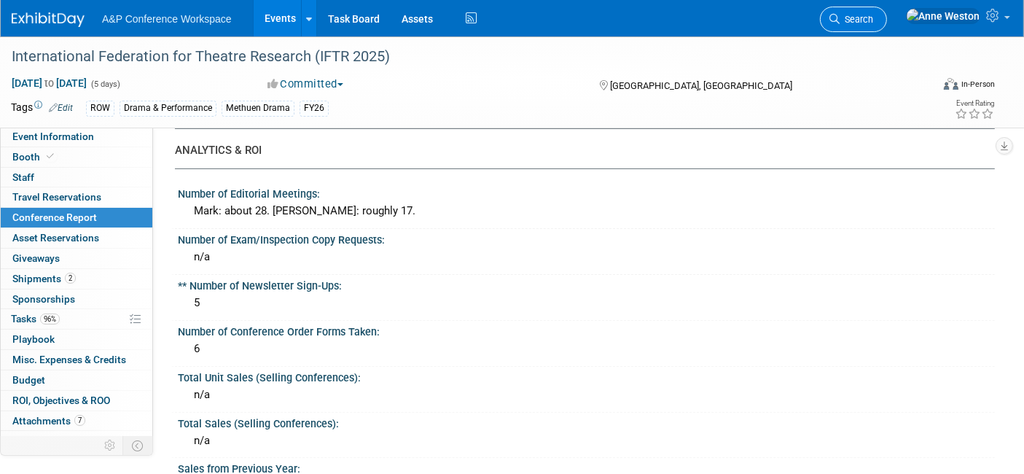
click at [873, 17] on span "Search" at bounding box center [856, 19] width 34 height 11
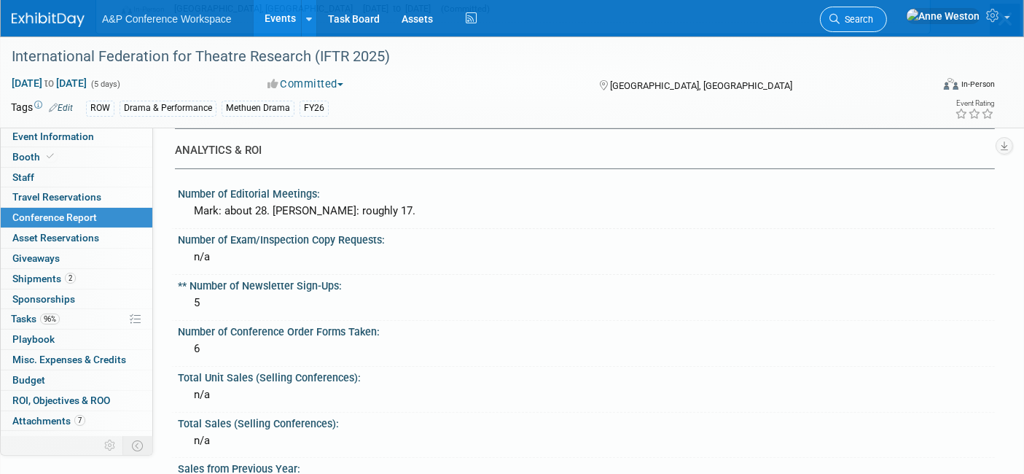
scroll to position [0, 0]
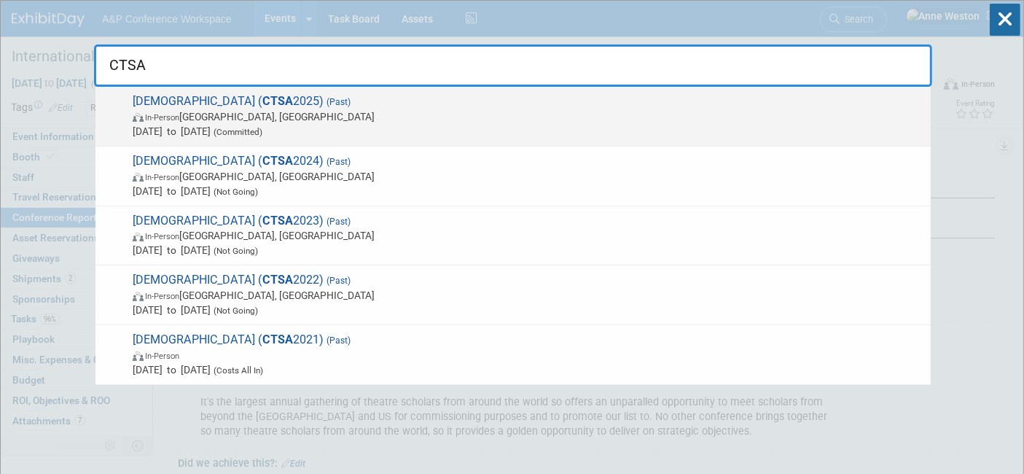
type input "CTSA"
click at [219, 103] on span "Catholic Theological Society of America ( CTSA 2025) (Past) In-Person Portland,…" at bounding box center [525, 116] width 795 height 44
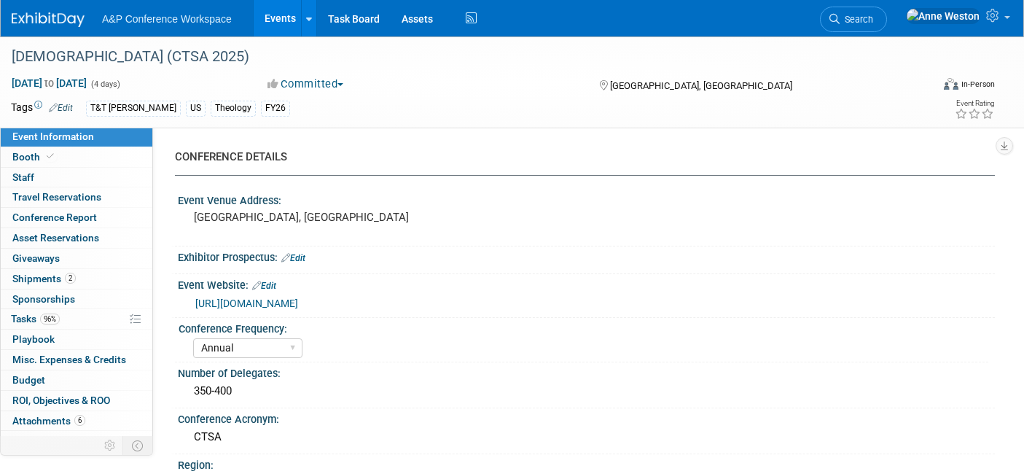
select select "Annual"
select select "Level 2"
select select "In-Person Booth"
select select "Theology"
select select "T&T [PERSON_NAME]"
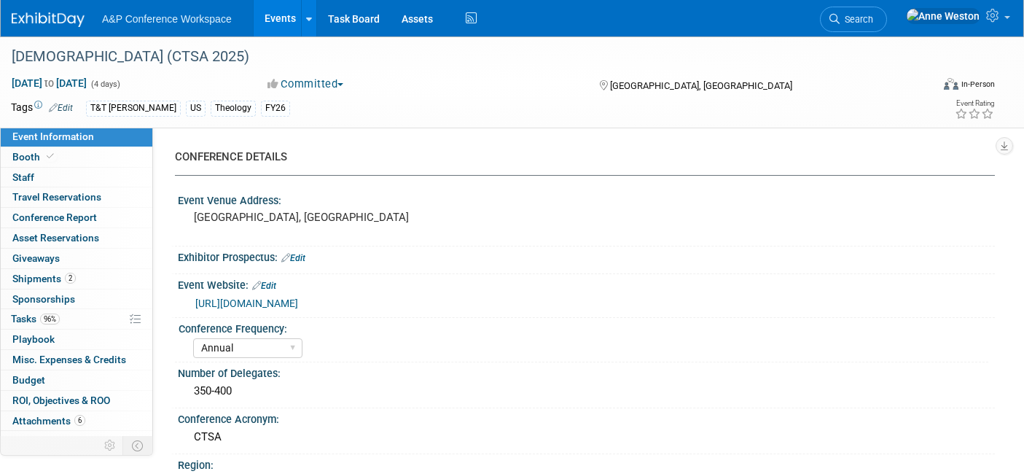
select select "[PERSON_NAME]"
select select "Networking/Commissioning"
click at [77, 219] on span "Conference Report" at bounding box center [54, 217] width 85 height 12
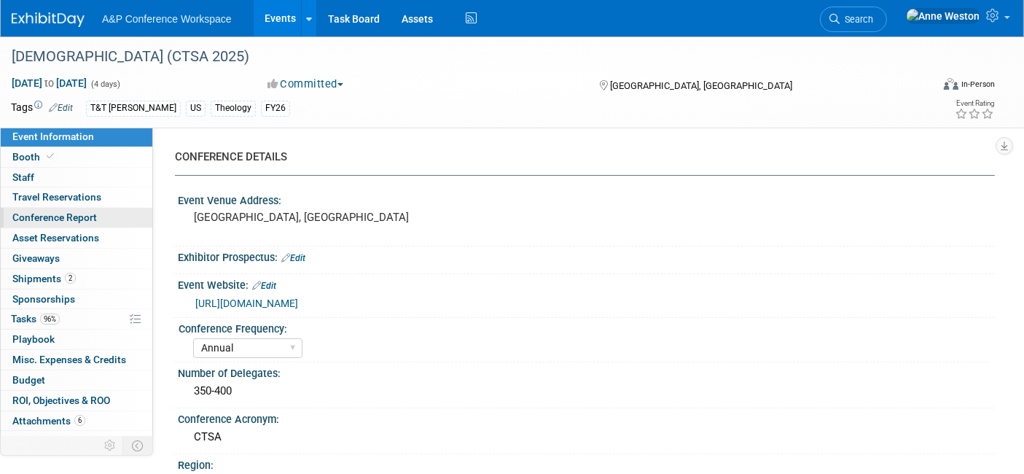
select select "NO"
select select "YES"
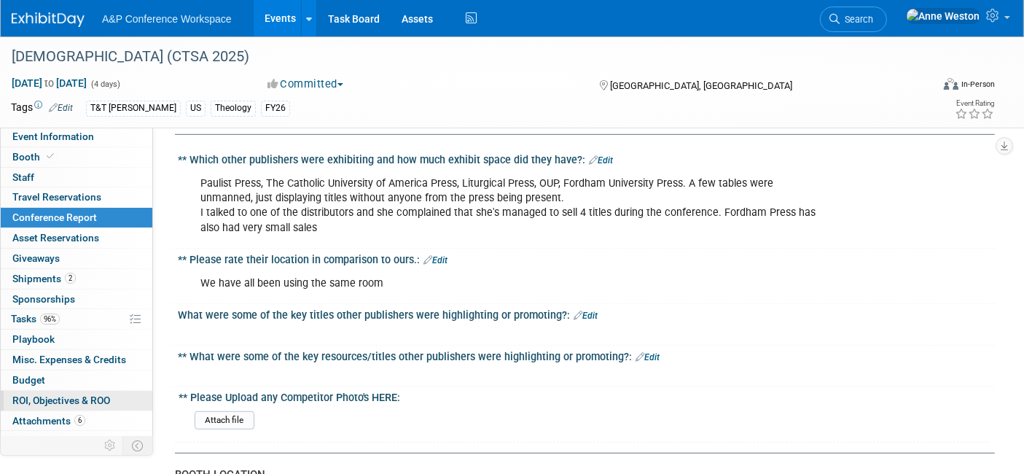
scroll to position [890, 0]
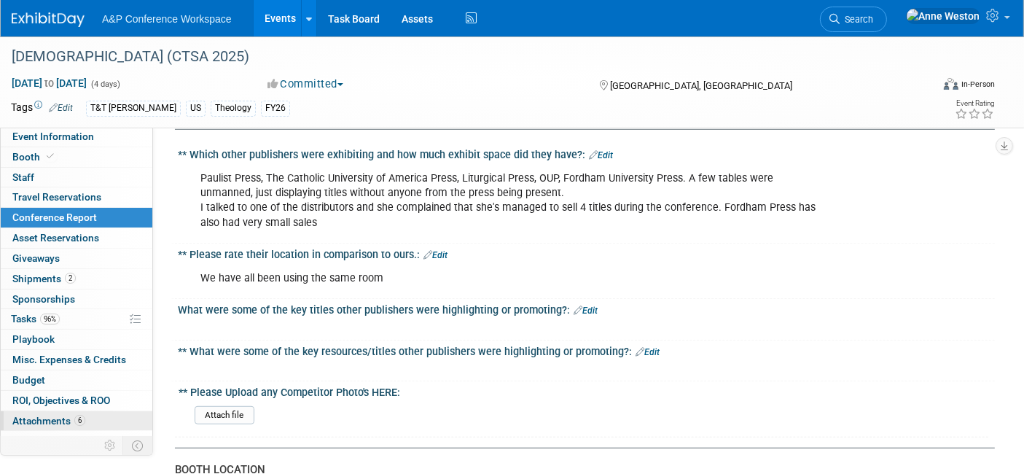
click at [86, 420] on link "6 Attachments 6" at bounding box center [77, 421] width 152 height 20
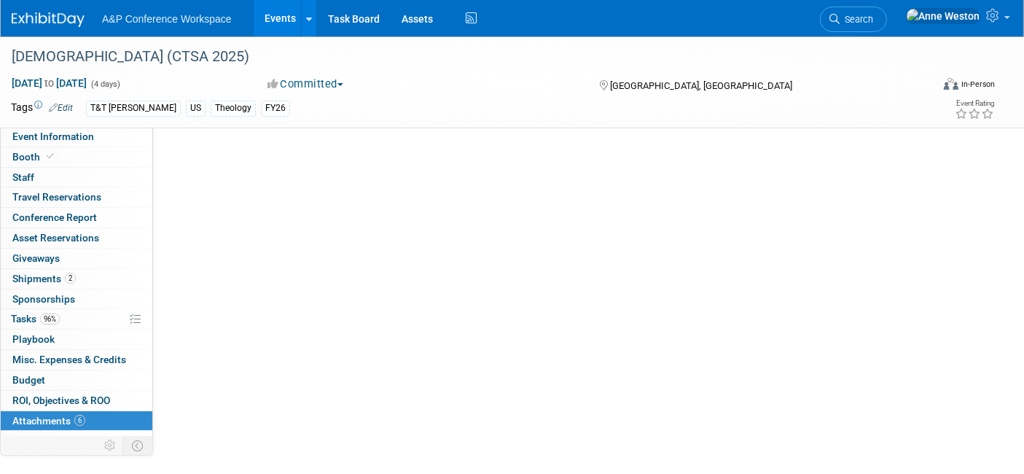
scroll to position [0, 0]
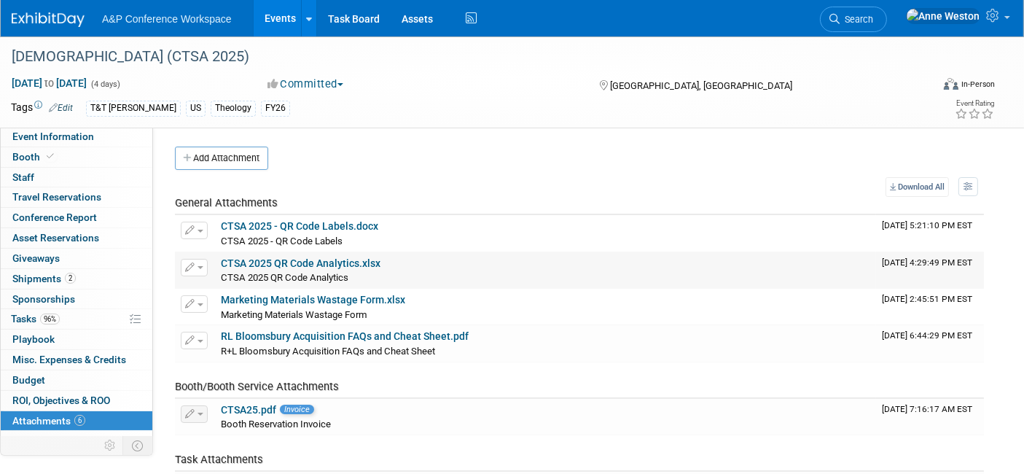
click at [293, 266] on link "CTSA 2025 QR Code Analytics.xlsx" at bounding box center [301, 263] width 160 height 12
click at [298, 257] on link "CTSA 2025 QR Code Analytics.xlsx" at bounding box center [301, 263] width 160 height 12
click at [56, 208] on link "Conference Report" at bounding box center [77, 218] width 152 height 20
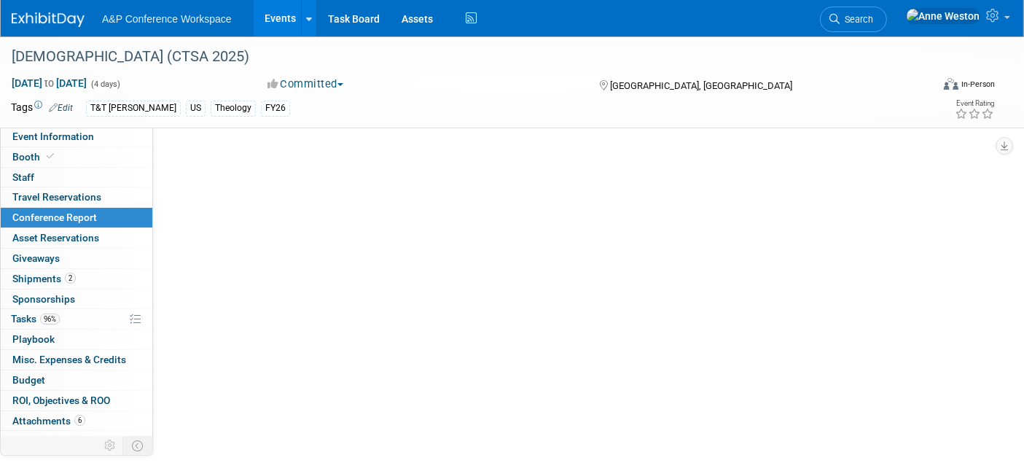
select select "NO"
select select "YES"
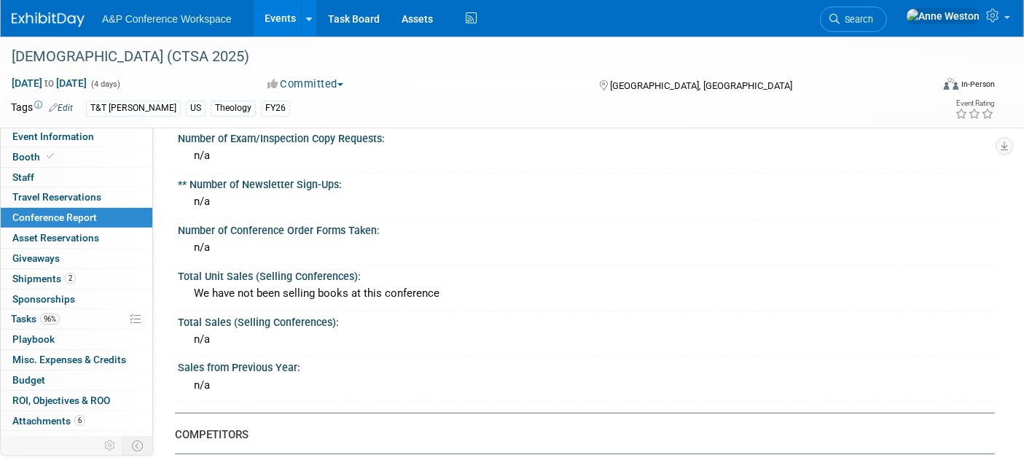
scroll to position [485, 0]
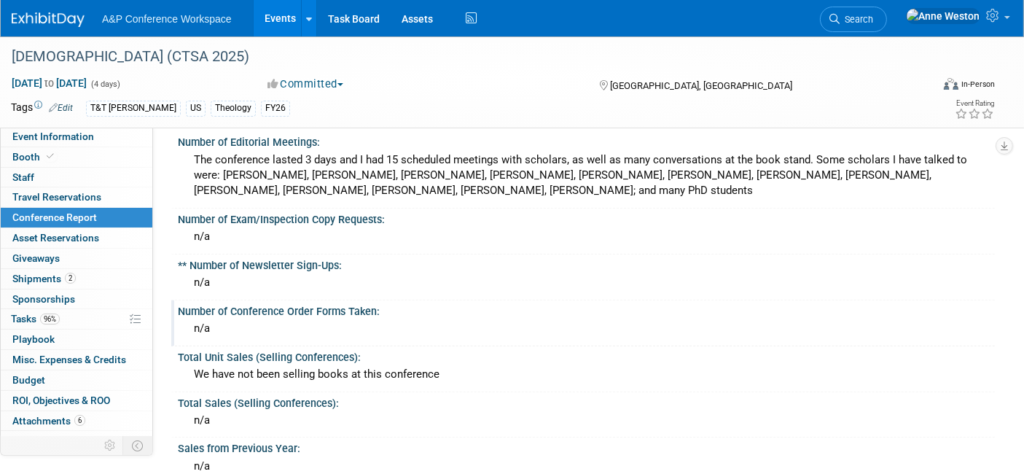
drag, startPoint x: 227, startPoint y: 313, endPoint x: 178, endPoint y: 310, distance: 48.2
click at [178, 317] on div "n/a" at bounding box center [586, 329] width 817 height 24
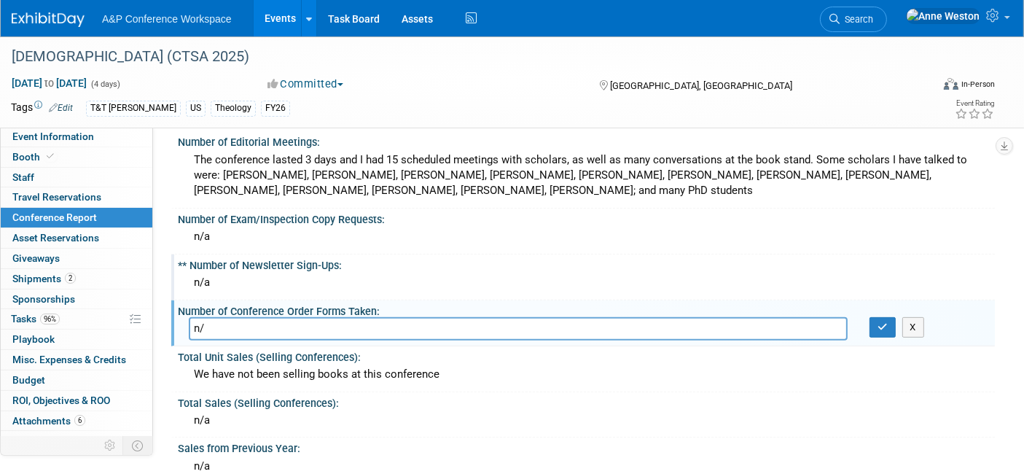
type input "n"
click at [876, 317] on button "button" at bounding box center [882, 327] width 26 height 20
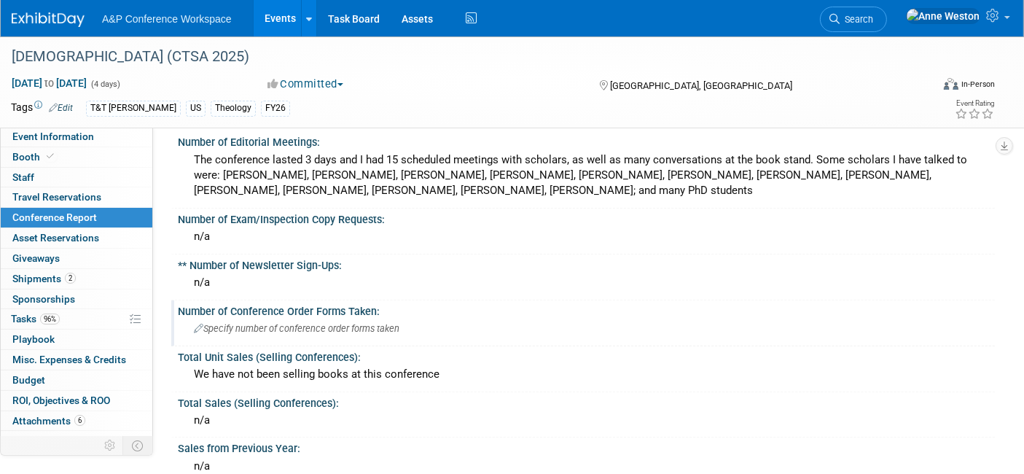
click at [211, 317] on div "Specify number of conference order forms taken" at bounding box center [586, 328] width 795 height 23
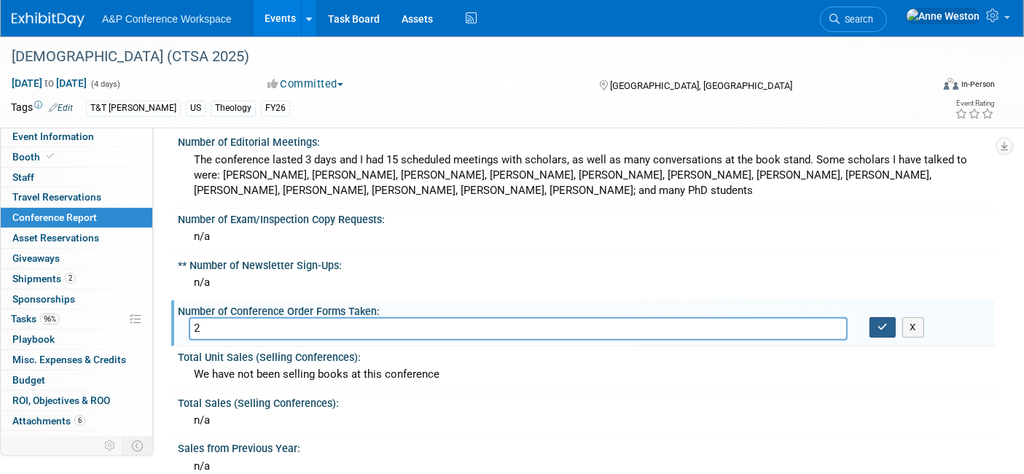
type input "2"
click at [877, 322] on icon "button" at bounding box center [882, 326] width 10 height 9
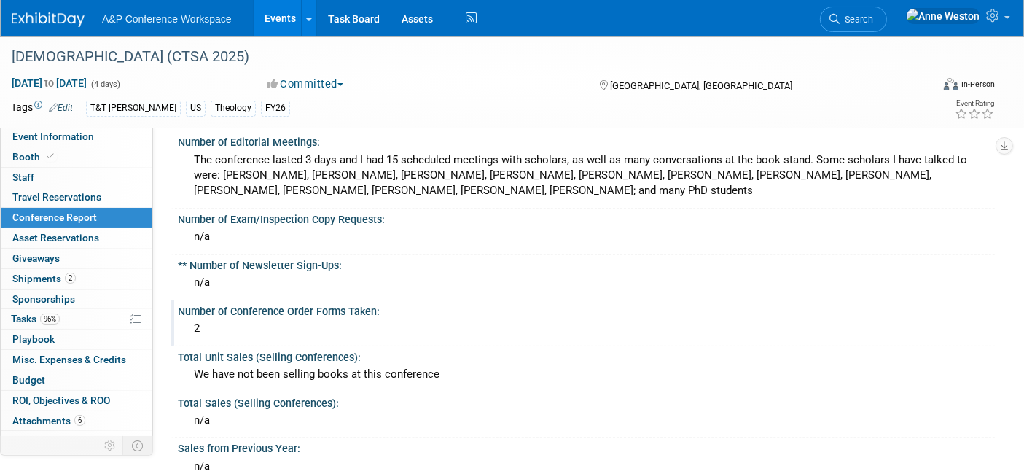
scroll to position [0, 0]
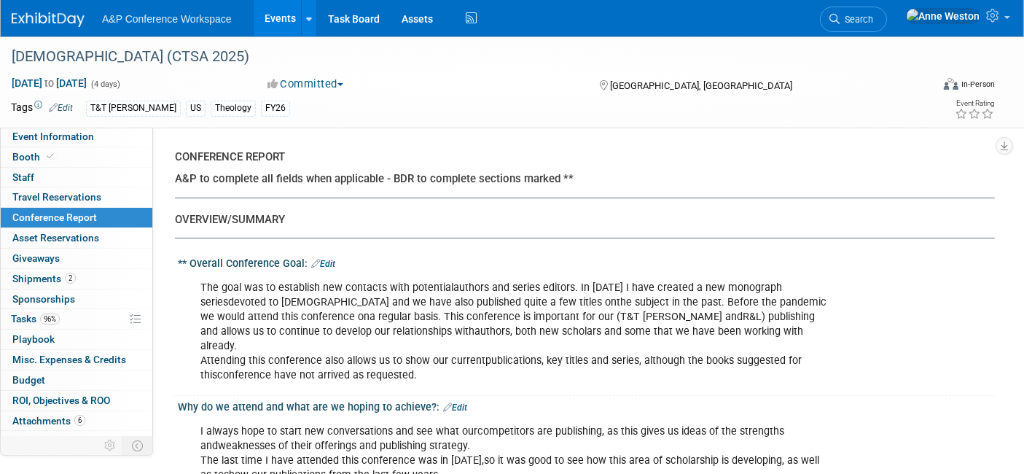
click at [873, 20] on span "Search" at bounding box center [856, 19] width 34 height 11
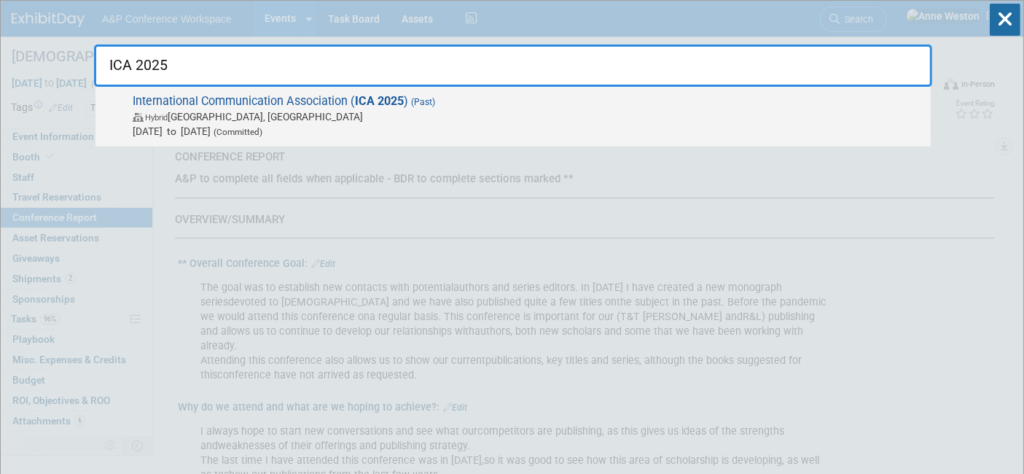
type input "ICA 2025"
click at [267, 102] on span "International Communication Association ( ICA 2025 ) (Past) Hybrid [GEOGRAPHIC_…" at bounding box center [525, 116] width 795 height 44
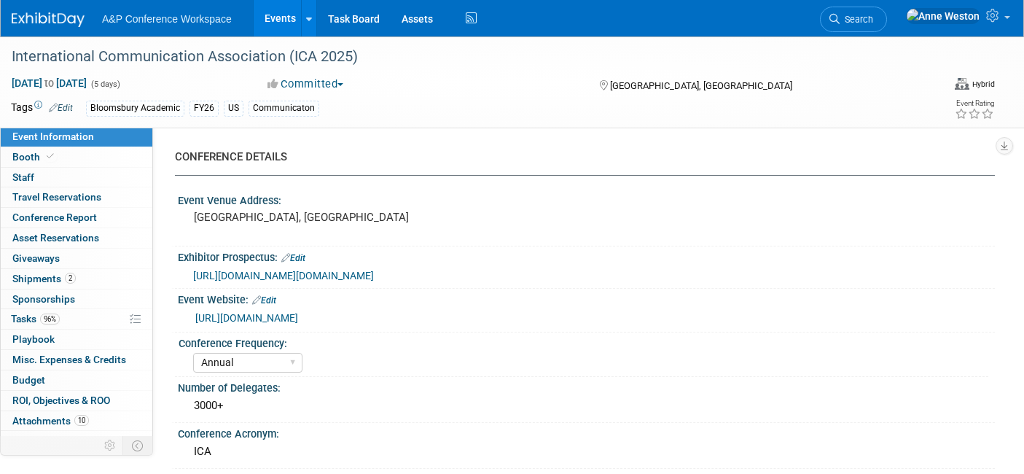
select select "Annual"
select select "Level 2"
select select "In-Person Booth"
select select "Communication"
select select "Bloomsbury Academic"
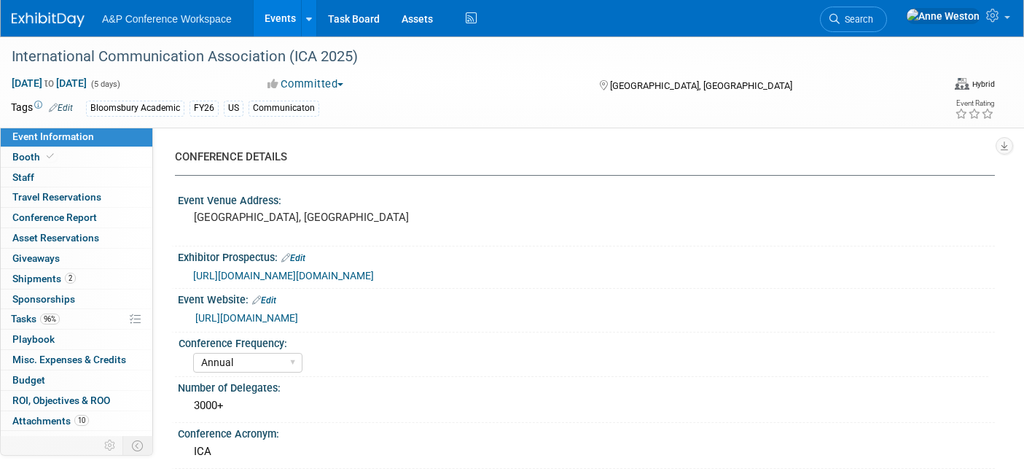
select select "[PERSON_NAME]"
select select "Networking/Commissioning"
click at [62, 208] on link "Conference Report" at bounding box center [77, 218] width 152 height 20
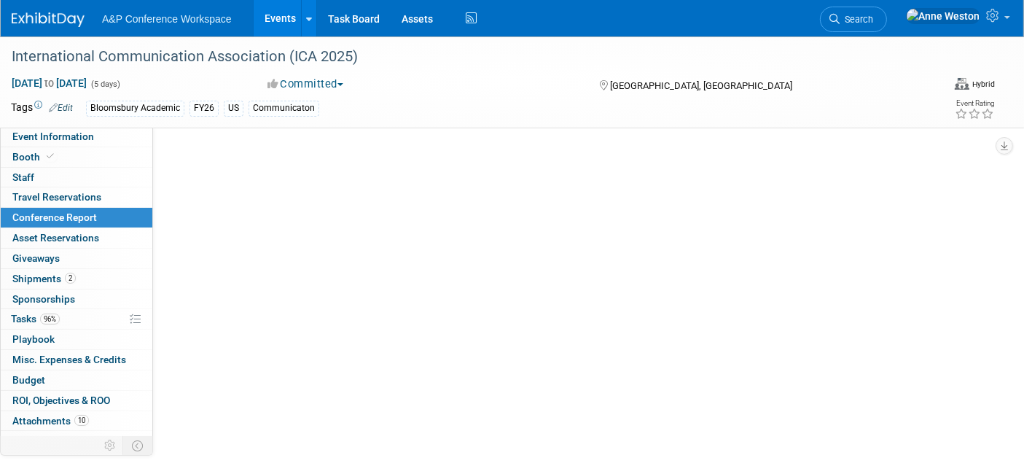
select select "NO"
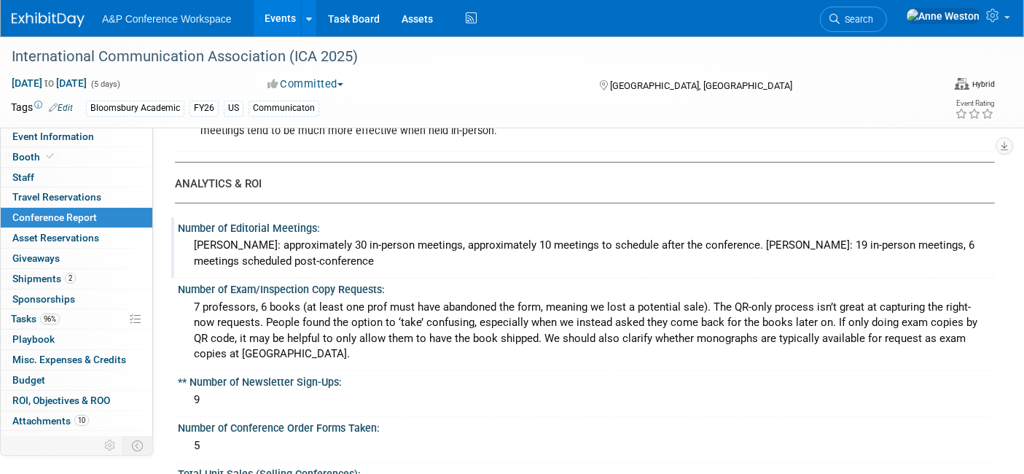
scroll to position [485, 0]
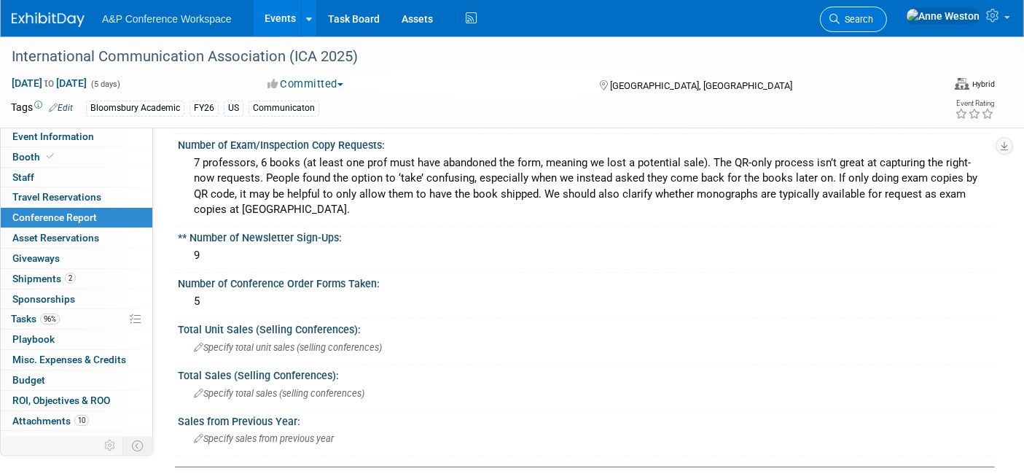
click at [873, 17] on span "Search" at bounding box center [856, 19] width 34 height 11
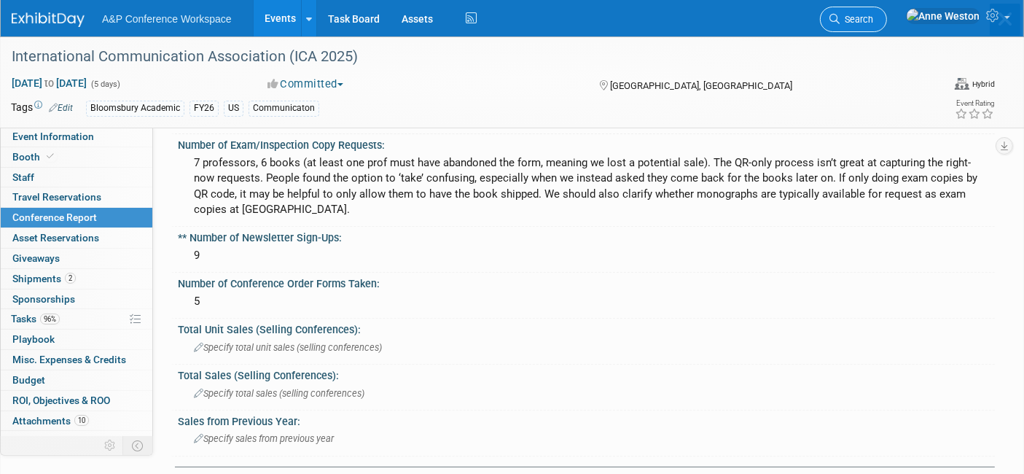
scroll to position [0, 0]
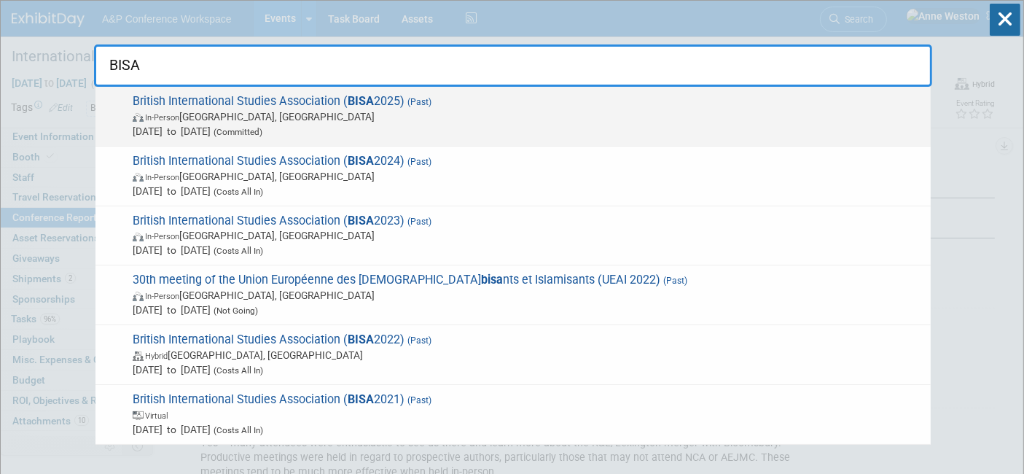
type input "BISA"
click at [254, 113] on span "In-Person Belfast, United Kingdom" at bounding box center [528, 116] width 790 height 15
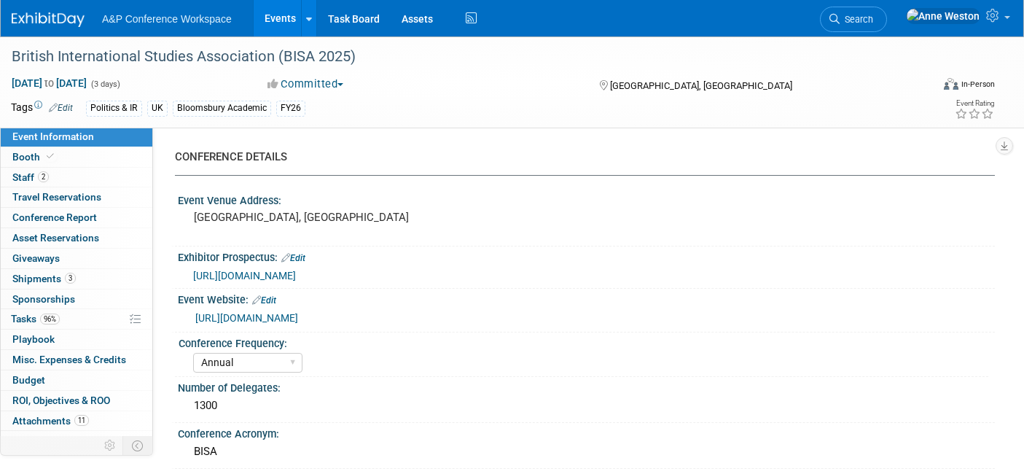
select select "Annual"
select select "Level 2"
select select "In-Person Booth"
select select "Politics & International Relations"
select select "Bloomsbury Academic"
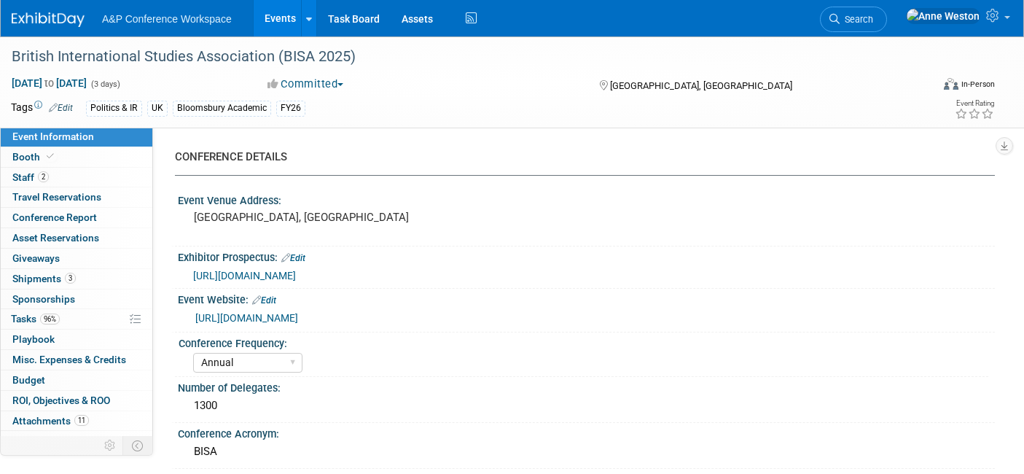
select select "[PERSON_NAME]"
select select "Networking/Commissioning"
click at [66, 213] on span "Conference Report" at bounding box center [54, 217] width 85 height 12
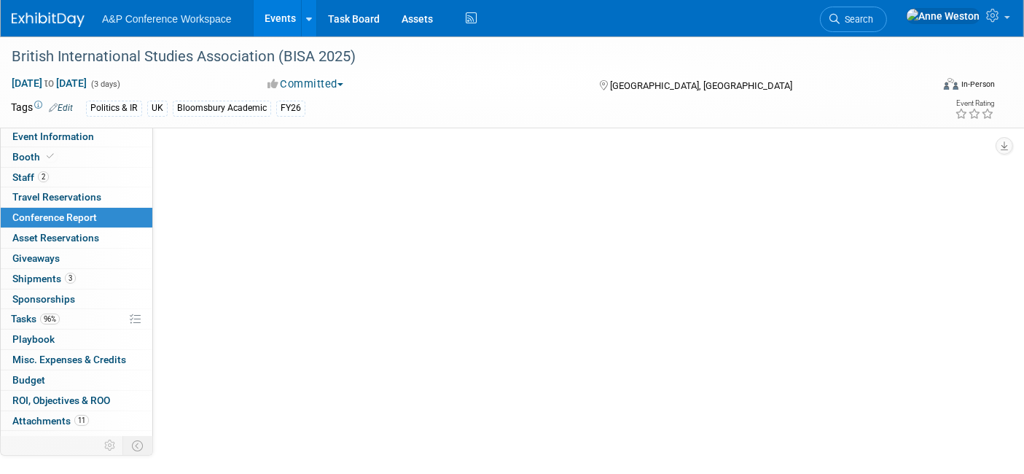
select select "NO"
select select "YES"
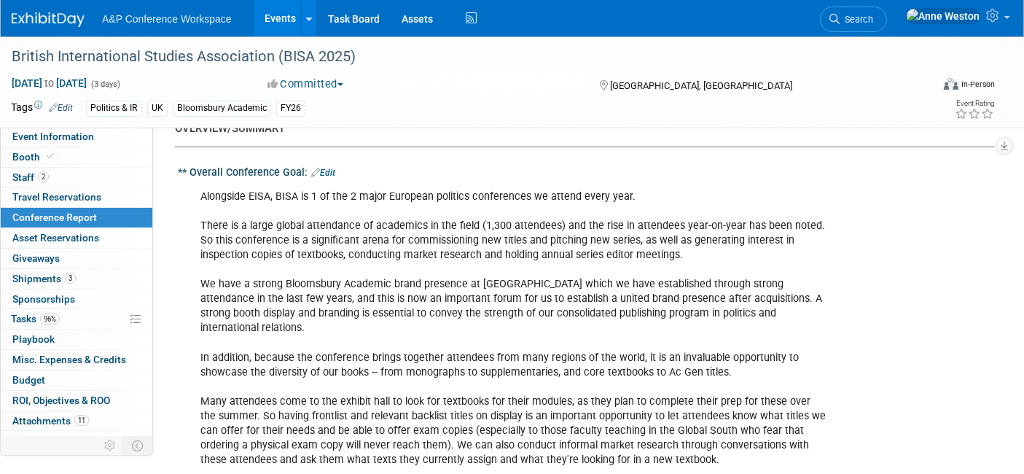
scroll to position [81, 0]
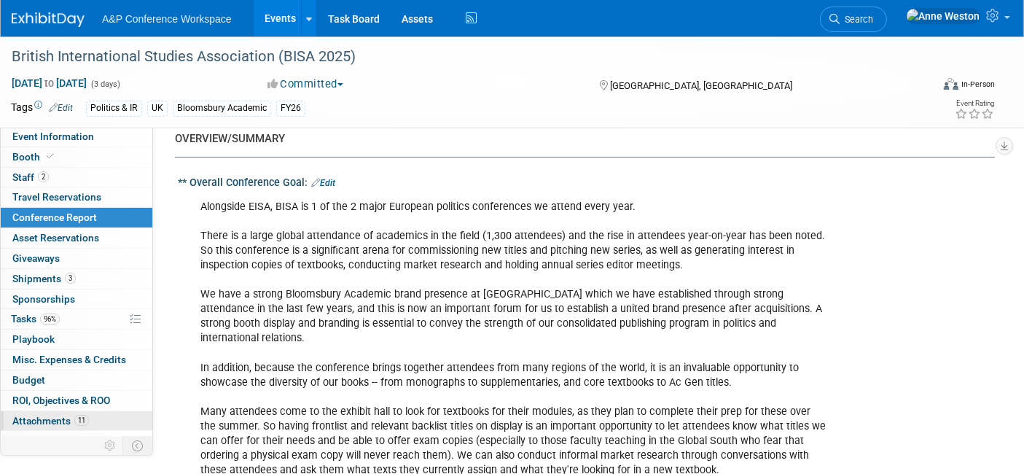
click at [44, 417] on span "Attachments 11" at bounding box center [50, 421] width 76 height 12
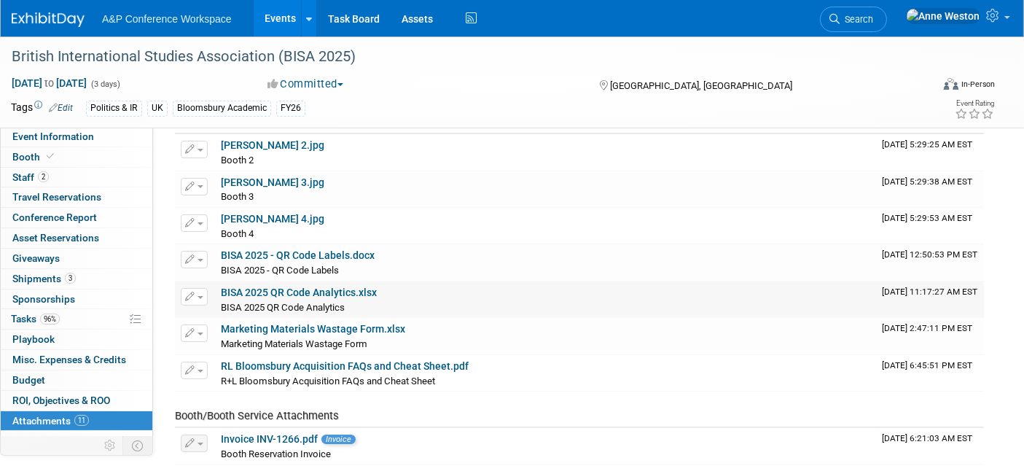
click at [276, 293] on link "BISA 2025 QR Code Analytics.xlsx" at bounding box center [299, 292] width 156 height 12
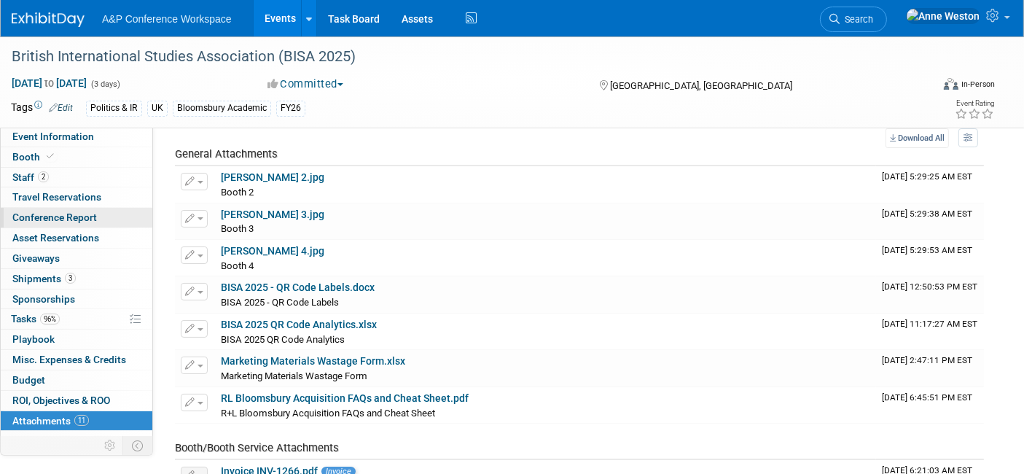
scroll to position [0, 0]
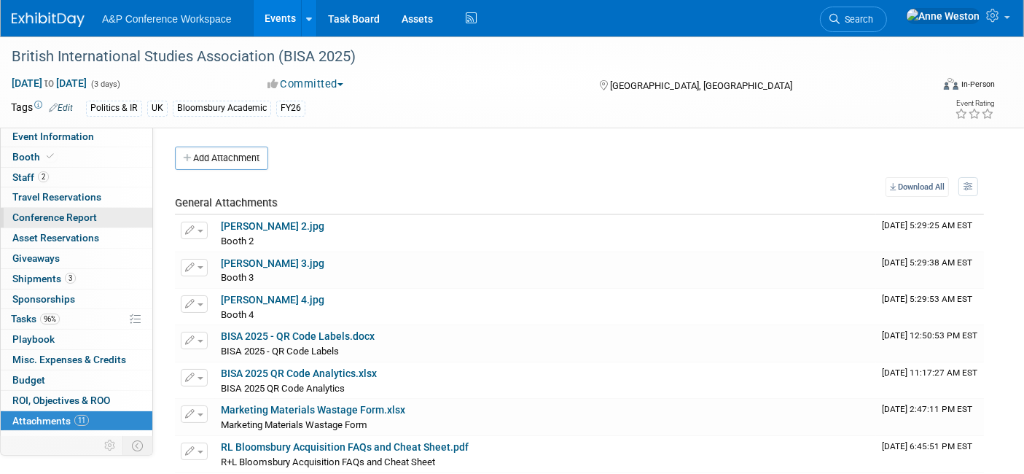
click at [62, 223] on link "Conference Report" at bounding box center [77, 218] width 152 height 20
select select "NO"
select select "YES"
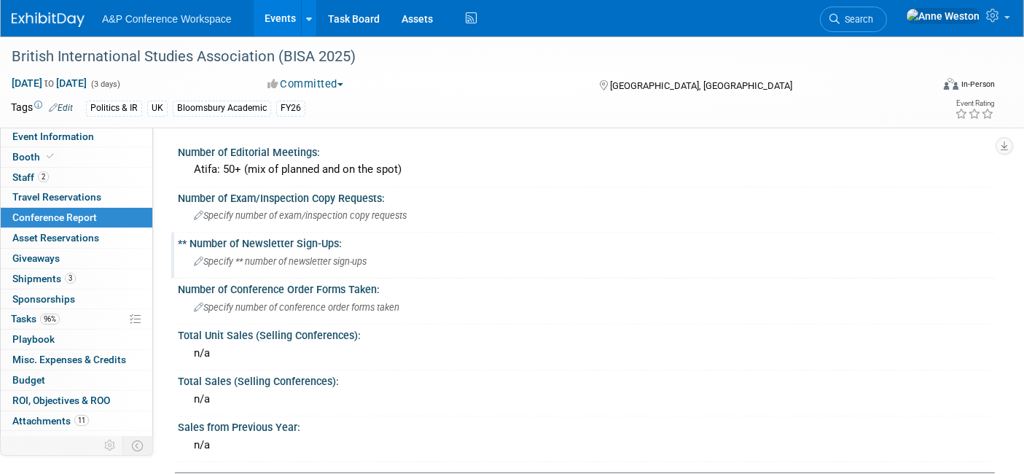
scroll to position [728, 0]
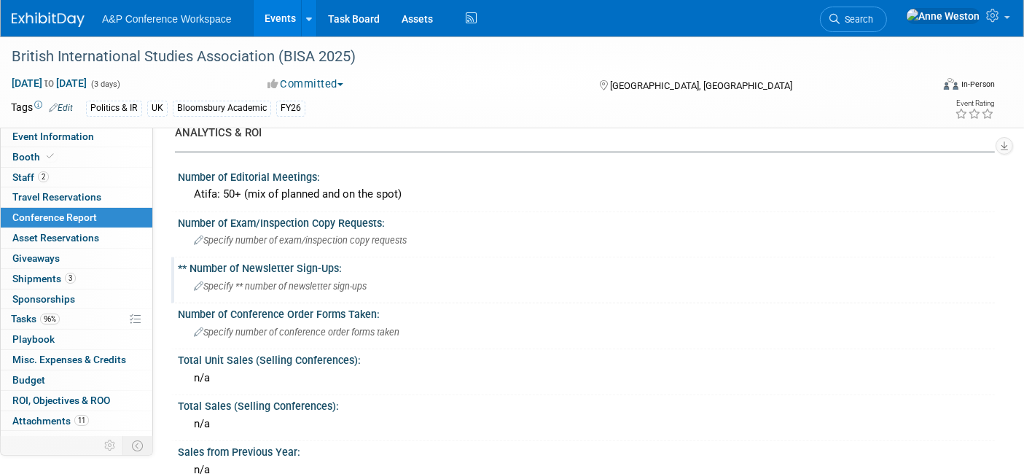
click at [241, 280] on span "Specify ** number of newsletter sign-ups" at bounding box center [280, 285] width 173 height 11
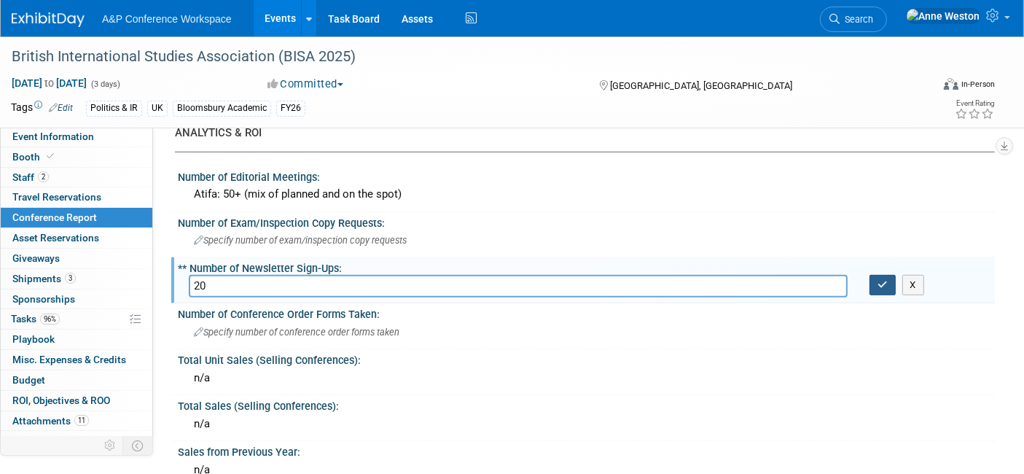
type input "20"
click at [872, 275] on button "button" at bounding box center [882, 285] width 26 height 20
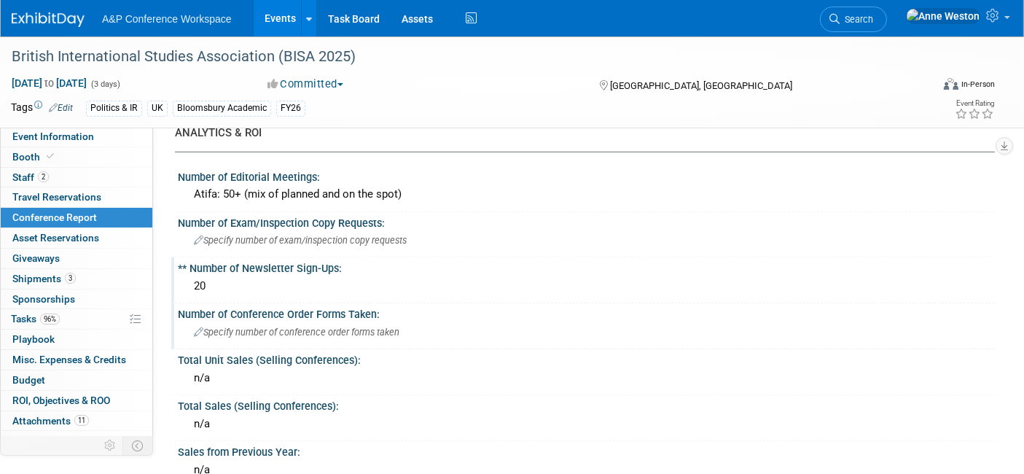
click at [283, 303] on div "Number of Conference Order Forms Taken:" at bounding box center [586, 312] width 817 height 18
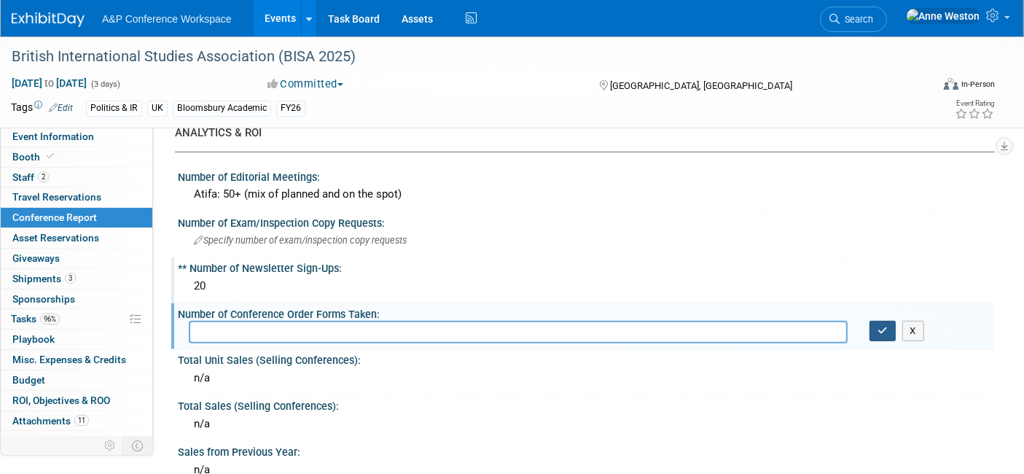
click at [881, 326] on icon "button" at bounding box center [882, 330] width 10 height 9
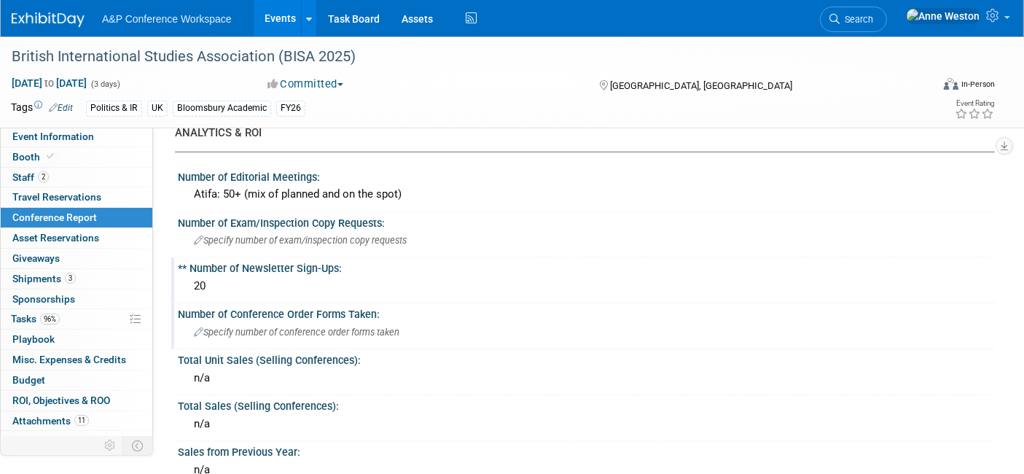
click at [269, 275] on div "20" at bounding box center [586, 286] width 795 height 23
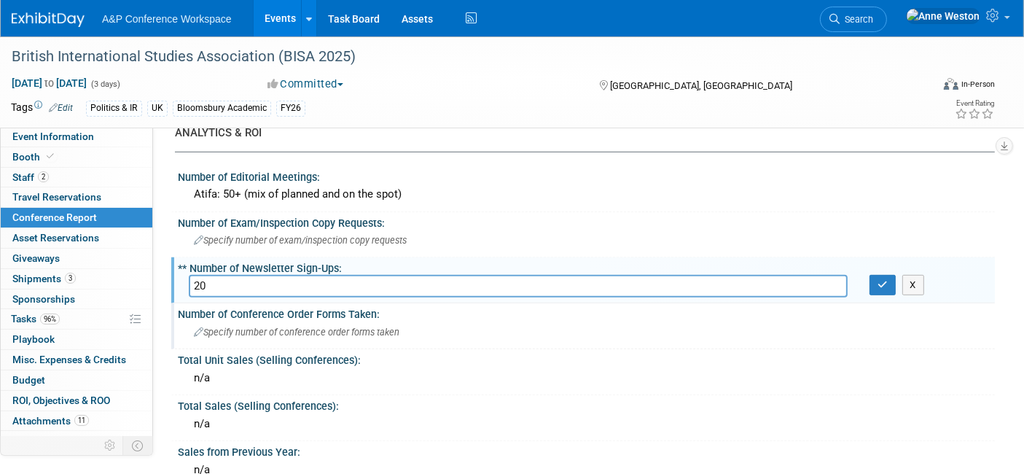
drag, startPoint x: 259, startPoint y: 268, endPoint x: 183, endPoint y: 281, distance: 76.9
click at [183, 281] on div "** Number of Newsletter Sign-Ups: 20 20 X" at bounding box center [582, 280] width 823 height 46
type input "5"
click at [882, 275] on button "button" at bounding box center [882, 285] width 26 height 20
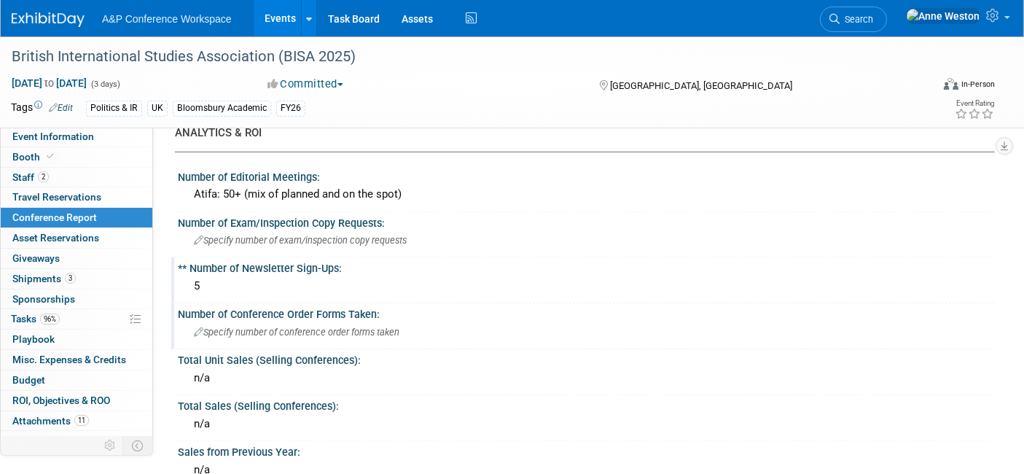
click at [297, 326] on span "Specify number of conference order forms taken" at bounding box center [296, 331] width 205 height 11
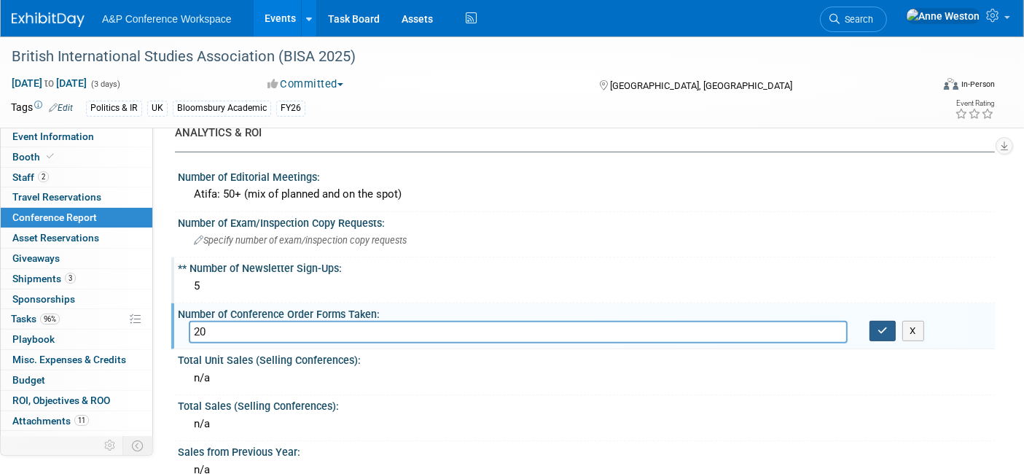
type input "20"
click at [876, 321] on button "button" at bounding box center [882, 331] width 26 height 20
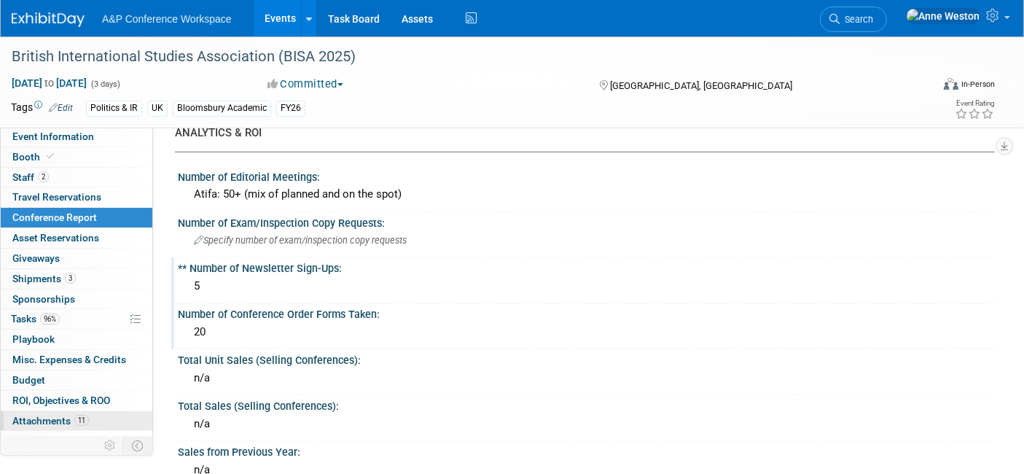
click at [103, 418] on link "11 Attachments 11" at bounding box center [77, 421] width 152 height 20
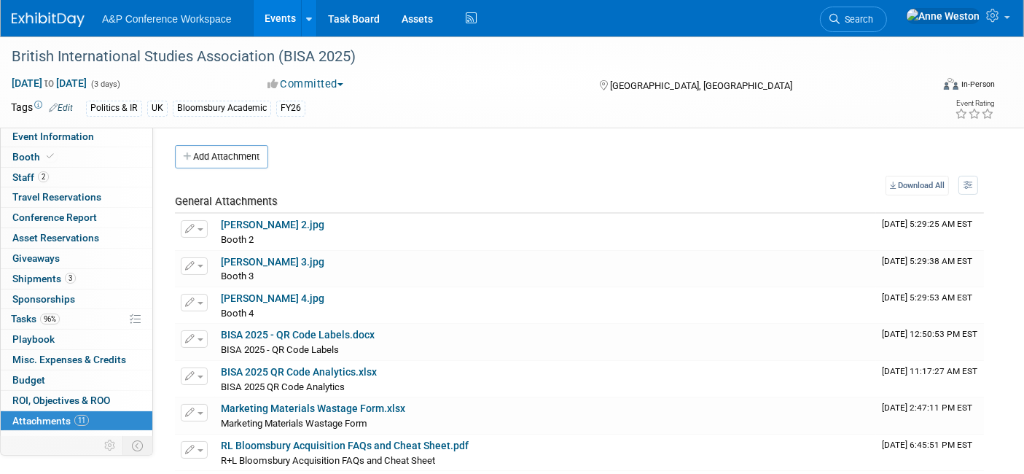
scroll to position [0, 0]
click at [887, 12] on link "Search" at bounding box center [853, 19] width 67 height 25
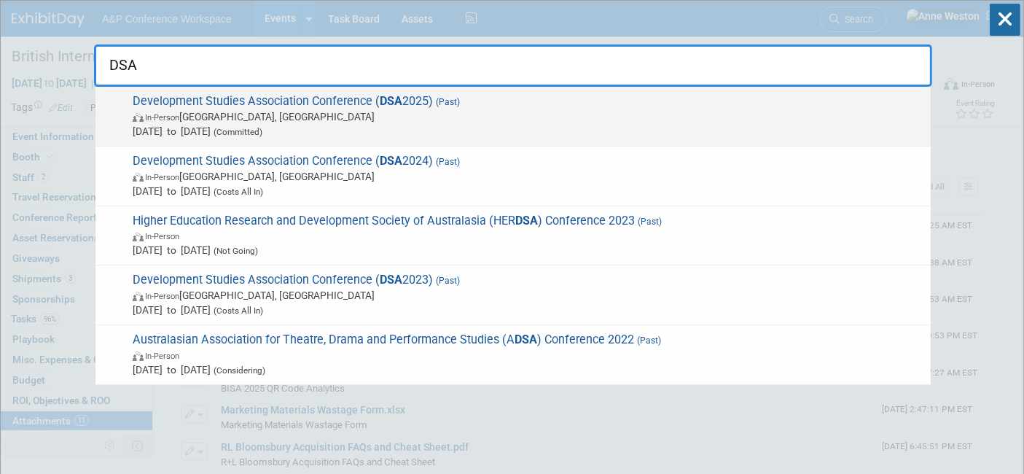
type input "DSA"
click at [196, 130] on span "Jun 25, 2025 to Jun 27, 2025 (Committed)" at bounding box center [528, 131] width 790 height 15
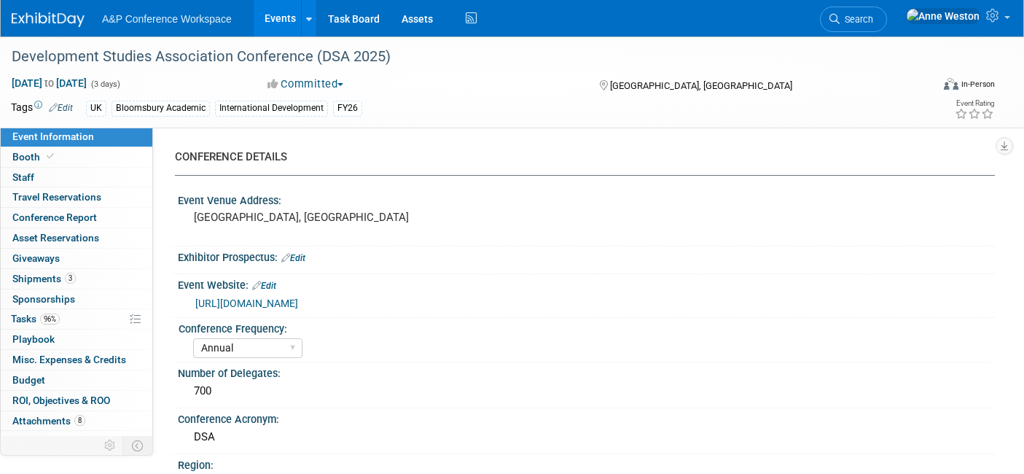
select select "Annual"
select select "Level 2"
select select "In-Person Booth"
select select "International Development"
select select "Bloomsbury Academic"
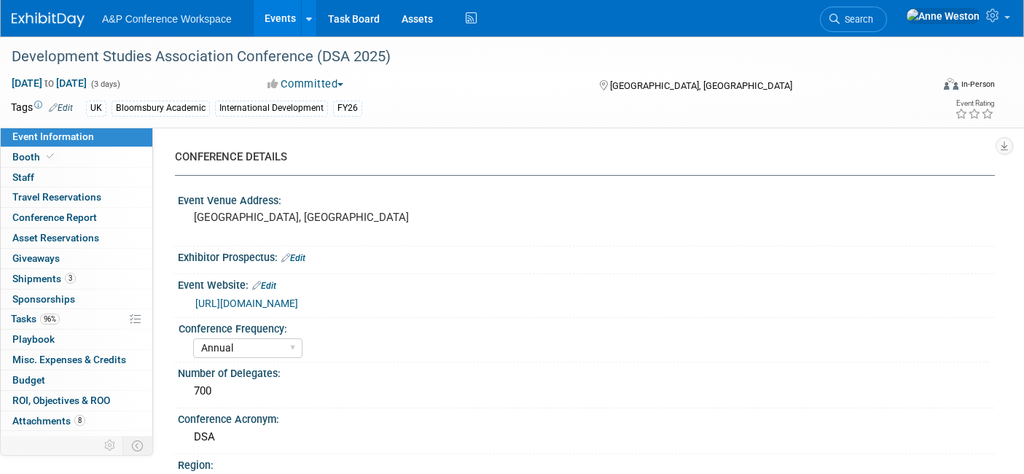
select select "[PERSON_NAME]"
select select "Networking/Commissioning"
click at [76, 220] on span "Conference Report" at bounding box center [54, 217] width 85 height 12
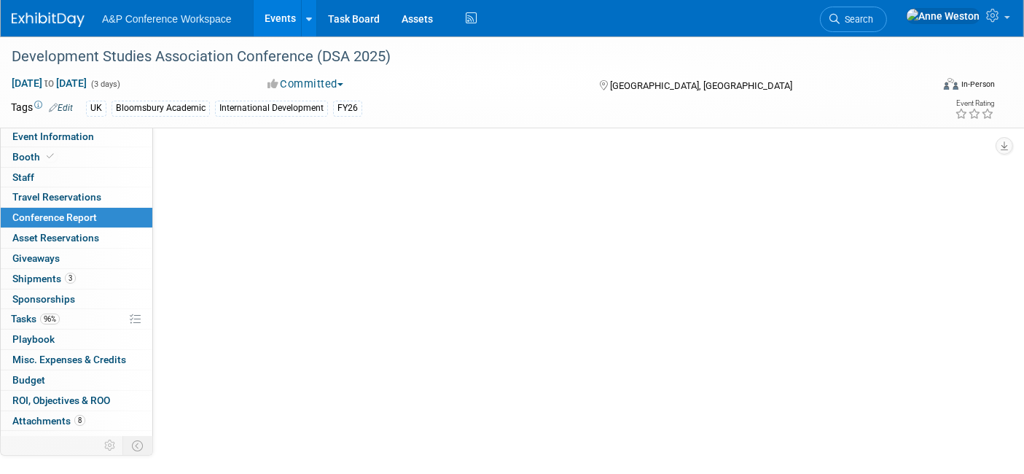
select select "YES"
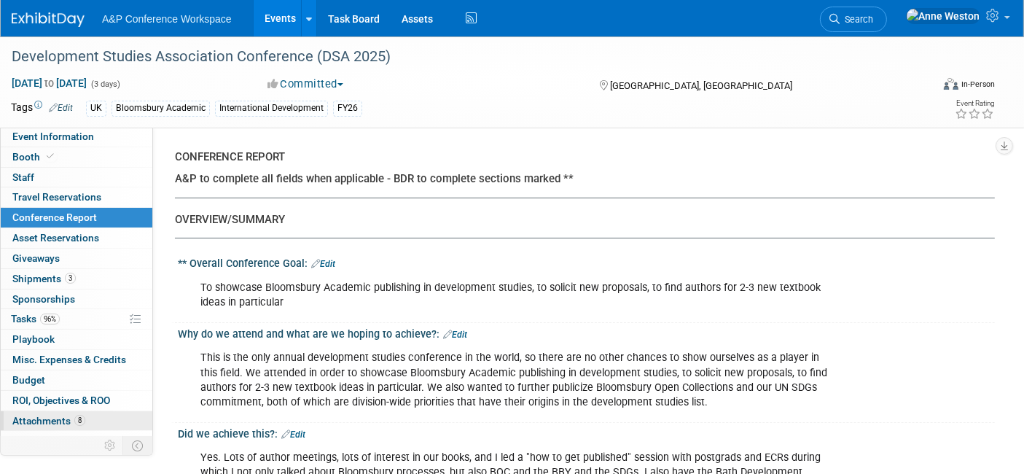
click at [58, 411] on link "8 Attachments 8" at bounding box center [77, 421] width 152 height 20
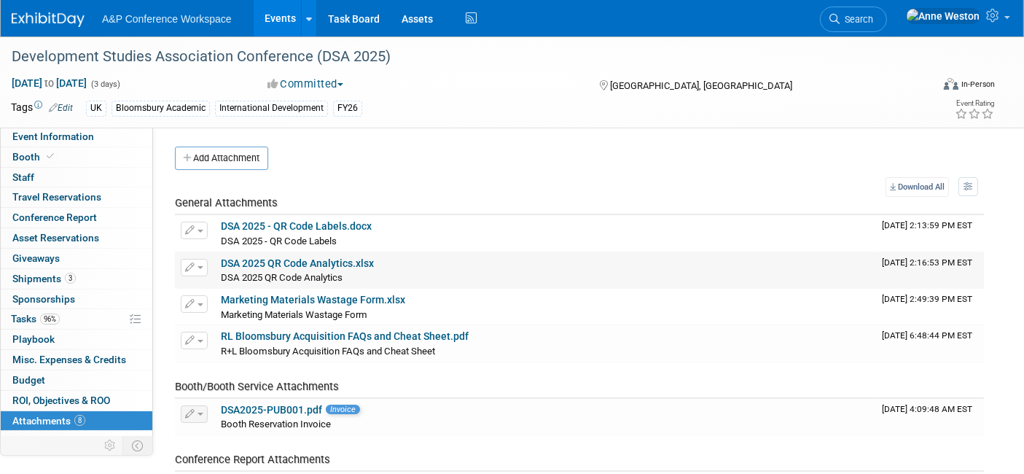
click at [291, 253] on td "DSA 2025 QR Code Analytics.xlsx DSA 2025 QR Code Analytics DSA 2025 QR Code Ana…" at bounding box center [545, 270] width 661 height 36
click at [294, 261] on link "DSA 2025 QR Code Analytics.xlsx" at bounding box center [297, 263] width 153 height 12
click at [56, 219] on span "Conference Report" at bounding box center [54, 217] width 85 height 12
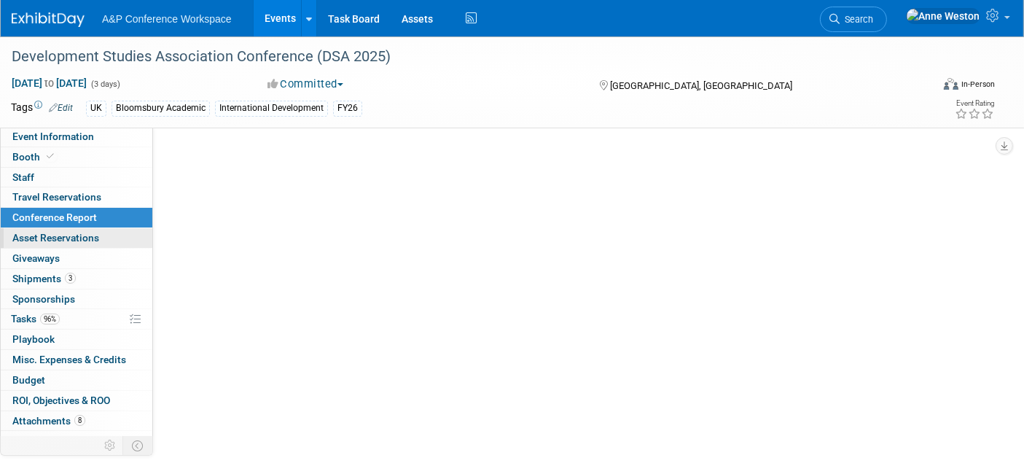
select select "YES"
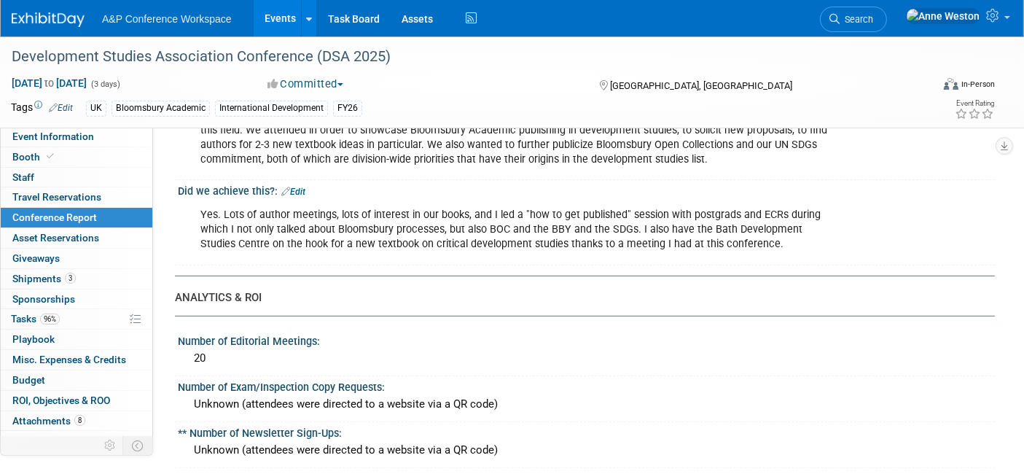
scroll to position [323, 0]
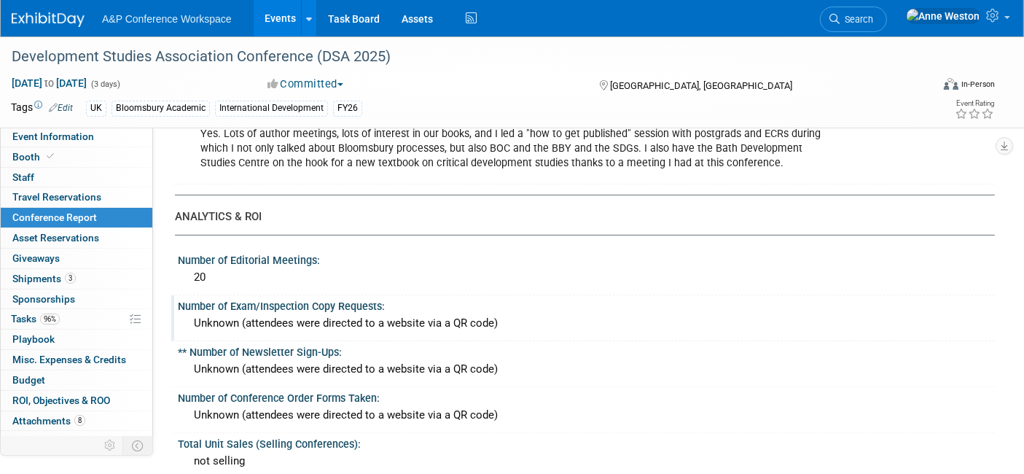
click at [257, 317] on div "Unknown (attendees were directed to a website via a QR code)" at bounding box center [586, 323] width 795 height 23
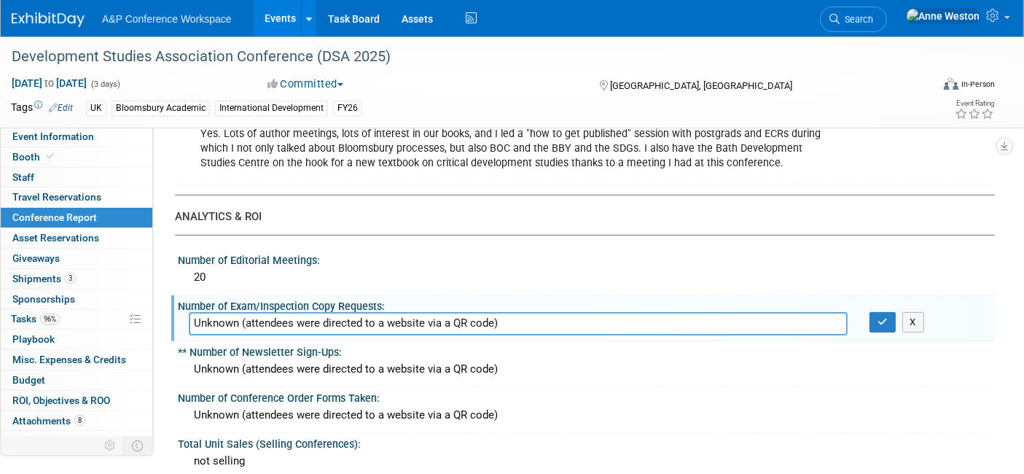
click at [500, 312] on input "Unknown (attendees were directed to a website via a QR code)" at bounding box center [518, 323] width 659 height 23
drag, startPoint x: 506, startPoint y: 315, endPoint x: 163, endPoint y: 325, distance: 342.5
type input "0"
click at [873, 314] on button "button" at bounding box center [882, 322] width 26 height 20
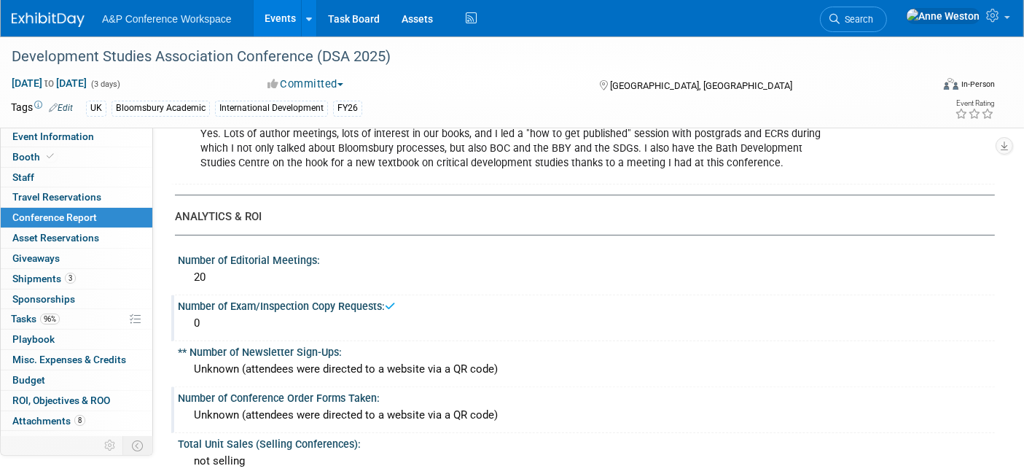
click at [503, 410] on div "Unknown (attendees were directed to a website via a QR code)" at bounding box center [586, 415] width 795 height 23
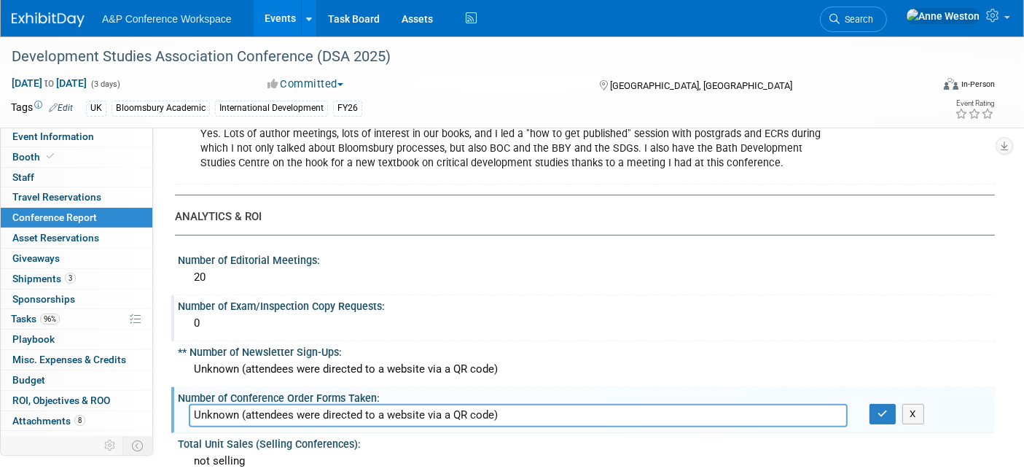
drag, startPoint x: 503, startPoint y: 410, endPoint x: 178, endPoint y: 409, distance: 324.9
click at [178, 409] on div "Unknown (attendees were directed to a website via a QR code)" at bounding box center [518, 415] width 680 height 23
type input "28"
click at [874, 409] on button "button" at bounding box center [882, 414] width 26 height 20
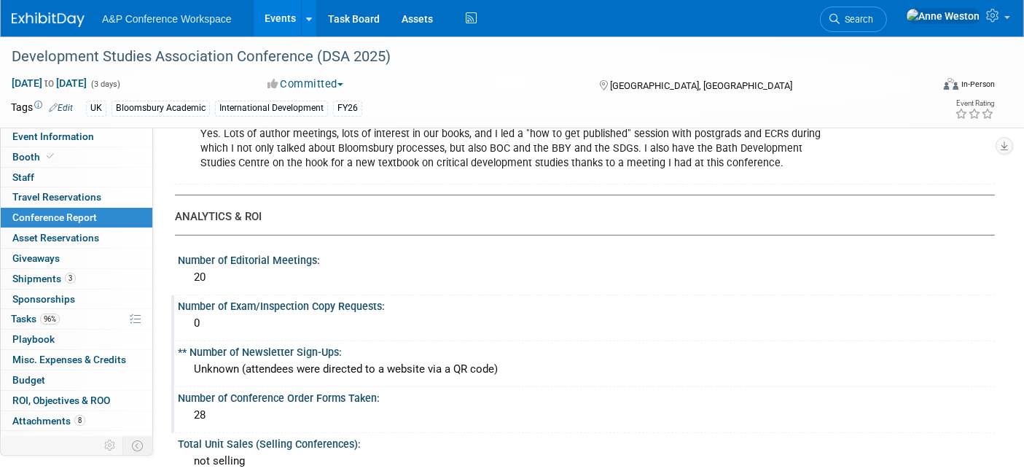
click at [506, 364] on div "Unknown (attendees were directed to a website via a QR code)" at bounding box center [586, 369] width 795 height 23
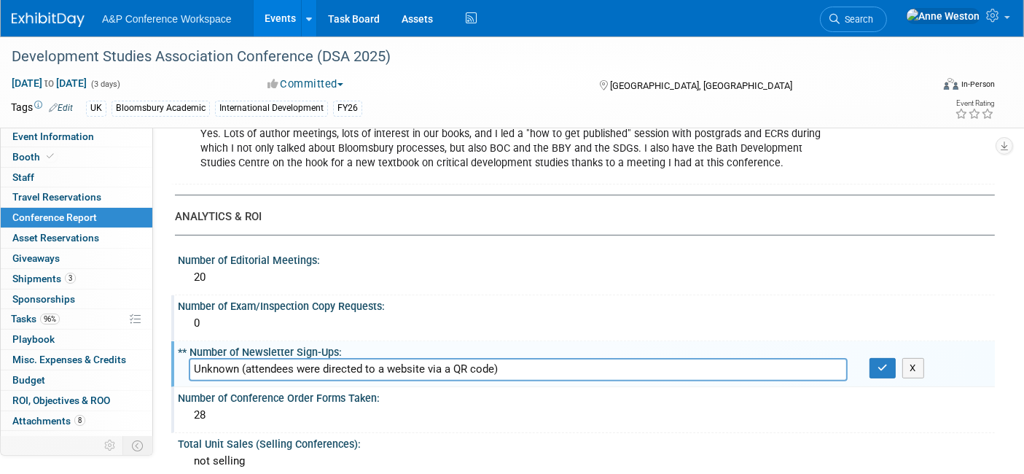
drag, startPoint x: 506, startPoint y: 363, endPoint x: 151, endPoint y: 348, distance: 355.1
type input "4"
click at [873, 360] on button "button" at bounding box center [882, 368] width 26 height 20
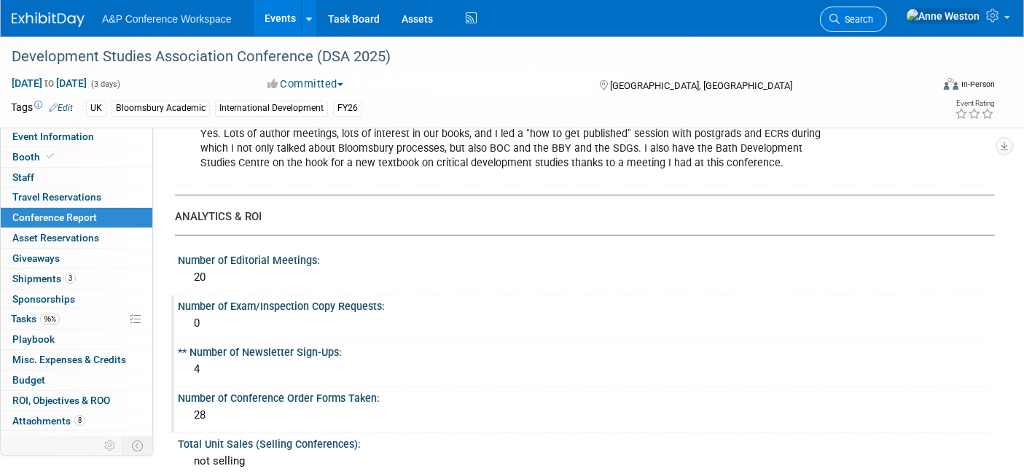
click at [873, 16] on span "Search" at bounding box center [856, 19] width 34 height 11
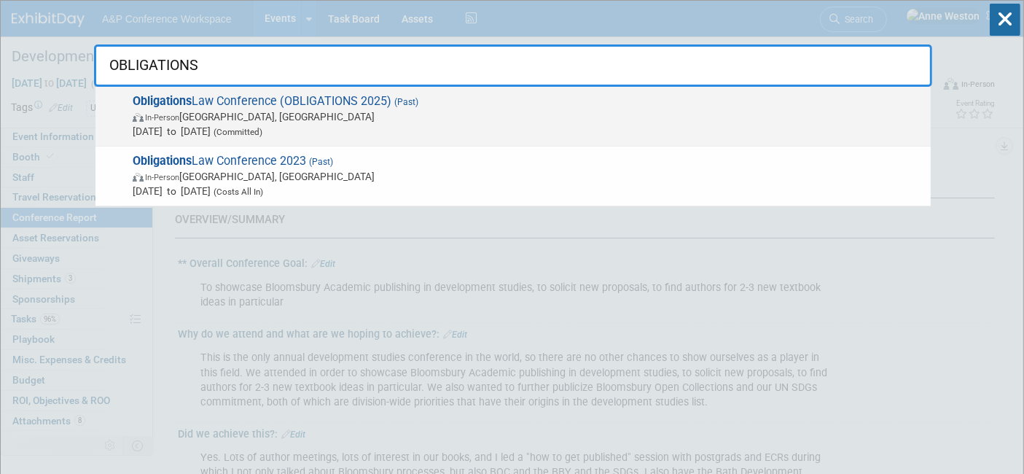
type input "OBLIGATIONS"
click at [189, 104] on strong "Obligations" at bounding box center [162, 101] width 59 height 14
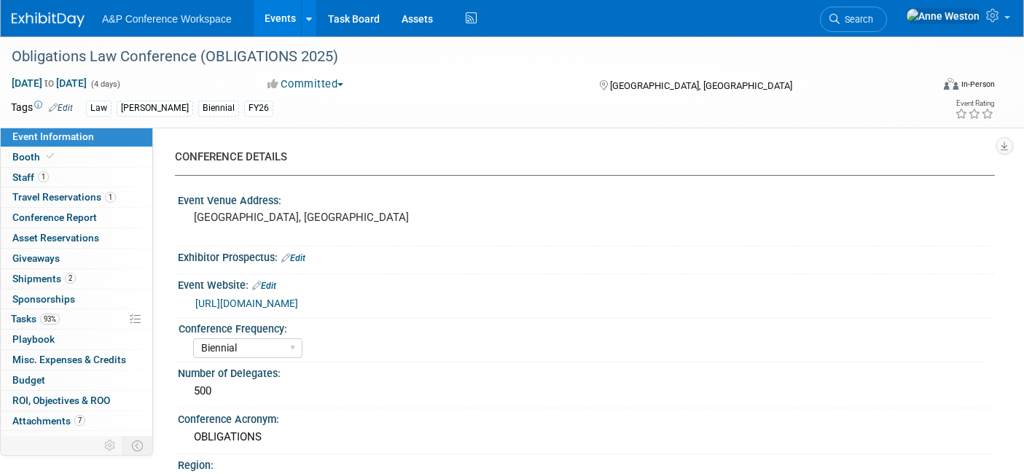
select select "Biennial"
select select "Level 2"
select select "In-Person Booth"
select select "Law"
select select "[PERSON_NAME] Publishing"
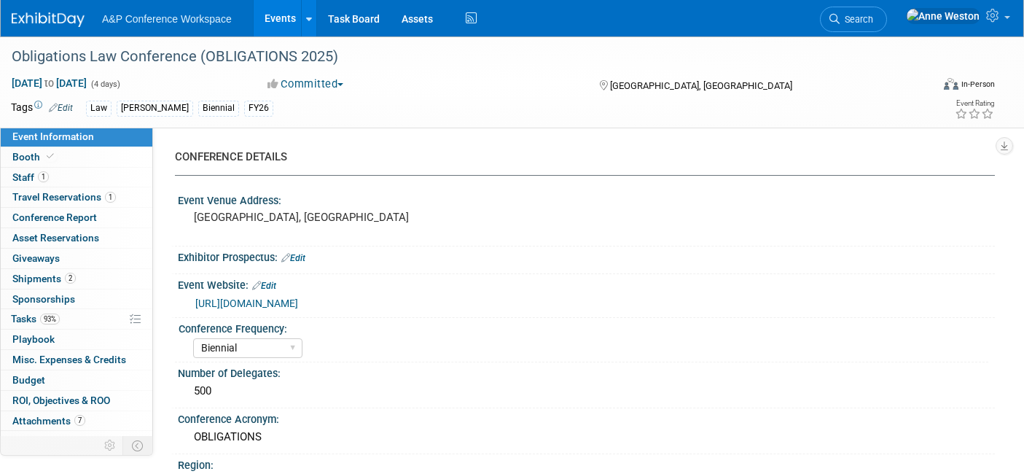
select select "[PERSON_NAME]"
select select "Ros Jubber"
select select "Networking/Commissioning"
click at [16, 416] on span "Attachments 7" at bounding box center [48, 421] width 73 height 12
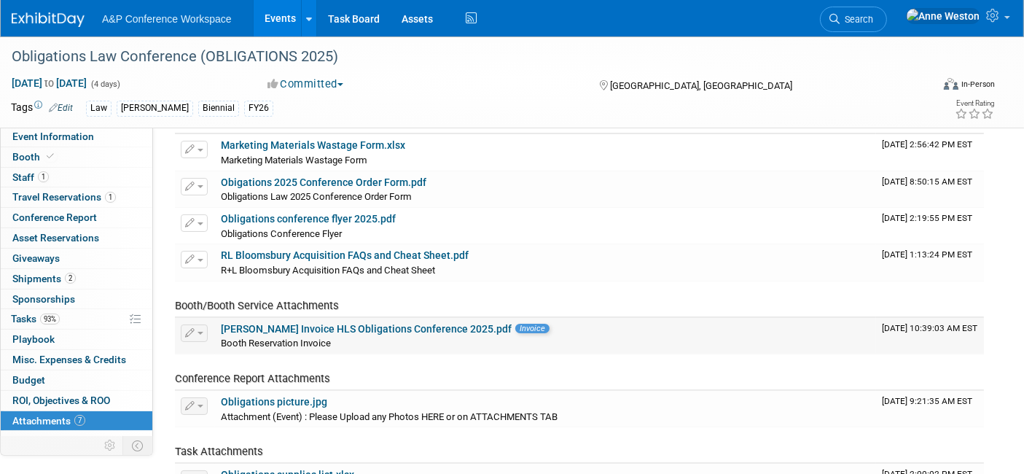
scroll to position [162, 0]
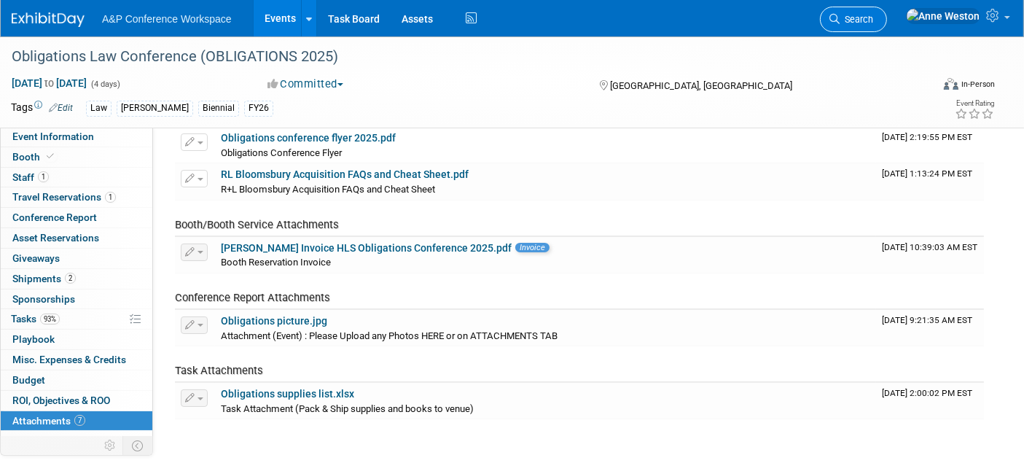
click at [873, 14] on span "Search" at bounding box center [856, 19] width 34 height 11
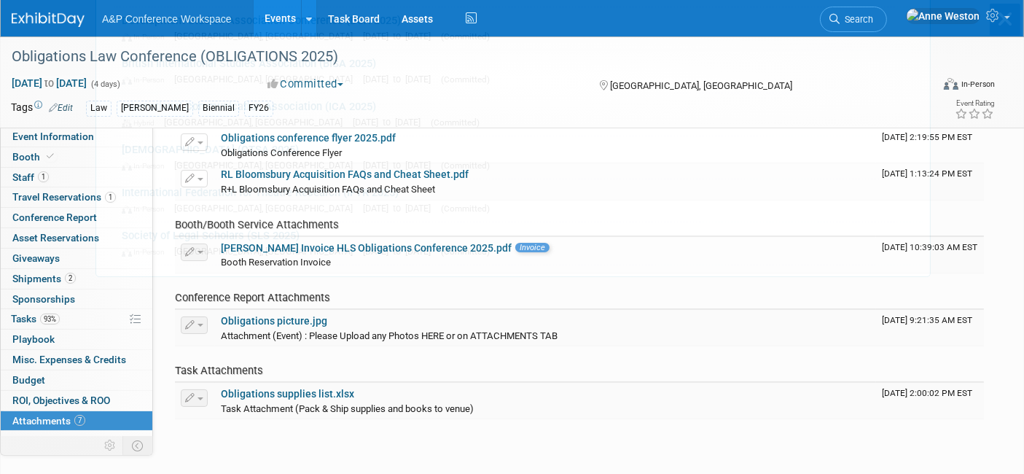
scroll to position [0, 0]
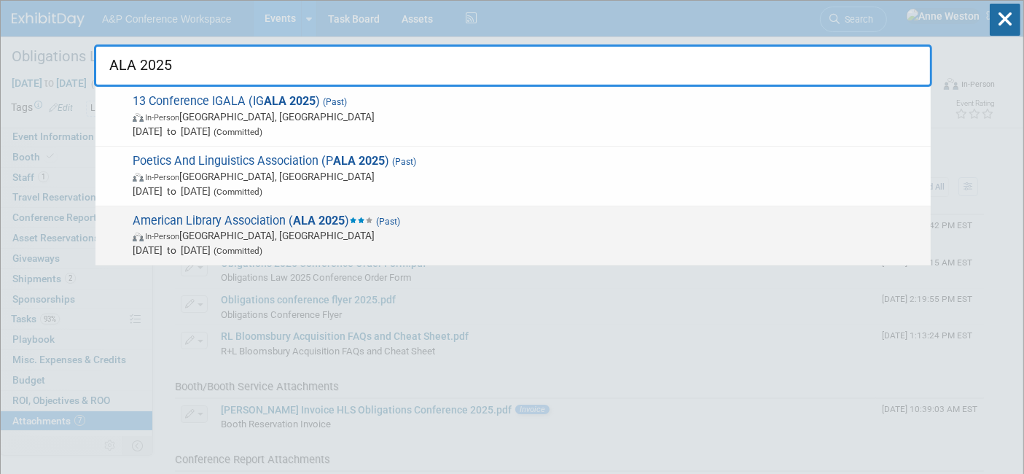
type input "ALA 2025"
click at [275, 213] on span "American Library Association ( ALA 2025 ) (Past) In-Person [GEOGRAPHIC_DATA], […" at bounding box center [525, 235] width 795 height 44
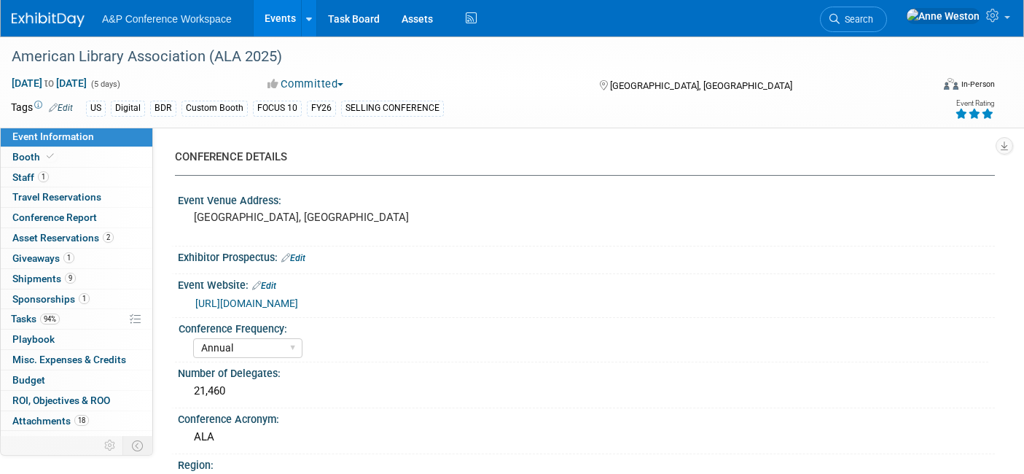
select select "Annual"
select select "Level 1"
select select "In-Person Booth"
select select "Libraries"
select select "Bloomsbury Digital Resources"
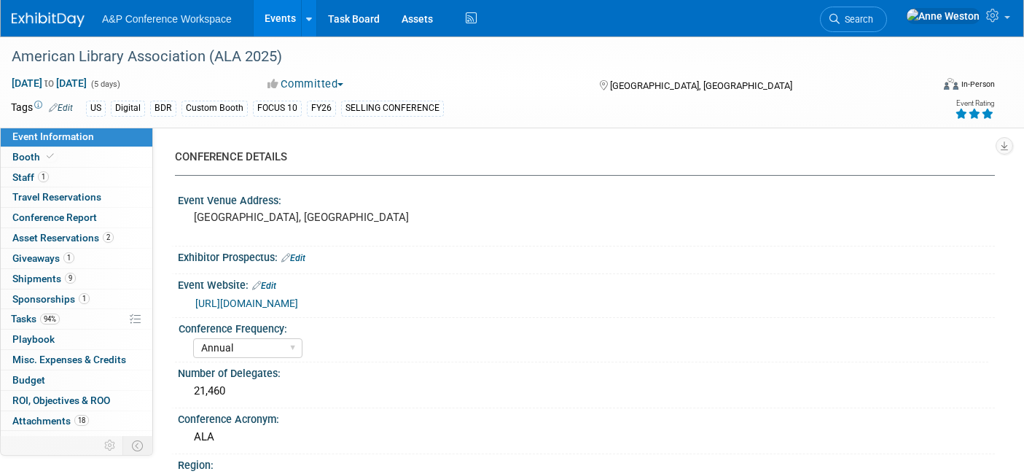
select select "[PERSON_NAME]"
select select "BDR Product Awareness and Trial Generation​"
click at [76, 221] on span "Conference Report" at bounding box center [54, 217] width 85 height 12
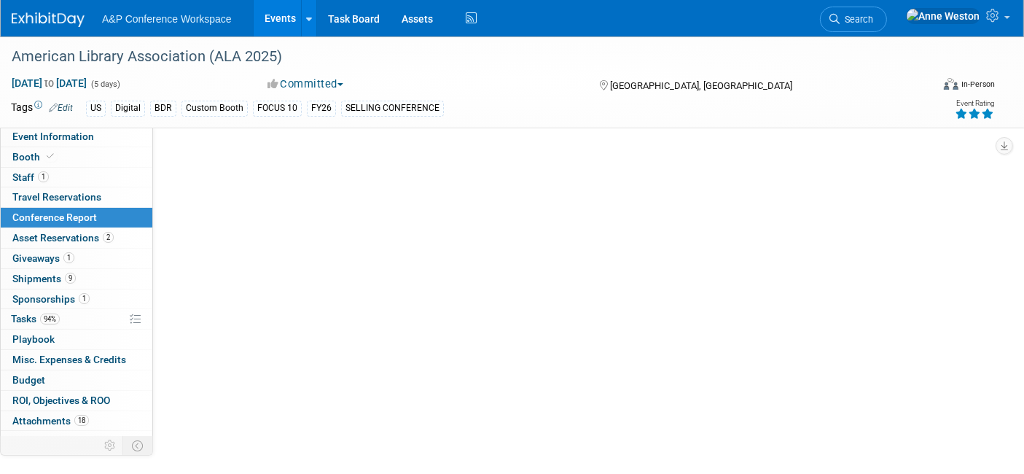
select select "YES"
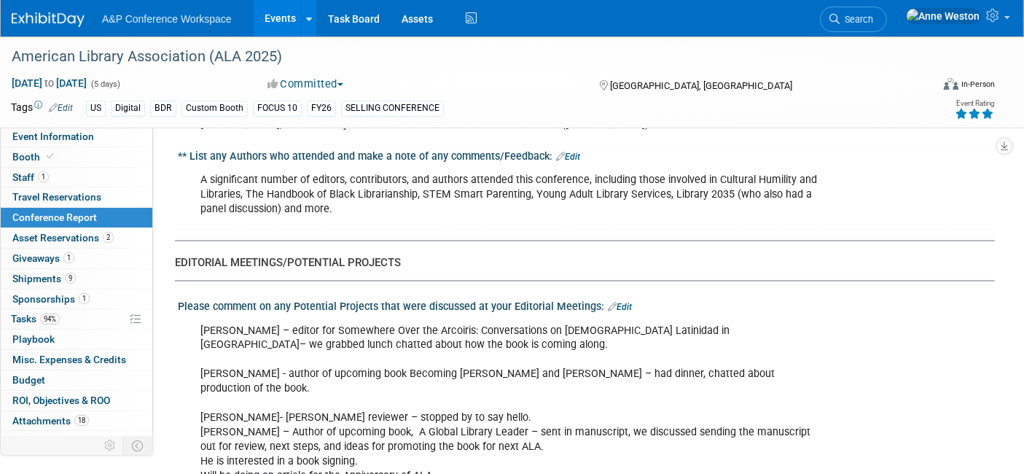
scroll to position [2023, 0]
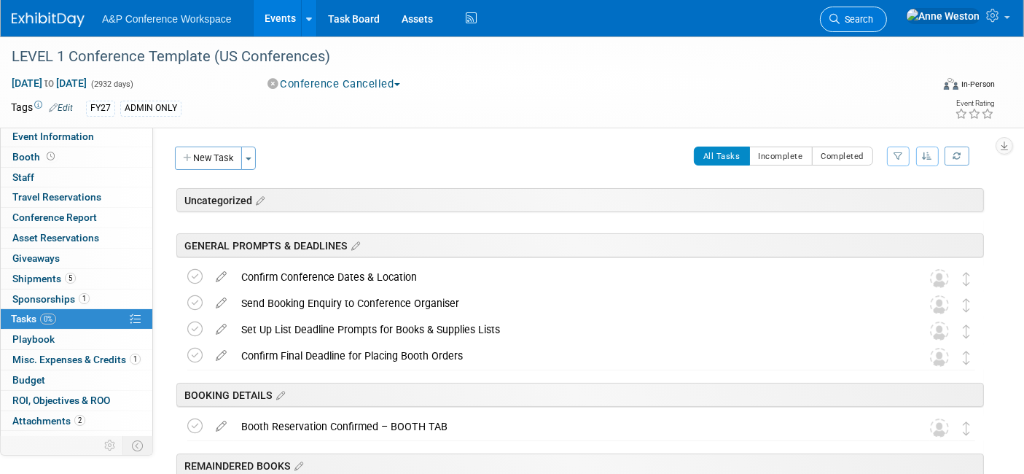
scroll to position [12, 0]
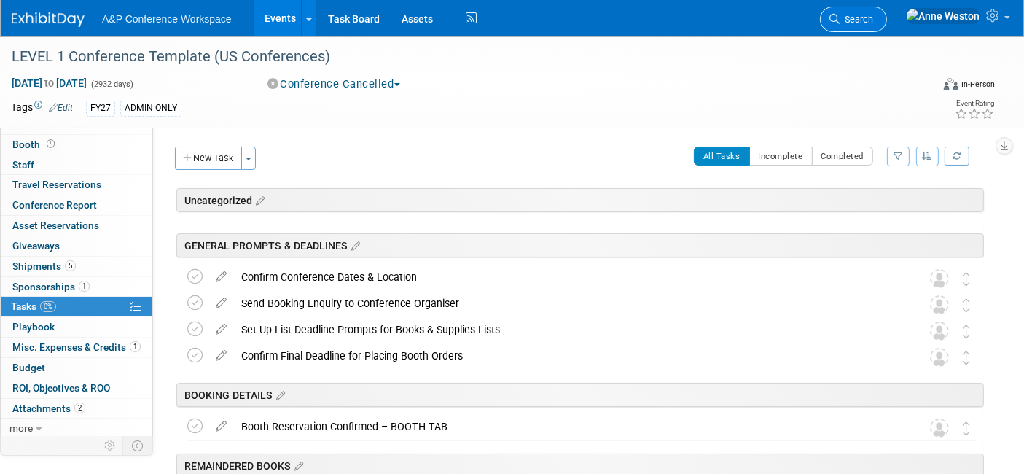
click at [873, 16] on span "Search" at bounding box center [856, 19] width 34 height 11
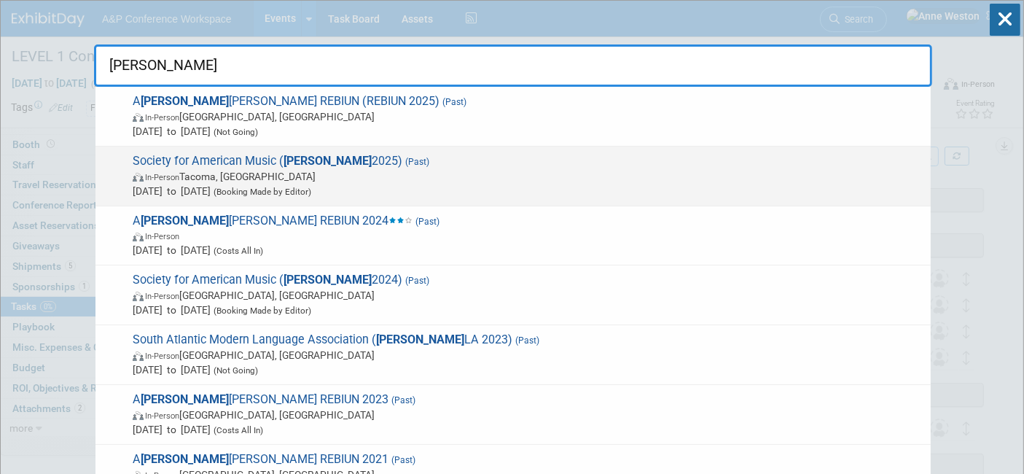
type input "[PERSON_NAME]"
click at [311, 174] on span "In-Person Tacoma, WA" at bounding box center [528, 176] width 790 height 15
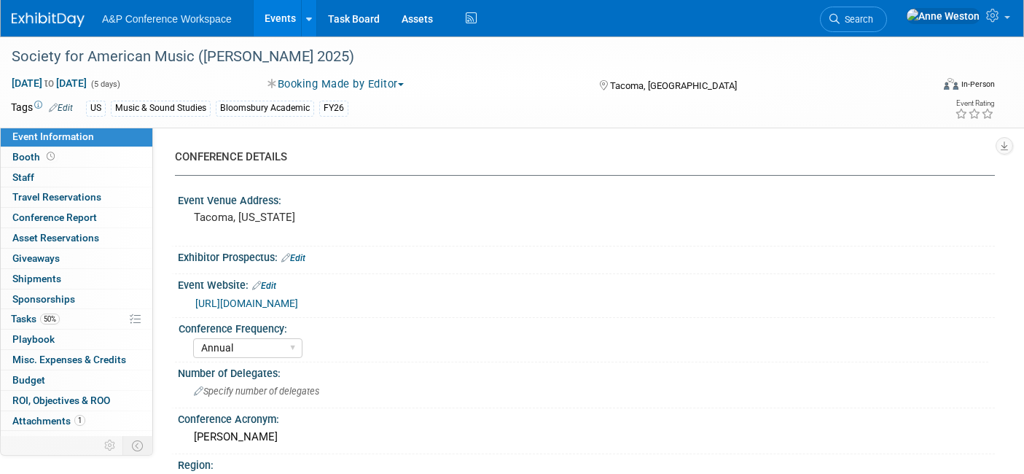
select select "Annual"
select select "Level 4"
select select "Editor Attendance Only"
select select "Music & Sound Studies"
select select "Bloomsbury Academic"
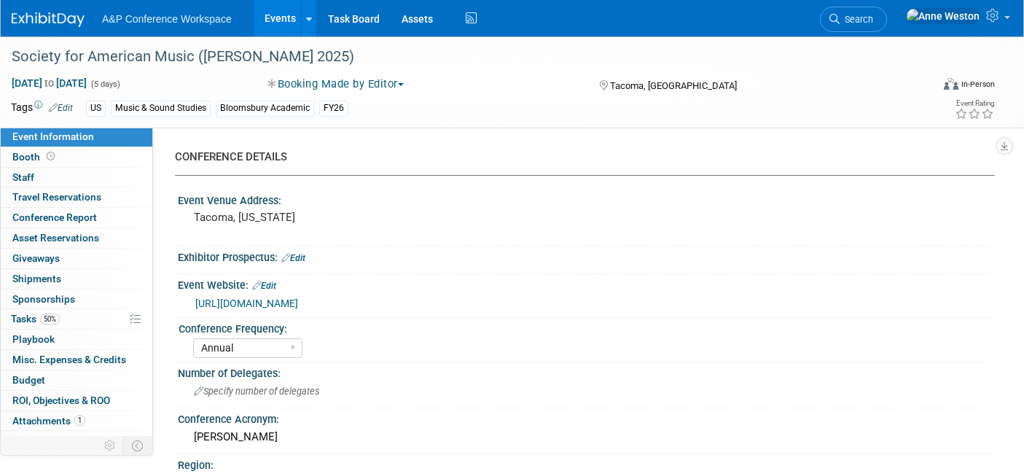
select select "[PERSON_NAME]"
select select "Networking/Commissioning"
click at [66, 209] on link "Conference Report" at bounding box center [77, 218] width 152 height 20
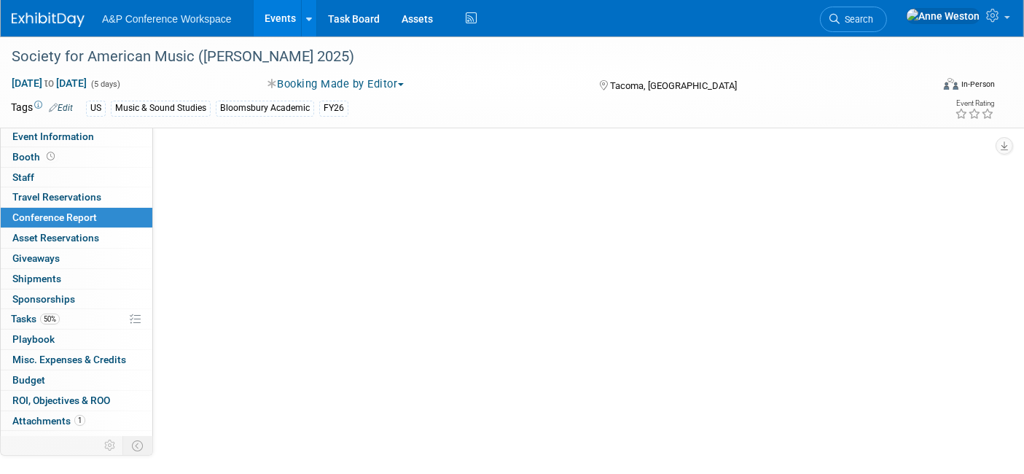
select select "NO"
select select "YES"
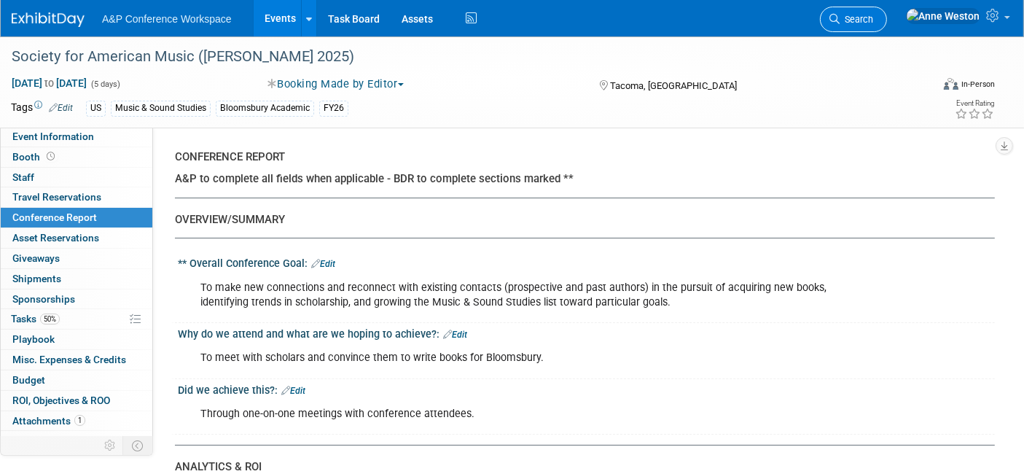
click at [873, 14] on span "Search" at bounding box center [856, 19] width 34 height 11
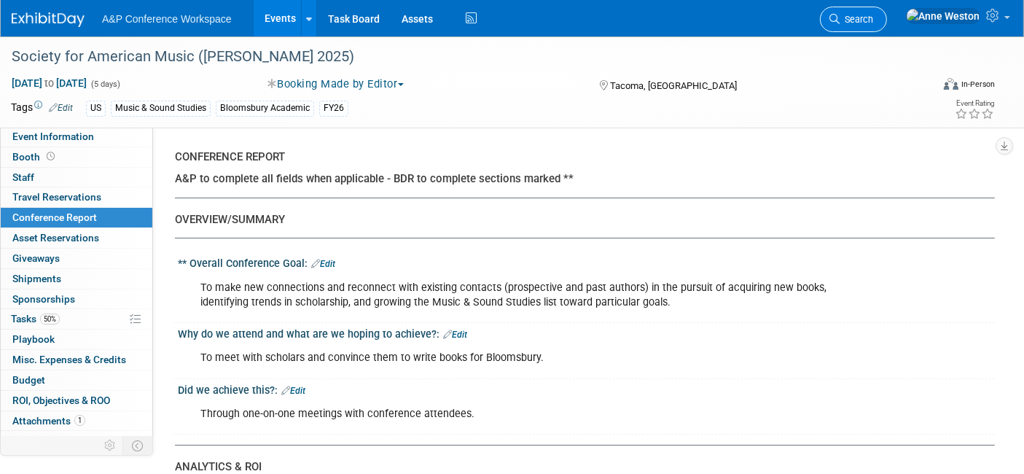
click at [839, 19] on icon at bounding box center [834, 19] width 10 height 10
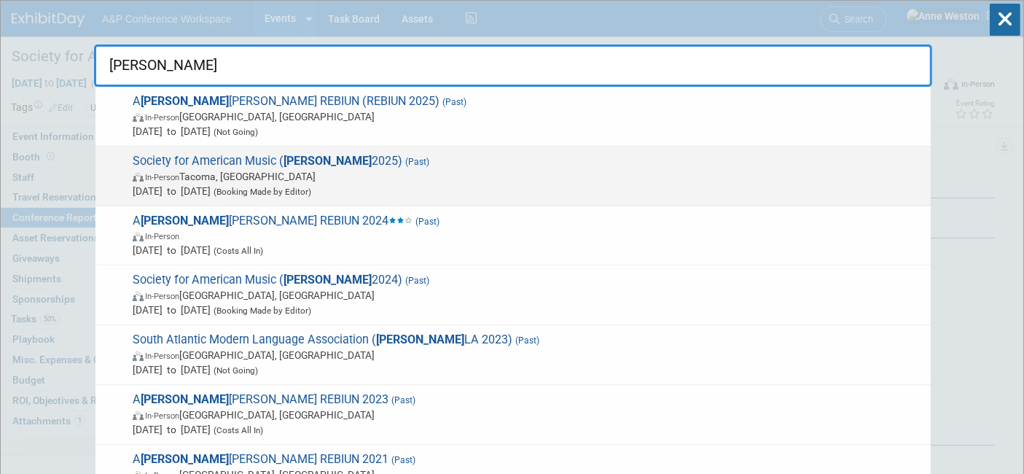
type input "sam"
click at [166, 168] on span "Society for American Music ( SAM 2025) (Past) In-Person Tacoma, WA Mar 19, 2025…" at bounding box center [525, 176] width 795 height 44
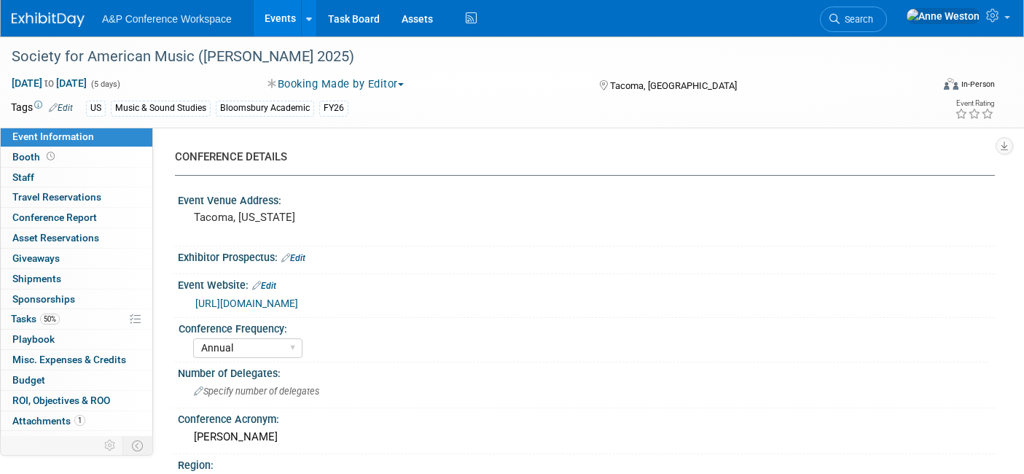
select select "Annual"
select select "Level 4"
select select "Editor Attendance Only"
select select "Music & Sound Studies"
select select "Bloomsbury Academic"
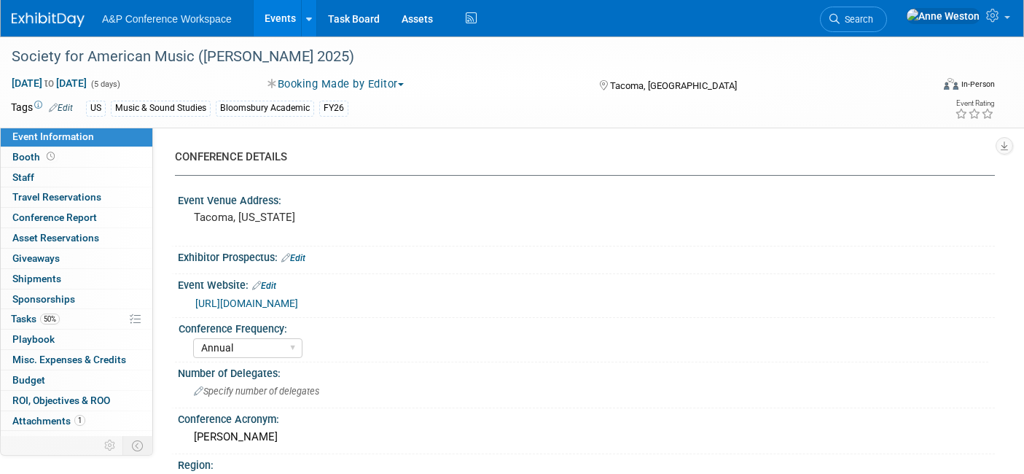
select select "[PERSON_NAME]"
select select "Networking/Commissioning"
click at [399, 196] on div "Event Venue Address:" at bounding box center [586, 198] width 817 height 18
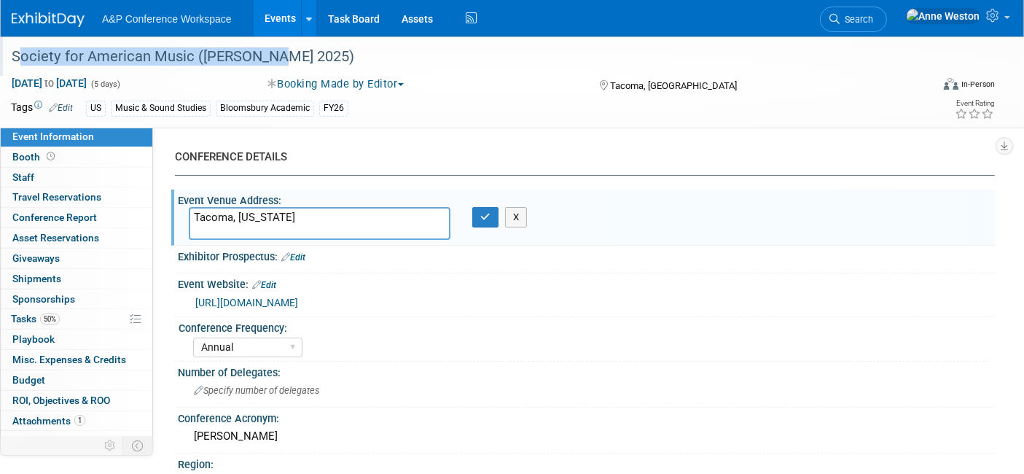
drag, startPoint x: 298, startPoint y: 56, endPoint x: 8, endPoint y: 56, distance: 289.9
click at [8, 56] on div "Society for American Music ([PERSON_NAME] 2025)" at bounding box center [459, 57] width 904 height 26
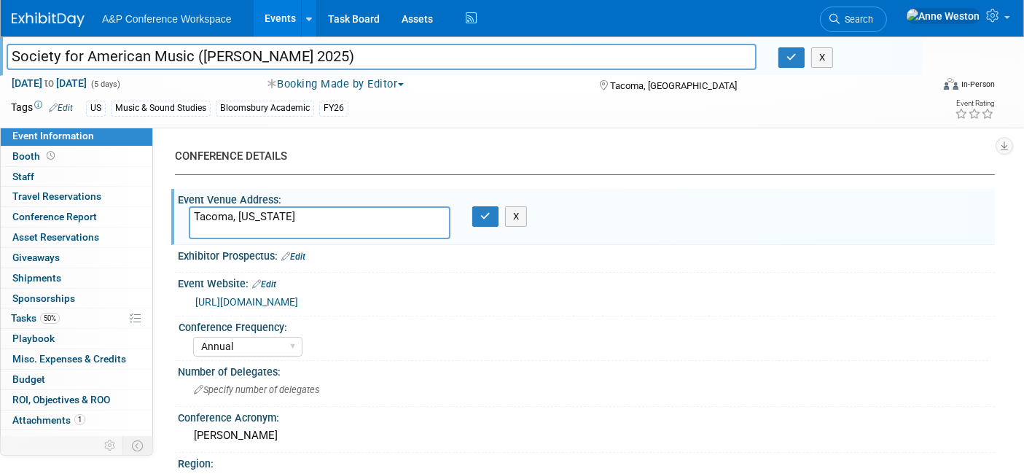
drag, startPoint x: 288, startPoint y: 57, endPoint x: 0, endPoint y: 50, distance: 288.6
click at [0, 50] on div "Society for American Music ([PERSON_NAME] 2025)" at bounding box center [381, 58] width 771 height 22
click at [476, 221] on button "button" at bounding box center [485, 216] width 26 height 20
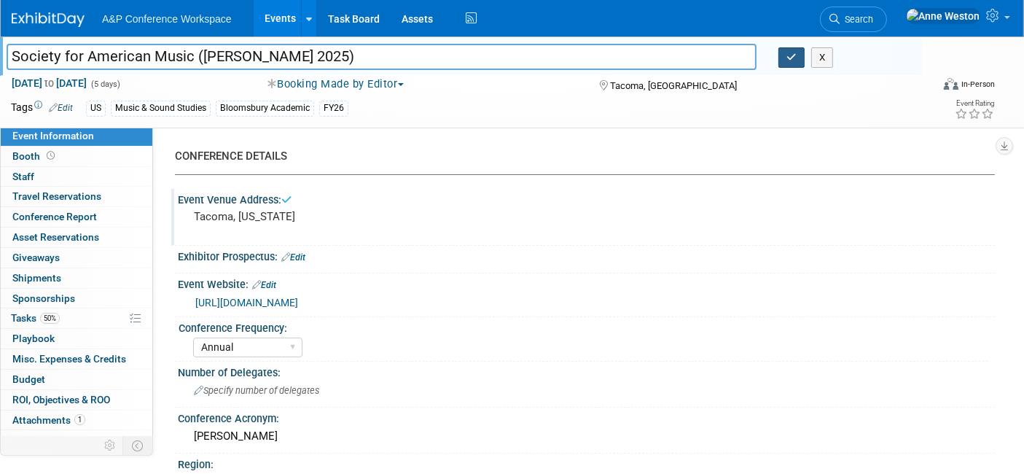
click at [794, 62] on button "button" at bounding box center [791, 57] width 26 height 20
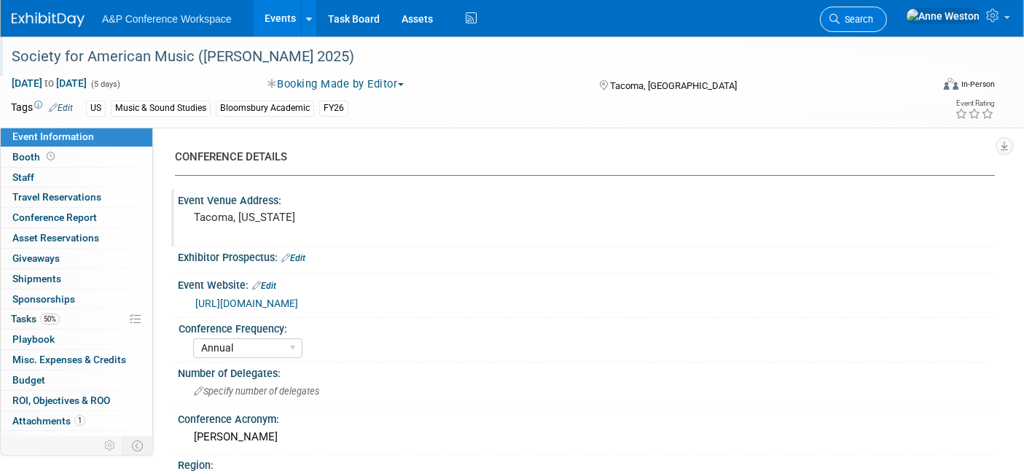
click at [873, 17] on span "Search" at bounding box center [856, 19] width 34 height 11
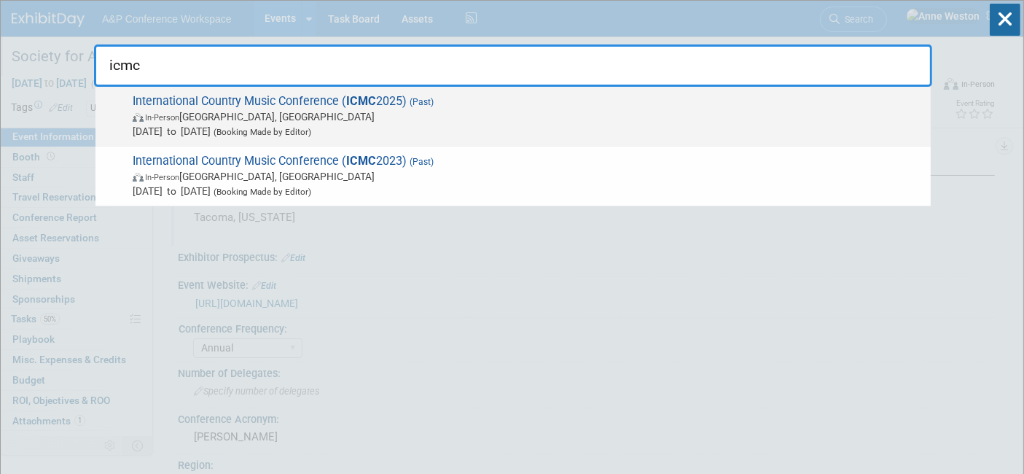
type input "icmc"
click at [203, 103] on span "International Country Music Conference ( ICMC 2025) (Past) In-Person Nashville,…" at bounding box center [525, 116] width 795 height 44
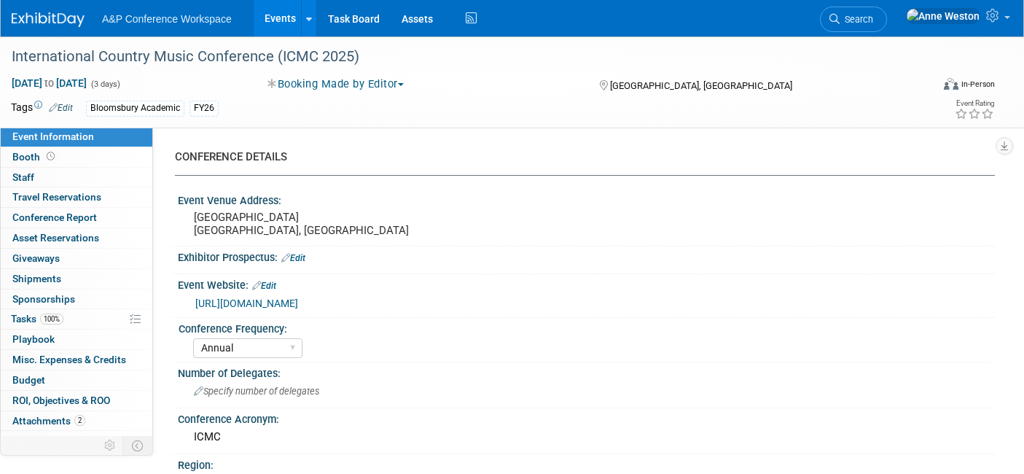
select select "Annual"
select select "Level 4"
select select "Editor Attendance Only"
select select "Music & Sound Studies"
select select "Bloomsbury Academic"
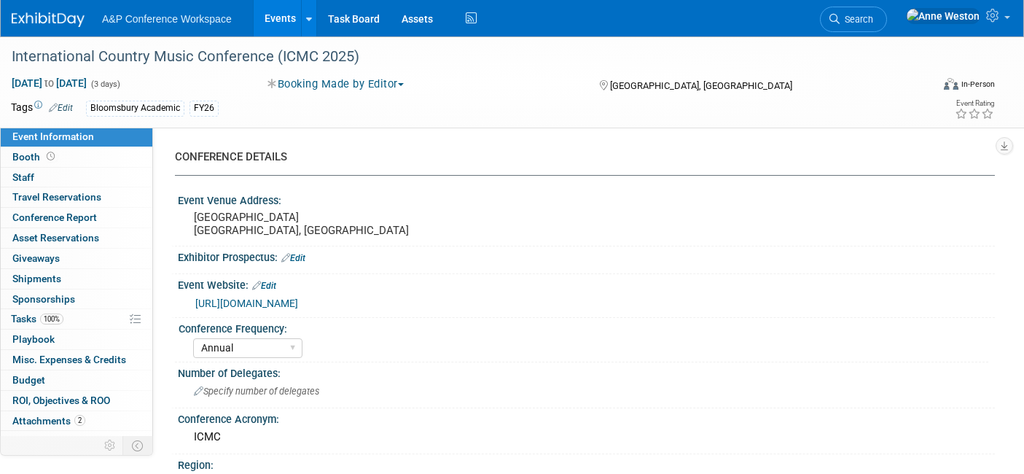
select select "[PERSON_NAME]"
select select "Networking/Commissioning"
click at [388, 55] on div "International Country Music Conference (ICMC 2025)" at bounding box center [459, 57] width 904 height 26
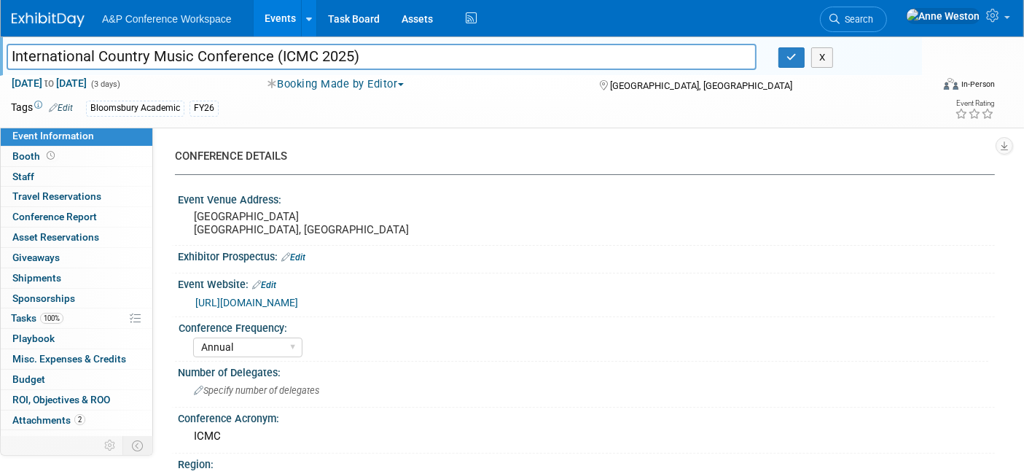
drag, startPoint x: 395, startPoint y: 53, endPoint x: 0, endPoint y: 49, distance: 394.9
click at [0, 49] on div "International Country Music Conference (ICMC 2025)" at bounding box center [381, 58] width 771 height 22
click at [798, 62] on button "button" at bounding box center [791, 57] width 26 height 20
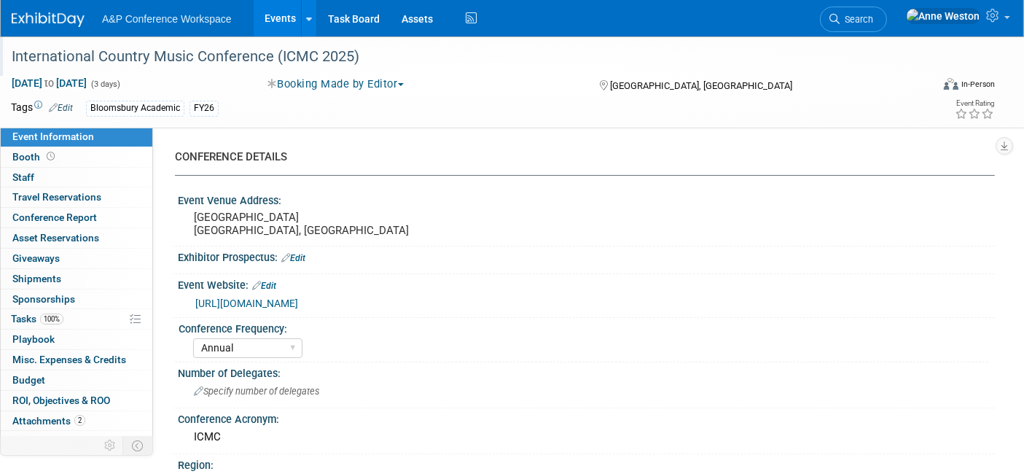
click at [701, 267] on div at bounding box center [588, 267] width 790 height 1
click at [873, 17] on span "Search" at bounding box center [856, 19] width 34 height 11
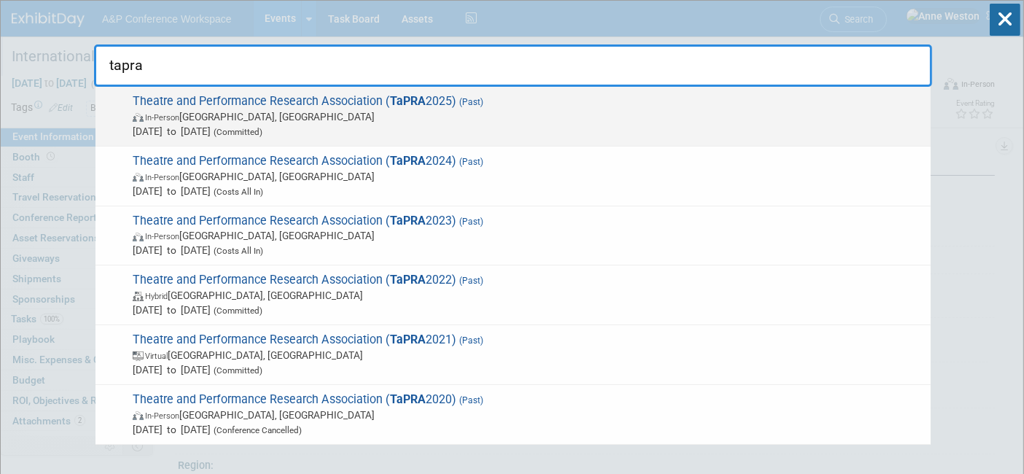
type input "tapra"
click at [251, 109] on span "In-Person Warwick, United Kingdom" at bounding box center [528, 116] width 790 height 15
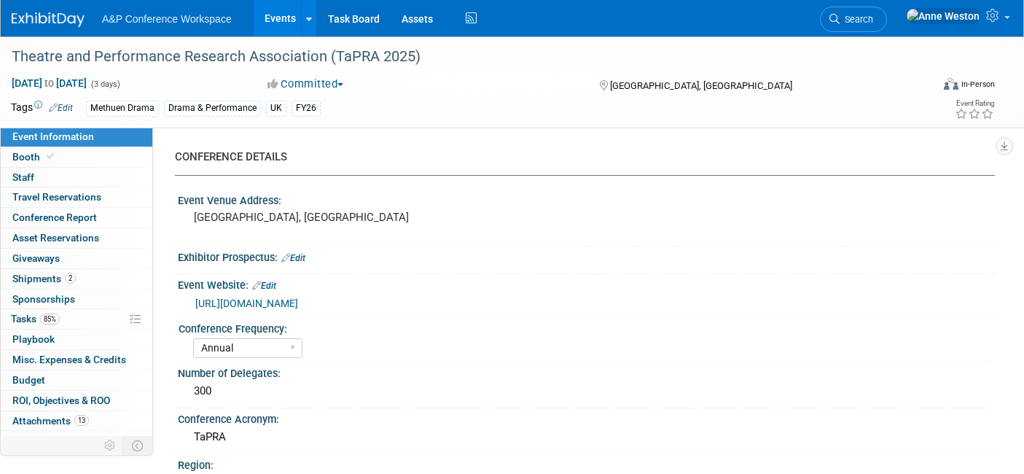
select select "Annual"
select select "Level 2"
select select "In-Person Booth"
select select "Drama & Performance Studies"
select select "Methuen Drama"
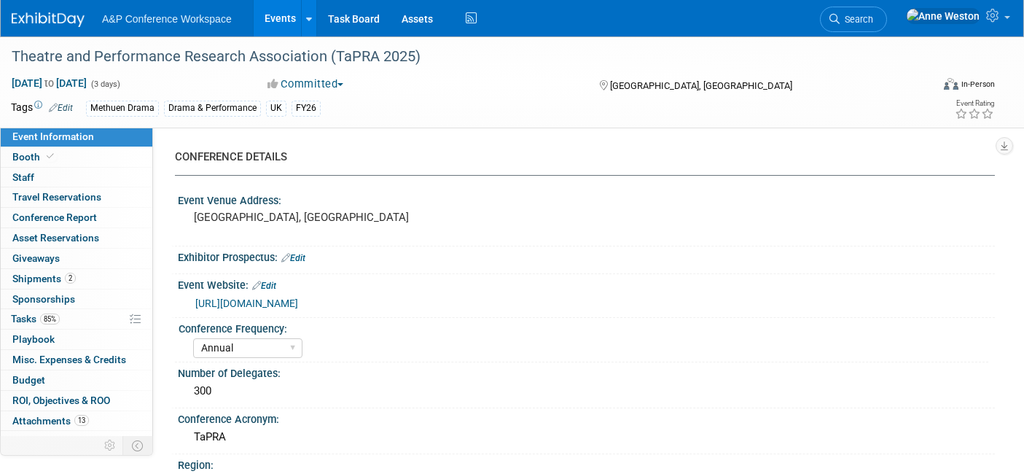
select select "[PERSON_NAME]"
select select "Networking/Commissioning"
click at [50, 193] on span "Travel Reservations 0" at bounding box center [56, 197] width 89 height 12
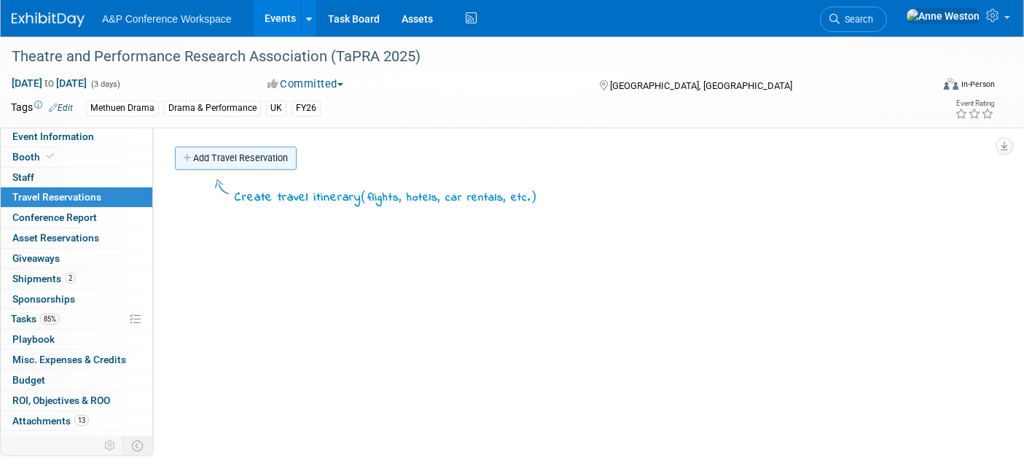
click at [227, 154] on link "Add Travel Reservation" at bounding box center [236, 157] width 122 height 23
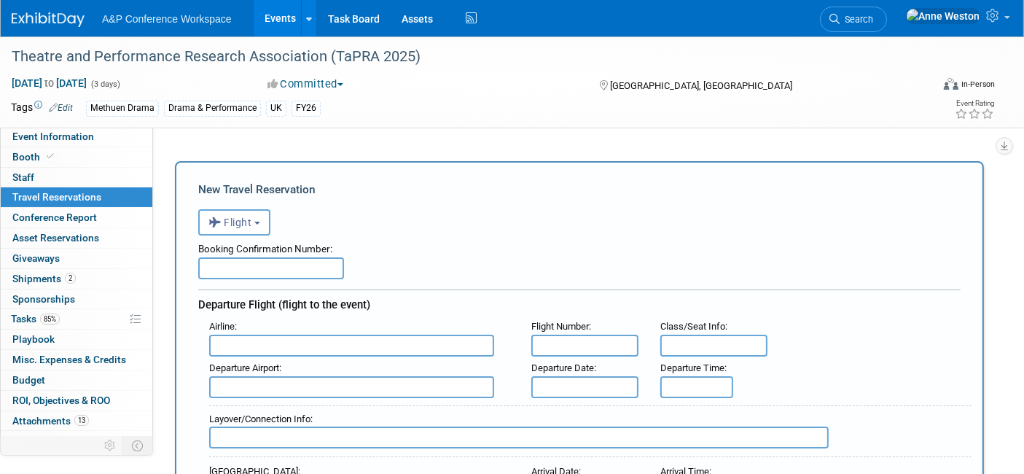
click at [237, 144] on div "CONFERENCE DETAILS Event Venue Address: [GEOGRAPHIC_DATA], [GEOGRAPHIC_DATA] Ex…" at bounding box center [573, 287] width 841 height 321
click at [82, 215] on span "Conference Report" at bounding box center [54, 217] width 85 height 12
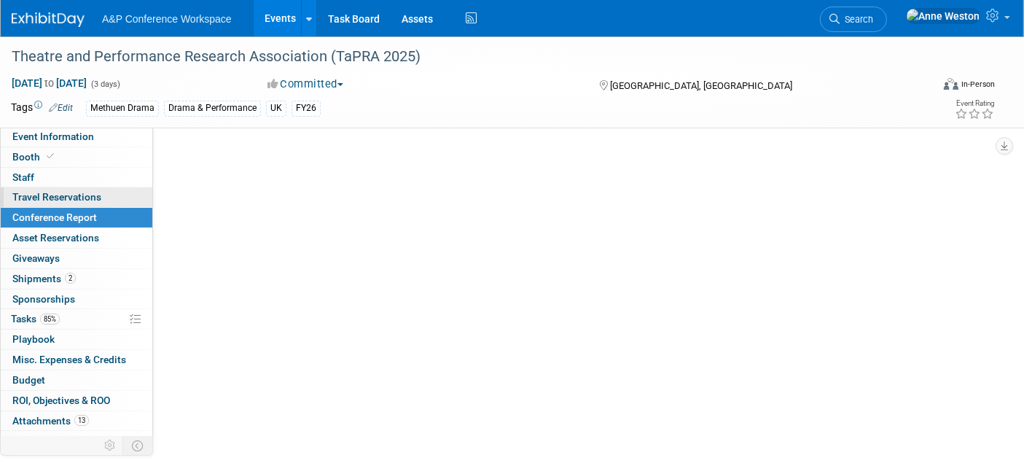
select select "NO"
select select "YES"
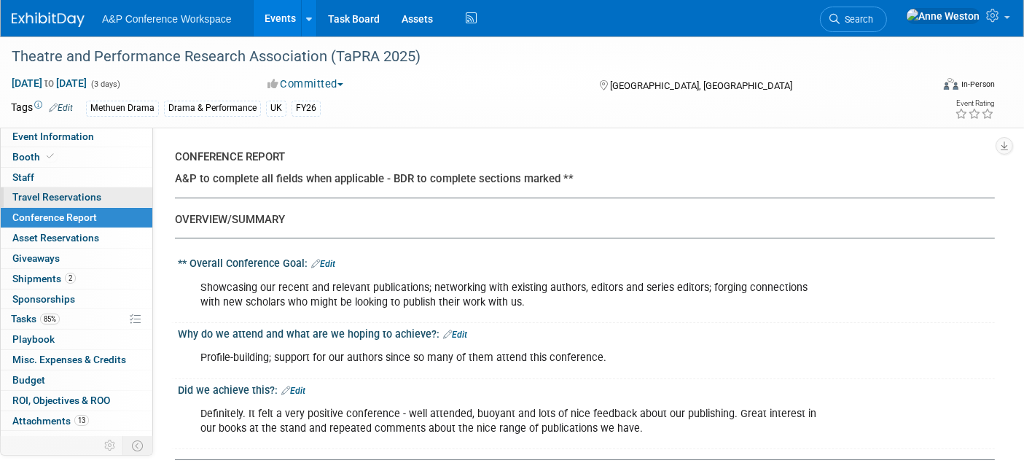
click at [72, 192] on span "Travel Reservations 0" at bounding box center [56, 197] width 89 height 12
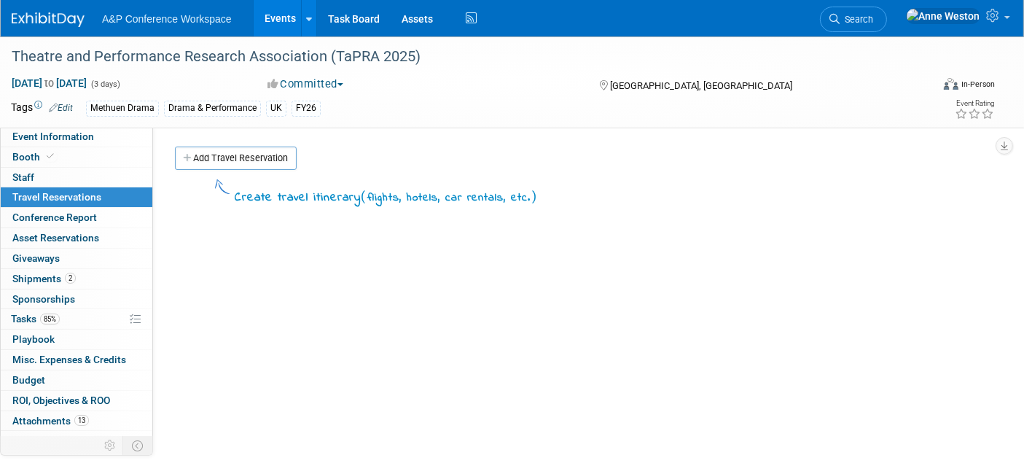
click at [2, 4] on div "A&P Conference Workspace Events Add Event Bulk Upload Events Shareable Event Bo…" at bounding box center [512, 18] width 1022 height 36
